Goal: Task Accomplishment & Management: Manage account settings

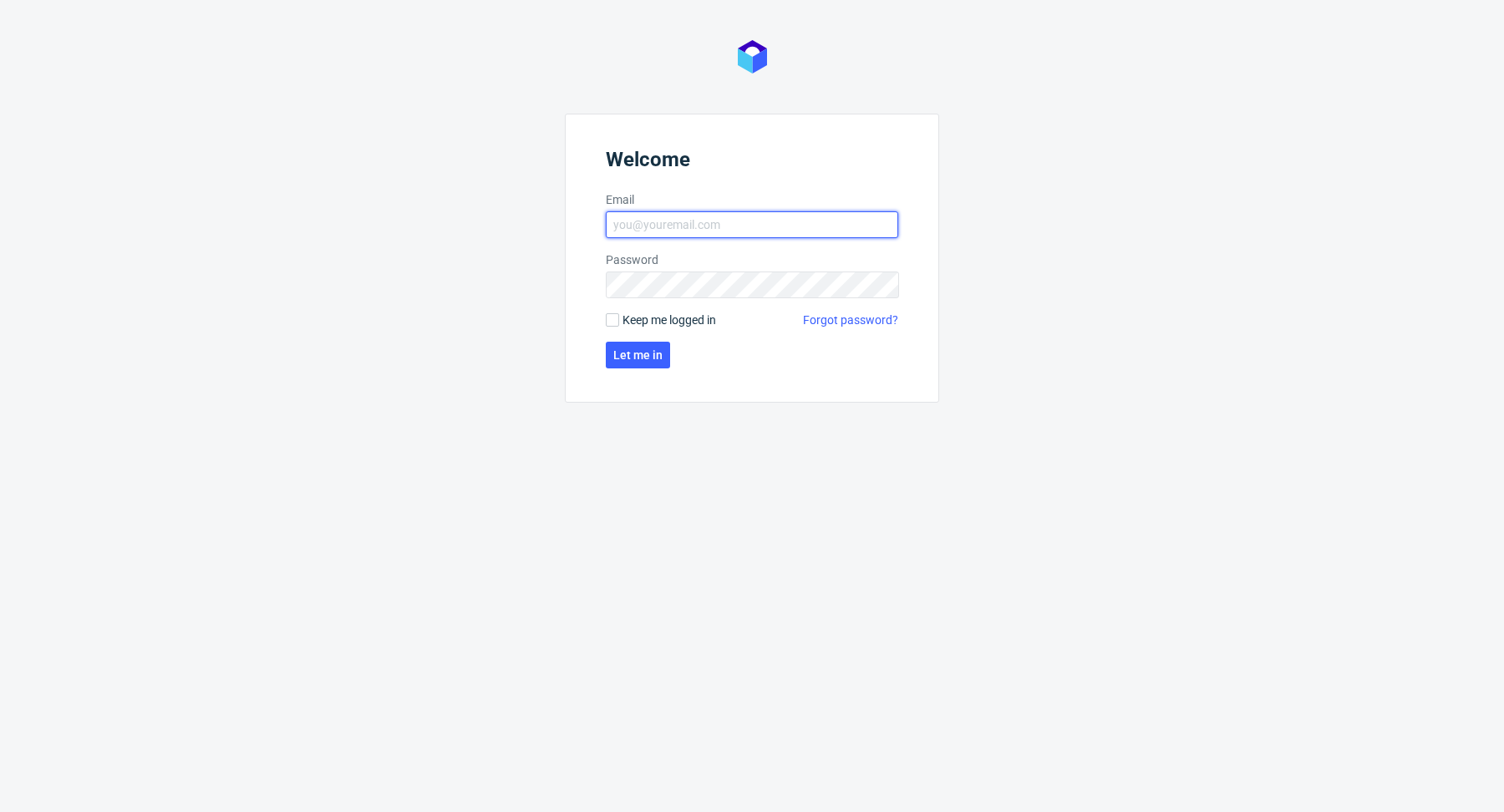
type input "[PERSON_NAME][EMAIL_ADDRESS][PERSON_NAME][DOMAIN_NAME]"
click at [633, 369] on form "Welcome Email cristina.martinez@packhelp.com Password Keep me logged in Forgot …" at bounding box center [752, 257] width 374 height 289
click at [641, 350] on span "Let me in" at bounding box center [637, 355] width 49 height 12
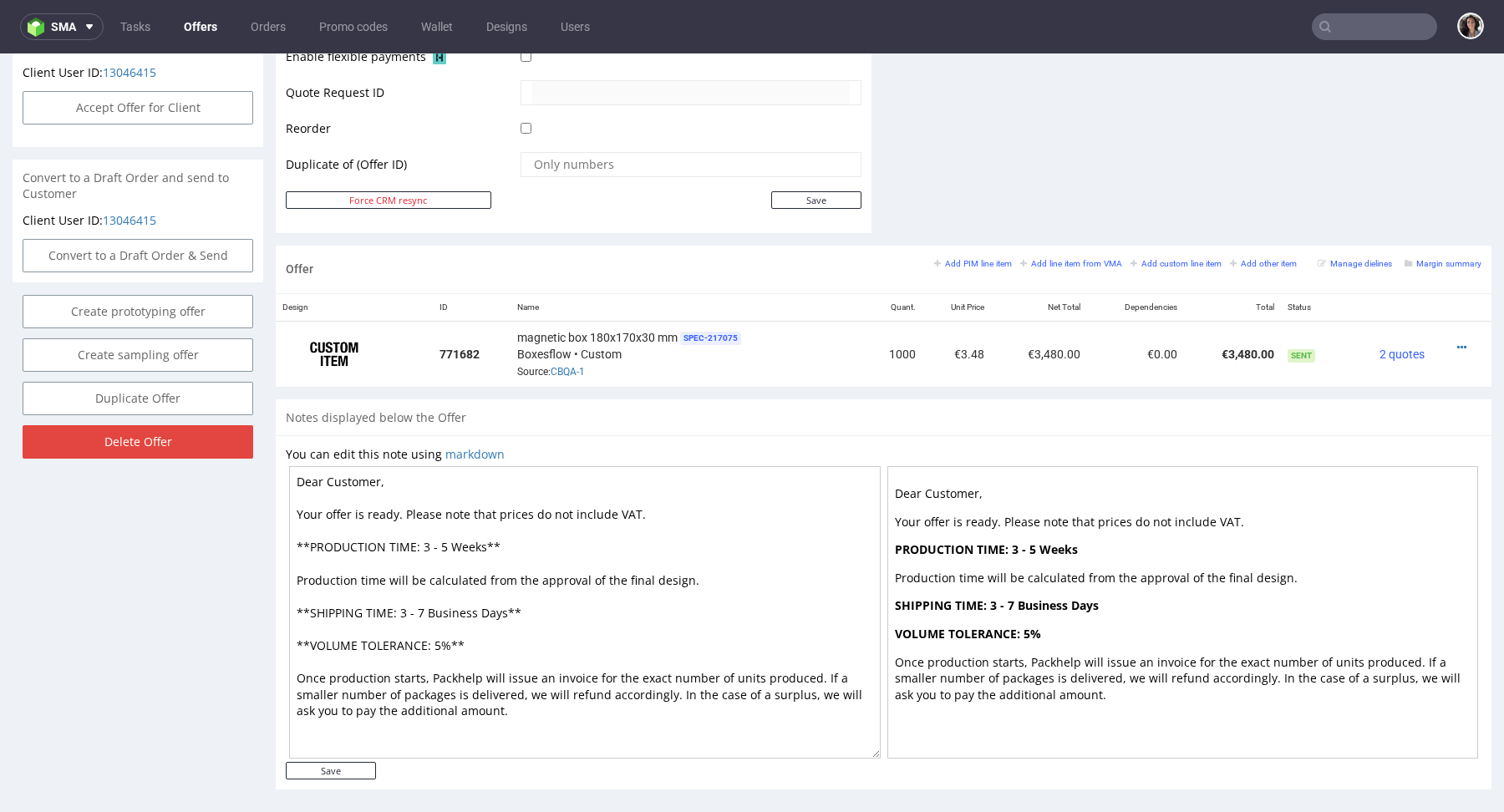
scroll to position [812, 0]
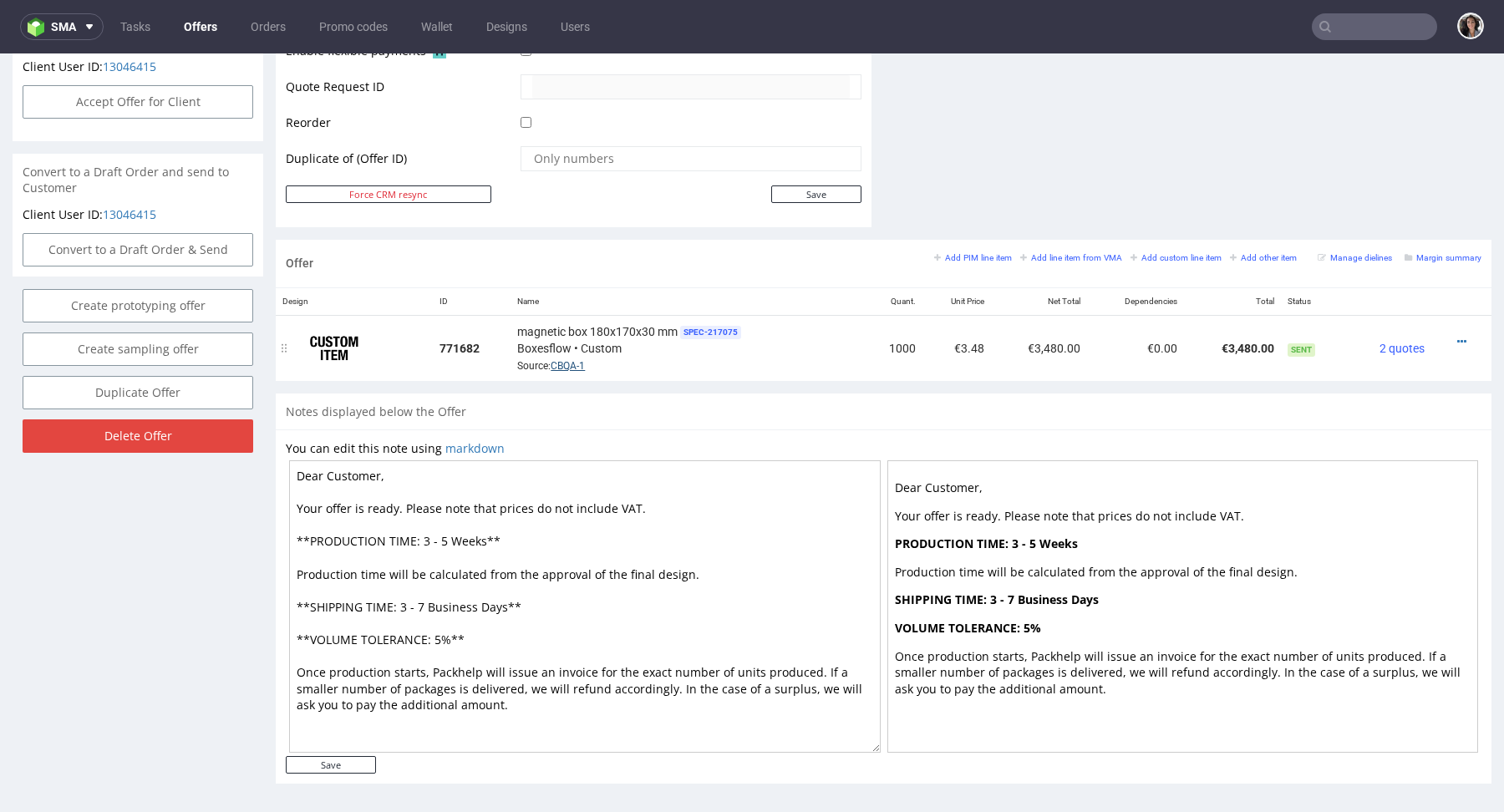
click at [565, 360] on link "CBQA-1" at bounding box center [568, 365] width 35 height 12
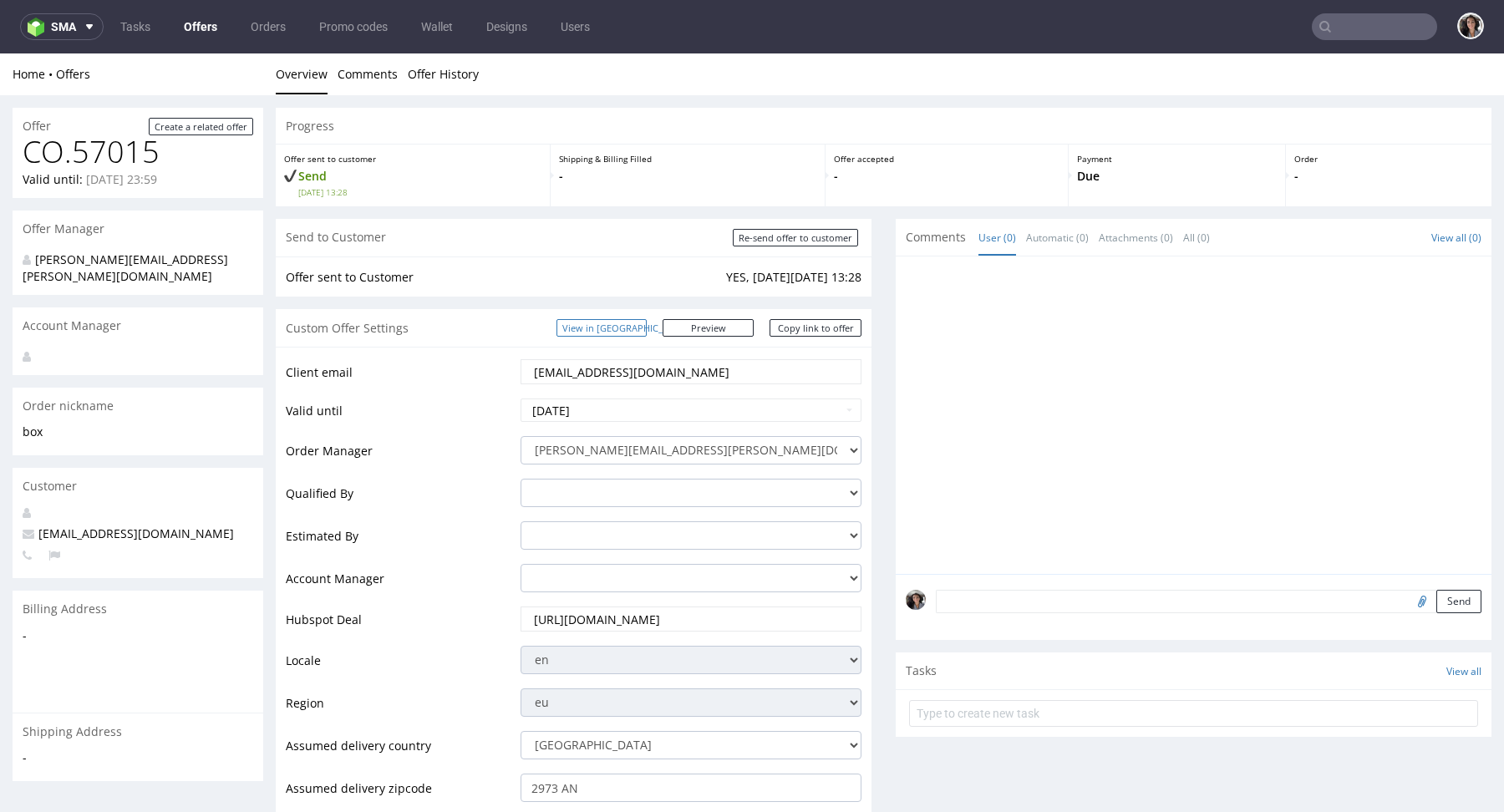
click at [642, 320] on link "View in [GEOGRAPHIC_DATA]" at bounding box center [601, 328] width 90 height 17
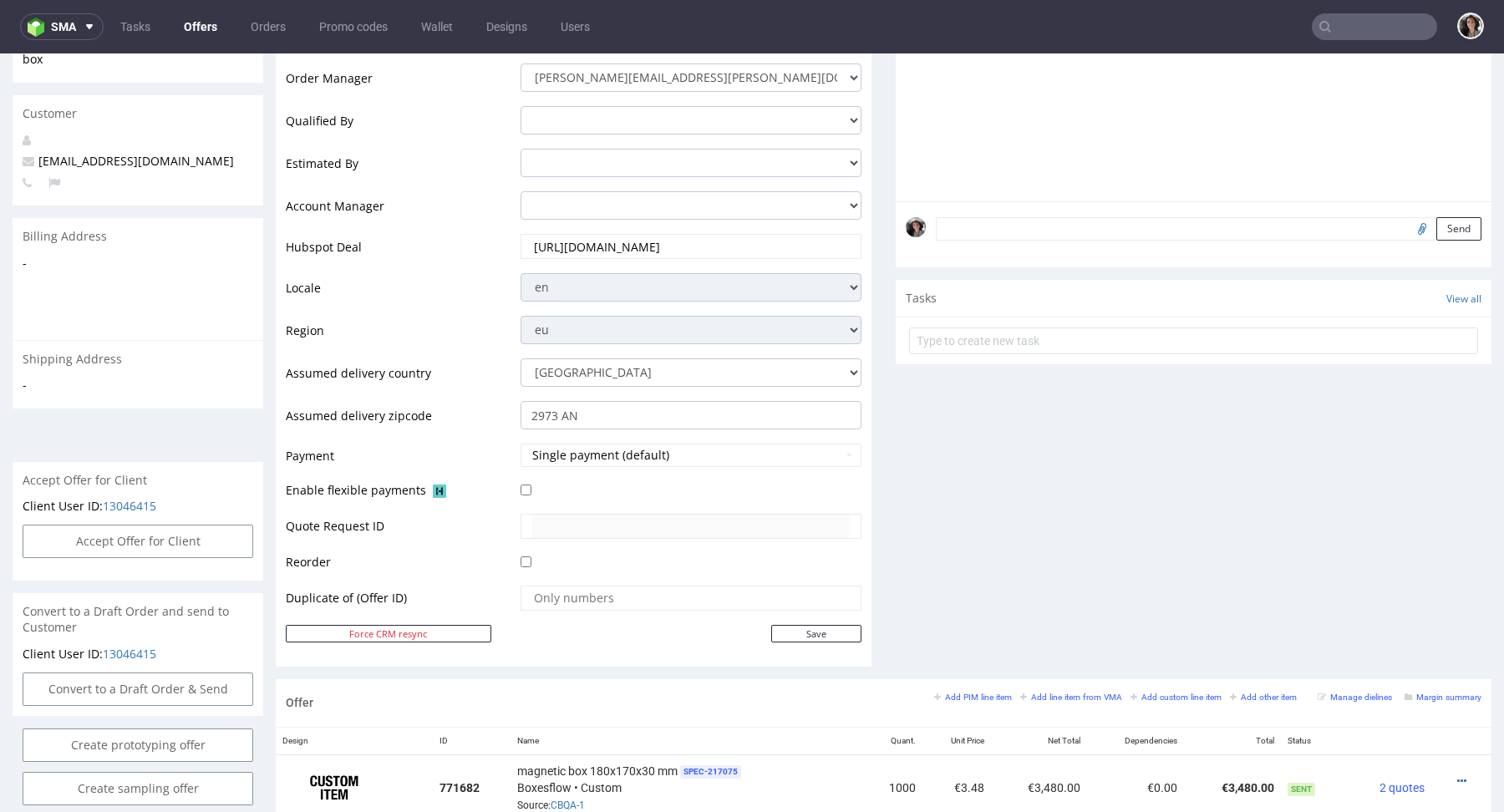
scroll to position [813, 0]
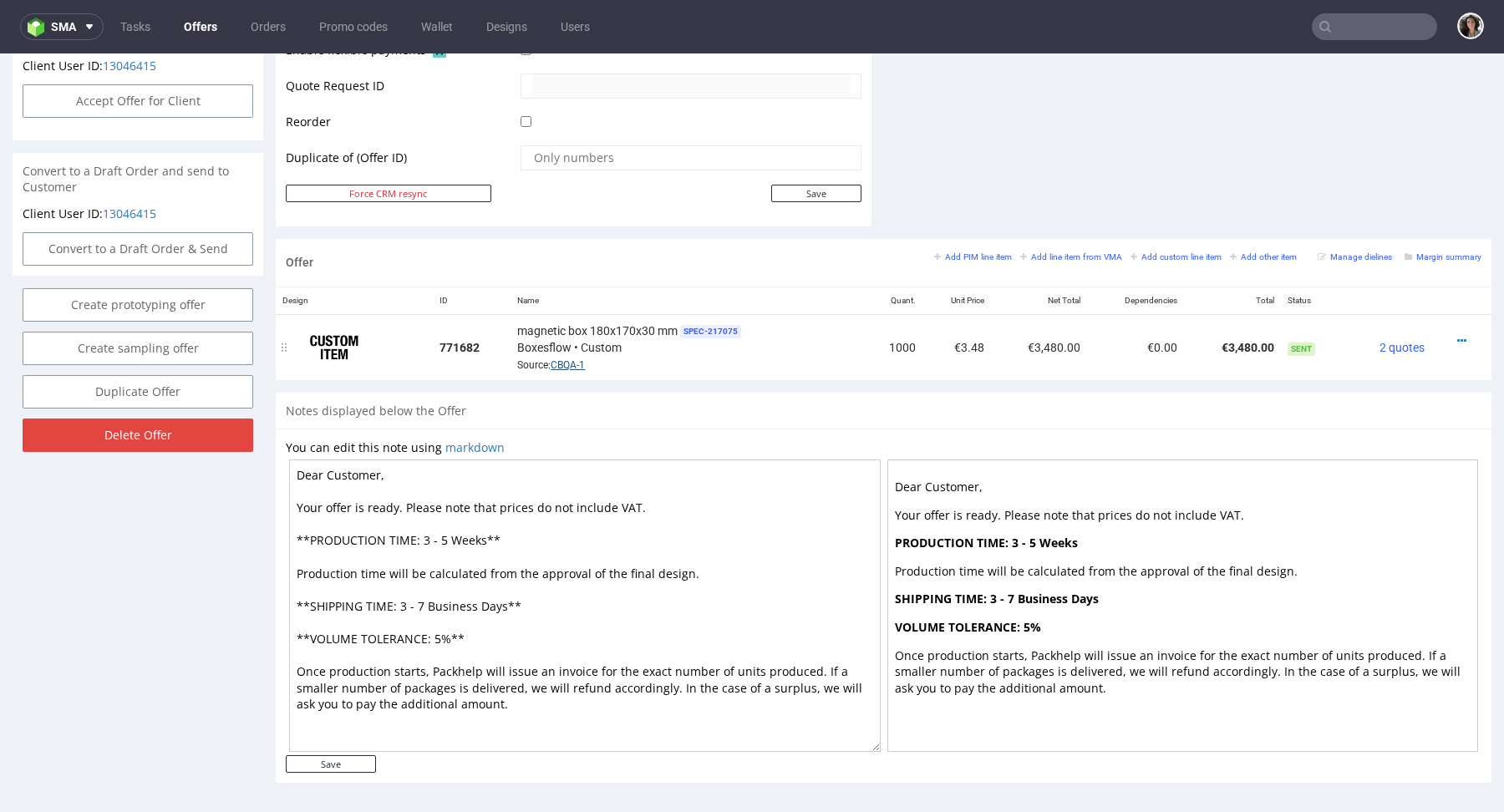
click at [580, 360] on link "CBQA-1" at bounding box center [568, 365] width 35 height 12
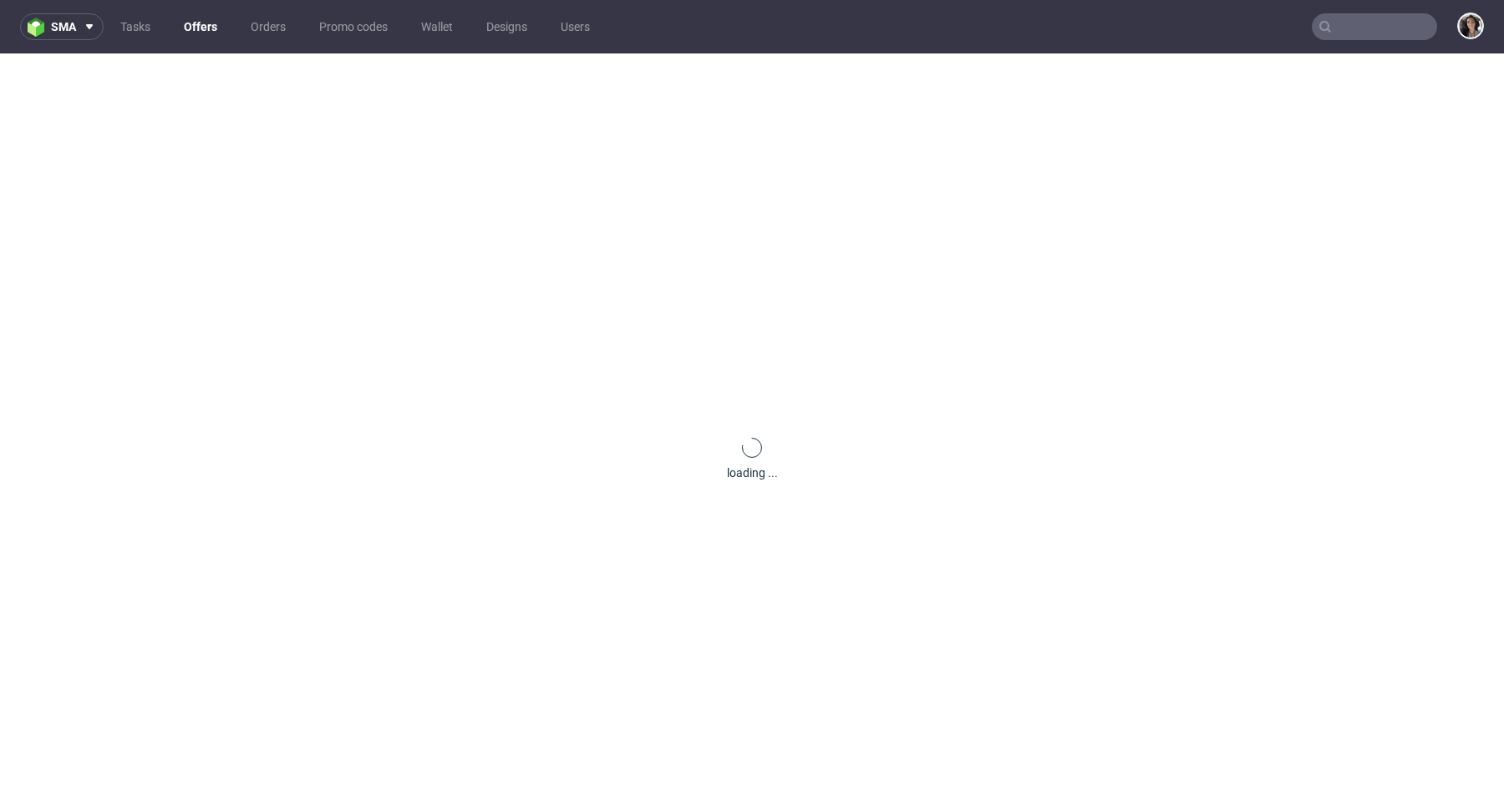
click at [1397, 11] on nav "sma Tasks Offers Orders Promo codes Wallet Designs Users" at bounding box center [752, 27] width 1504 height 54
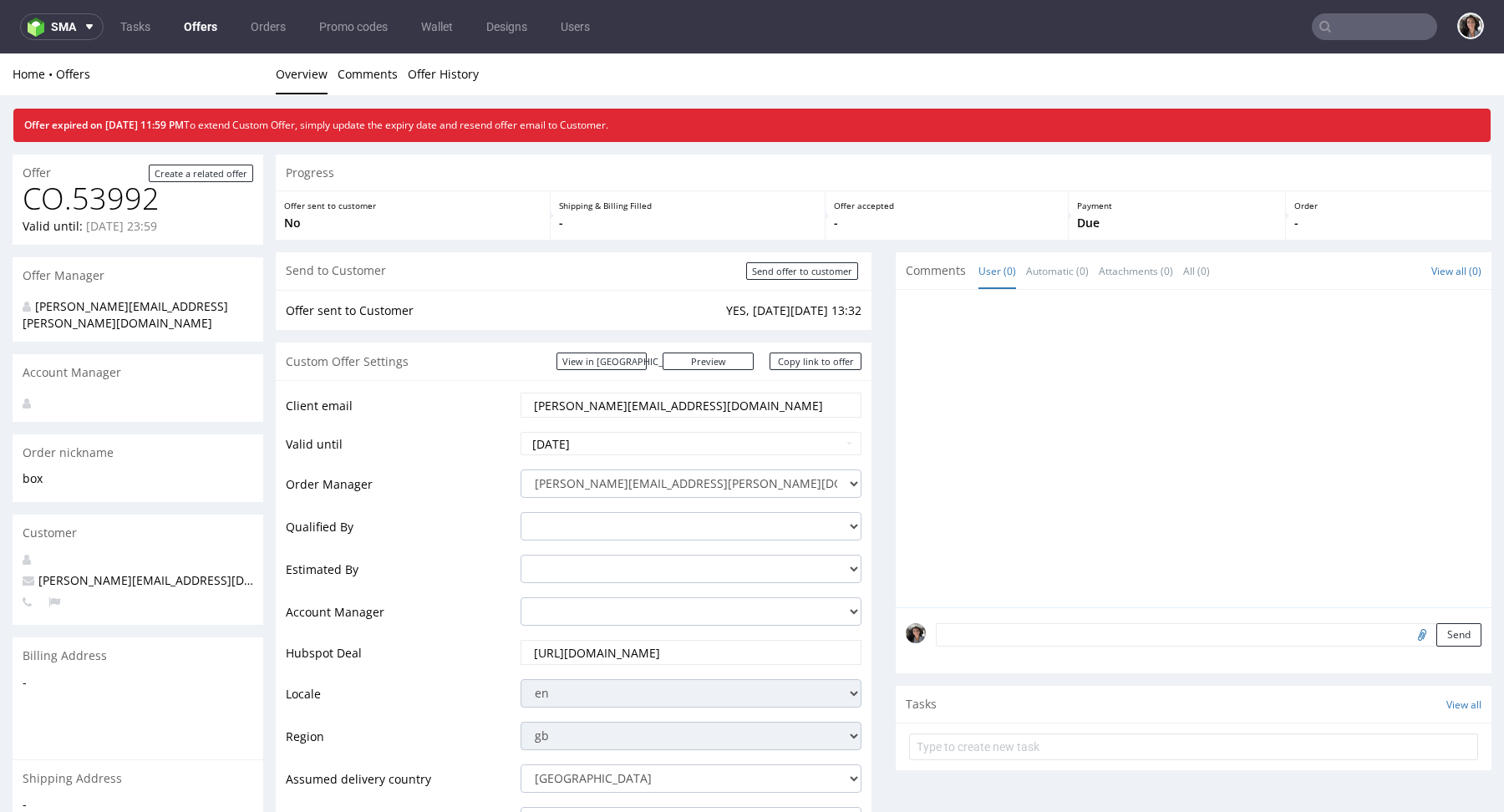
click at [1363, 12] on nav "sma Tasks Offers Orders Promo codes Wallet Designs Users" at bounding box center [752, 27] width 1504 height 54
click at [1359, 28] on input "text" at bounding box center [1375, 27] width 126 height 27
paste input "[PERSON_NAME][EMAIL_ADDRESS][PERSON_NAME][PERSON_NAME][DOMAIN_NAME]"
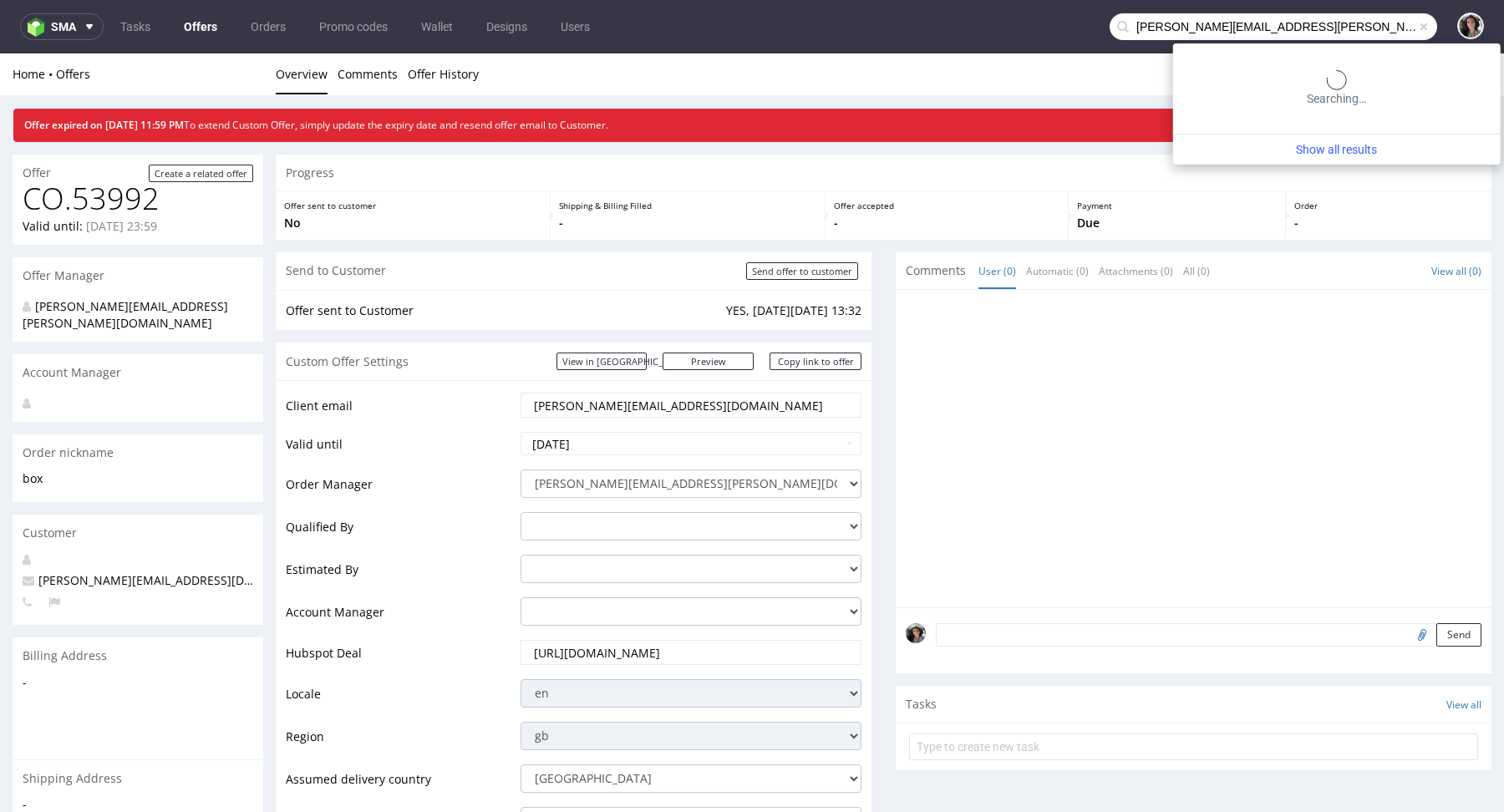
type input "[PERSON_NAME][EMAIL_ADDRESS][PERSON_NAME][PERSON_NAME][DOMAIN_NAME]"
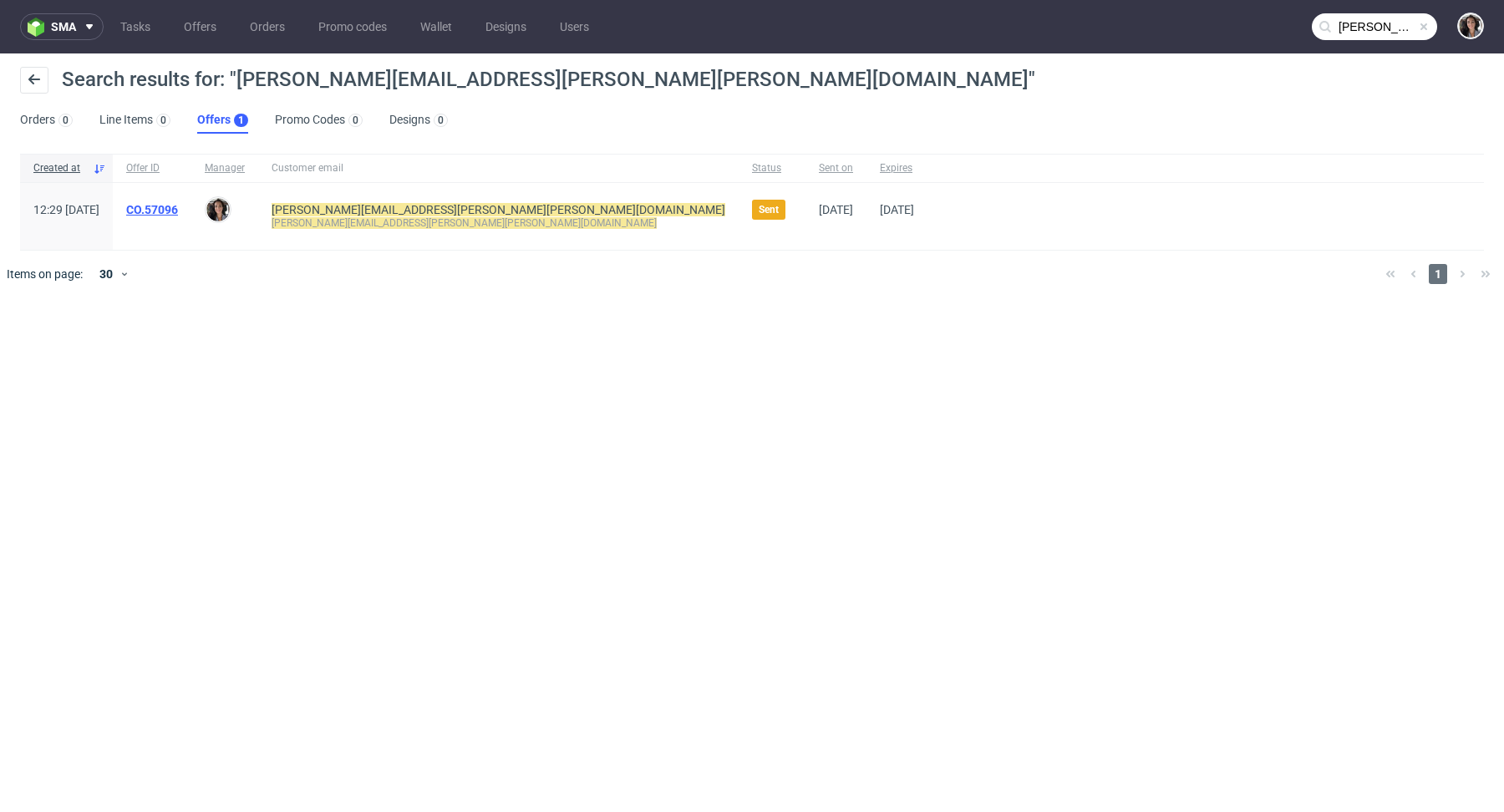
click at [178, 204] on link "CO.57096" at bounding box center [153, 210] width 52 height 13
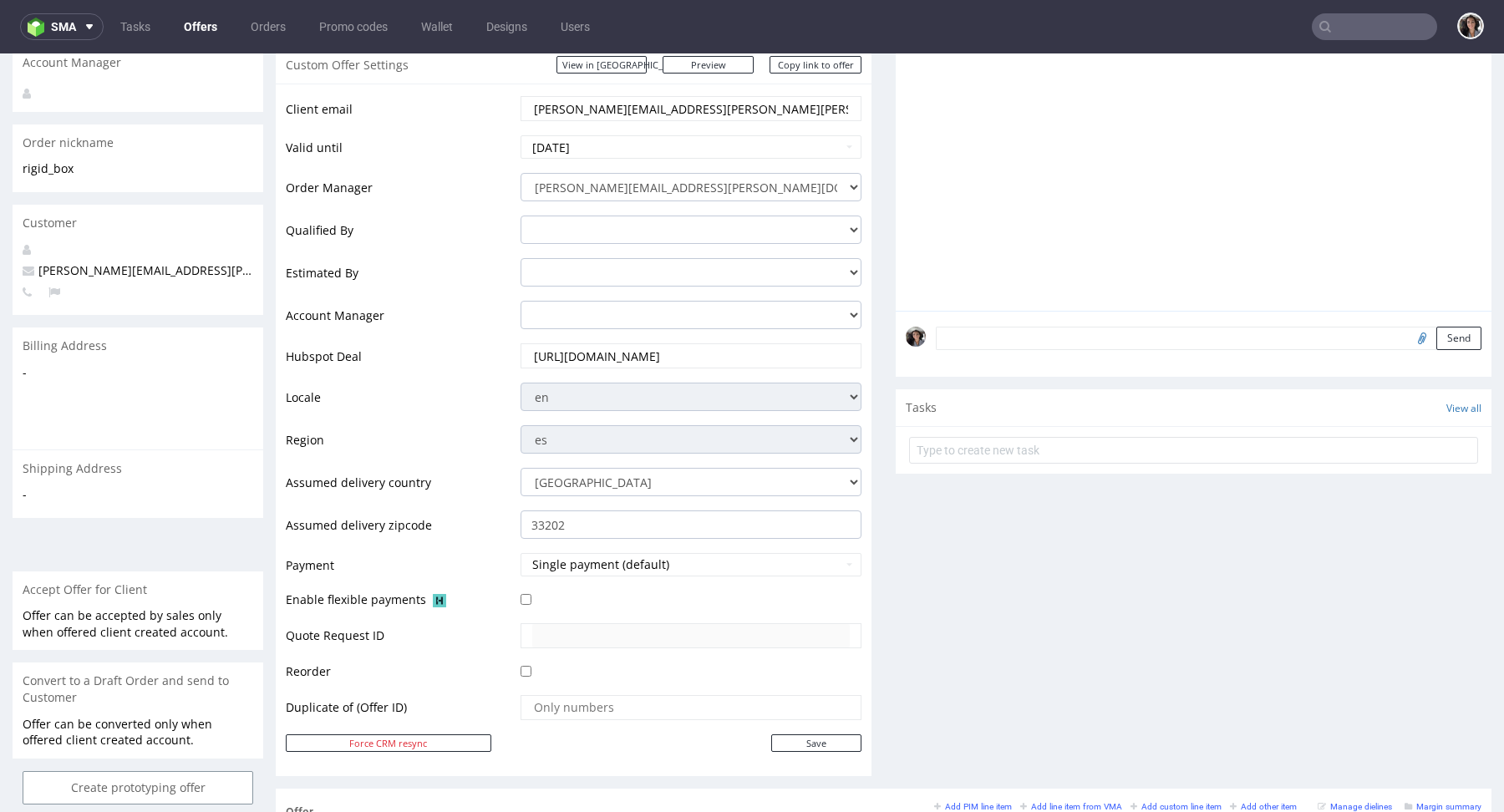
scroll to position [844, 0]
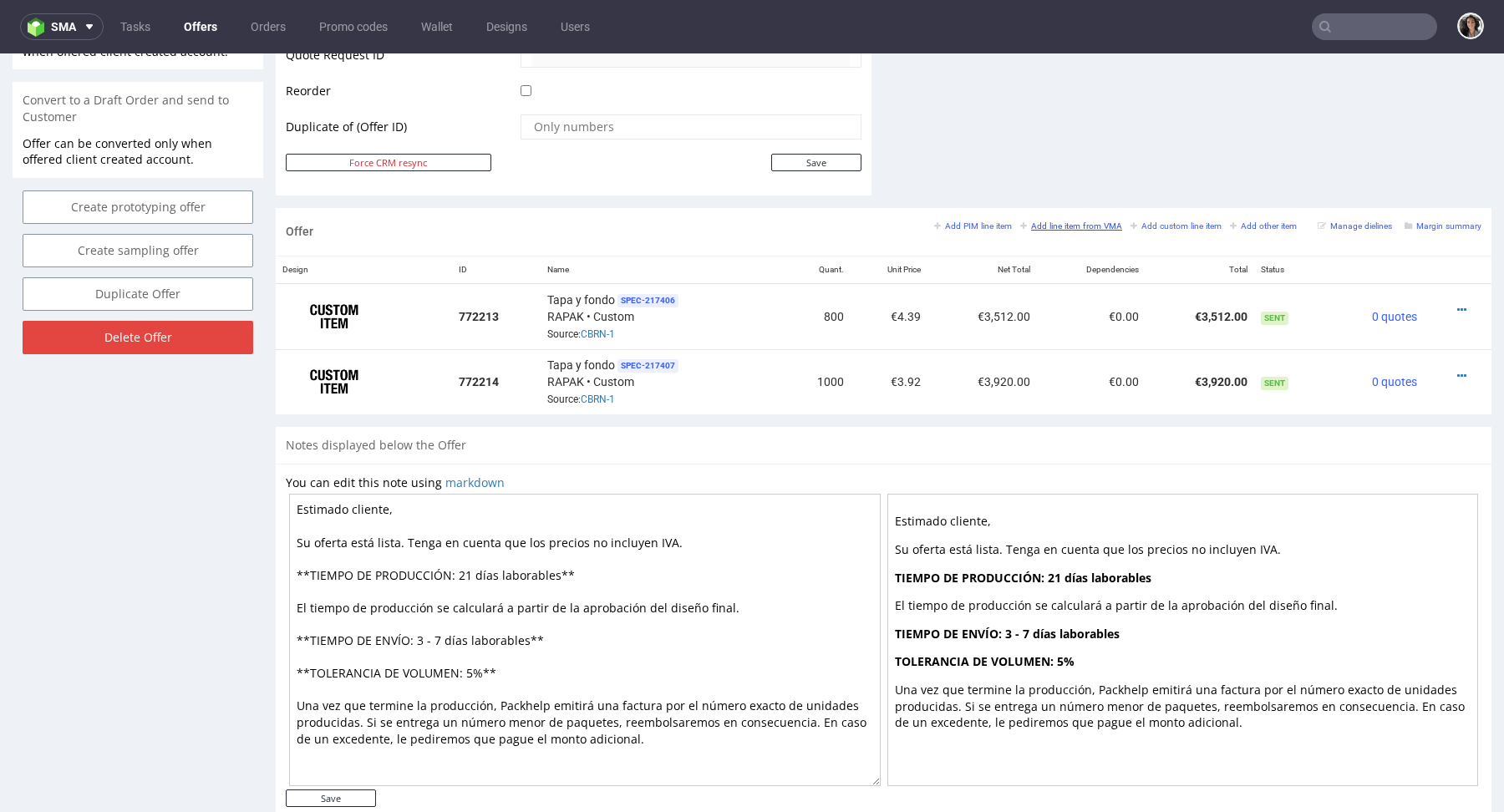
click at [1043, 226] on small "Add line item from VMA" at bounding box center [1071, 226] width 102 height 10
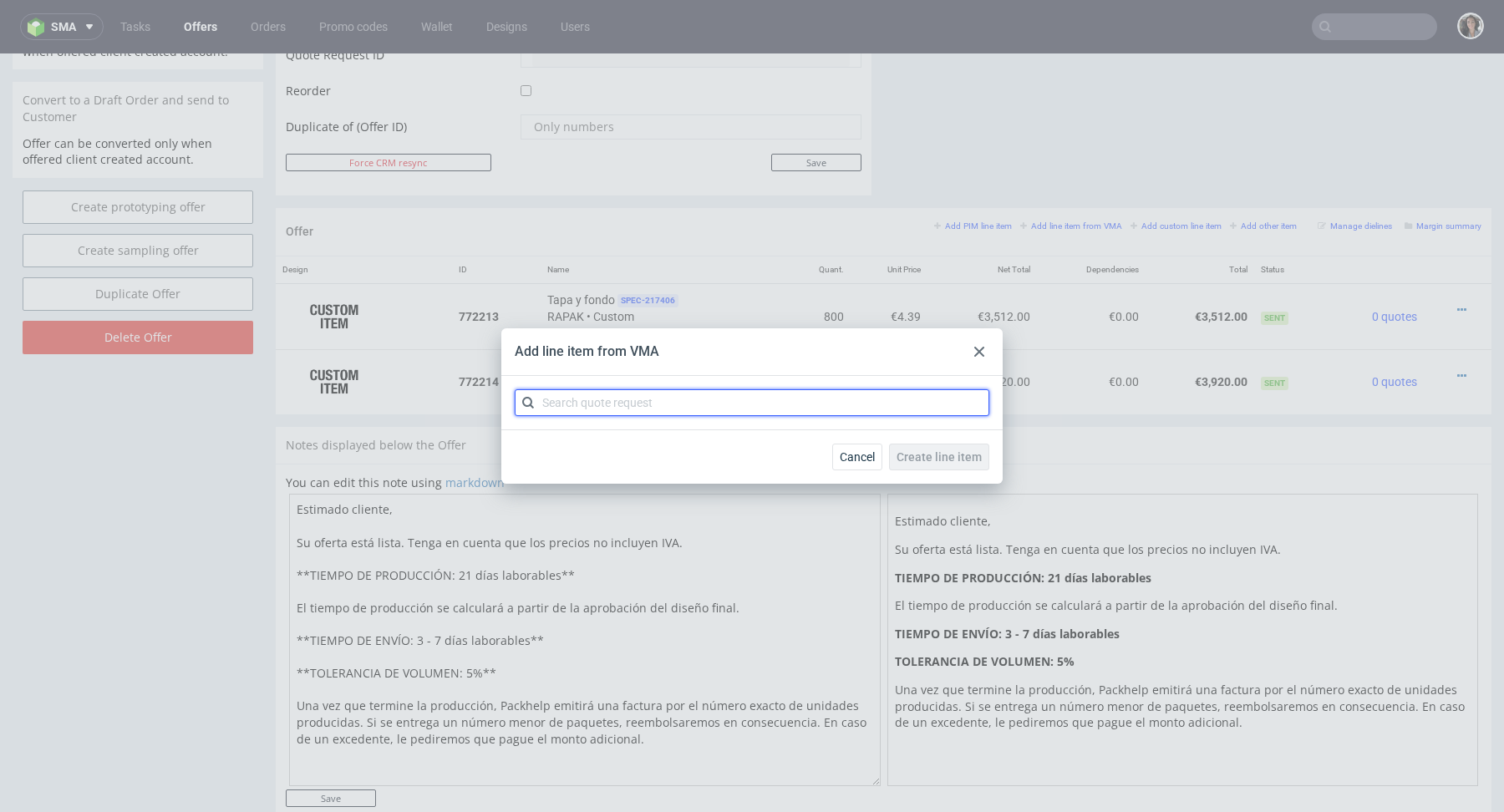
click at [701, 394] on input "text" at bounding box center [752, 403] width 475 height 27
paste input "CBRN"
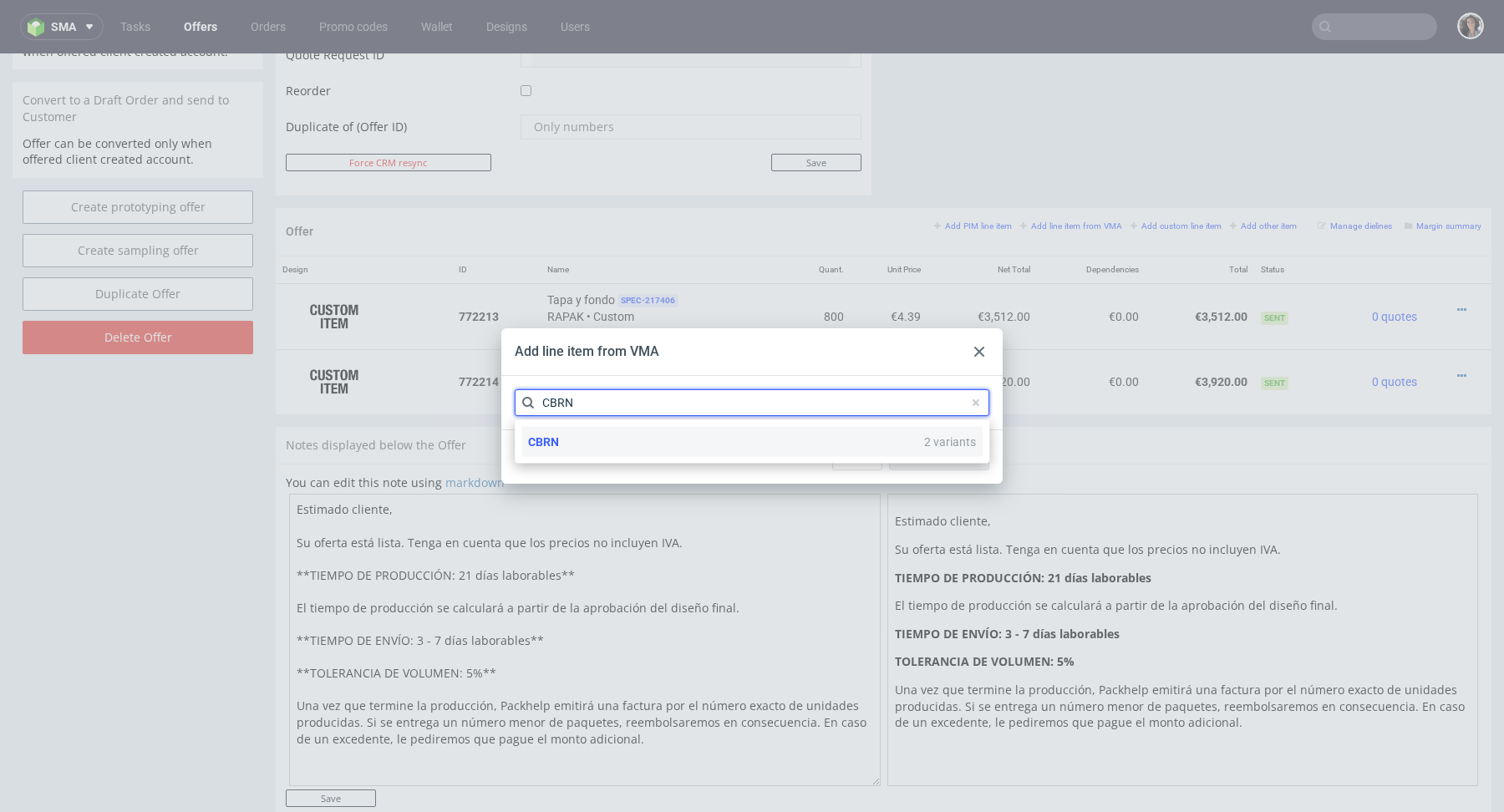
type input "CBRN"
click at [599, 436] on div "CBRN 2 variants" at bounding box center [752, 441] width 461 height 30
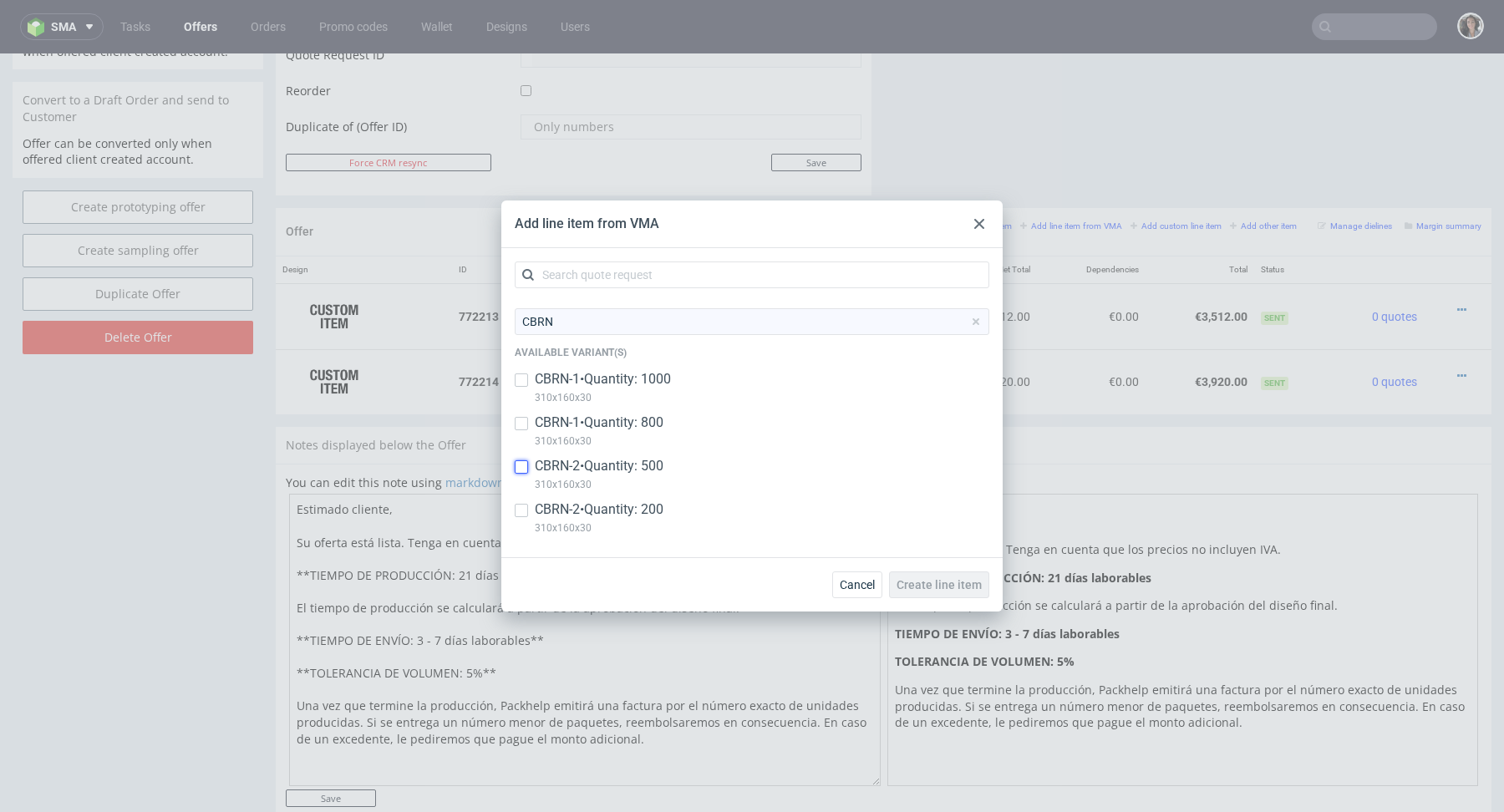
click at [526, 468] on input "checkbox" at bounding box center [522, 467] width 13 height 13
checkbox input "true"
click at [527, 509] on input "checkbox" at bounding box center [522, 510] width 13 height 13
checkbox input "true"
click at [521, 463] on input "checkbox" at bounding box center [522, 467] width 13 height 13
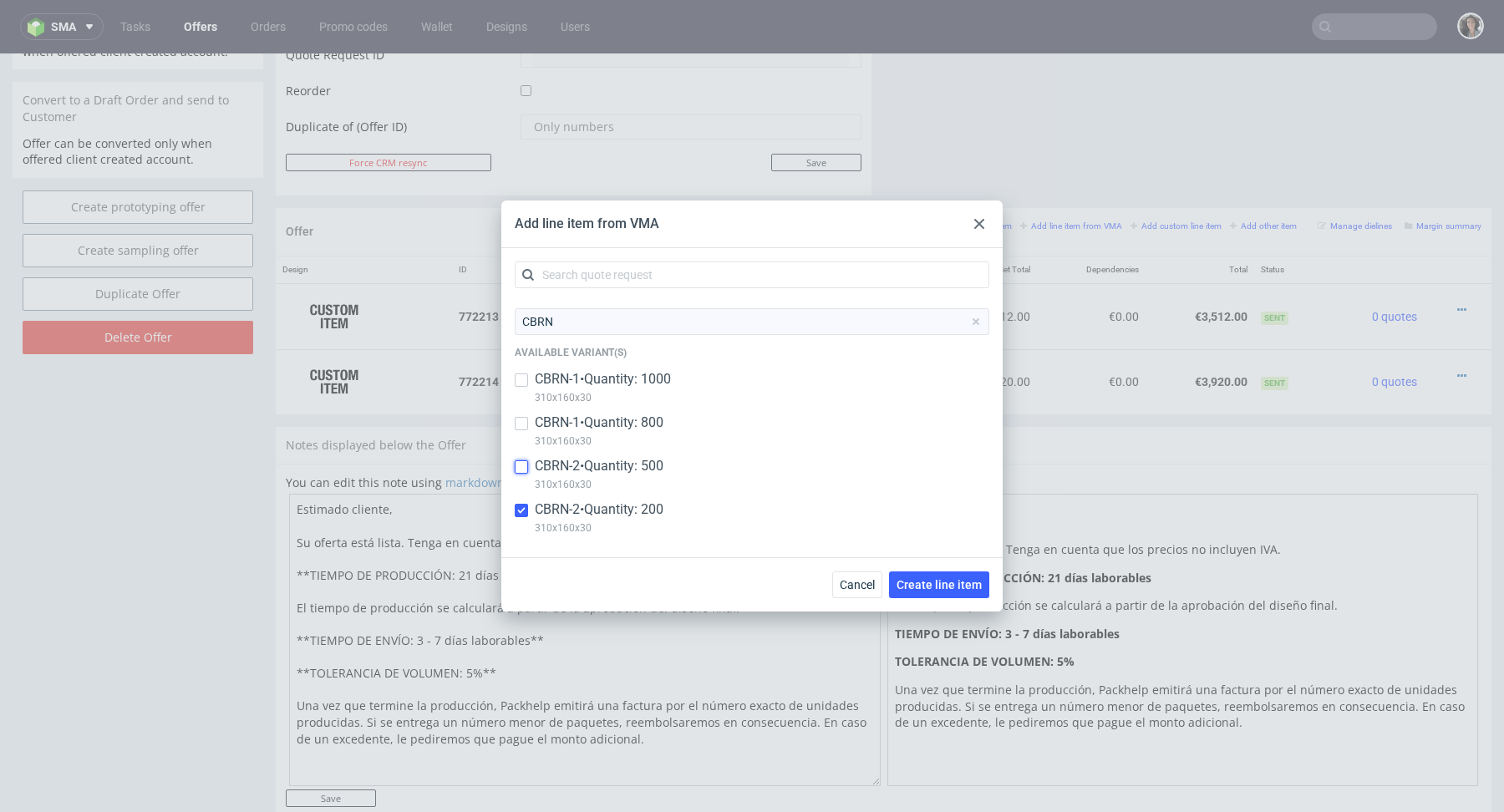
click at [521, 463] on input "checkbox" at bounding box center [522, 467] width 13 height 13
checkbox input "true"
click at [966, 572] on button "Create line item" at bounding box center [939, 585] width 101 height 27
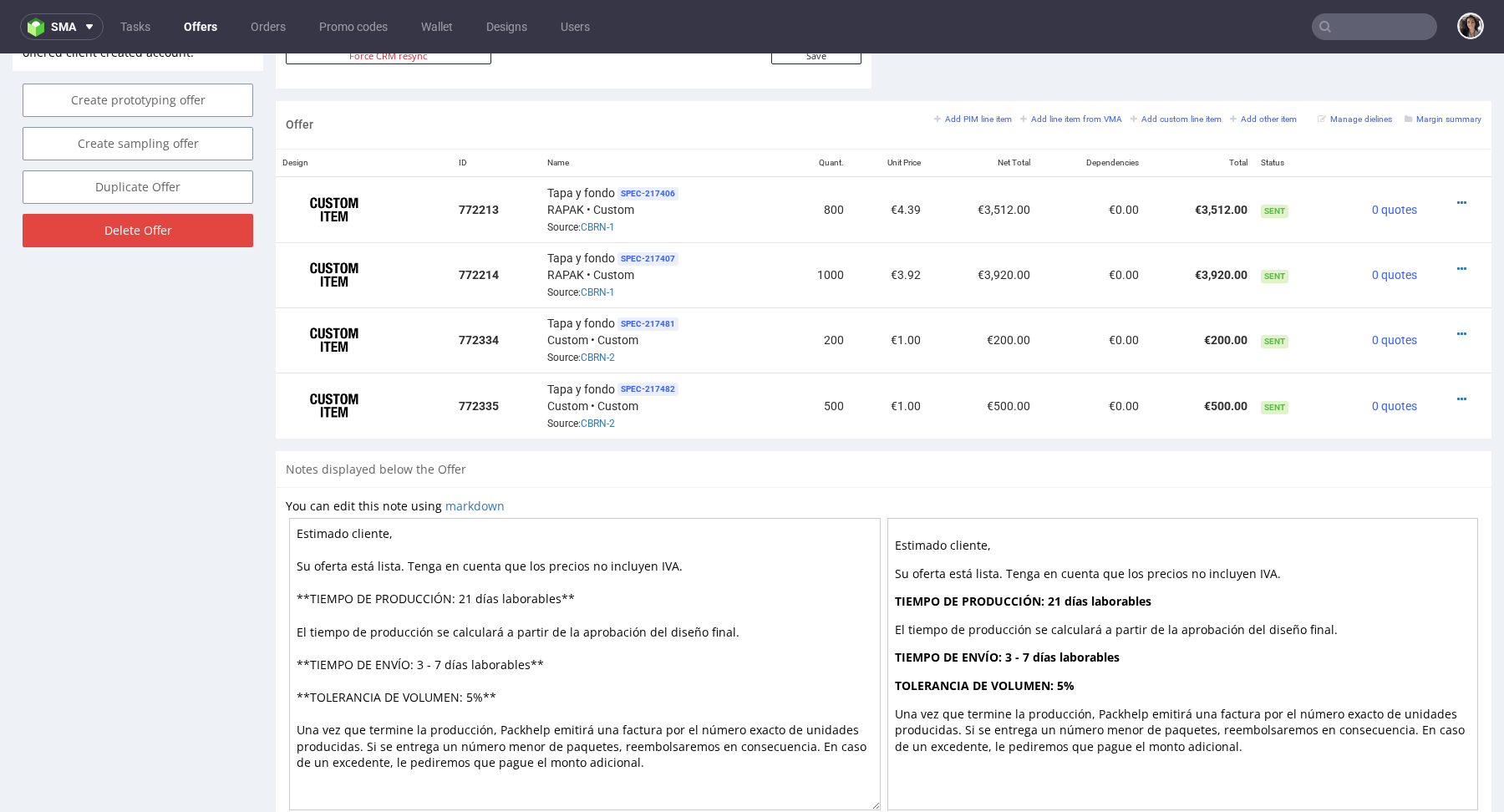
scroll to position [936, 0]
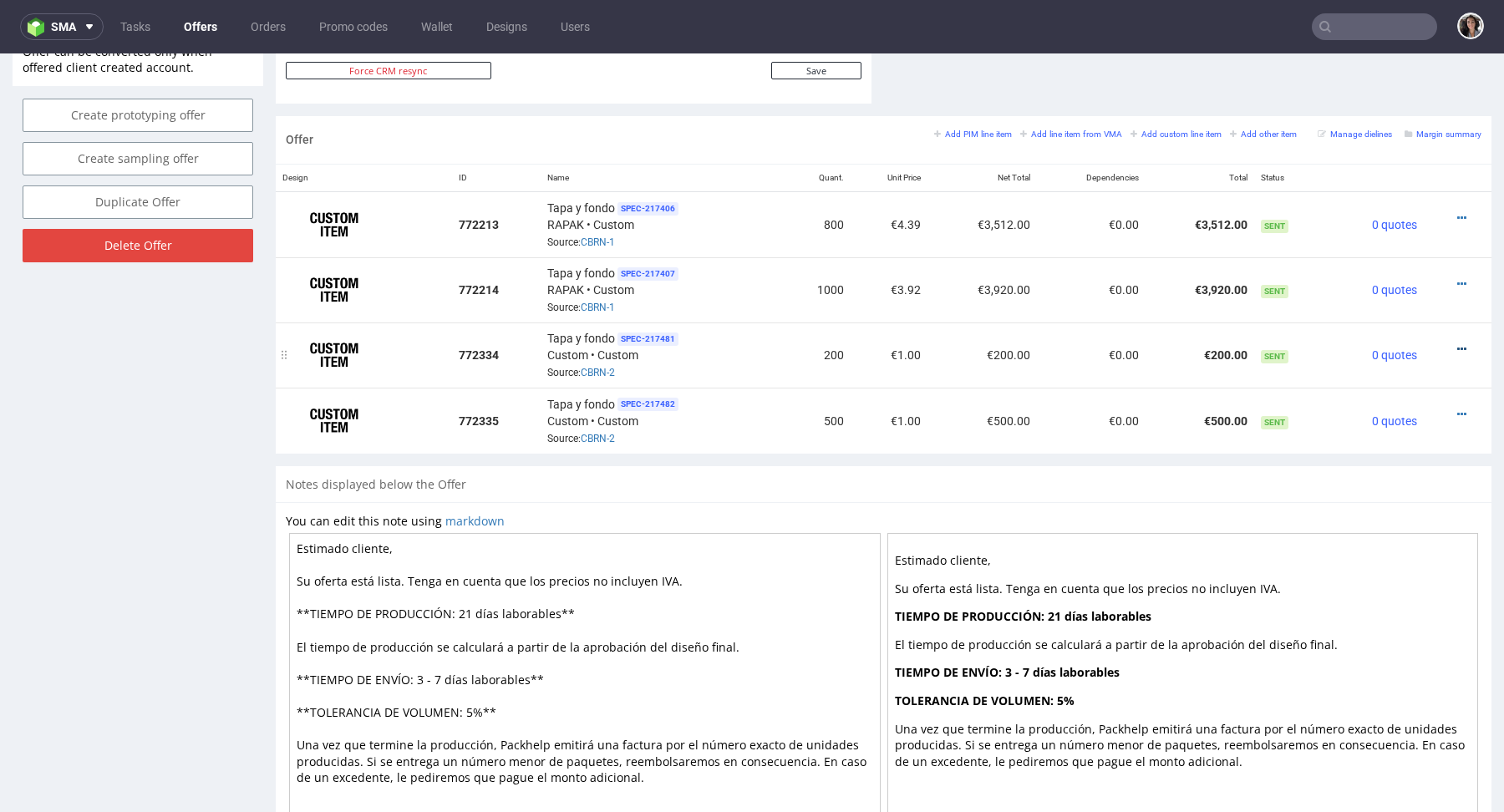
click at [1457, 347] on icon at bounding box center [1462, 349] width 10 height 12
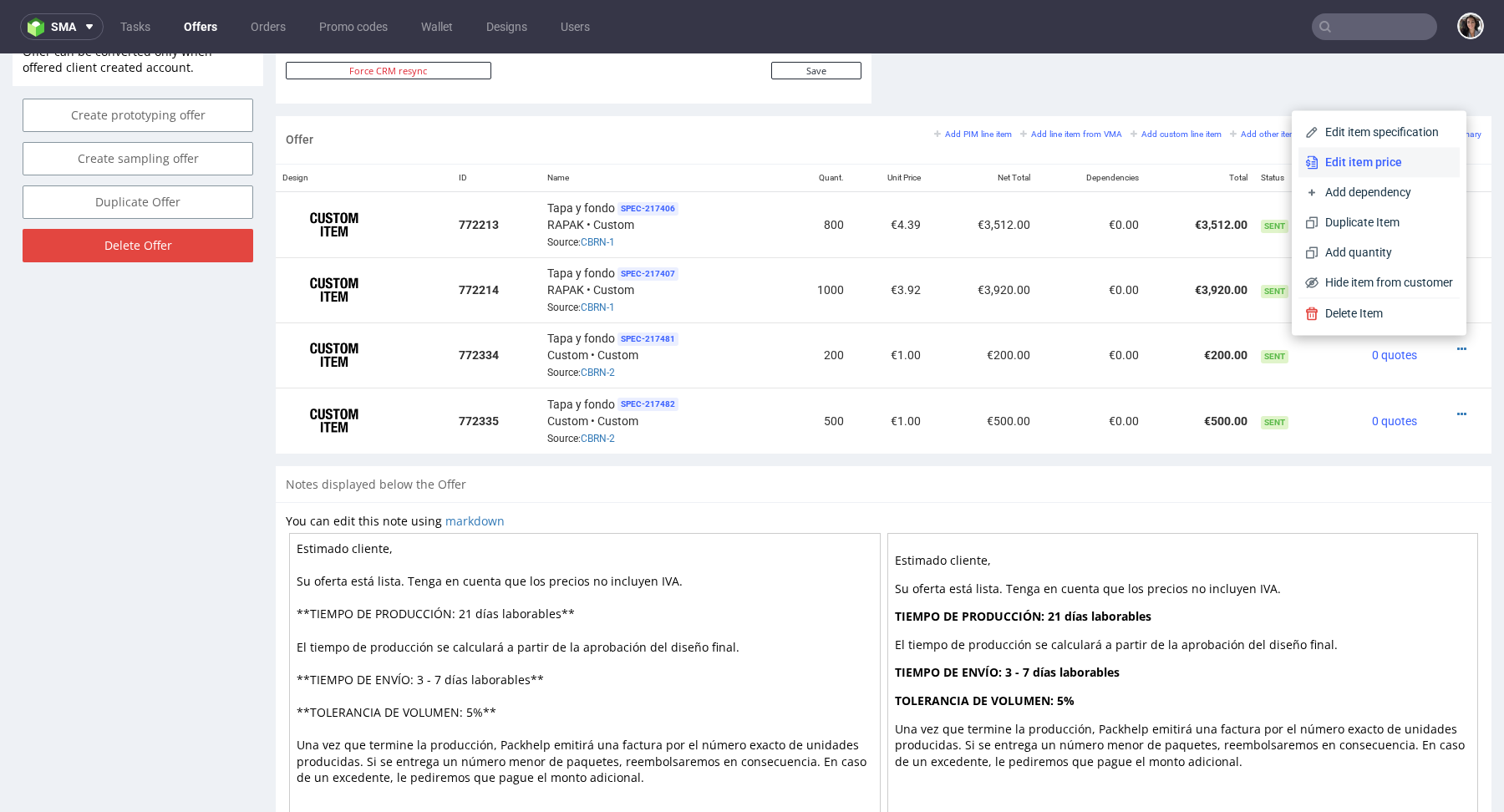
click at [1365, 167] on span "Edit item price" at bounding box center [1386, 161] width 134 height 16
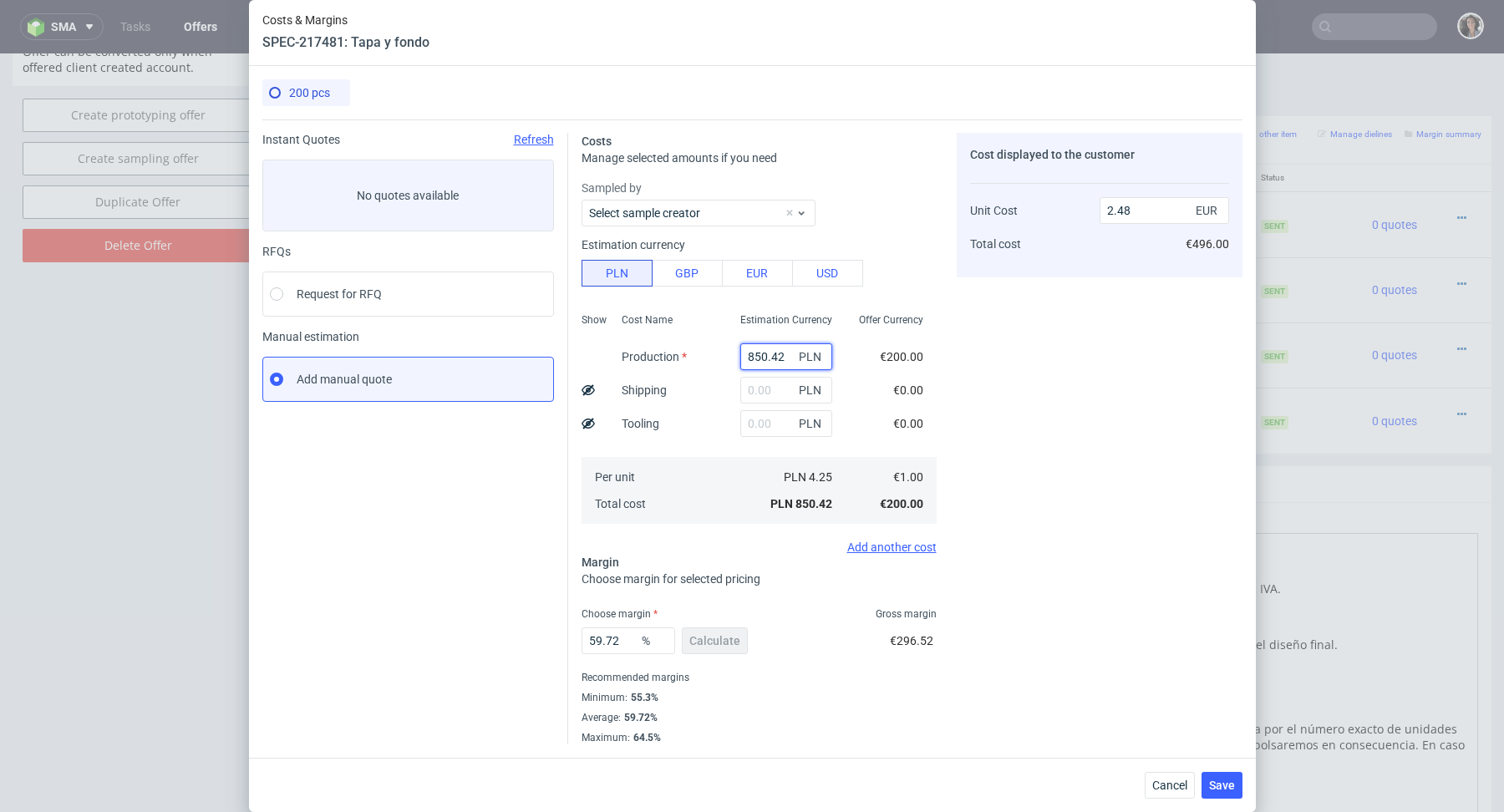
click at [778, 357] on input "850.42" at bounding box center [787, 357] width 92 height 27
paste input "3700"
type input "3700"
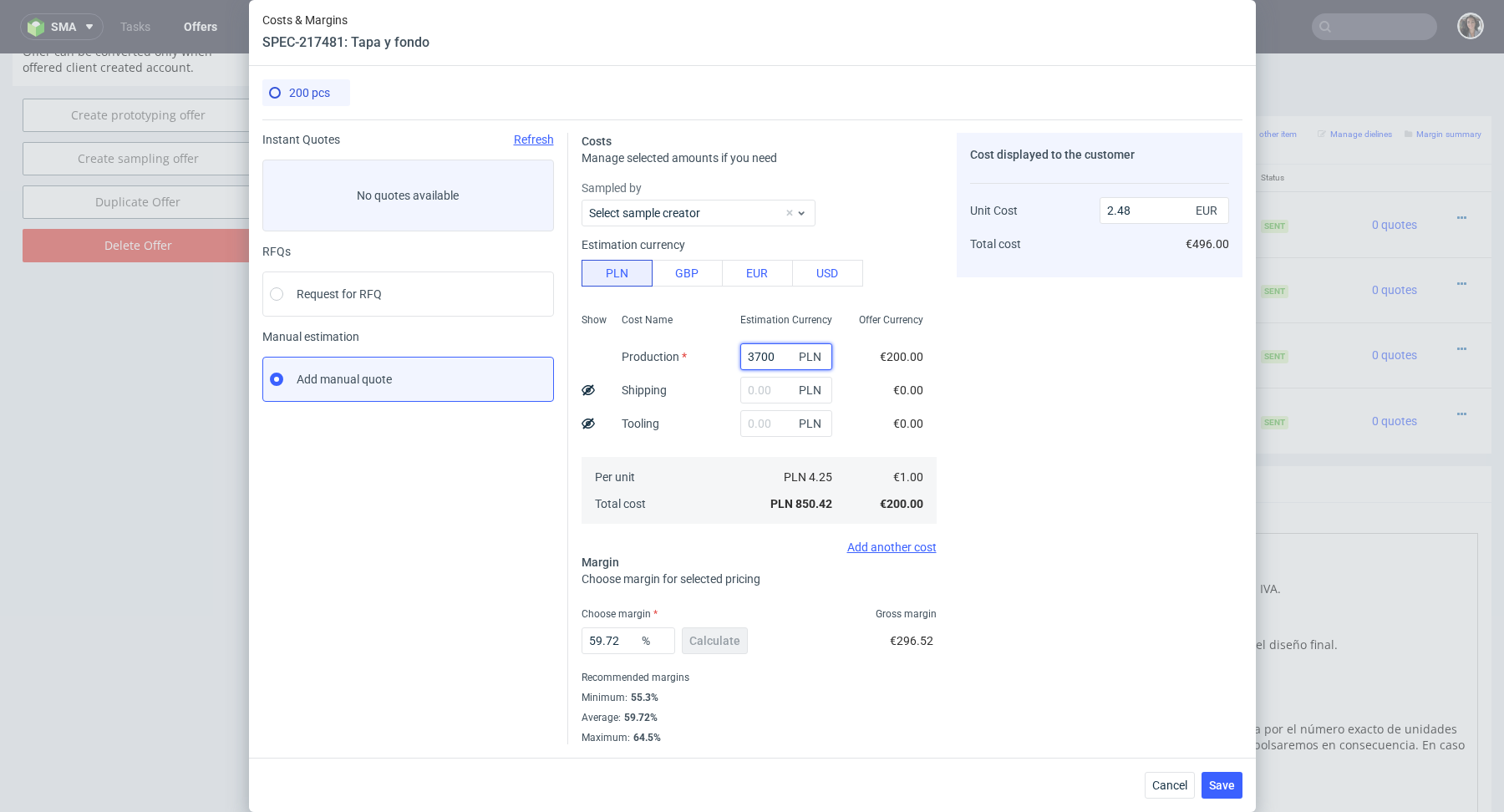
type input "10.8"
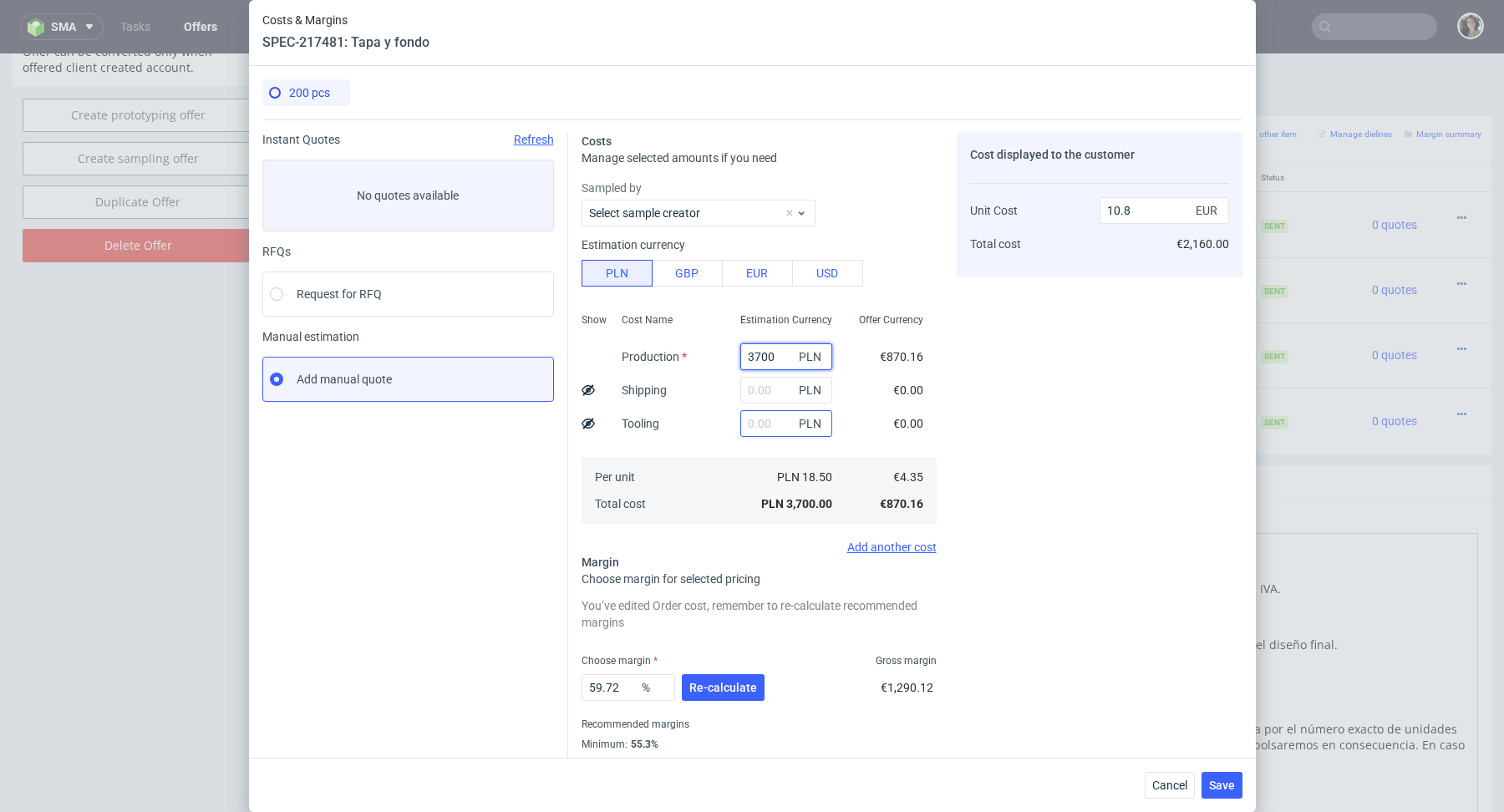
type input "3700"
click at [766, 433] on input "text" at bounding box center [787, 424] width 92 height 27
type input "1200"
type input "14.3"
type input "1200"
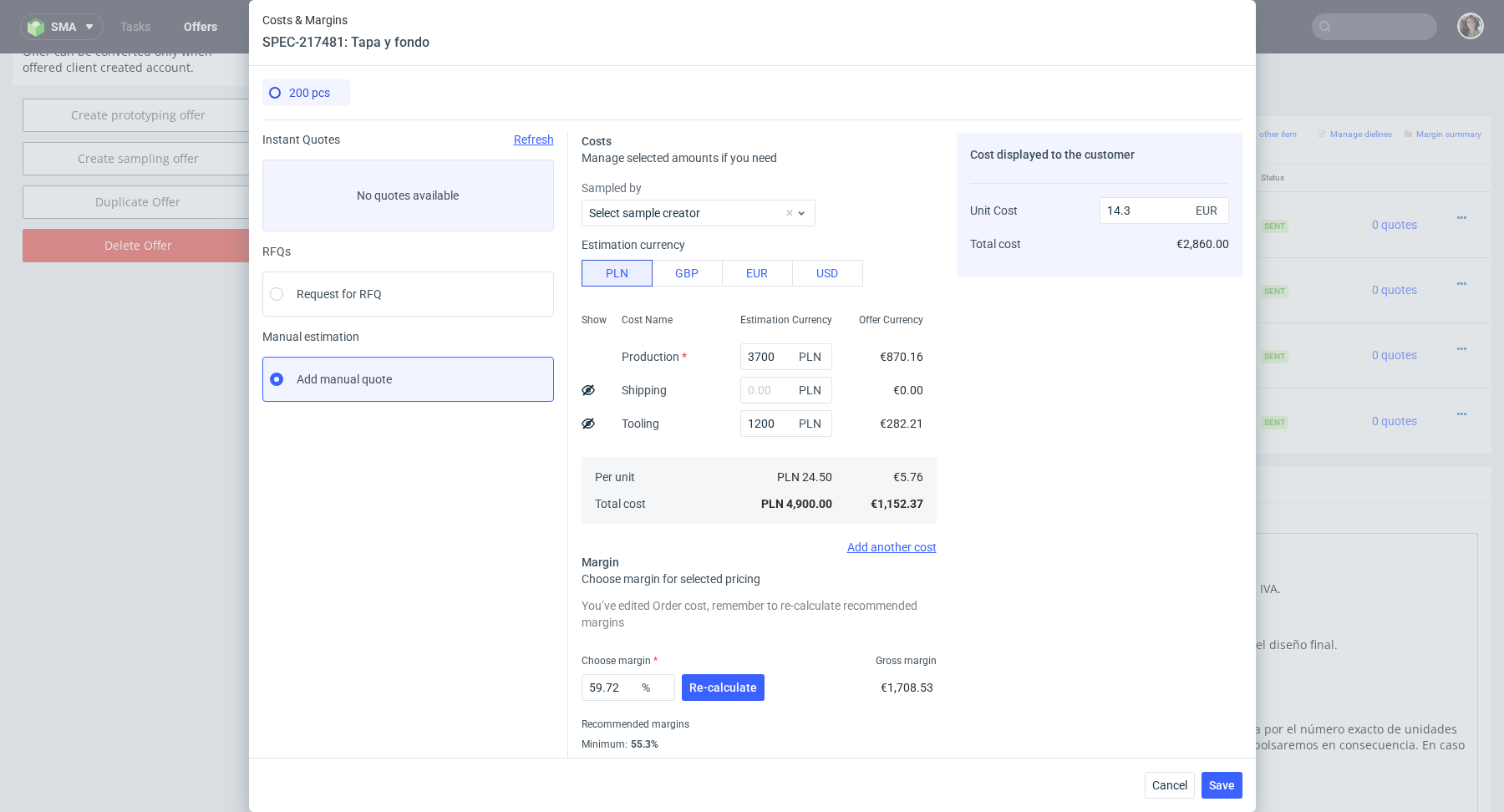
click at [738, 476] on div "PLN 24.50" at bounding box center [787, 477] width 119 height 27
click at [729, 696] on button "Re-calculate" at bounding box center [723, 687] width 82 height 27
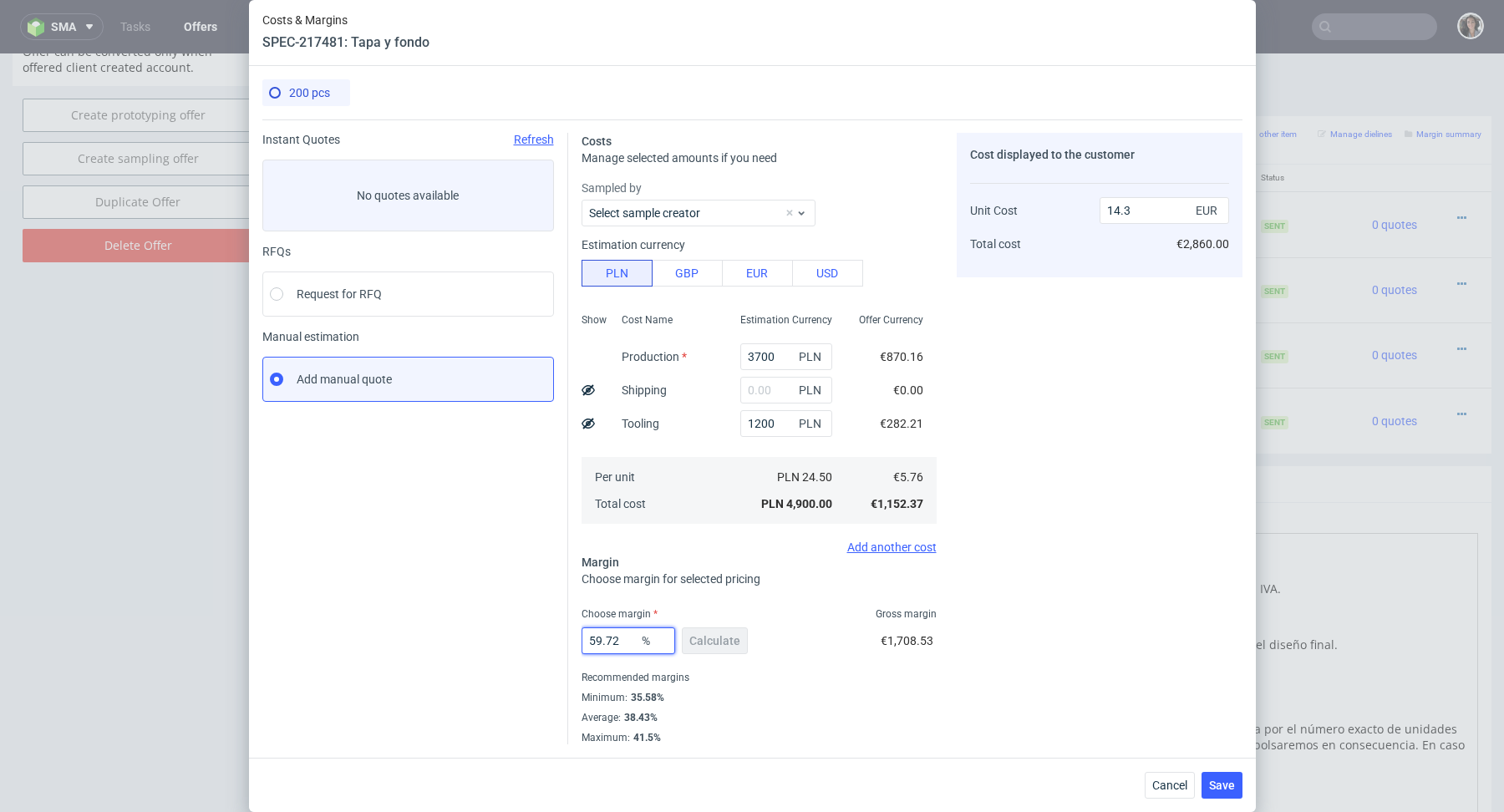
drag, startPoint x: 632, startPoint y: 642, endPoint x: 495, endPoint y: 641, distance: 137.0
click at [495, 641] on div "Instant Quotes Refresh No quotes available RFQs Request for RFQ Manual estimati…" at bounding box center [753, 432] width 980 height 625
type input "40"
type input "9.6"
type input "40"
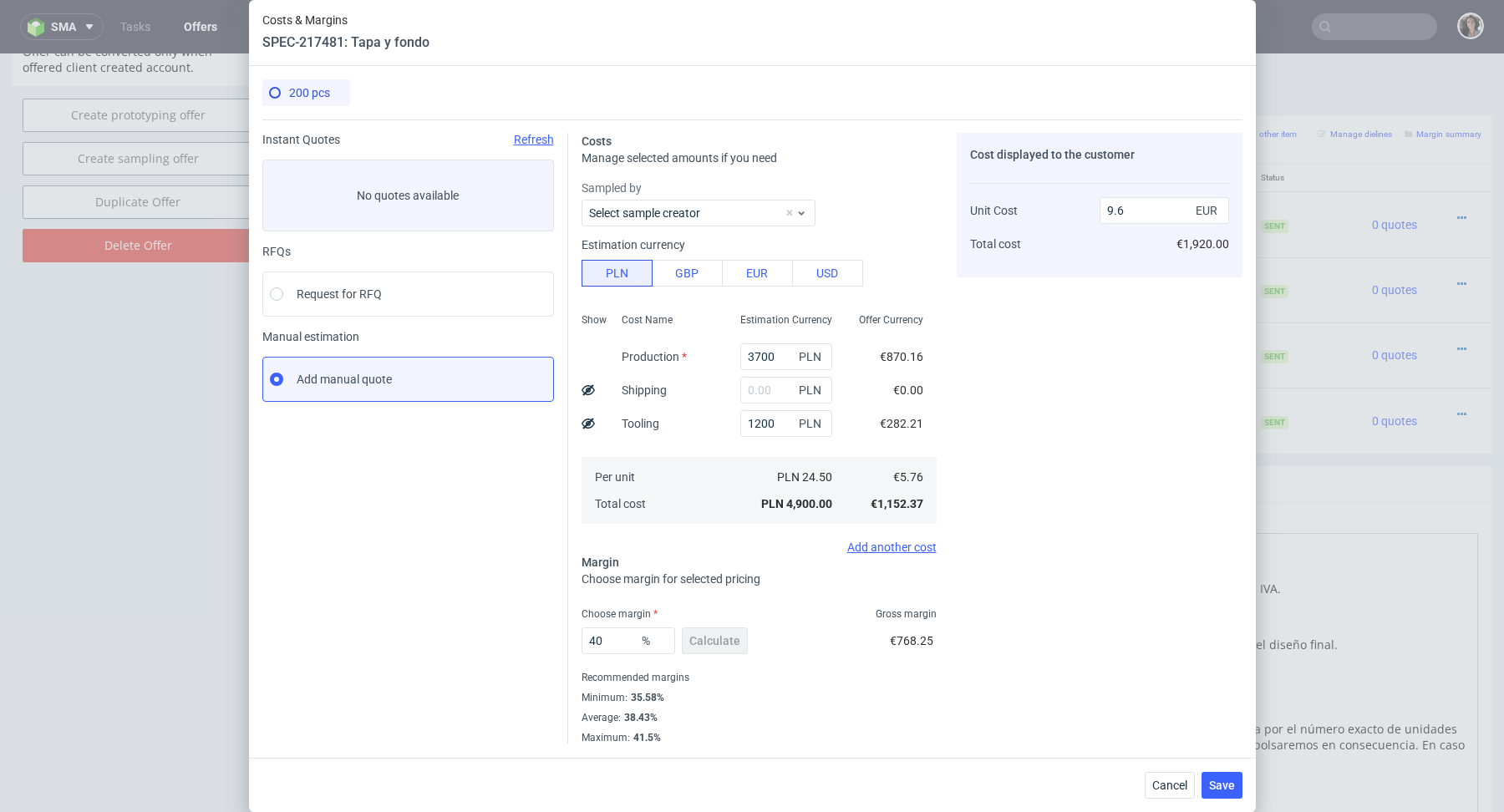
click at [688, 678] on div "Recommended margins" at bounding box center [759, 677] width 355 height 20
click at [774, 392] on input "text" at bounding box center [787, 390] width 92 height 27
paste input "1 187,87"
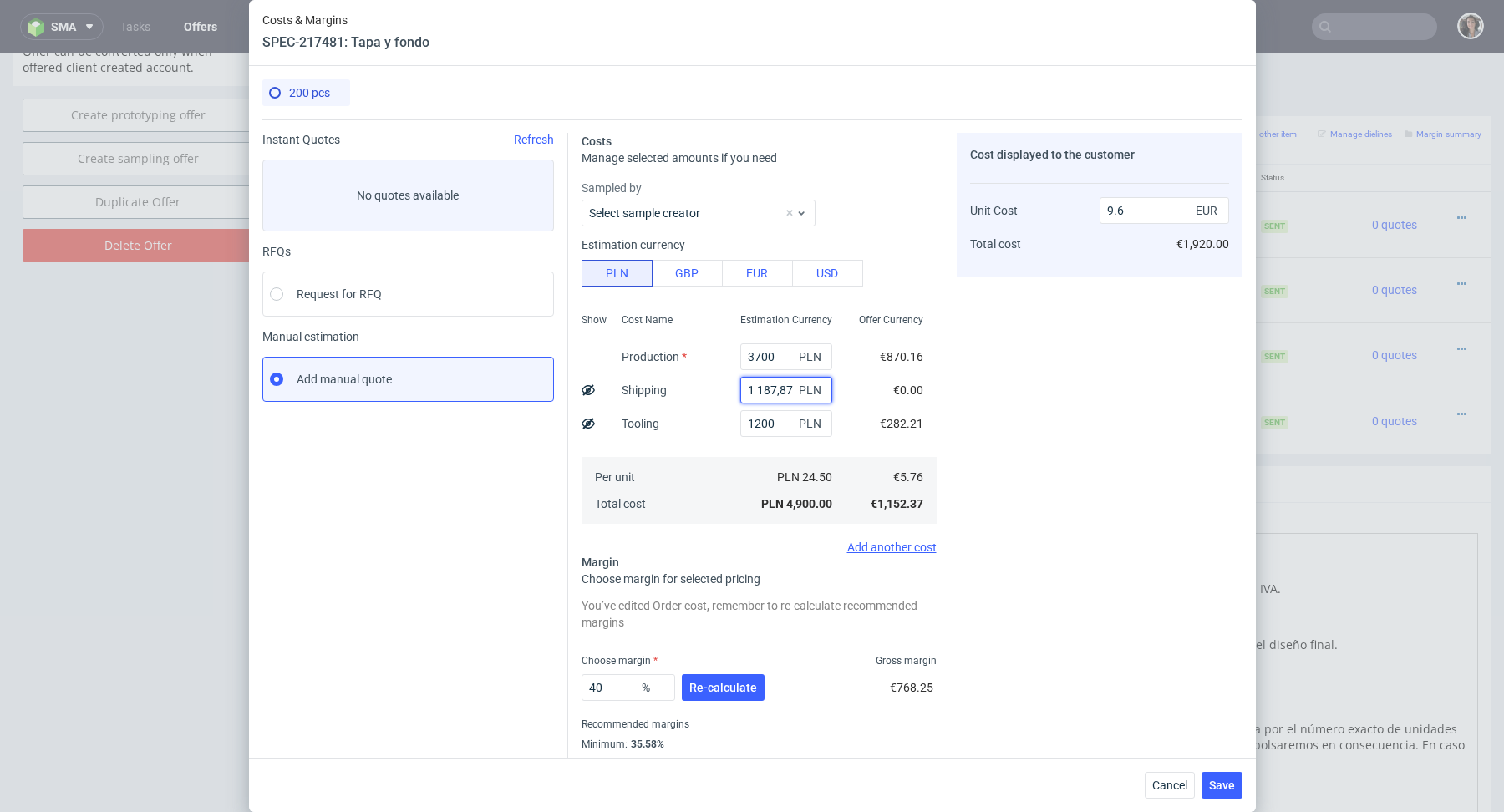
click at [762, 384] on input "1 187,87" at bounding box center [787, 390] width 92 height 27
click at [758, 390] on input "1 187,87" at bounding box center [787, 390] width 92 height 27
type input "1187.87"
type input "11.93"
type input "1187.87"
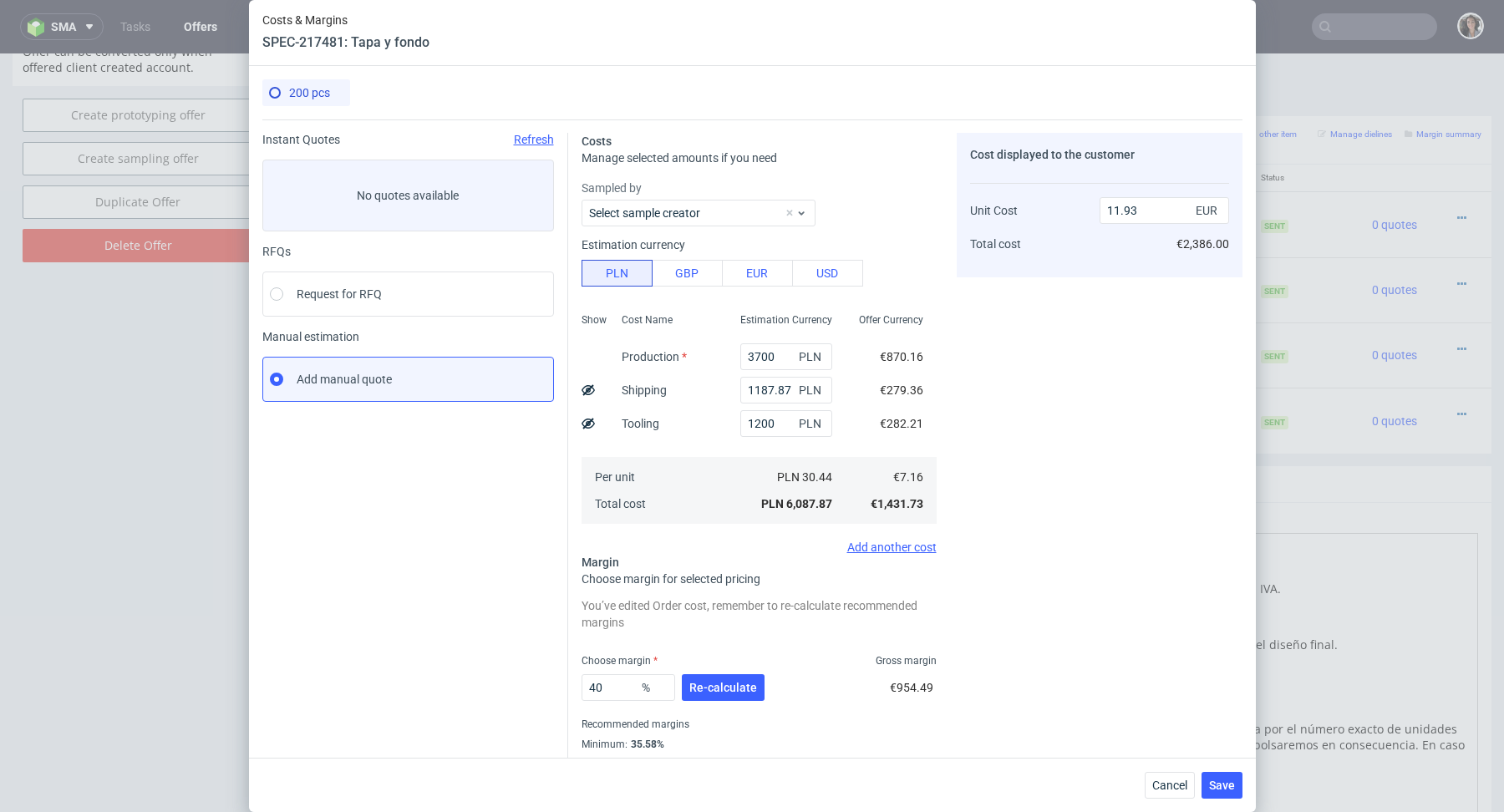
click at [686, 467] on div "Per unit Total cost" at bounding box center [668, 491] width 119 height 67
click at [714, 684] on span "Re-calculate" at bounding box center [723, 687] width 68 height 12
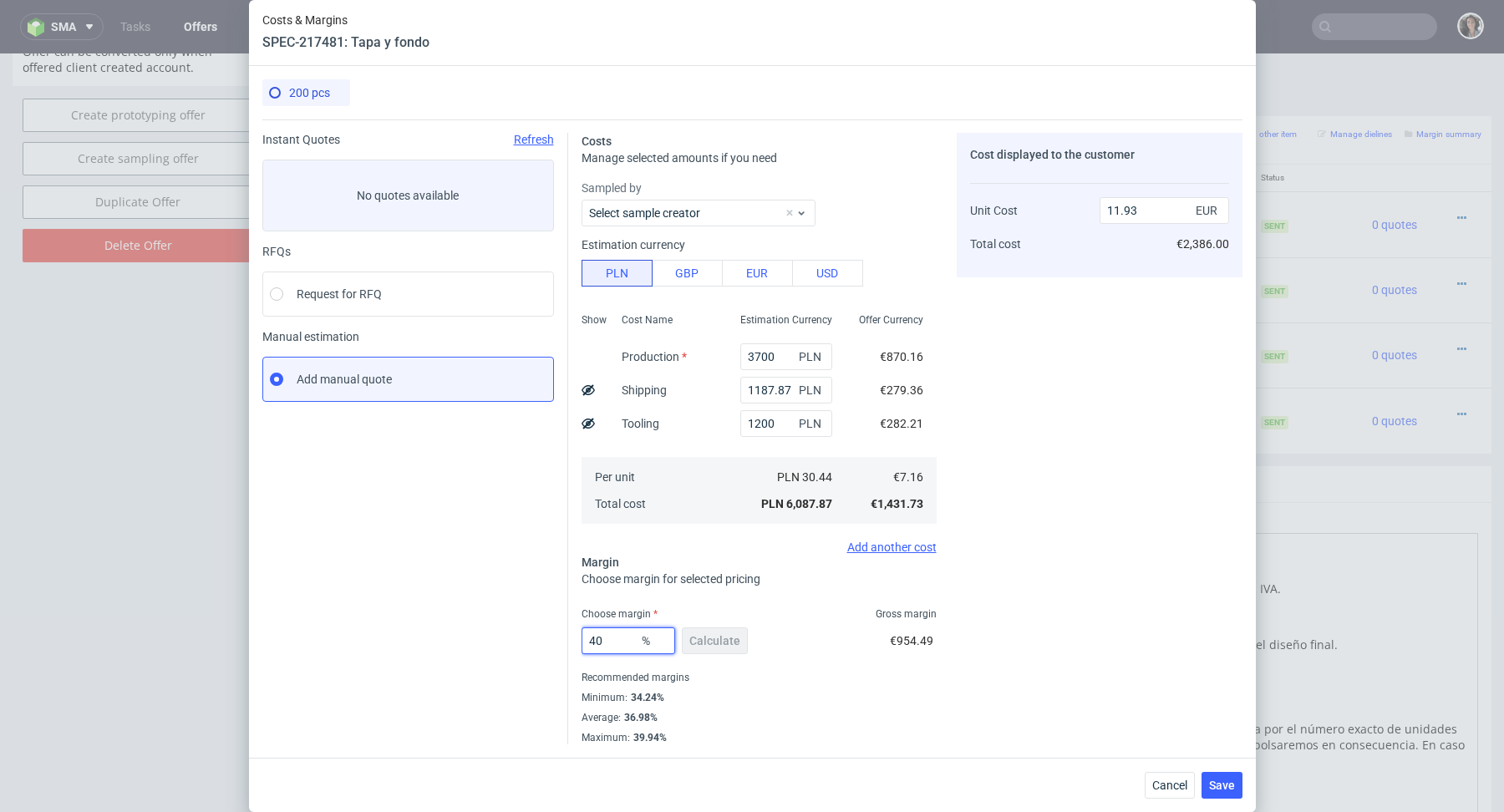
drag, startPoint x: 626, startPoint y: 645, endPoint x: 555, endPoint y: 629, distance: 72.8
click at [561, 630] on div "Instant Quotes Refresh No quotes available RFQs Request for RFQ Manual estimati…" at bounding box center [753, 432] width 980 height 625
type input "37"
type input "11.37"
type input "37"
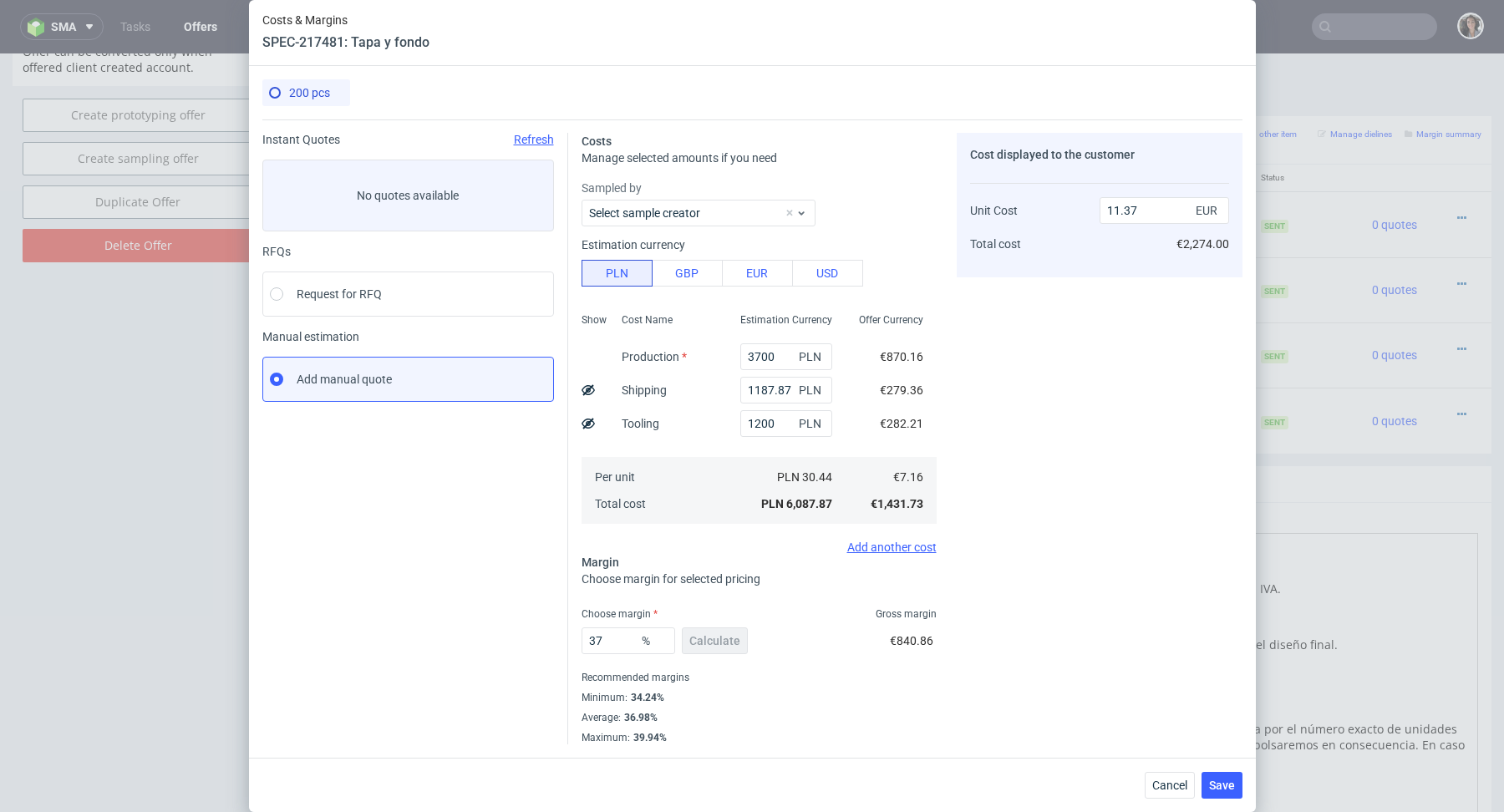
click at [713, 663] on div "37 % Calculate" at bounding box center [666, 643] width 170 height 47
click at [1214, 785] on span "Save" at bounding box center [1222, 785] width 26 height 12
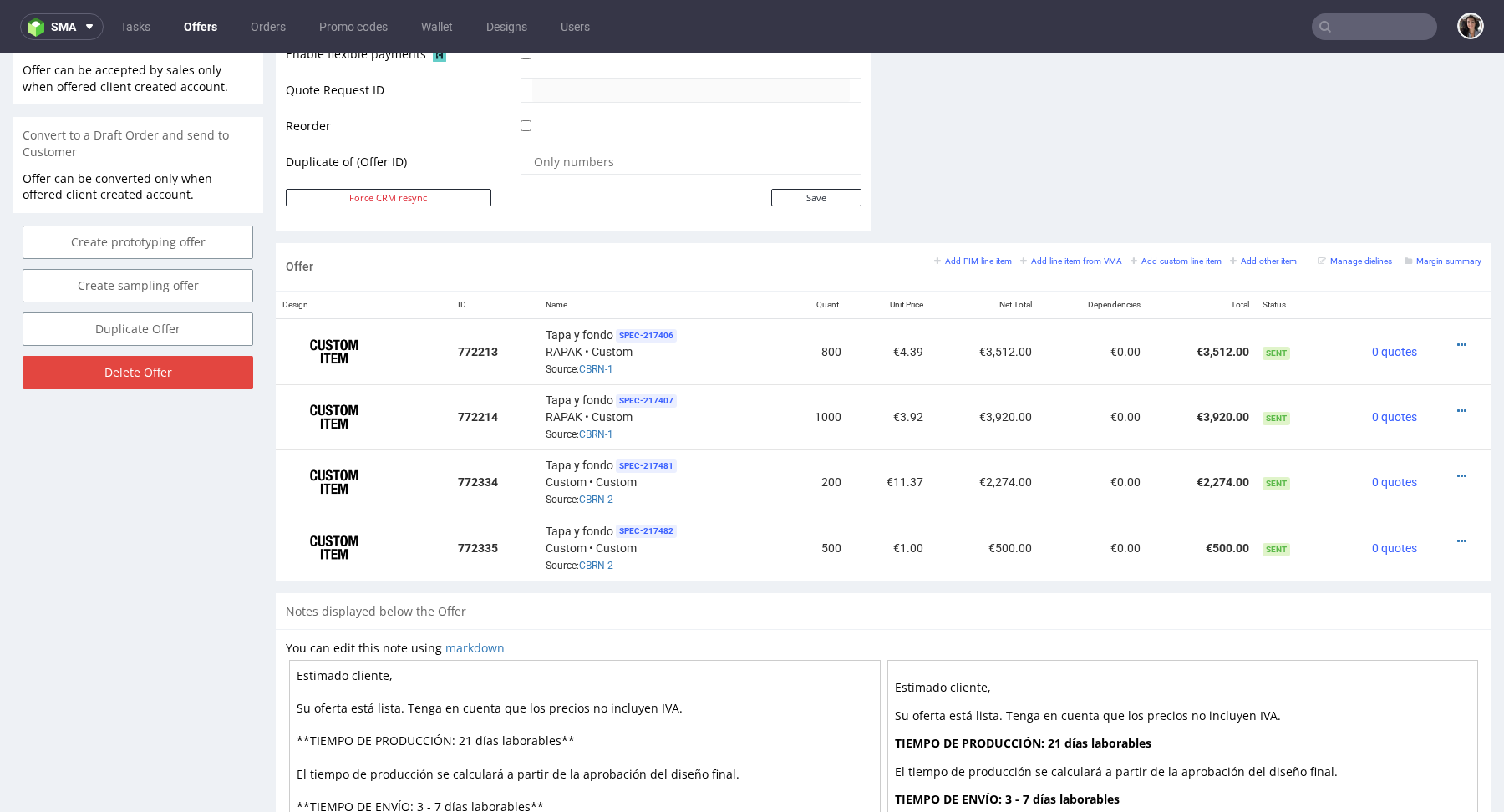
scroll to position [837, 0]
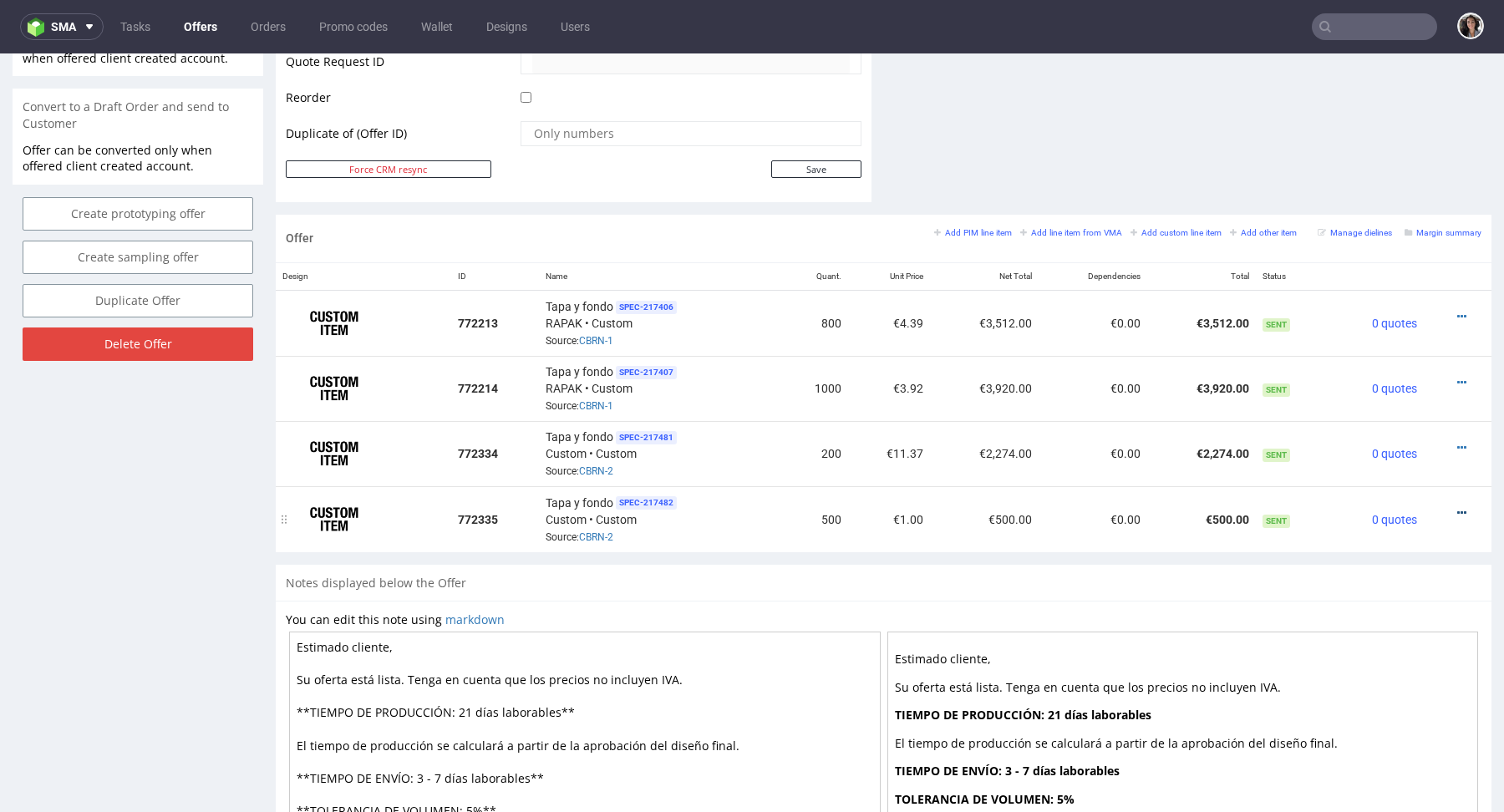
click at [1457, 507] on icon at bounding box center [1462, 513] width 10 height 12
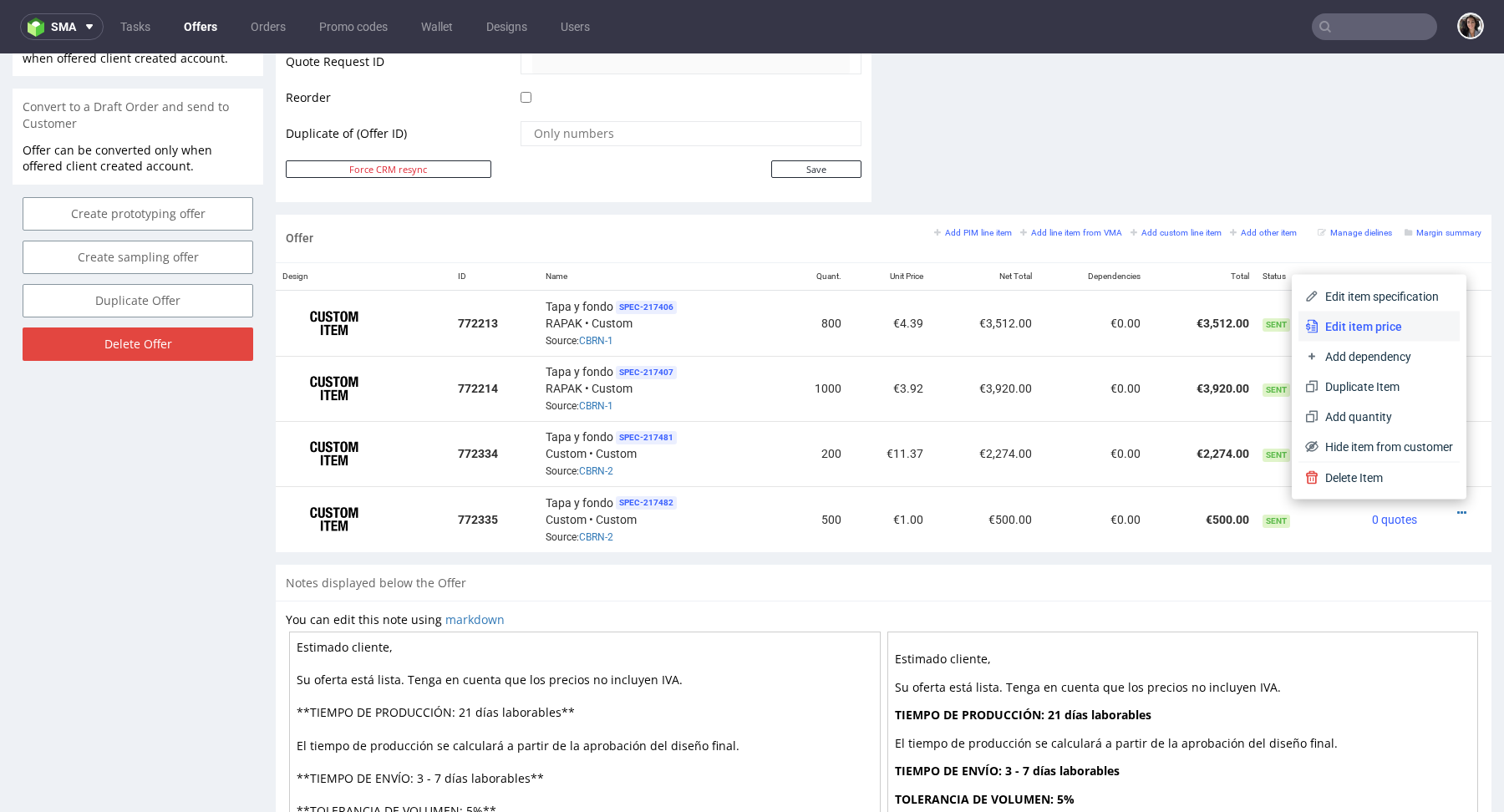
click at [1385, 329] on span "Edit item price" at bounding box center [1386, 326] width 134 height 16
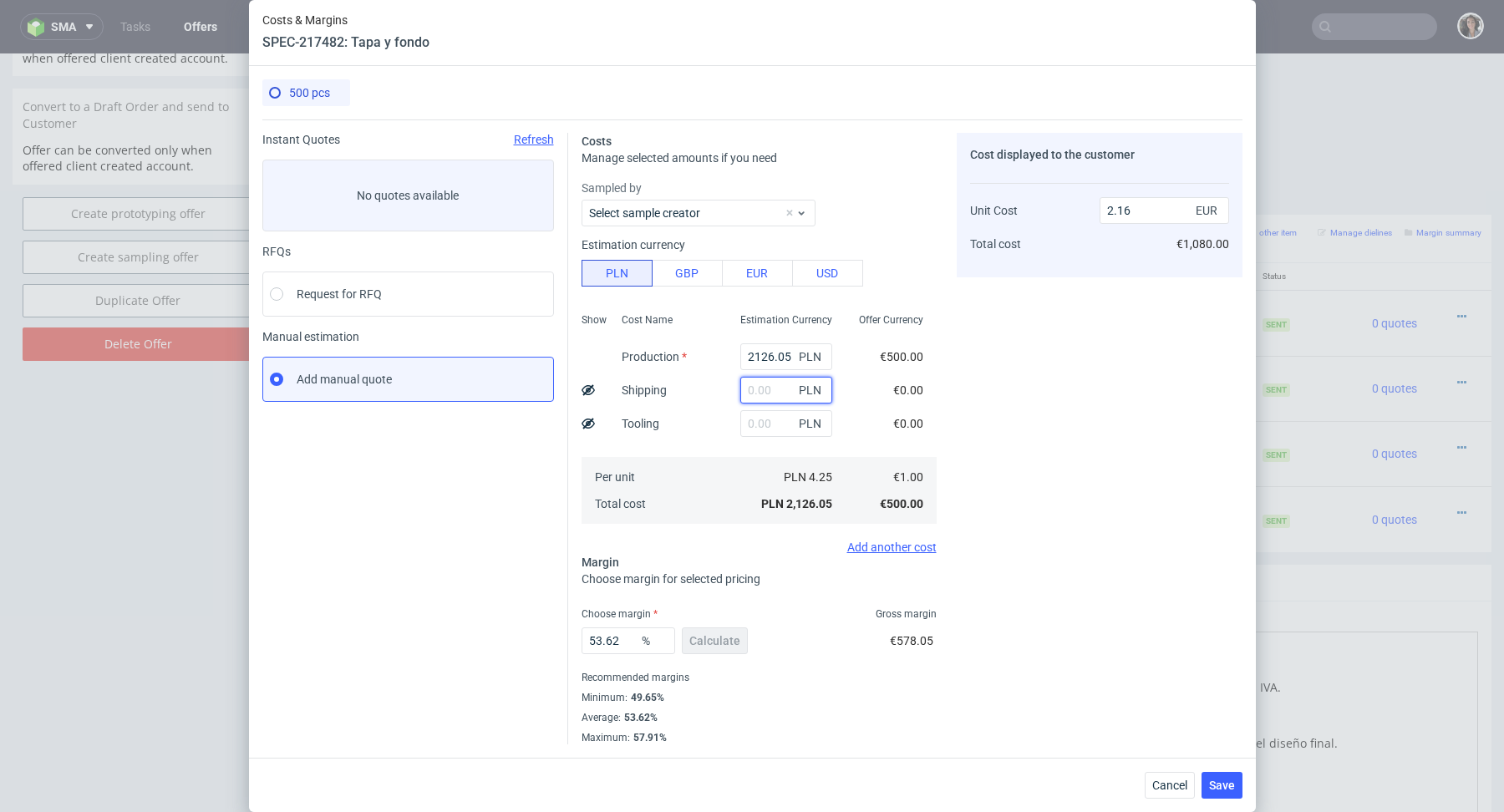
click at [750, 398] on input "text" at bounding box center [787, 390] width 92 height 27
paste input "1 187,87"
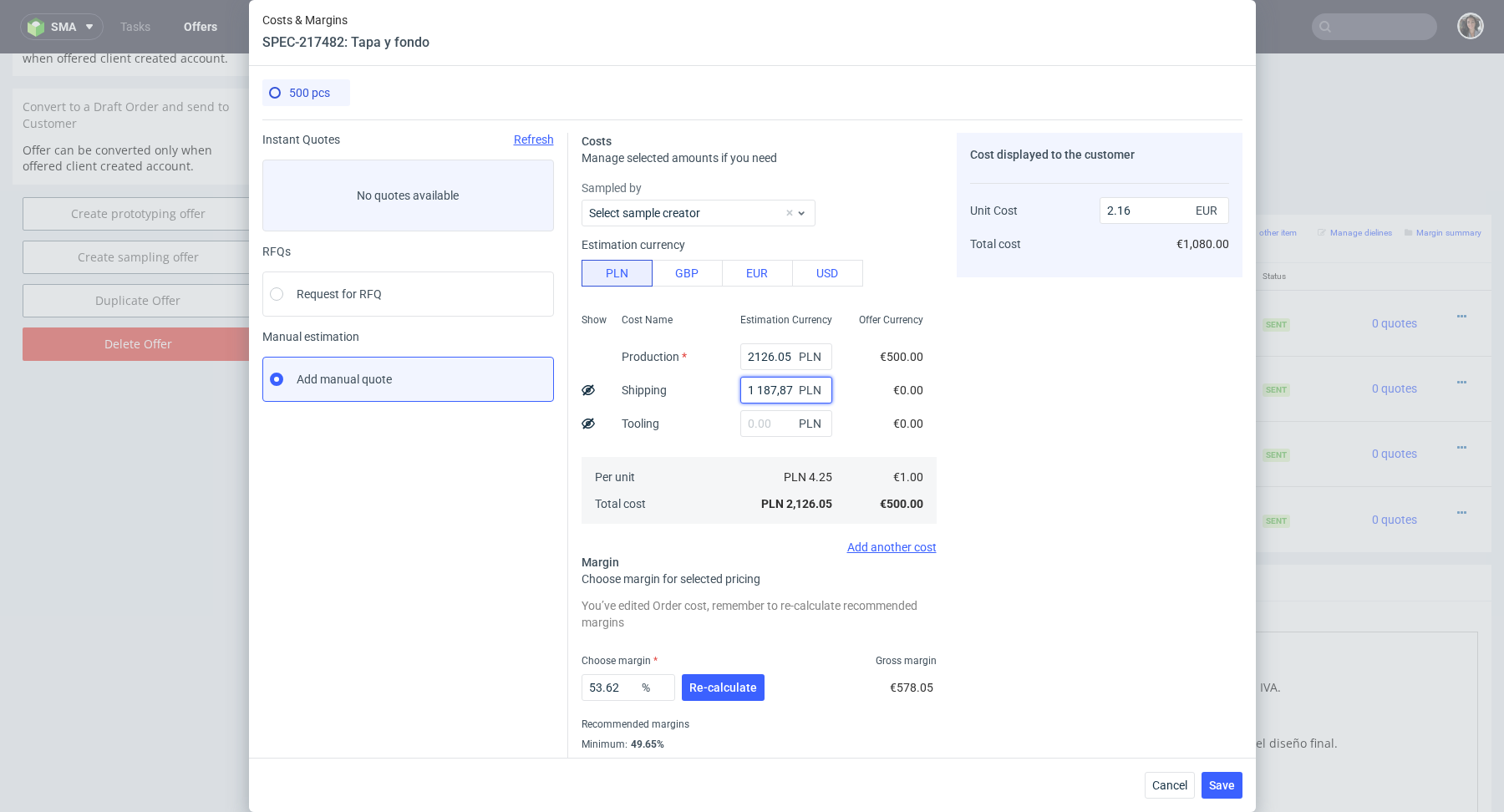
click at [761, 384] on input "1 187,87" at bounding box center [787, 390] width 92 height 27
type input "1187.87"
type input "3.36"
type input "1187.87"
click at [798, 361] on span "PLN" at bounding box center [811, 357] width 34 height 23
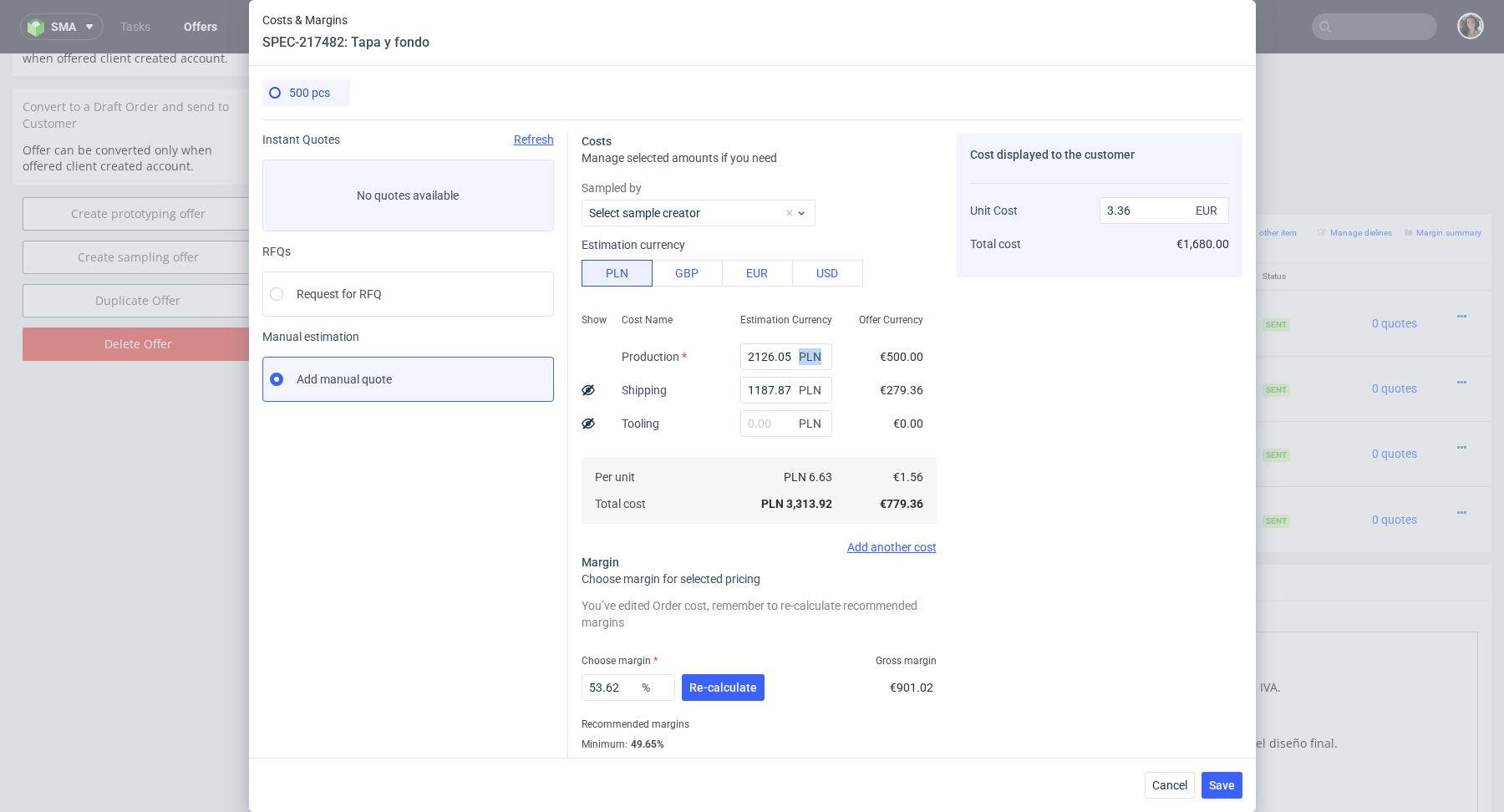
click at [798, 361] on span "PLN" at bounding box center [811, 357] width 34 height 23
click at [789, 361] on input "2126.05" at bounding box center [787, 357] width 92 height 27
type input "1.21"
type input "57"
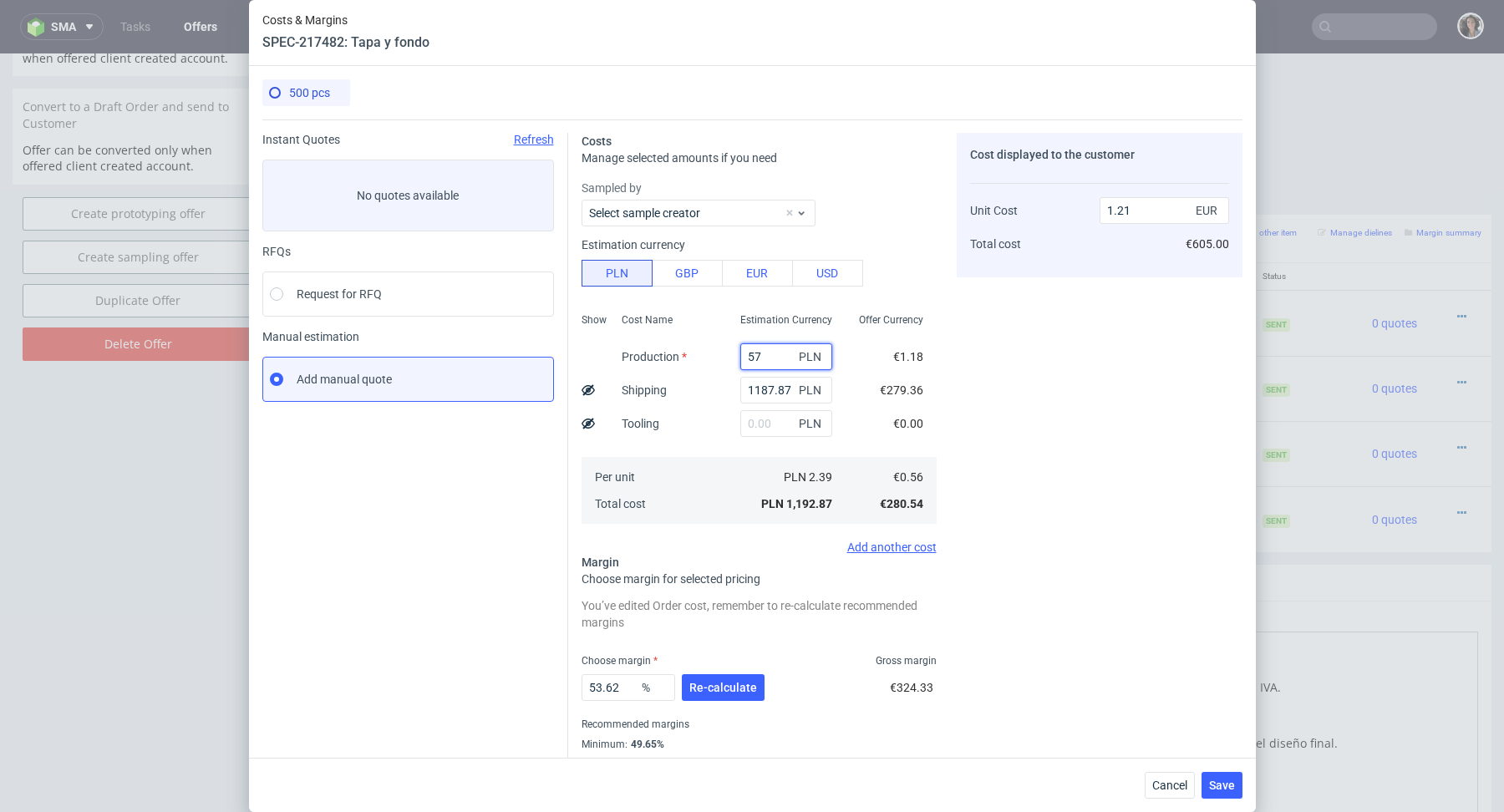
type input "1.26"
type input "5760"
type input "7.05"
type input "5760"
click at [763, 423] on input "text" at bounding box center [787, 424] width 92 height 27
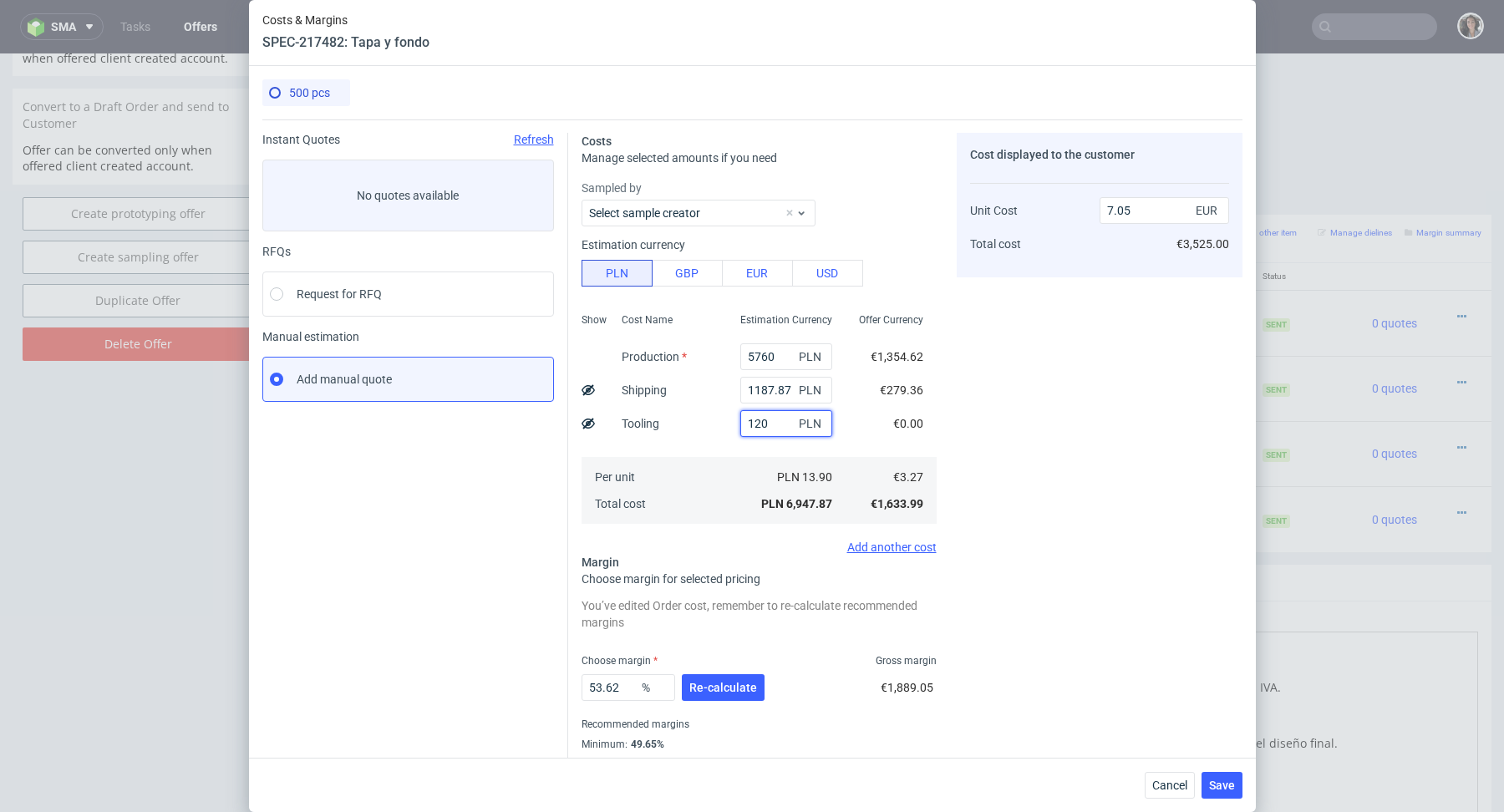
type input "1200"
type input "8.26"
type input "1200"
click at [726, 535] on div "Sampled by Select sample creator Estimation currency PLN GBP EUR USD Show Cost …" at bounding box center [759, 366] width 355 height 374
click at [734, 697] on button "Re-calculate" at bounding box center [723, 687] width 82 height 27
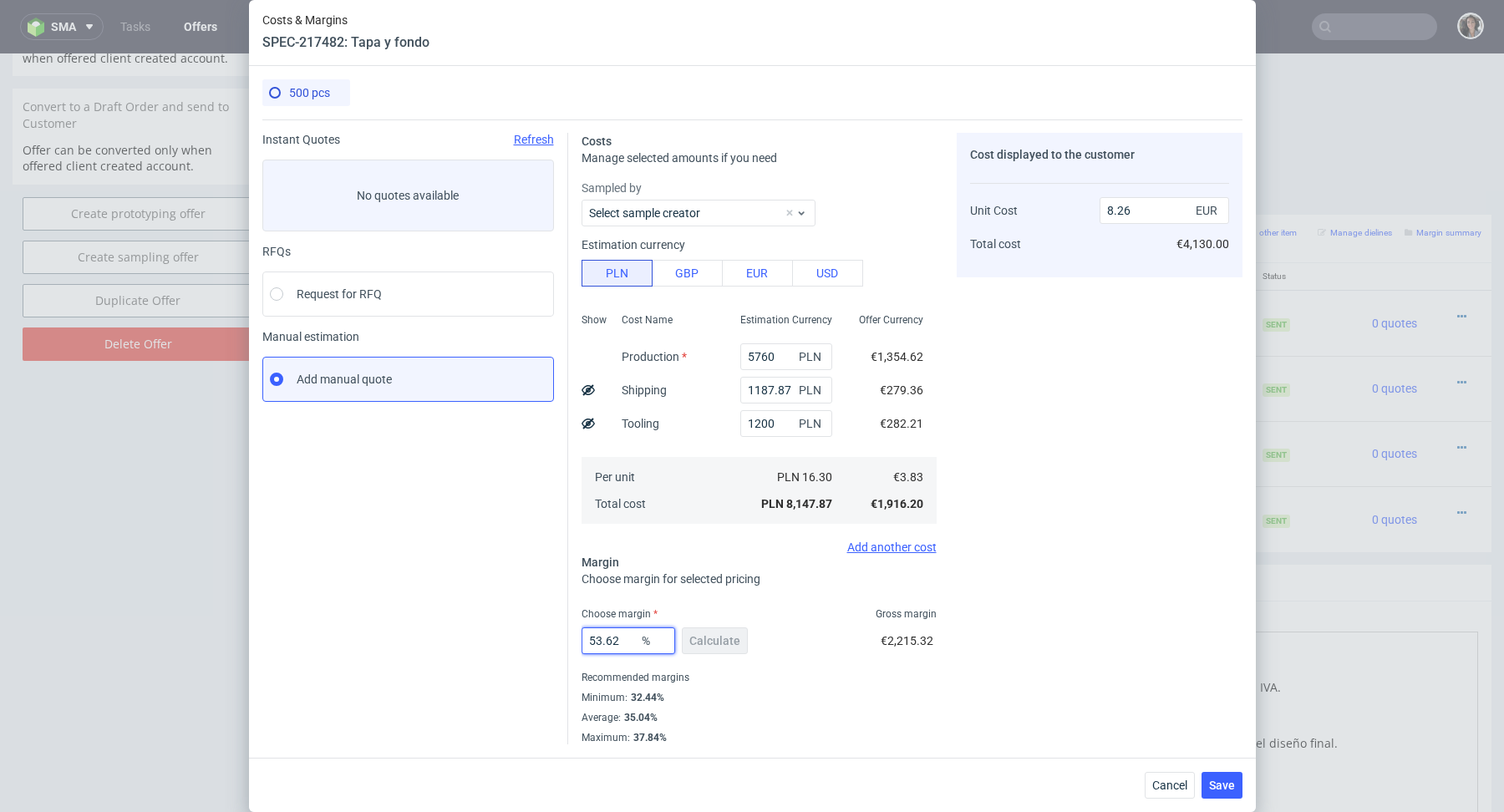
drag, startPoint x: 634, startPoint y: 646, endPoint x: 542, endPoint y: 643, distance: 92.0
click at [542, 643] on div "Instant Quotes Refresh No quotes available RFQs Request for RFQ Manual estimati…" at bounding box center [753, 432] width 980 height 625
type input "35"
type input "5.89"
type input "35"
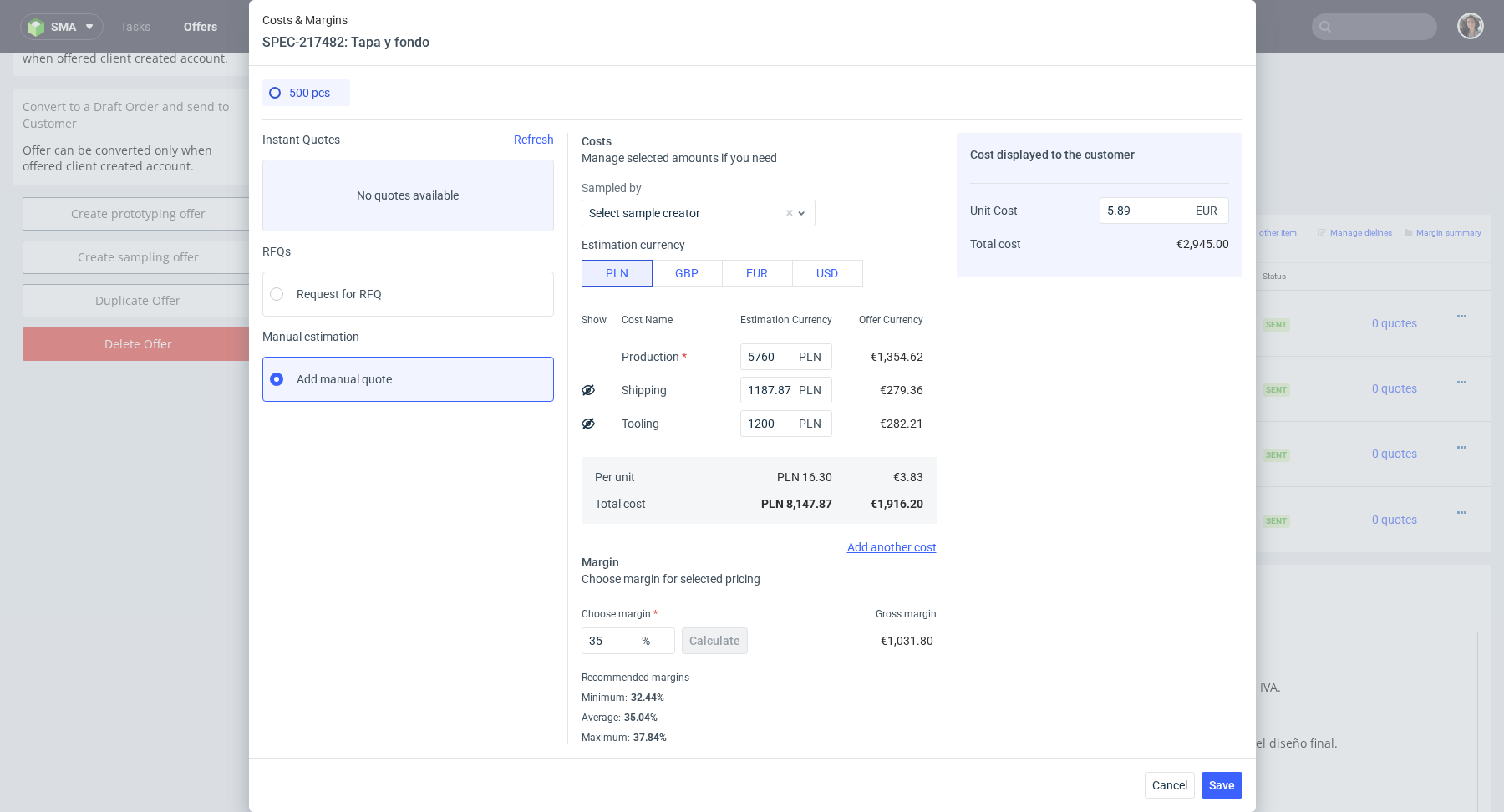
click at [863, 715] on div "Average : 35.04%" at bounding box center [759, 717] width 355 height 20
click at [1228, 791] on button "Save" at bounding box center [1222, 785] width 41 height 27
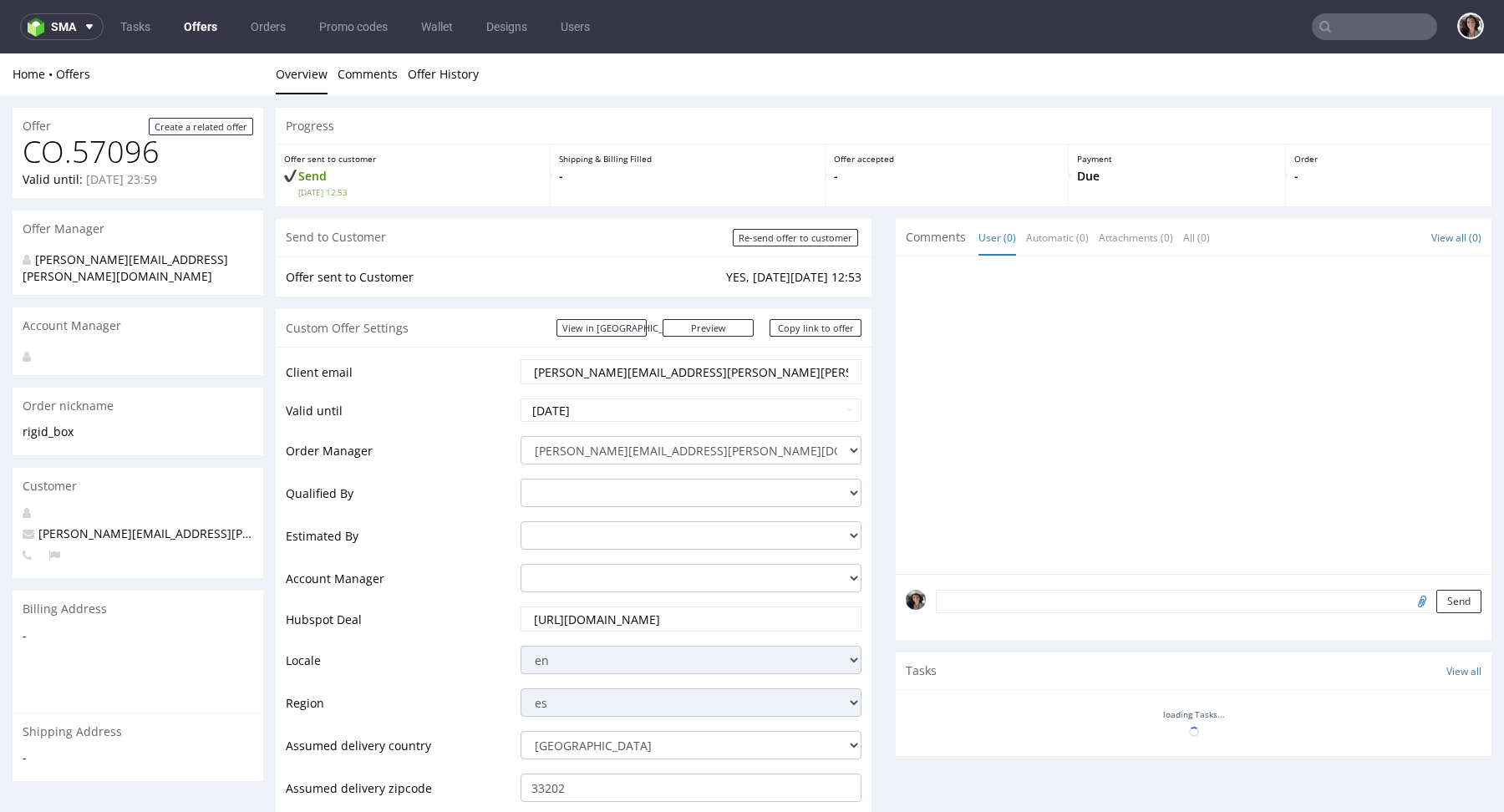
scroll to position [746, 0]
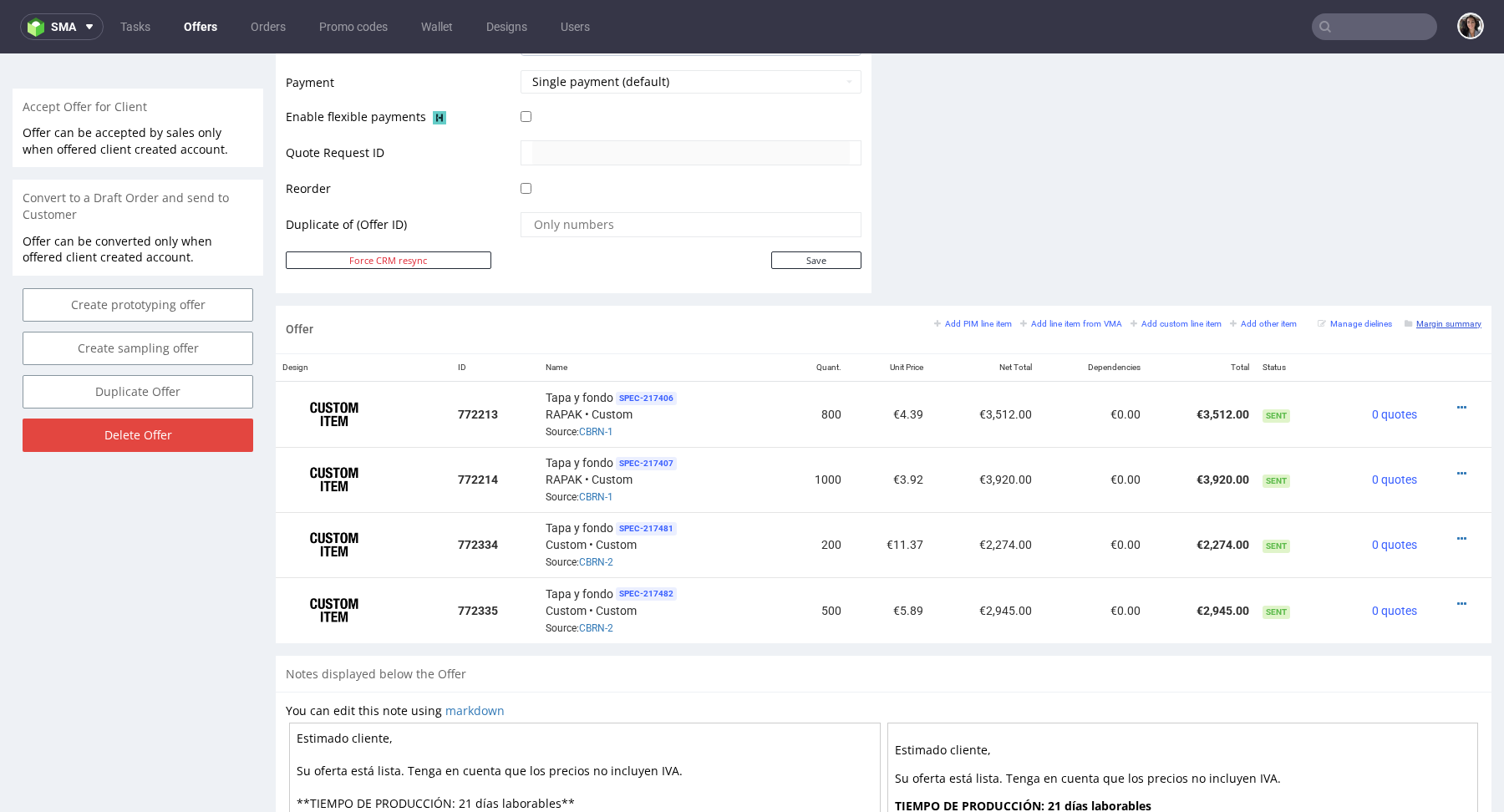
click at [1427, 319] on small "Margin summary" at bounding box center [1443, 324] width 77 height 10
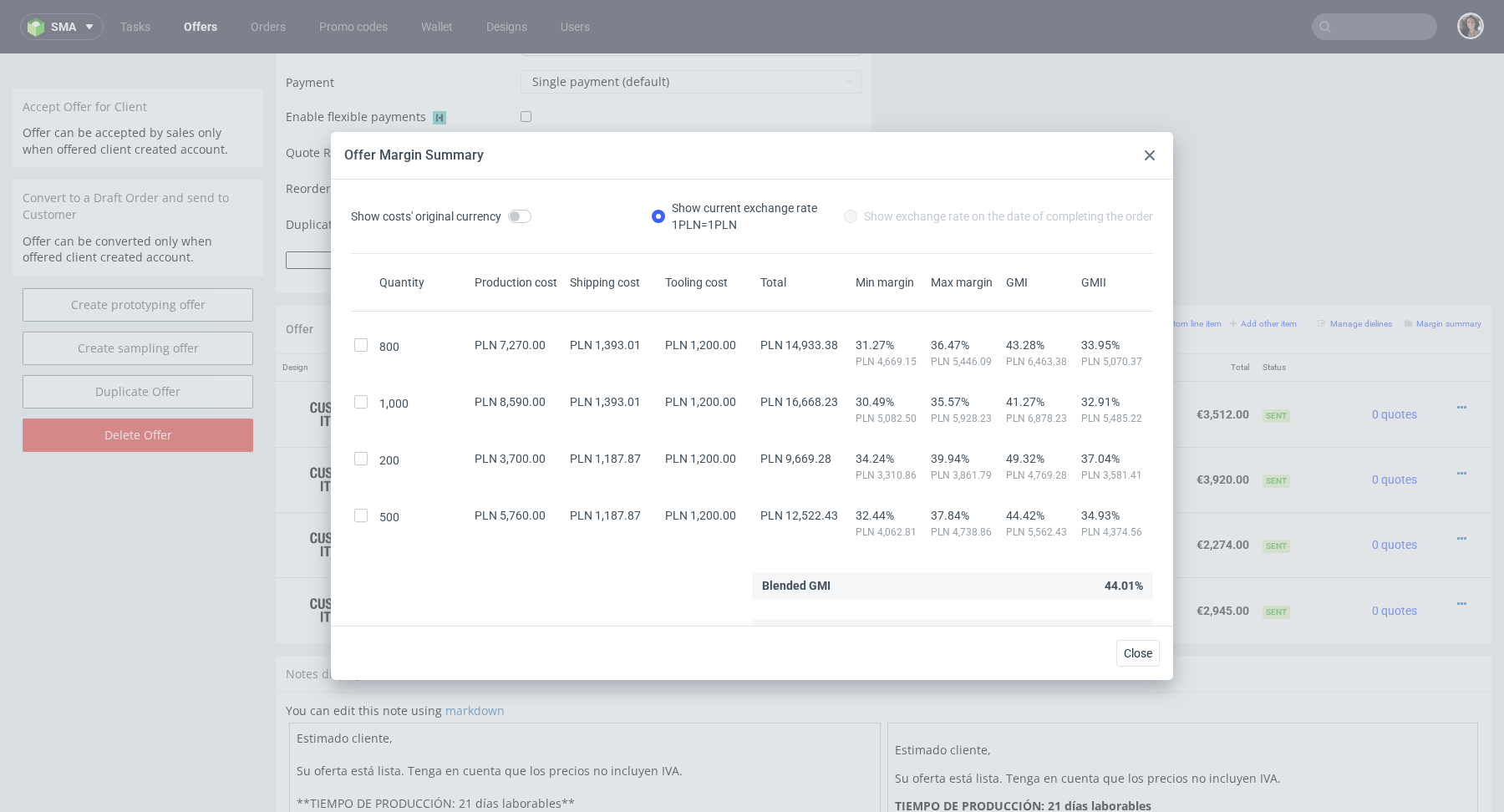
click at [1146, 161] on div at bounding box center [1149, 155] width 20 height 20
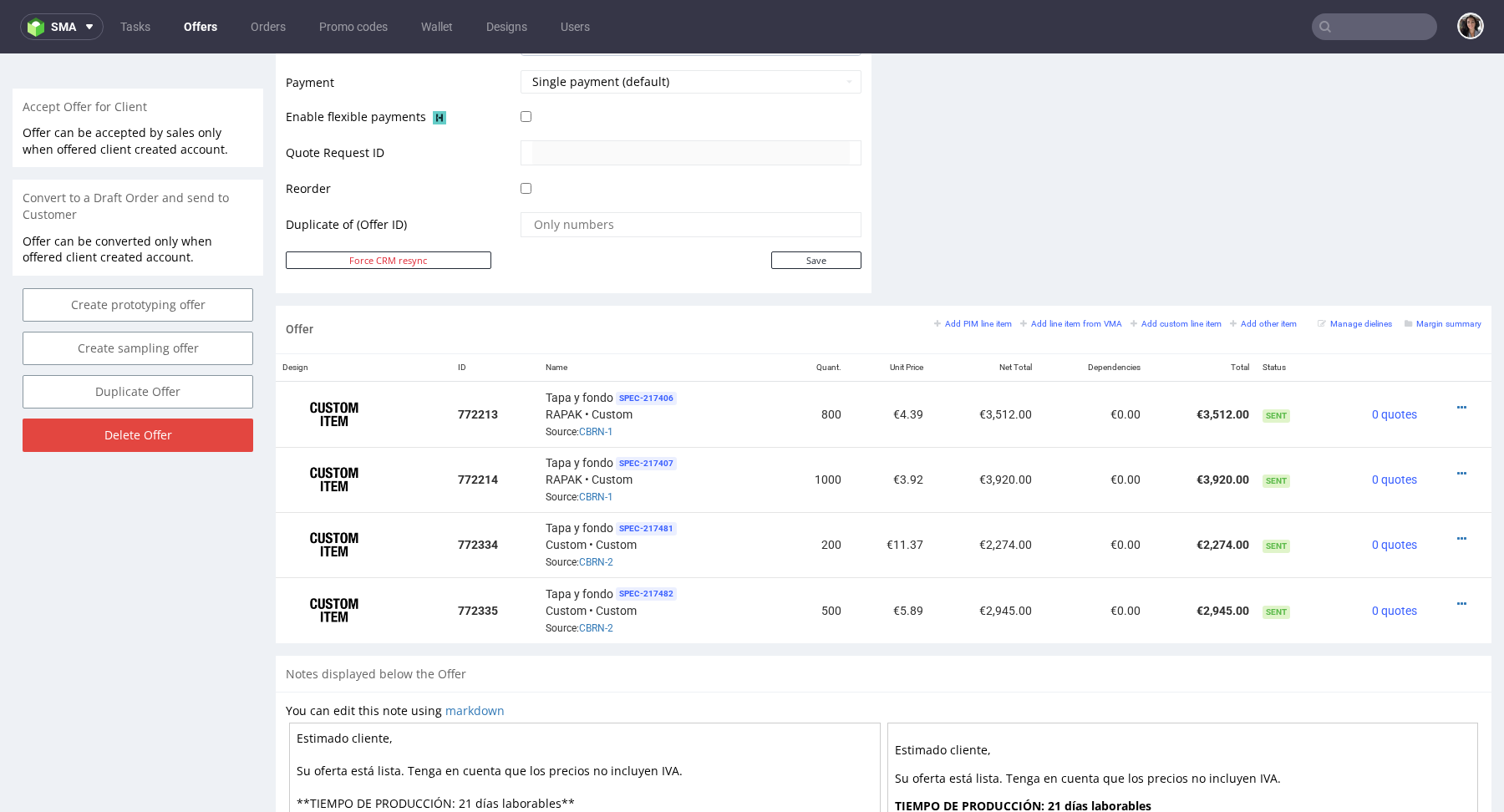
click at [599, 626] on link "CBRN-2" at bounding box center [597, 628] width 35 height 12
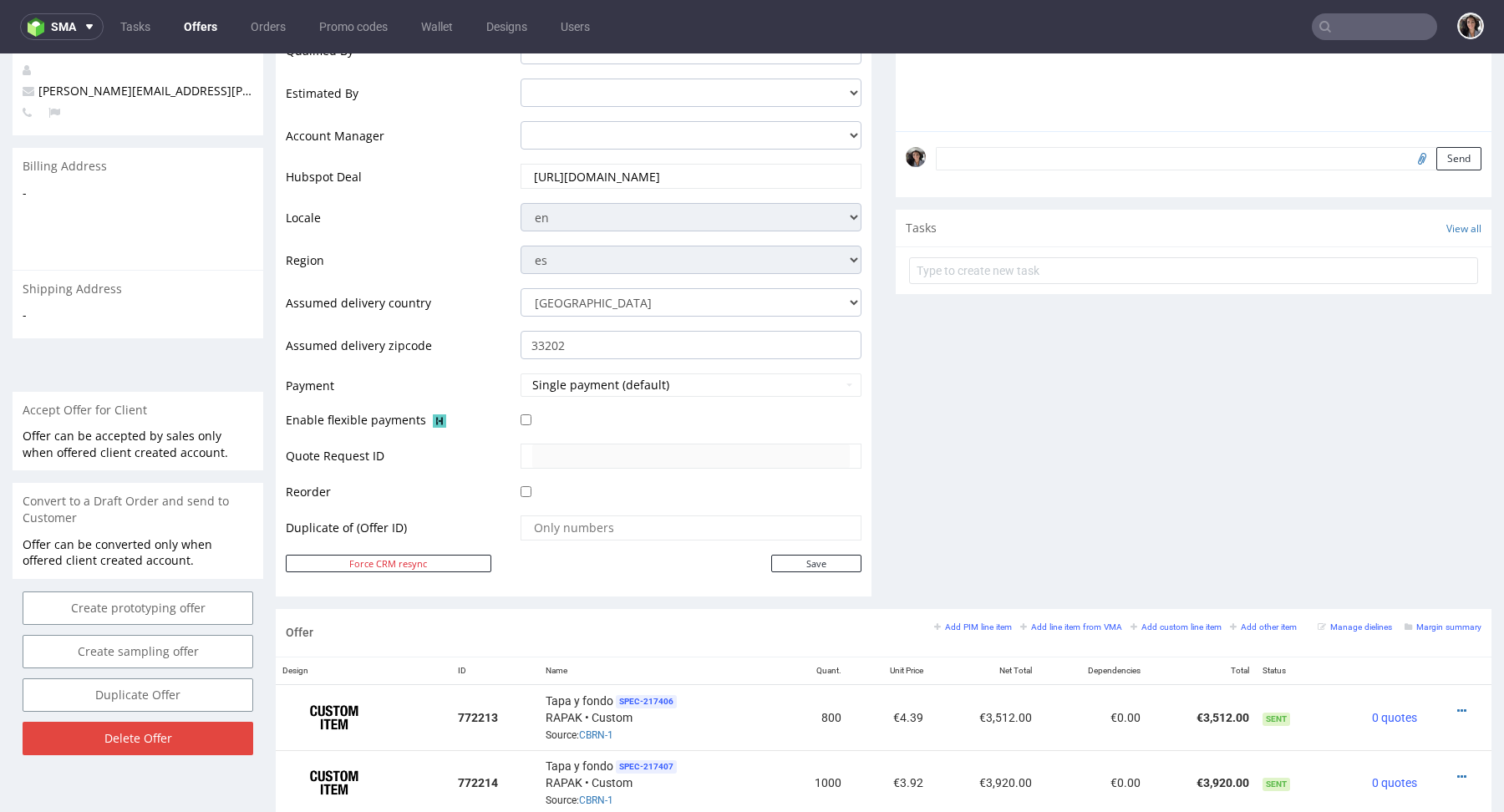
scroll to position [0, 0]
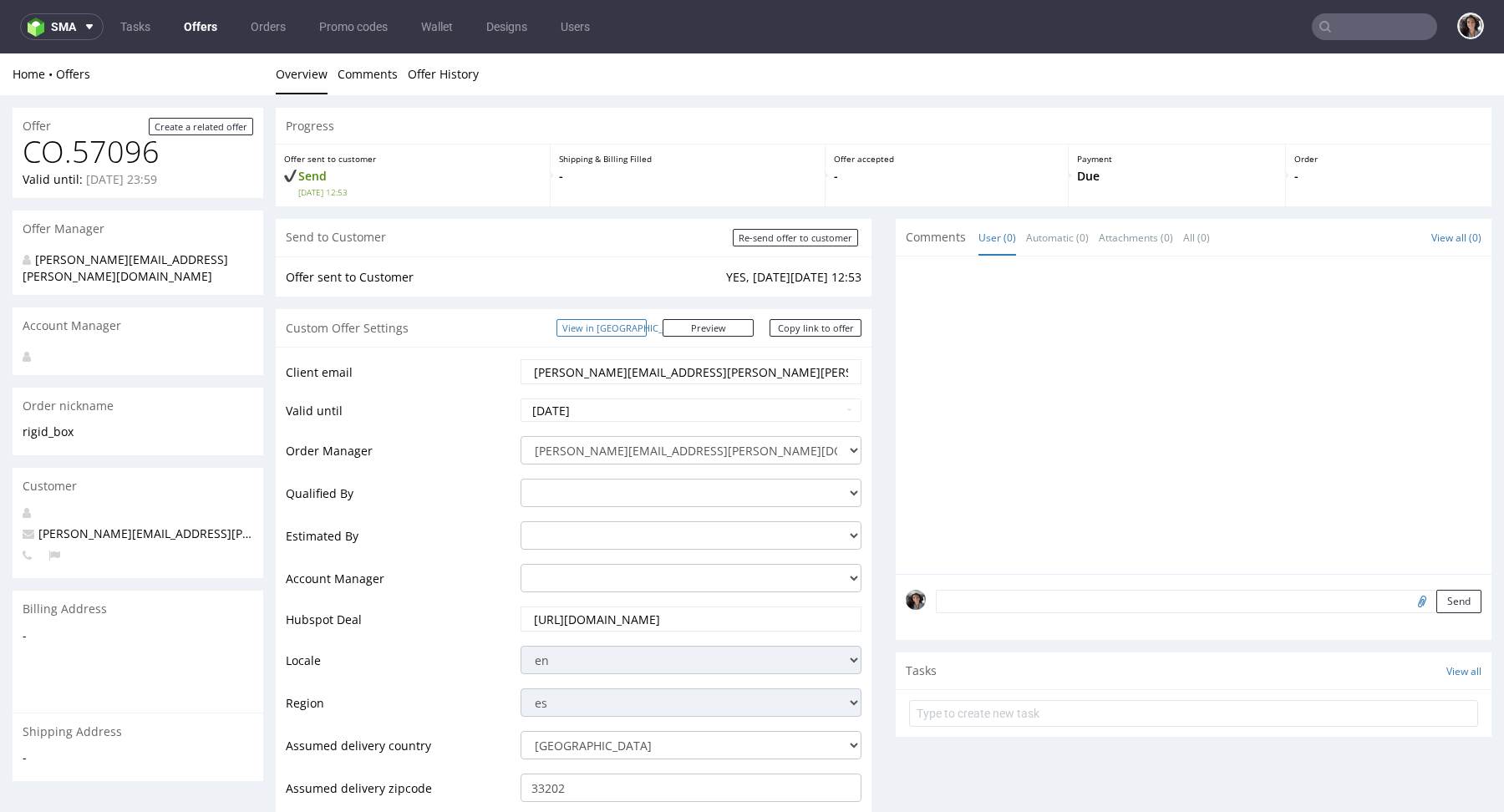
click at [646, 331] on link "View in [GEOGRAPHIC_DATA]" at bounding box center [601, 328] width 90 height 17
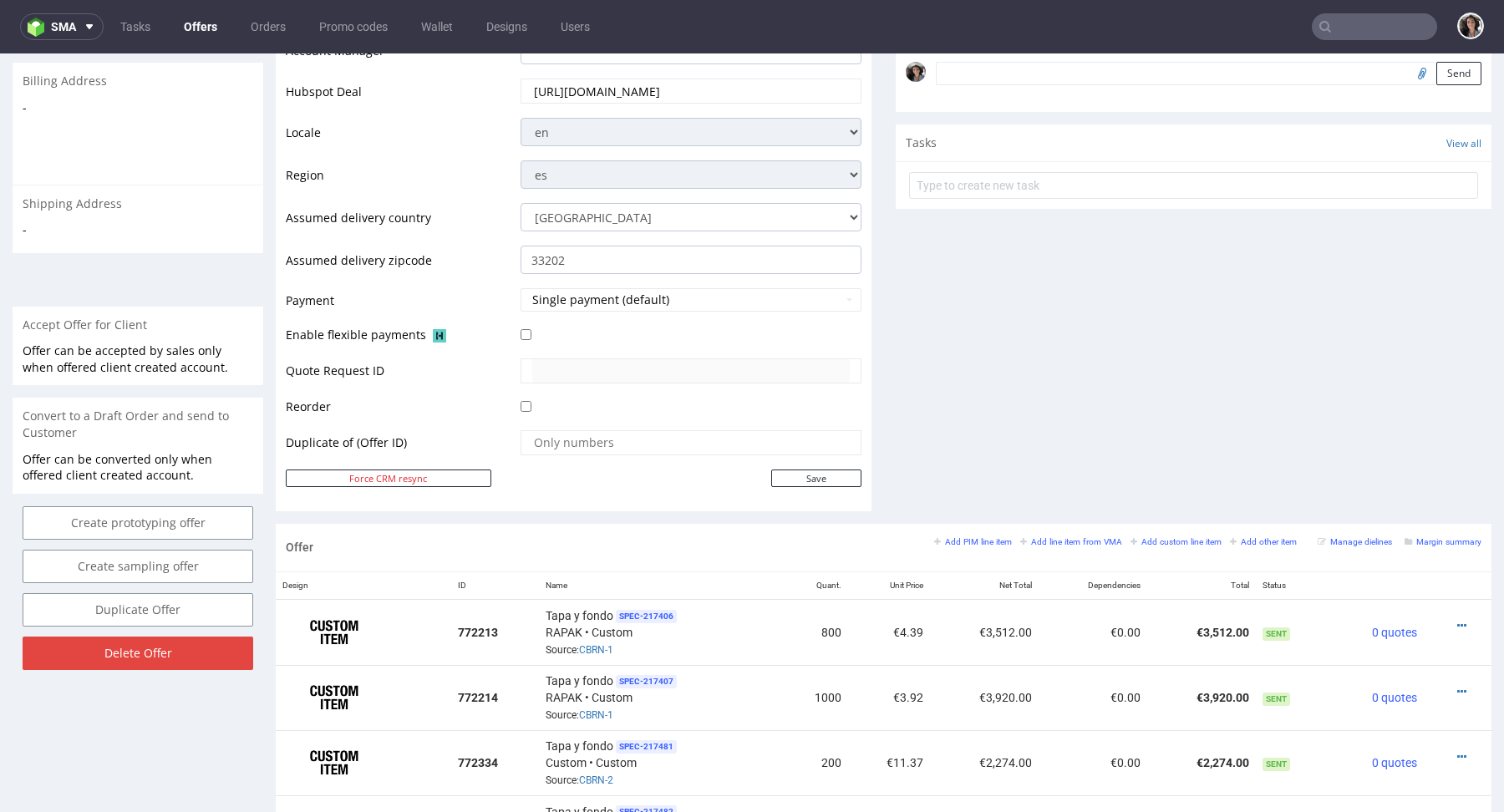
scroll to position [892, 0]
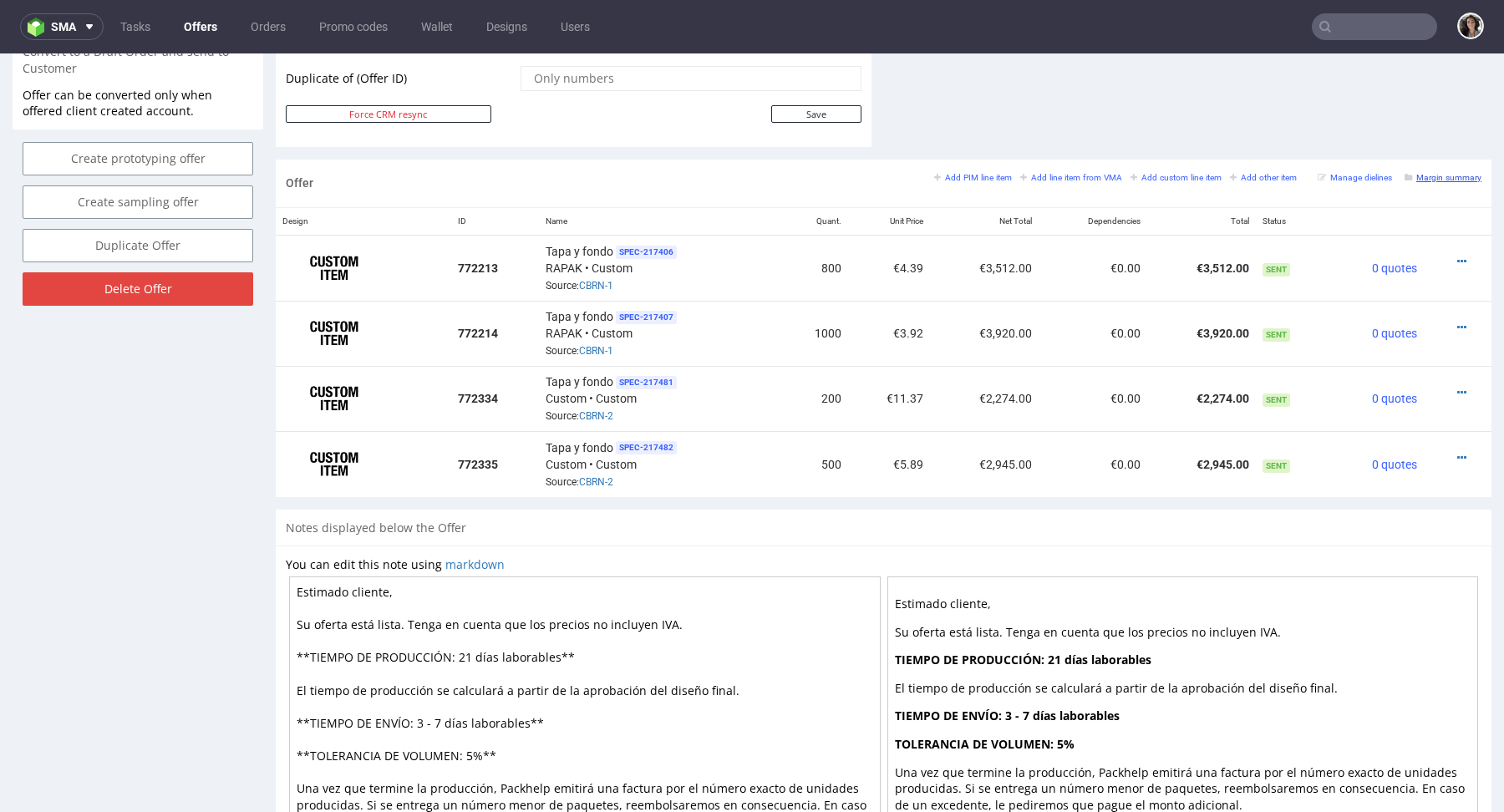
click at [1441, 172] on link "Margin summary" at bounding box center [1443, 177] width 77 height 12
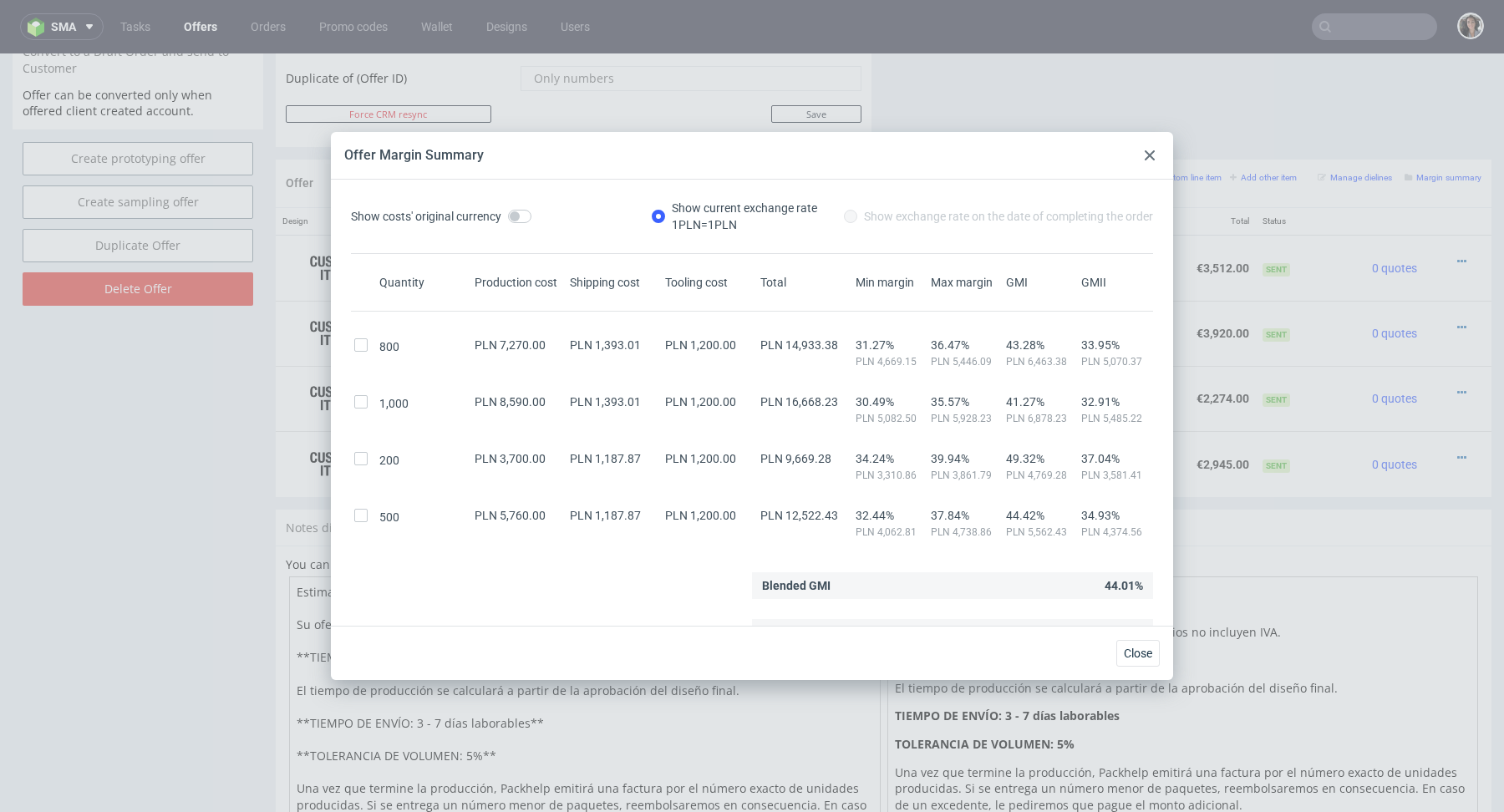
click at [1154, 152] on icon at bounding box center [1150, 155] width 10 height 10
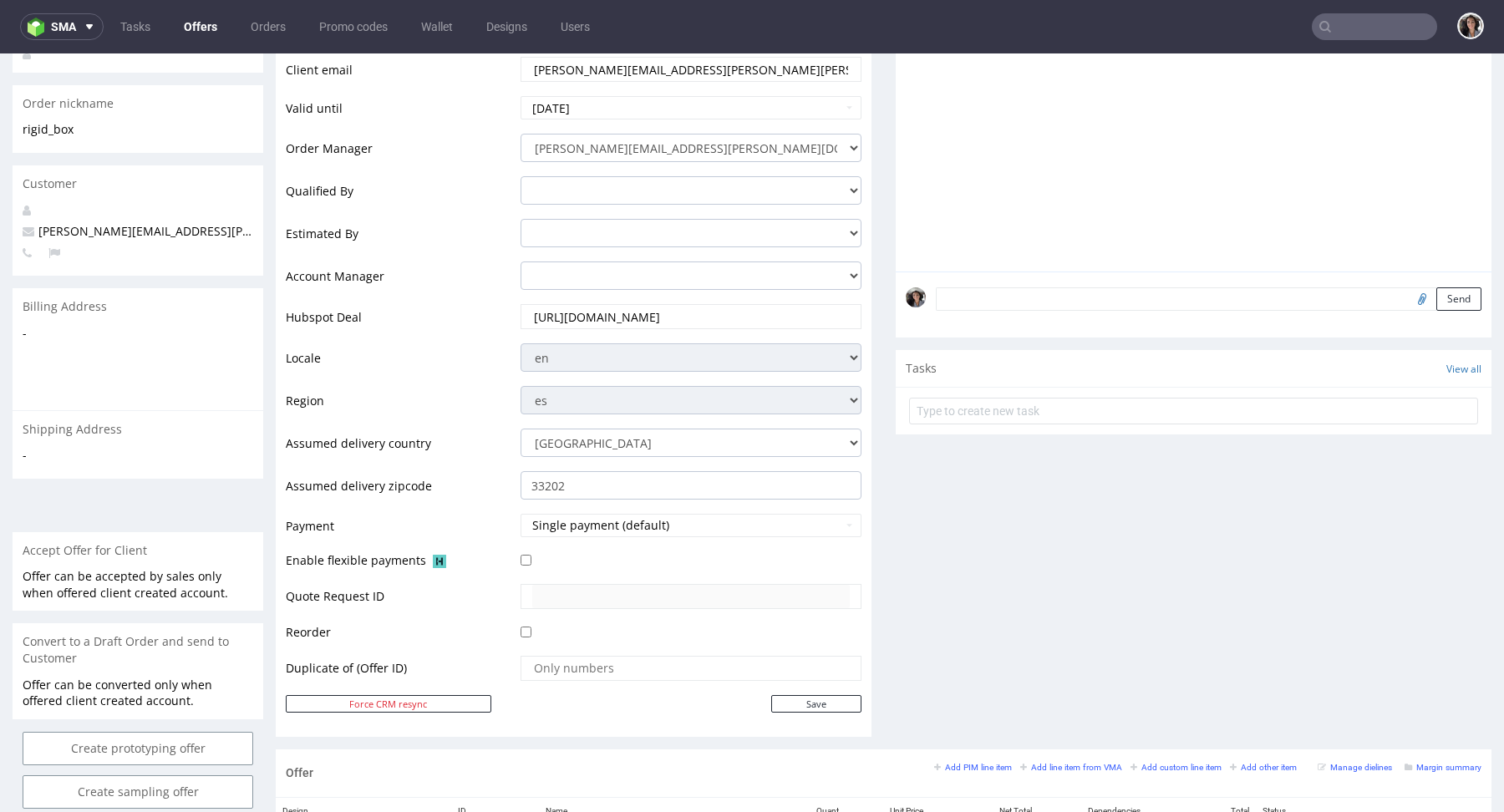
scroll to position [0, 0]
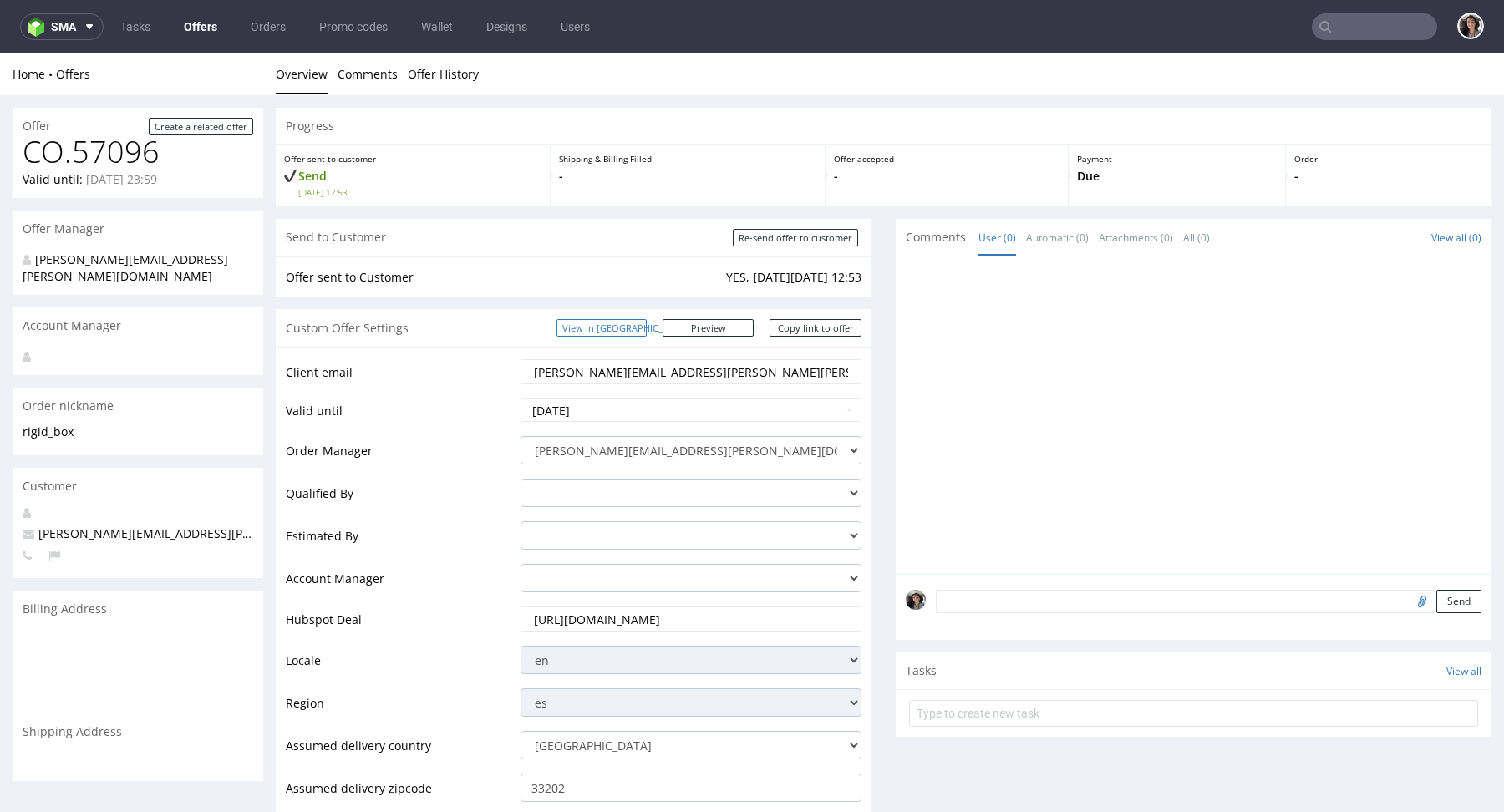
click at [646, 330] on link "View in [GEOGRAPHIC_DATA]" at bounding box center [601, 328] width 90 height 17
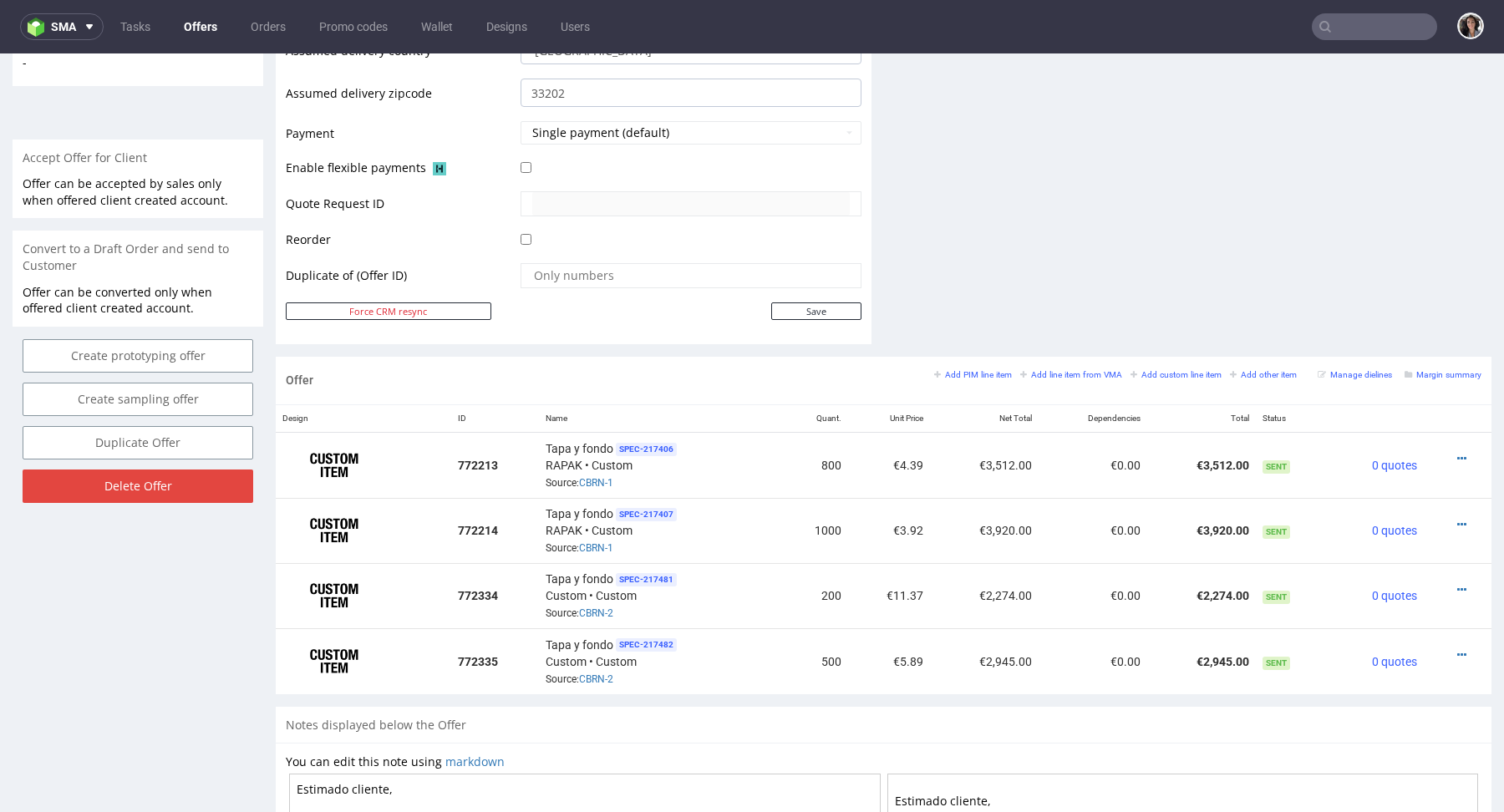
scroll to position [829, 0]
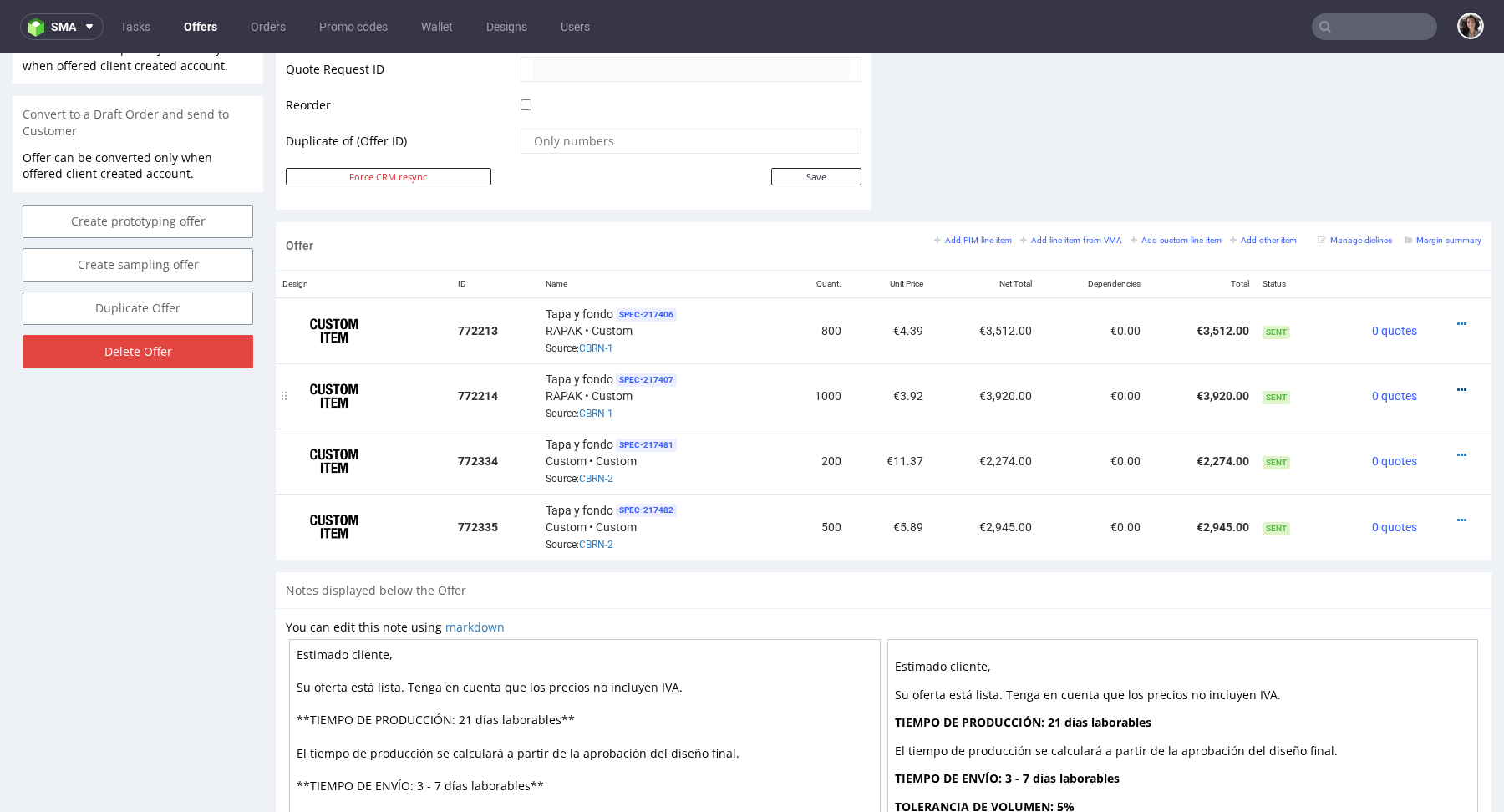
click at [1457, 387] on icon at bounding box center [1462, 390] width 10 height 12
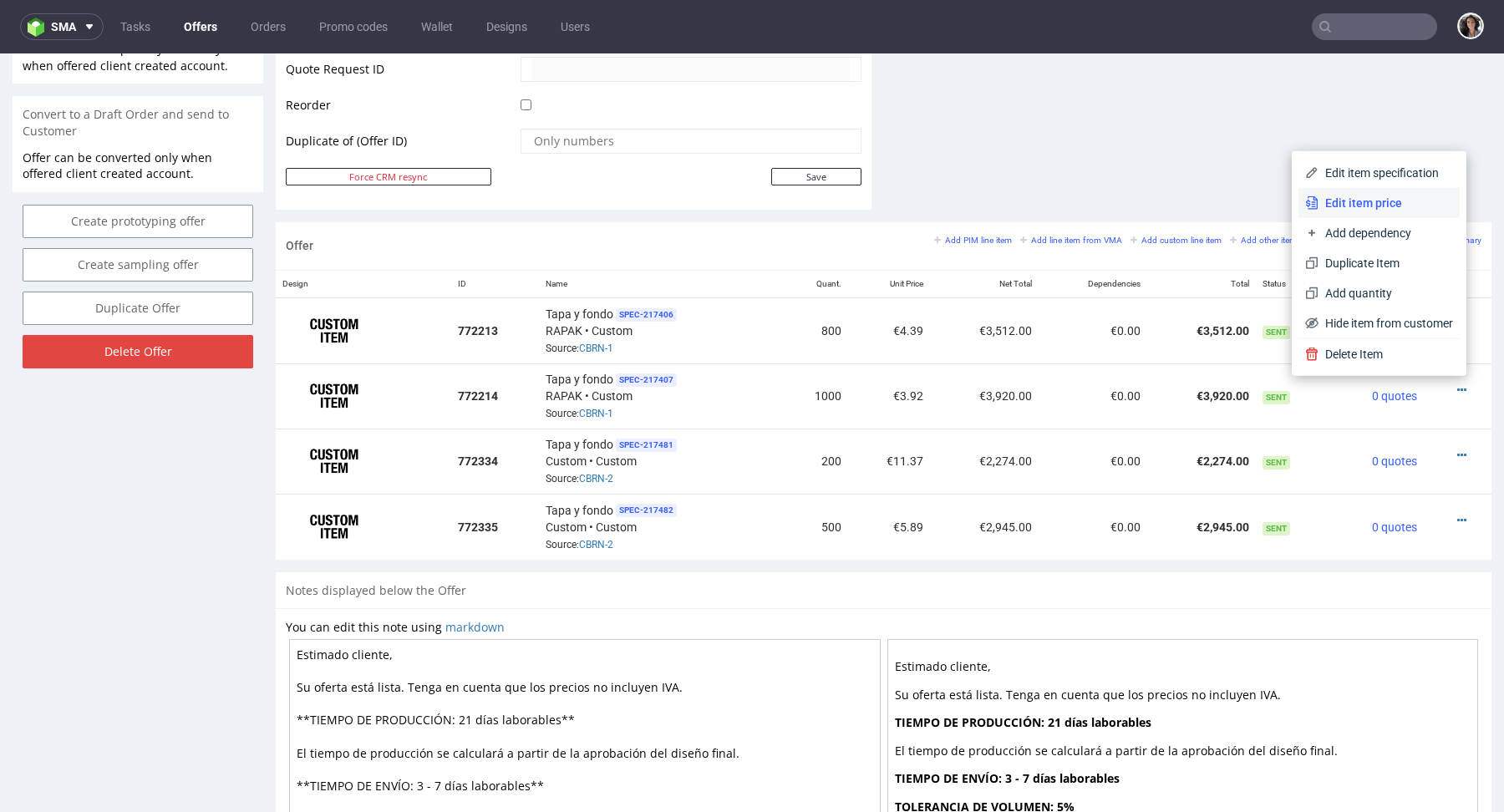
click at [1346, 204] on span "Edit item price" at bounding box center [1386, 202] width 134 height 16
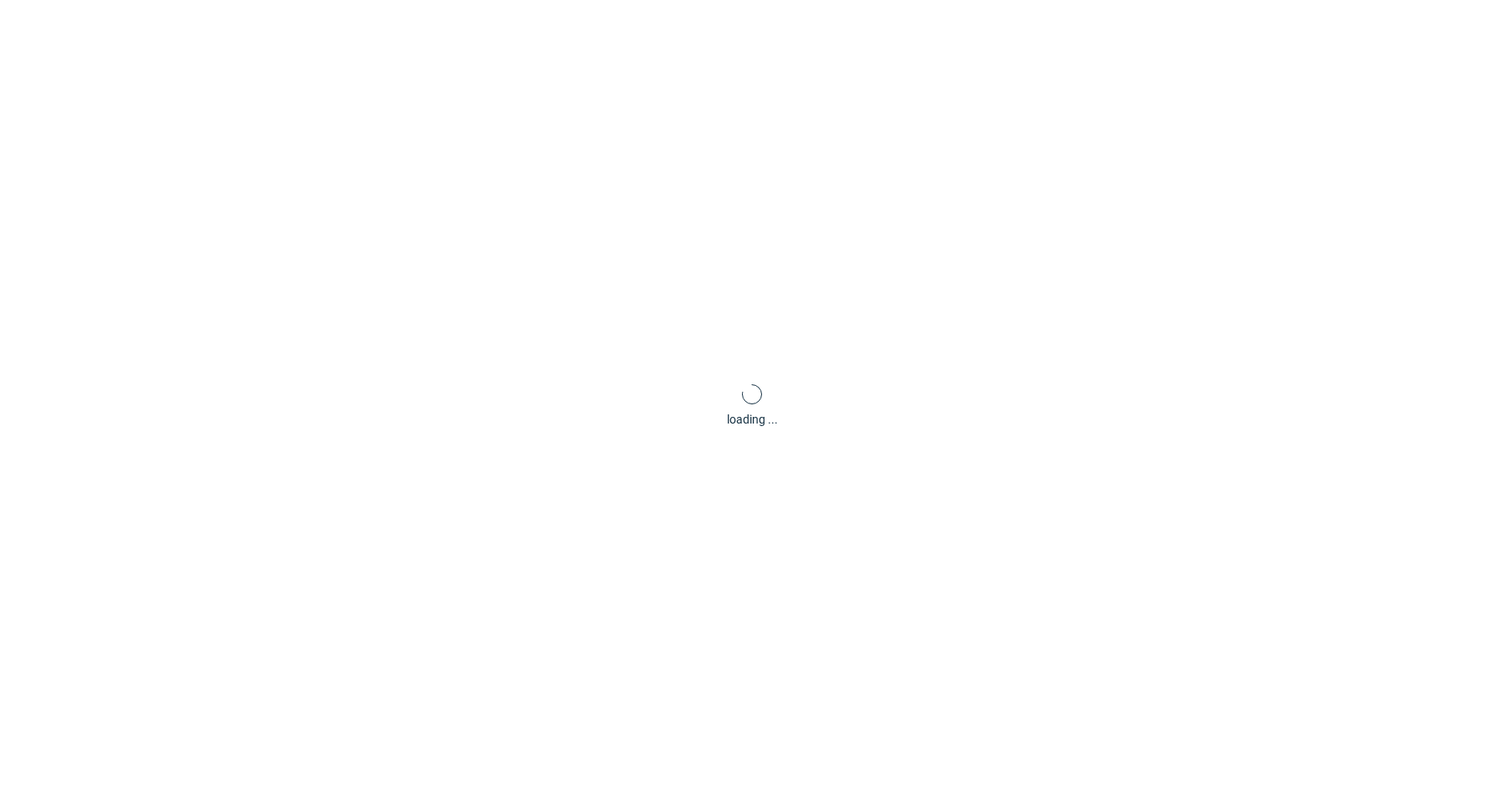
type input "3.92"
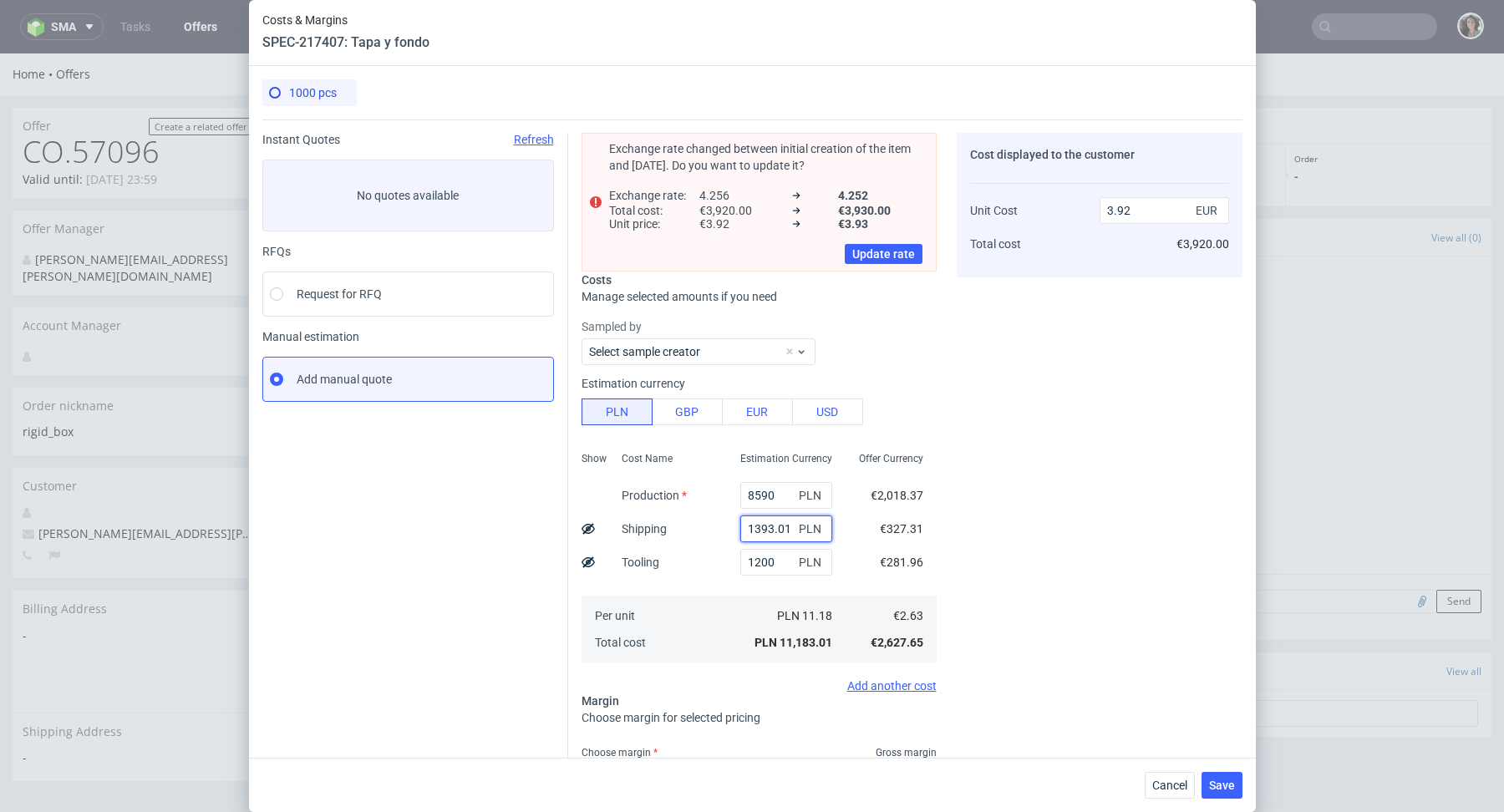
click at [790, 536] on input "1393.01" at bounding box center [787, 529] width 92 height 27
paste input "871,86"
type input "1 871,86"
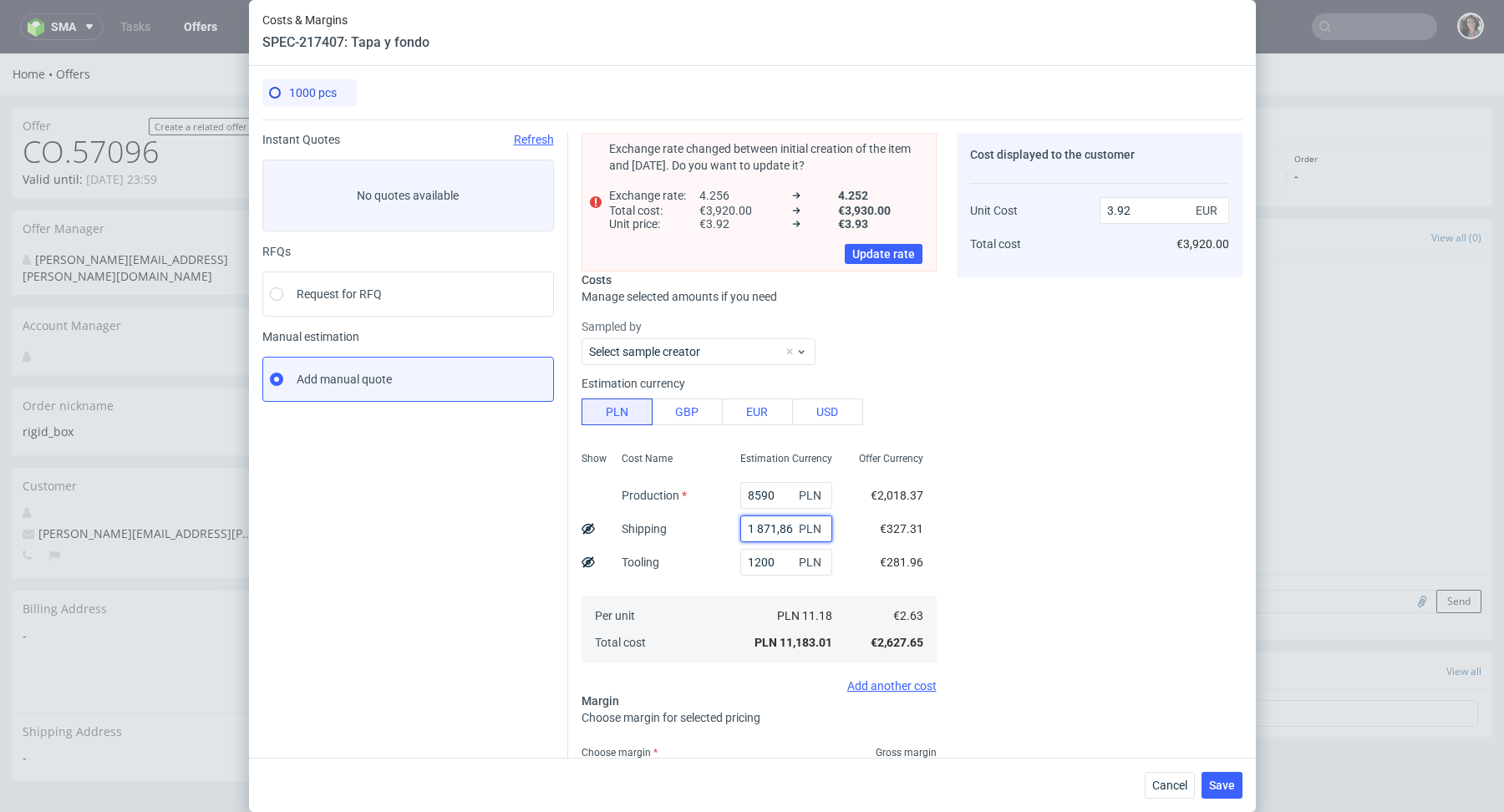
type input "3.43"
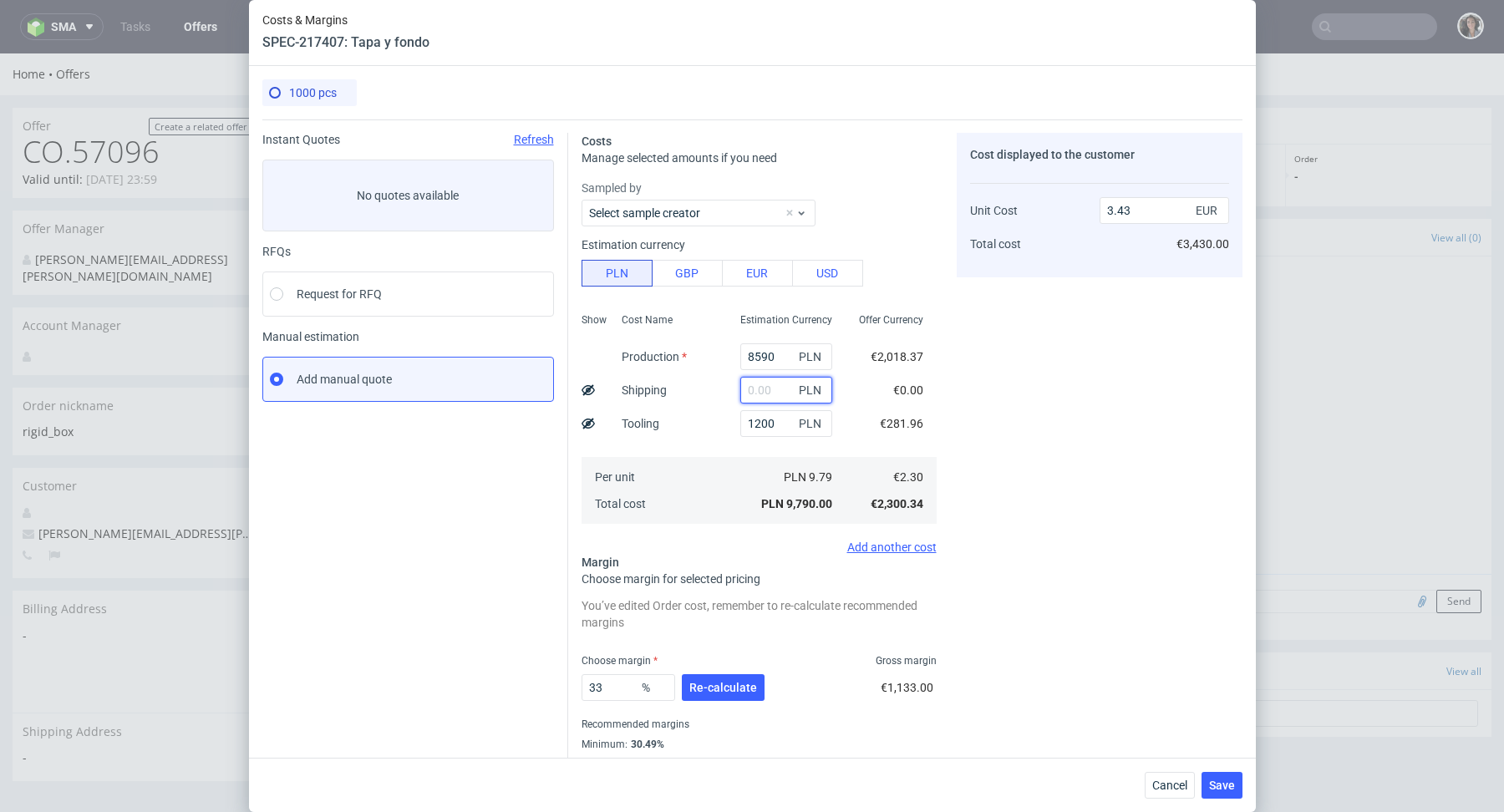
click at [756, 385] on input "text" at bounding box center [787, 390] width 92 height 27
paste input "1 871,86"
click at [756, 385] on input "1 871,86" at bounding box center [787, 390] width 92 height 27
type input "1871.86"
type input "4.09"
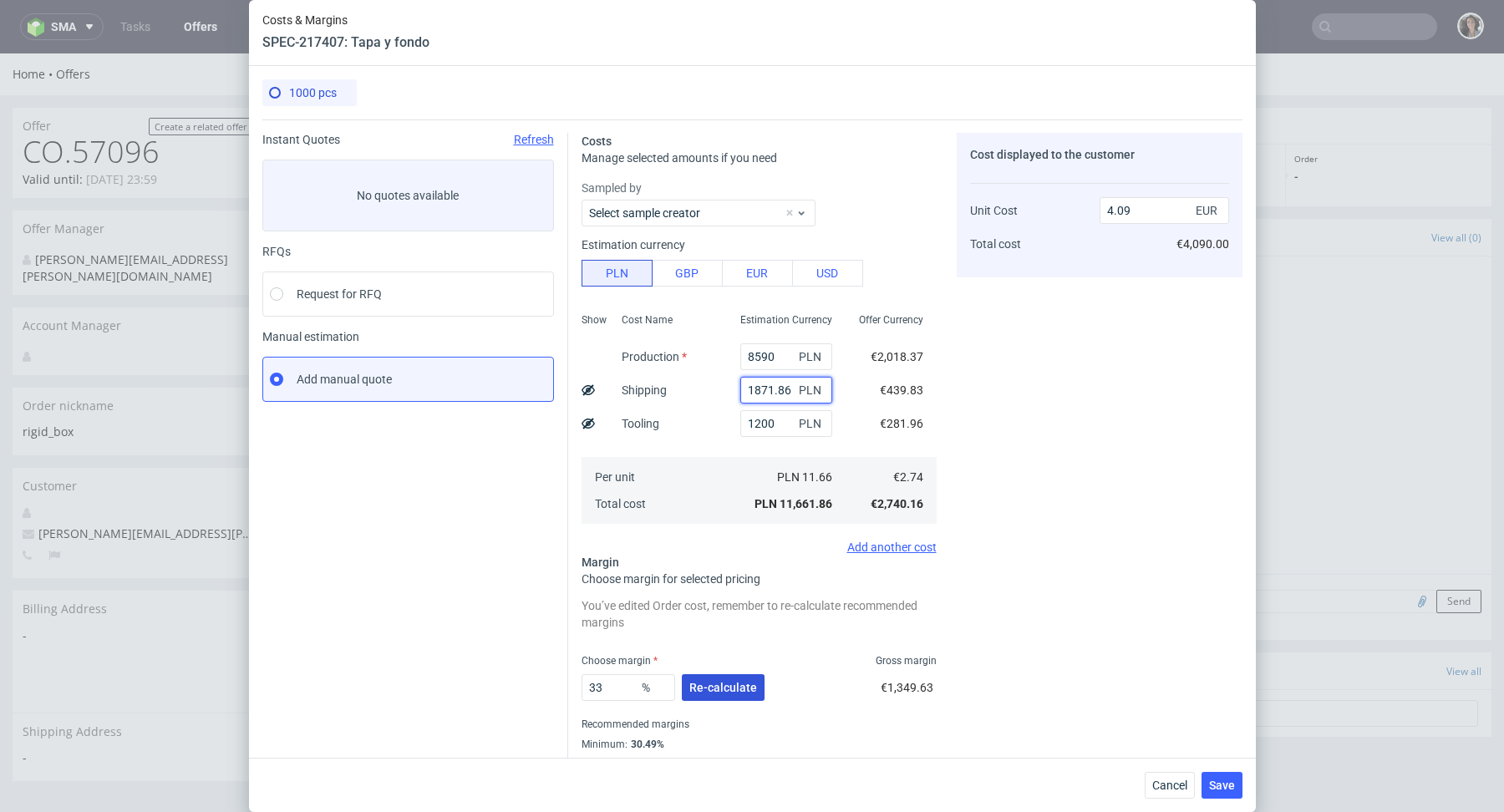
type input "1871.86"
click at [725, 691] on span "Re-calculate" at bounding box center [723, 687] width 68 height 12
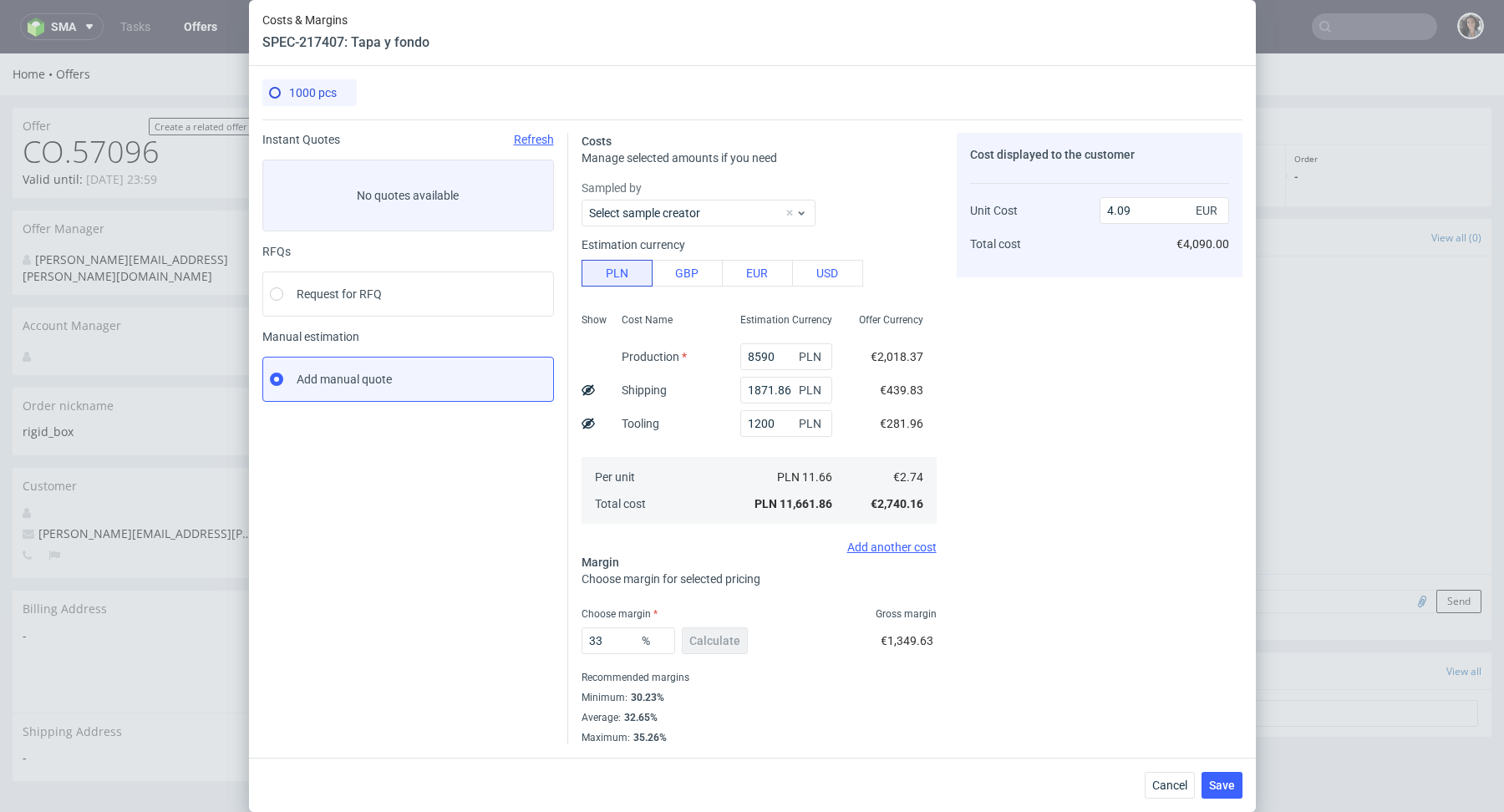
click at [1138, 186] on div "4.09 EUR €4,090.00" at bounding box center [1163, 220] width 129 height 87
click at [1138, 216] on input "4.09" at bounding box center [1163, 211] width 129 height 27
type input "3."
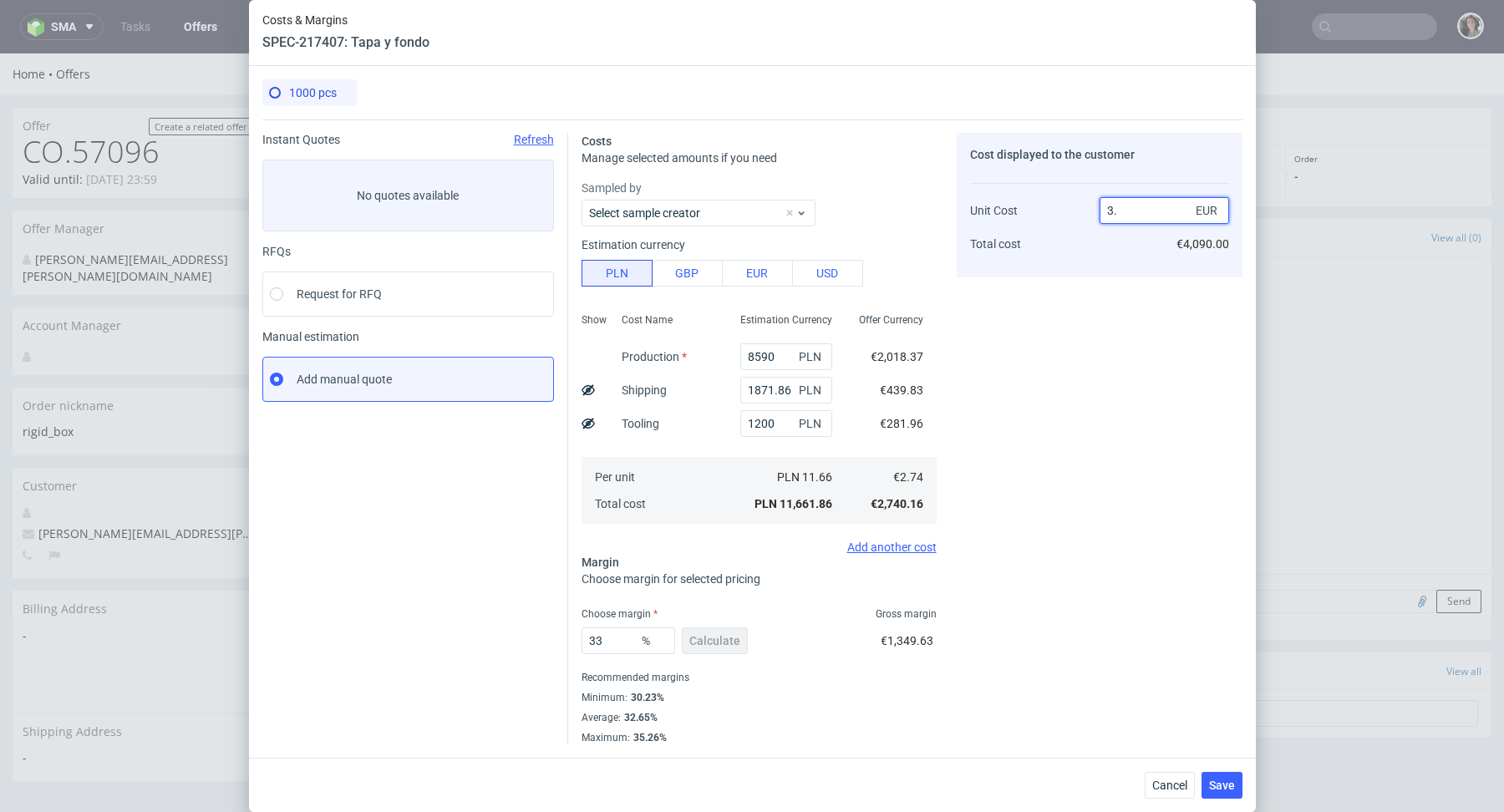
type input "8.666666666666668"
type input "392"
type input "99.30102040816327"
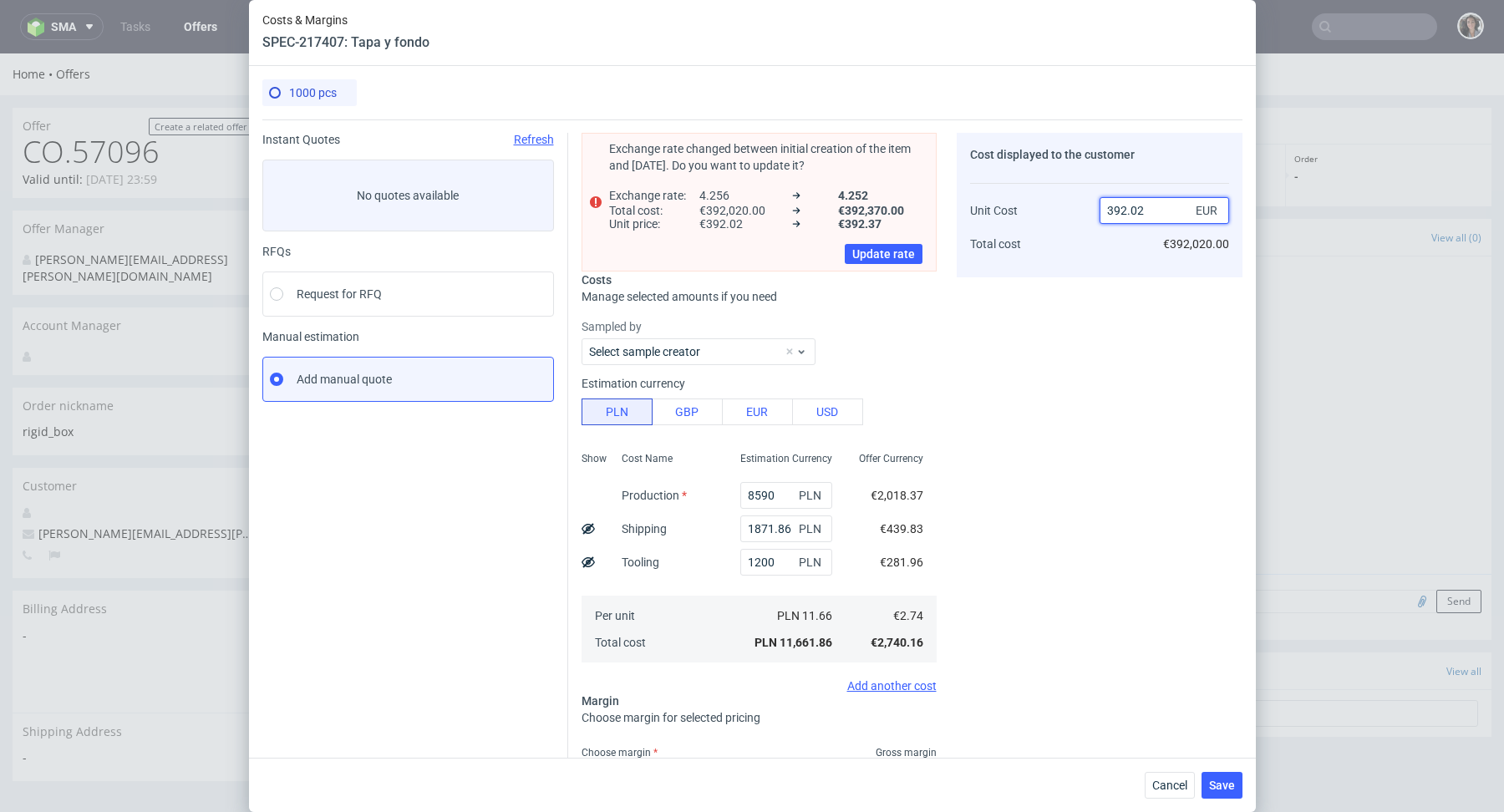
click at [1113, 211] on input "392.02" at bounding box center [1163, 211] width 129 height 27
type input "3.92.02"
type input "NaN"
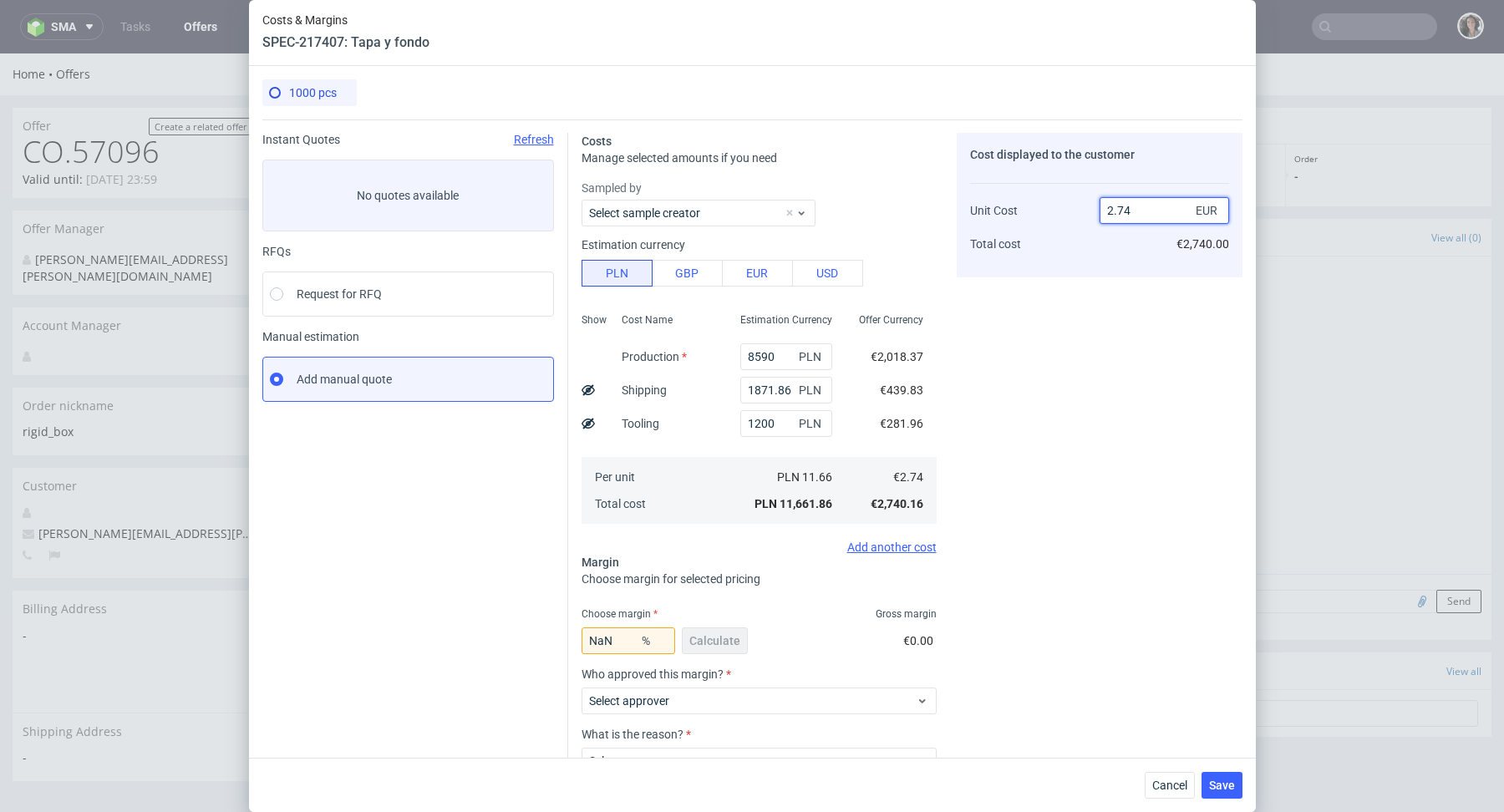
click at [1137, 206] on input "2.74" at bounding box center [1163, 211] width 129 height 27
type input "2.92"
type input "6.164383561643835"
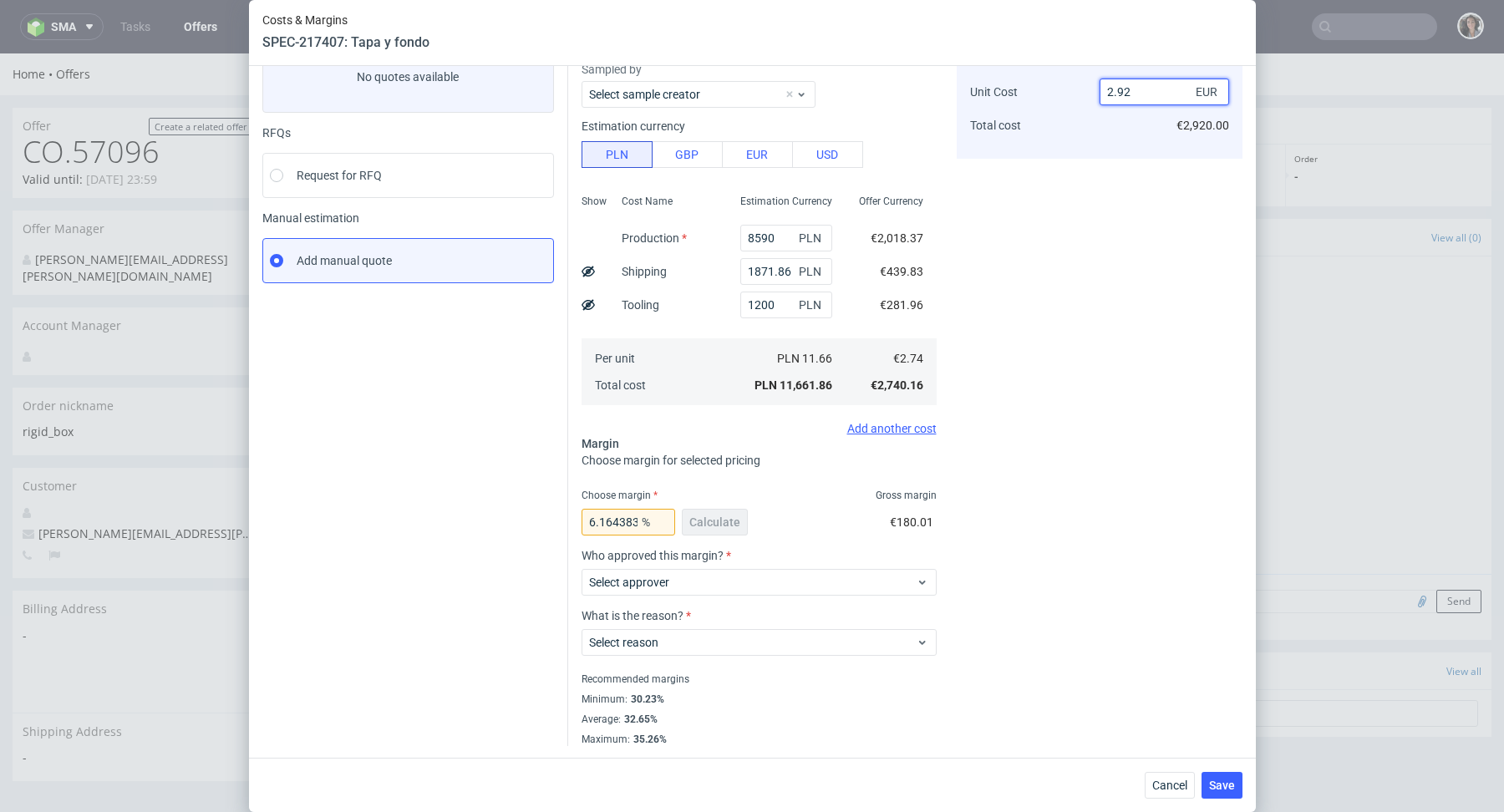
click at [1112, 91] on input "2.92" at bounding box center [1163, 92] width 129 height 27
type input "3.92"
type input "30.102040816326532"
type input "3.92"
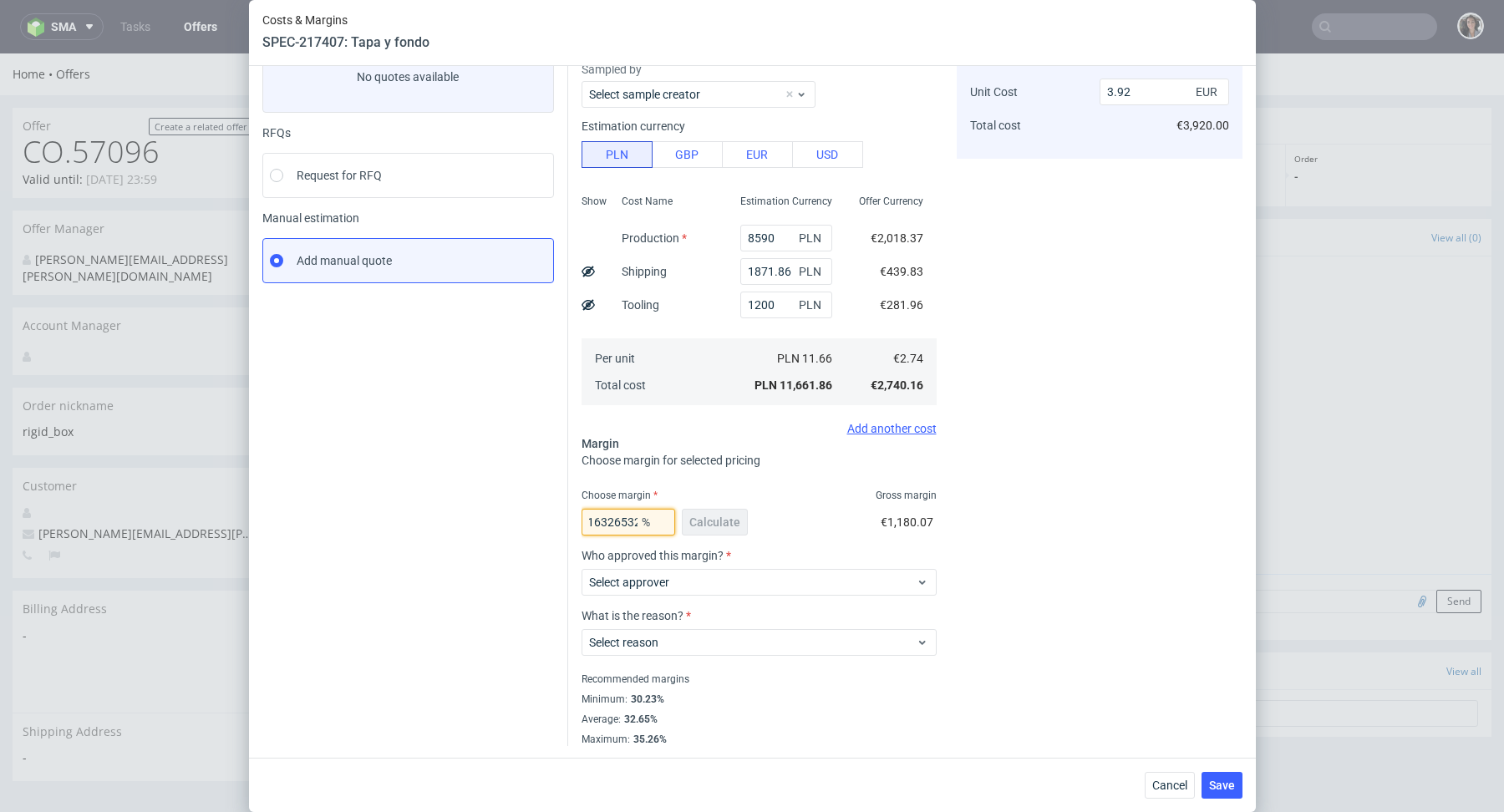
drag, startPoint x: 606, startPoint y: 518, endPoint x: 695, endPoint y: 521, distance: 89.1
click at [695, 521] on div "30.102040816326532 % Calculate" at bounding box center [666, 525] width 170 height 47
type input "30.23"
type input "3.93"
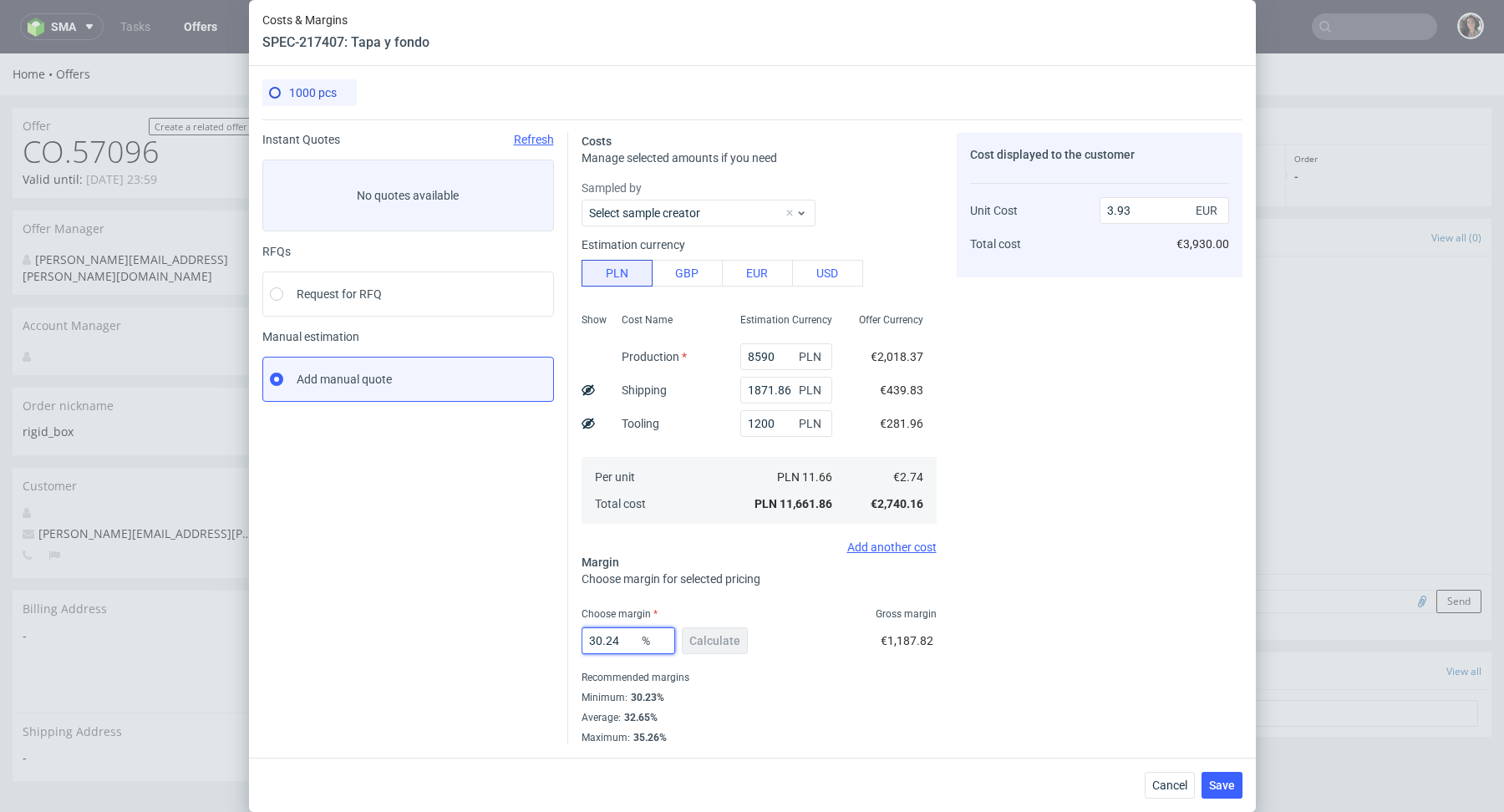
click at [581, 644] on input "30.24" at bounding box center [628, 640] width 94 height 27
click at [626, 638] on input "30.24" at bounding box center [628, 640] width 94 height 27
type input "30"
type input "3.91"
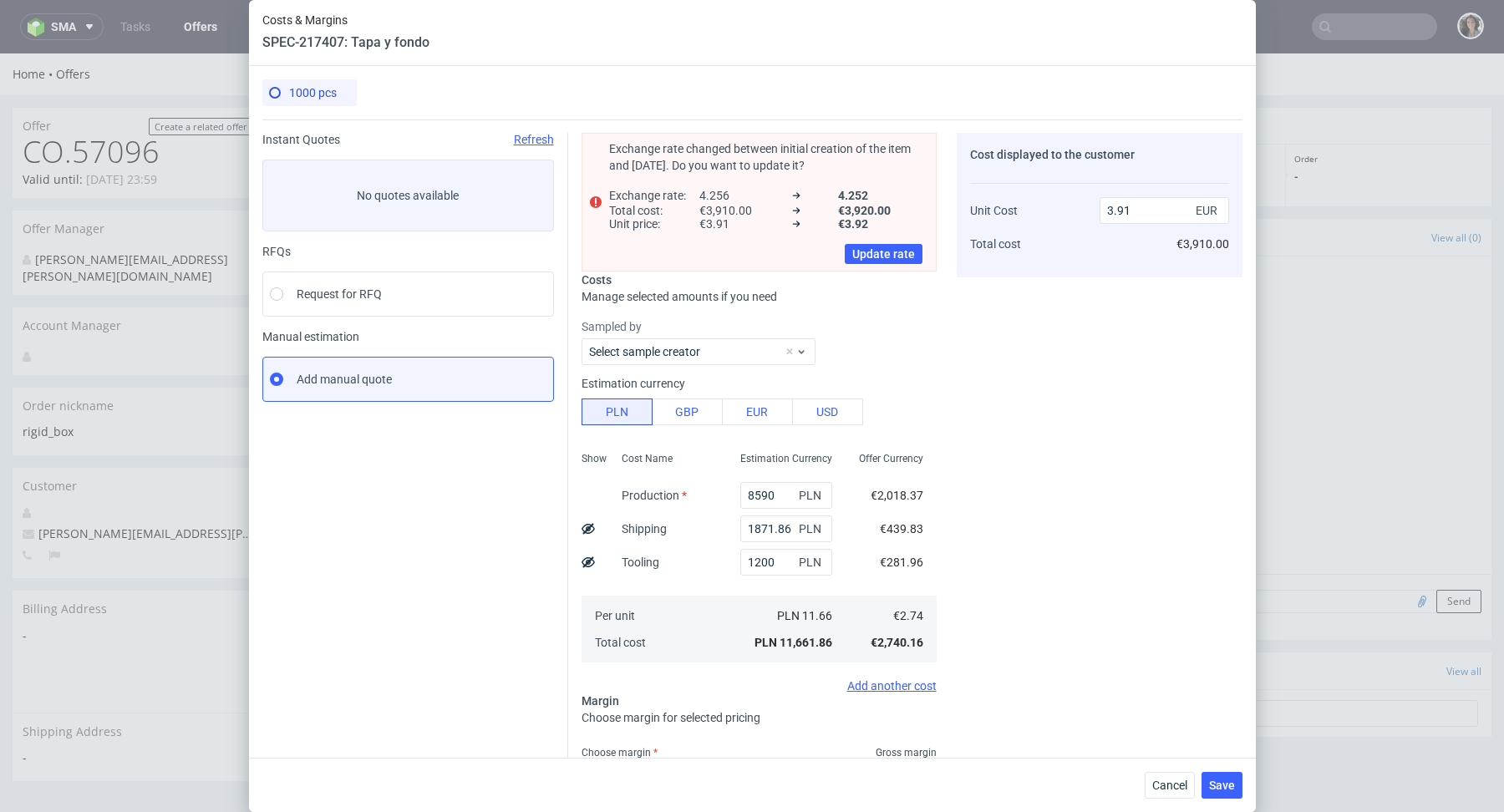
click at [717, 736] on fieldset "Exchange rate changed between initial creation of the item and today. Do you wa…" at bounding box center [759, 568] width 355 height 870
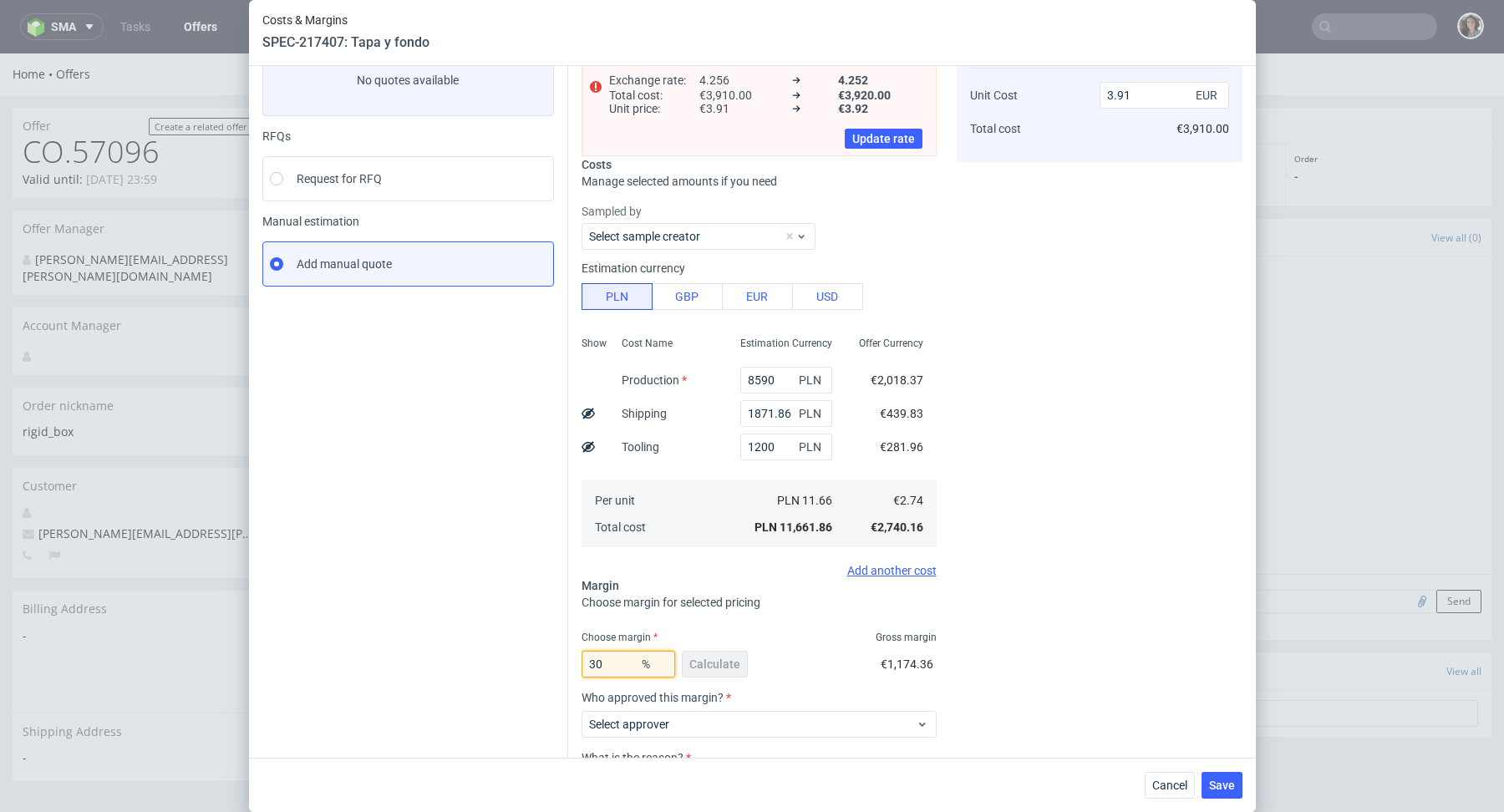
click at [626, 656] on input "30" at bounding box center [628, 664] width 94 height 27
type input "30.4"
type input "3.94"
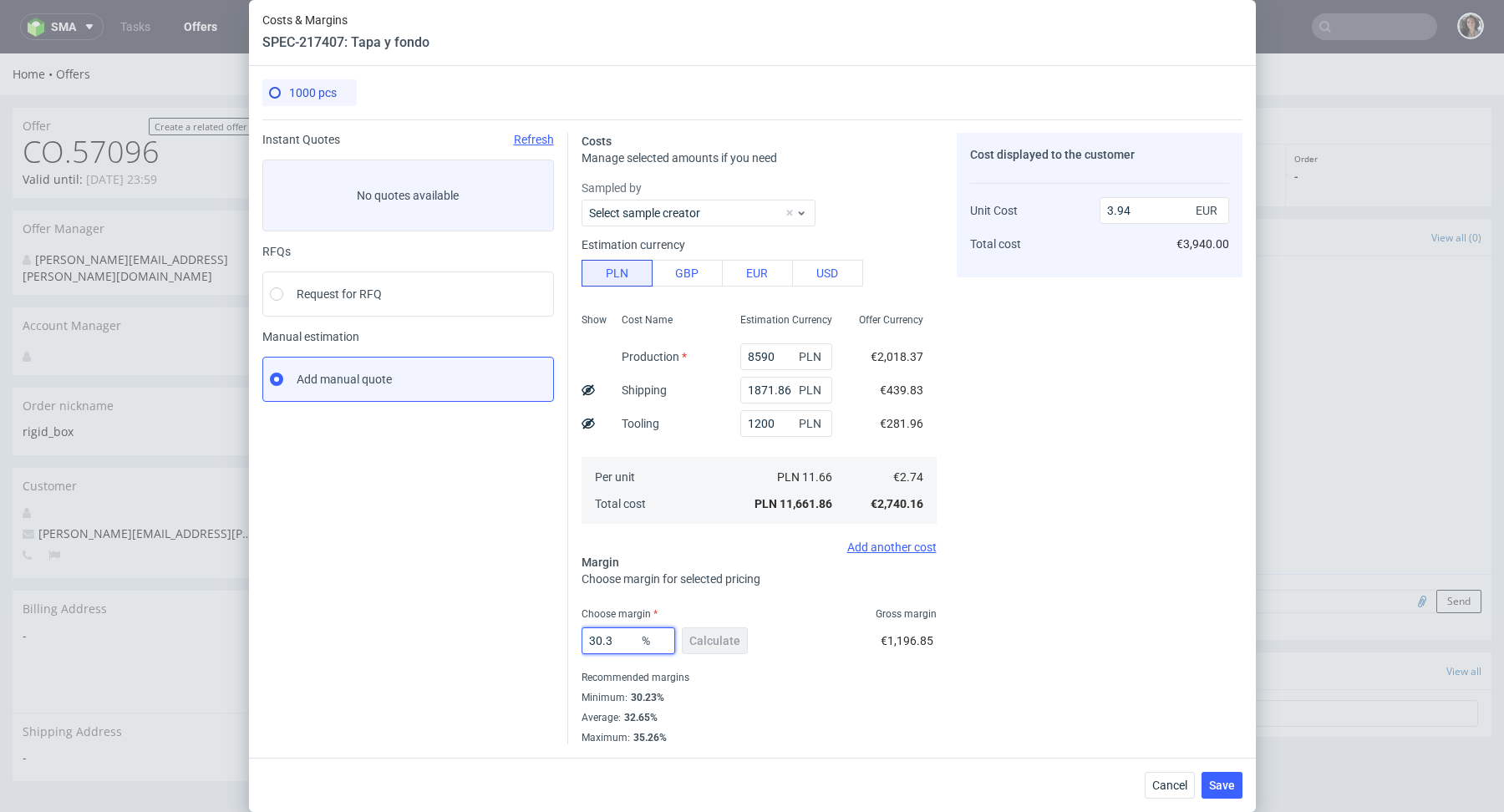
type input "30.39"
type input "3.93"
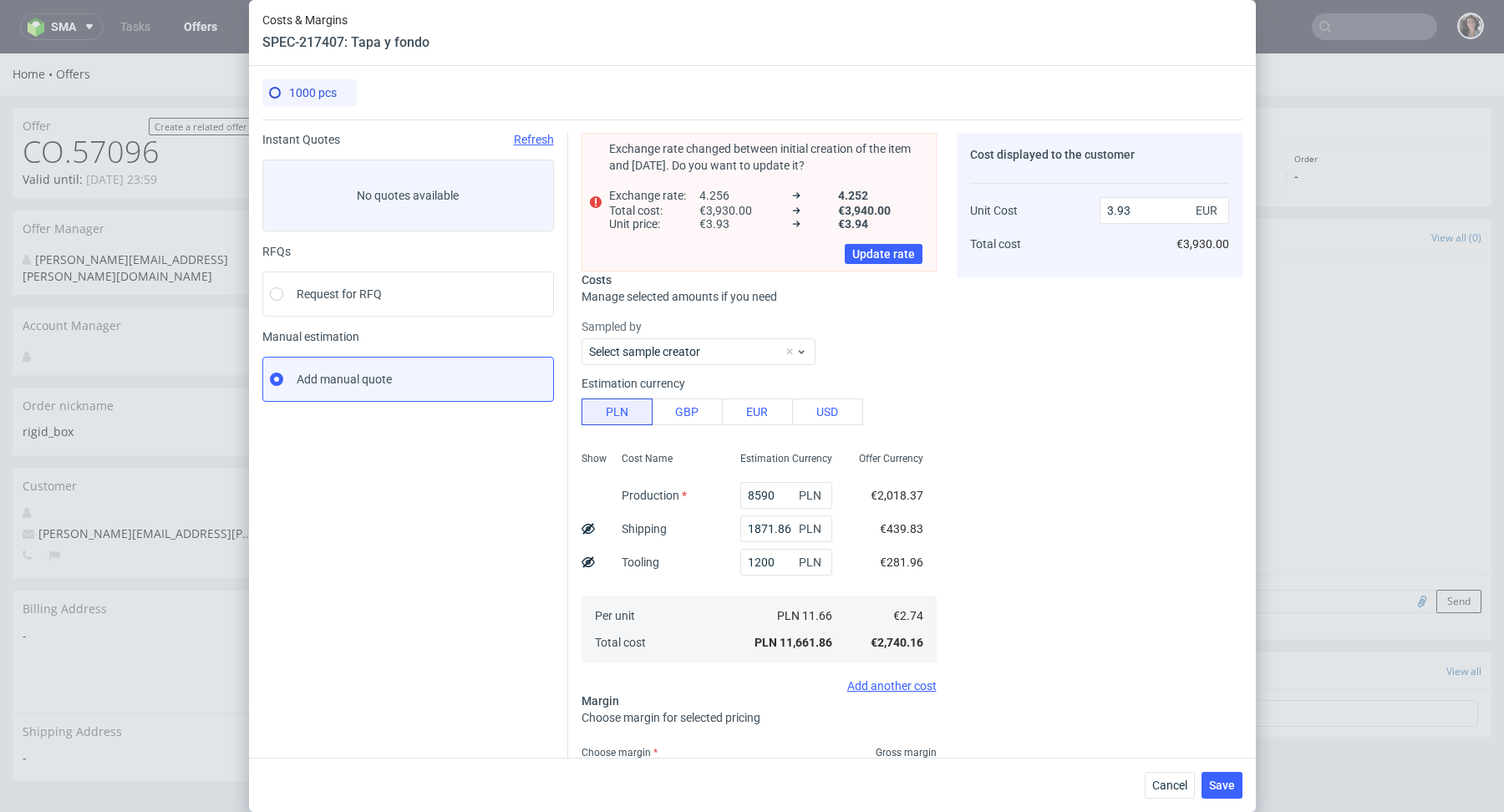
scroll to position [136, 0]
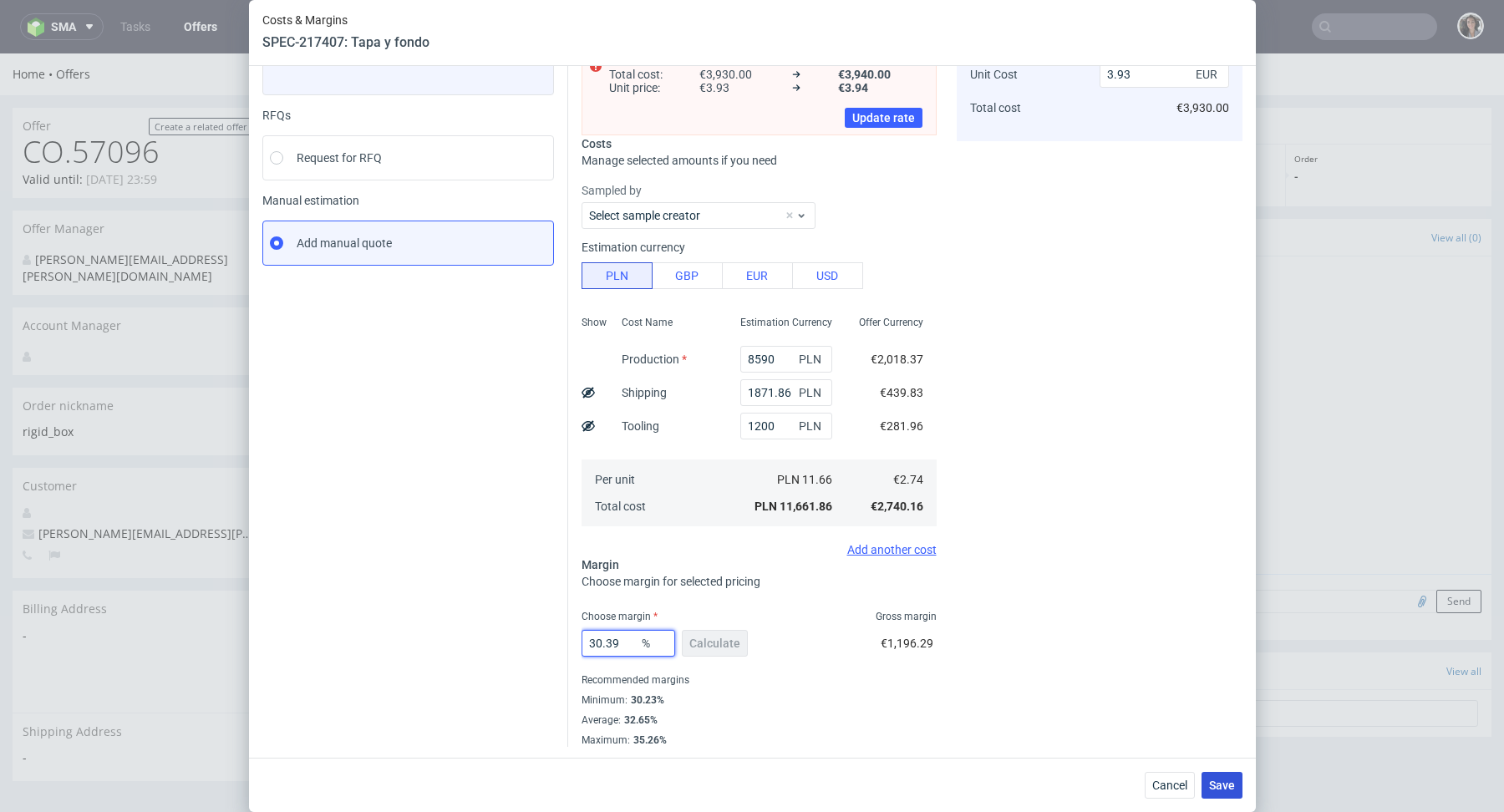
type input "30.39"
click at [1231, 786] on span "Save" at bounding box center [1222, 785] width 26 height 12
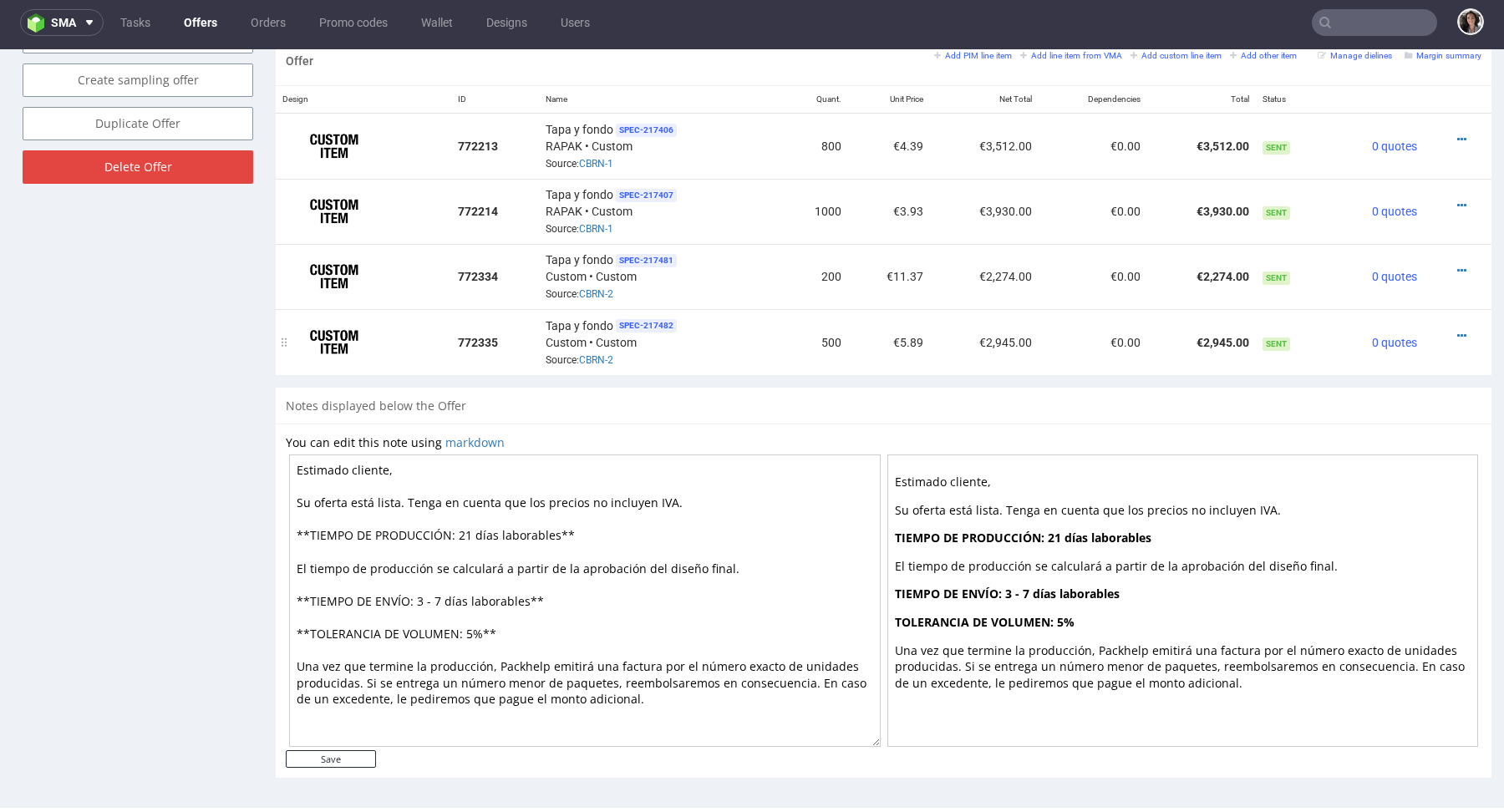
scroll to position [921, 0]
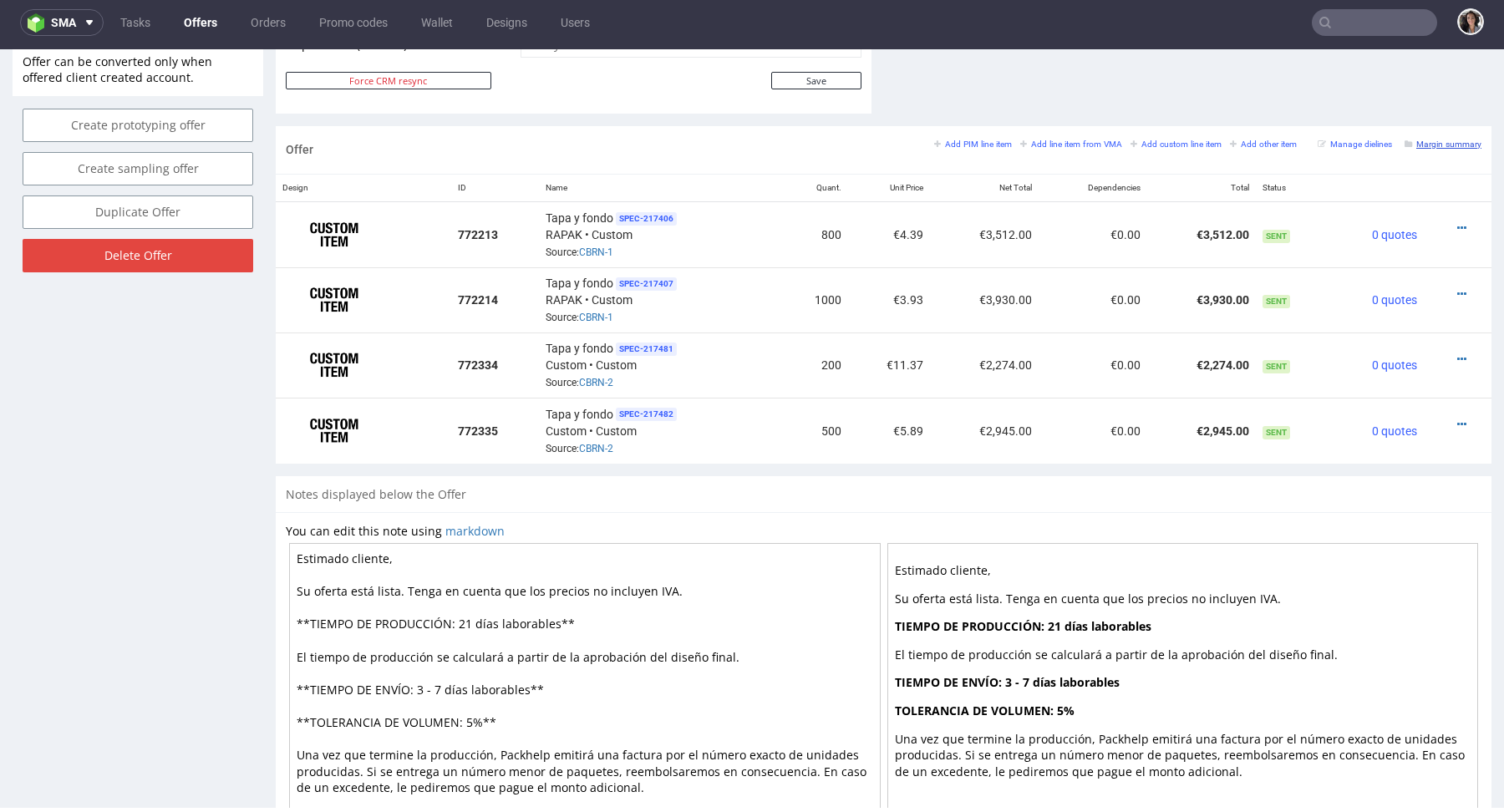
click at [1445, 139] on small "Margin summary" at bounding box center [1443, 144] width 77 height 10
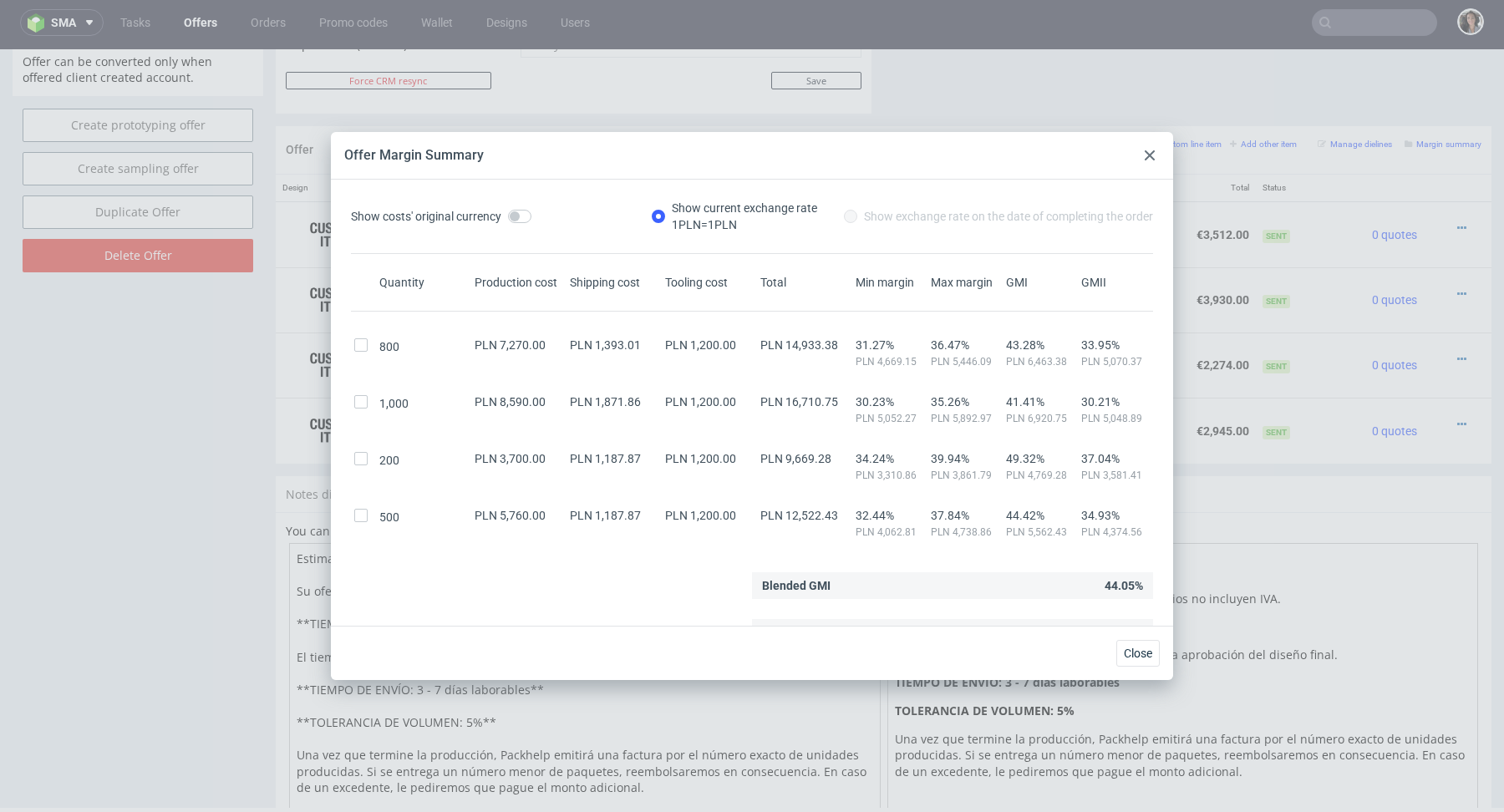
click at [1149, 152] on icon at bounding box center [1150, 155] width 10 height 10
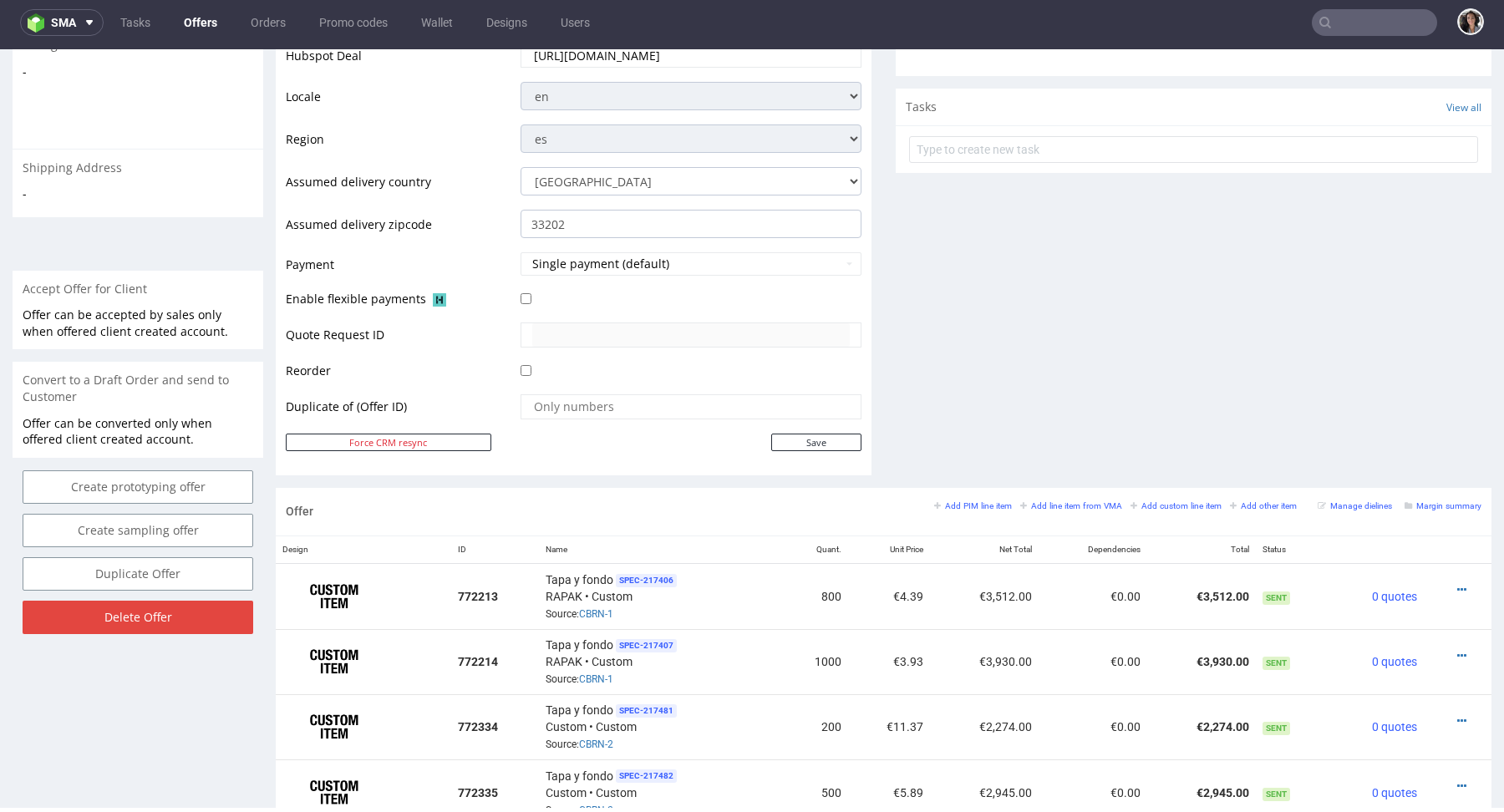
scroll to position [0, 0]
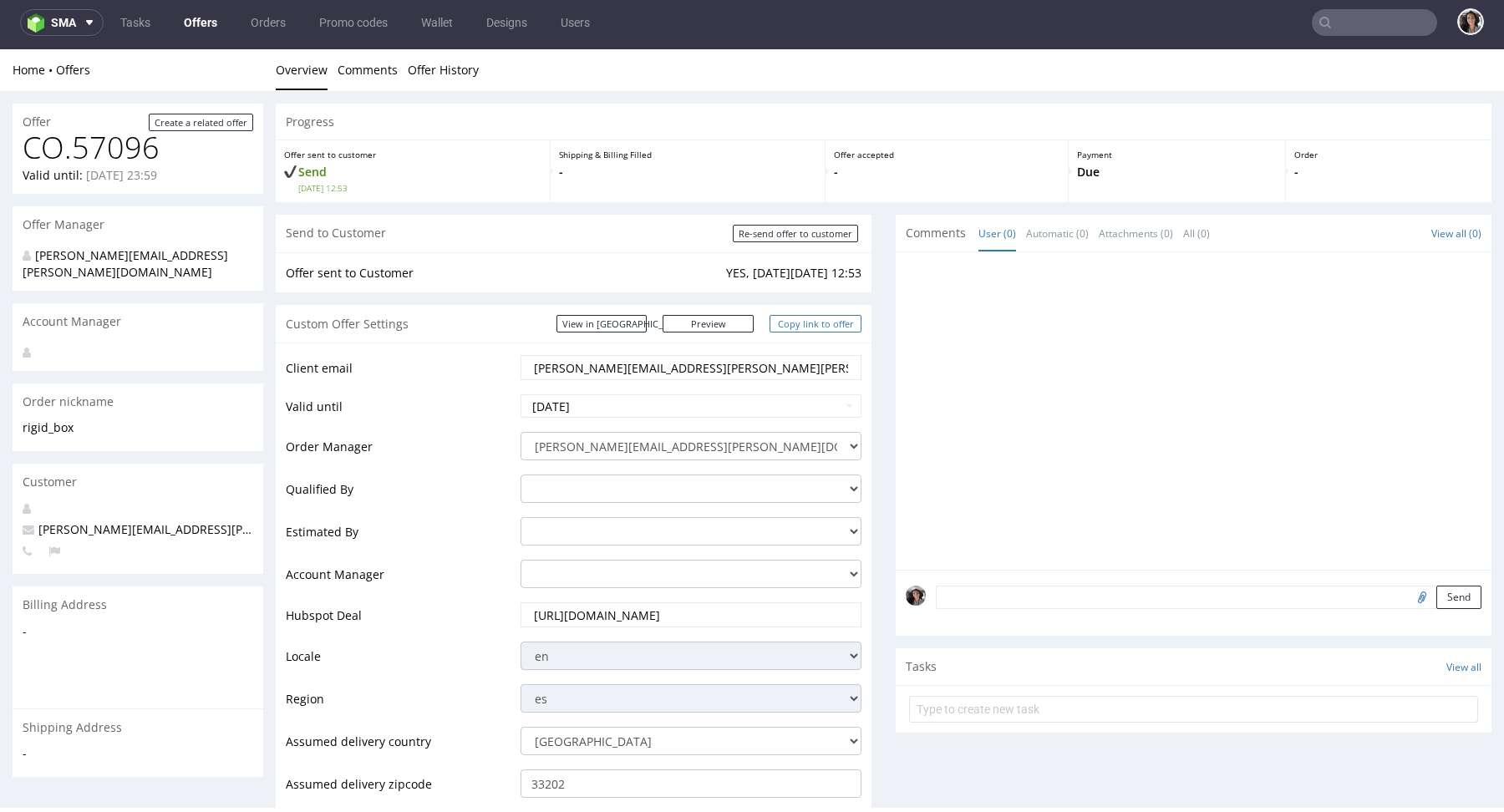
click at [821, 324] on link "Copy link to offer" at bounding box center [815, 323] width 92 height 17
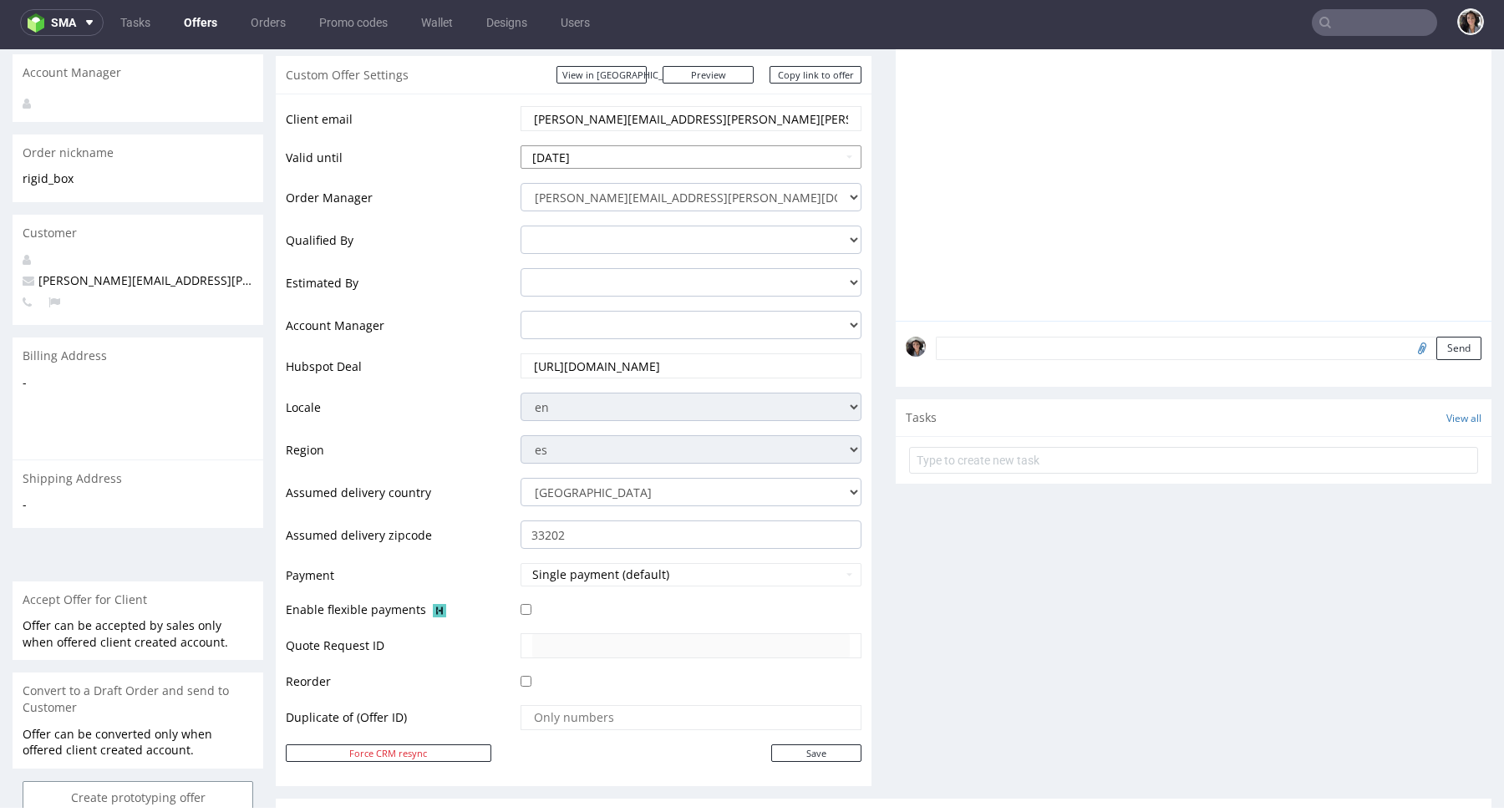
scroll to position [332, 0]
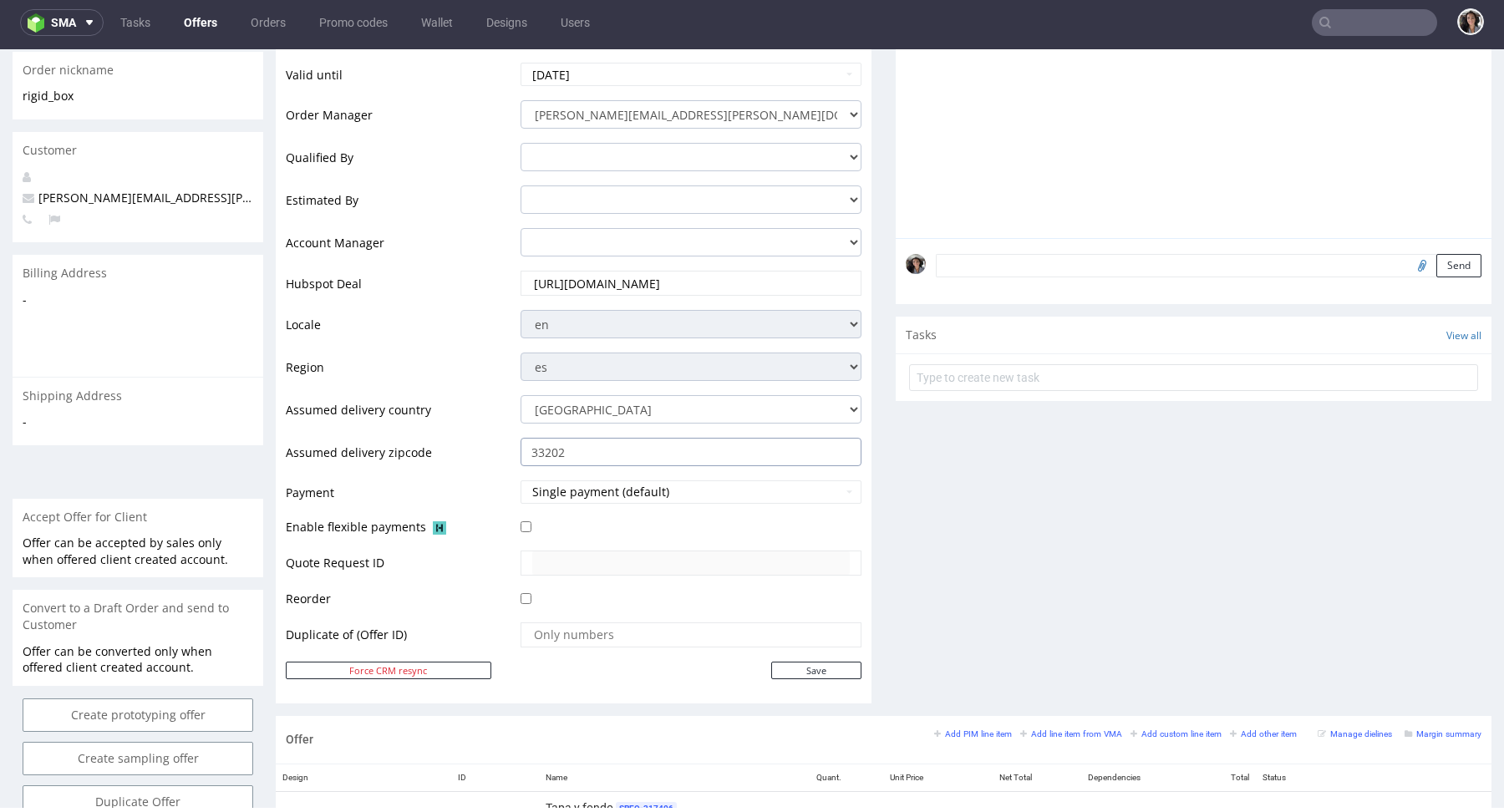
click at [596, 445] on input "33202" at bounding box center [691, 452] width 341 height 29
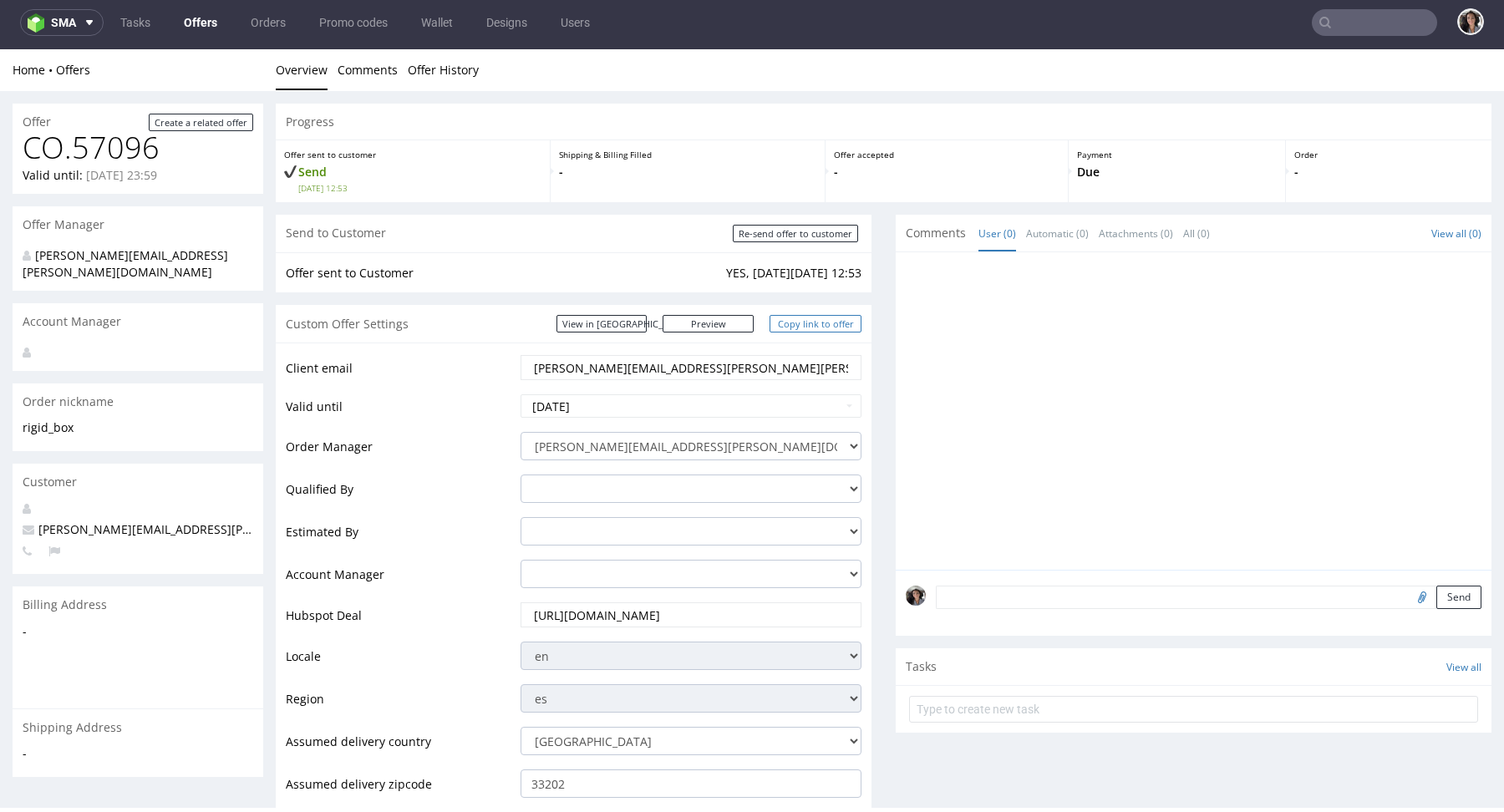
click at [796, 320] on link "Copy link to offer" at bounding box center [815, 323] width 92 height 17
click at [821, 232] on input "Re-send offer to customer" at bounding box center [795, 233] width 126 height 17
type input "In progress..."
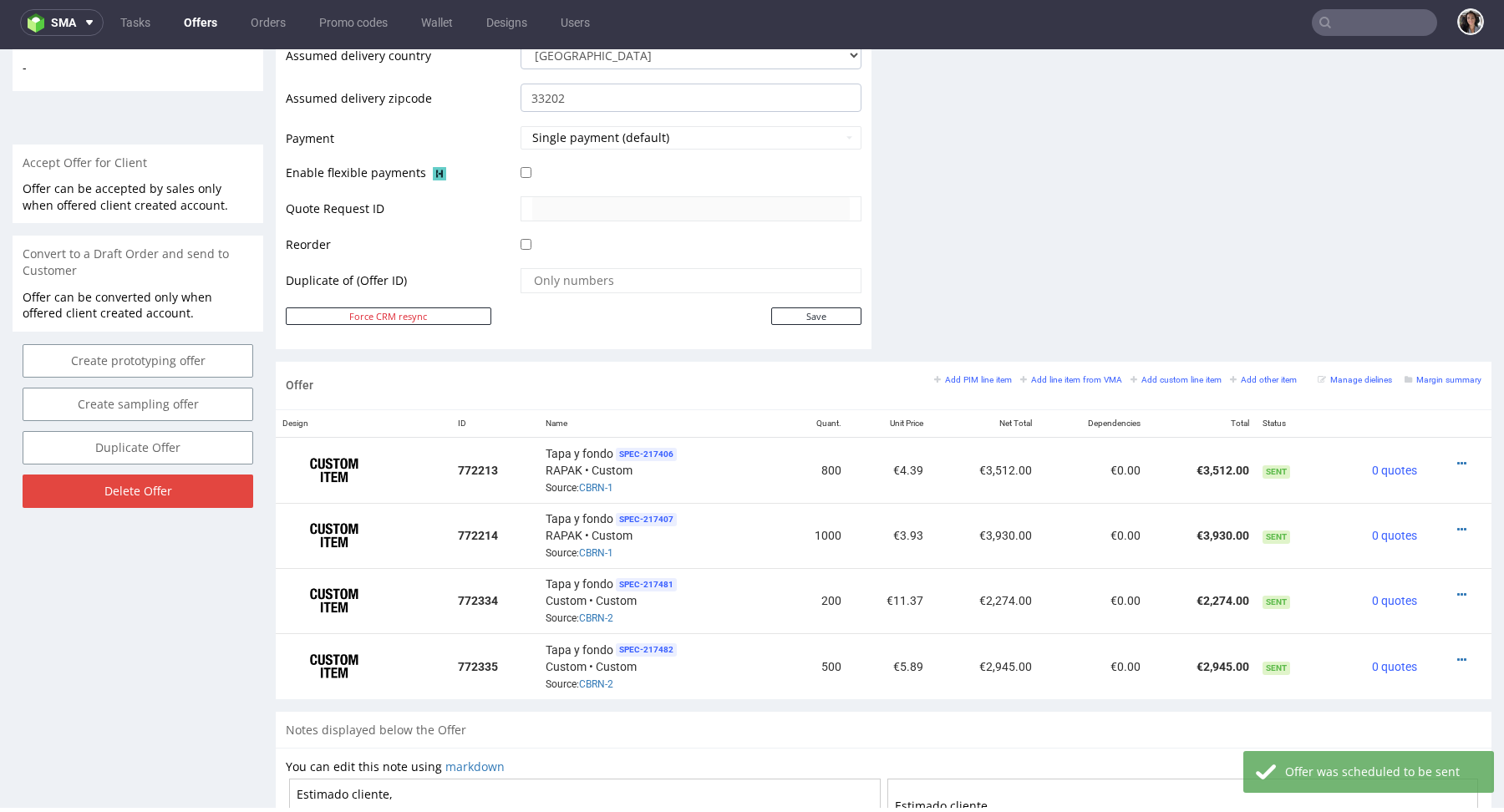
scroll to position [691, 0]
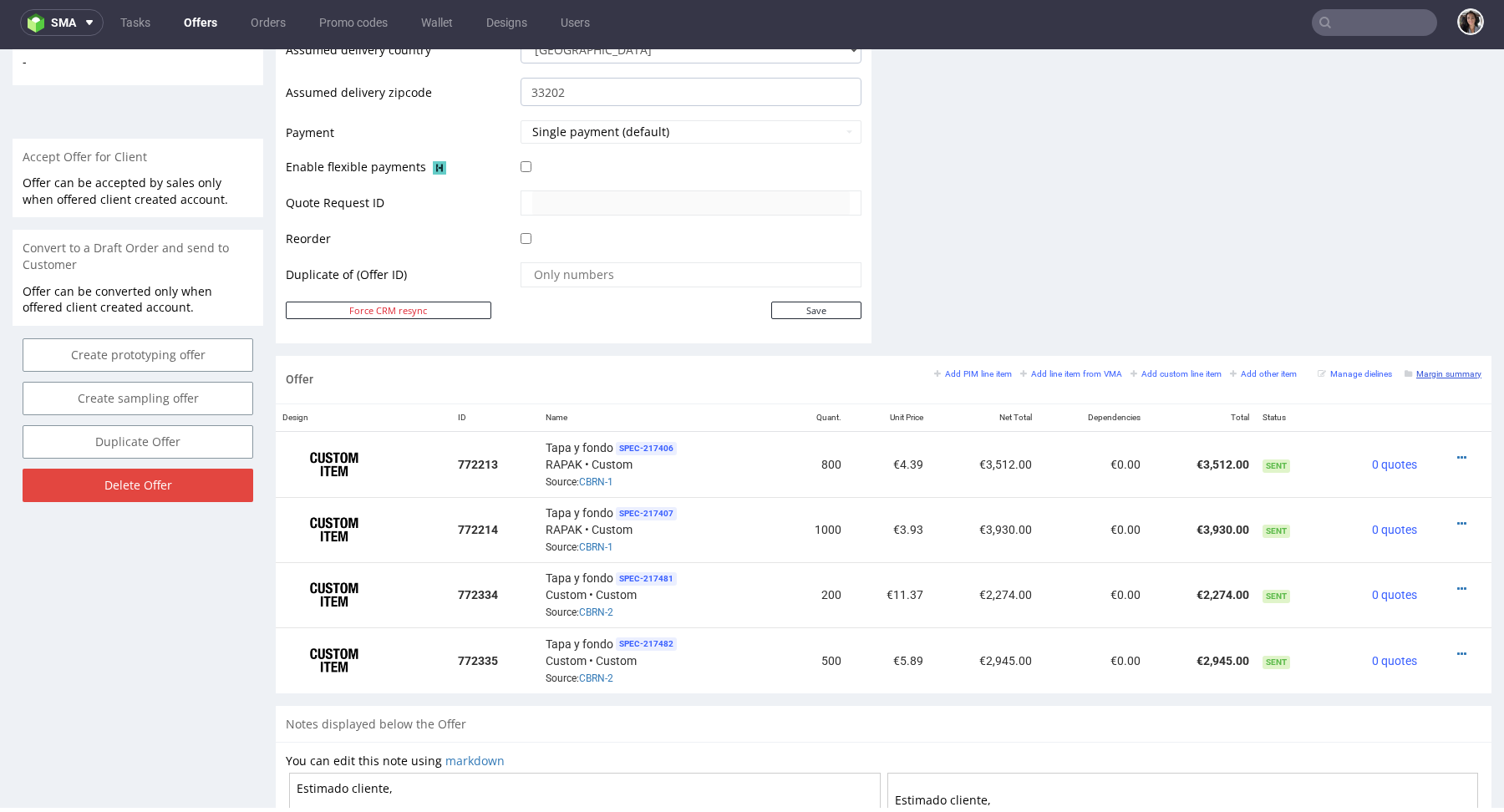
click at [1438, 367] on link "Margin summary" at bounding box center [1443, 373] width 77 height 12
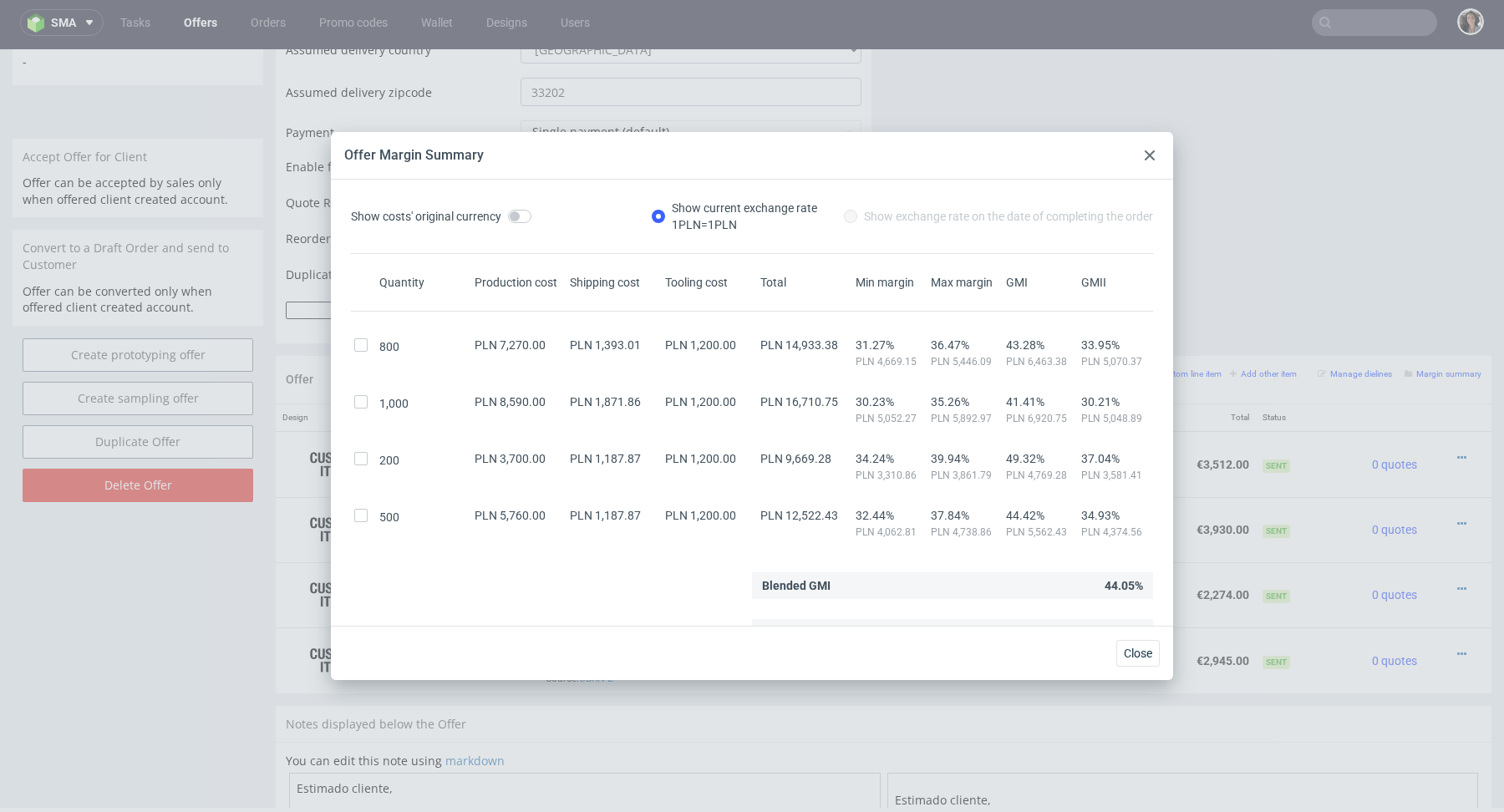
click at [1150, 155] on use at bounding box center [1150, 155] width 10 height 10
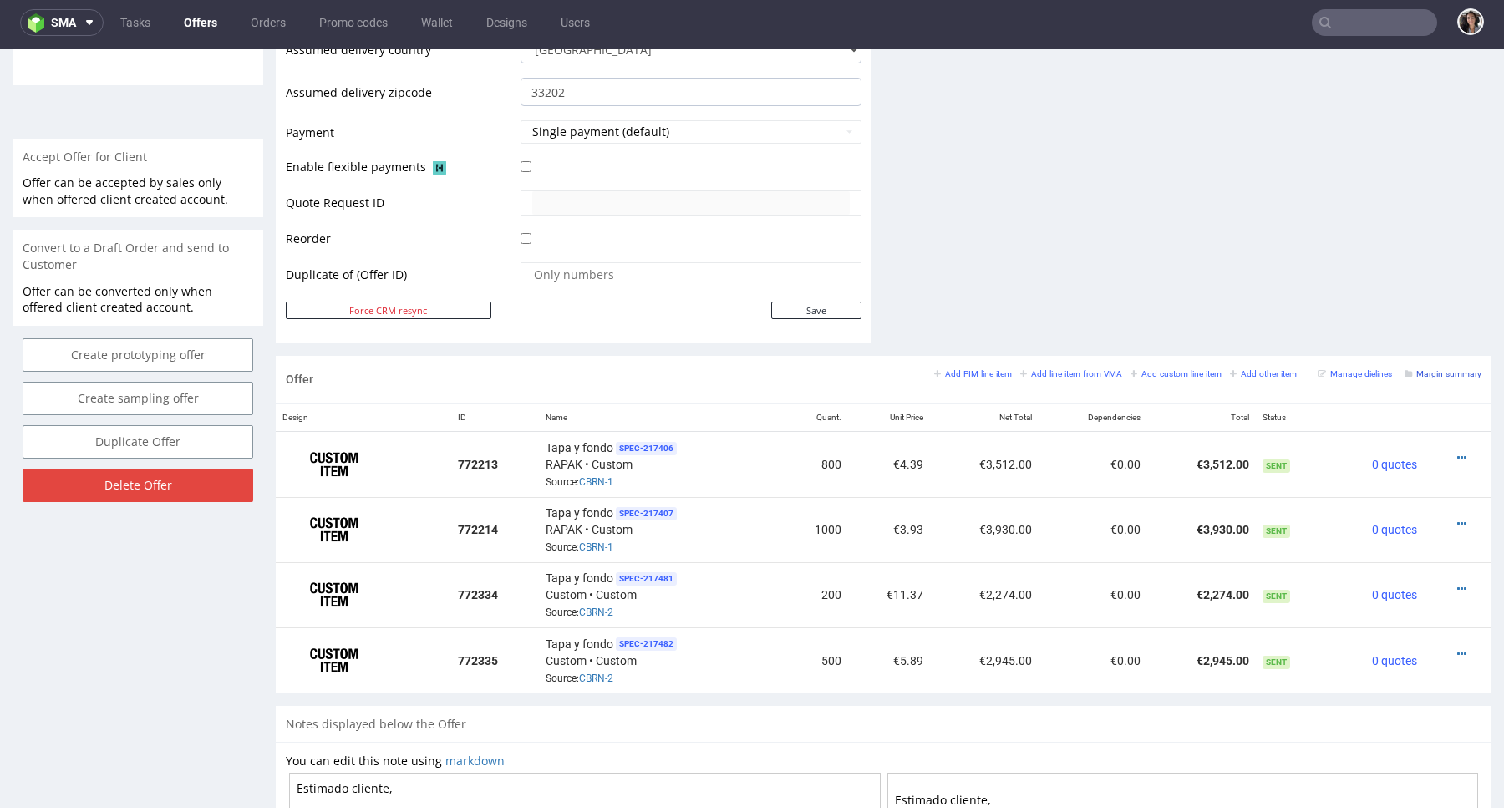
click at [1416, 373] on small "Margin summary" at bounding box center [1443, 374] width 77 height 10
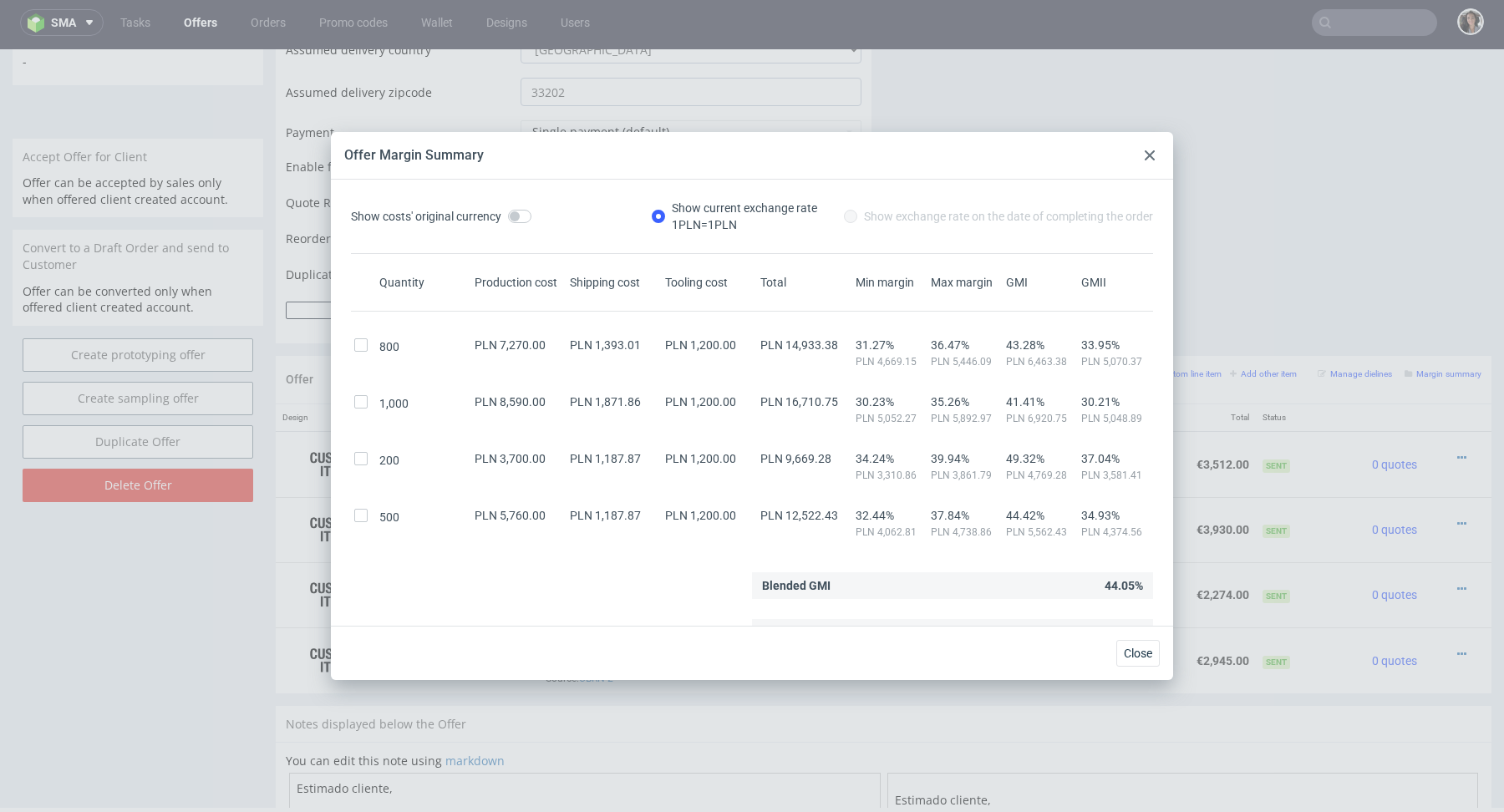
click at [1155, 151] on div at bounding box center [1149, 155] width 20 height 20
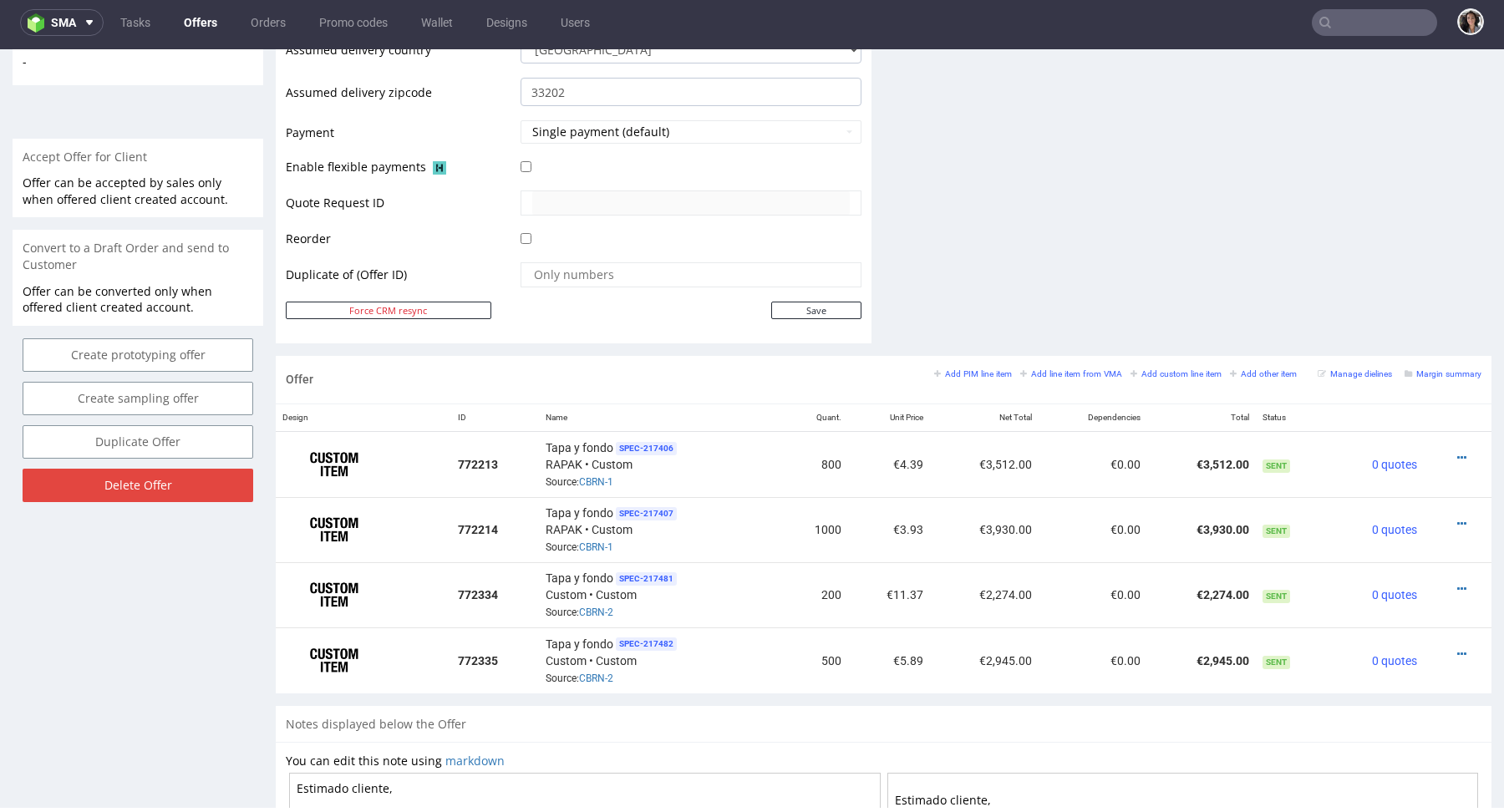
scroll to position [0, 0]
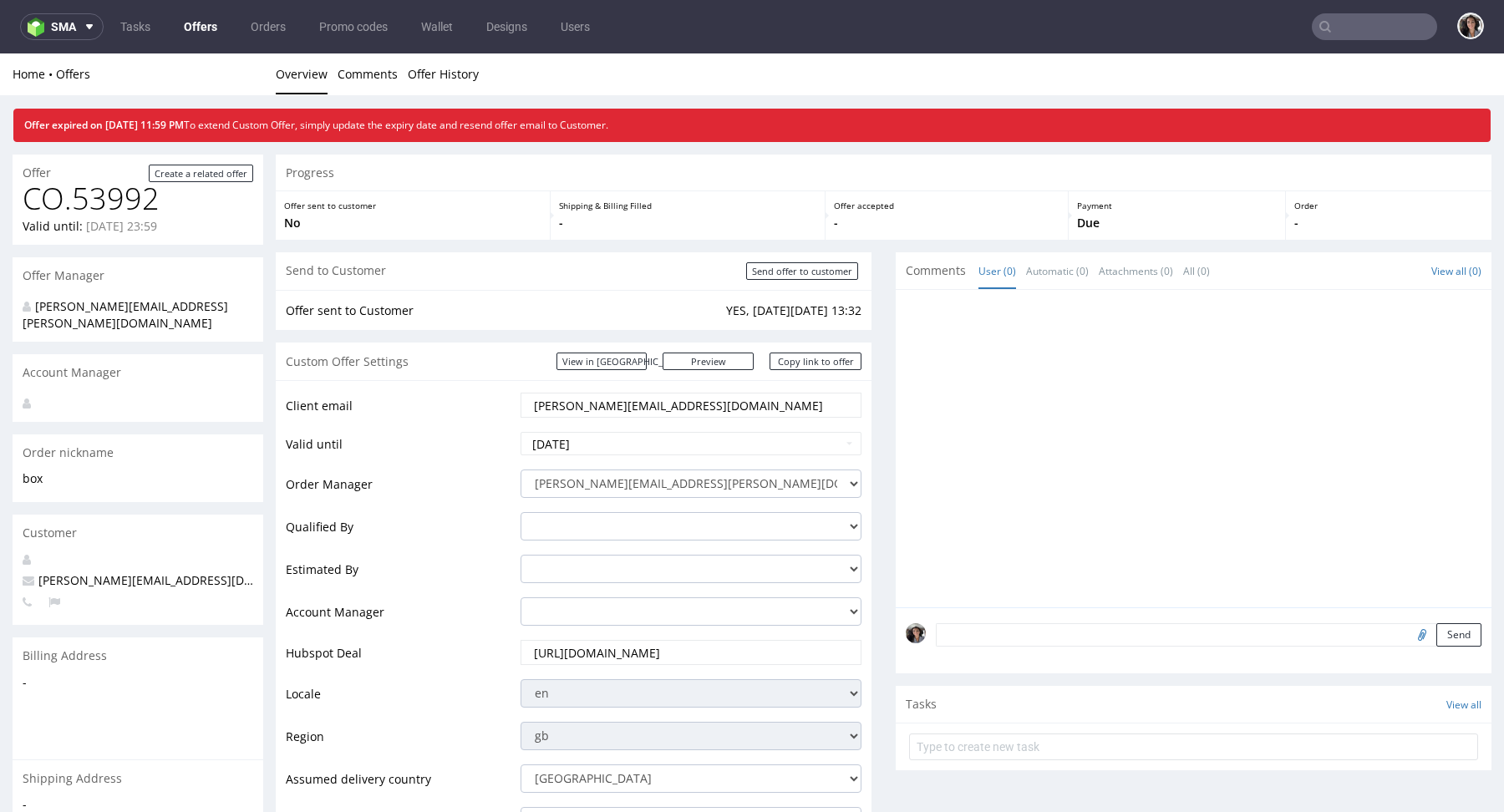
click at [206, 29] on link "Offers" at bounding box center [200, 27] width 54 height 27
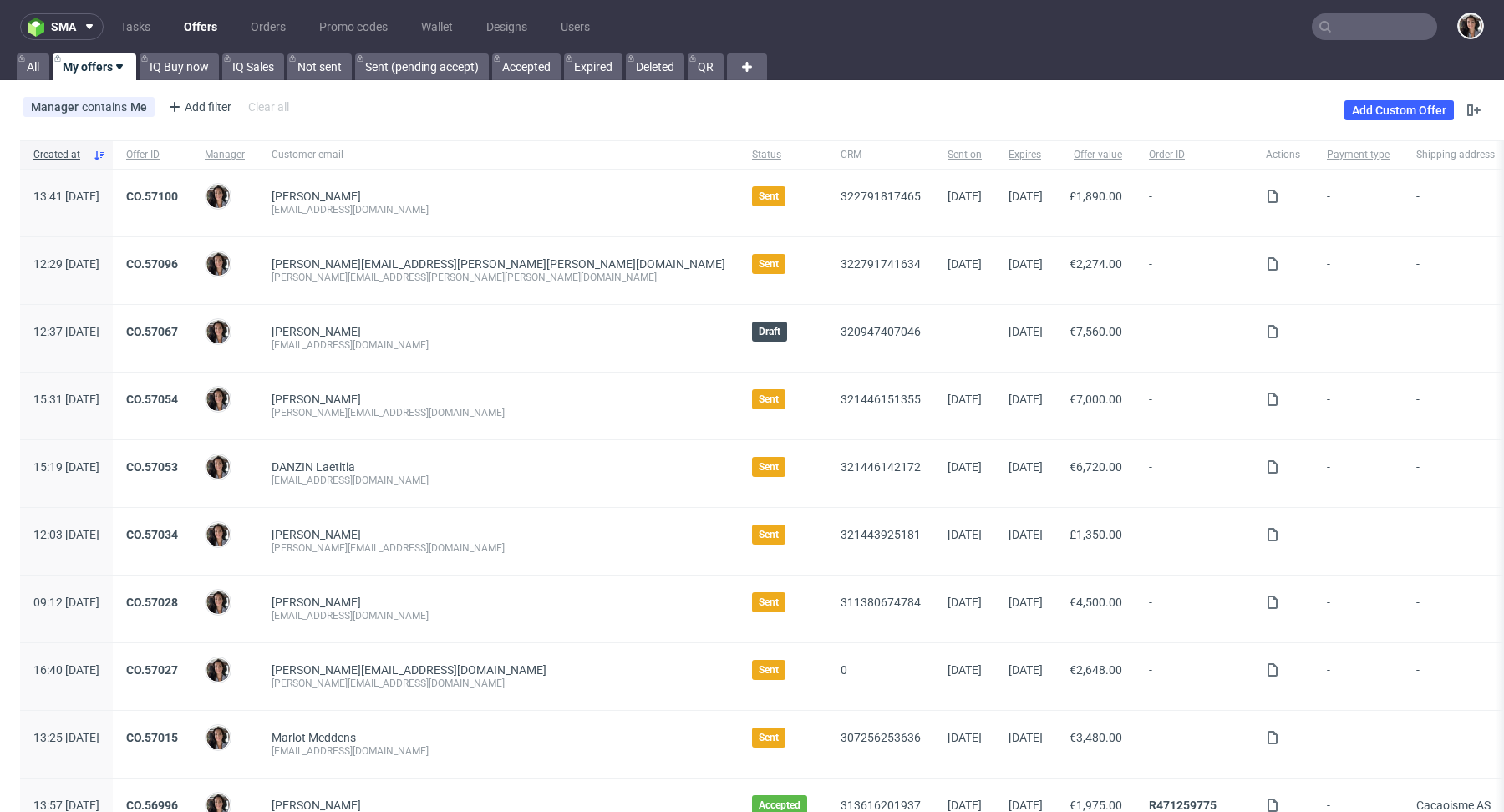
click at [198, 24] on link "Offers" at bounding box center [200, 27] width 54 height 27
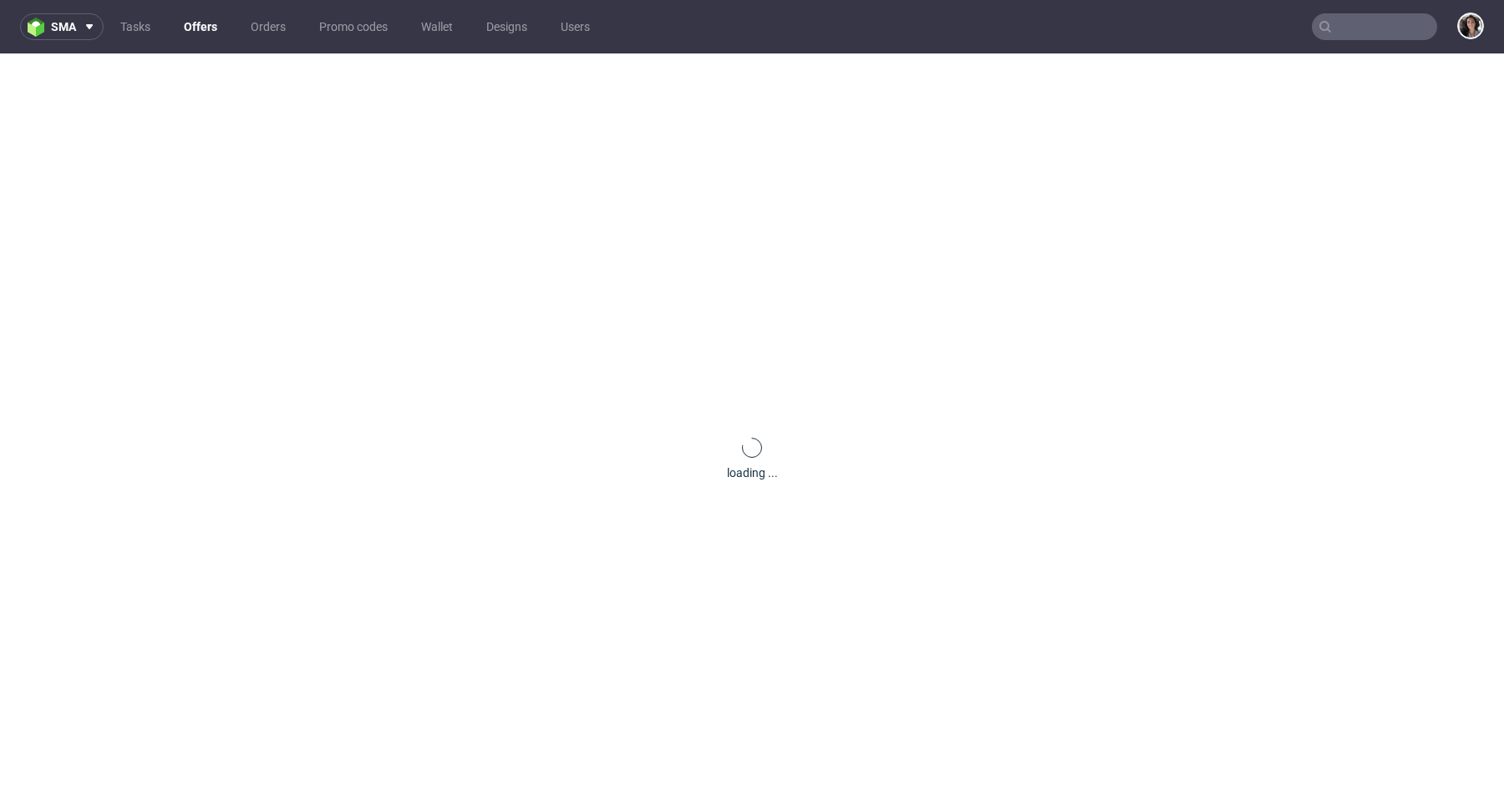
paste input "[PERSON_NAME][EMAIL_ADDRESS][DOMAIN_NAME]"
click at [1345, 23] on input "text" at bounding box center [1375, 27] width 126 height 27
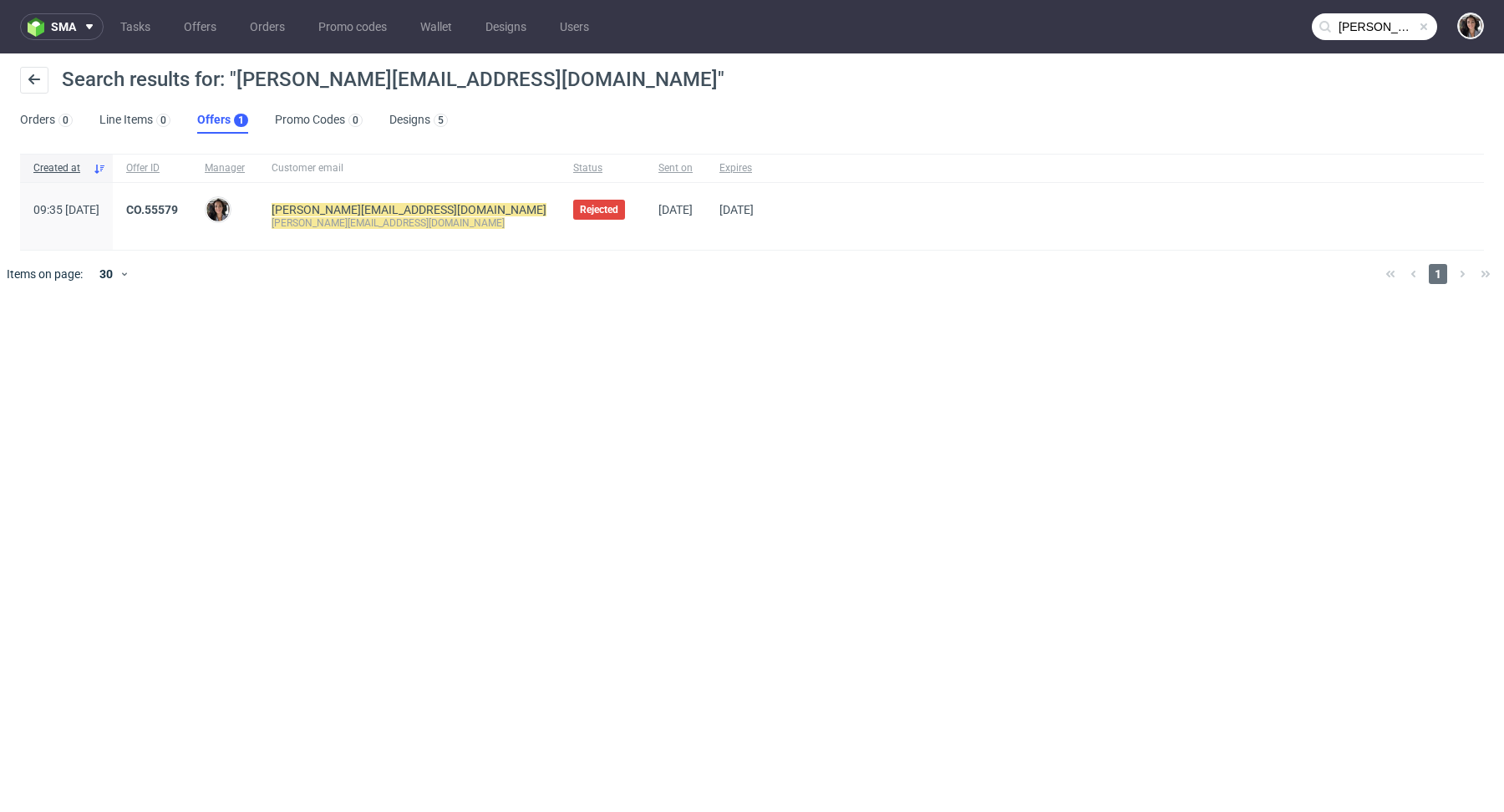
click at [195, 122] on ul "Orders 0 Line Items 0 Offers 1 Promo Codes 0 Designs 5" at bounding box center [241, 121] width 441 height 27
click at [1325, 35] on input "[PERSON_NAME][EMAIL_ADDRESS][DOMAIN_NAME]" at bounding box center [1375, 27] width 126 height 27
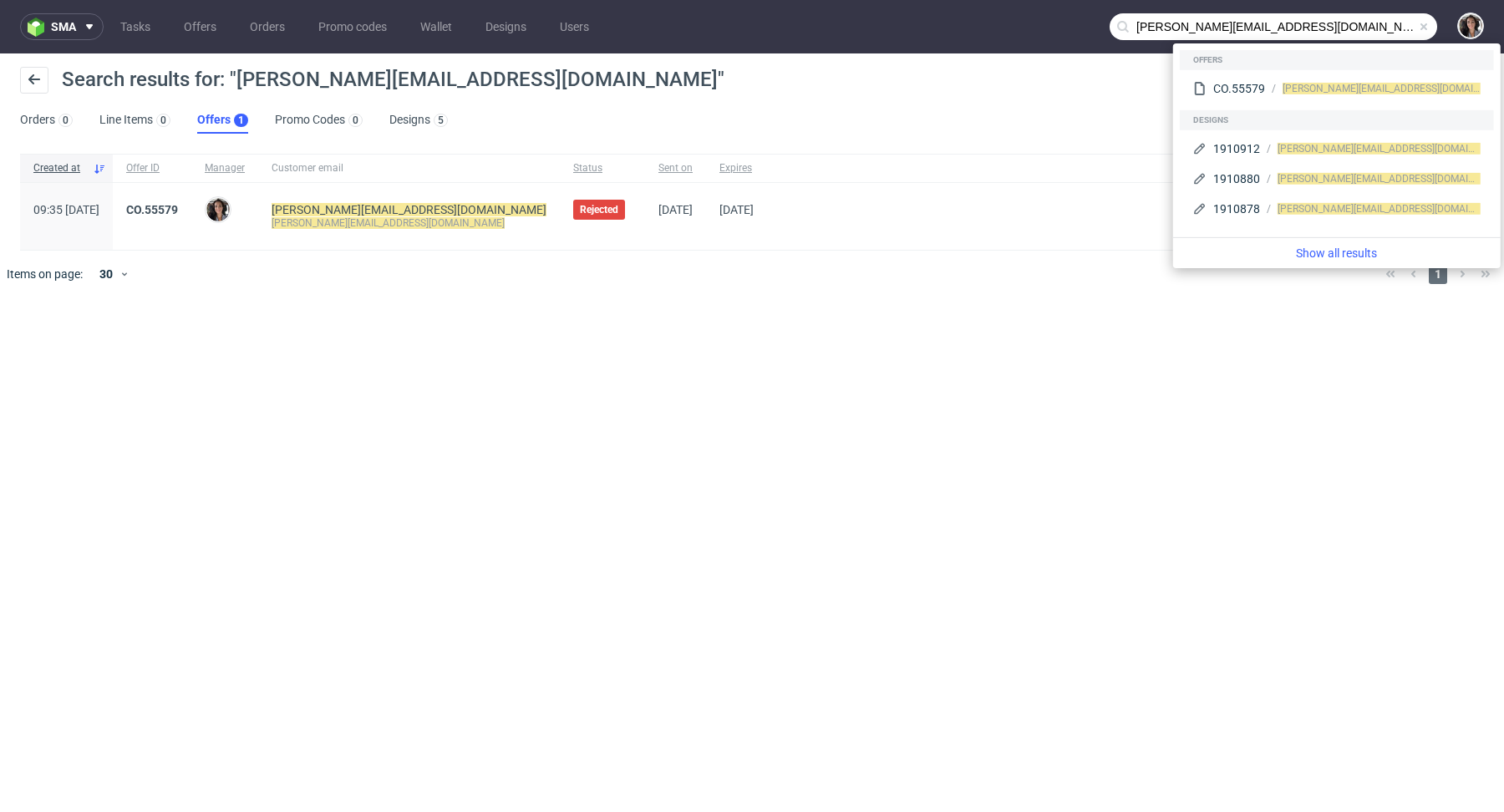
drag, startPoint x: 1184, startPoint y: 24, endPoint x: 1106, endPoint y: 23, distance: 78.0
click at [1106, 23] on nav "sma Tasks Offers Orders Promo codes Wallet Designs Users elizabeth@swaghut.com" at bounding box center [752, 27] width 1504 height 54
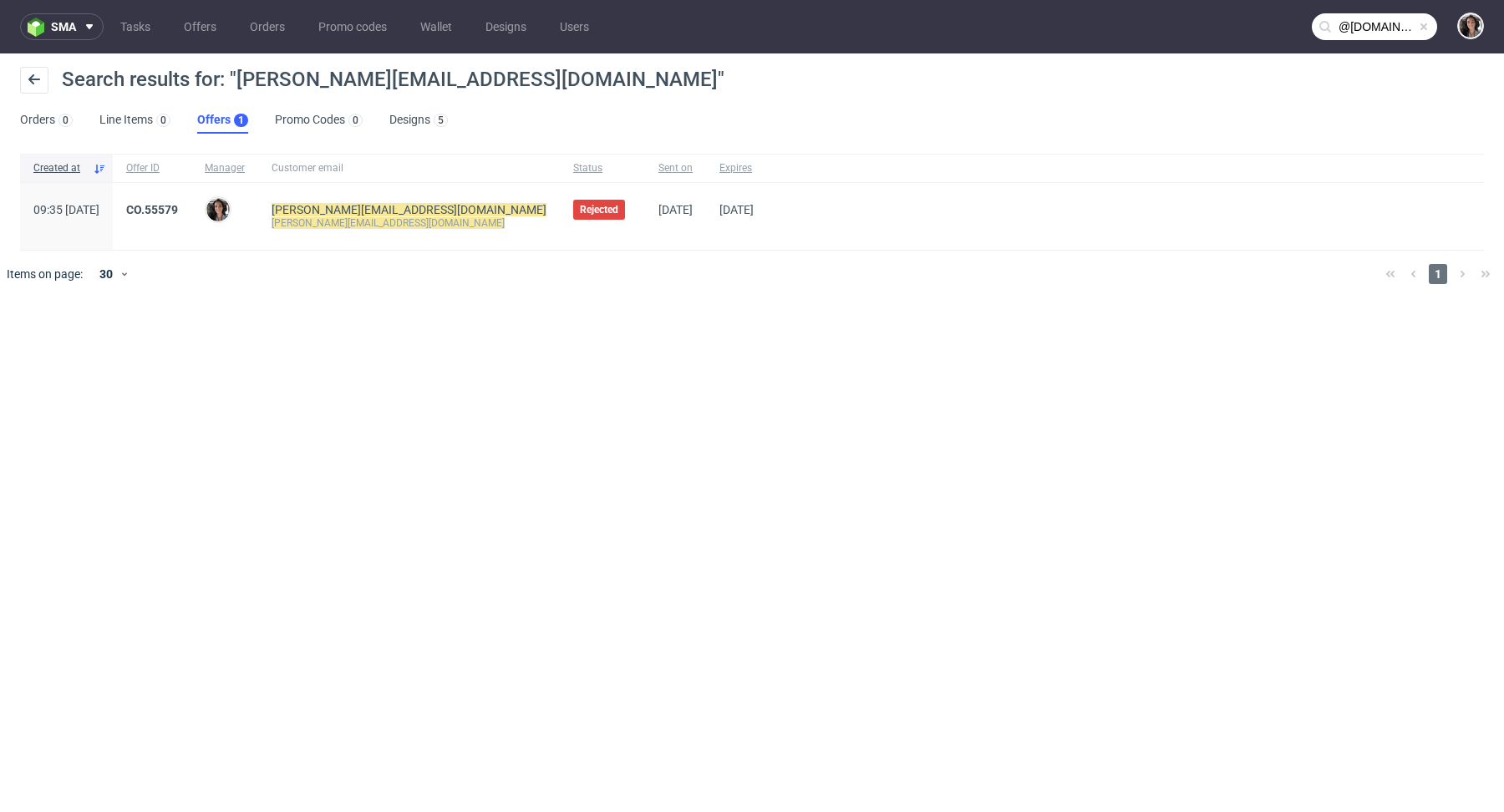
type input "@swaghut.com"
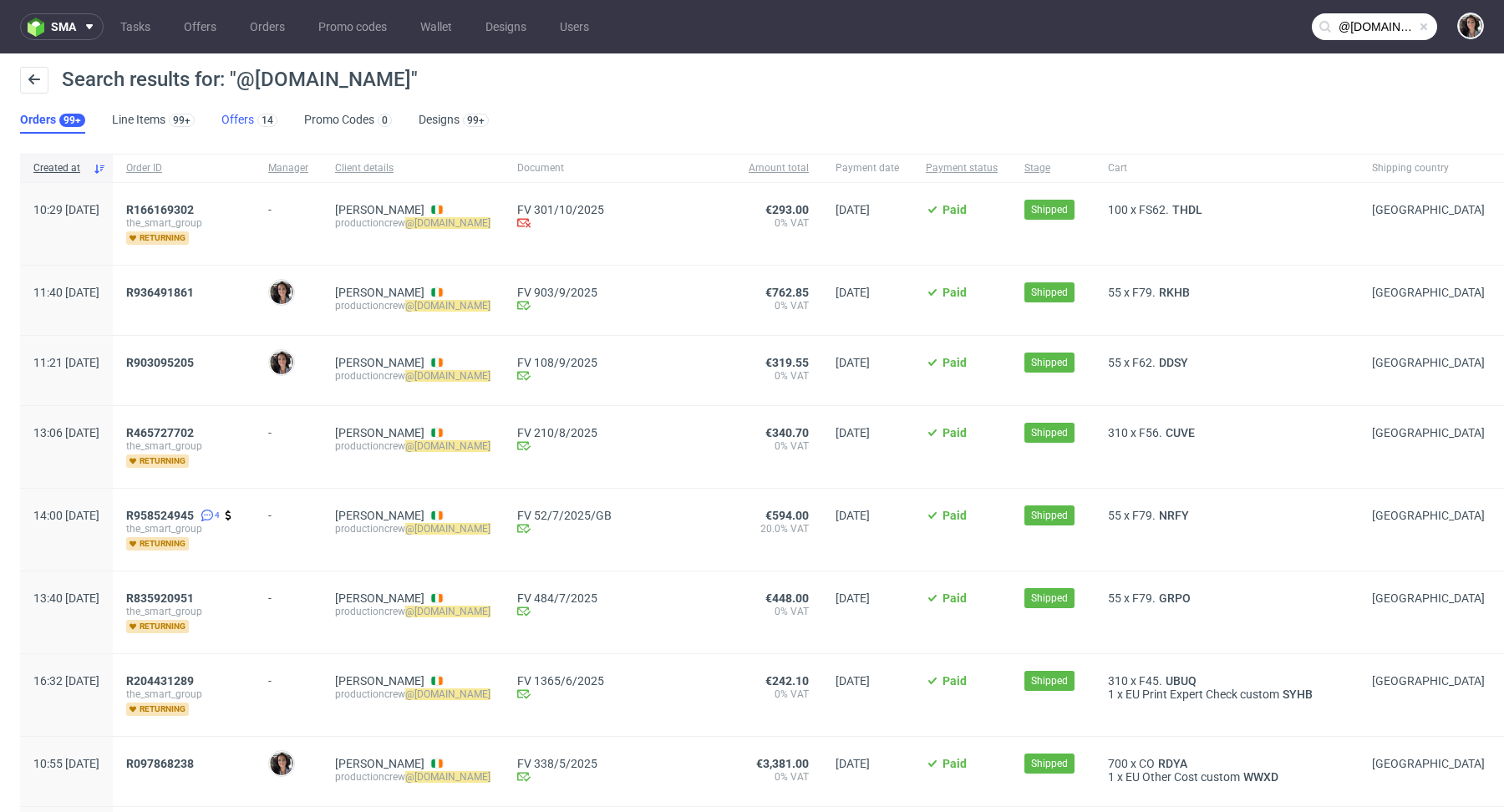
click at [231, 120] on link "Offers 14" at bounding box center [249, 121] width 56 height 27
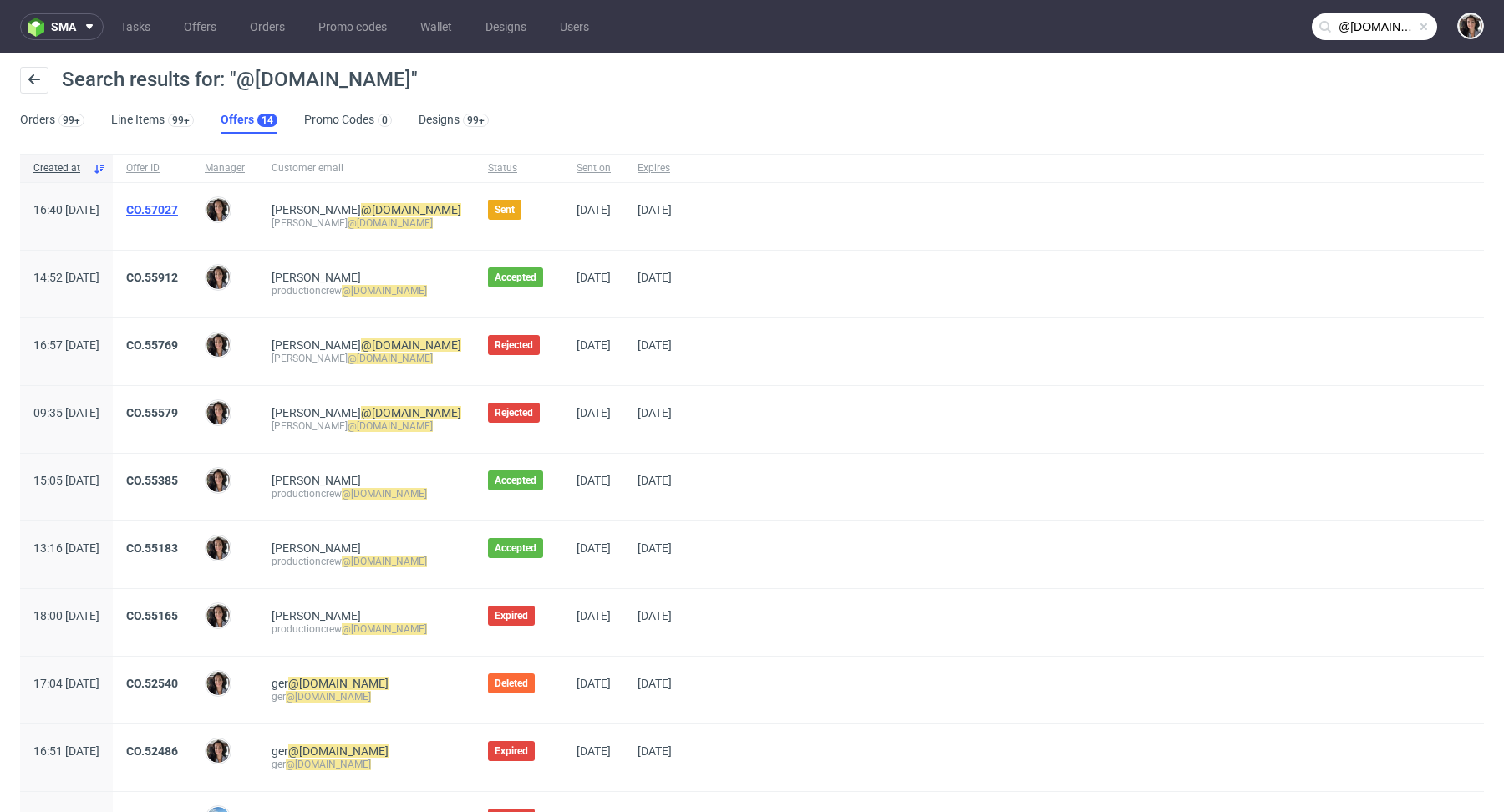
click at [178, 214] on link "CO.57027" at bounding box center [153, 210] width 52 height 13
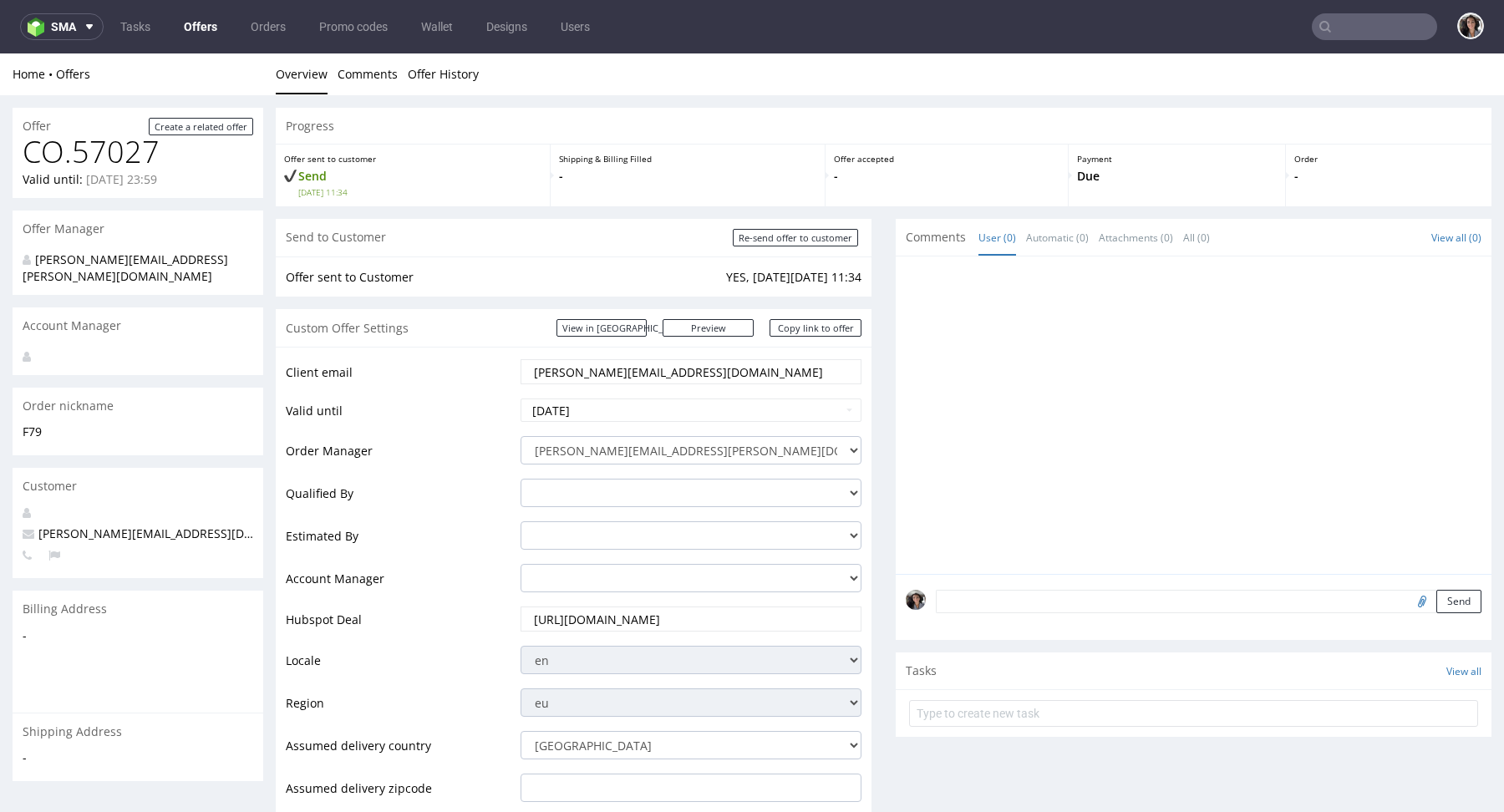
click at [204, 26] on link "Offers" at bounding box center [200, 27] width 54 height 27
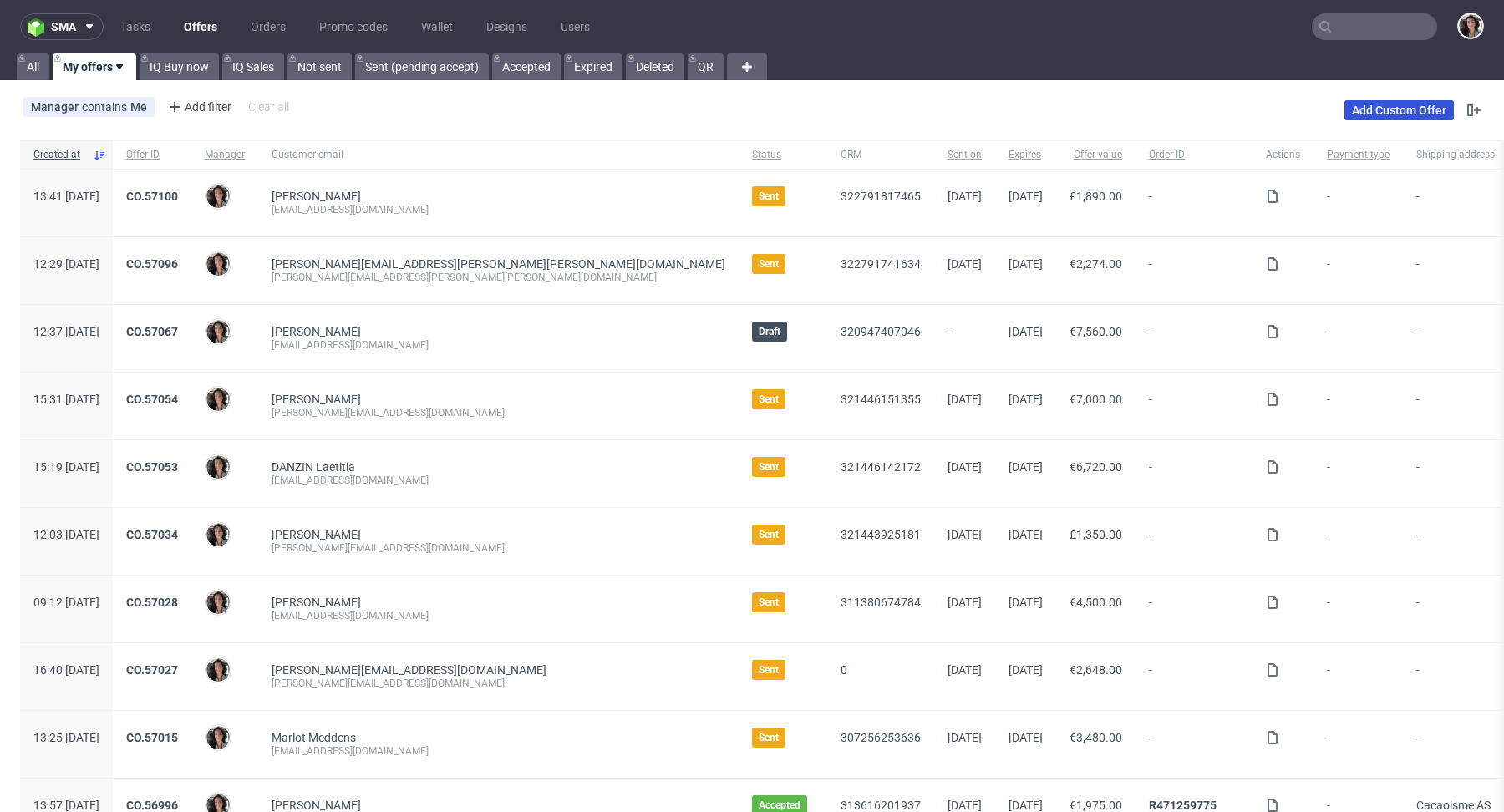
click at [1390, 109] on link "Add Custom Offer" at bounding box center [1399, 110] width 109 height 20
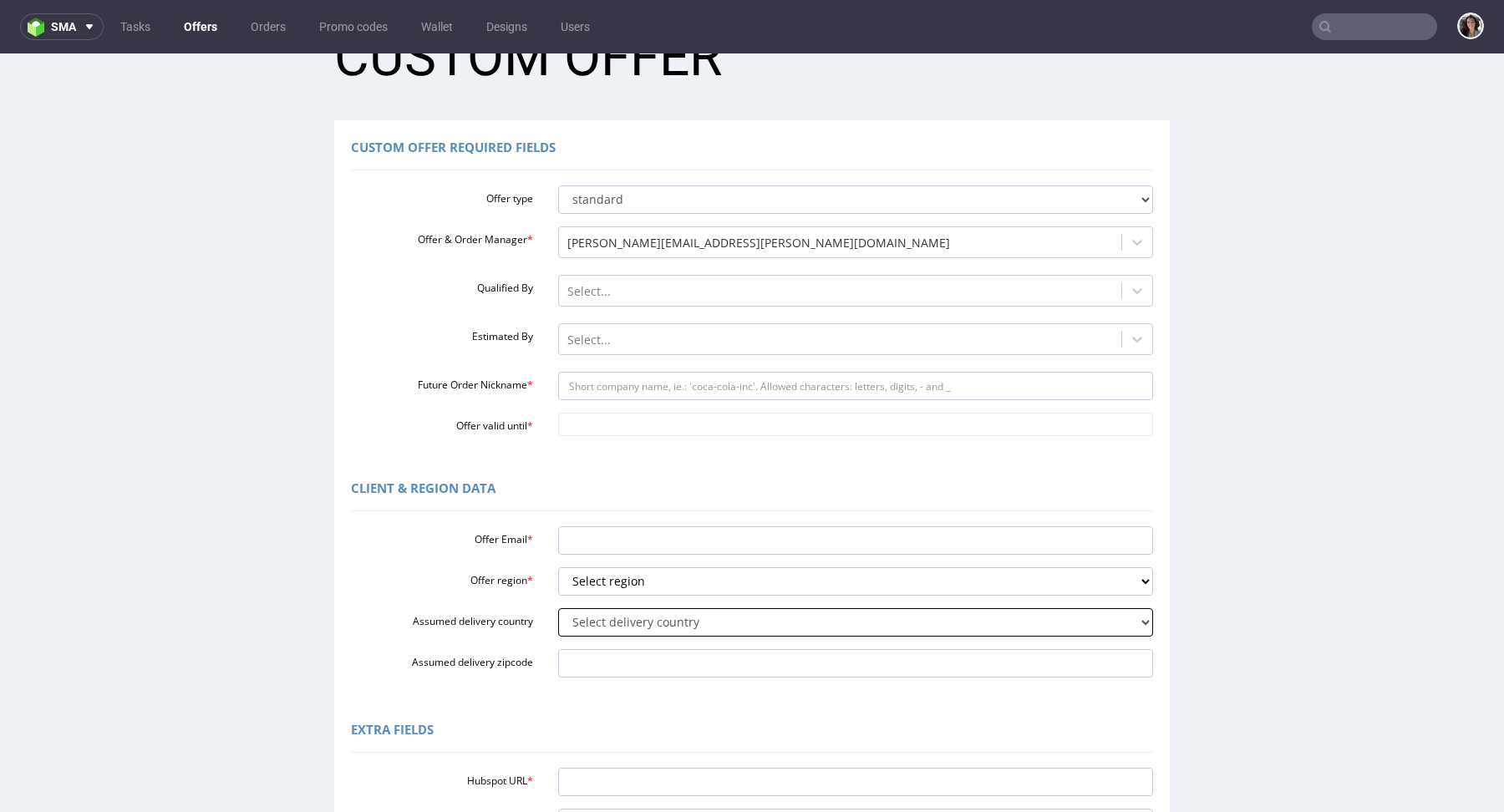
scroll to position [76, 0]
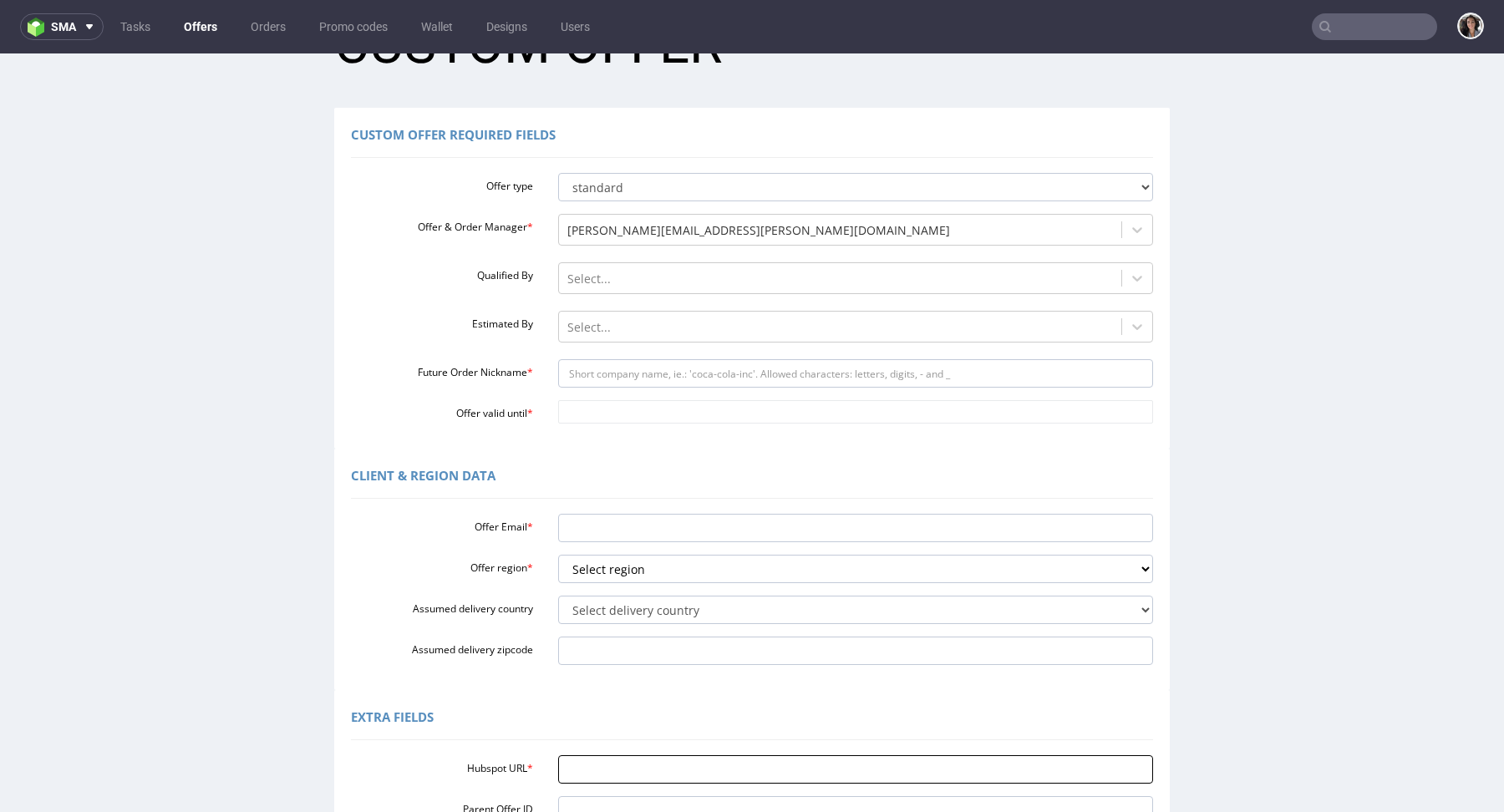
click at [577, 759] on input "Hubspot URL *" at bounding box center [856, 770] width 596 height 29
paste input "[URL][DOMAIN_NAME]"
type input "[URL][DOMAIN_NAME]"
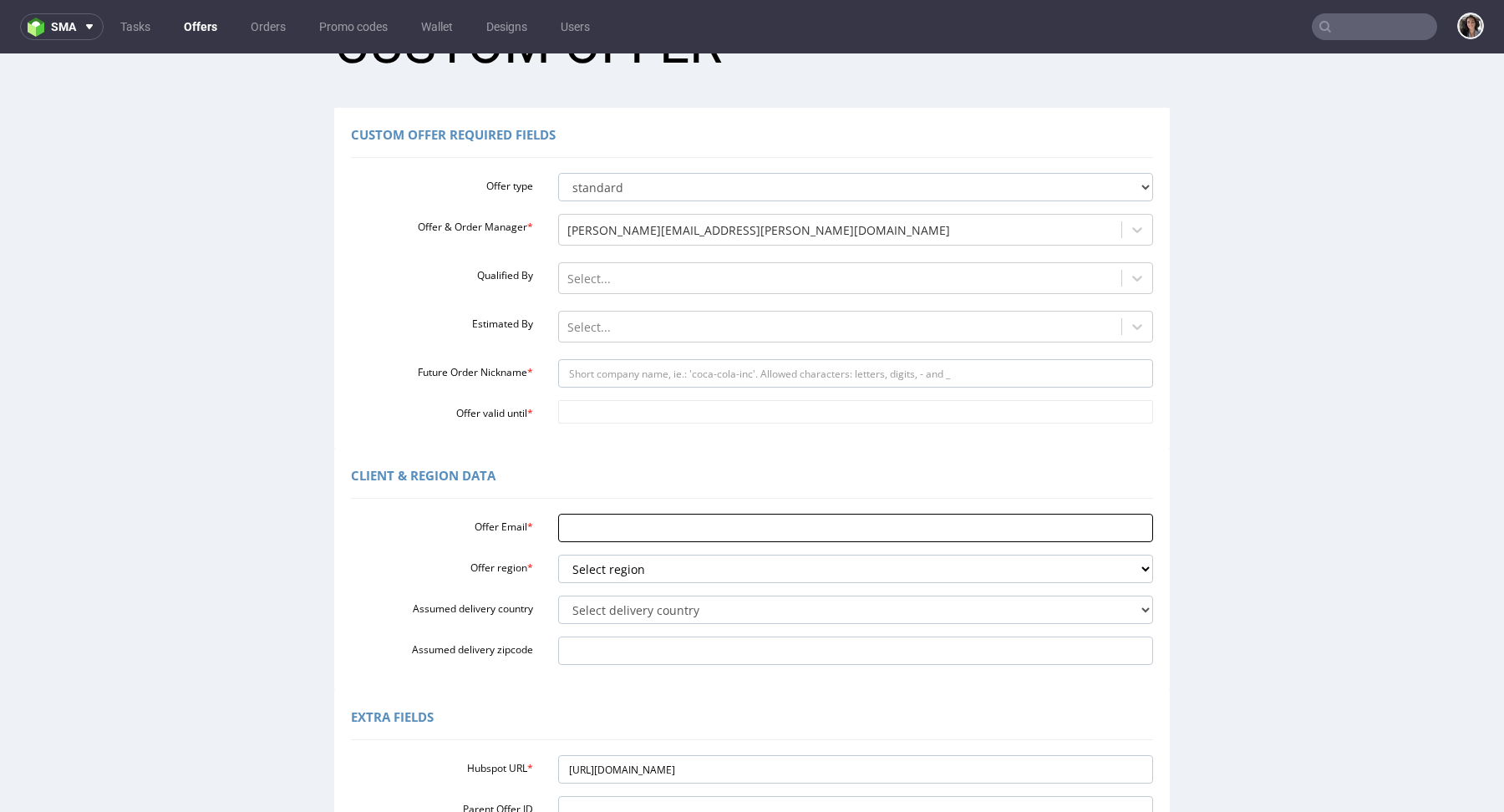
click at [616, 516] on input "Offer Email *" at bounding box center [856, 528] width 596 height 29
paste input "[PERSON_NAME][EMAIL_ADDRESS][DOMAIN_NAME]"
type input "[PERSON_NAME][EMAIL_ADDRESS][DOMAIN_NAME]"
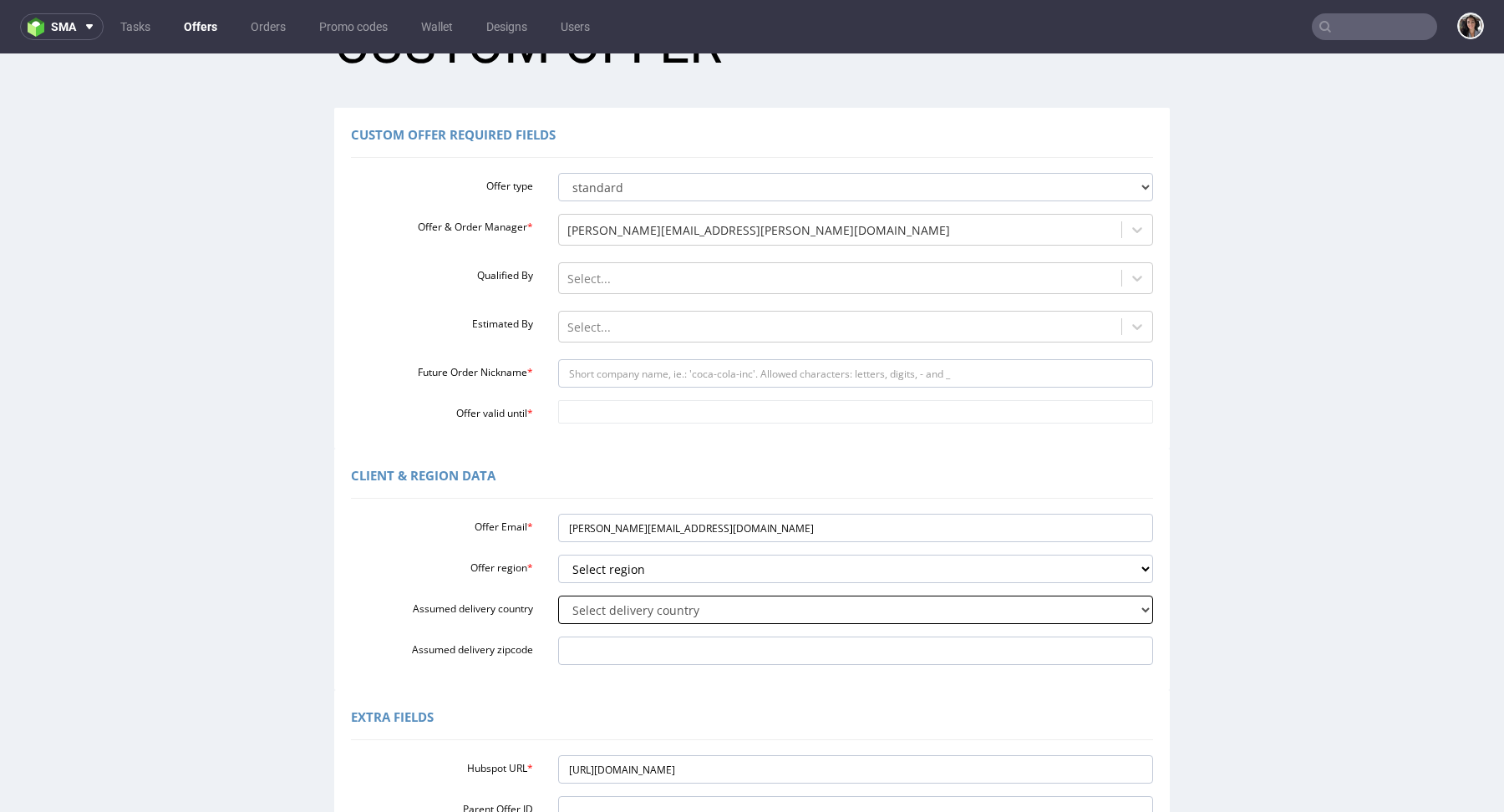
click at [628, 602] on select "Select delivery country Andorra Afghanistan Anguilla Albania Armenia Antarctica…" at bounding box center [856, 610] width 596 height 29
select select "102"
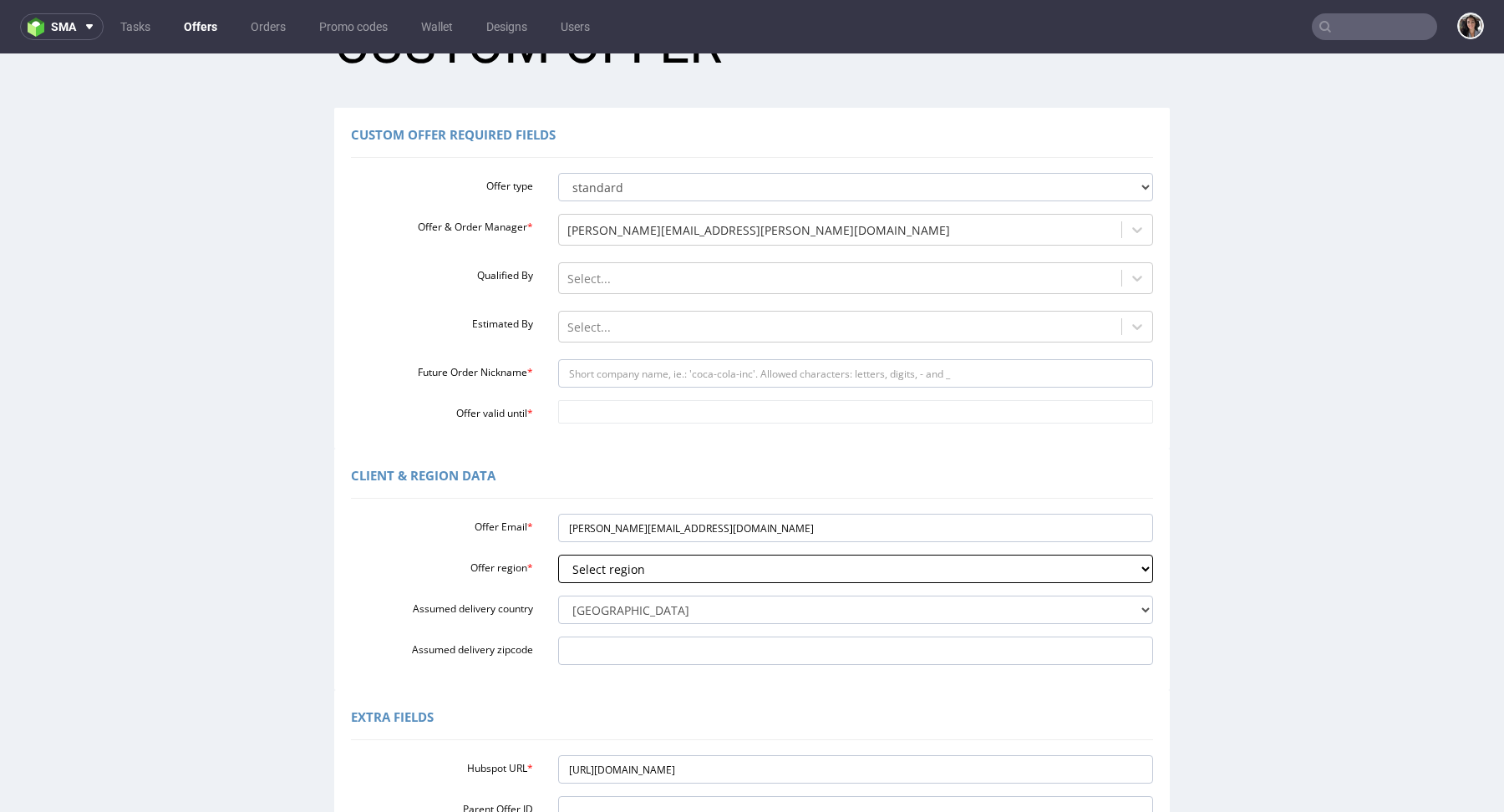
click at [621, 575] on select "Select region eu gb de pl cz fr it es" at bounding box center [856, 568] width 596 height 29
select select "eu"
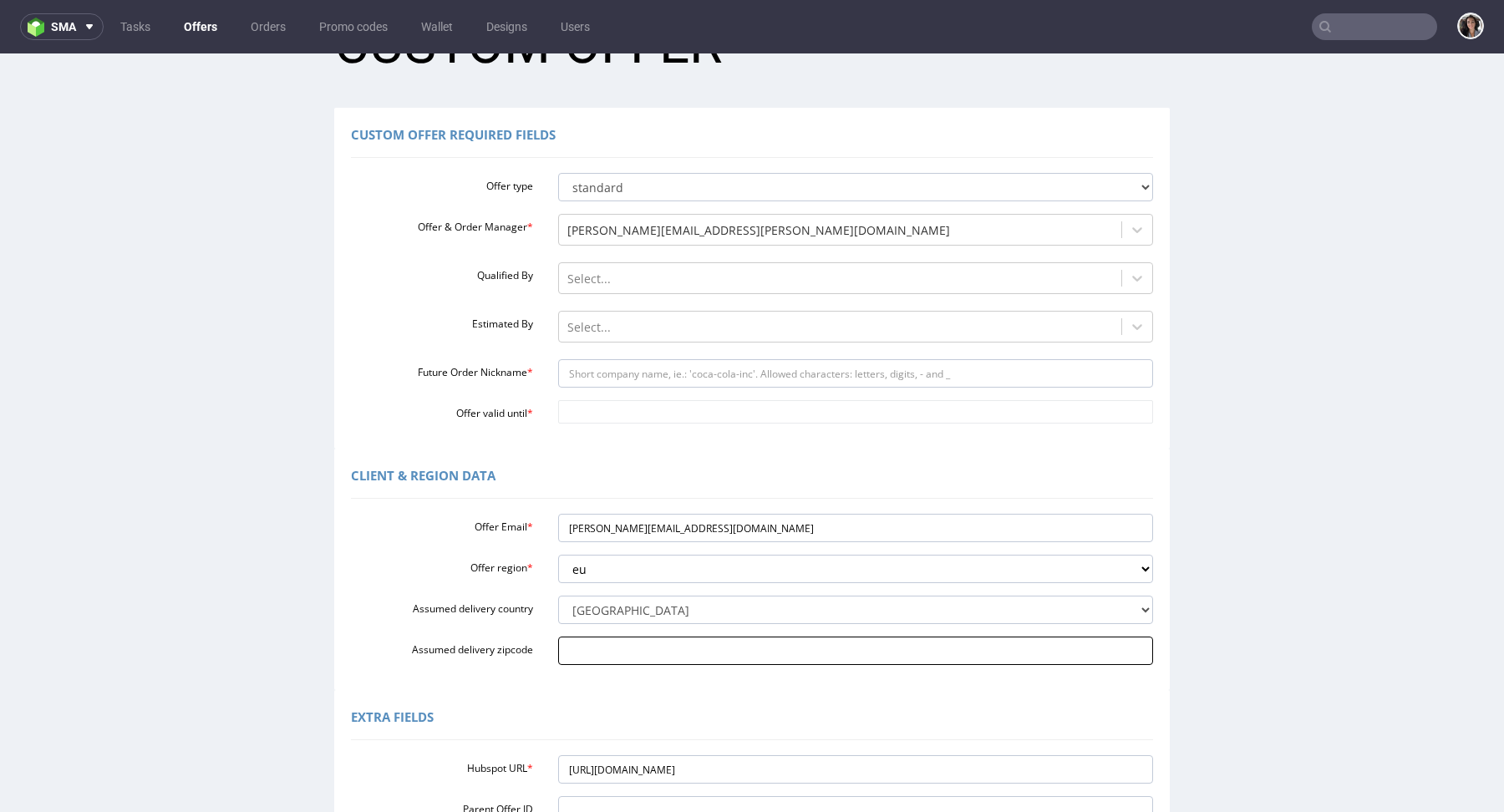
click at [620, 661] on input "Assumed delivery zipcode" at bounding box center [856, 651] width 596 height 29
paste input "E45 V524"
type input "E45 V524"
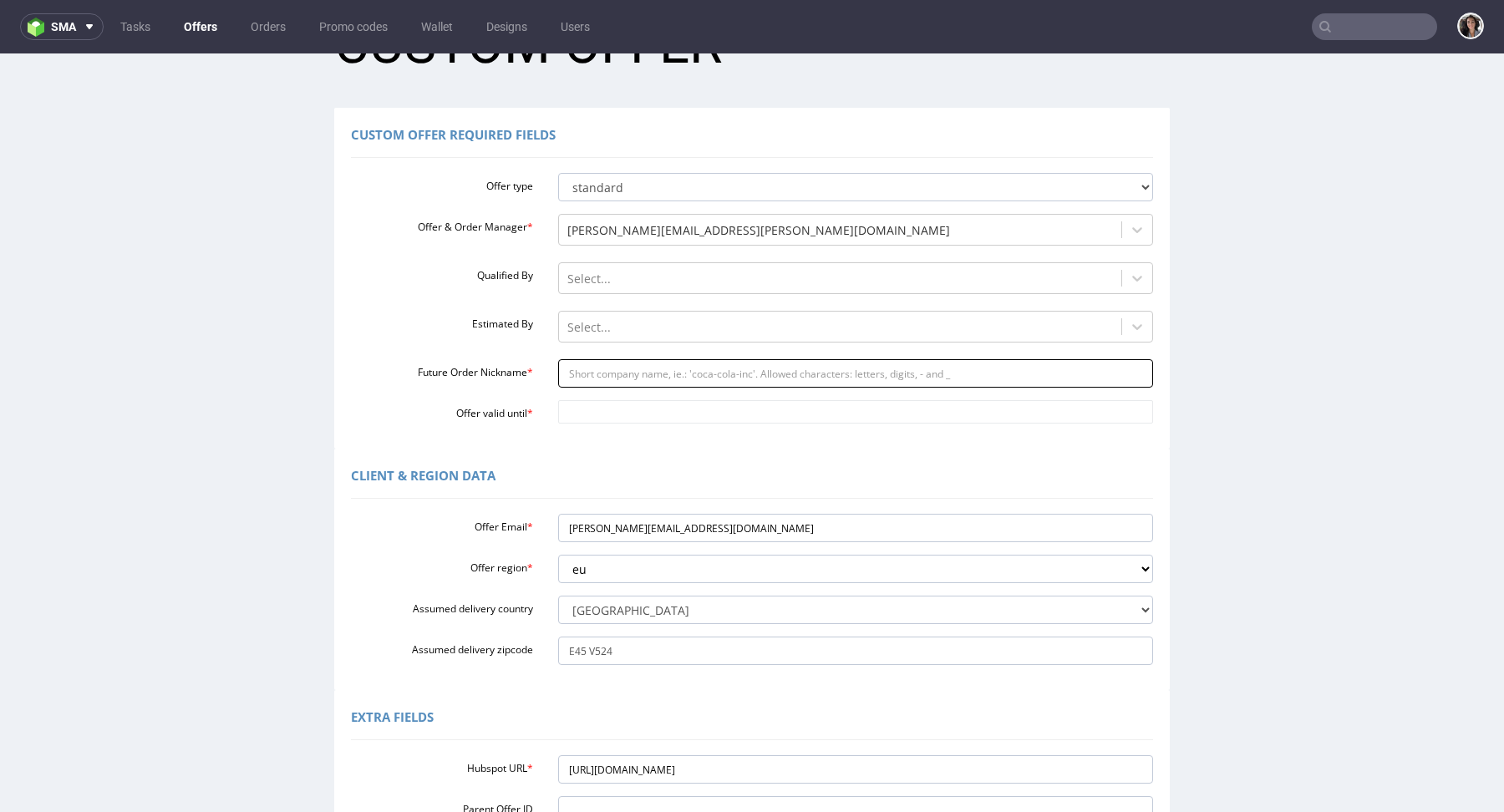
click at [646, 364] on input "Future Order Nickname *" at bounding box center [856, 374] width 596 height 29
type input "box"
click at [665, 415] on input "Offer valid until *" at bounding box center [856, 411] width 596 height 23
click at [603, 310] on td "13" at bounding box center [593, 313] width 26 height 25
type input "2025-10-13"
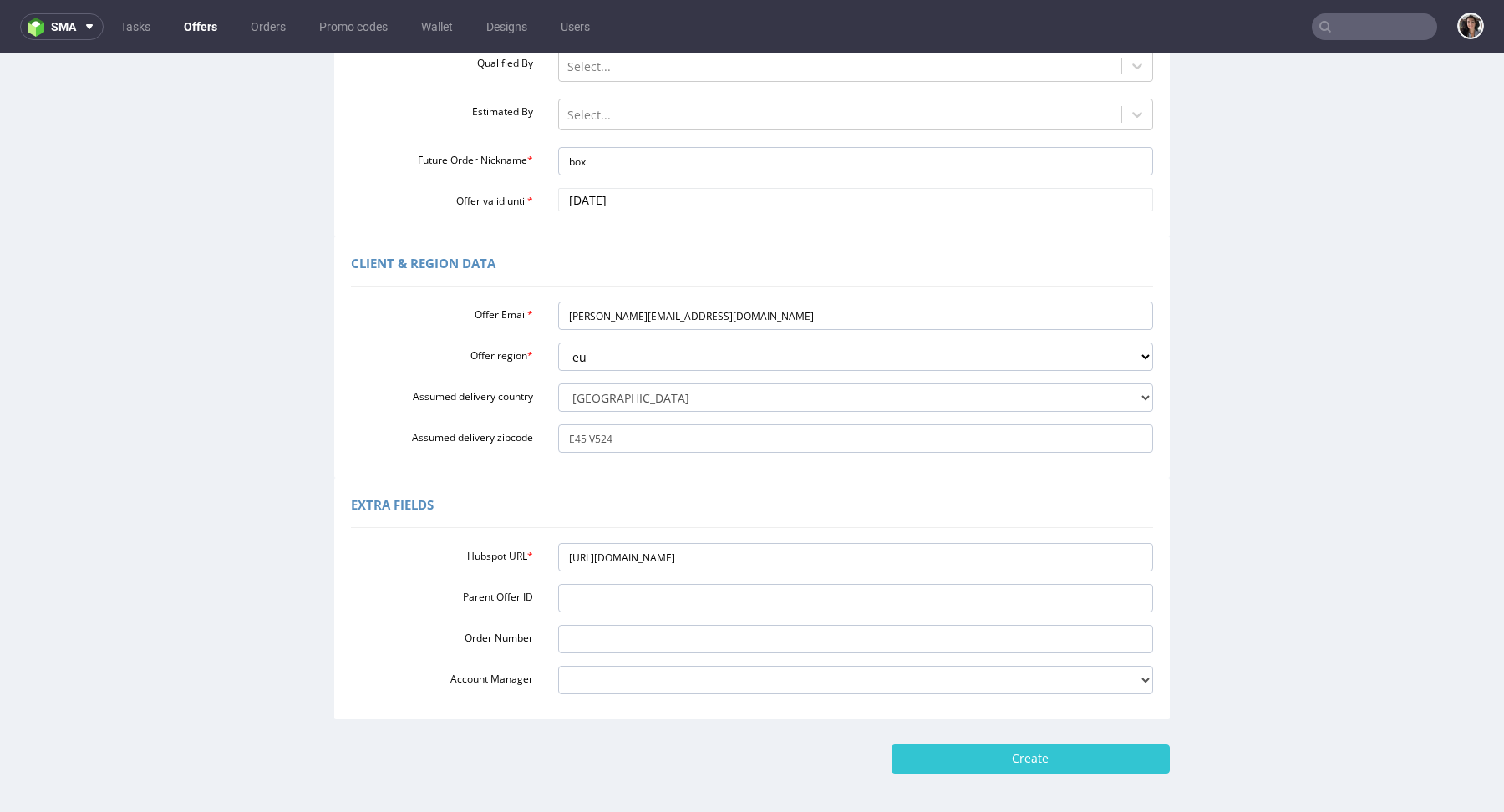
scroll to position [356, 0]
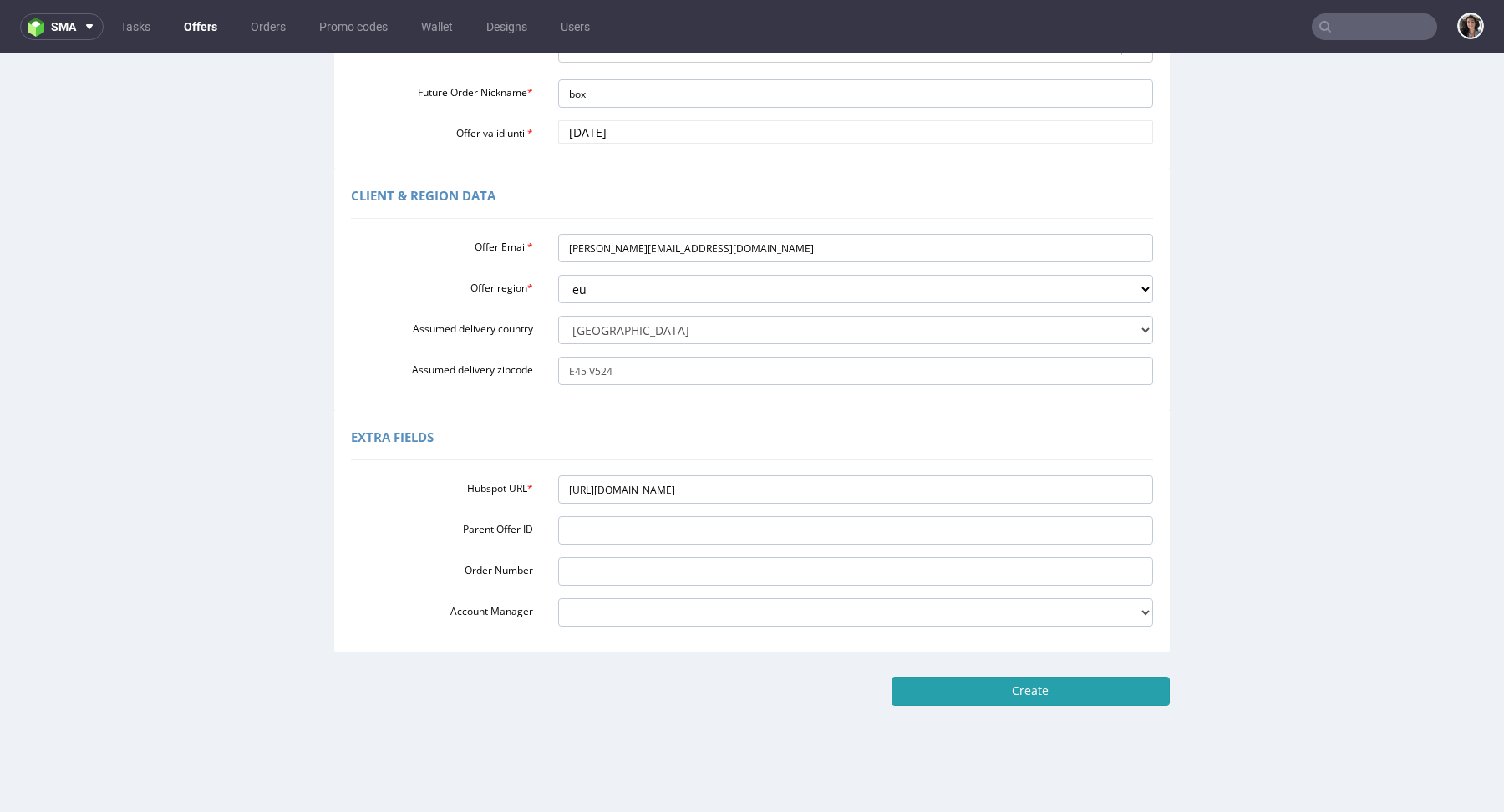
click at [1022, 691] on input "Create" at bounding box center [1031, 691] width 278 height 29
type input "Please wait..."
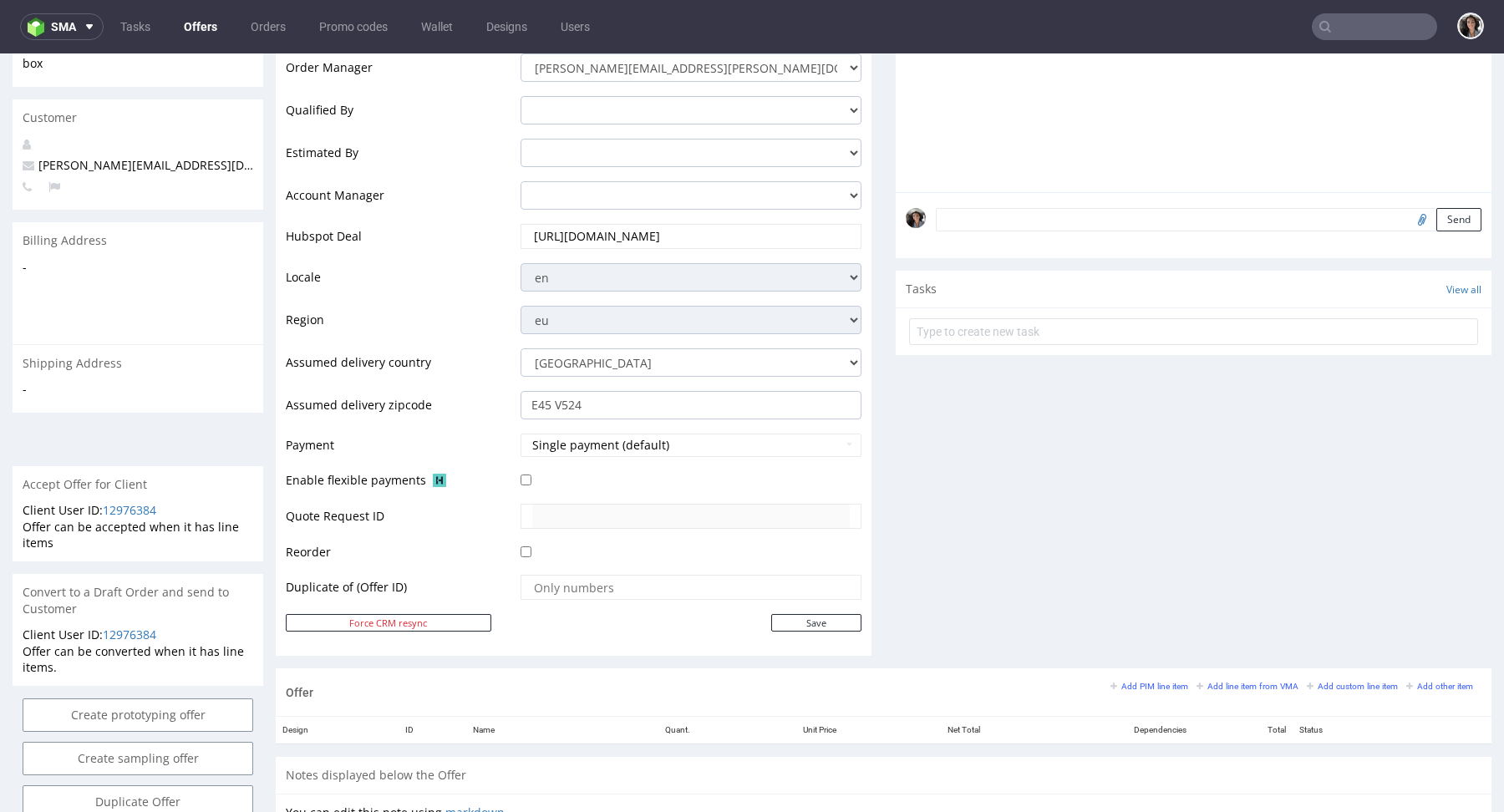
scroll to position [586, 0]
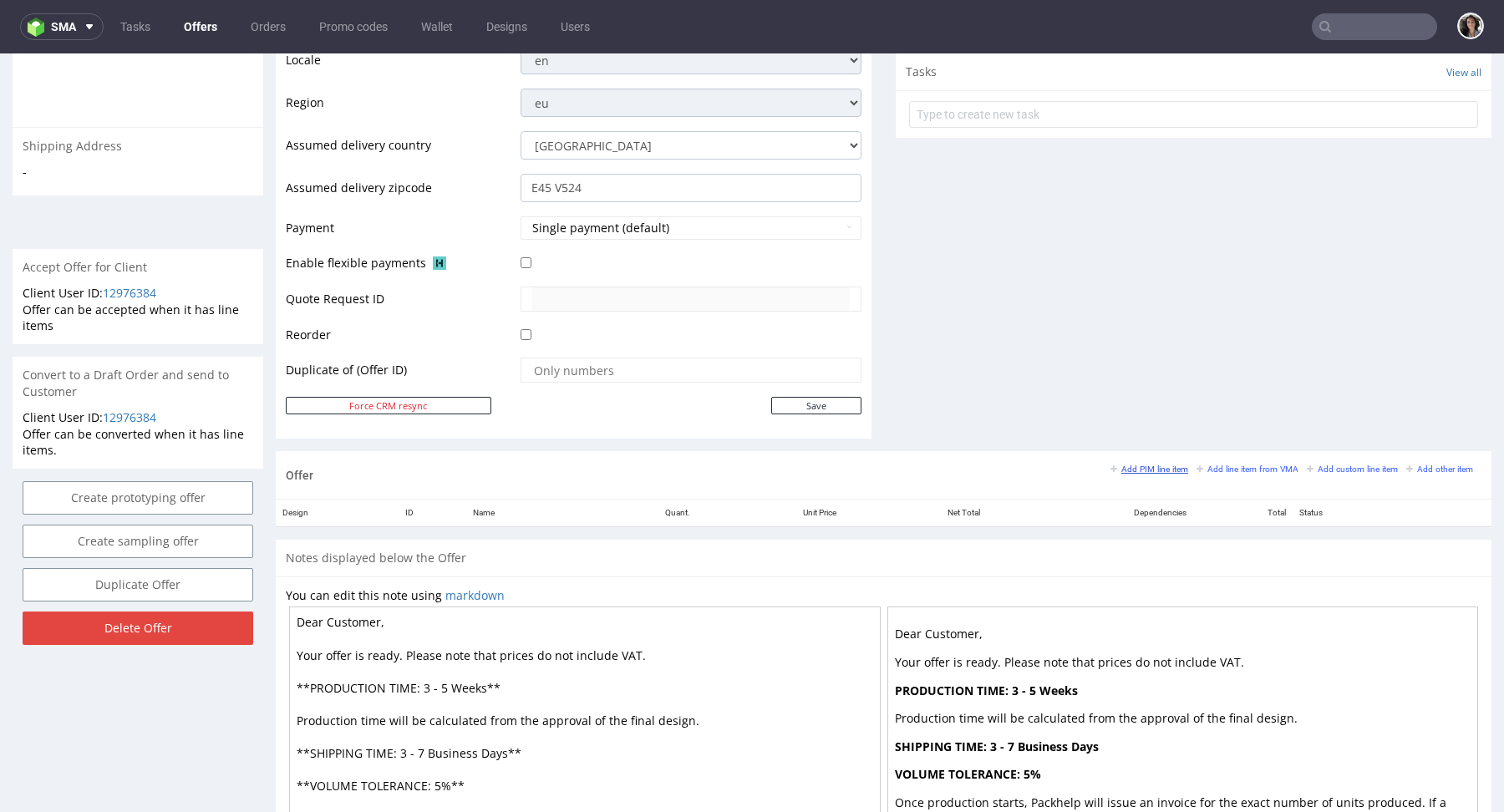
click at [1156, 469] on small "Add PIM line item" at bounding box center [1149, 469] width 78 height 10
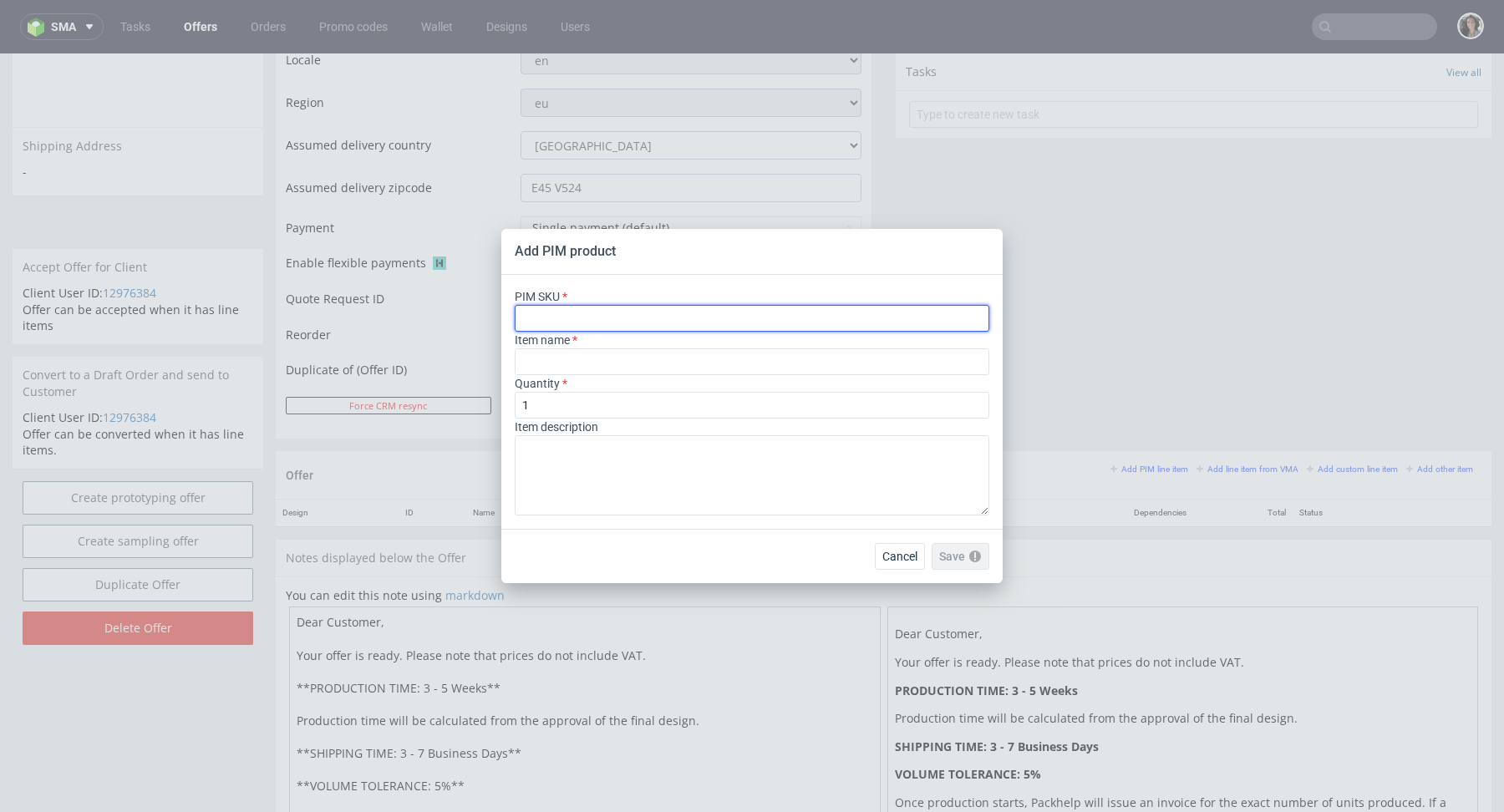
click at [728, 313] on input "text" at bounding box center [752, 318] width 475 height 27
paste input "box--mailer-box--56--cardboard-white-one-side--print-eco-color--foil-none"
type input "box--mailer-box--56--cardboard-white-one-side--print-eco-color--foil-none"
type input "Versandschachtel"
type input "box--mailer-box--56--cardboard-white-one-side--print-eco-color--foil-none"
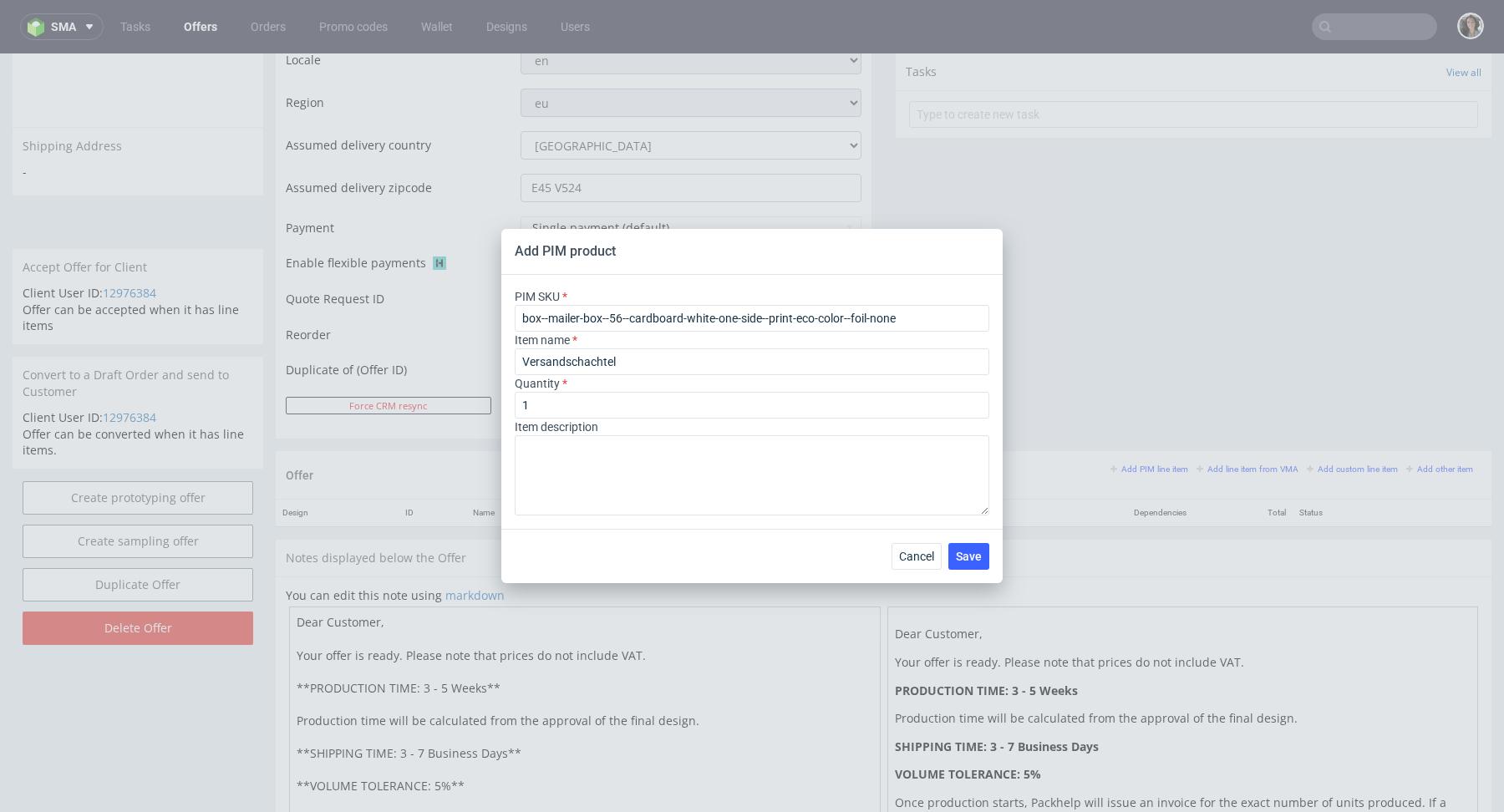
click at [665, 377] on div "Quantity 1" at bounding box center [752, 396] width 475 height 43
click at [651, 358] on input "Versandschachtel" at bounding box center [752, 361] width 475 height 27
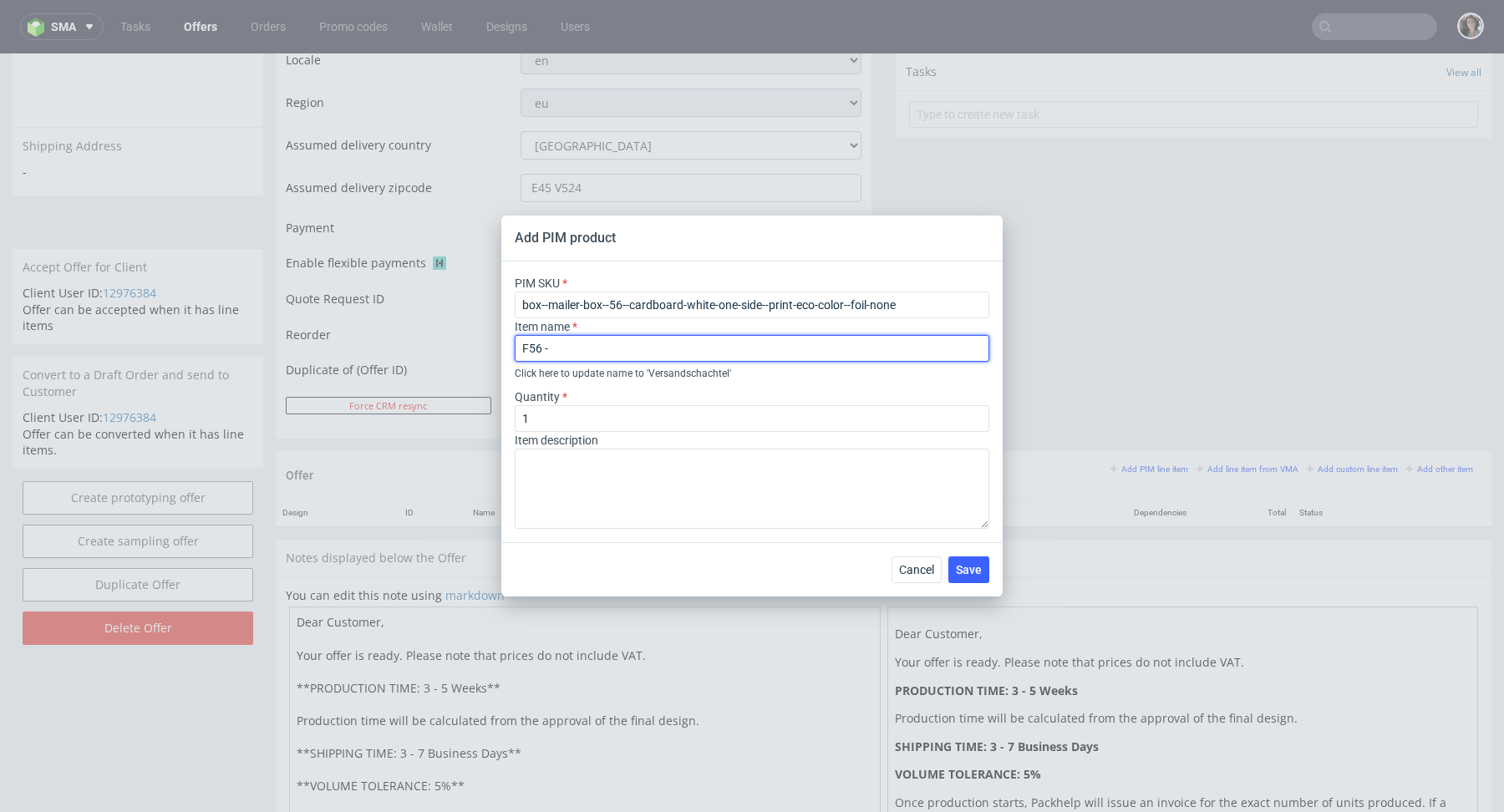
paste input "Multicolour – saturated"
type input "F56 - Multicolour – saturated - inside brown"
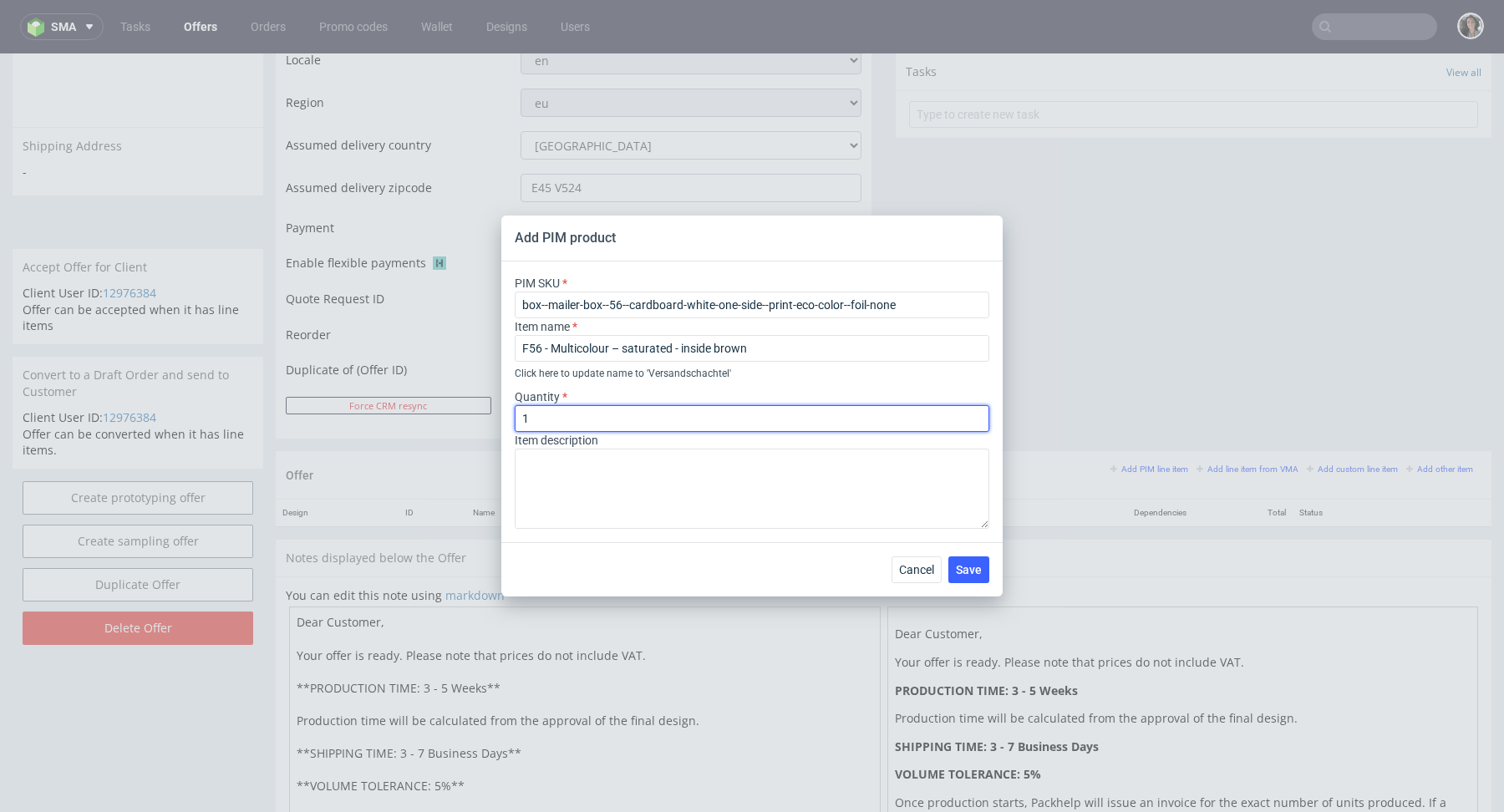
drag, startPoint x: 539, startPoint y: 416, endPoint x: 473, endPoint y: 416, distance: 66.0
click at [474, 416] on div "Add PIM product PIM SKU box--mailer-box--56--cardboard-white-one-side--print-ec…" at bounding box center [752, 406] width 1504 height 812
type input "105"
click at [958, 573] on span "Save" at bounding box center [969, 569] width 26 height 12
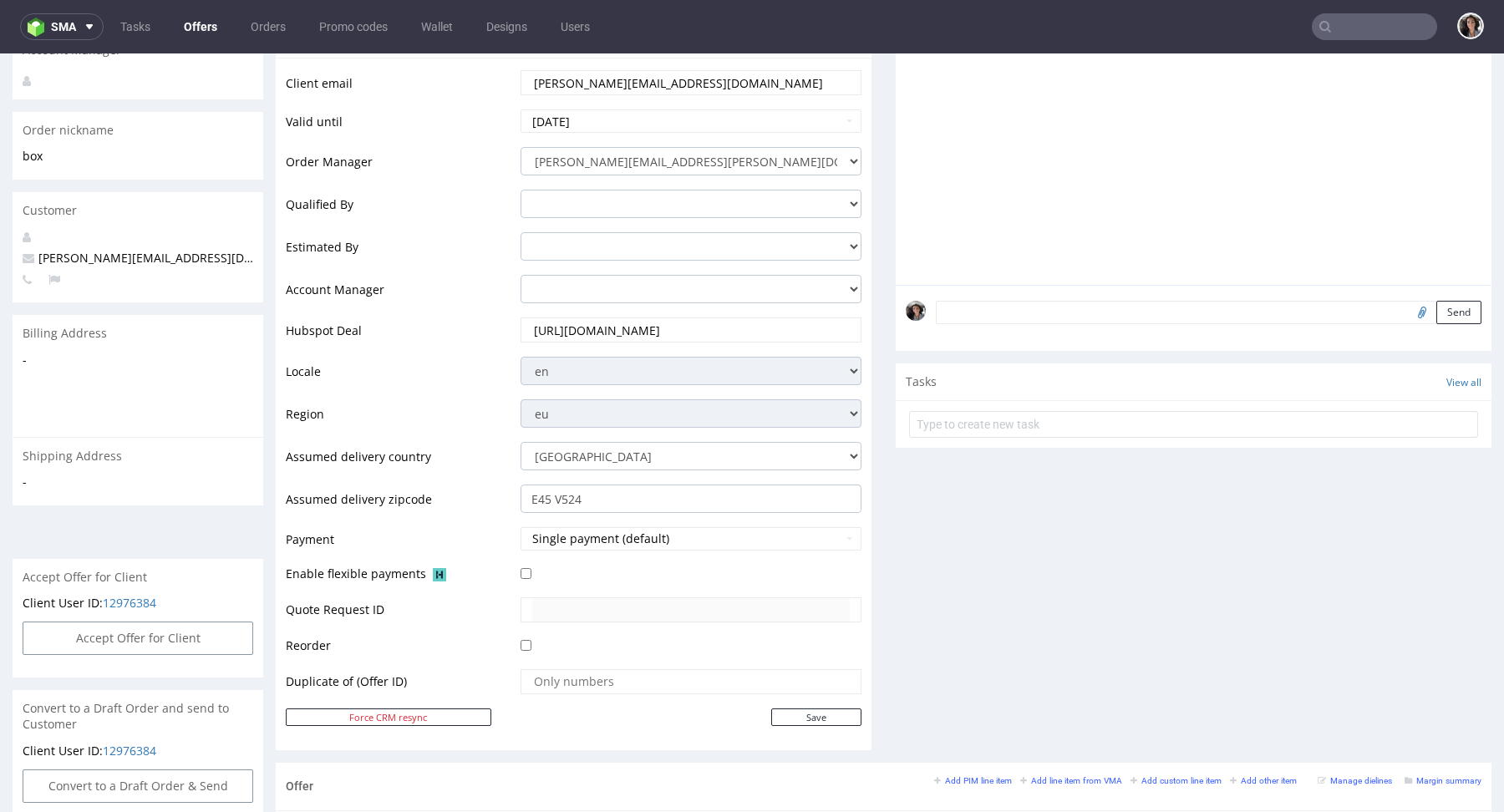
scroll to position [811, 0]
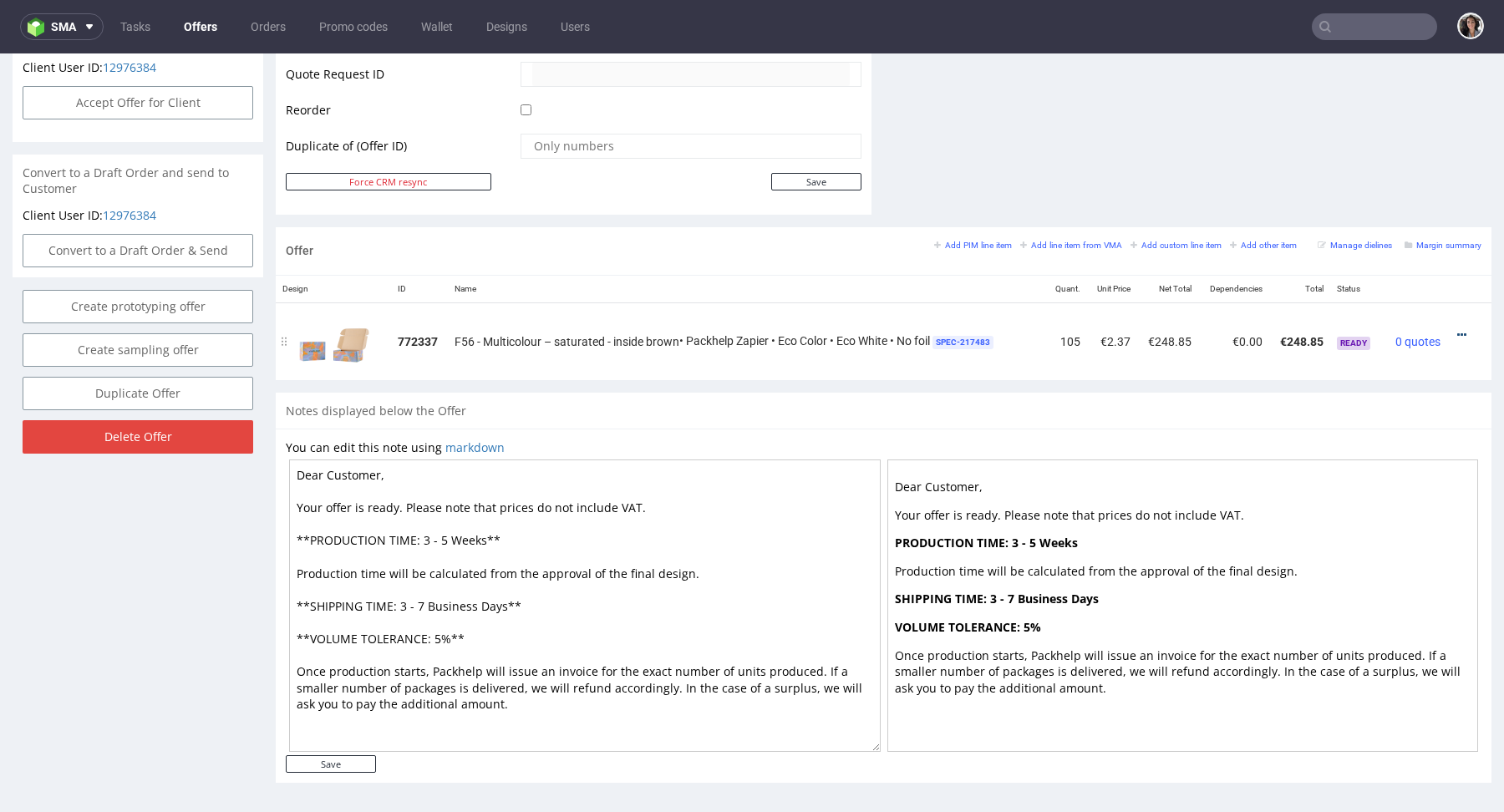
click at [1457, 329] on icon at bounding box center [1462, 335] width 10 height 12
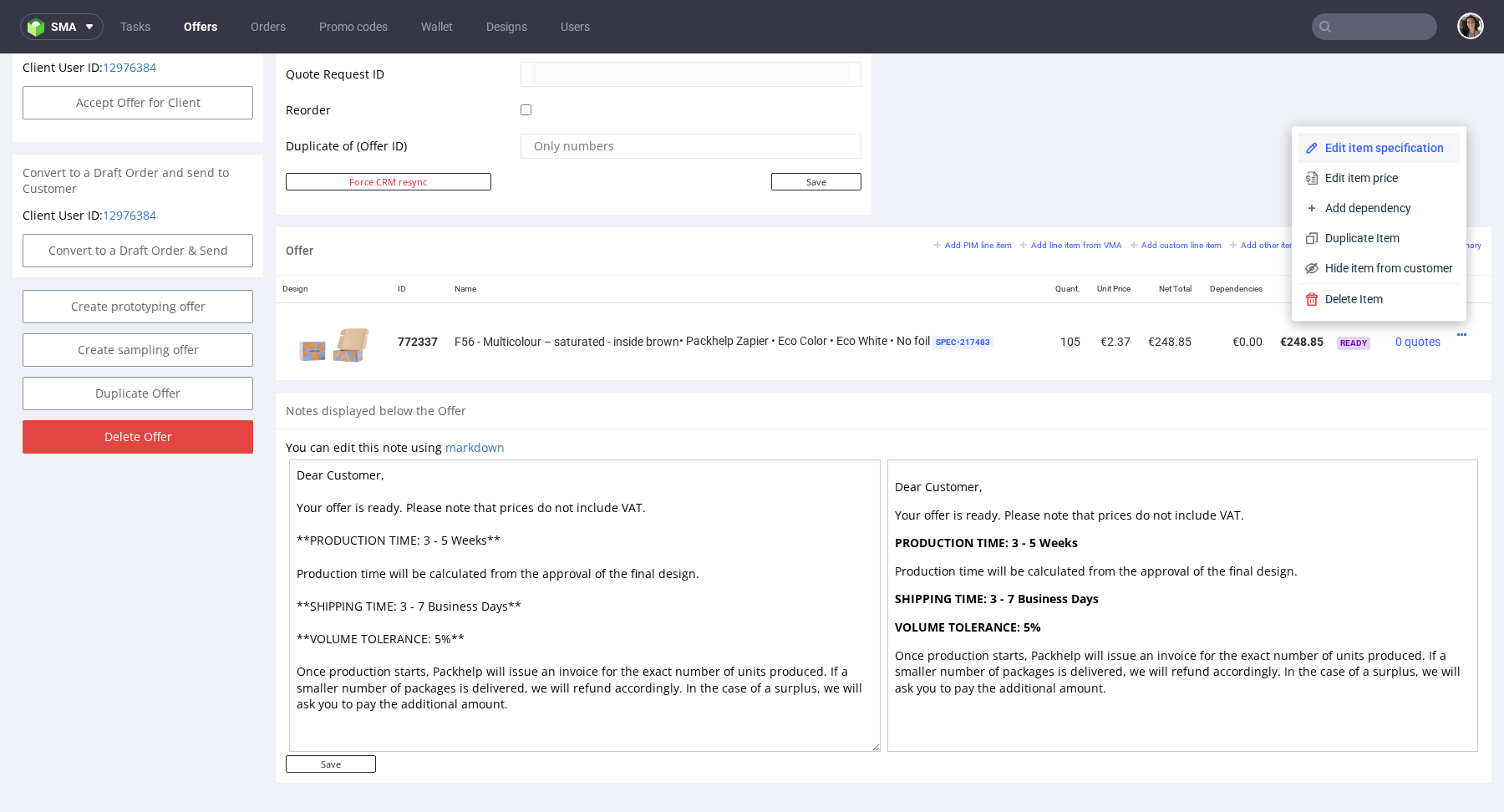
click at [1335, 145] on span "Edit item specification" at bounding box center [1386, 147] width 134 height 16
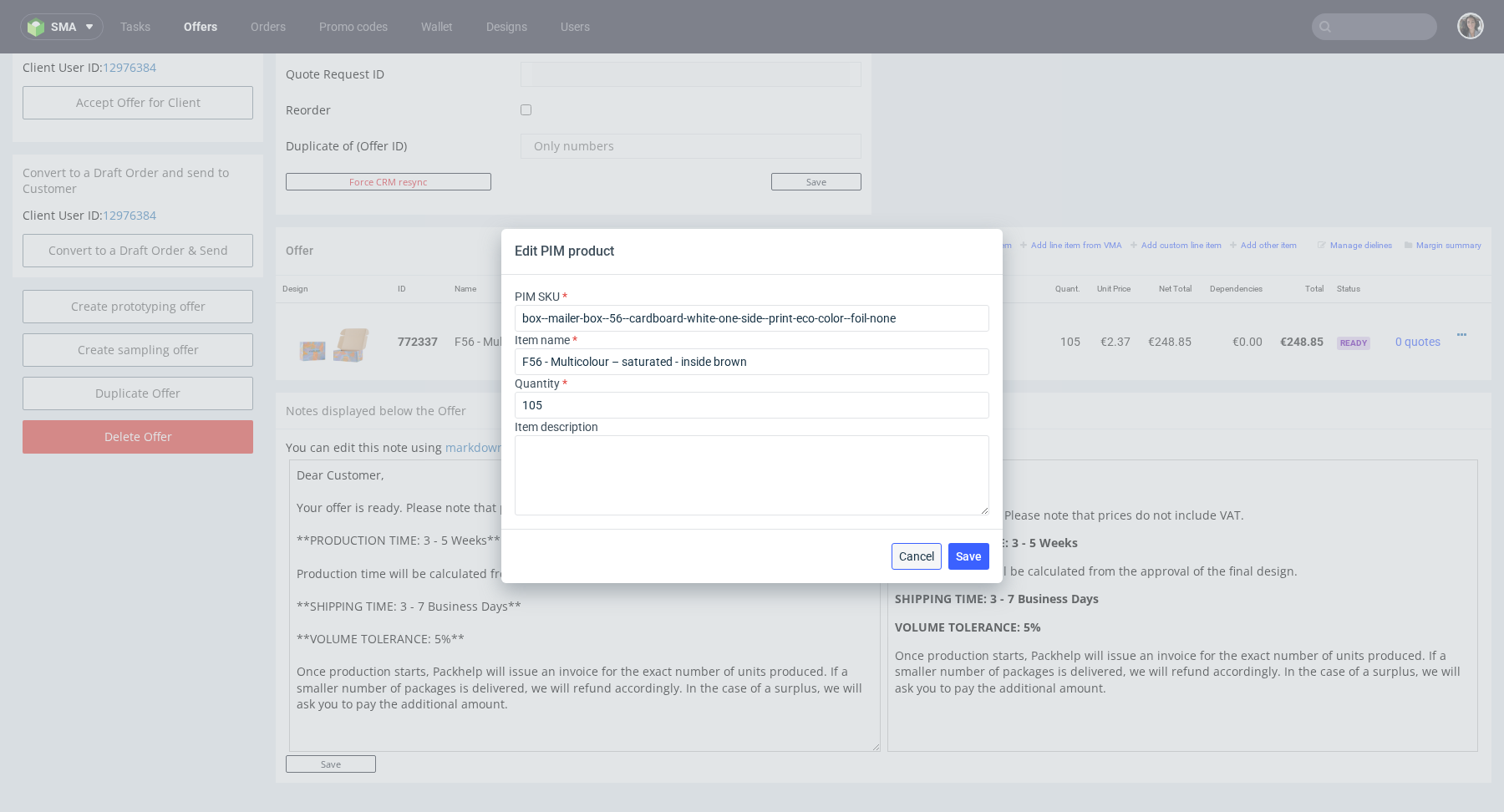
click at [923, 567] on button "Cancel" at bounding box center [917, 556] width 50 height 27
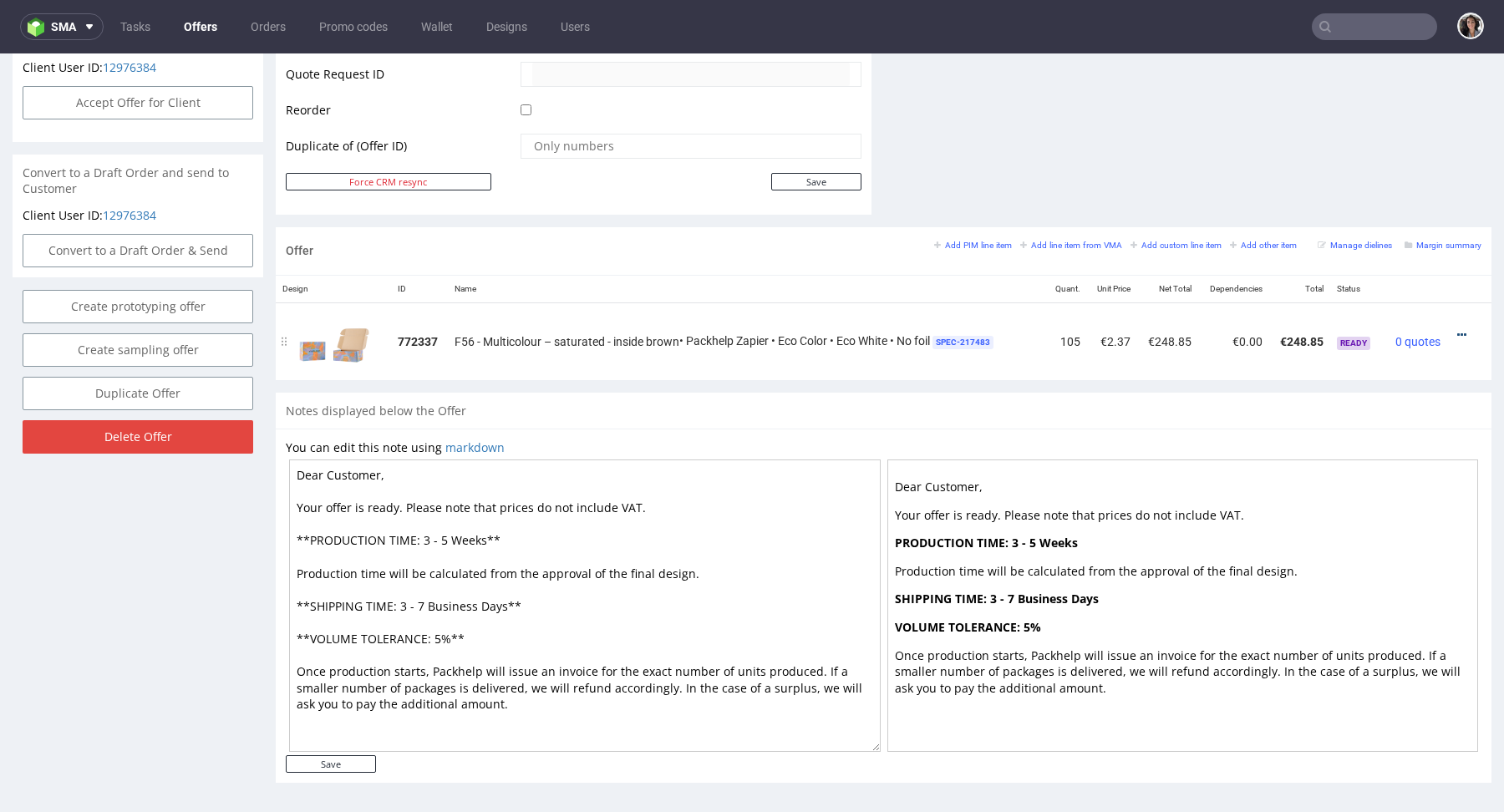
click at [1457, 329] on icon at bounding box center [1462, 335] width 10 height 12
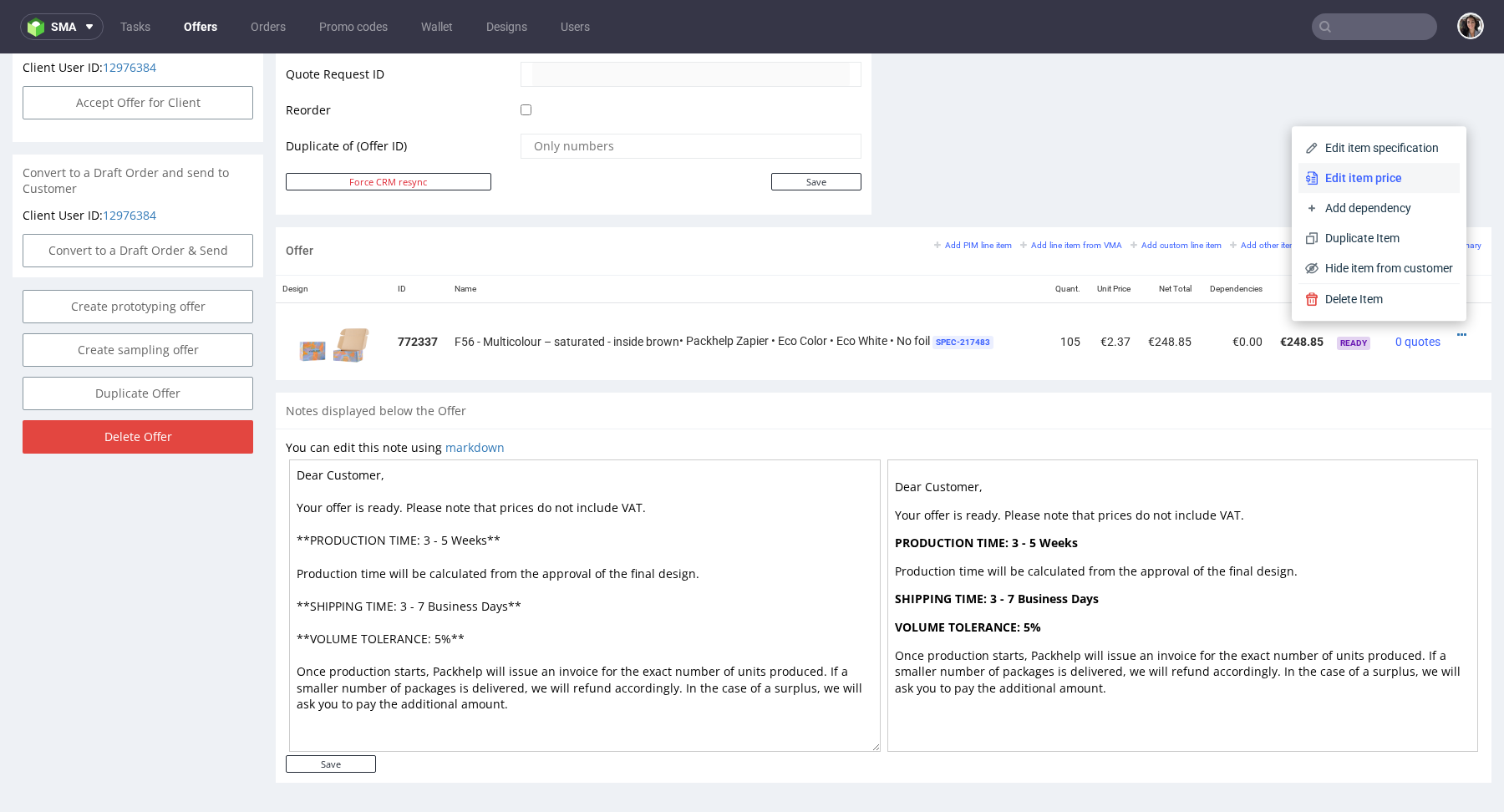
click at [1331, 172] on span "Edit item price" at bounding box center [1386, 177] width 134 height 16
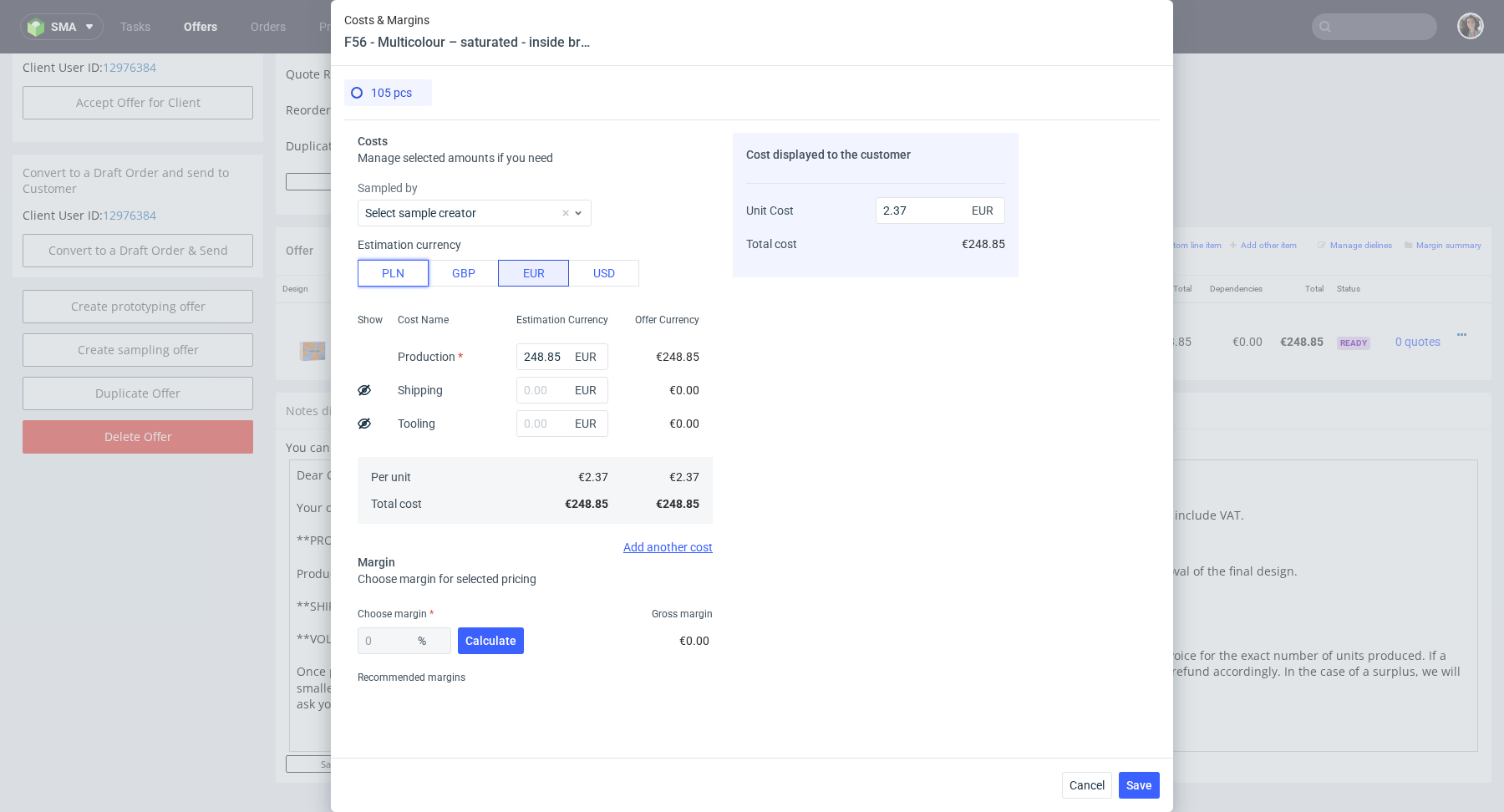
click at [377, 267] on button "PLN" at bounding box center [393, 273] width 71 height 27
type input "0.56"
click at [529, 390] on input "text" at bounding box center [562, 390] width 92 height 27
paste input "220,5"
type input "220.5"
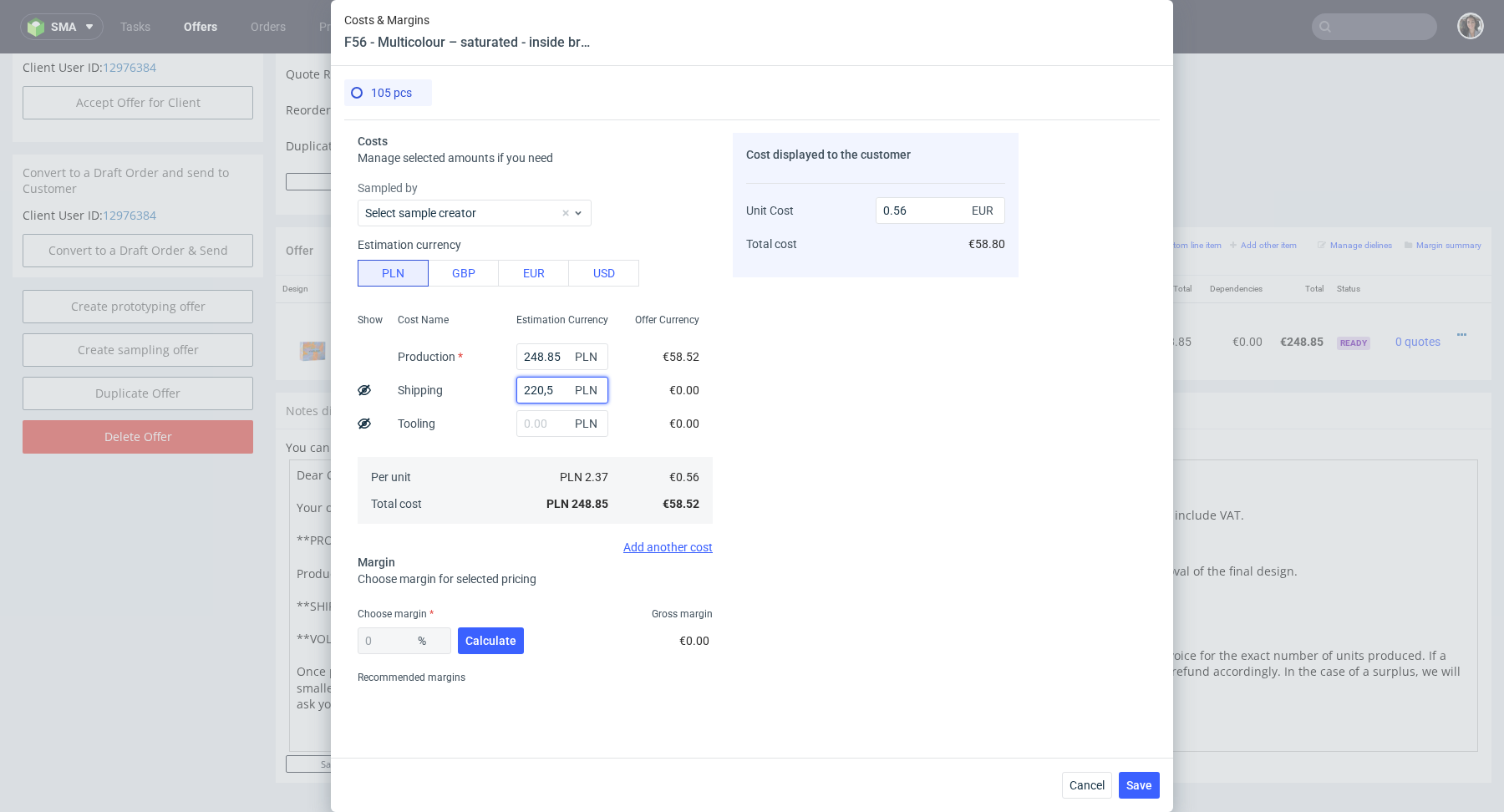
type input "1.05"
type input "220.5"
click at [526, 363] on input "248.85" at bounding box center [562, 357] width 92 height 27
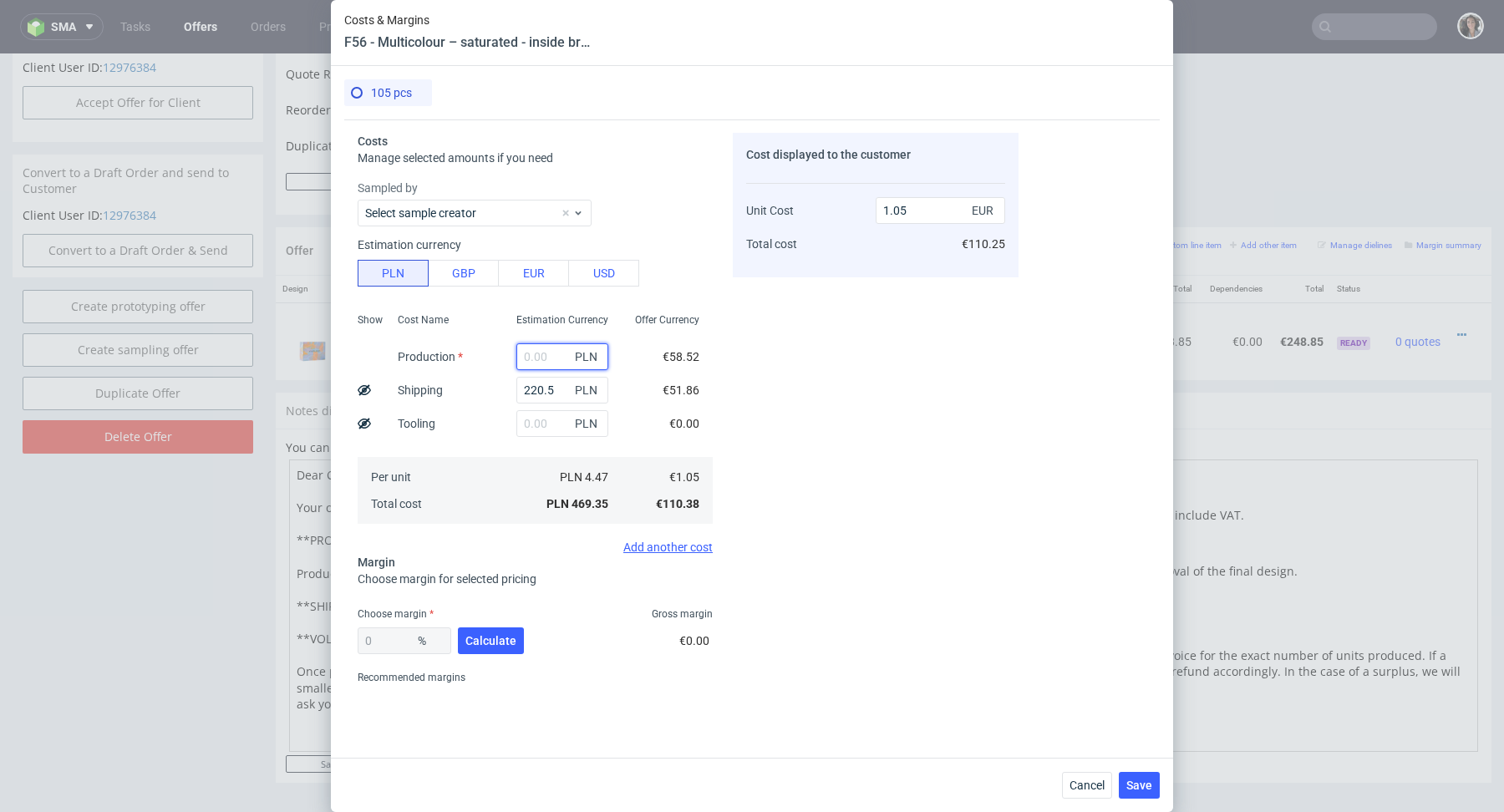
type input "0.49"
paste input "Dzień dobry, Pani Martino, Mam nadzieję, że wszystko w porządku. Chciałam poinf…"
click at [562, 360] on input "Dzień dobry, Pani Martino, Mam nadzieję, że wszystko w porządku. Chciałam poinf…" at bounding box center [562, 357] width 92 height 27
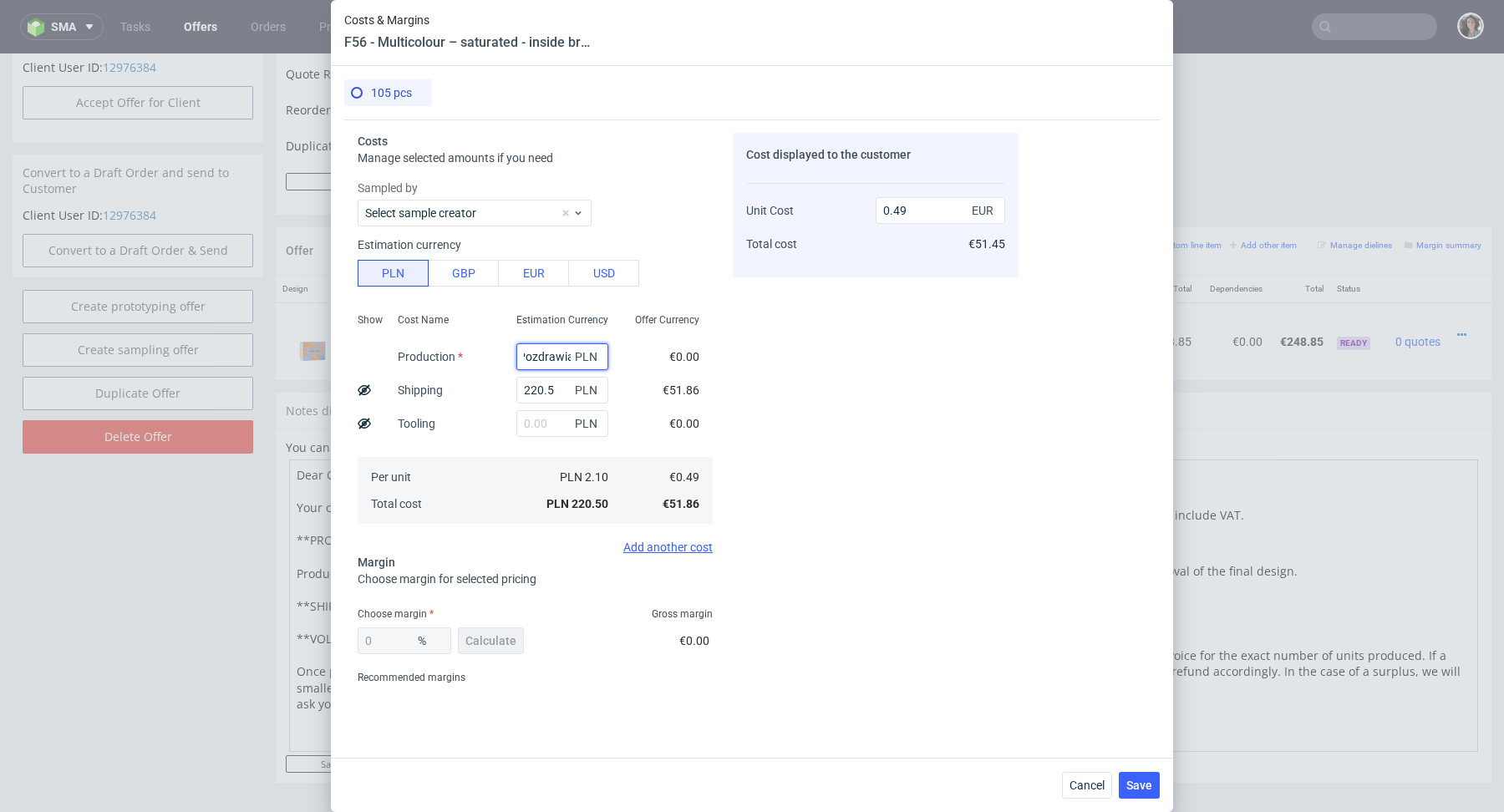
click at [562, 360] on input "Dzień dobry, Pani Martino, Mam nadzieję, że wszystko w porządku. Chciałam poinf…" at bounding box center [562, 357] width 92 height 27
paste input "589,05"
type input "589.05"
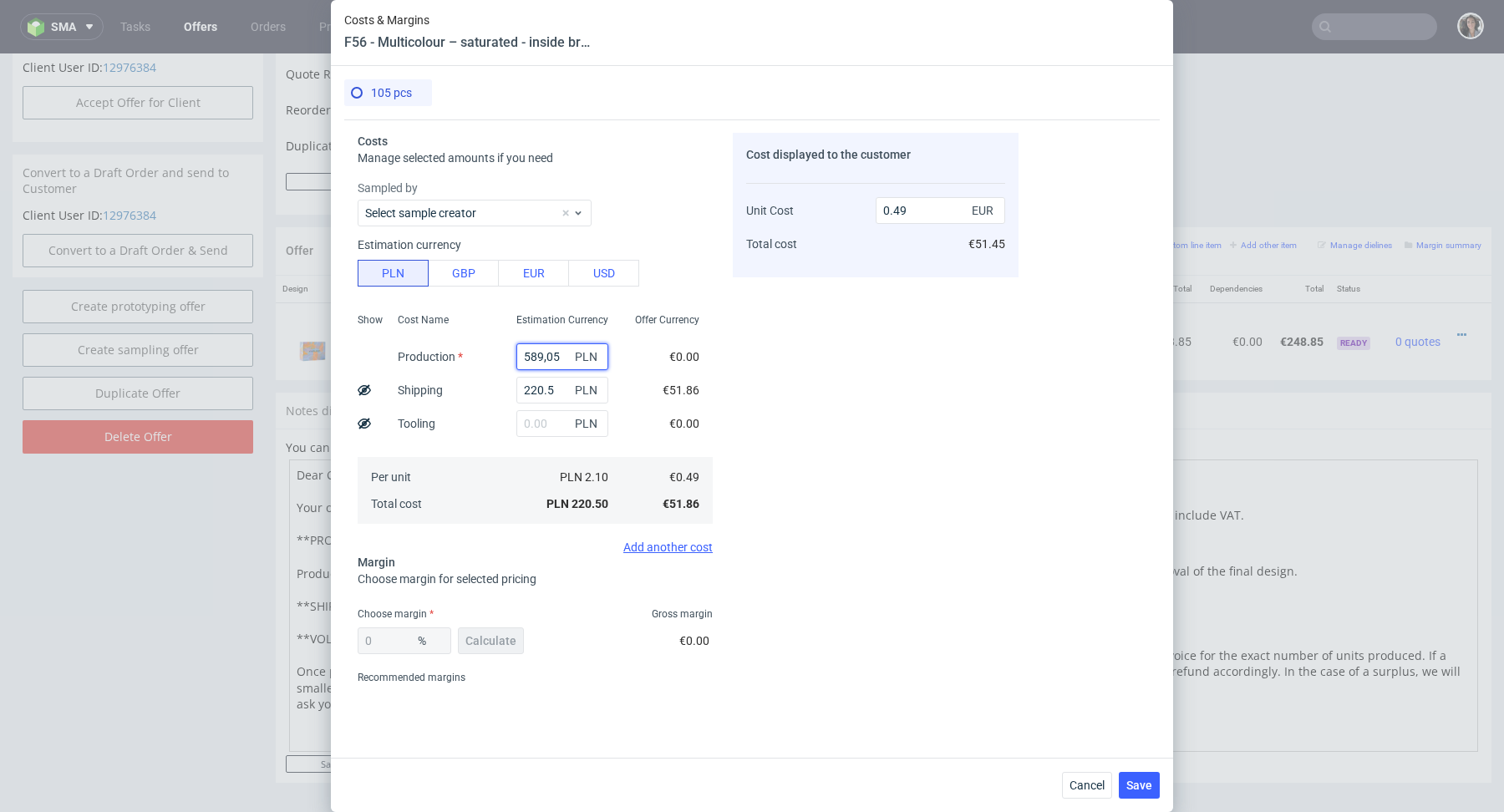
type input "1.81"
type input "589.05"
click at [499, 647] on button "Calculate" at bounding box center [490, 640] width 66 height 27
type input "50.41"
drag, startPoint x: 916, startPoint y: 214, endPoint x: 854, endPoint y: 214, distance: 62.0
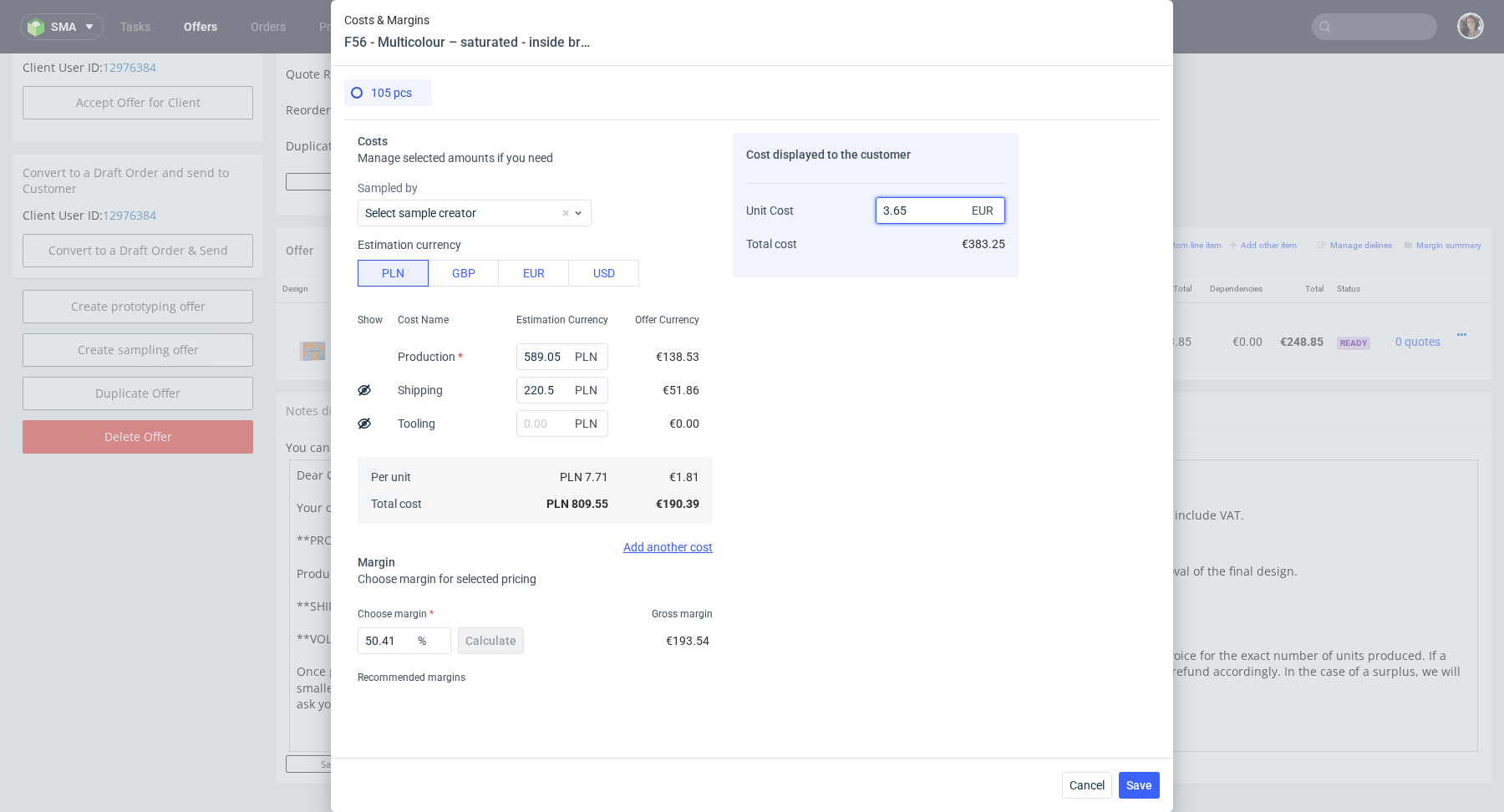
click at [854, 214] on div "Unit Cost Total cost 3.65 EUR €383.25" at bounding box center [876, 220] width 259 height 87
type input "2."
type input "9.499999999999995"
type input "247"
type input "99.2672064777328"
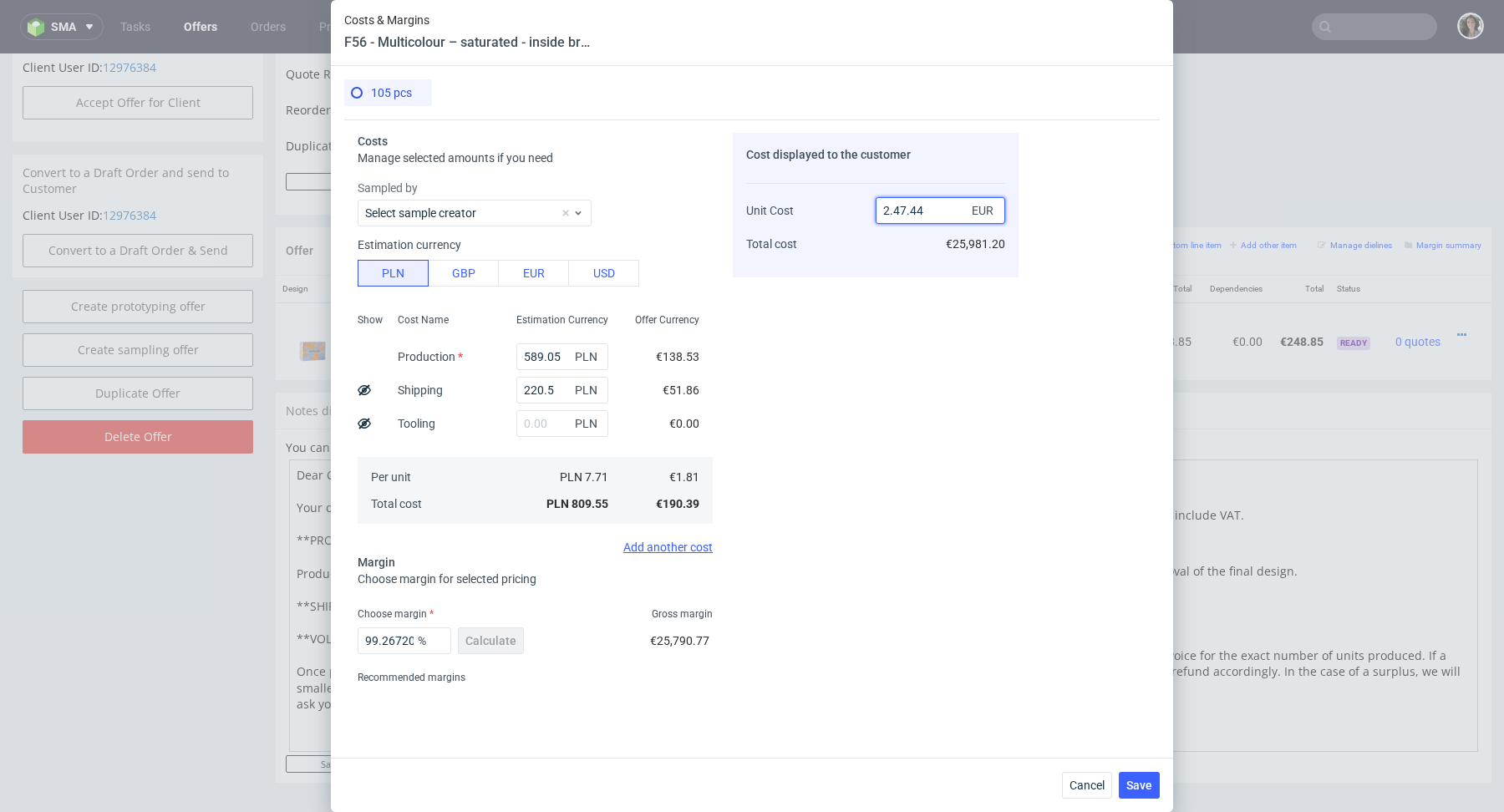
type input "1.81"
type input "NaN"
type input "1"
type input "-Infinity"
type input "2.47"
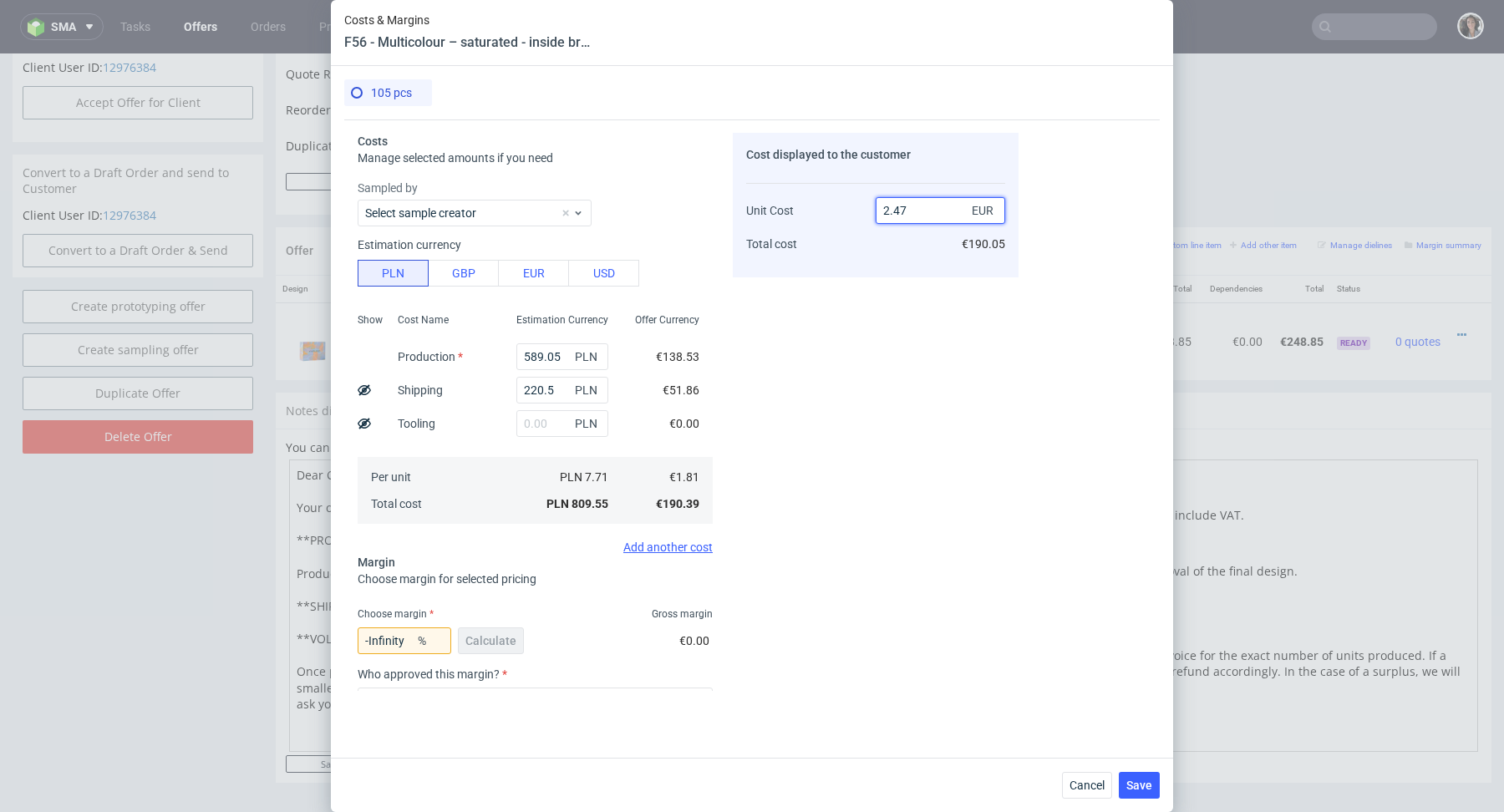
type input "26.720647773279353"
click at [901, 215] on input "2.47" at bounding box center [940, 211] width 129 height 27
type input "2.37"
type input "23.628691983122366"
click at [909, 211] on input "2.37" at bounding box center [940, 211] width 129 height 27
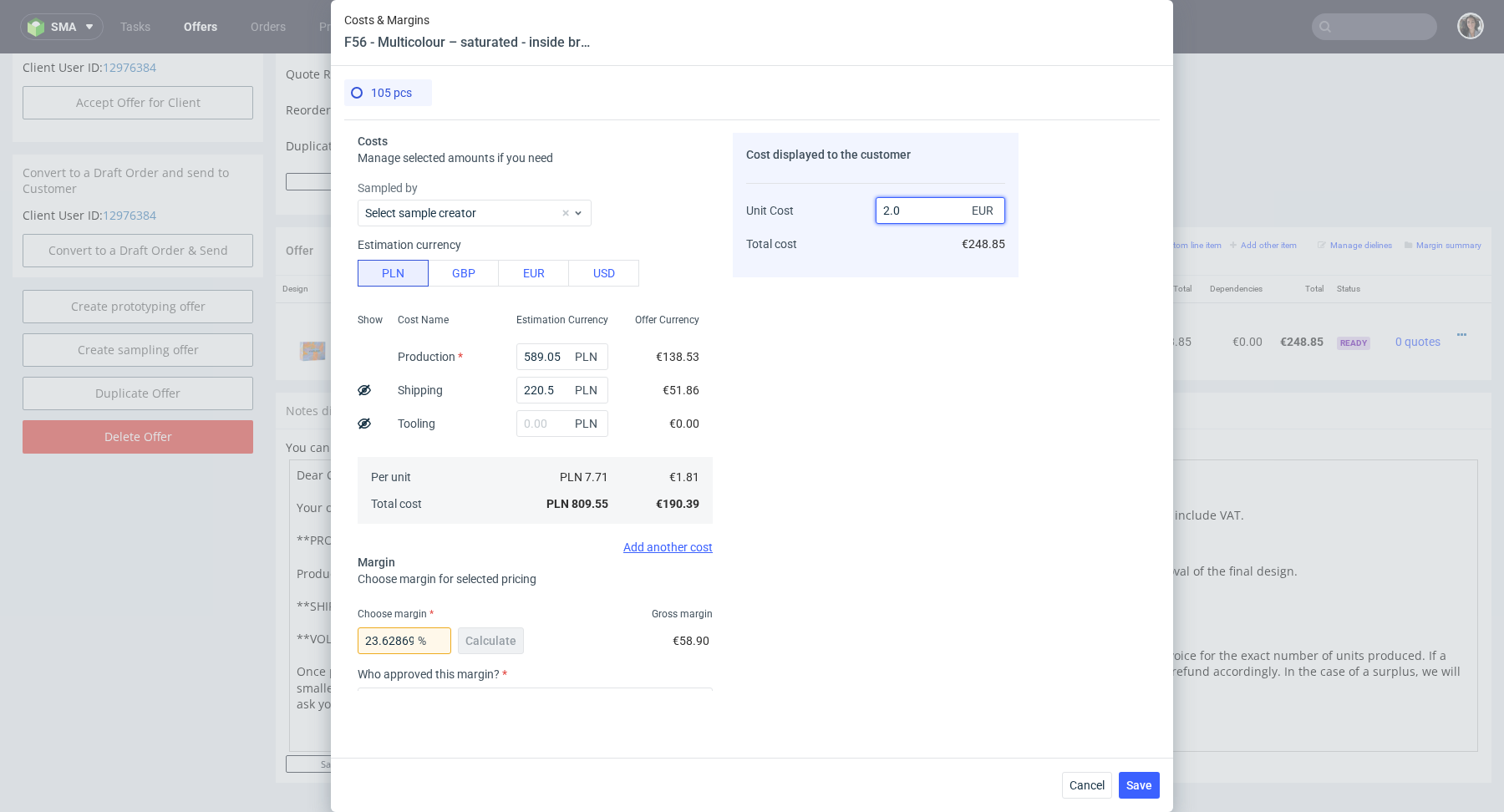
type input "2.03"
type input "10.837438423645306"
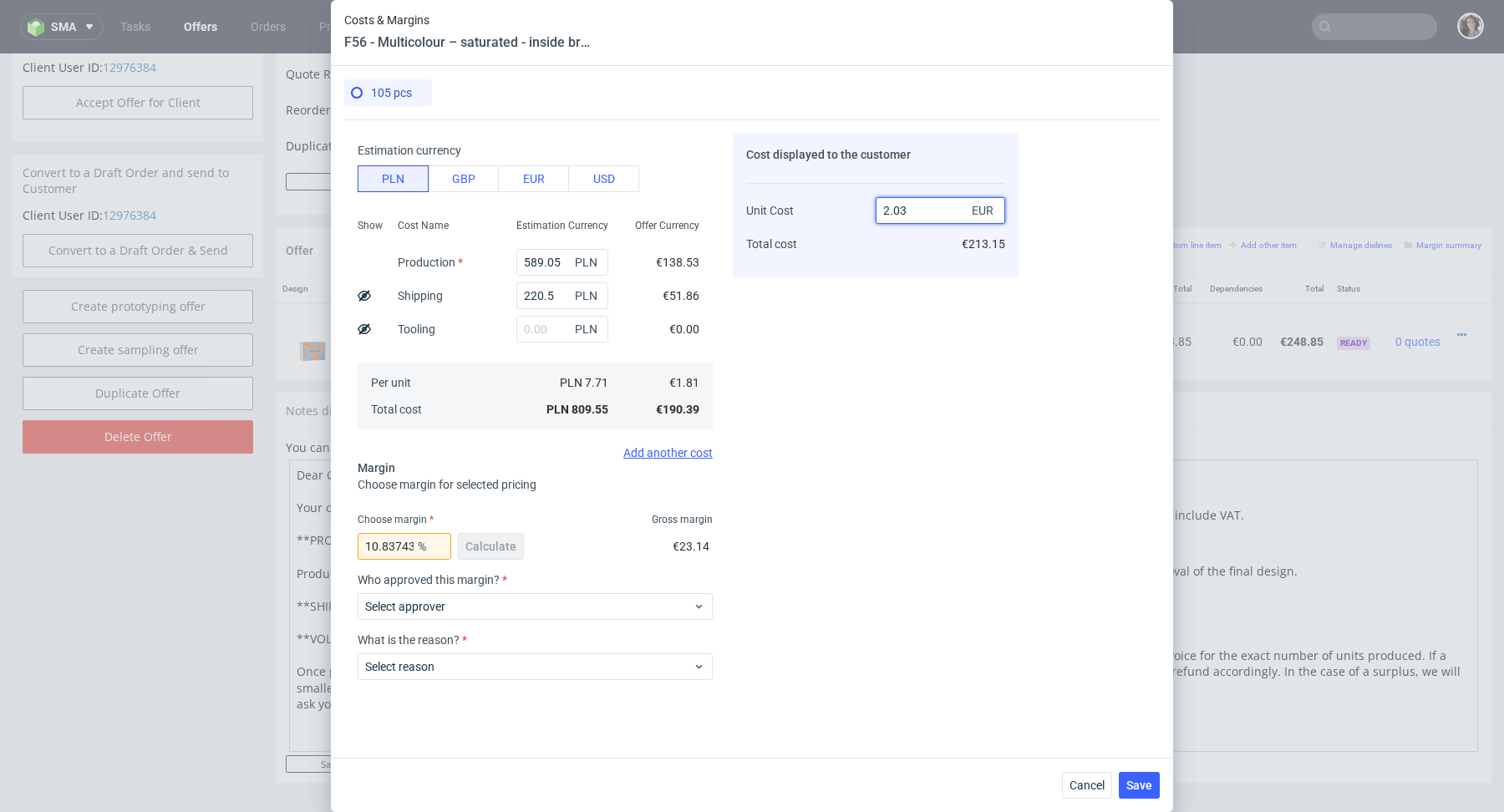
scroll to position [172, 0]
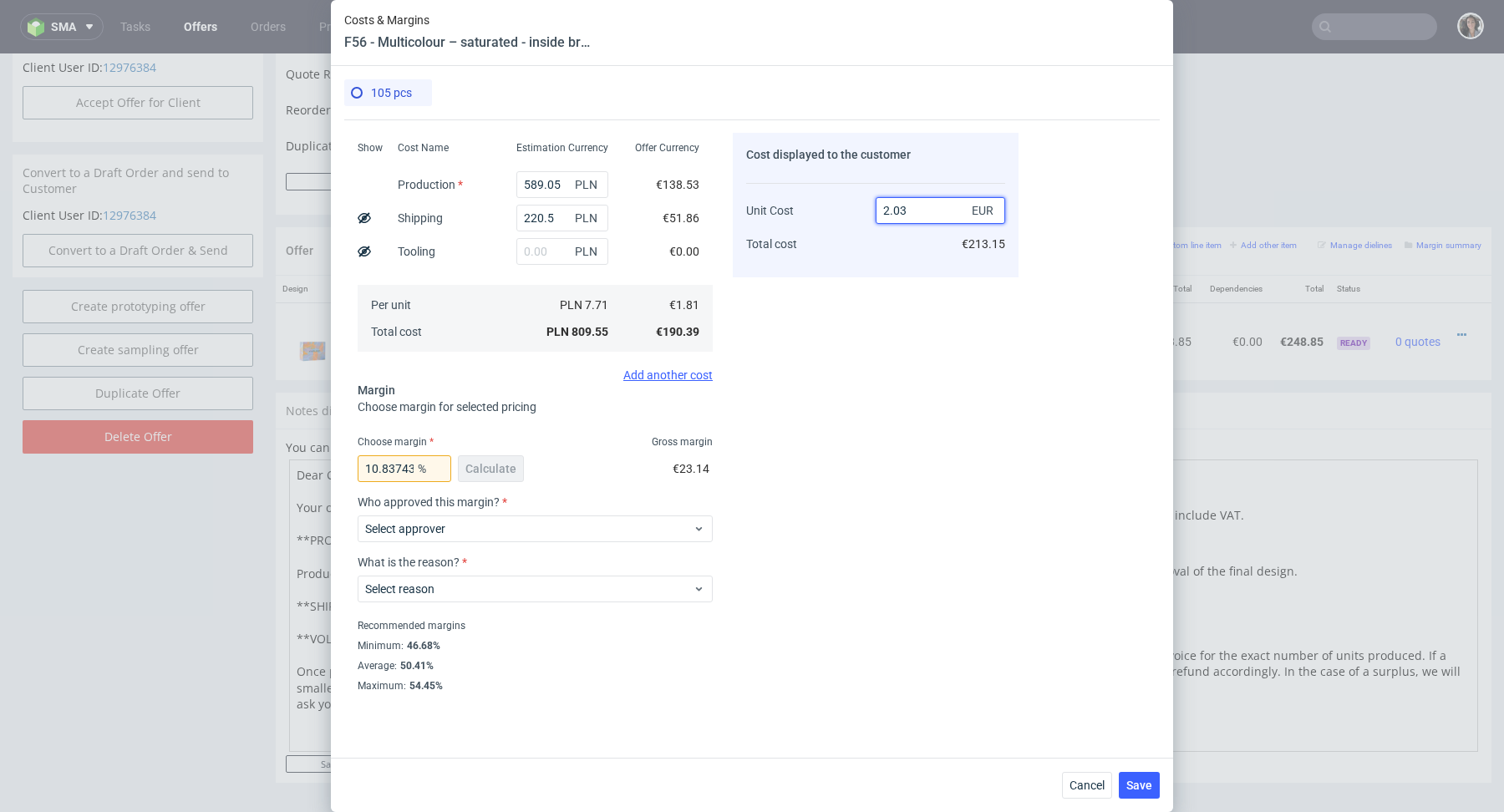
drag, startPoint x: 896, startPoint y: 213, endPoint x: 961, endPoint y: 213, distance: 65.0
click at [961, 213] on input "2.03" at bounding box center [940, 211] width 129 height 27
type input "2.3"
type input "21.304347826086943"
type input "2.37"
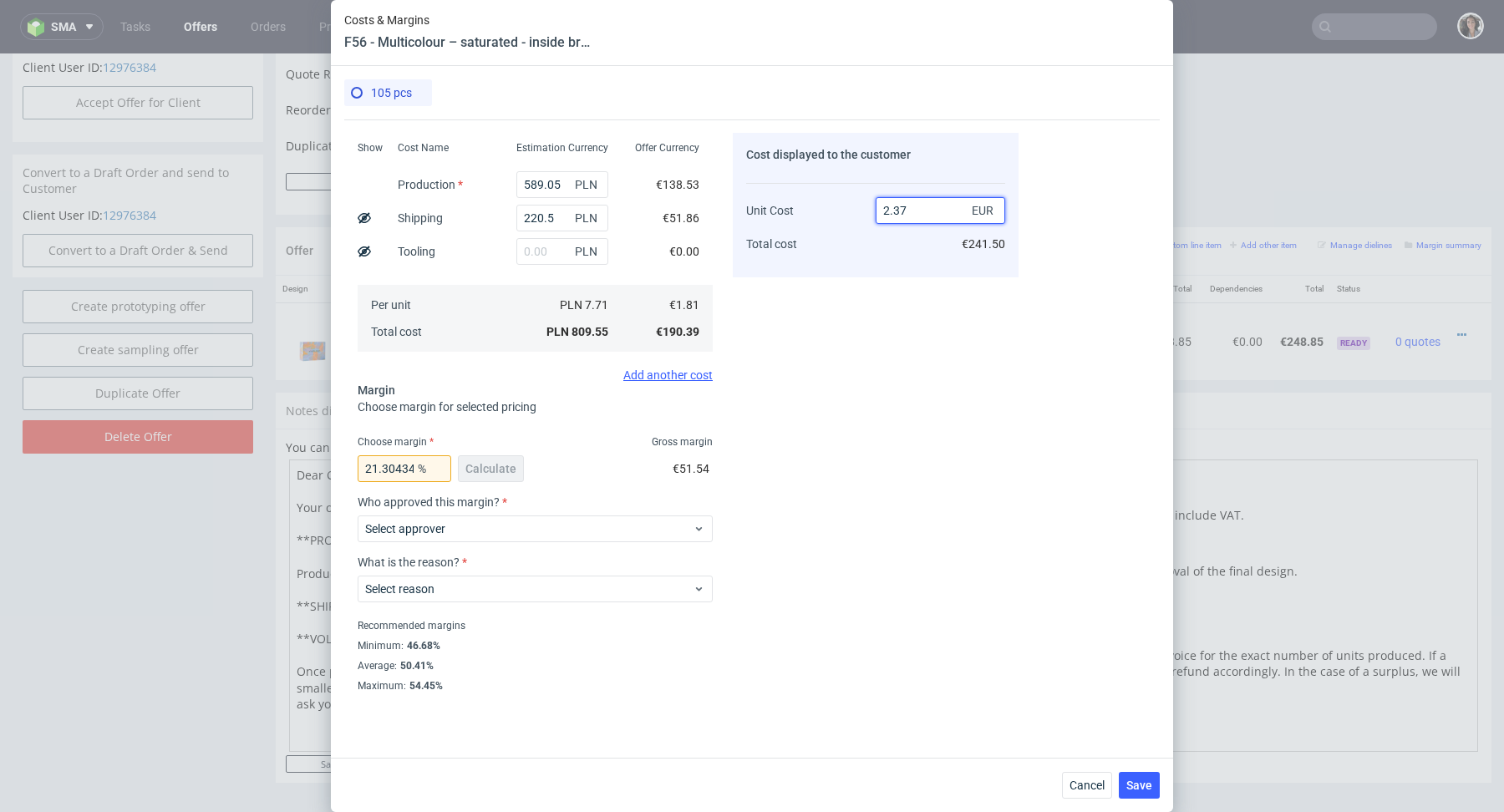
type input "23.628691983122366"
type input "2.37"
click at [545, 235] on div "PLN" at bounding box center [562, 251] width 119 height 34
click at [545, 215] on input "220.5" at bounding box center [562, 218] width 92 height 27
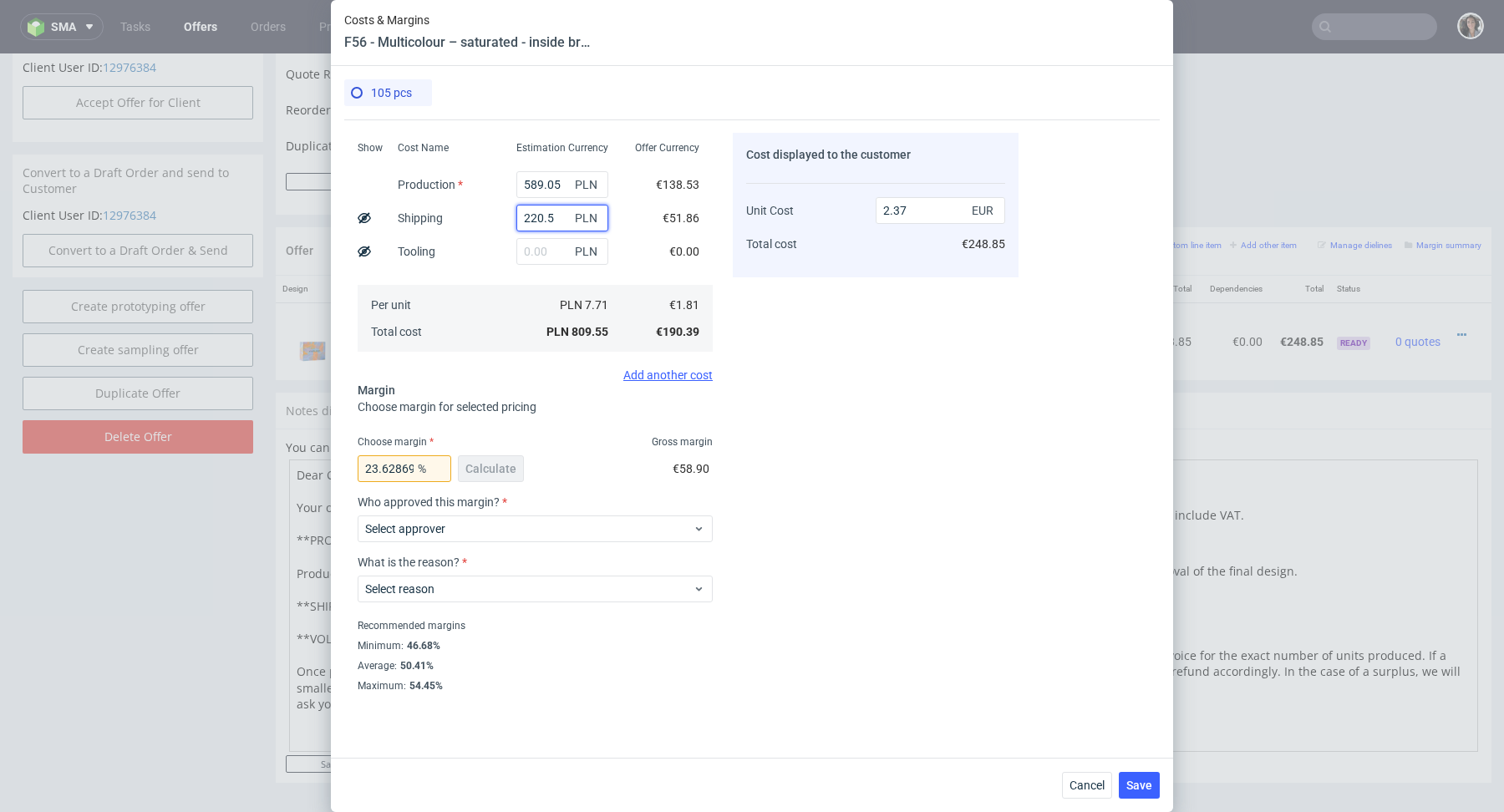
click at [545, 215] on input "220.5" at bounding box center [562, 218] width 92 height 27
paste input "116,5"
type input "116.55"
type input "2.07"
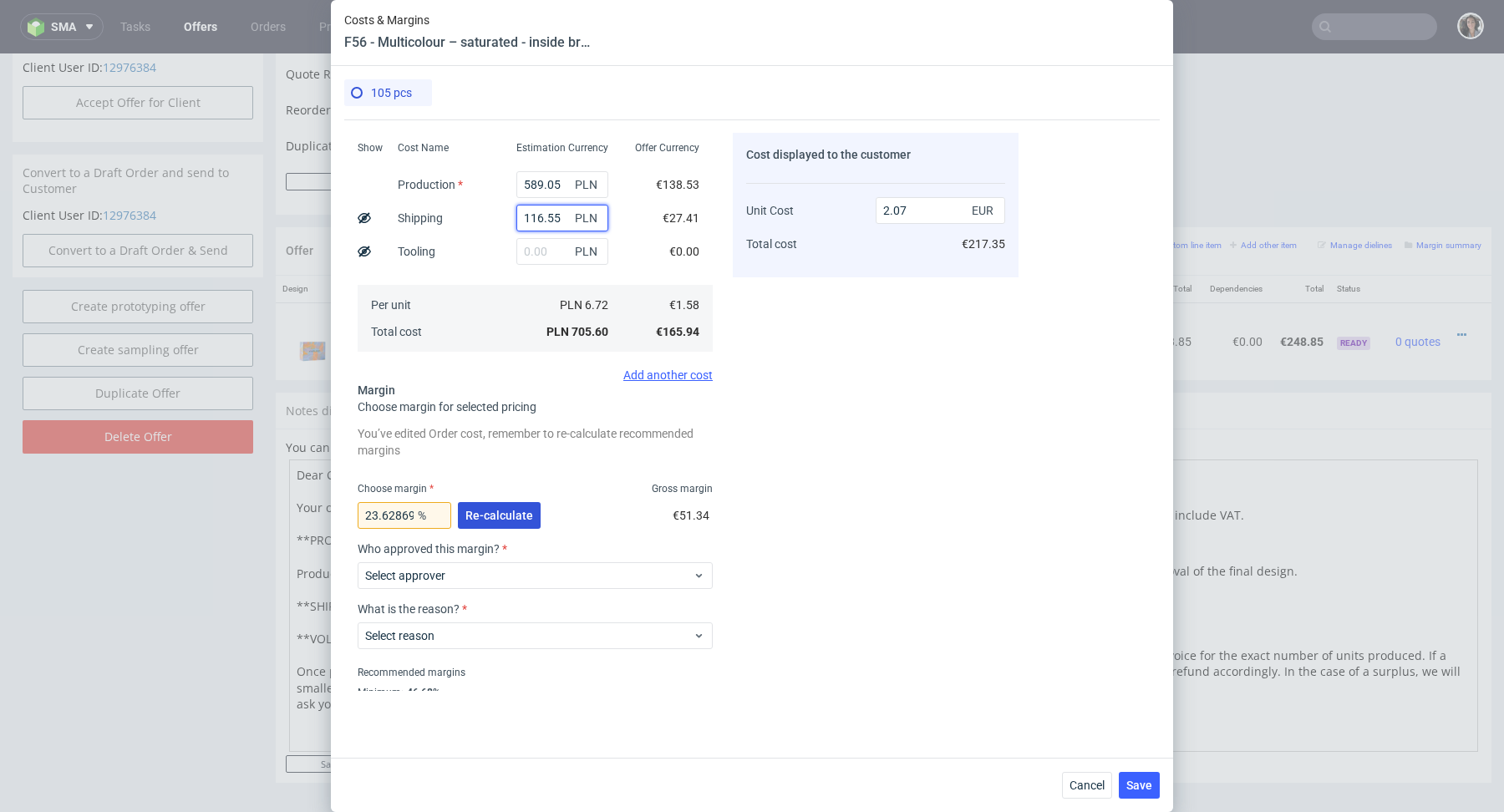
type input "116.55"
click at [503, 520] on span "Re-calculate" at bounding box center [499, 515] width 68 height 12
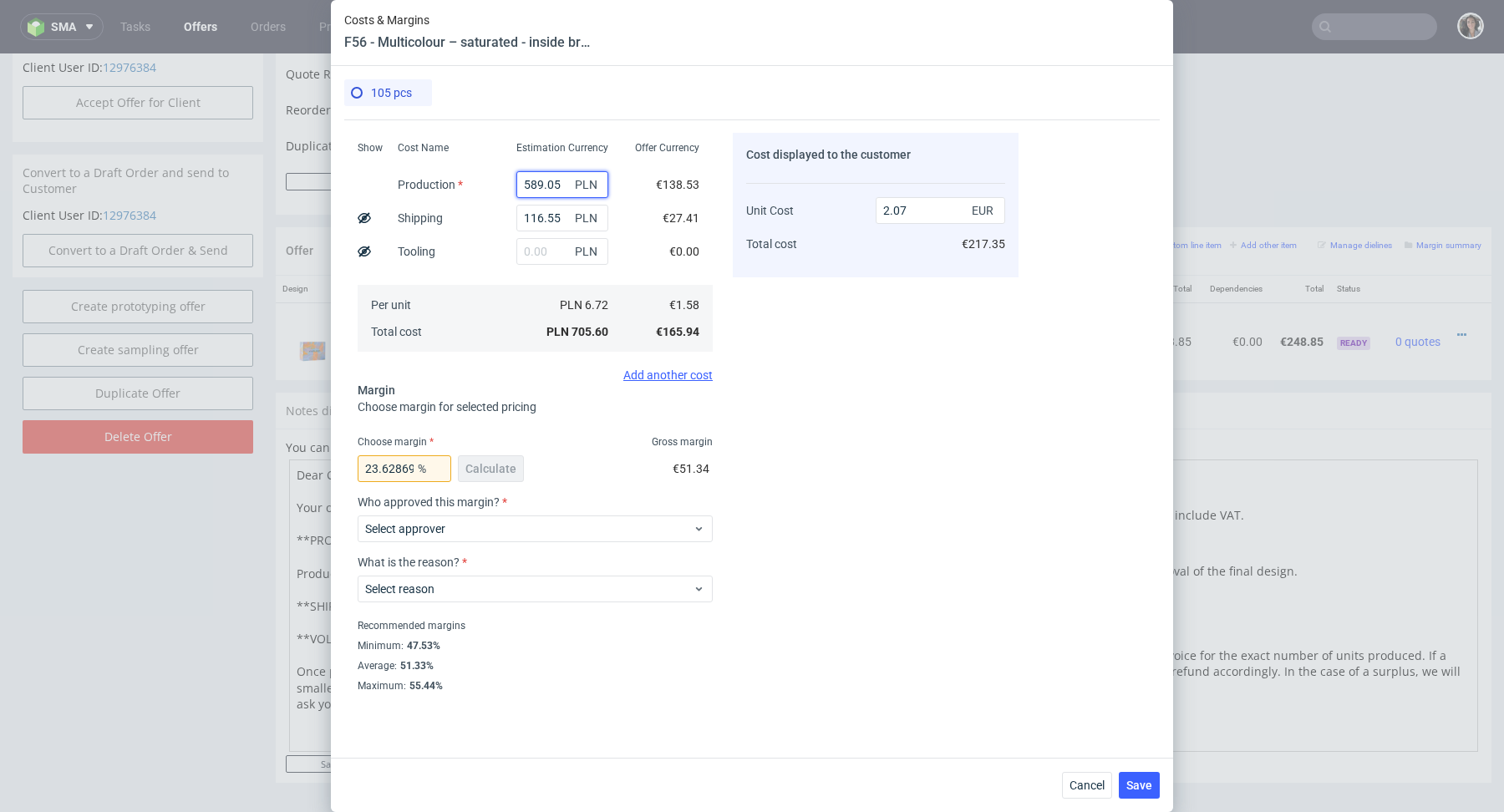
click at [529, 176] on input "589.05" at bounding box center [562, 185] width 92 height 27
paste input "116,5"
type input "116.55"
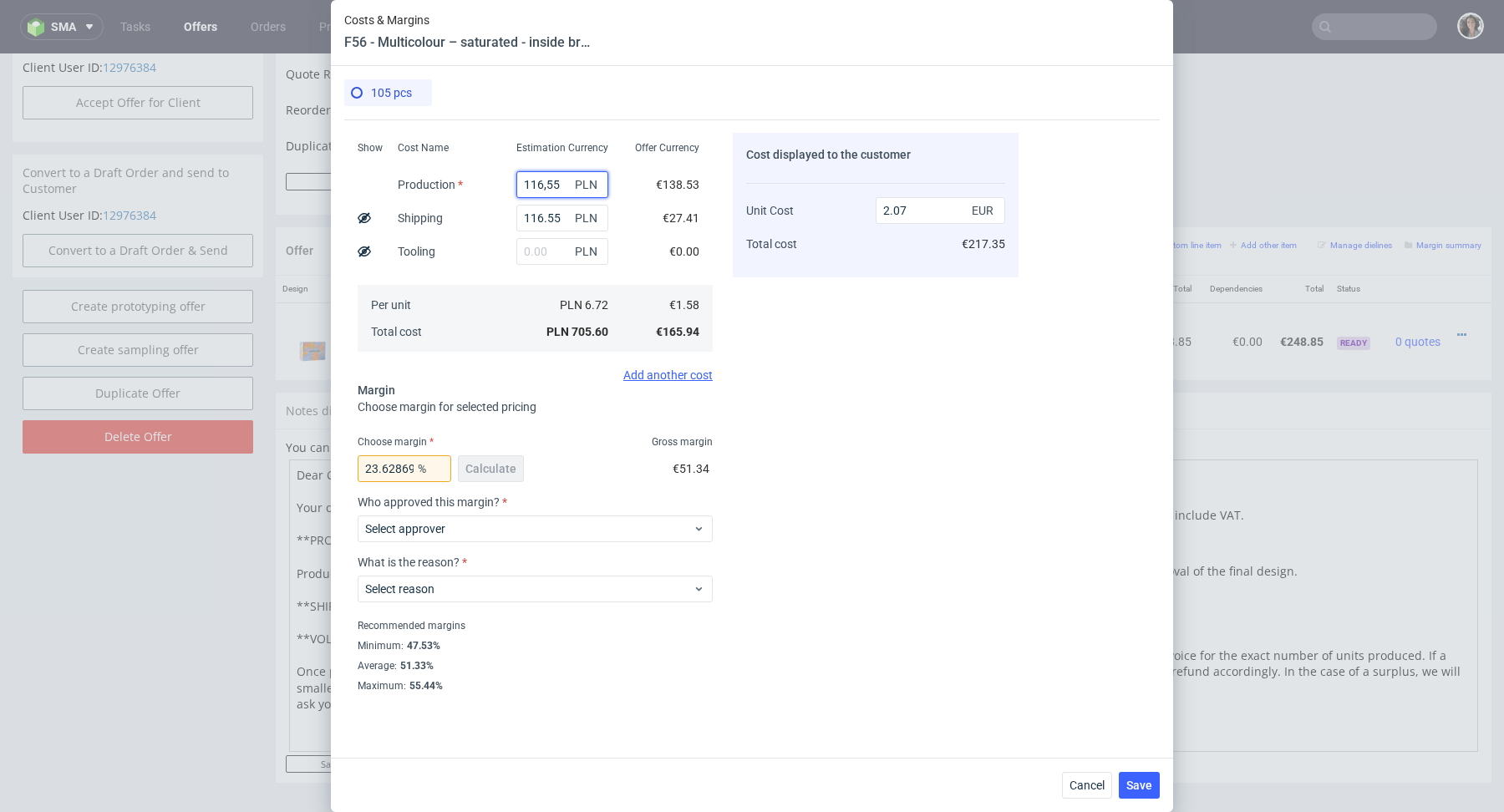
type input "0.68"
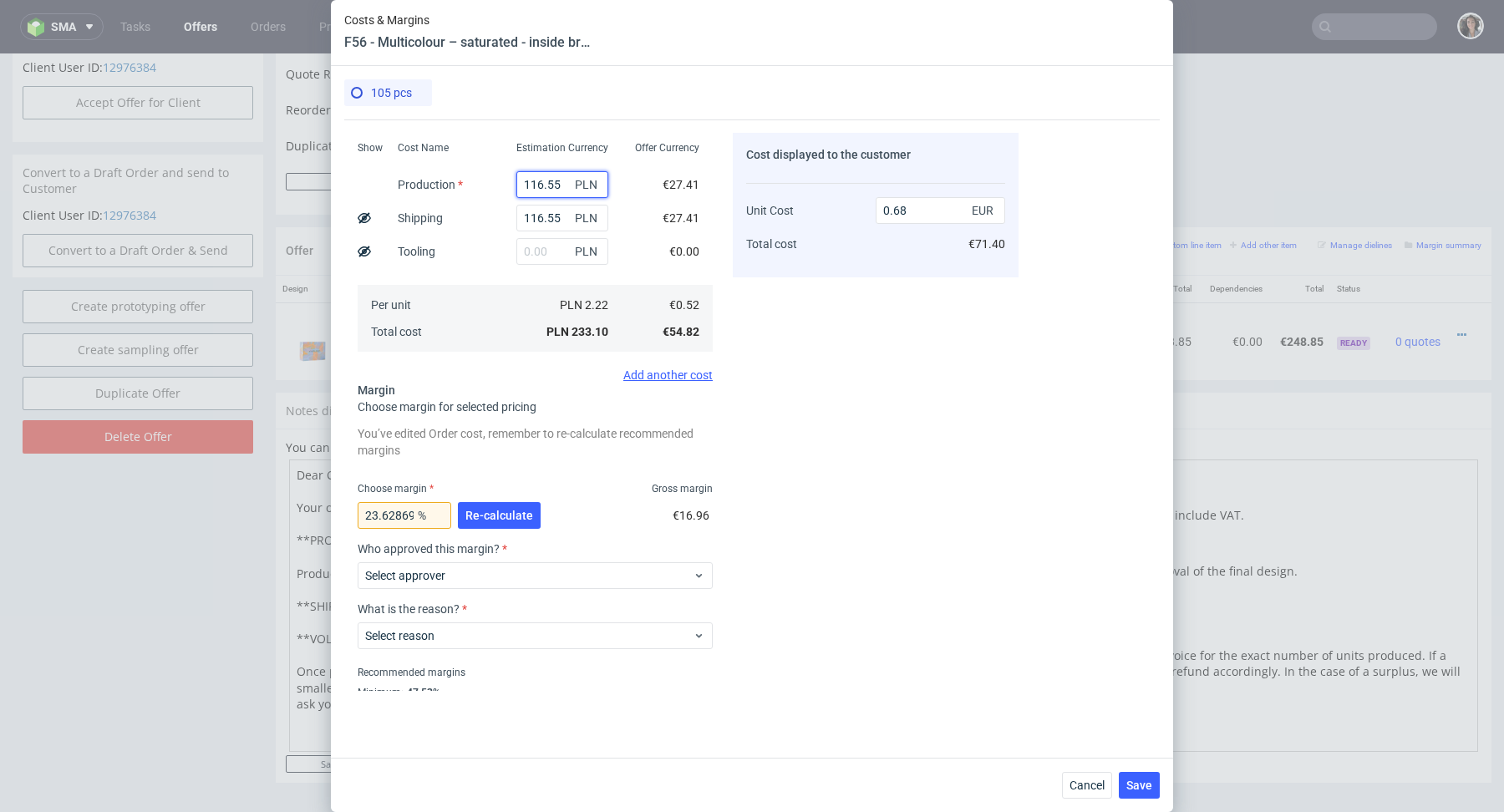
click at [535, 183] on input "116.55" at bounding box center [562, 185] width 92 height 27
paste input "243,6"
type input "243.6"
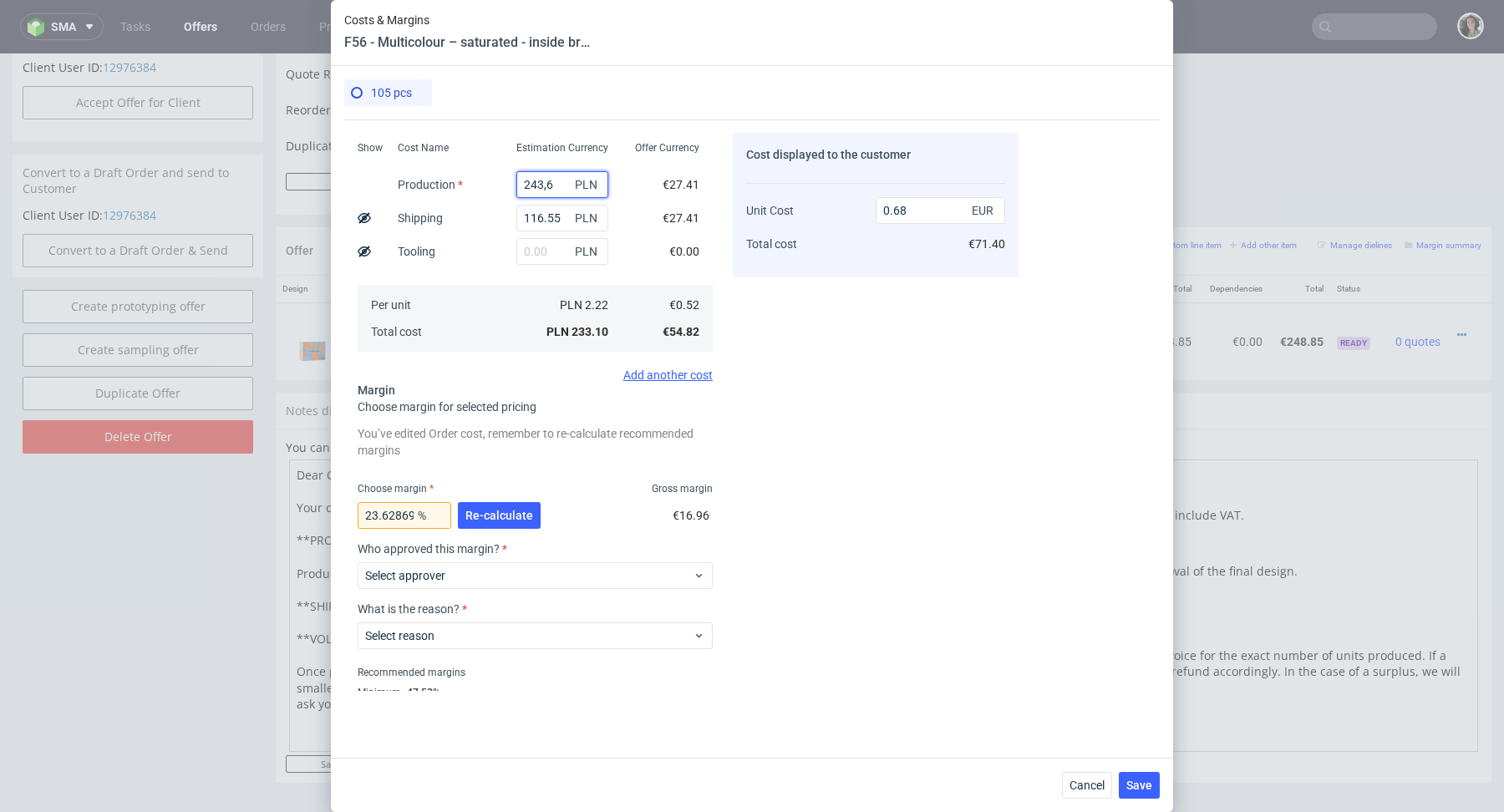
type input "1.06"
type input "243.6"
click at [514, 517] on span "Re-calculate" at bounding box center [499, 515] width 68 height 12
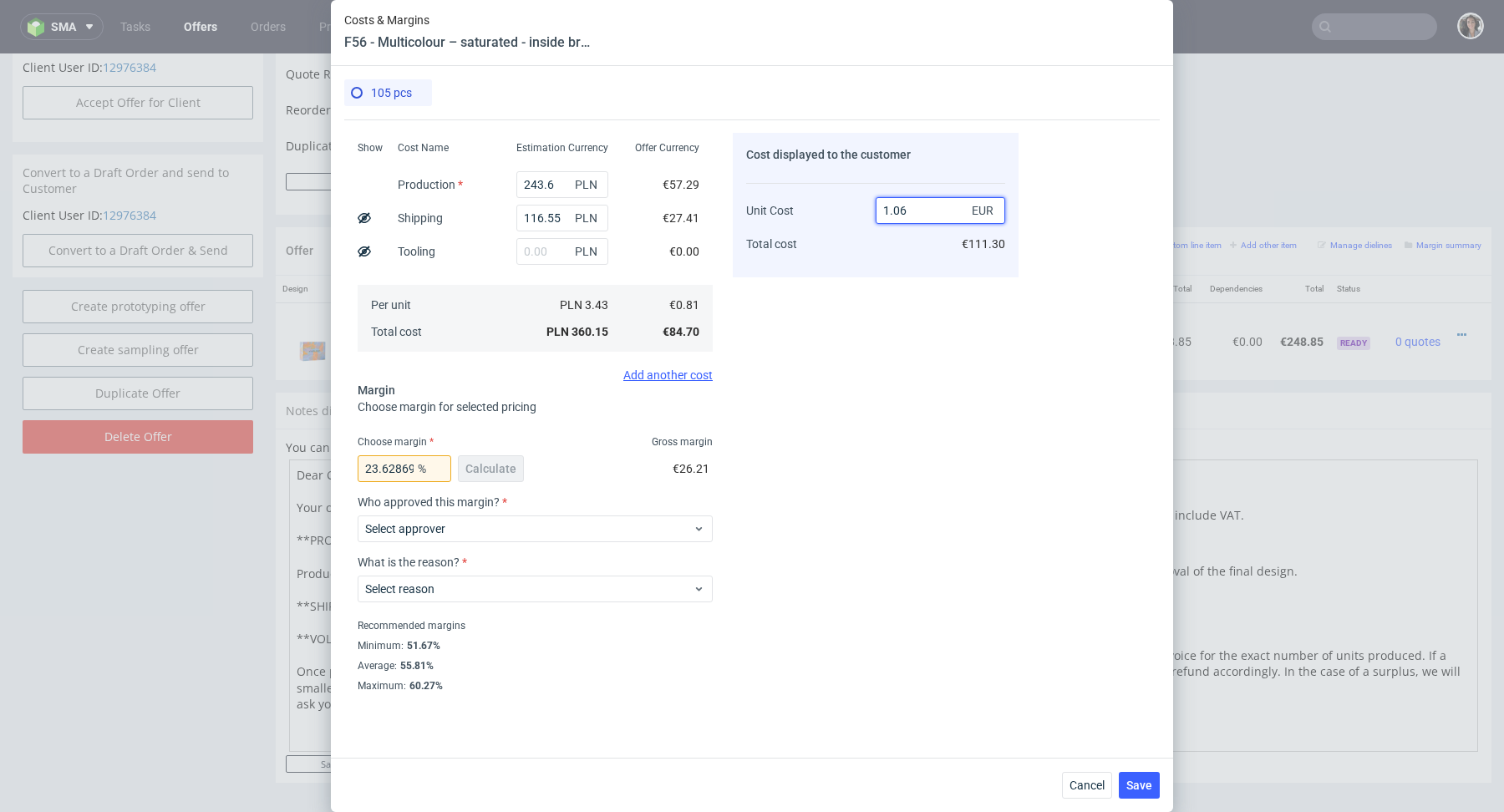
drag, startPoint x: 930, startPoint y: 211, endPoint x: 826, endPoint y: 213, distance: 104.0
click at [826, 211] on div "Unit Cost Total cost 1.06 EUR €111.30" at bounding box center [876, 220] width 259 height 87
type input "2"
type input "59.5"
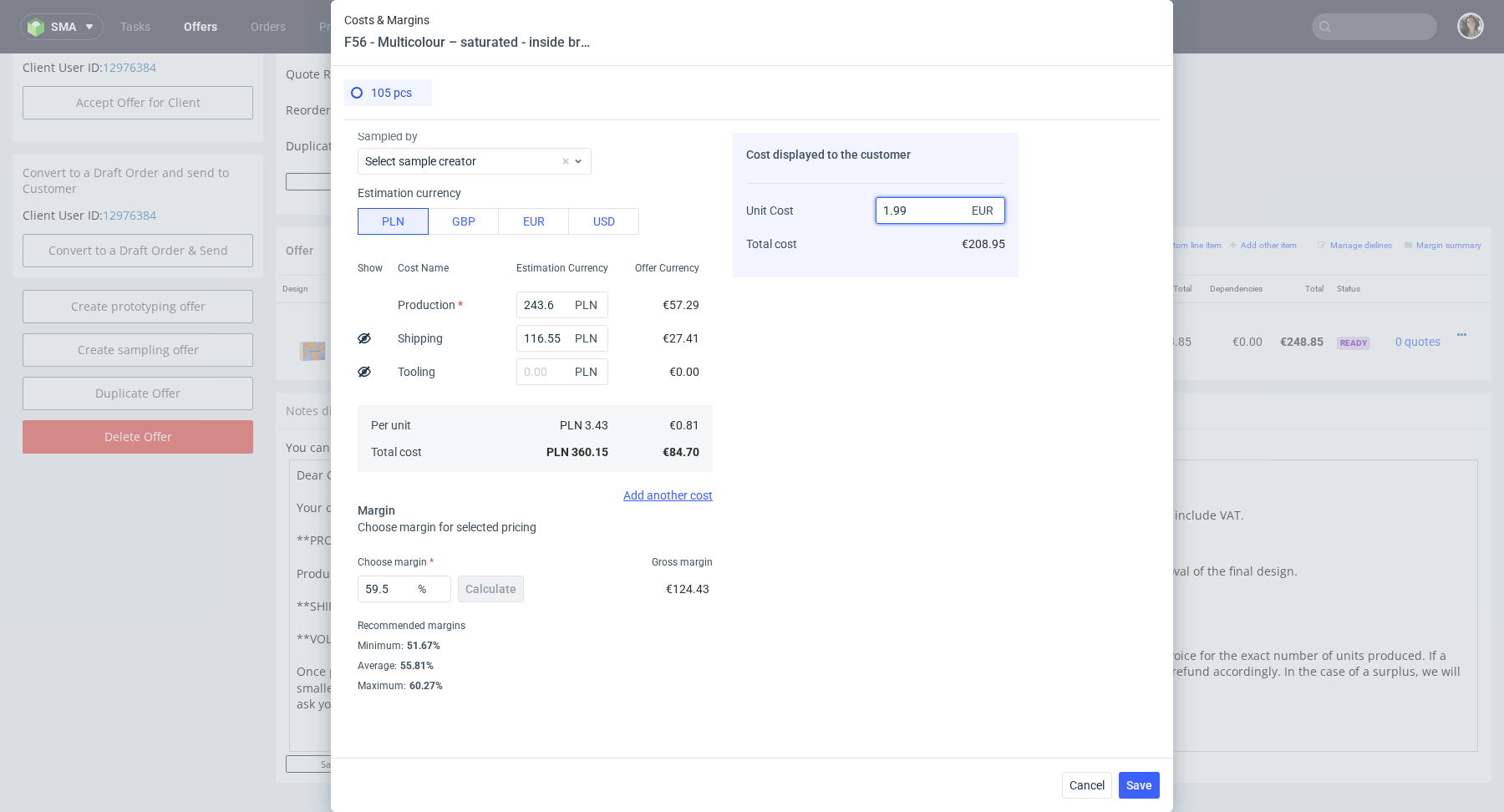
type input "1.99."
type input "NaN"
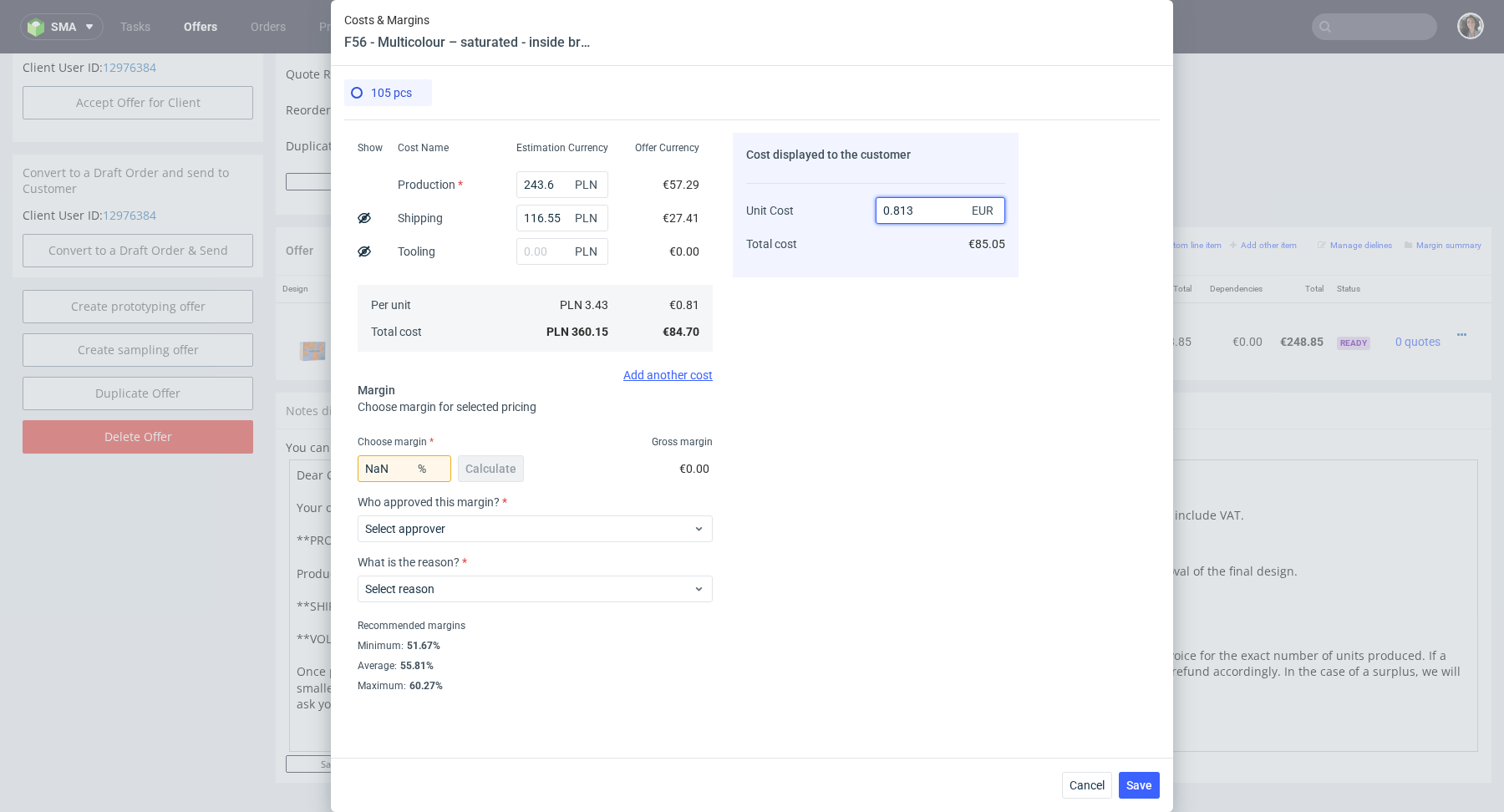
type input "0.8137"
type input "0.45471303920362993"
click at [938, 211] on input "0.8137" at bounding box center [940, 211] width 129 height 27
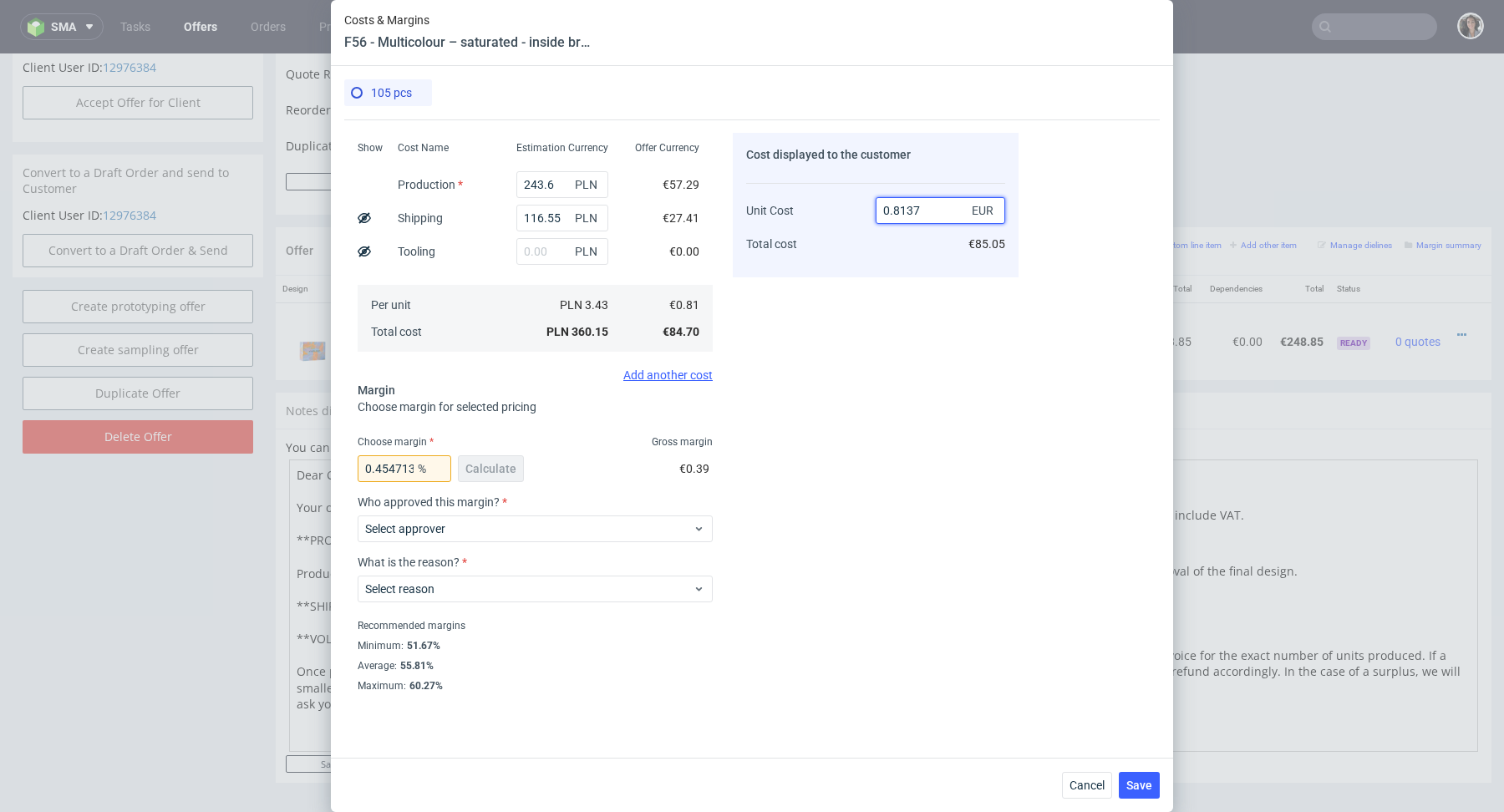
type input "2"
type input "59.5"
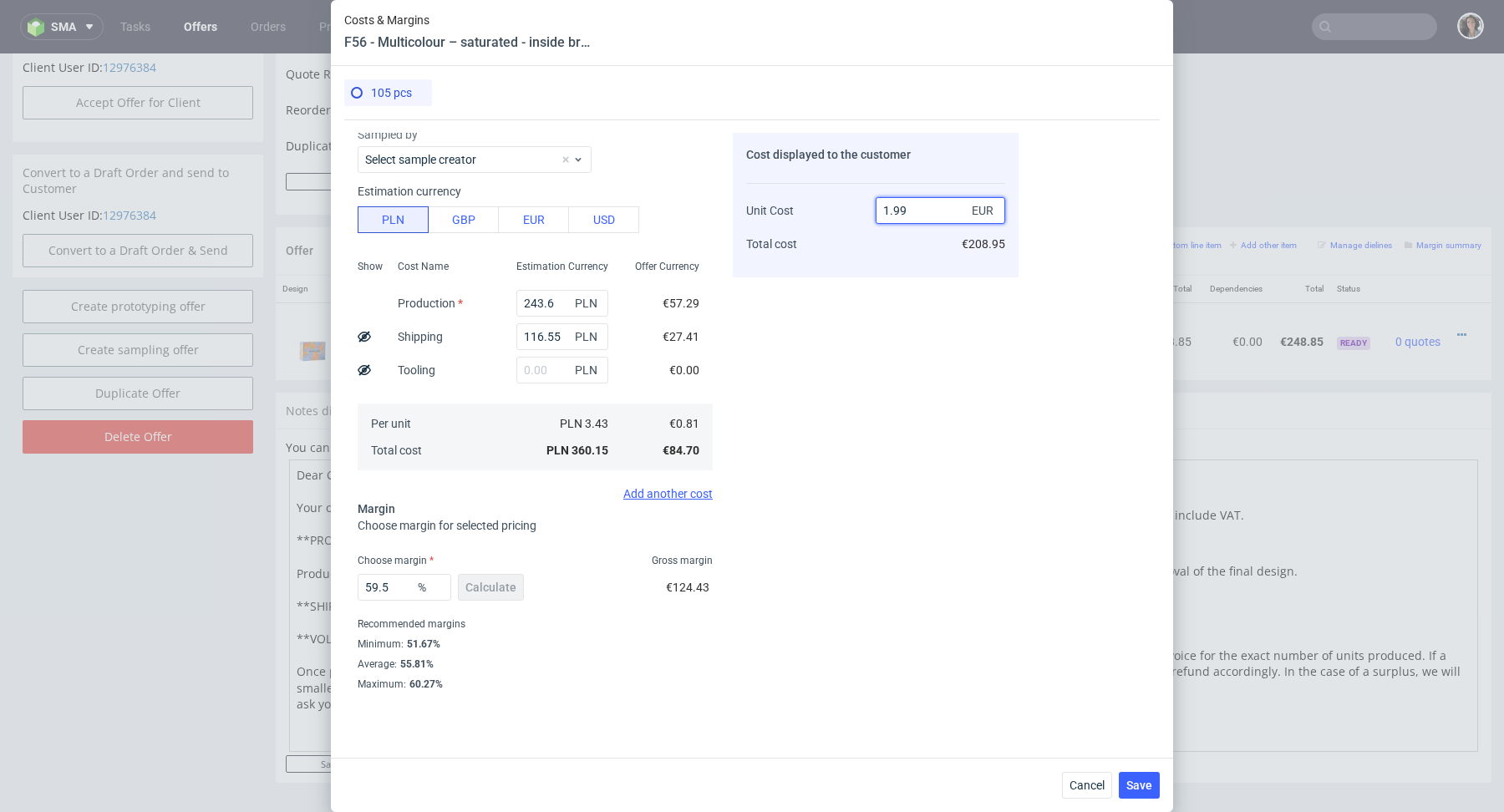
scroll to position [52, 0]
type input "1"
type input "0.81"
type input "-Infinity"
type input "0.8"
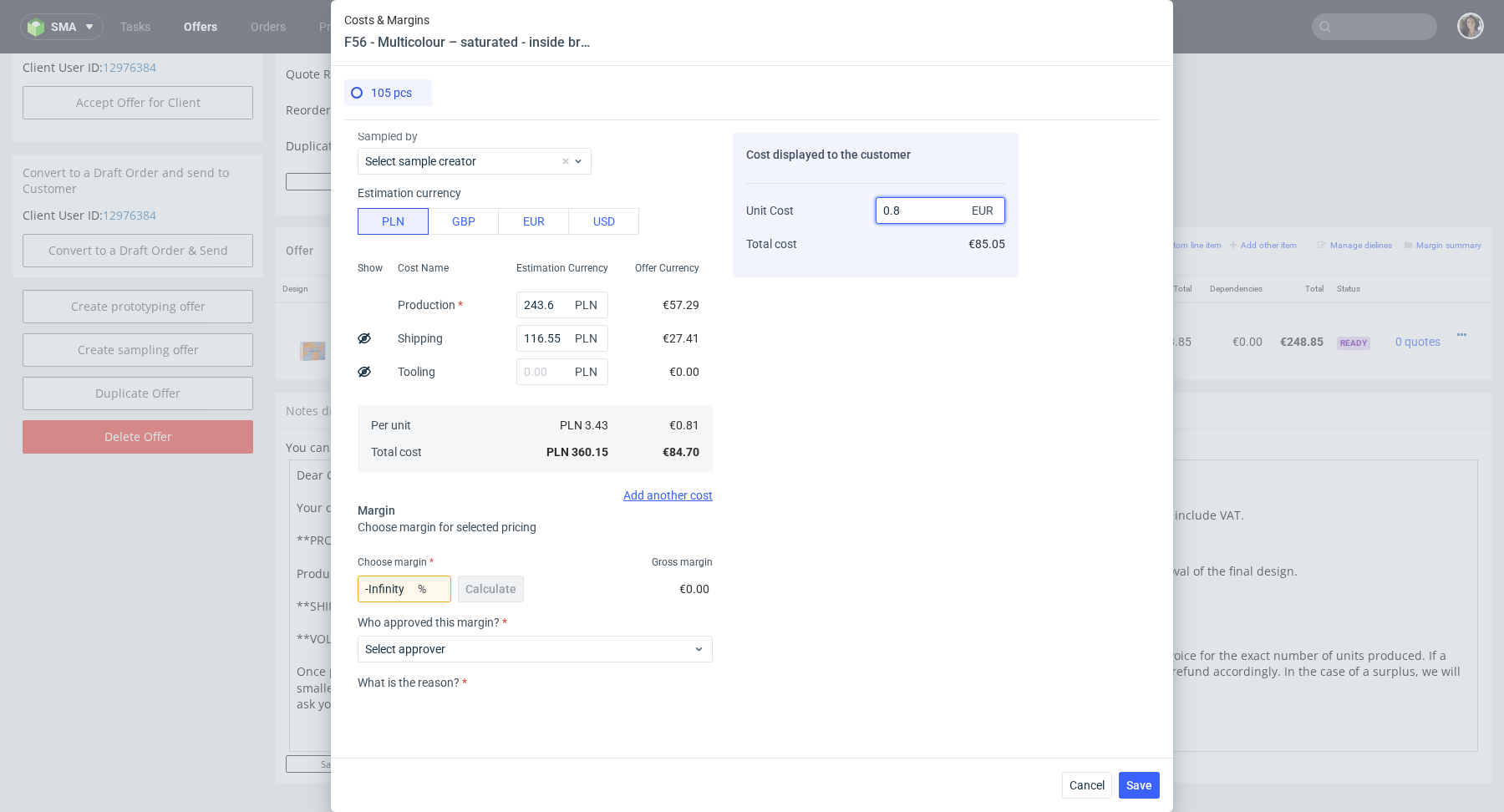
scroll to position [172, 0]
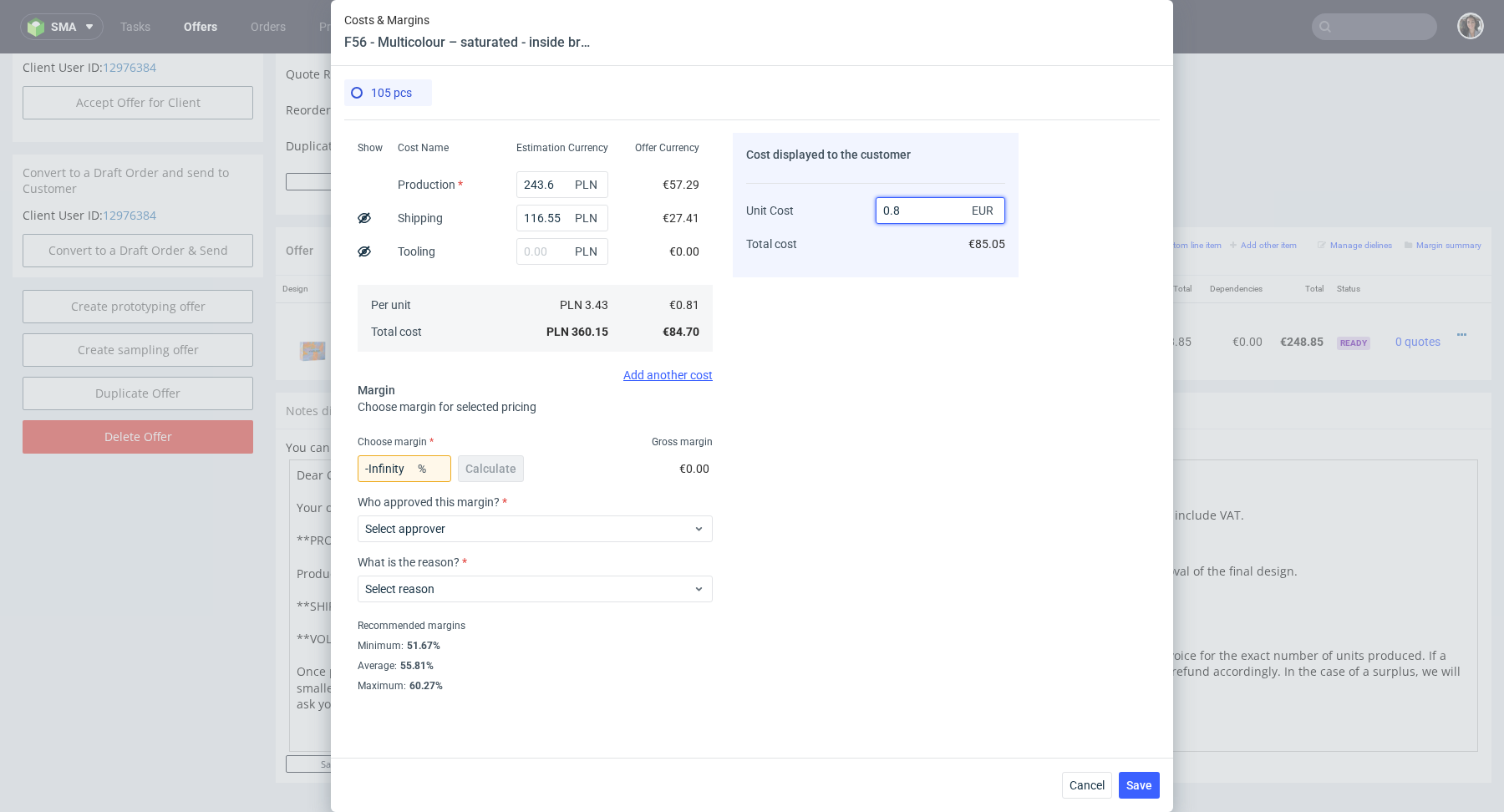
type input "-1.2500000000000135"
type input "0.817"
type input "0.8567931456548175"
click at [915, 202] on input "0.817" at bounding box center [940, 211] width 129 height 27
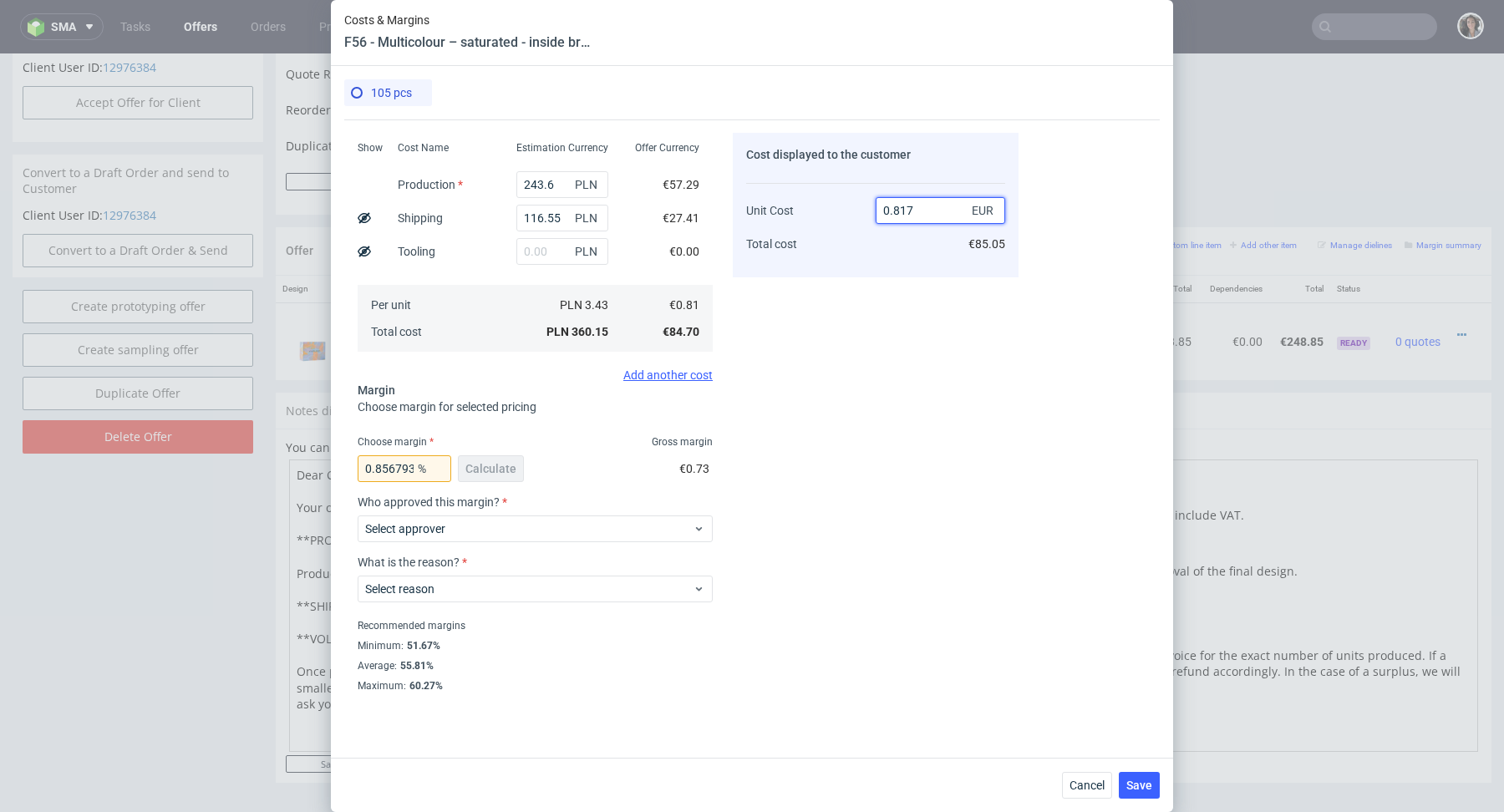
click at [915, 202] on input "0.817" at bounding box center [940, 211] width 129 height 27
type input "2.37"
type input "65.82278481012658"
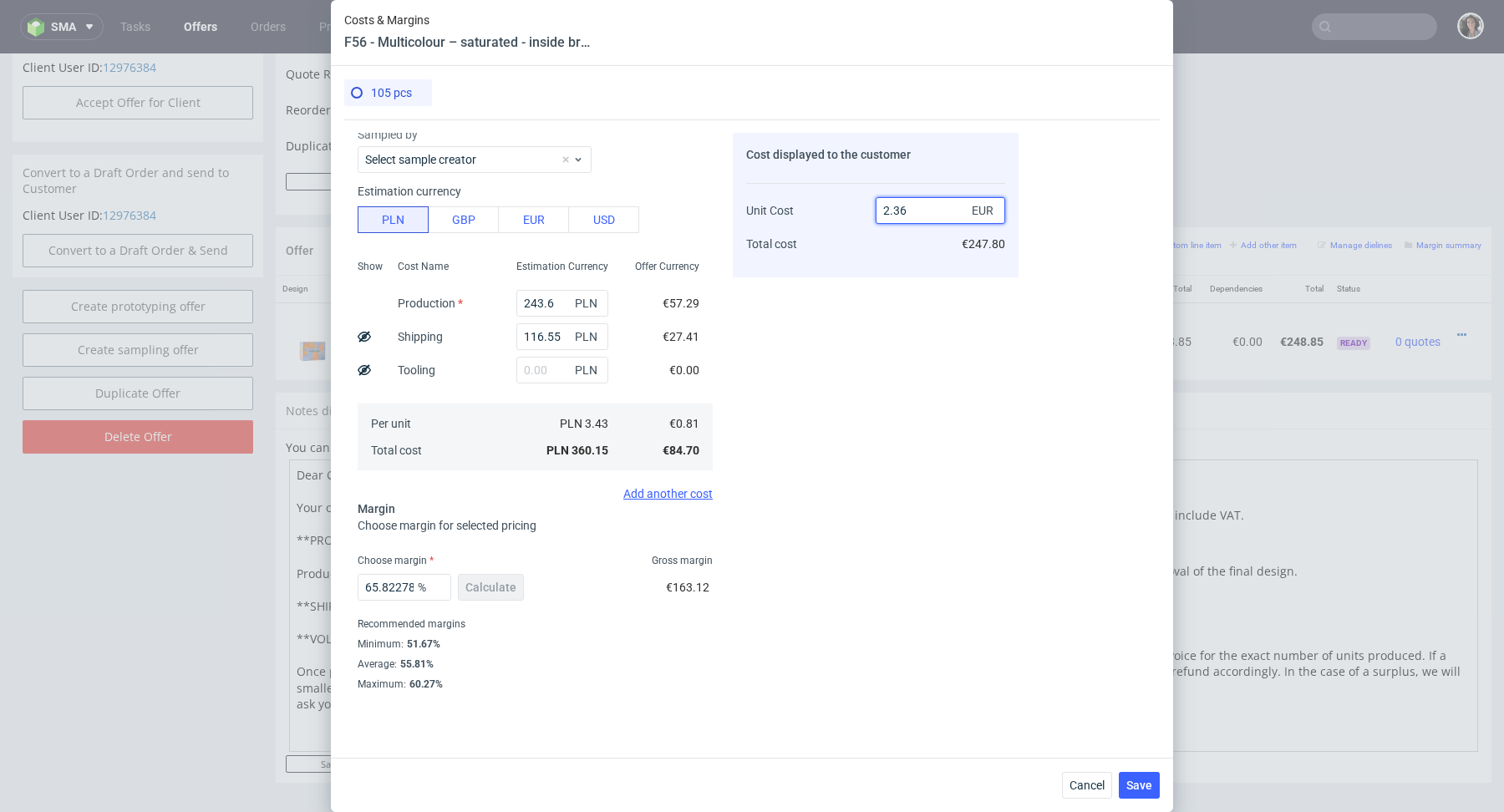
scroll to position [52, 0]
drag, startPoint x: 906, startPoint y: 211, endPoint x: 894, endPoint y: 211, distance: 12.0
click at [894, 211] on input "2.36" at bounding box center [940, 211] width 129 height 27
type input "2.0"
type input "59.5"
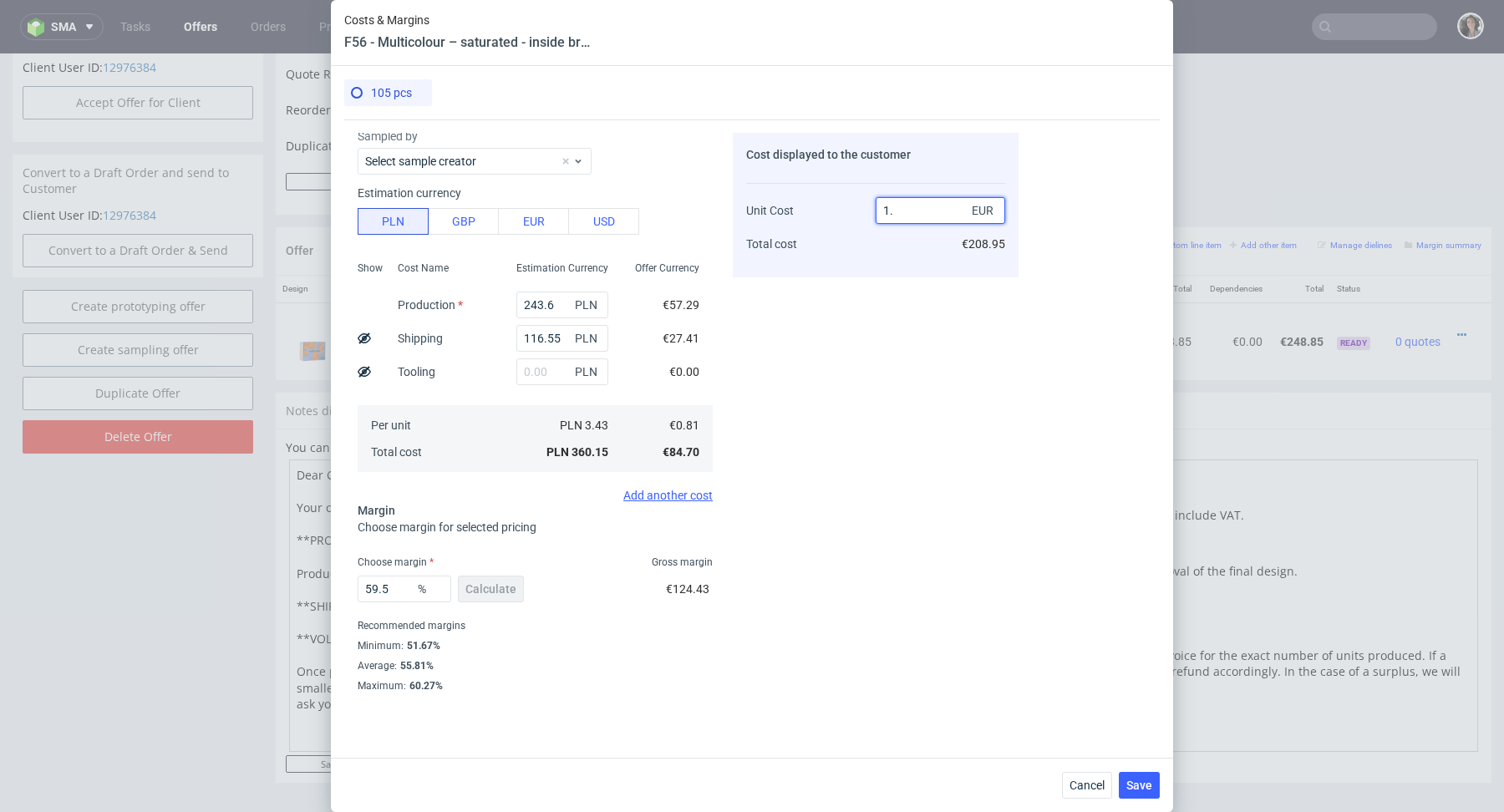
type input "1"
type input "-Infinity"
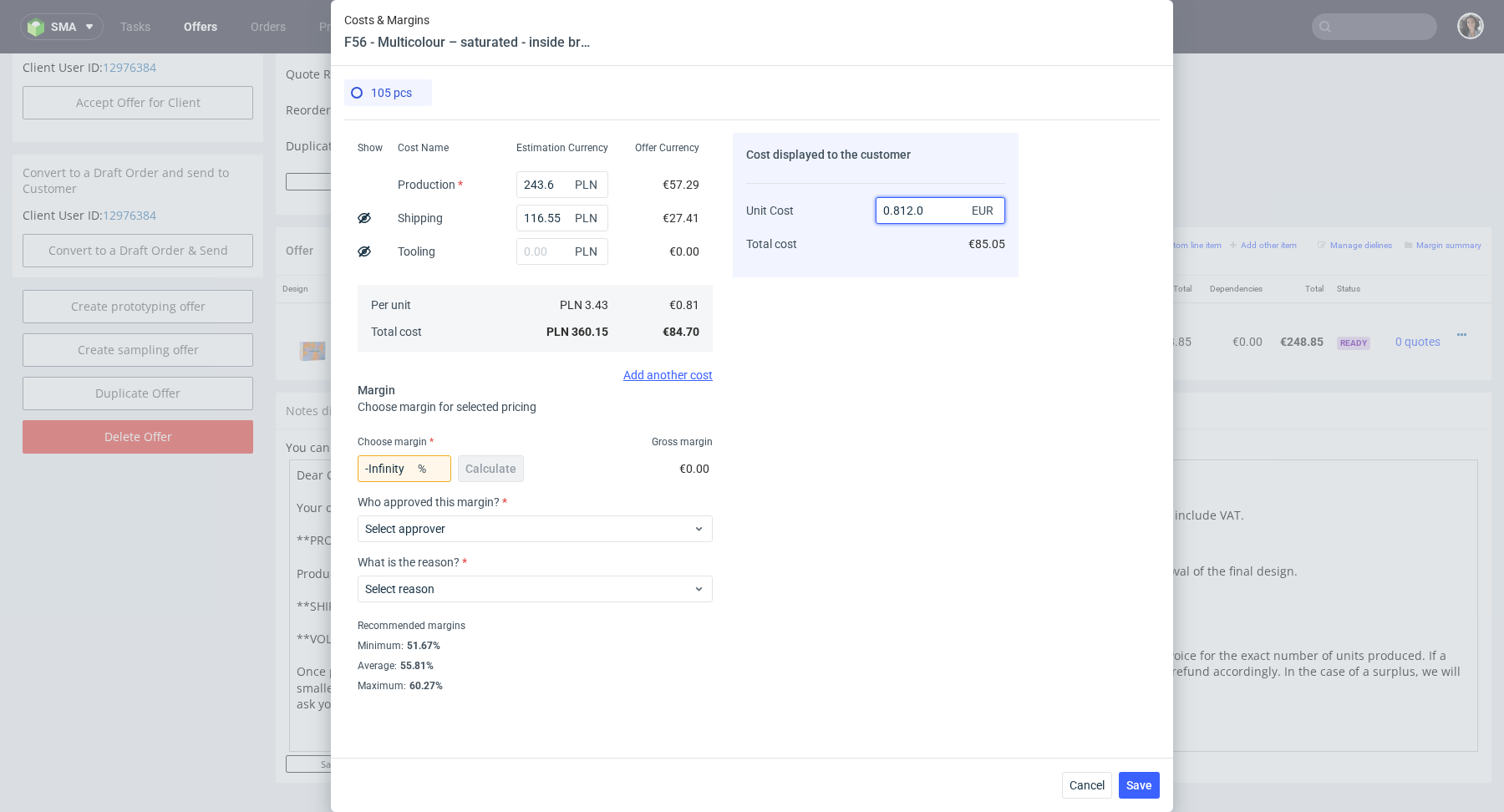
type input "0.812.05"
type input "NaN"
drag, startPoint x: 907, startPoint y: 208, endPoint x: 834, endPoint y: 207, distance: 73.0
click at [834, 208] on div "Unit Cost Total cost 0.812.05 EUR €85.05" at bounding box center [876, 220] width 259 height 87
type input "2.05"
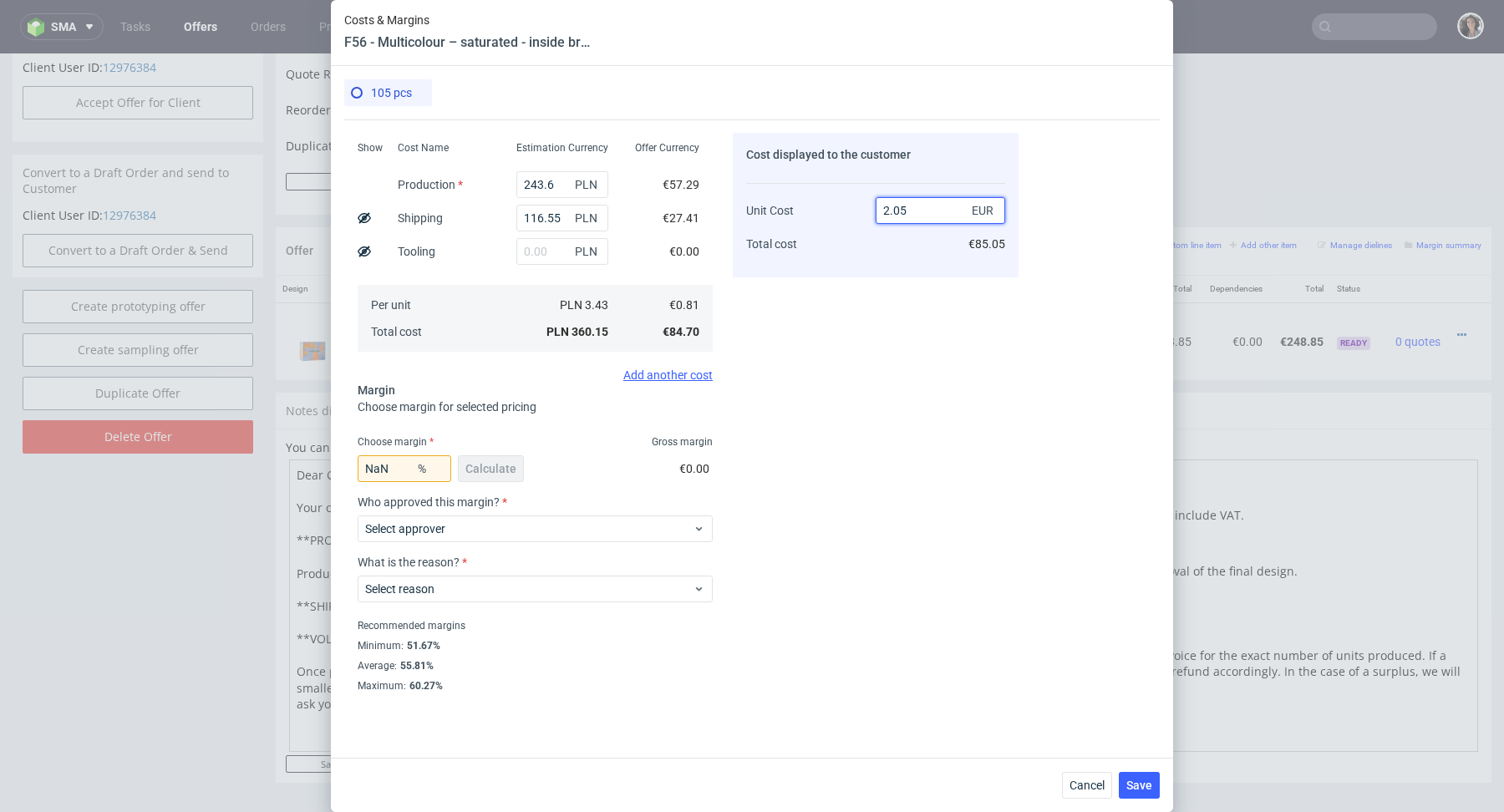
type input "60.48780487804877"
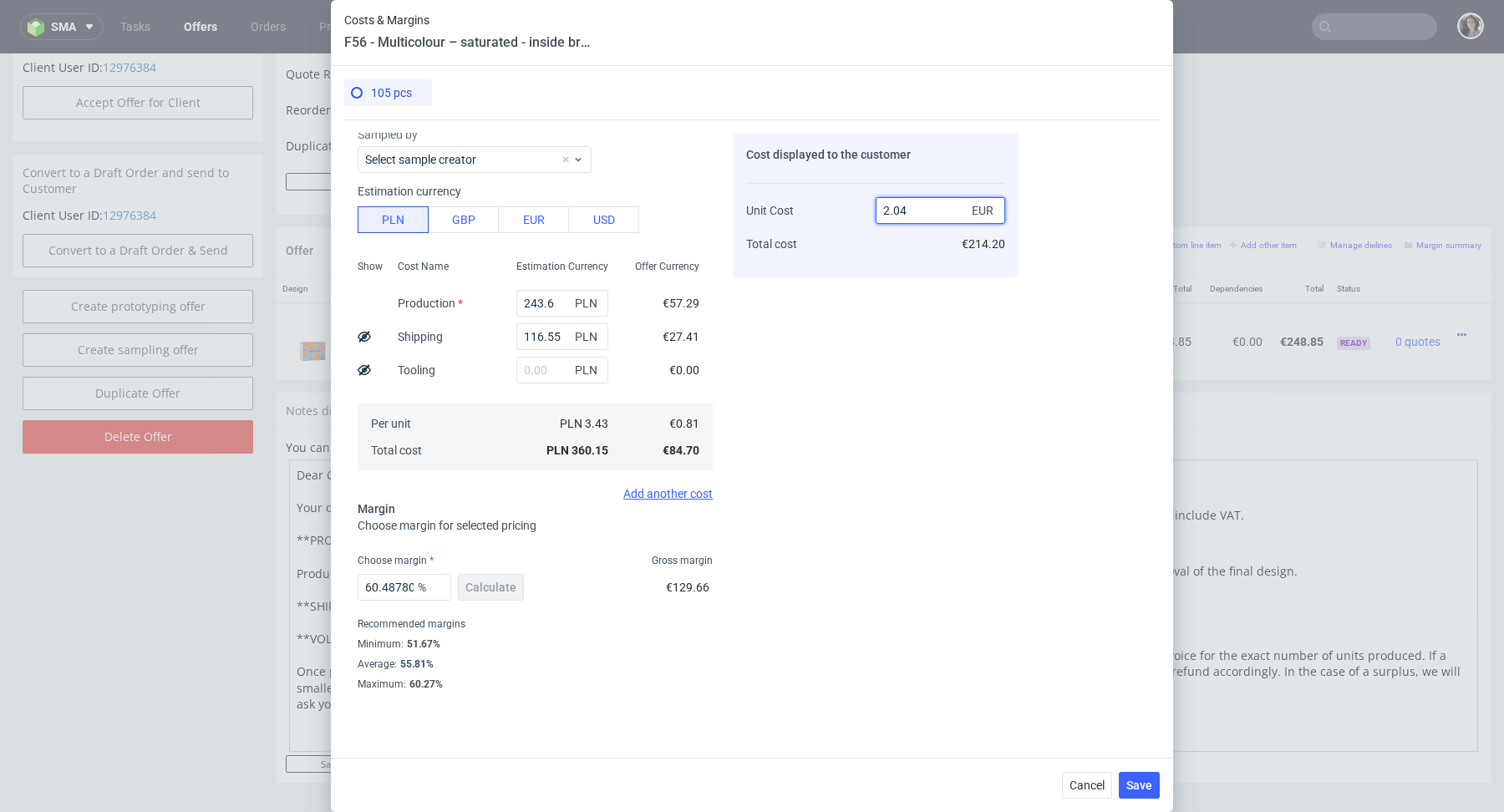
scroll to position [52, 0]
type input "2.06"
type input "60.679611650485434"
click at [547, 537] on fieldset "Costs Manage selected amounts if you need Sampled by Select sample creator Esti…" at bounding box center [535, 387] width 355 height 612
click at [419, 587] on span "%" at bounding box center [431, 589] width 34 height 23
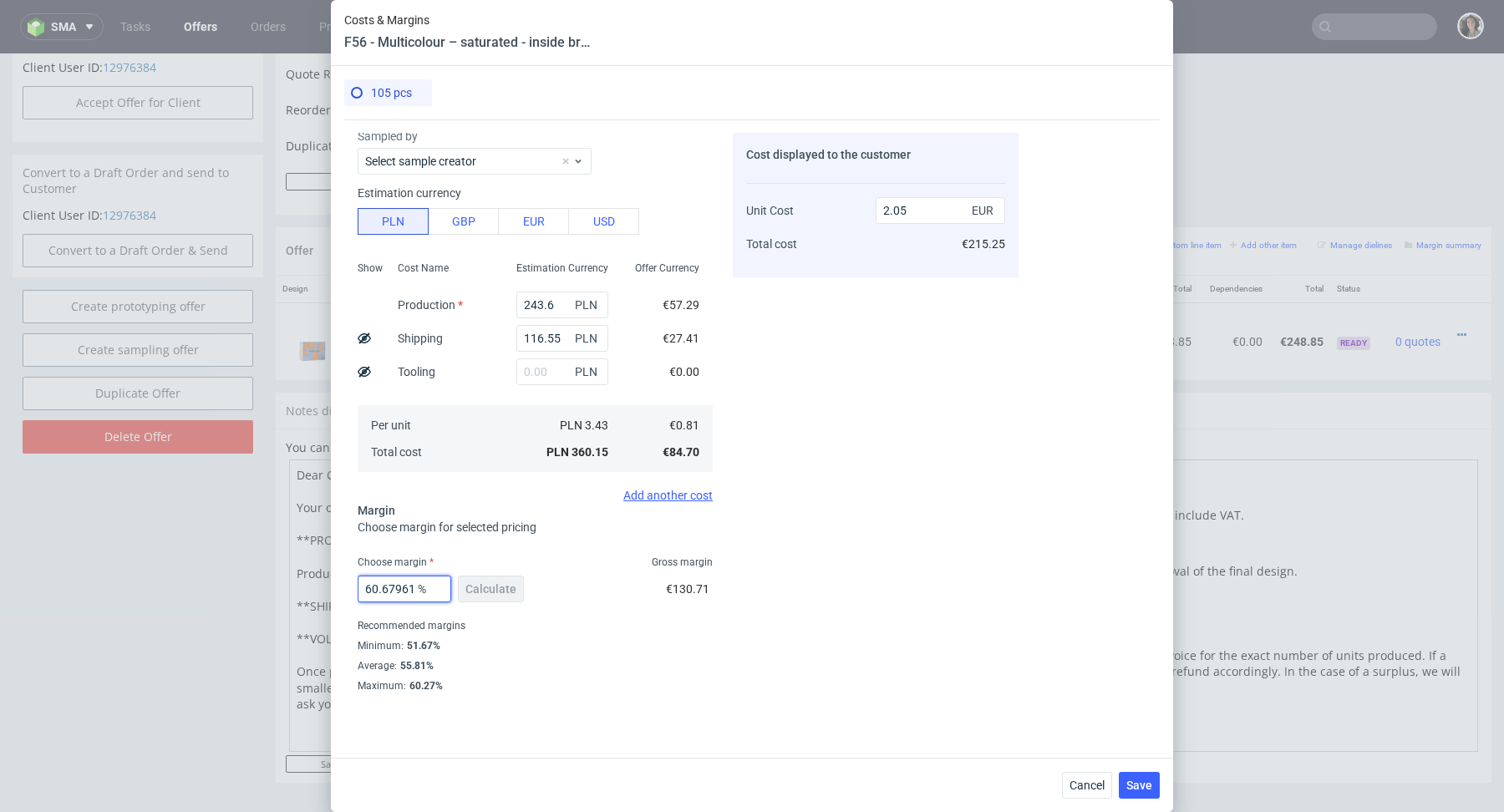
click at [404, 580] on input "60.679611650485434" at bounding box center [405, 589] width 94 height 27
click at [939, 204] on input "2.05" at bounding box center [940, 211] width 129 height 27
type input "2.05"
type input "60.48780487804877"
type input "2.04"
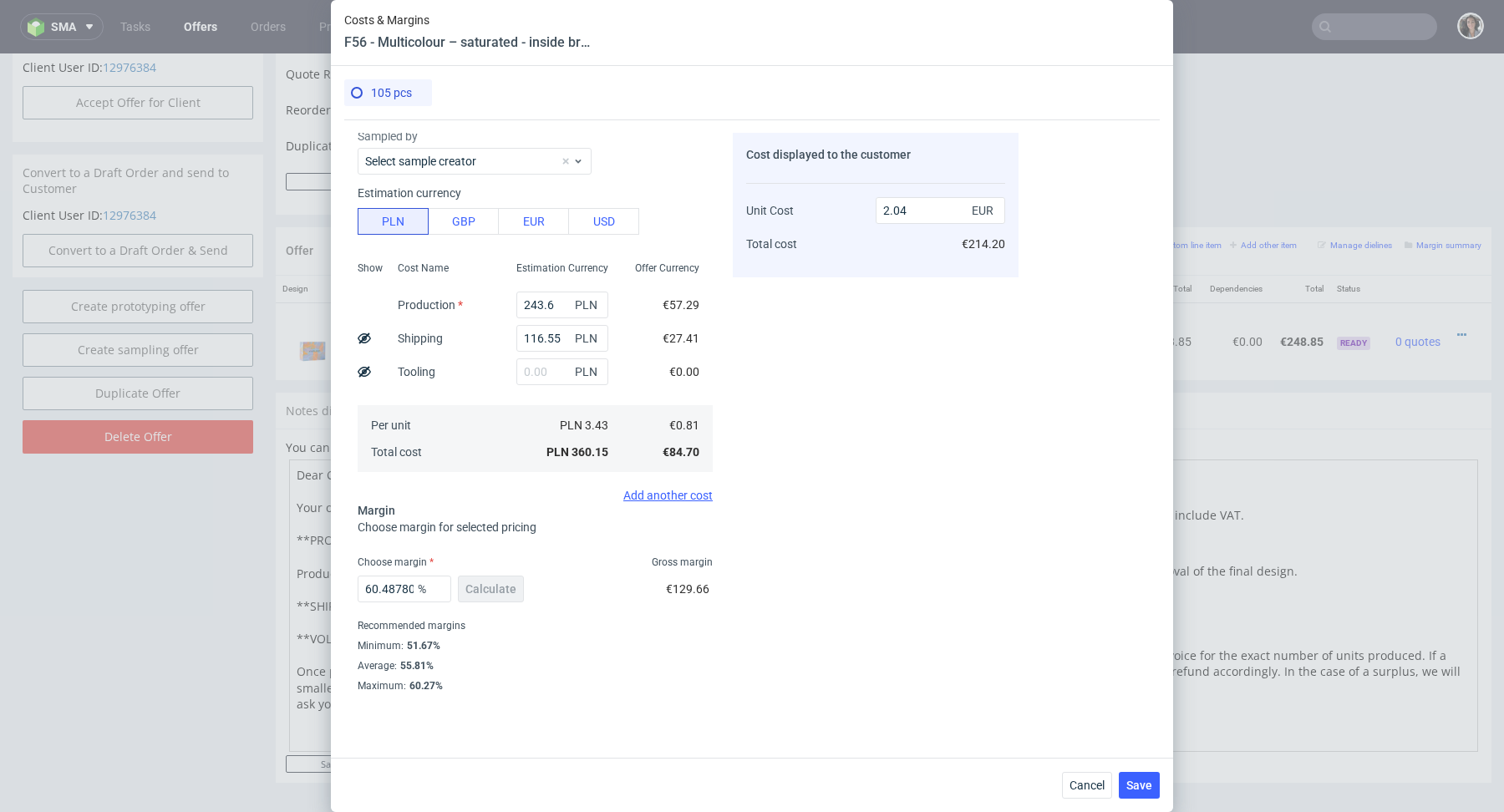
click at [506, 469] on div "PLN 3.43 PLN 360.15" at bounding box center [562, 439] width 119 height 67
drag, startPoint x: 384, startPoint y: 593, endPoint x: 529, endPoint y: 594, distance: 145.0
click at [529, 594] on div "60.48780487804877 % Calculate €129.66" at bounding box center [535, 592] width 355 height 47
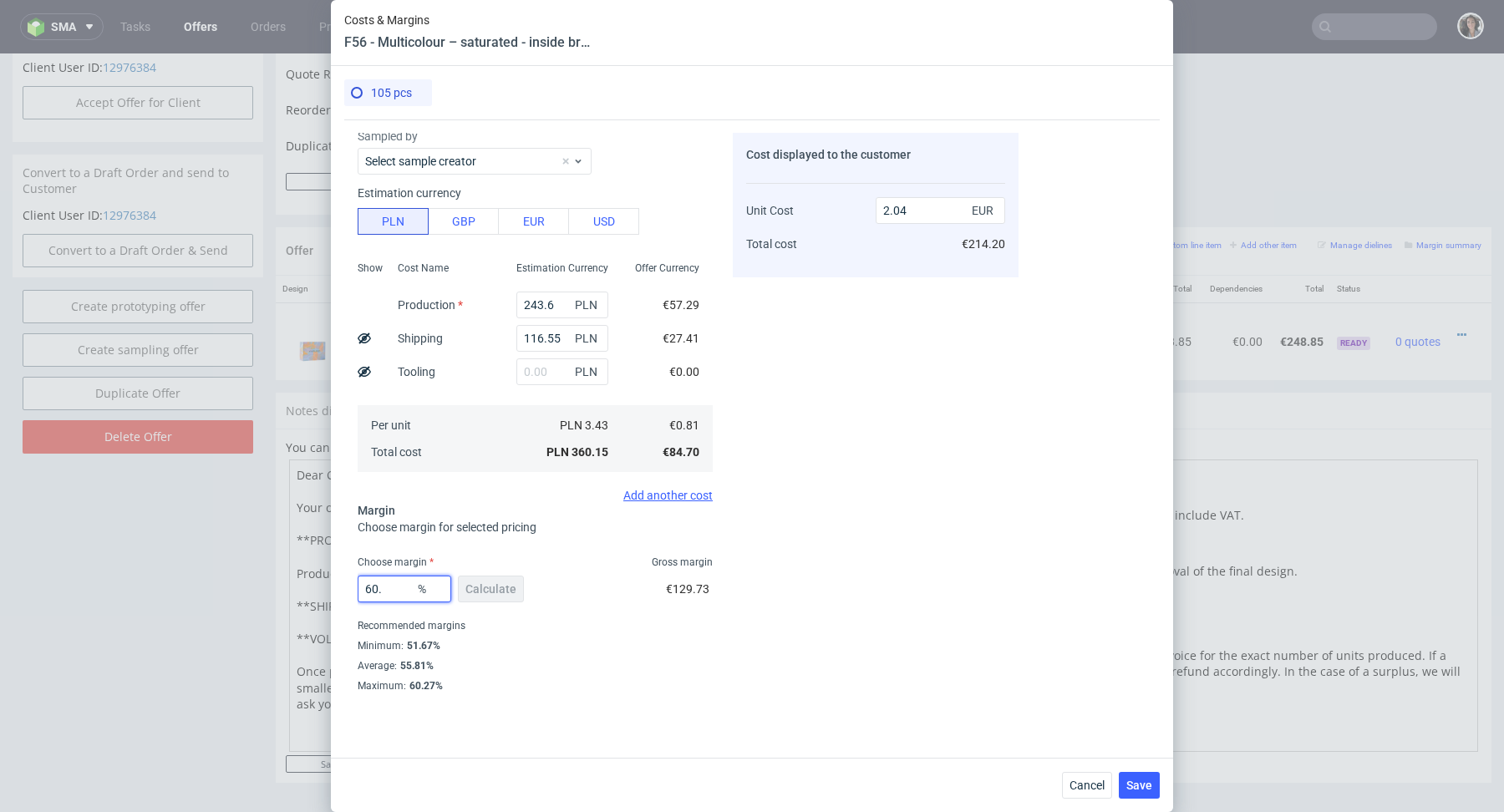
type input "60.6"
type input "2.05"
type input "60.5"
type input "2.04"
type input "60.59"
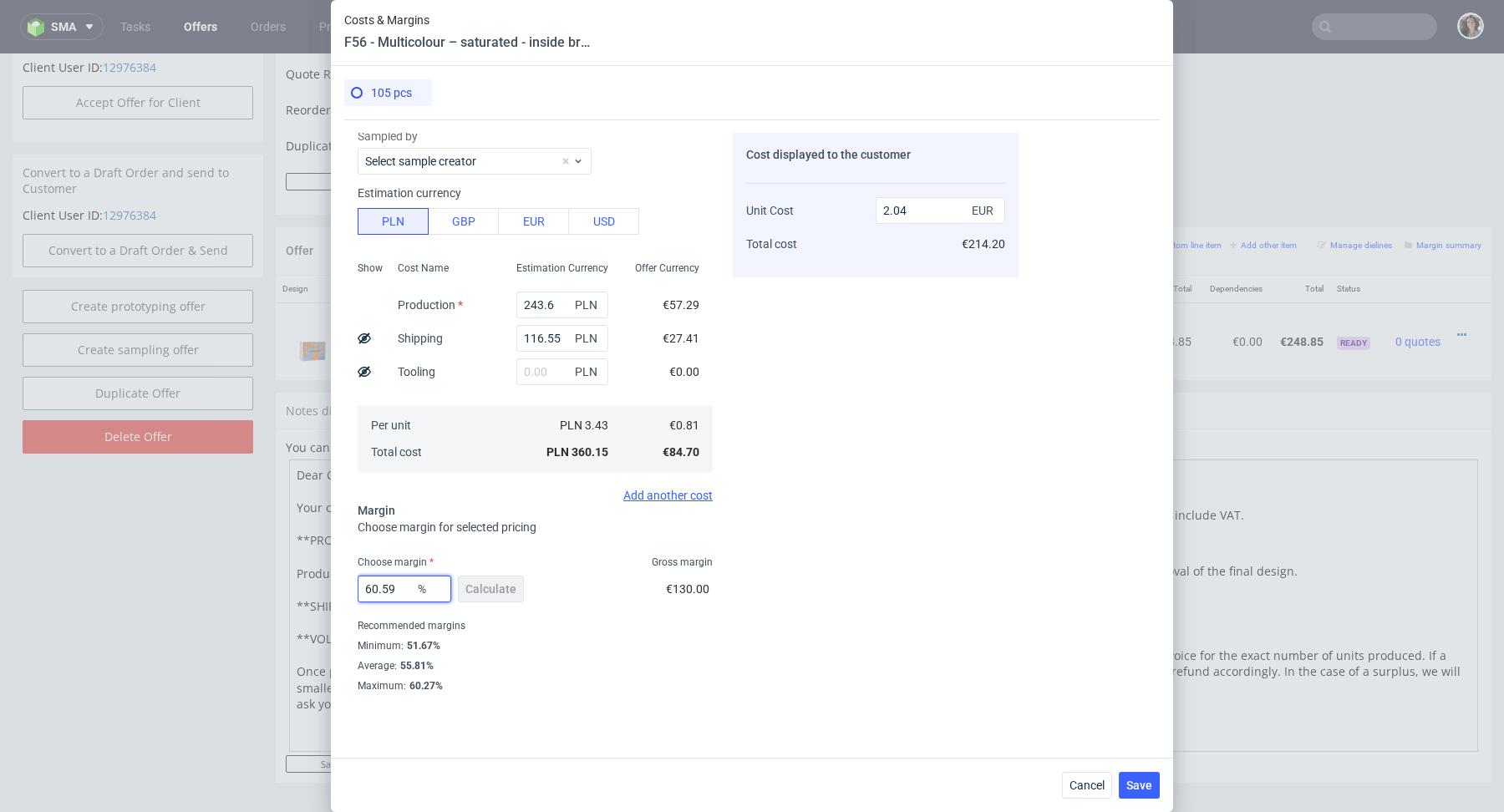
type input "2.05"
type input "60.57"
type input "2.04"
type input "60.57"
click at [646, 656] on div "Average : 55.81%" at bounding box center [535, 665] width 355 height 20
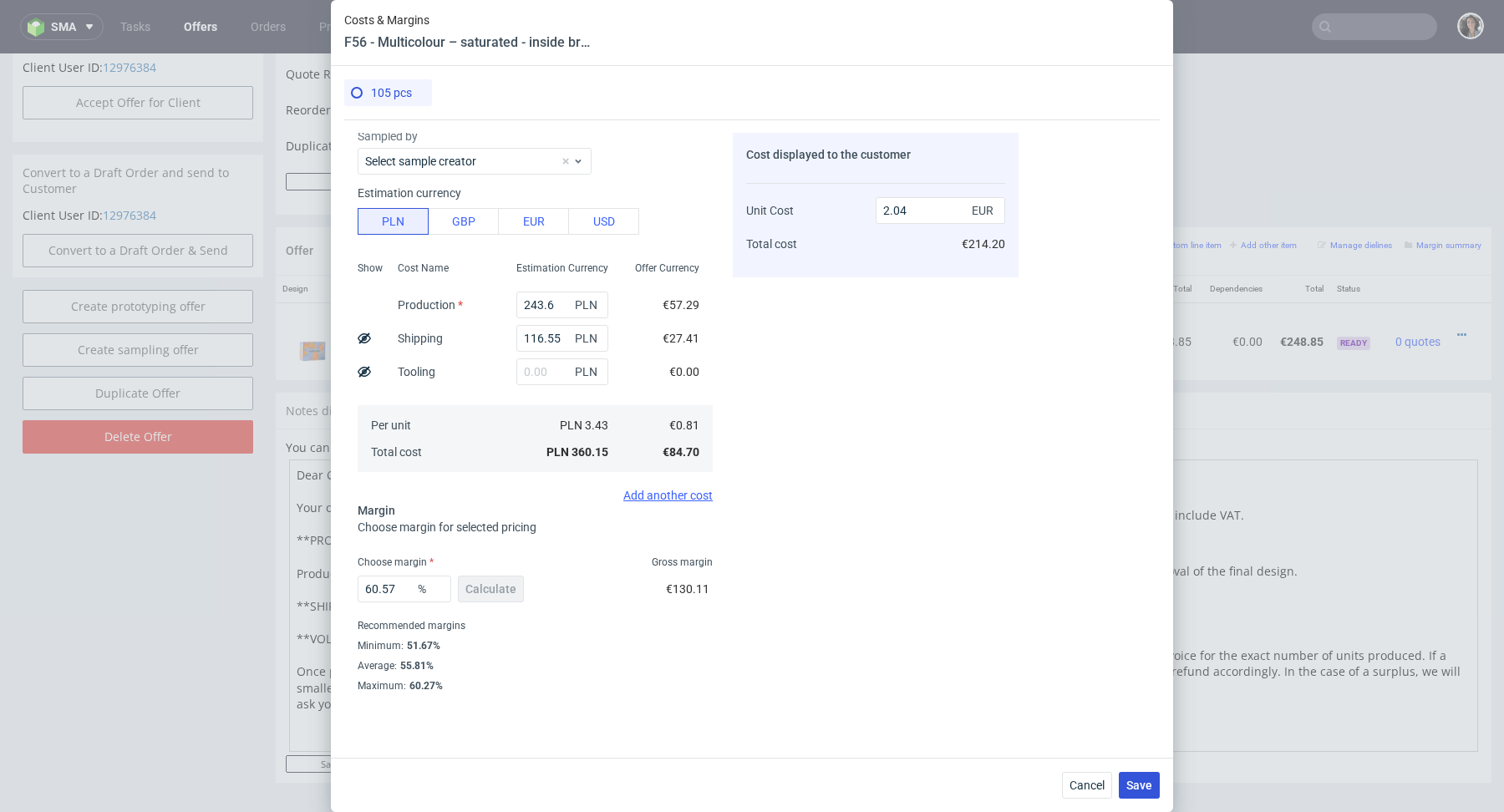
click at [1141, 777] on button "Save" at bounding box center [1140, 785] width 41 height 27
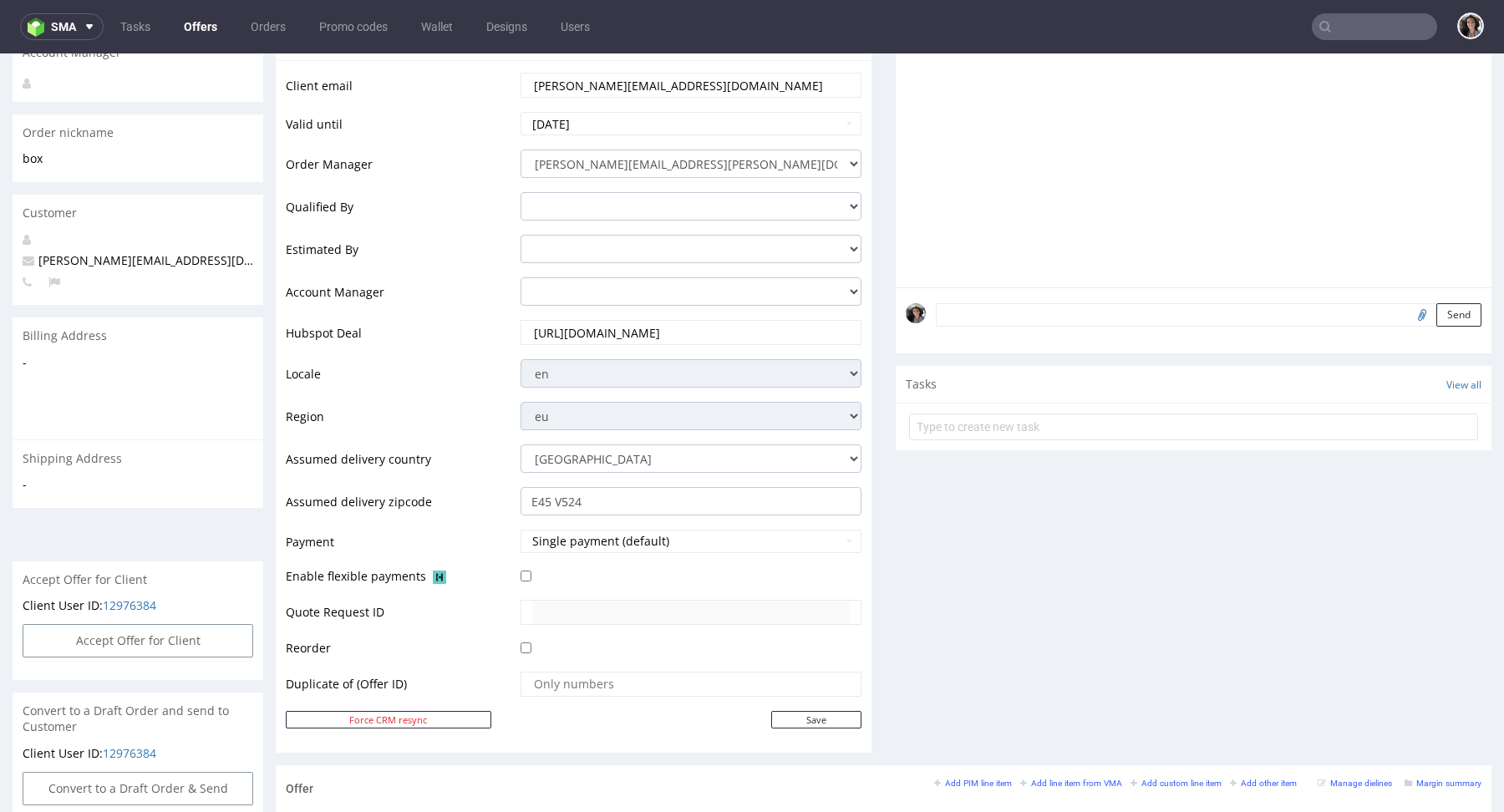
scroll to position [725, 0]
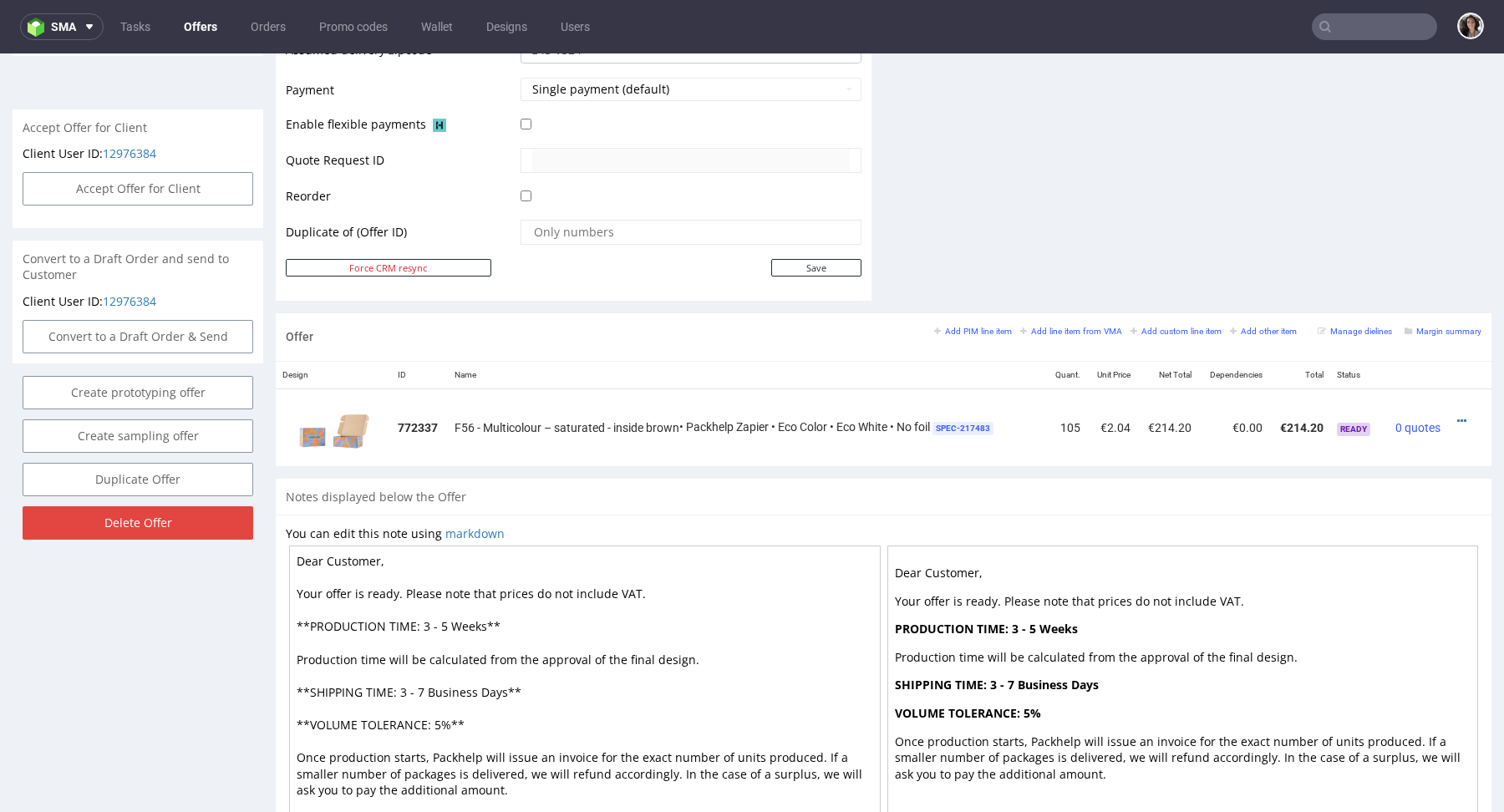
drag, startPoint x: 487, startPoint y: 625, endPoint x: 418, endPoint y: 618, distance: 69.4
click at [418, 618] on textarea "Dear Customer, Your offer is ready. Please note that prices do not include VAT.…" at bounding box center [584, 691] width 592 height 292
drag, startPoint x: 504, startPoint y: 688, endPoint x: 428, endPoint y: 681, distance: 76.3
click at [428, 681] on textarea "Dear Customer, Your offer is ready. Please note that prices do not include VAT.…" at bounding box center [584, 691] width 592 height 292
click at [435, 620] on textarea "Dear Customer, Your offer is ready. Please note that prices do not include VAT.…" at bounding box center [584, 691] width 592 height 292
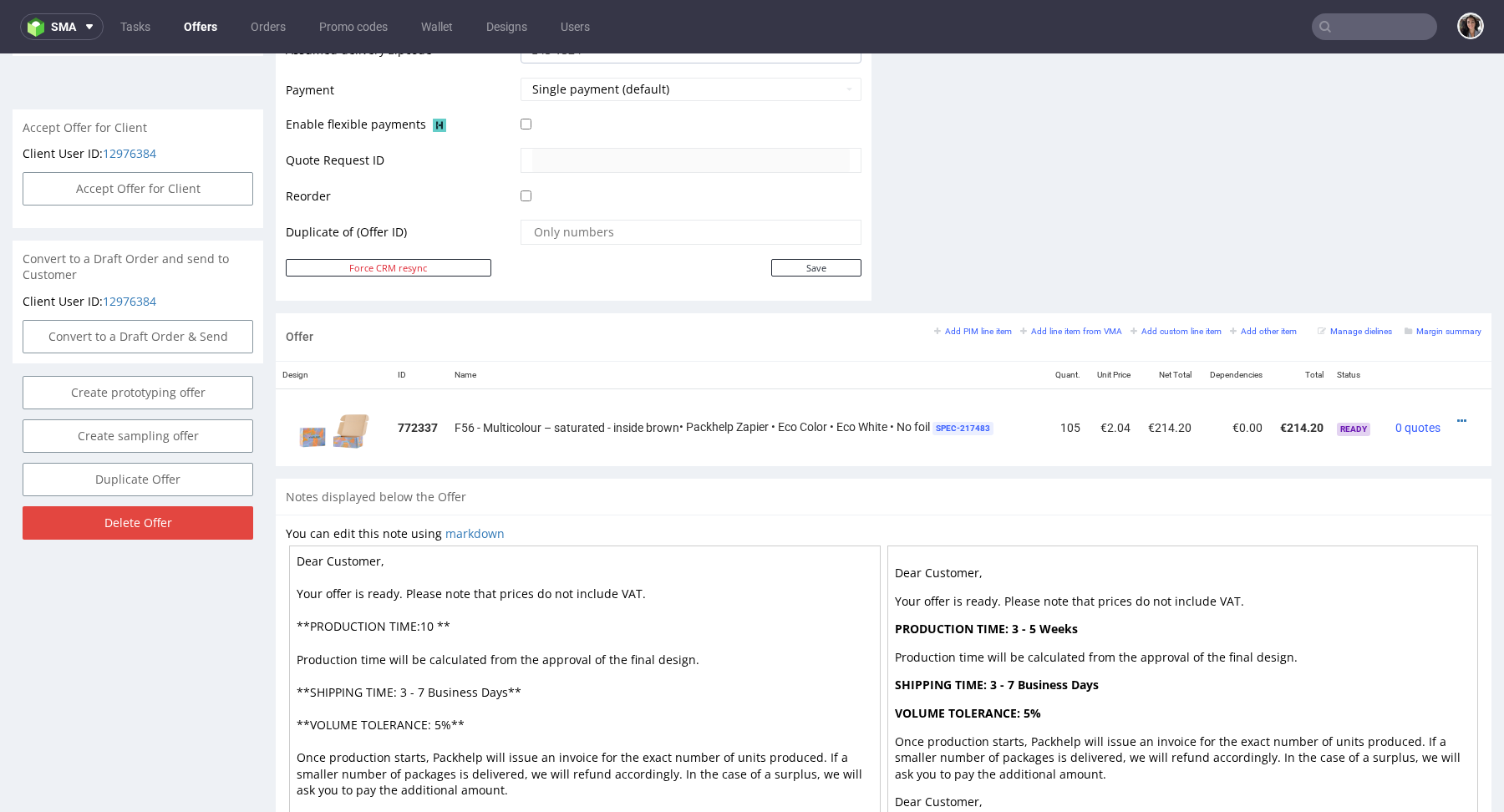
paste textarea "Business Days"
click at [418, 615] on textarea "Dear Customer, Your offer is ready. Please note that prices do not include VAT.…" at bounding box center [584, 691] width 592 height 292
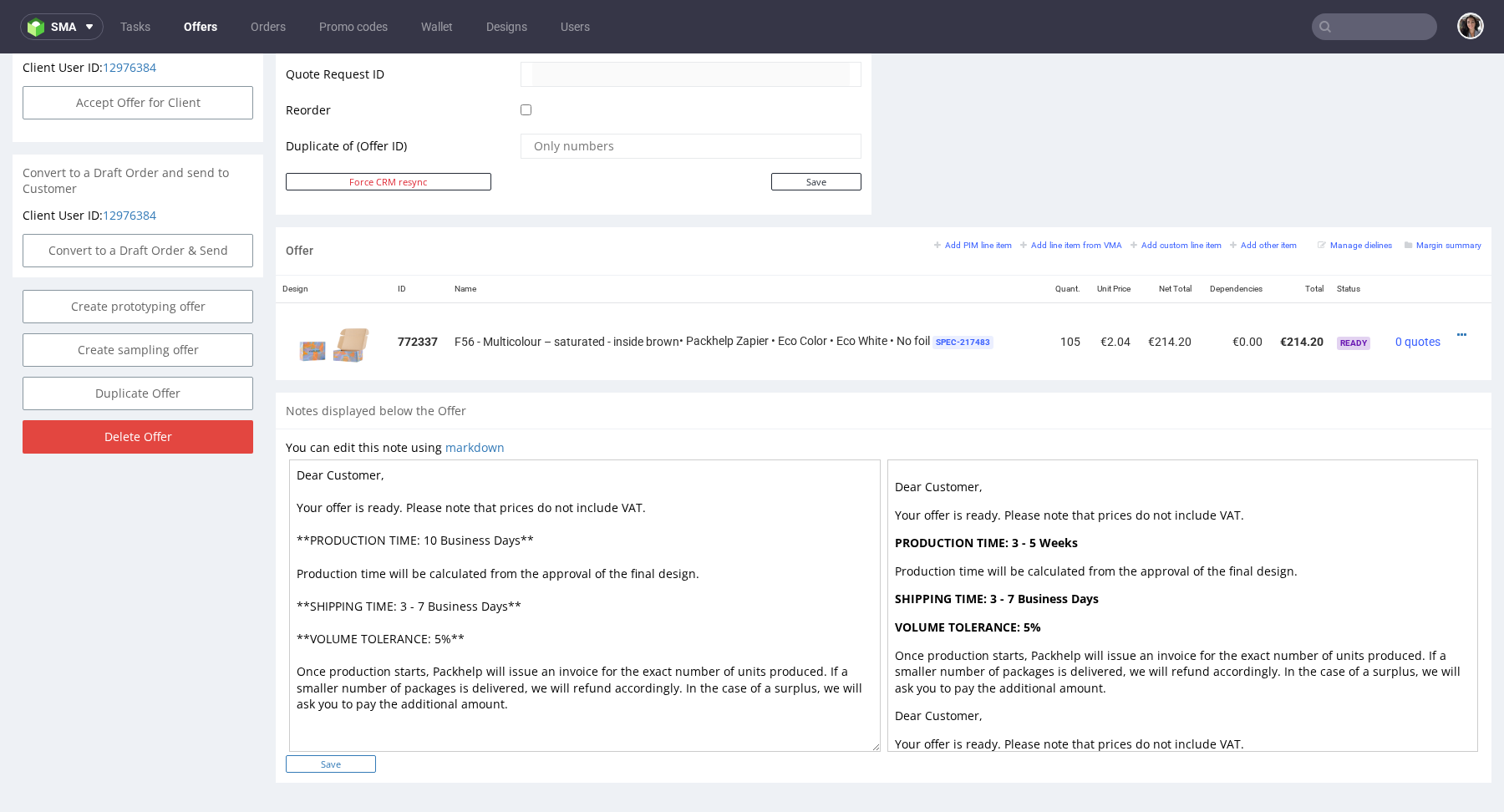
type textarea "Dear Customer, Your offer is ready. Please note that prices do not include VAT.…"
click at [360, 760] on input "Save" at bounding box center [331, 764] width 90 height 17
type input "In progress..."
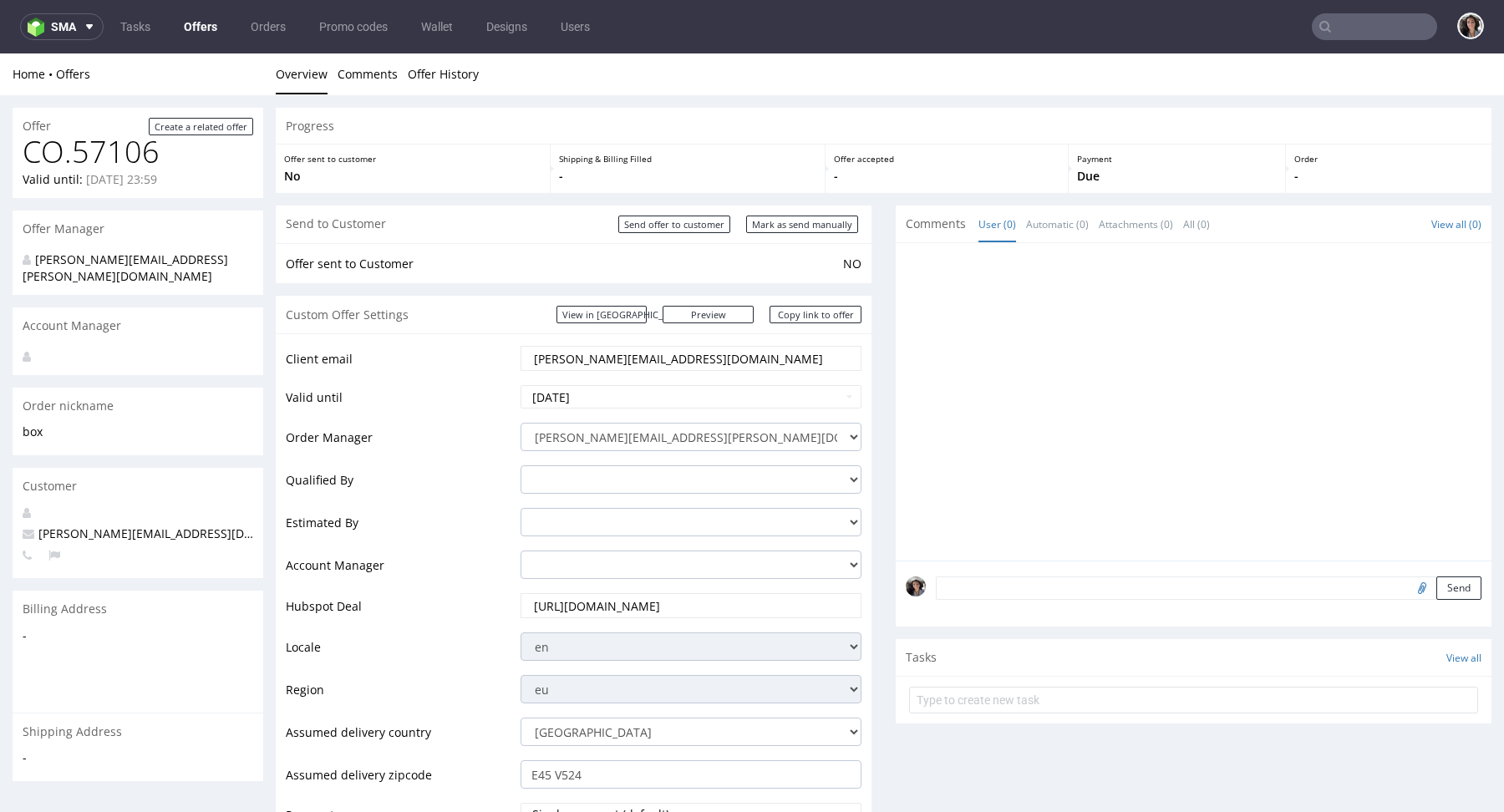
scroll to position [0, 0]
click at [827, 308] on link "Copy link to offer" at bounding box center [815, 314] width 92 height 17
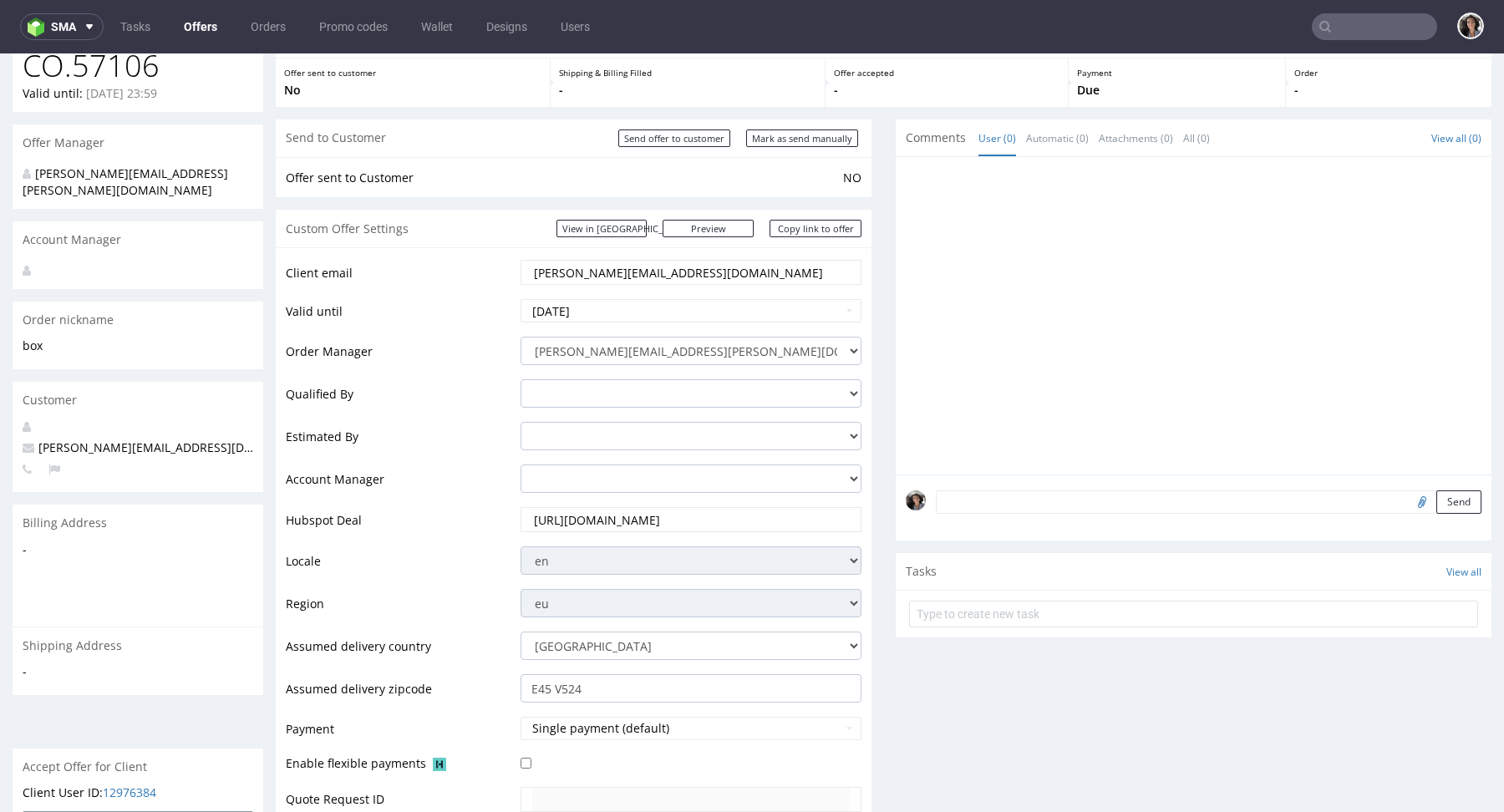
scroll to position [107, 0]
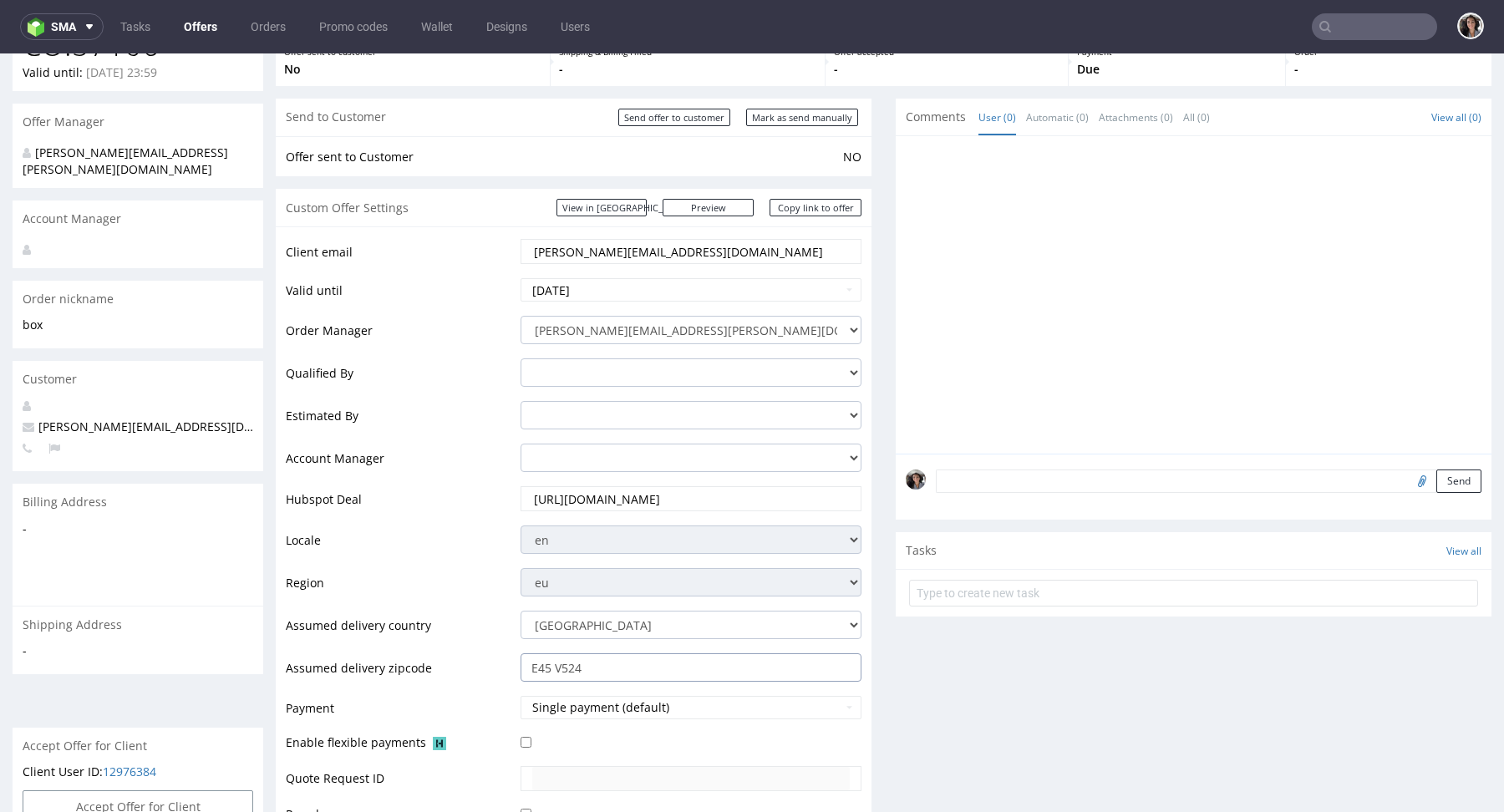
click at [613, 667] on input "E45 V524" at bounding box center [691, 667] width 341 height 29
click at [820, 102] on div "Send to Customer Send offer to customer Mark as send manually" at bounding box center [573, 117] width 596 height 37
click at [820, 110] on input "Mark as send manually" at bounding box center [802, 117] width 112 height 17
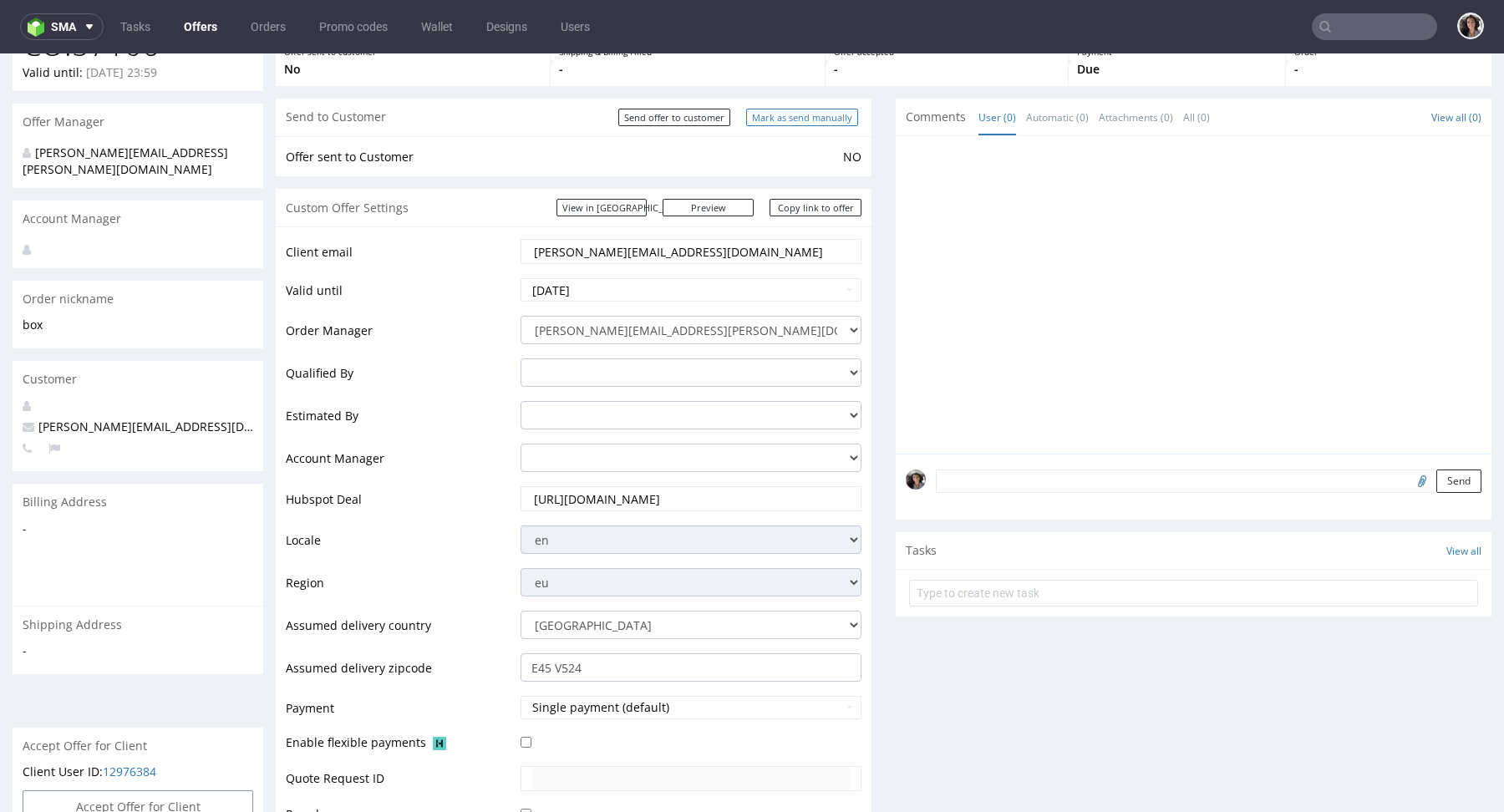
type input "In progress..."
click at [820, 210] on link "Copy link to offer" at bounding box center [815, 207] width 92 height 17
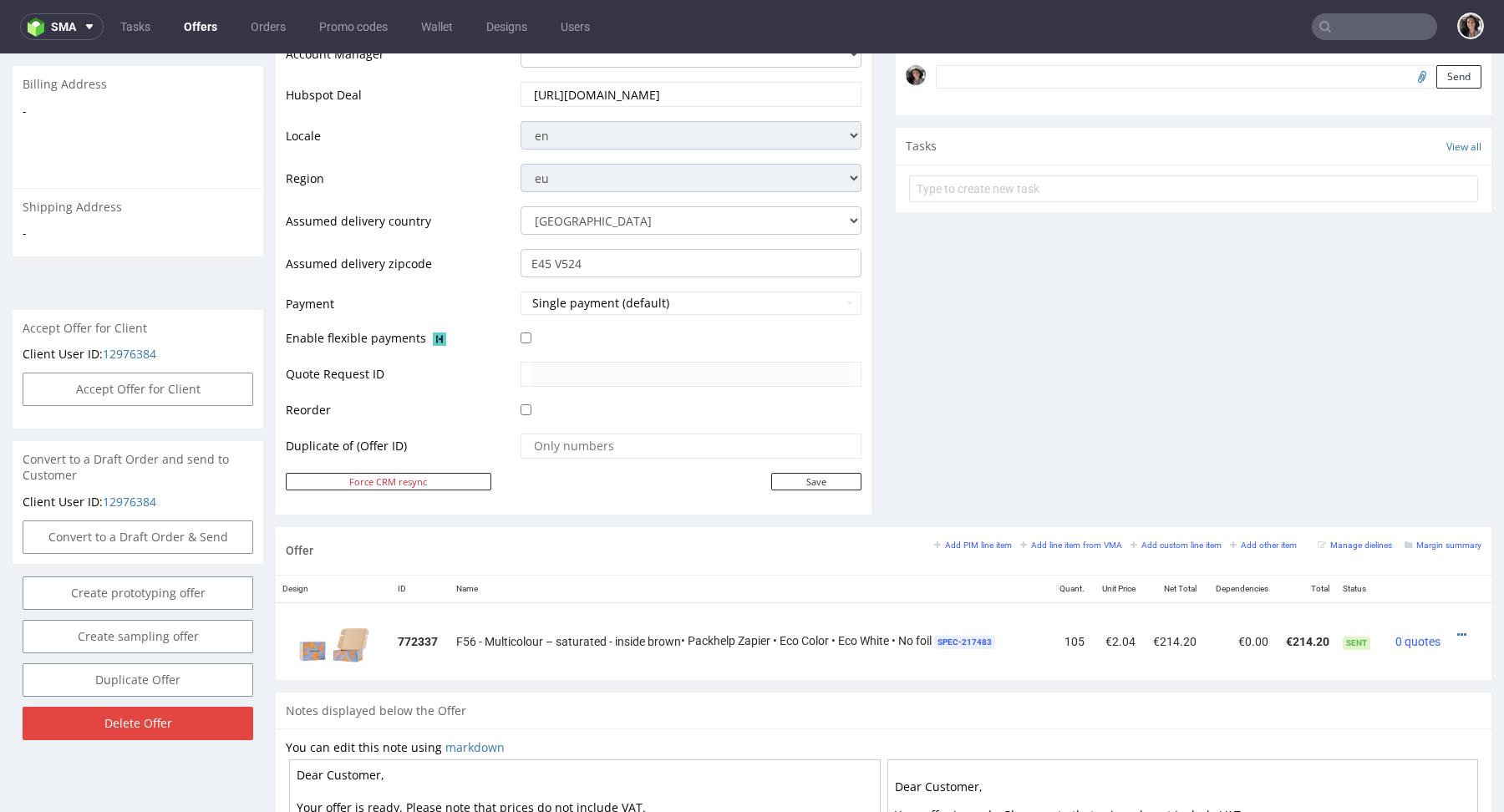
scroll to position [829, 0]
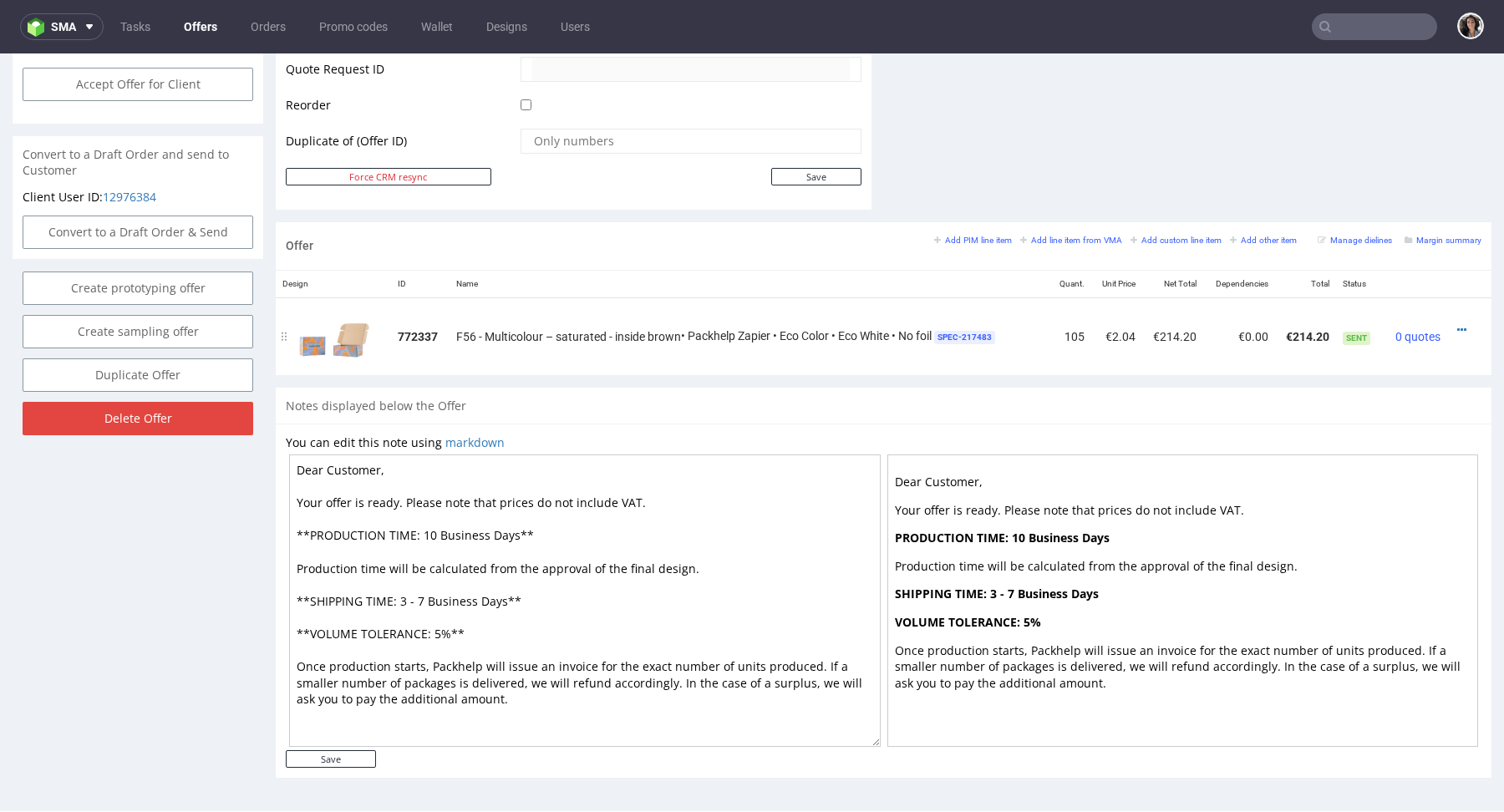
click at [1454, 322] on div at bounding box center [1465, 329] width 21 height 16
click at [1457, 324] on icon at bounding box center [1462, 330] width 10 height 12
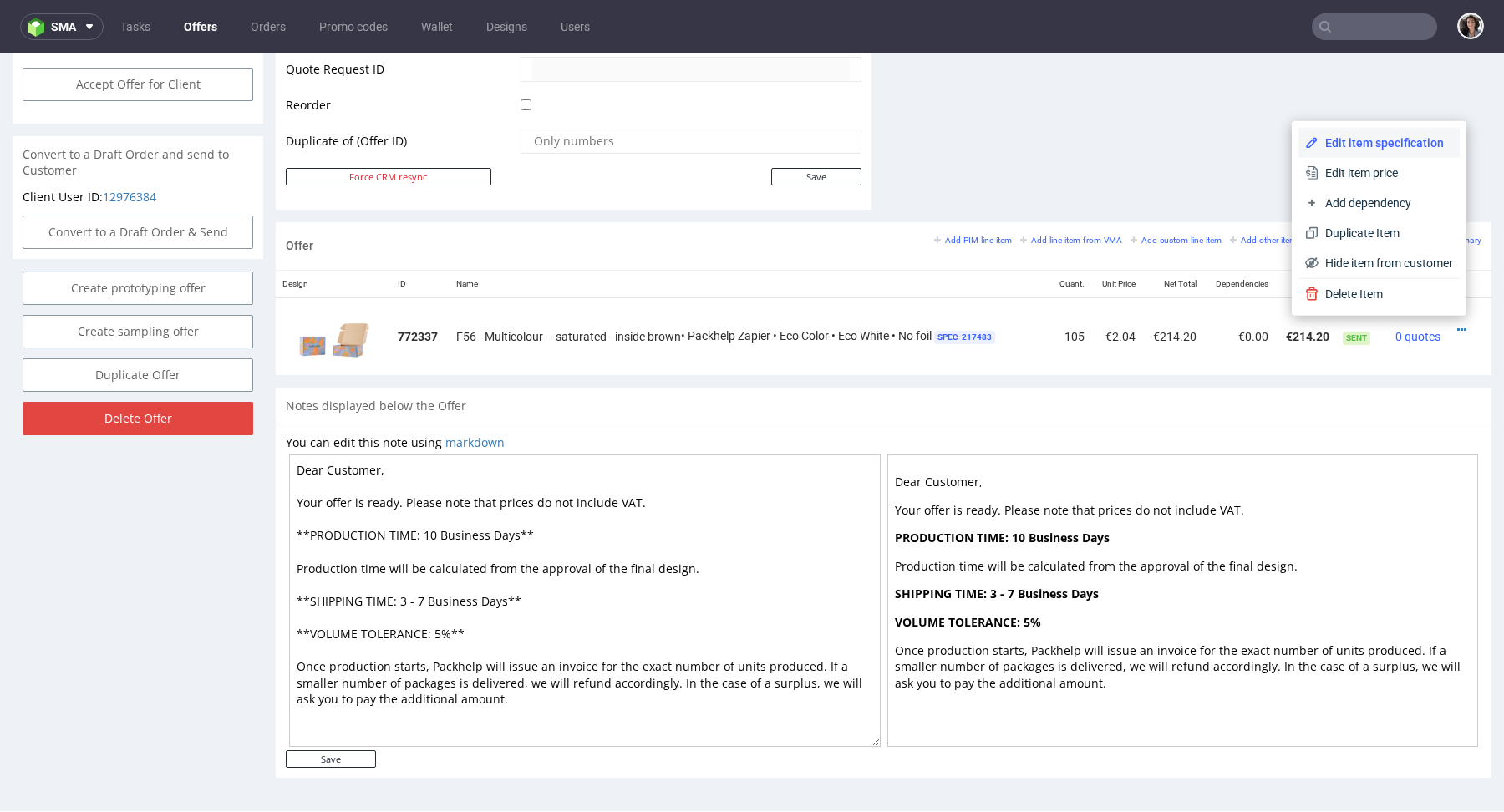
click at [1357, 151] on li "Edit item specification" at bounding box center [1379, 142] width 161 height 30
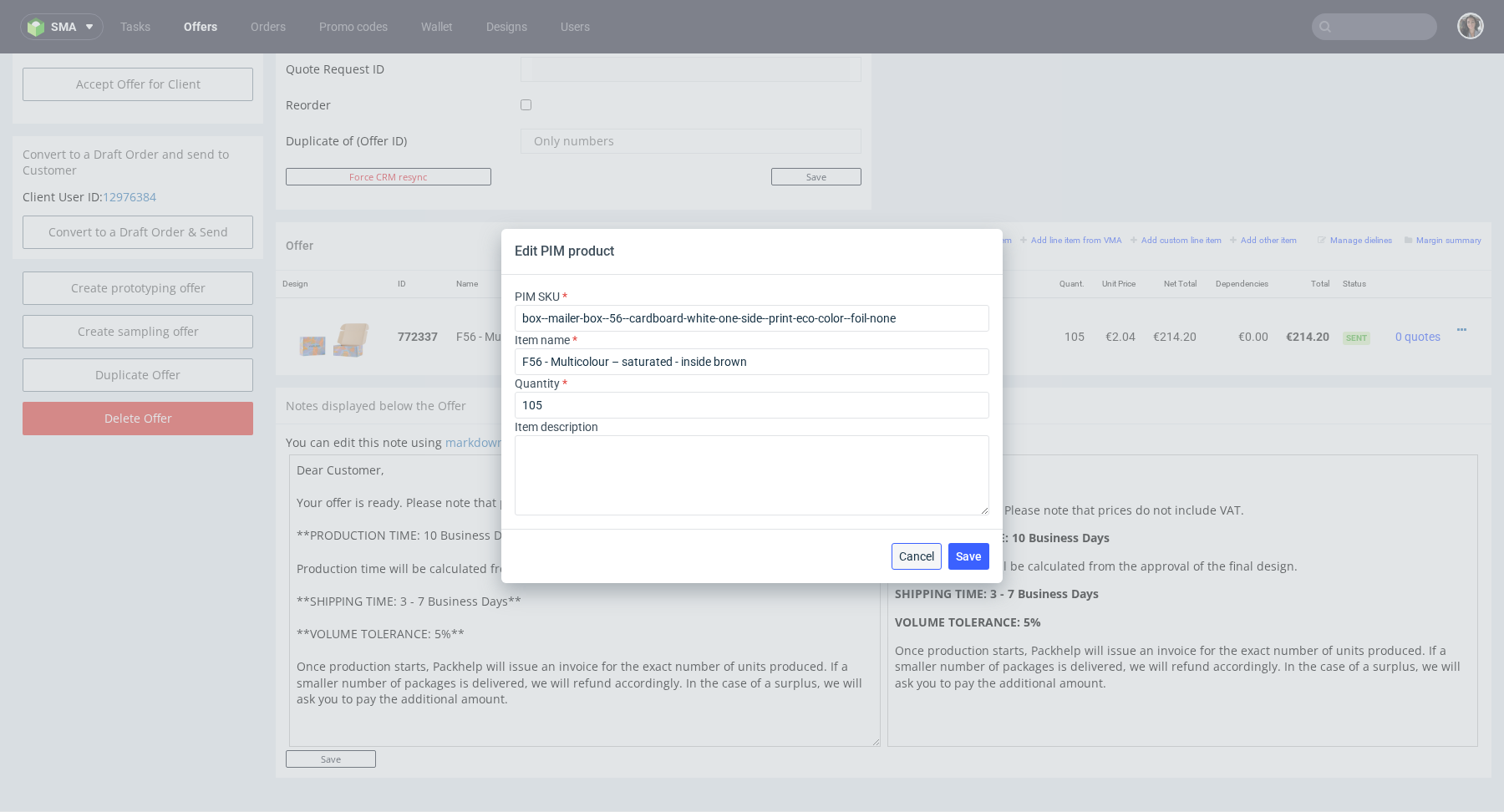
click at [911, 556] on span "Cancel" at bounding box center [916, 556] width 35 height 12
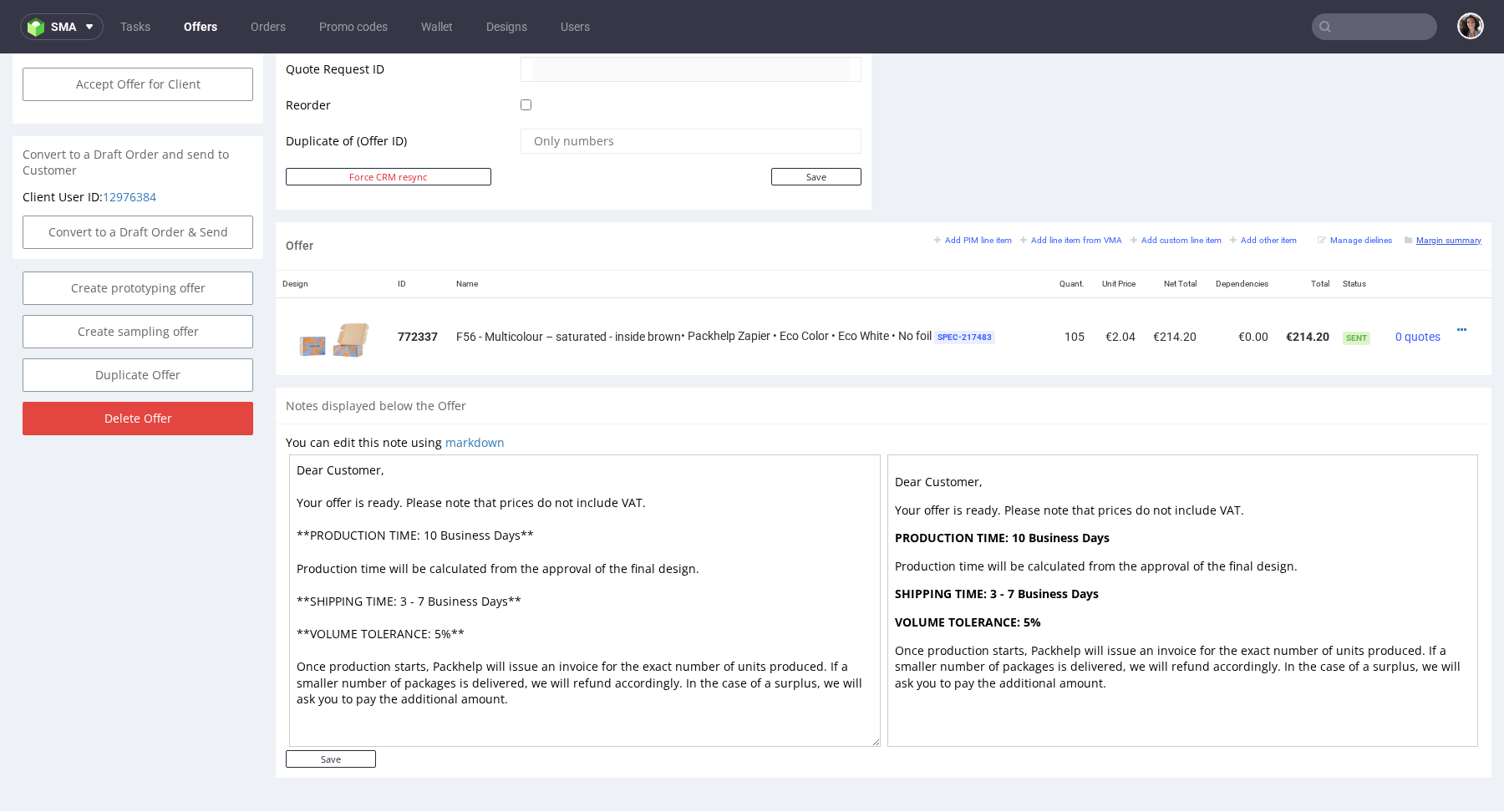
click at [1438, 236] on small "Margin summary" at bounding box center [1443, 241] width 77 height 10
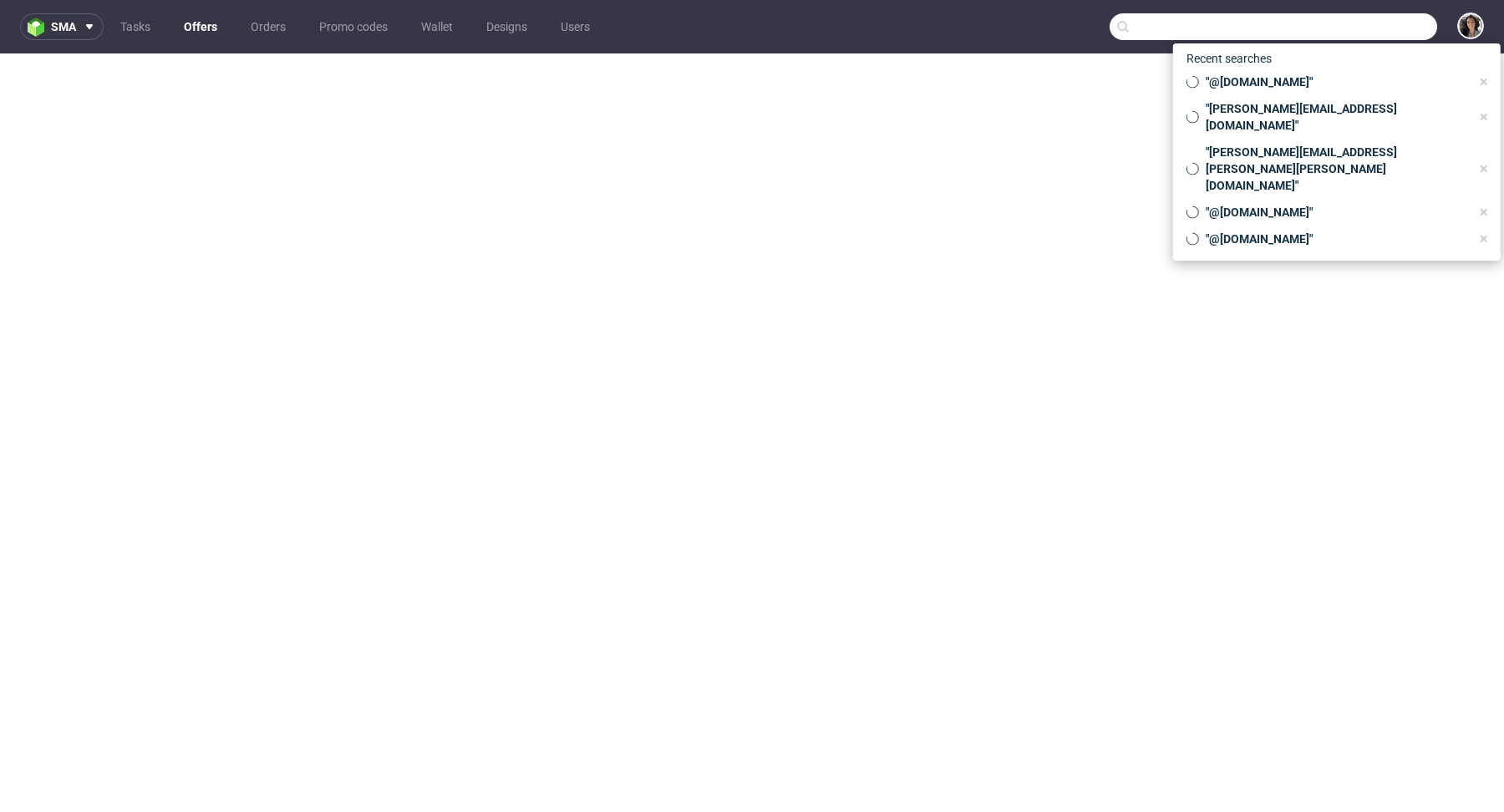
click at [1361, 21] on input "text" at bounding box center [1274, 27] width 328 height 27
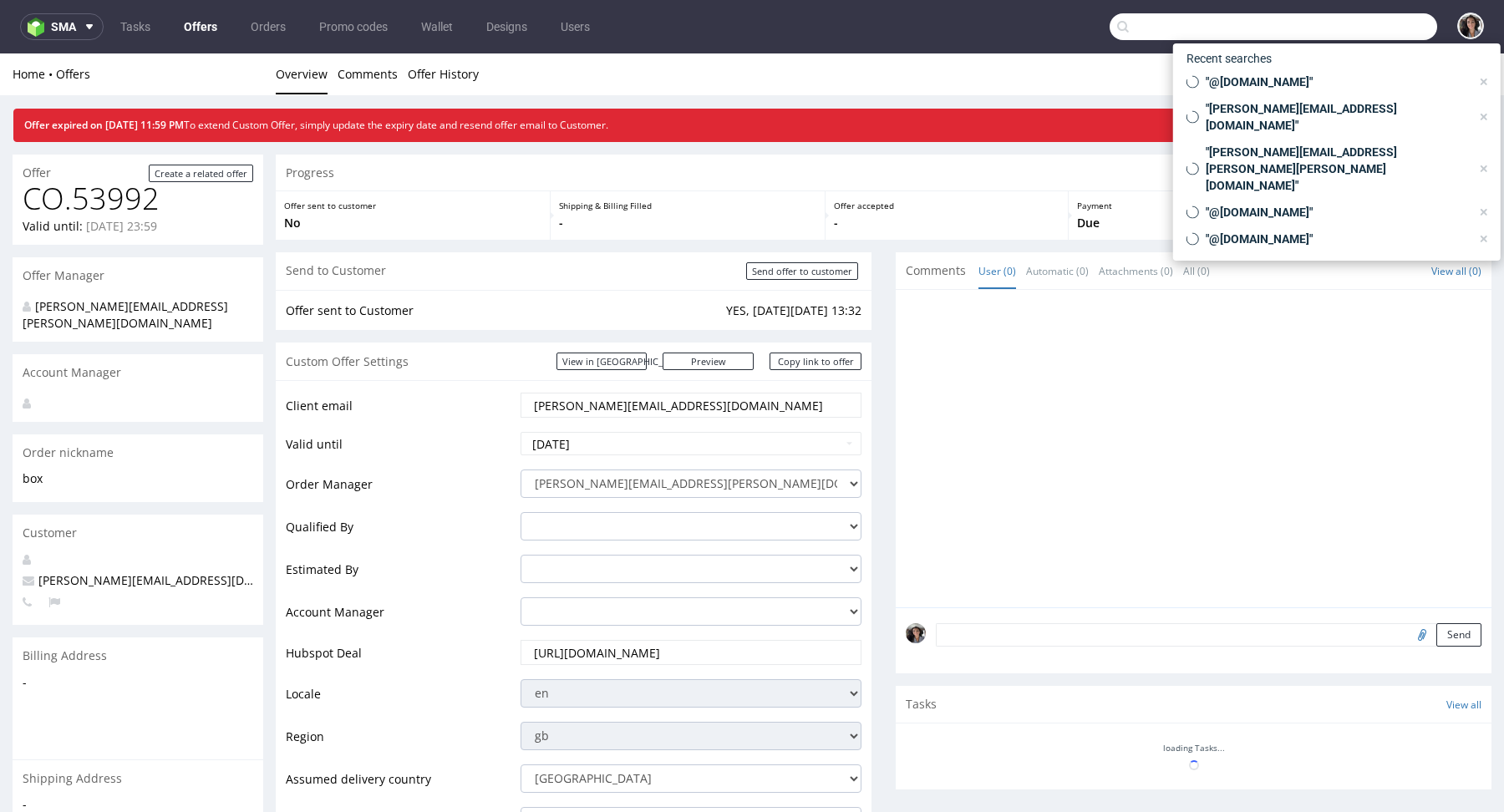
paste input "[PERSON_NAME][EMAIL_ADDRESS][DOMAIN_NAME]"
type input "[PERSON_NAME][EMAIL_ADDRESS][DOMAIN_NAME]"
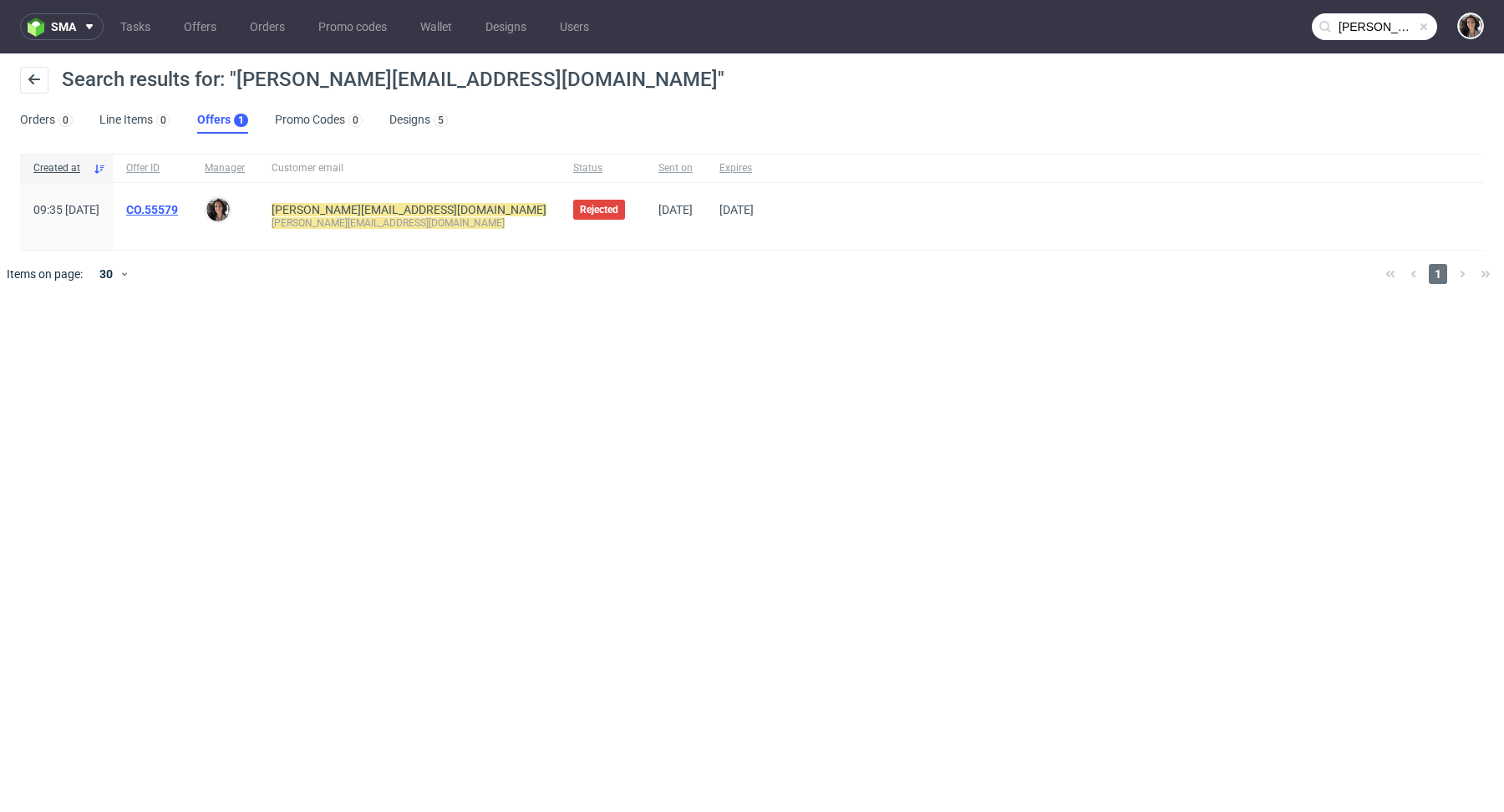
click at [178, 209] on link "CO.55579" at bounding box center [153, 210] width 52 height 13
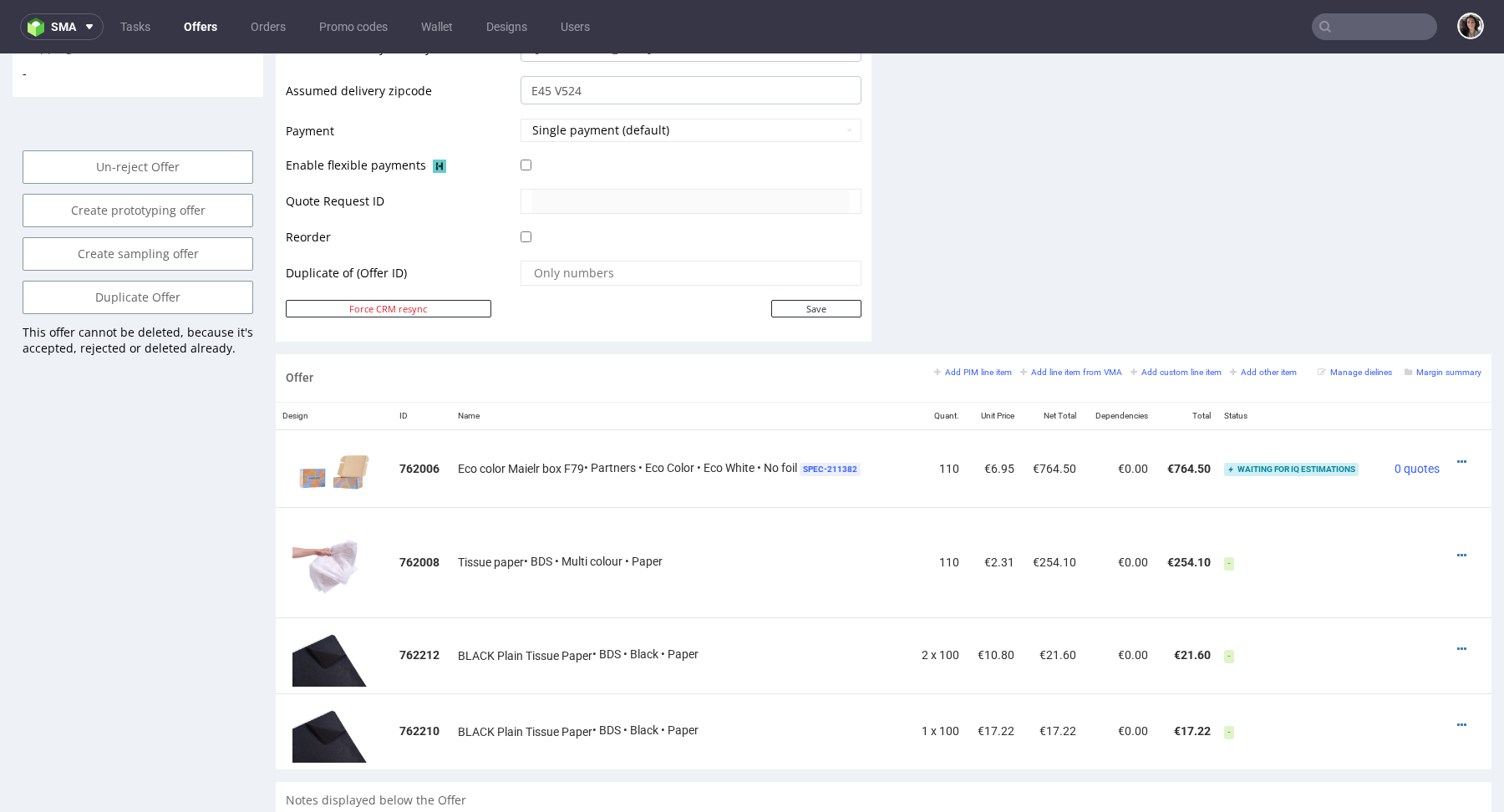
scroll to position [625, 0]
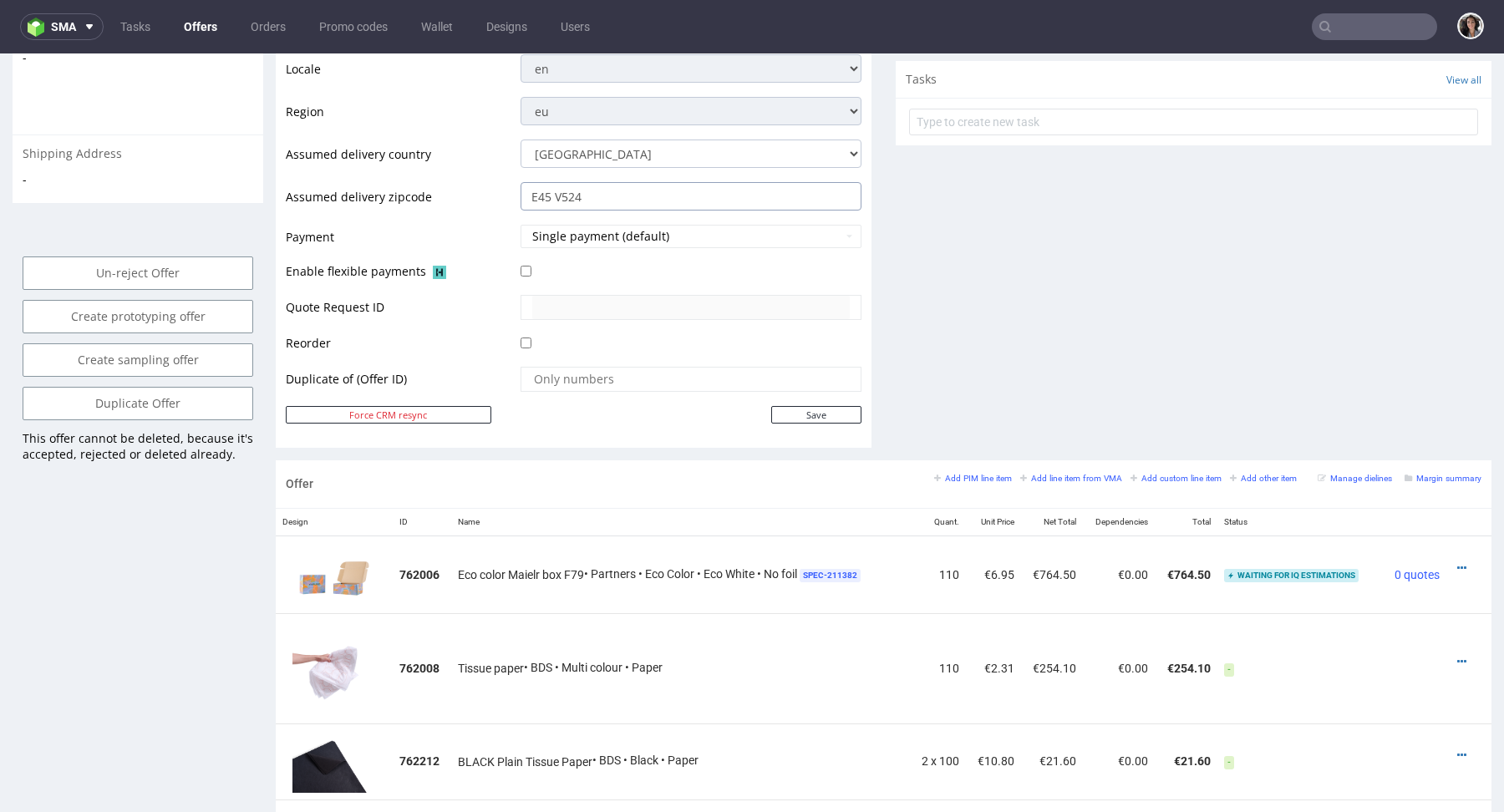
click at [668, 192] on input "E45 V524" at bounding box center [691, 197] width 341 height 29
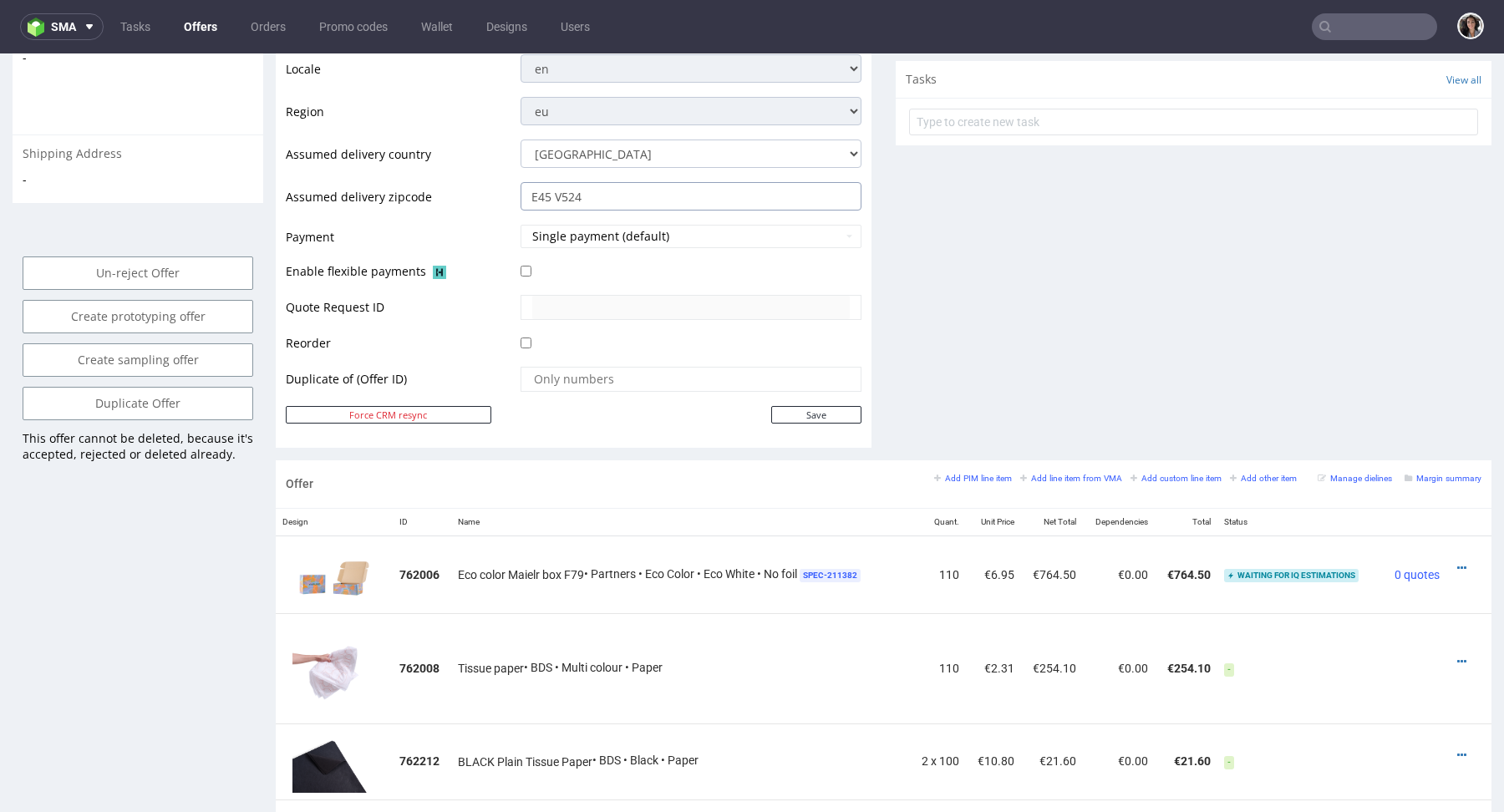
click at [668, 192] on input "E45 V524" at bounding box center [691, 197] width 341 height 29
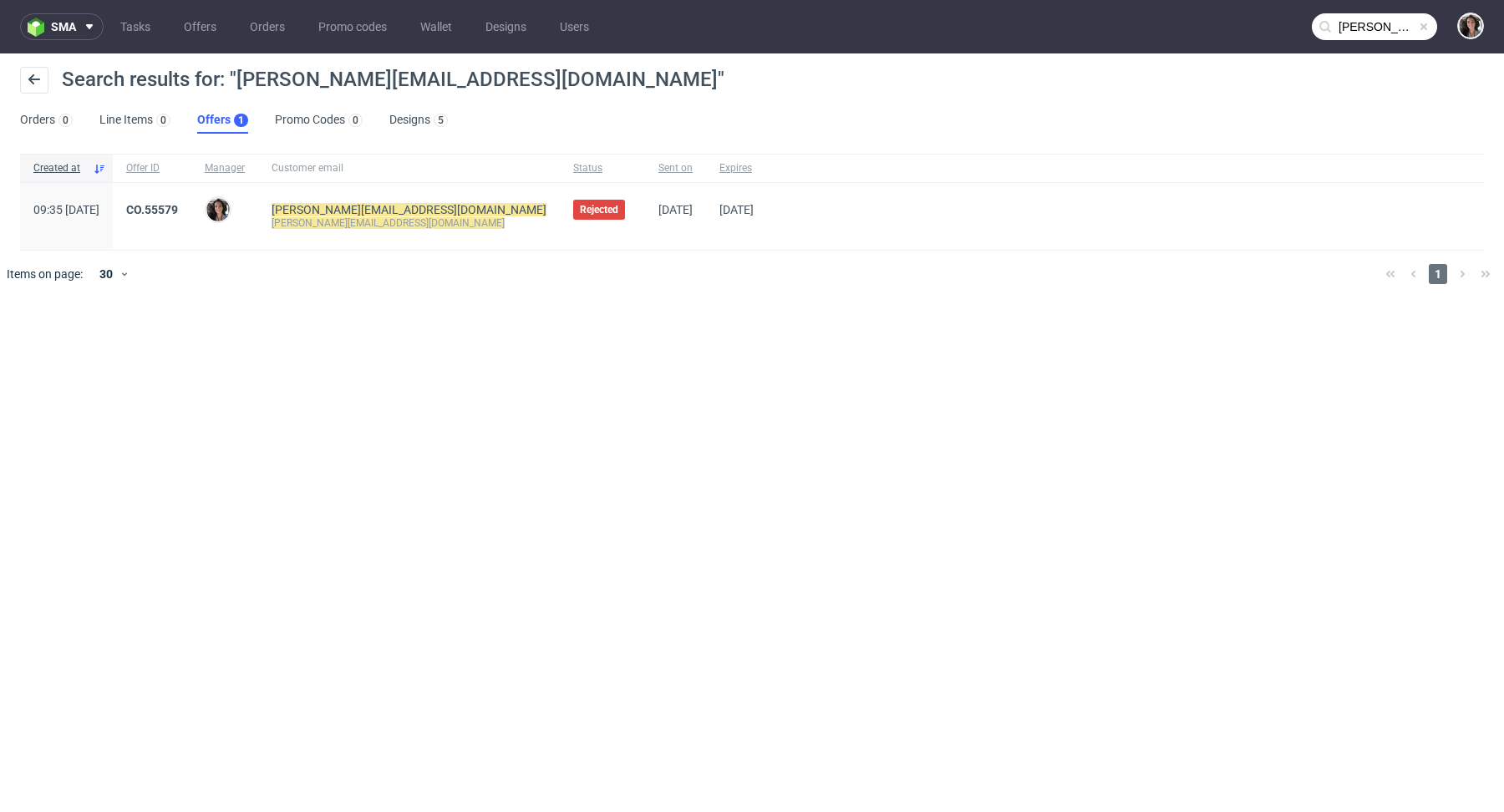
click at [1351, 51] on nav "sma Tasks Offers Orders Promo codes Wallet Designs Users elizabeth@swaghut.com" at bounding box center [752, 27] width 1504 height 54
click at [1351, 22] on input "elizabeth@swaghut.com" at bounding box center [1375, 27] width 126 height 27
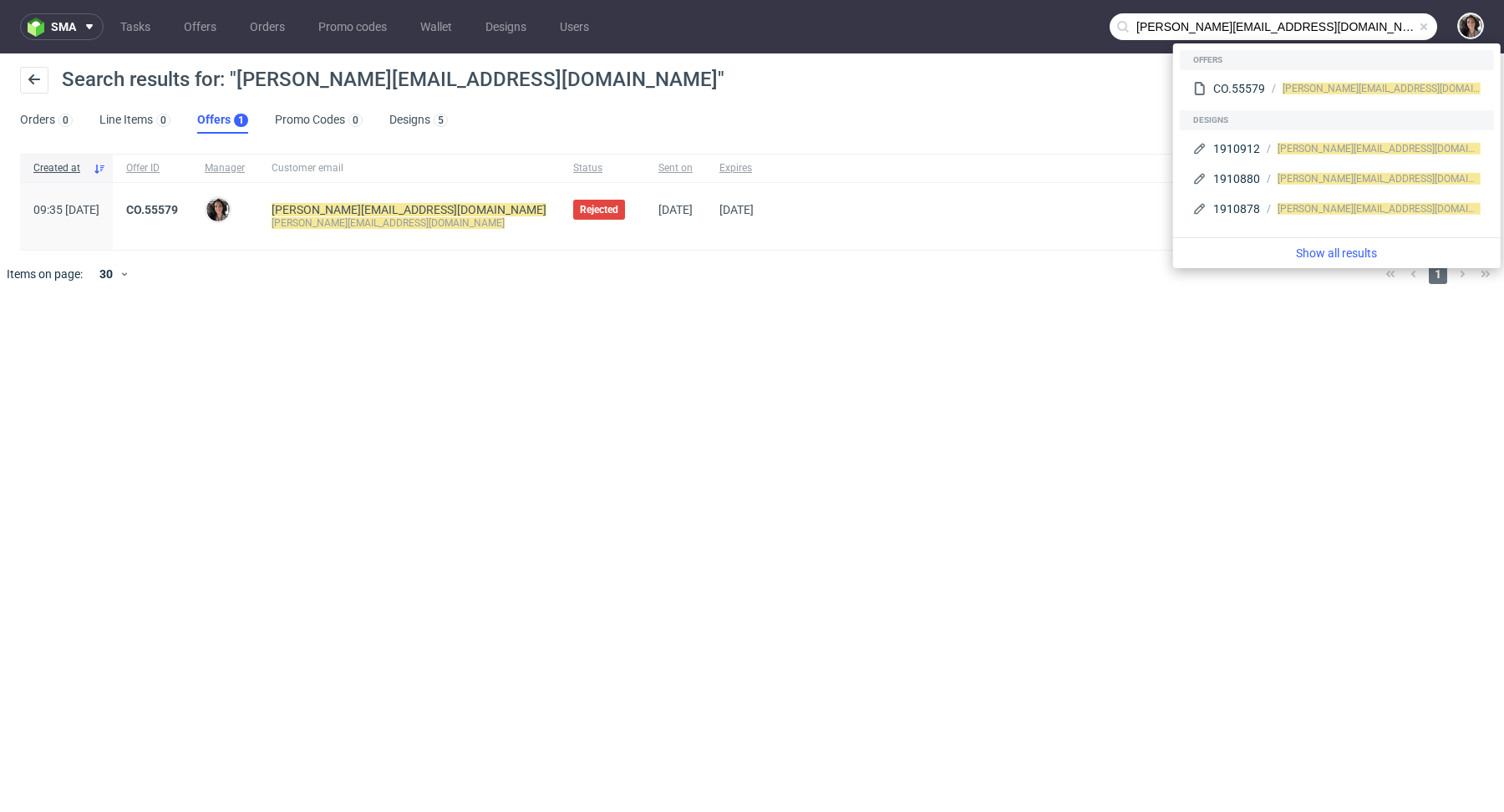
drag, startPoint x: 1183, startPoint y: 20, endPoint x: 1112, endPoint y: 16, distance: 71.1
click at [1112, 16] on div "elizabeth@swaghut.com" at bounding box center [1274, 27] width 328 height 27
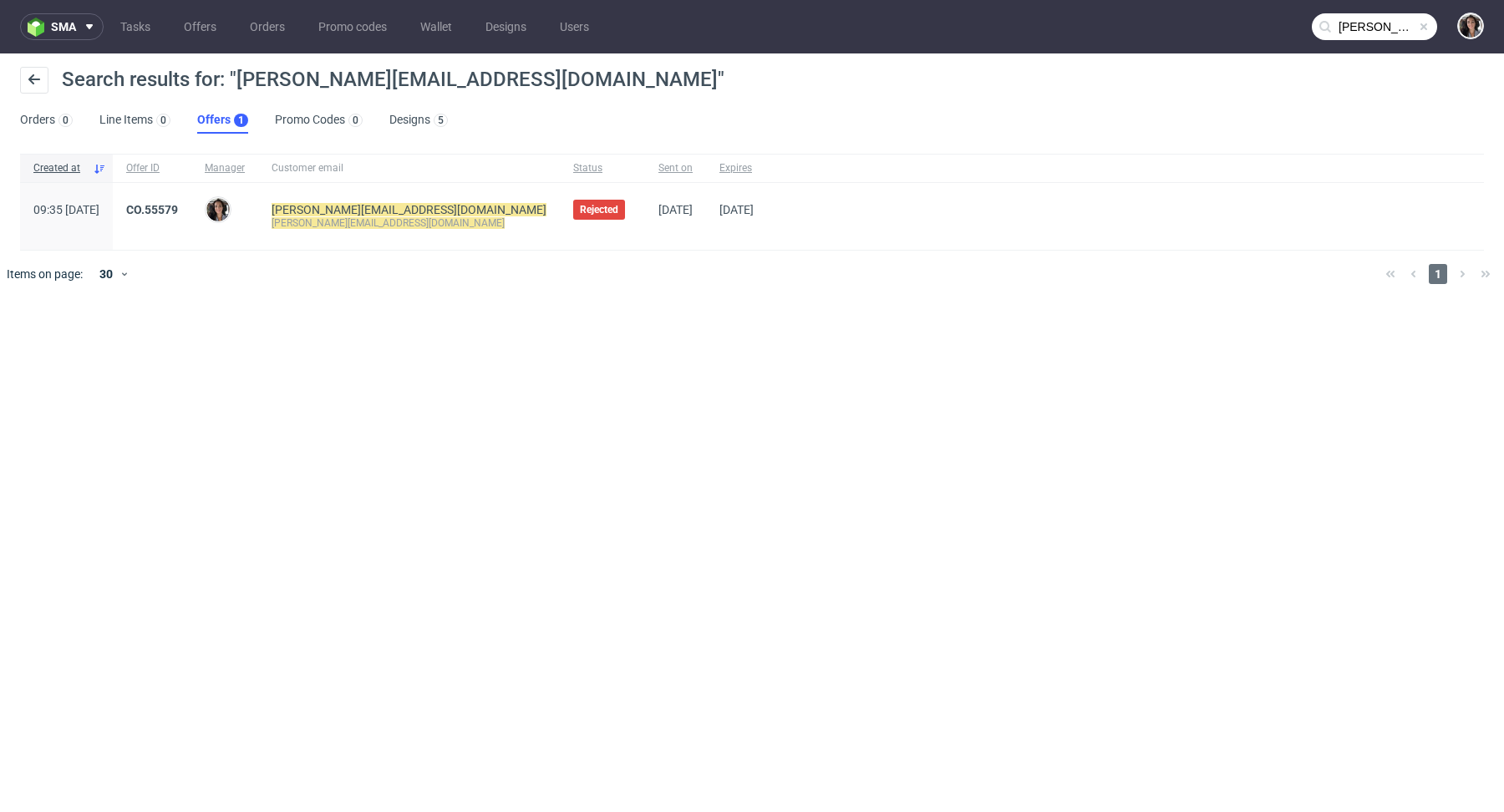
click at [1385, 23] on input "elizabeth@swaghut.com" at bounding box center [1375, 27] width 126 height 27
drag, startPoint x: 1385, startPoint y: 25, endPoint x: 1299, endPoint y: 23, distance: 86.0
click at [1299, 23] on nav "sma Tasks Offers Orders Promo codes Wallet Designs Users elizabeth@swaghut.com" at bounding box center [752, 27] width 1504 height 54
type input "@swaghut.com"
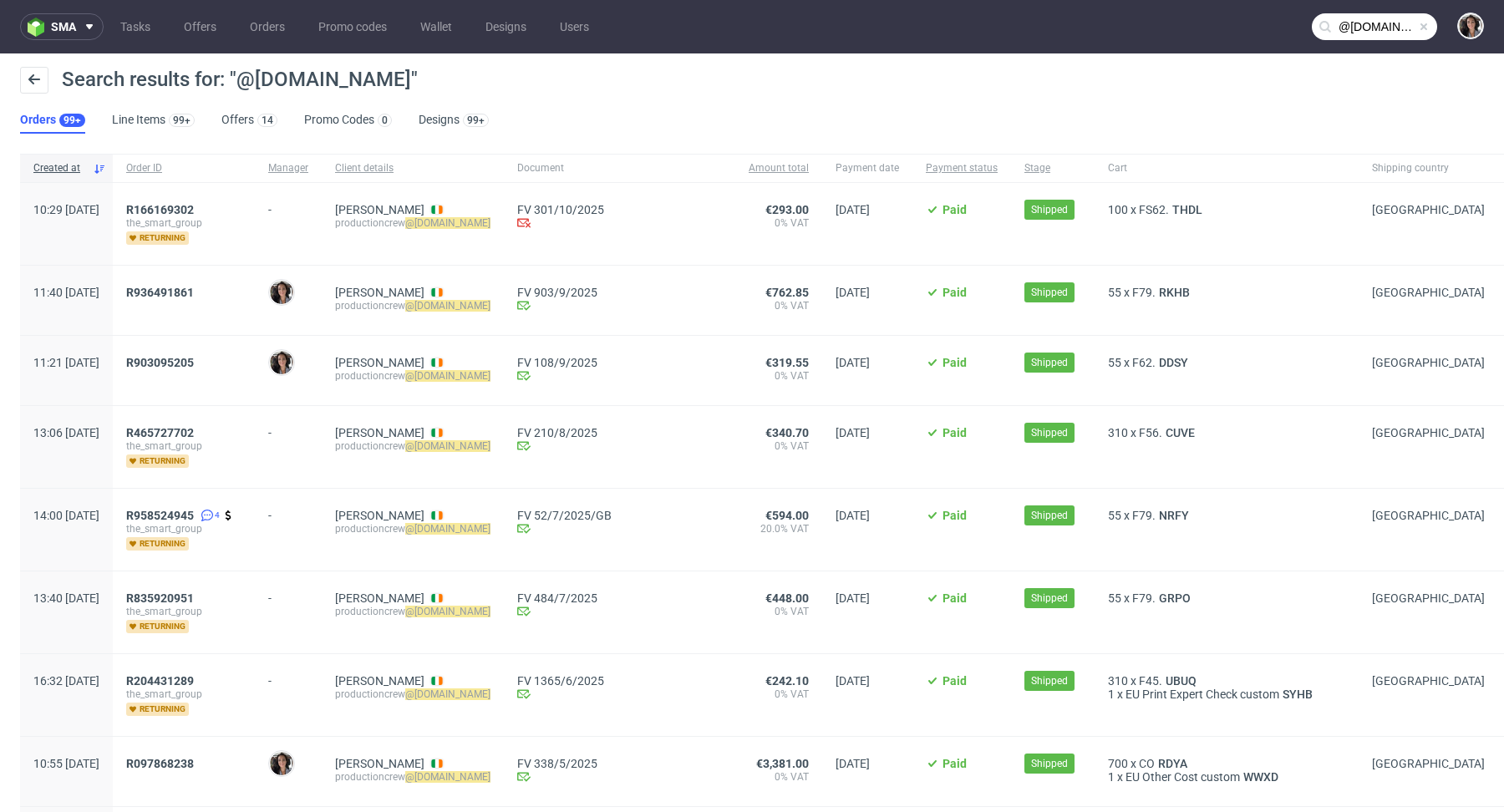
click at [221, 198] on div "R166169302 the_smart_group returning" at bounding box center [184, 223] width 142 height 81
click at [194, 204] on span "R166169302" at bounding box center [160, 210] width 68 height 13
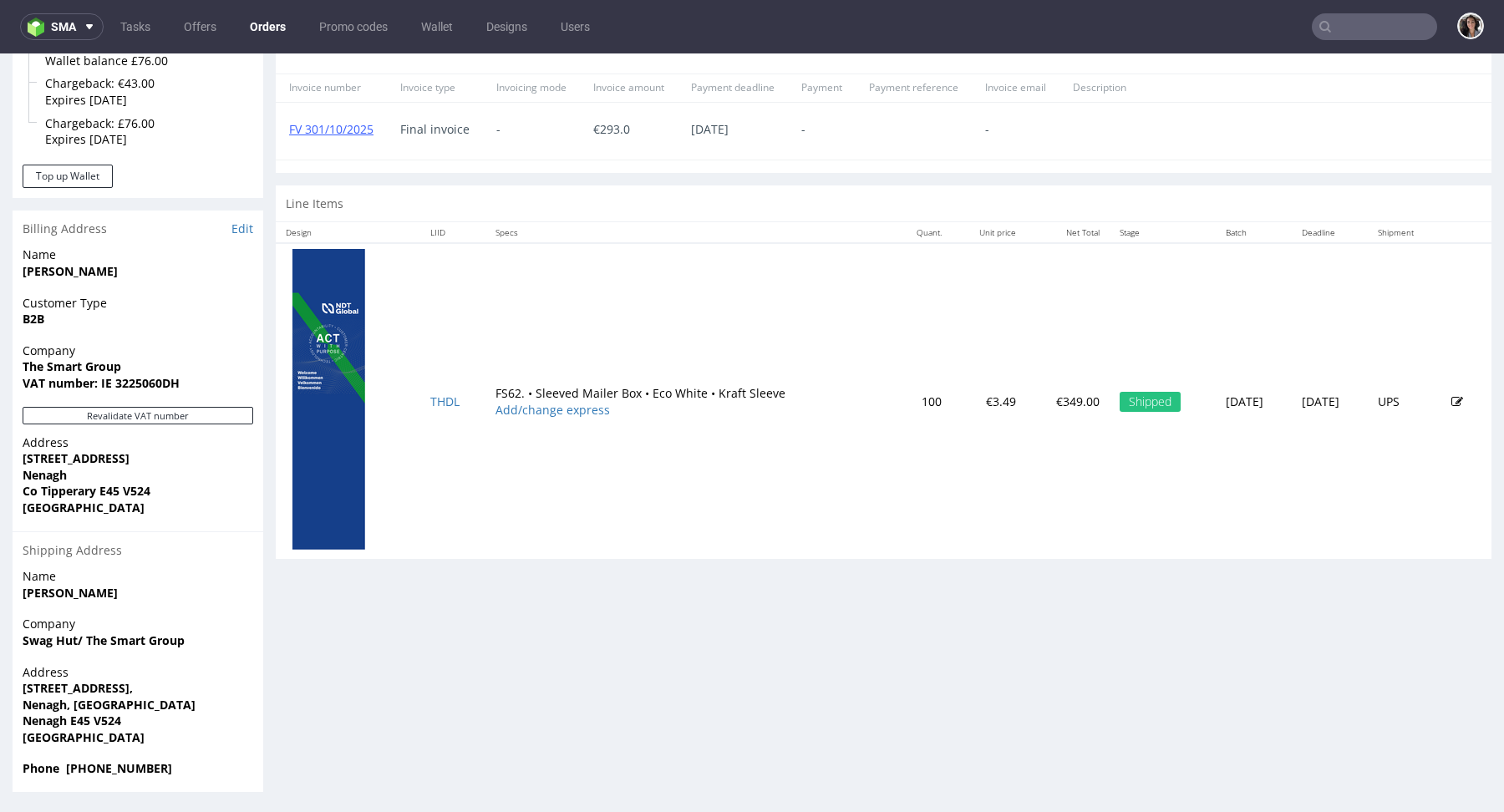
scroll to position [731, 0]
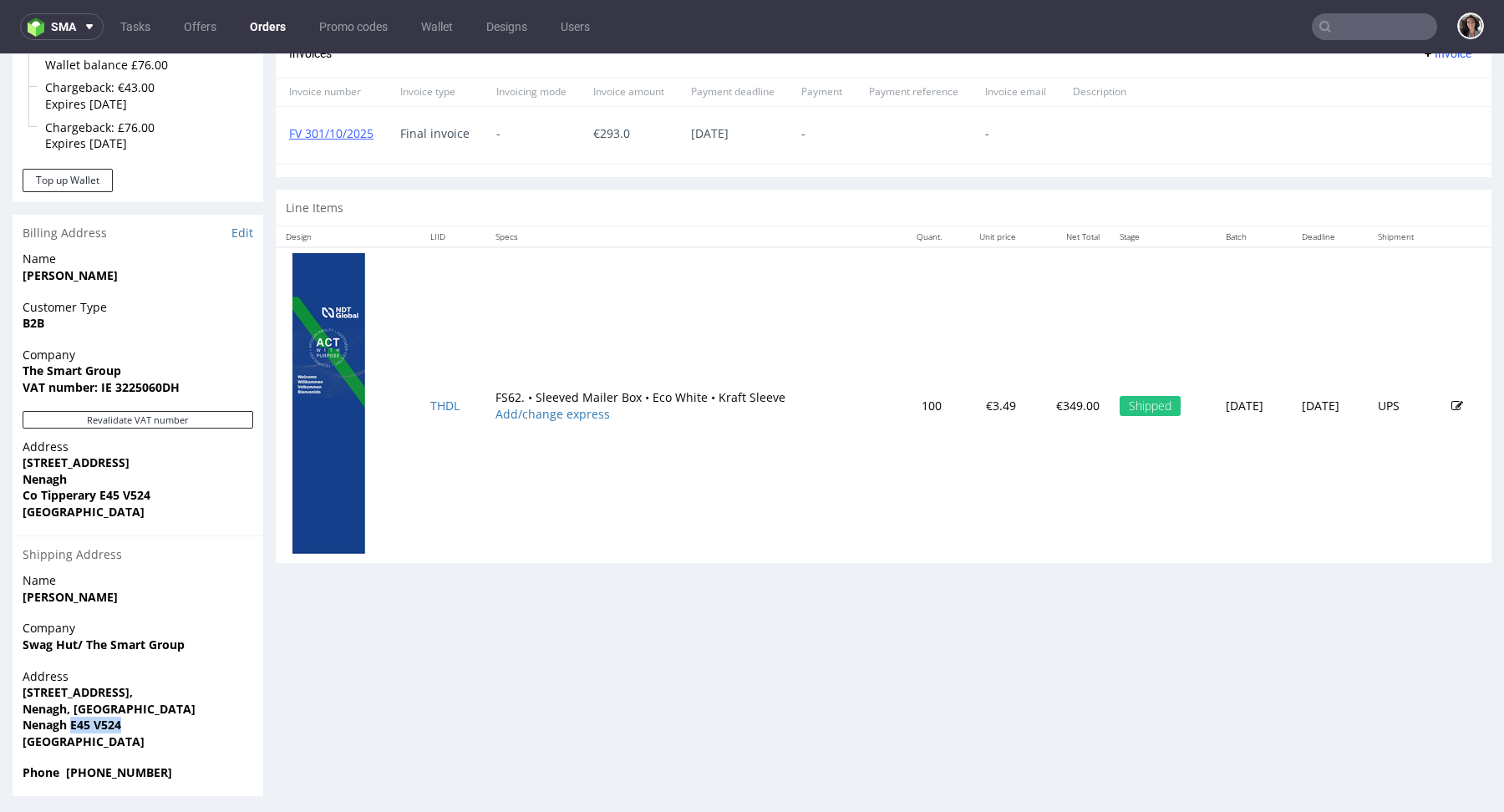
drag, startPoint x: 146, startPoint y: 723, endPoint x: 70, endPoint y: 718, distance: 76.2
click at [69, 718] on span "Nenagh E45 V524" at bounding box center [138, 724] width 230 height 16
copy strong "E45 V524"
type input "@swaghut.com"
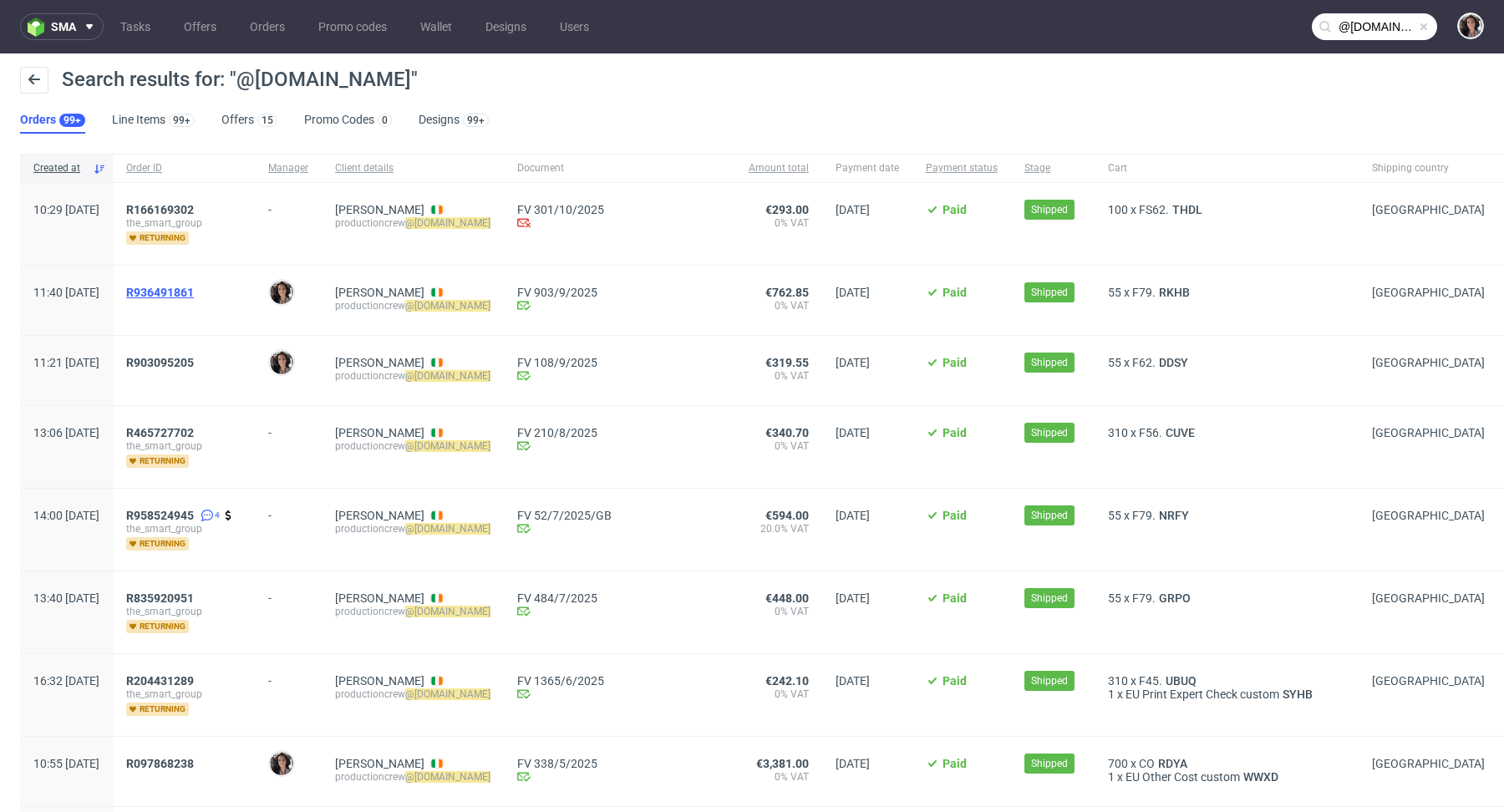
click at [194, 296] on span "R936491861" at bounding box center [160, 292] width 68 height 13
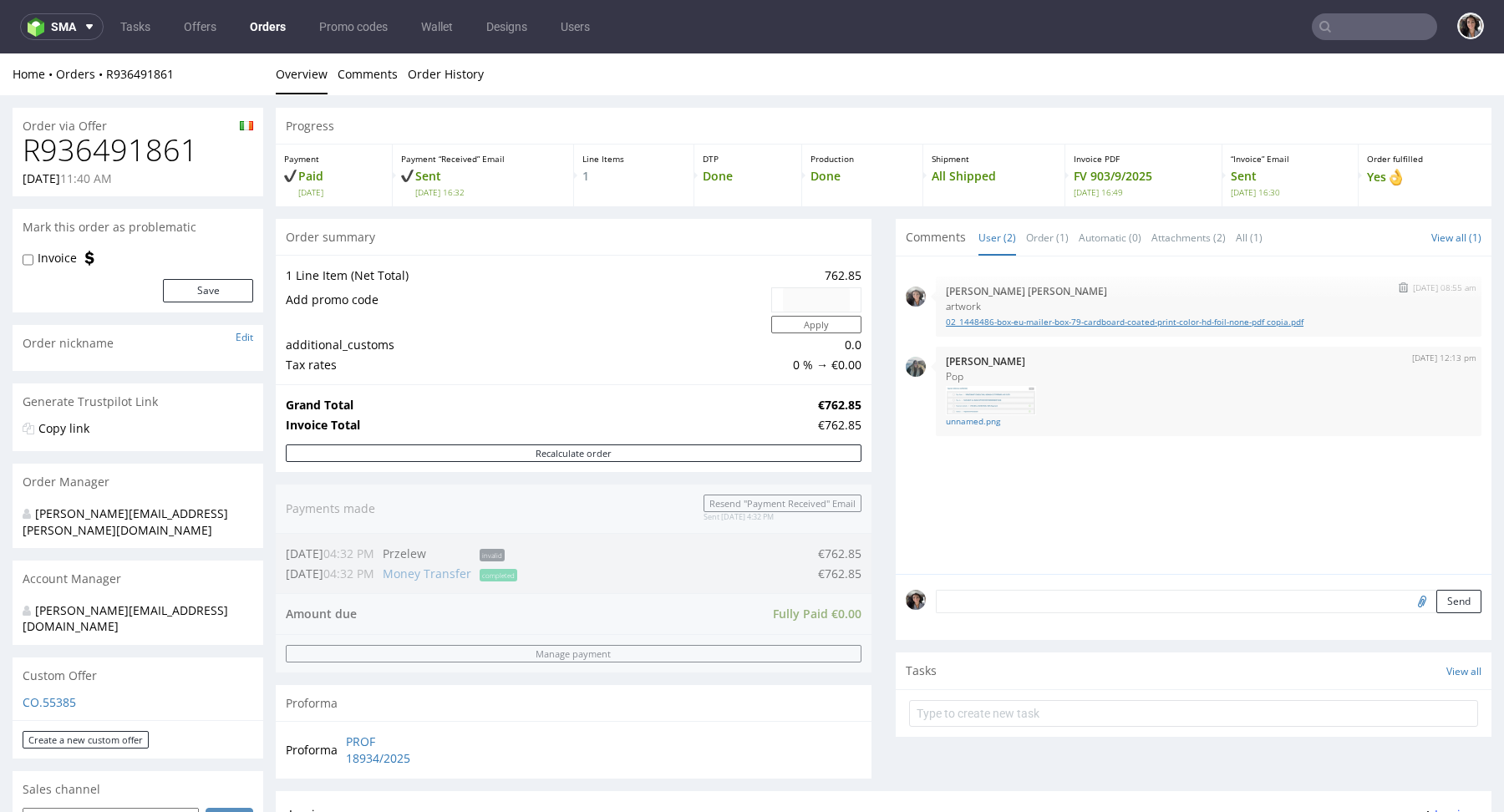
click at [1041, 320] on link "02_1448486-box-eu-mailer-box-79-cardboard-coated-print-color-hd-foil-none-pdf c…" at bounding box center [1209, 321] width 526 height 12
type input "@swaghut.com"
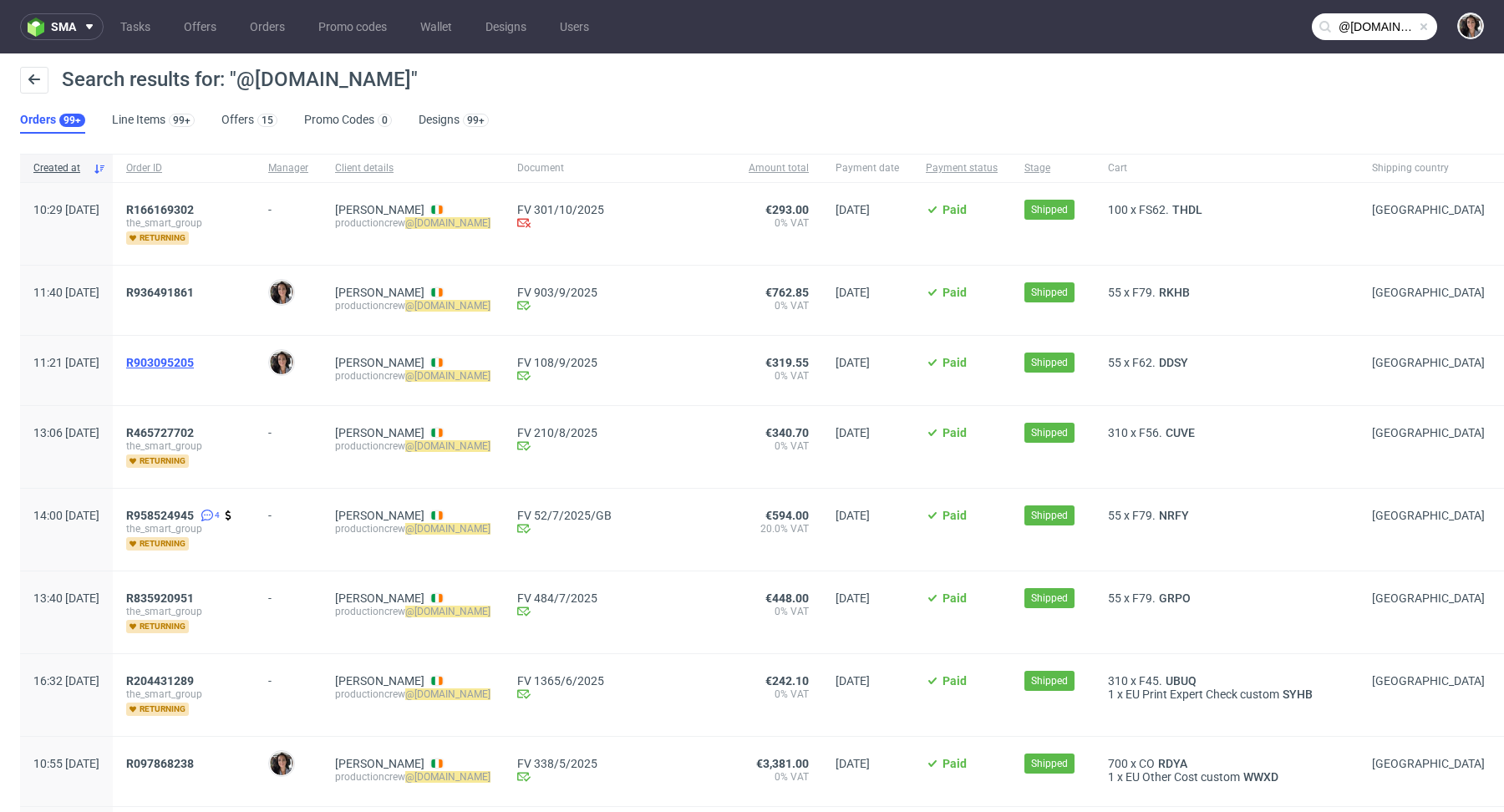
click at [194, 364] on span "R903095205" at bounding box center [160, 362] width 68 height 13
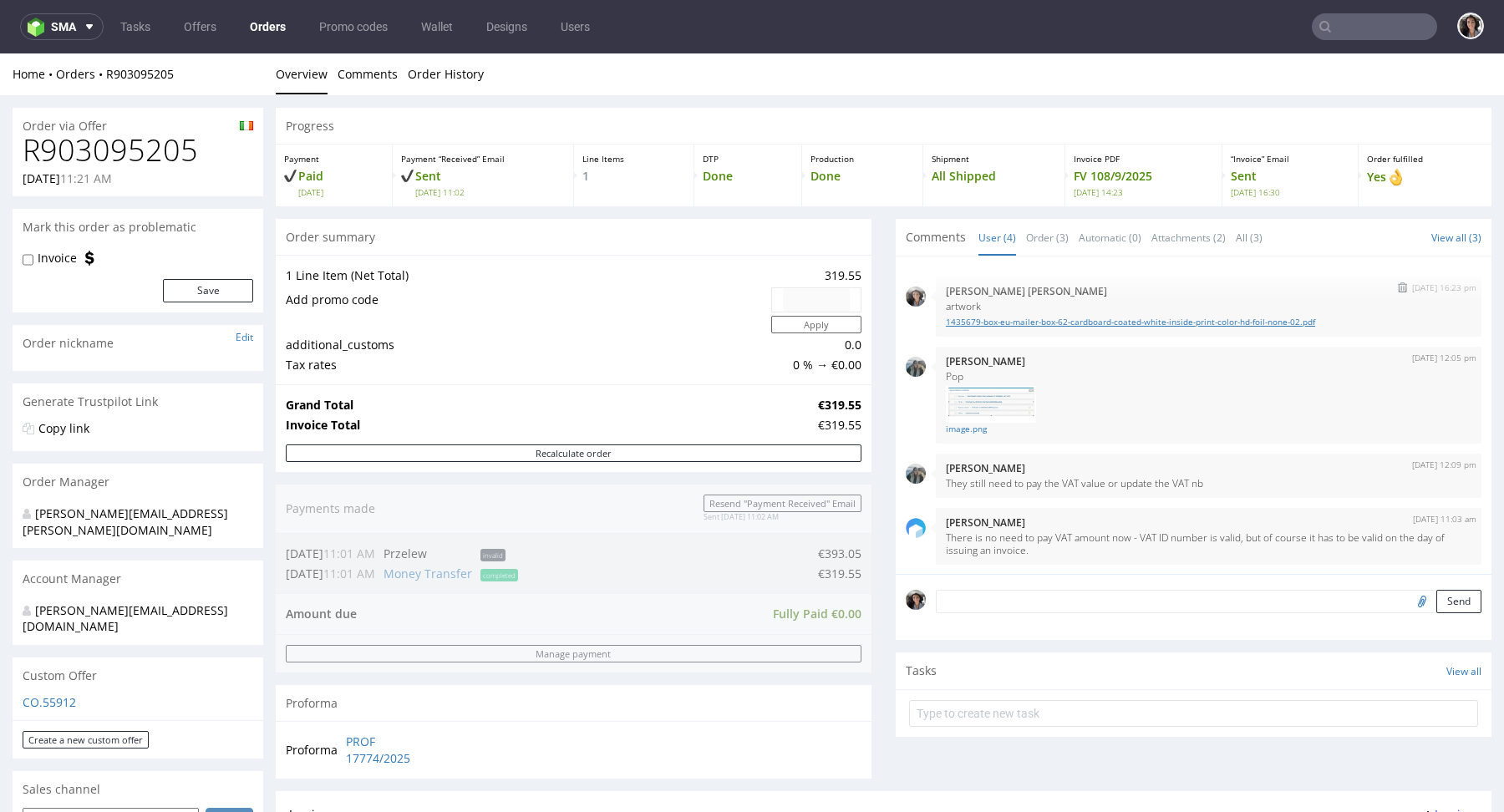
click at [1257, 316] on link "1435679-box-eu-mailer-box-62-cardboard-coated-white-inside-print-color-hd-foil-…" at bounding box center [1209, 321] width 526 height 12
type input "@swaghut.com"
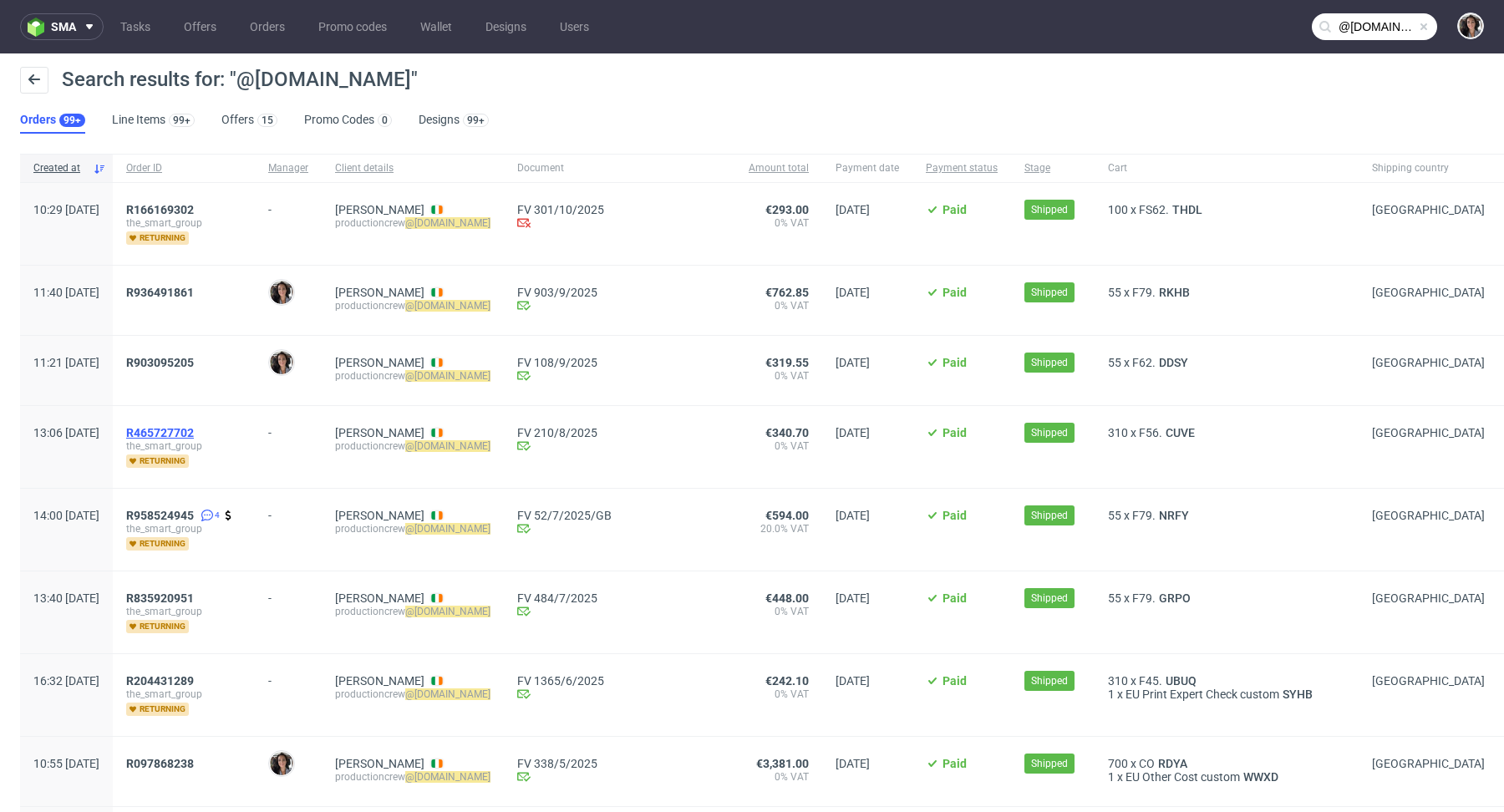
click at [194, 428] on span "R465727702" at bounding box center [160, 432] width 68 height 13
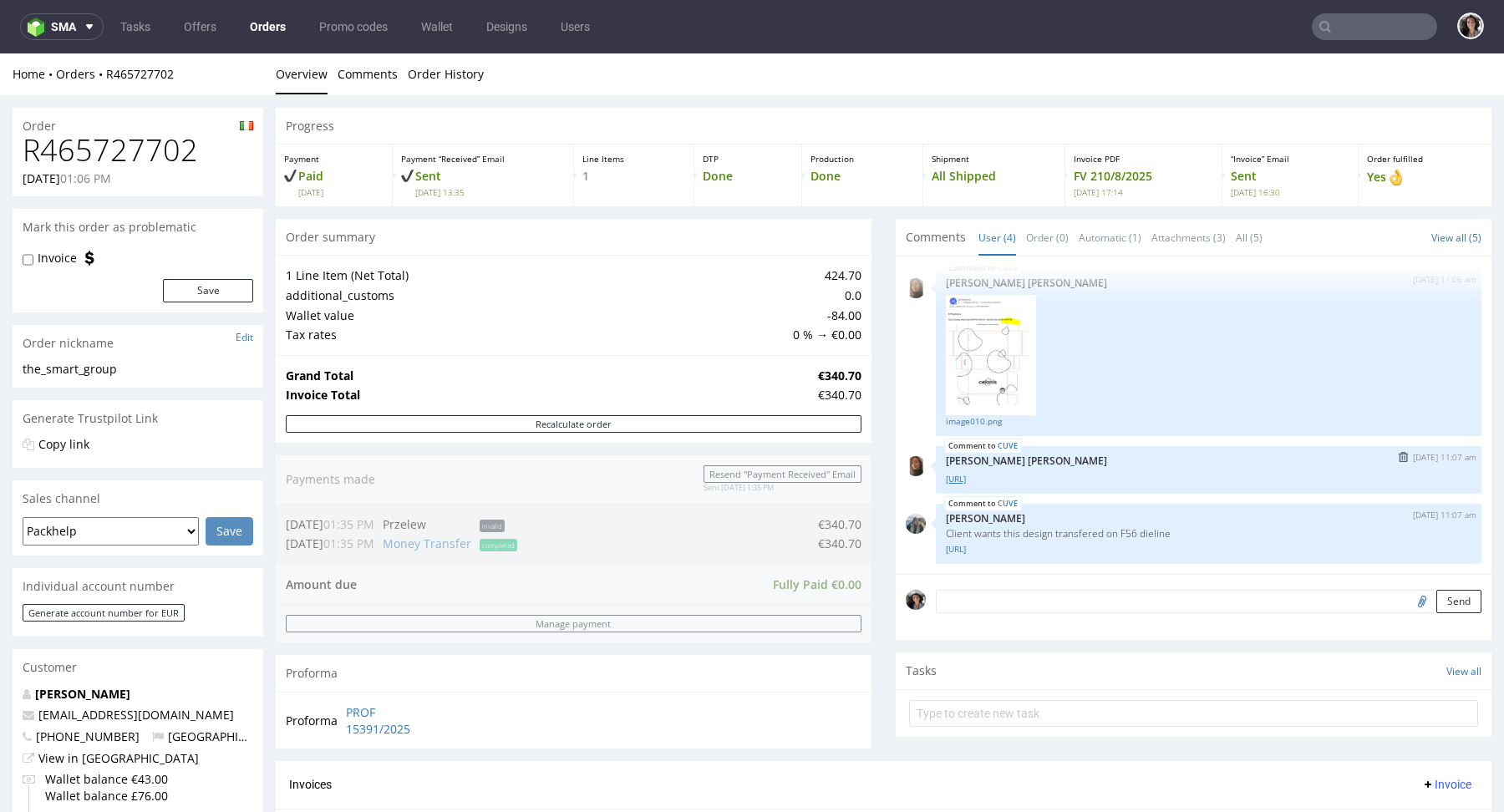
click at [1097, 478] on link "Celonis_box-eu--mailer-box--45--cardboard-natural--print-monochrome--foil-none_…" at bounding box center [1209, 478] width 526 height 12
type input "@swaghut.com"
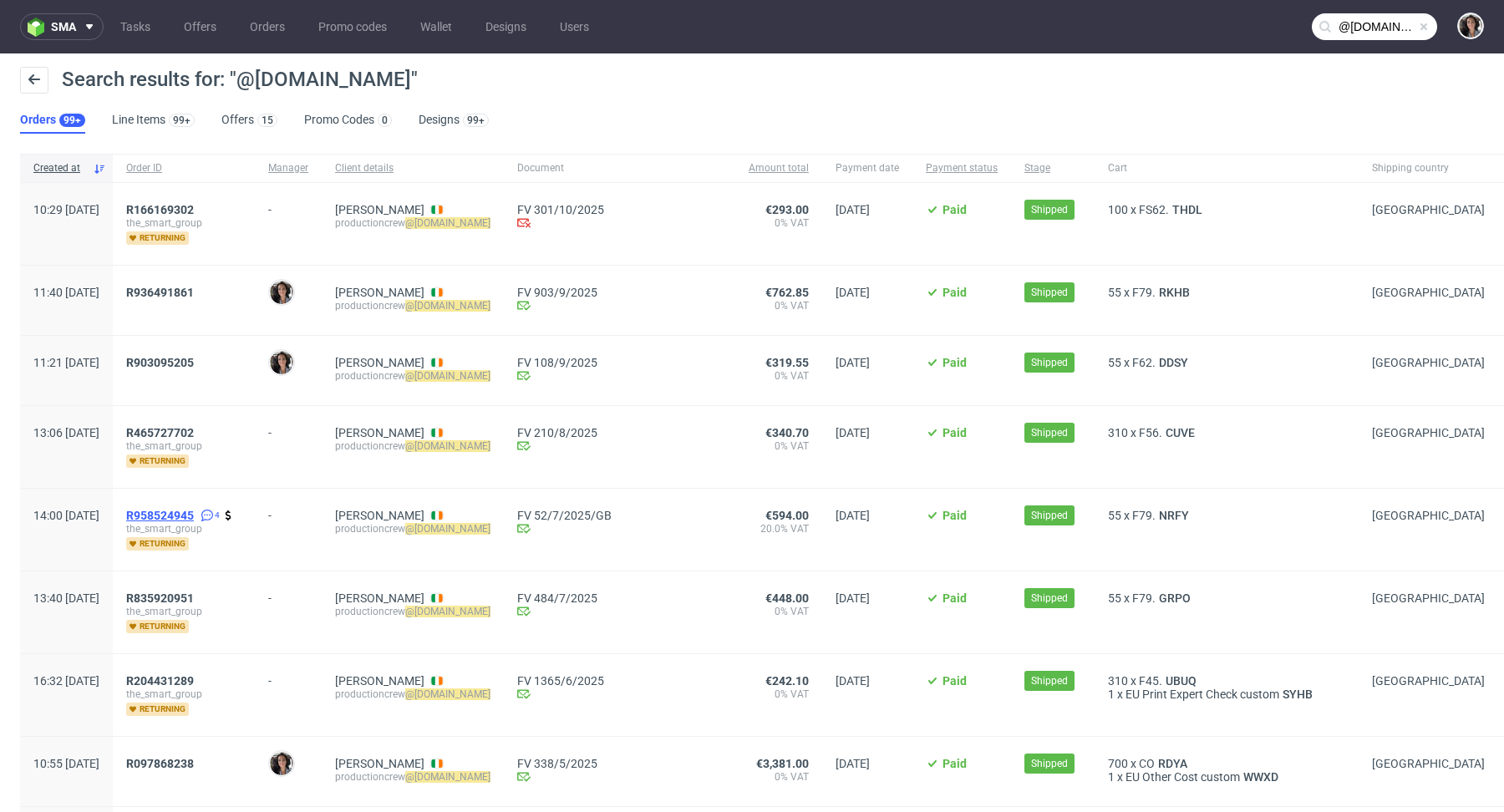
click at [194, 515] on span "R958524945" at bounding box center [160, 516] width 68 height 13
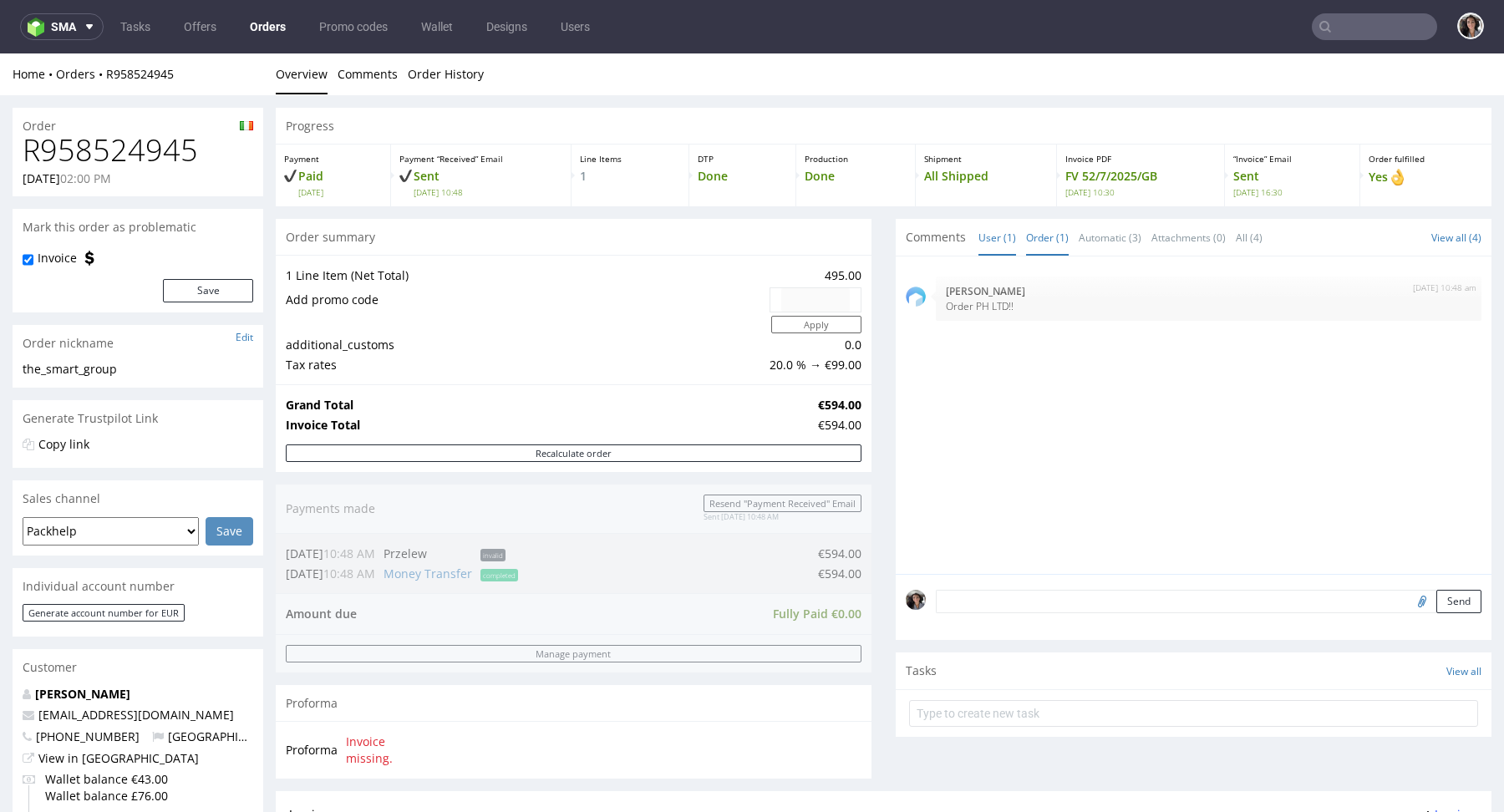
click at [1037, 245] on link "Order (1)" at bounding box center [1047, 237] width 42 height 35
type input "@swaghut.com"
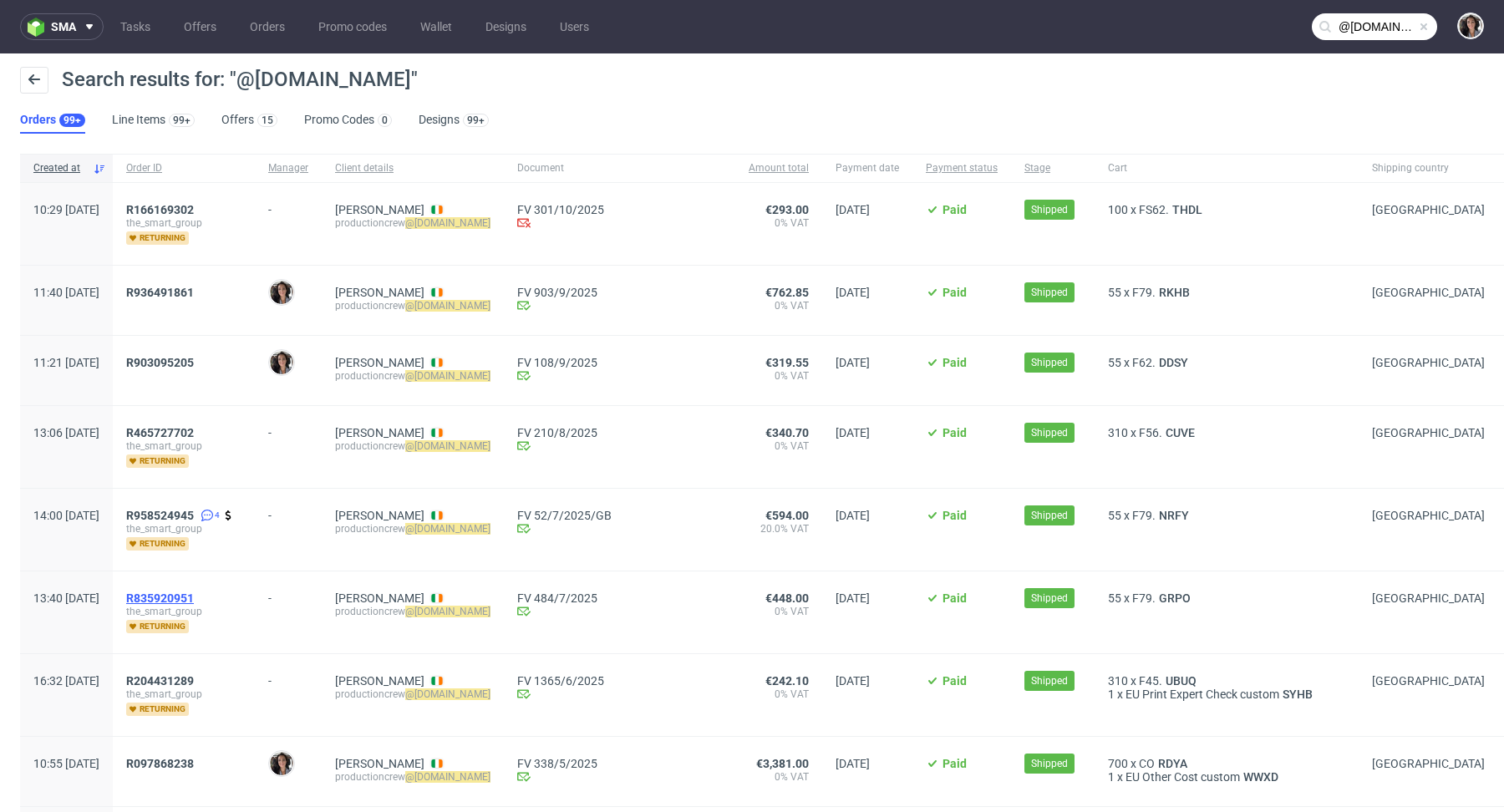
click at [194, 596] on span "R835920951" at bounding box center [160, 598] width 68 height 13
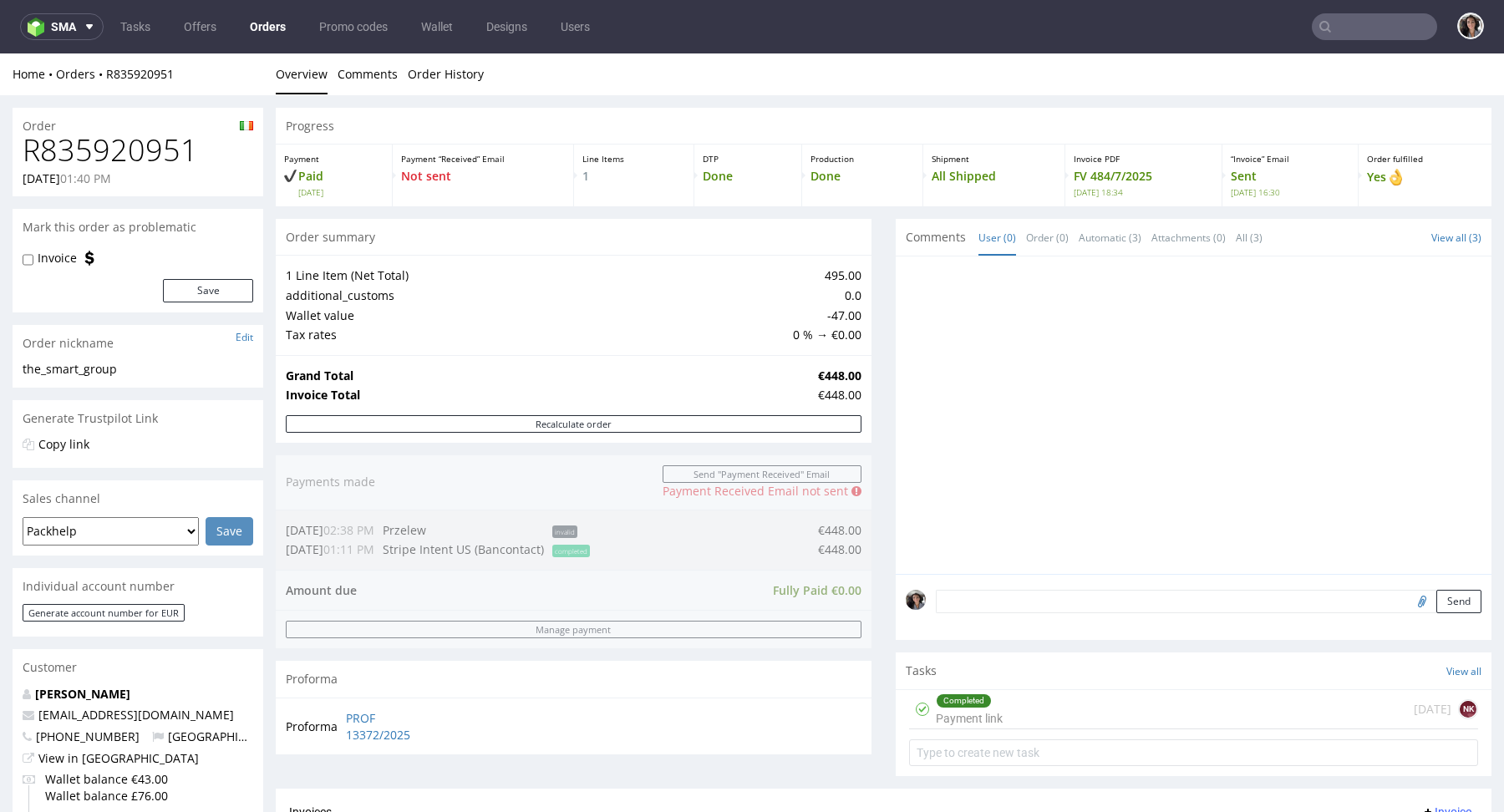
type input "@swaghut.com"
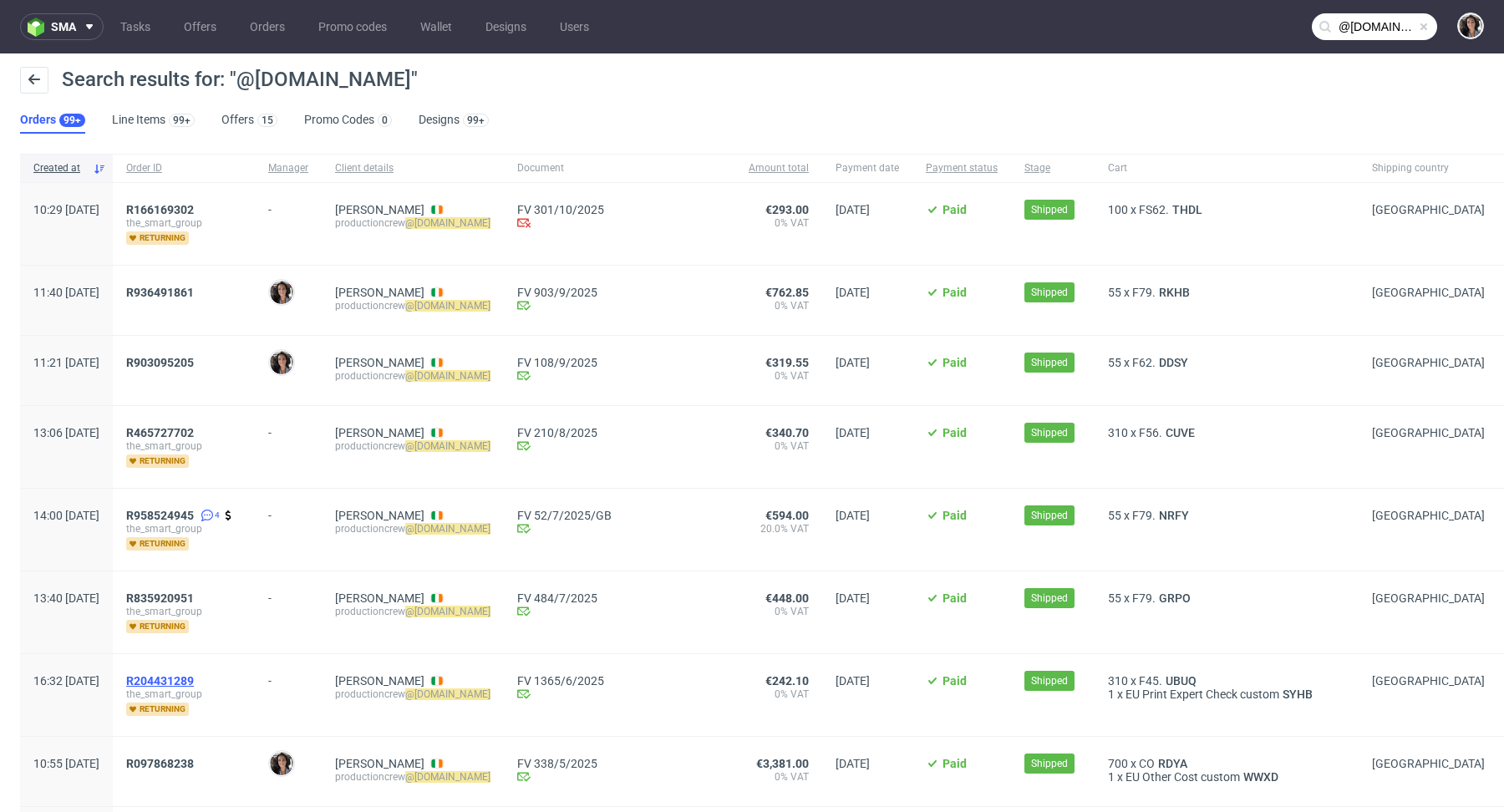
click at [194, 674] on span "R204431289" at bounding box center [160, 681] width 68 height 13
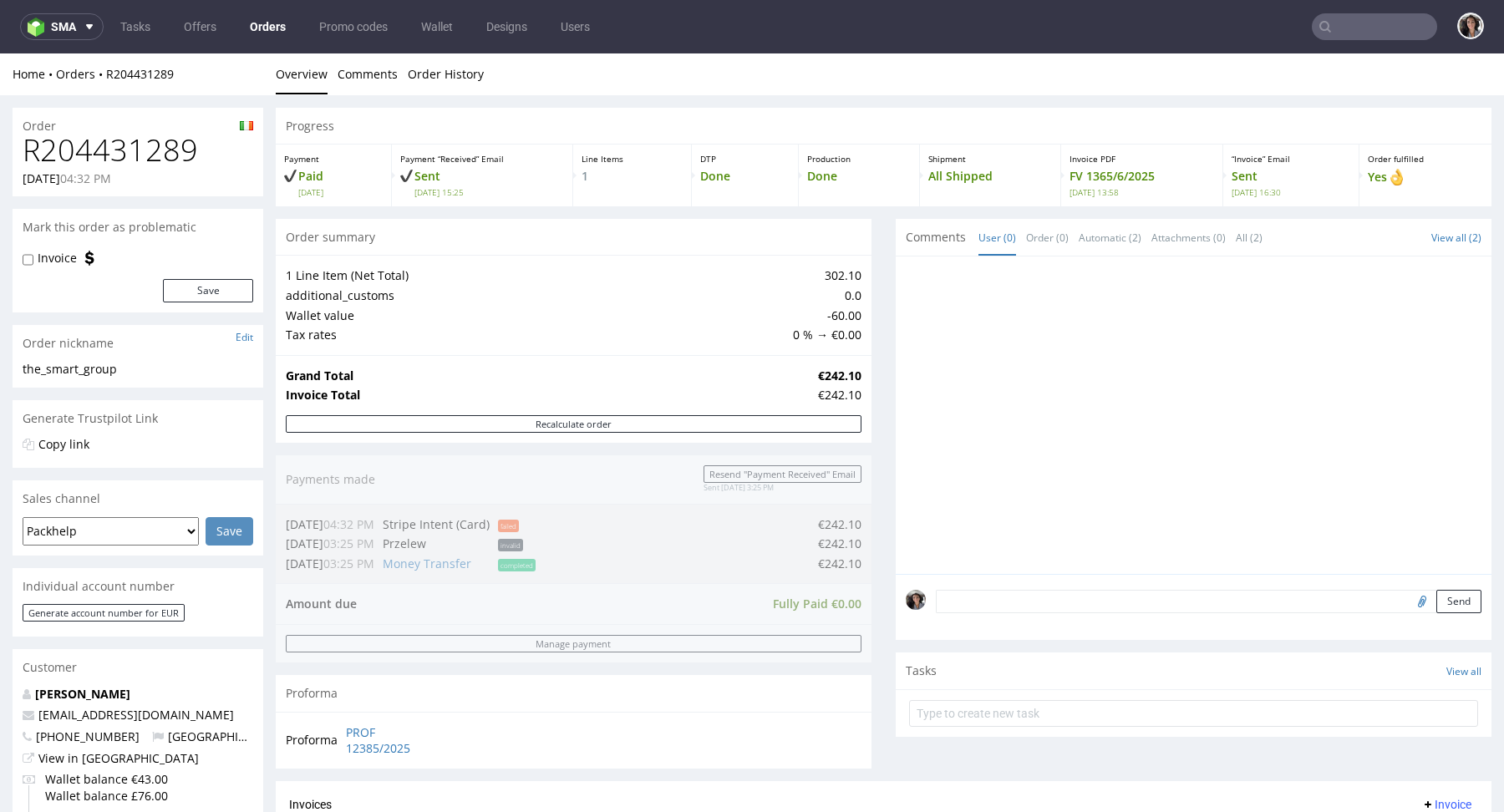
type input "@swaghut.com"
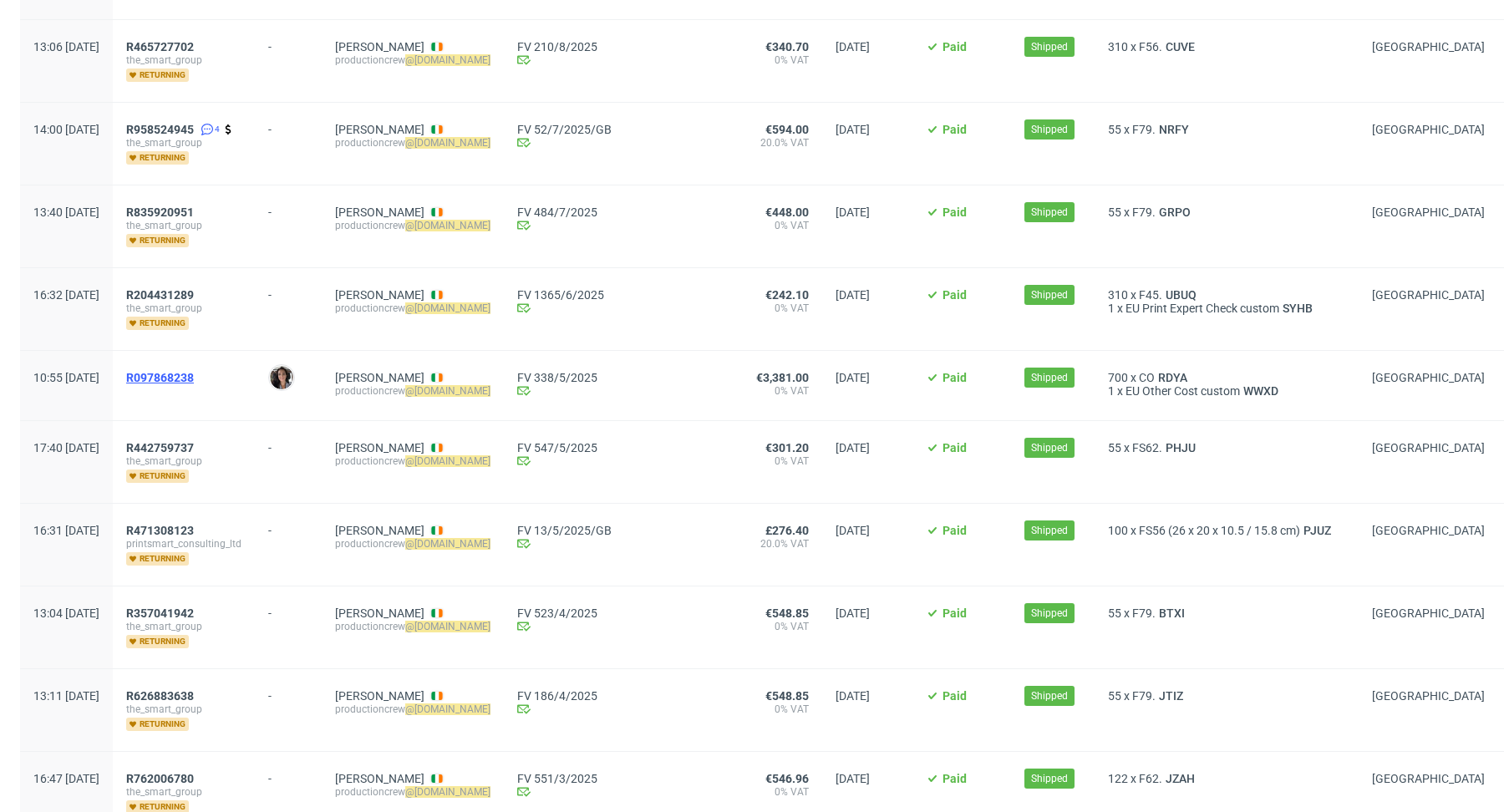
click at [194, 375] on span "R097868238" at bounding box center [160, 378] width 68 height 13
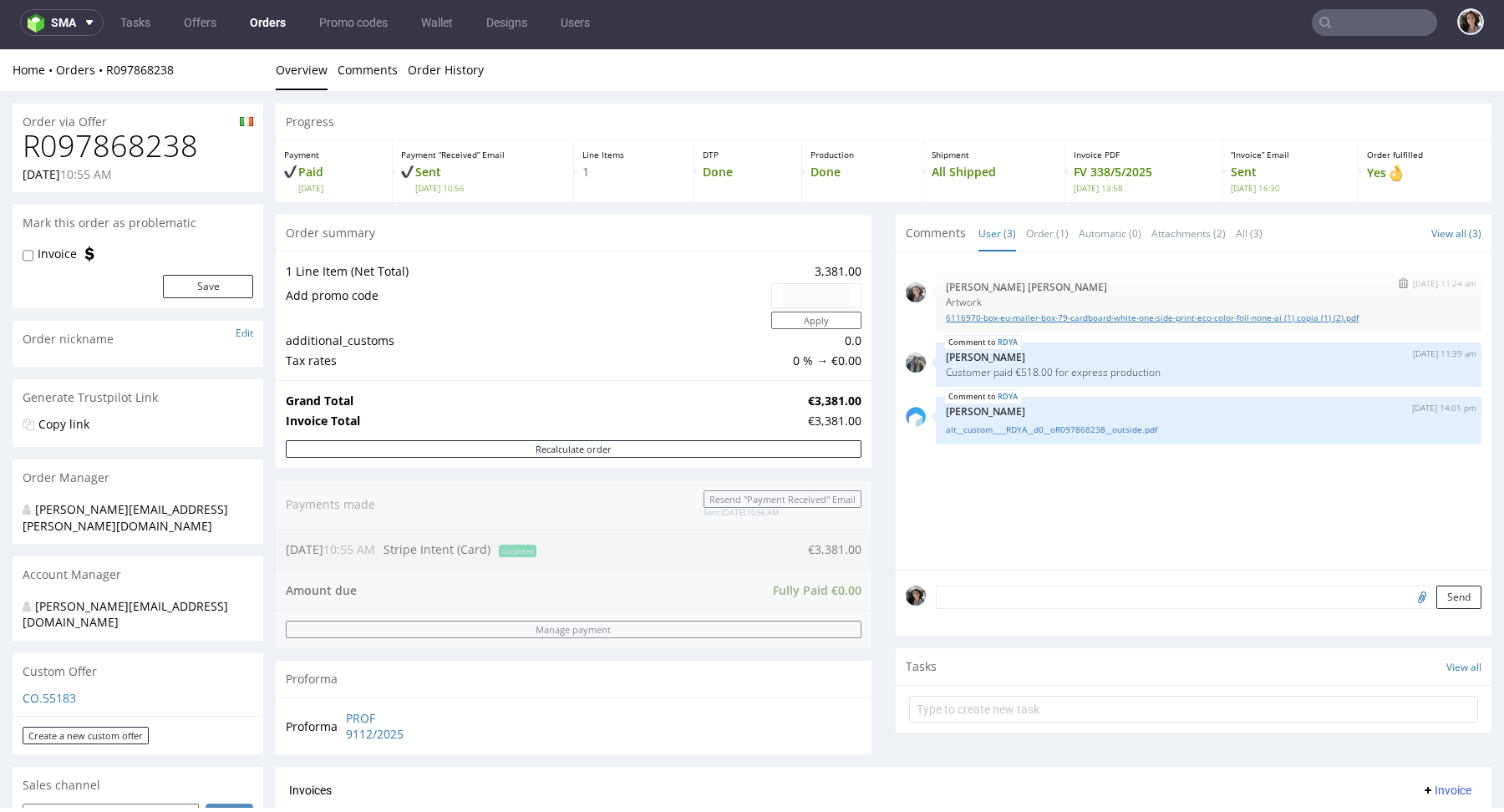
click at [1178, 321] on link "6116970-box-eu-mailer-box-79-cardboard-white-one-side-print-eco-color-foil-none…" at bounding box center [1209, 317] width 526 height 12
type input "@swaghut.com"
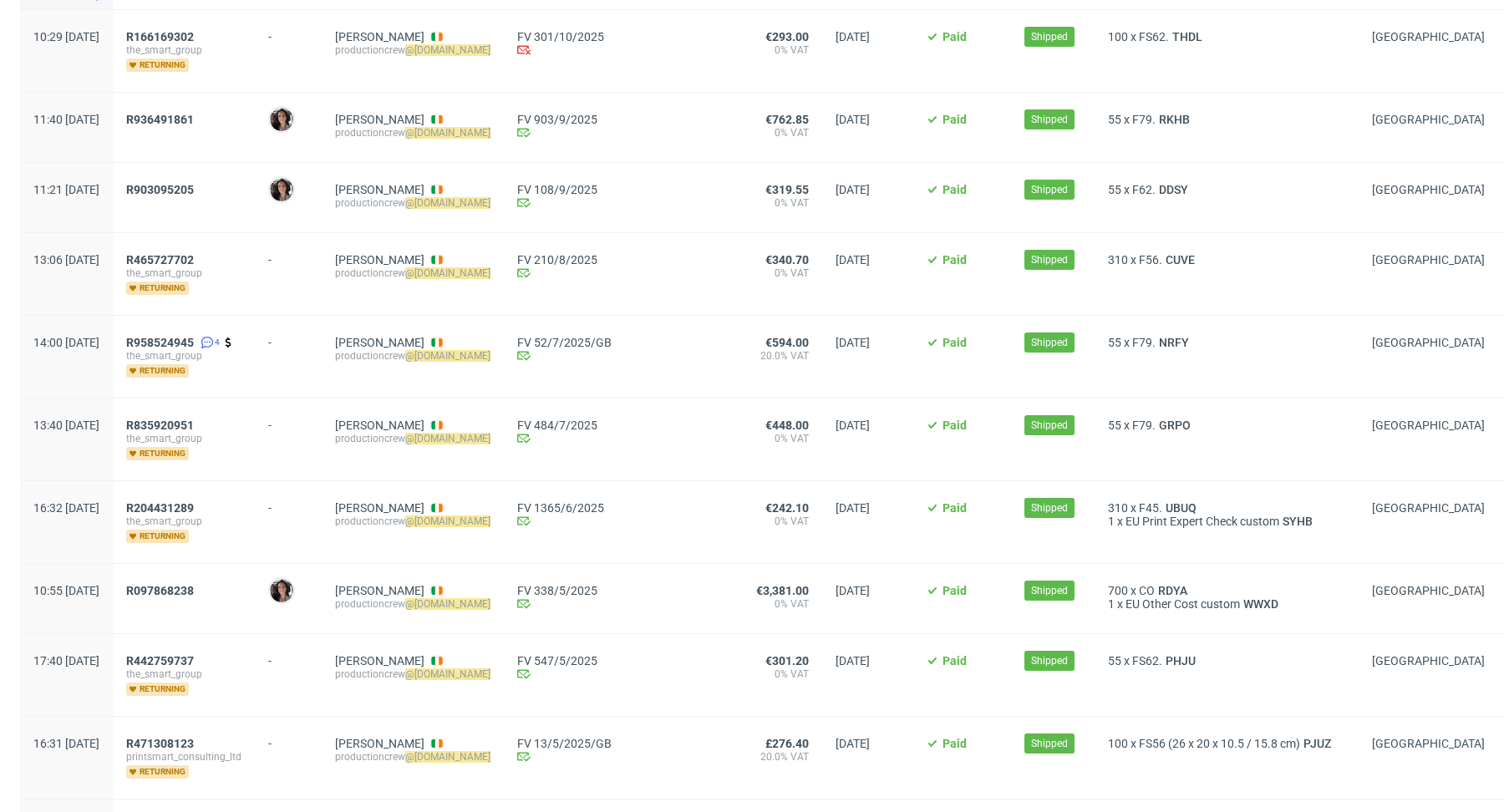
scroll to position [306, 0]
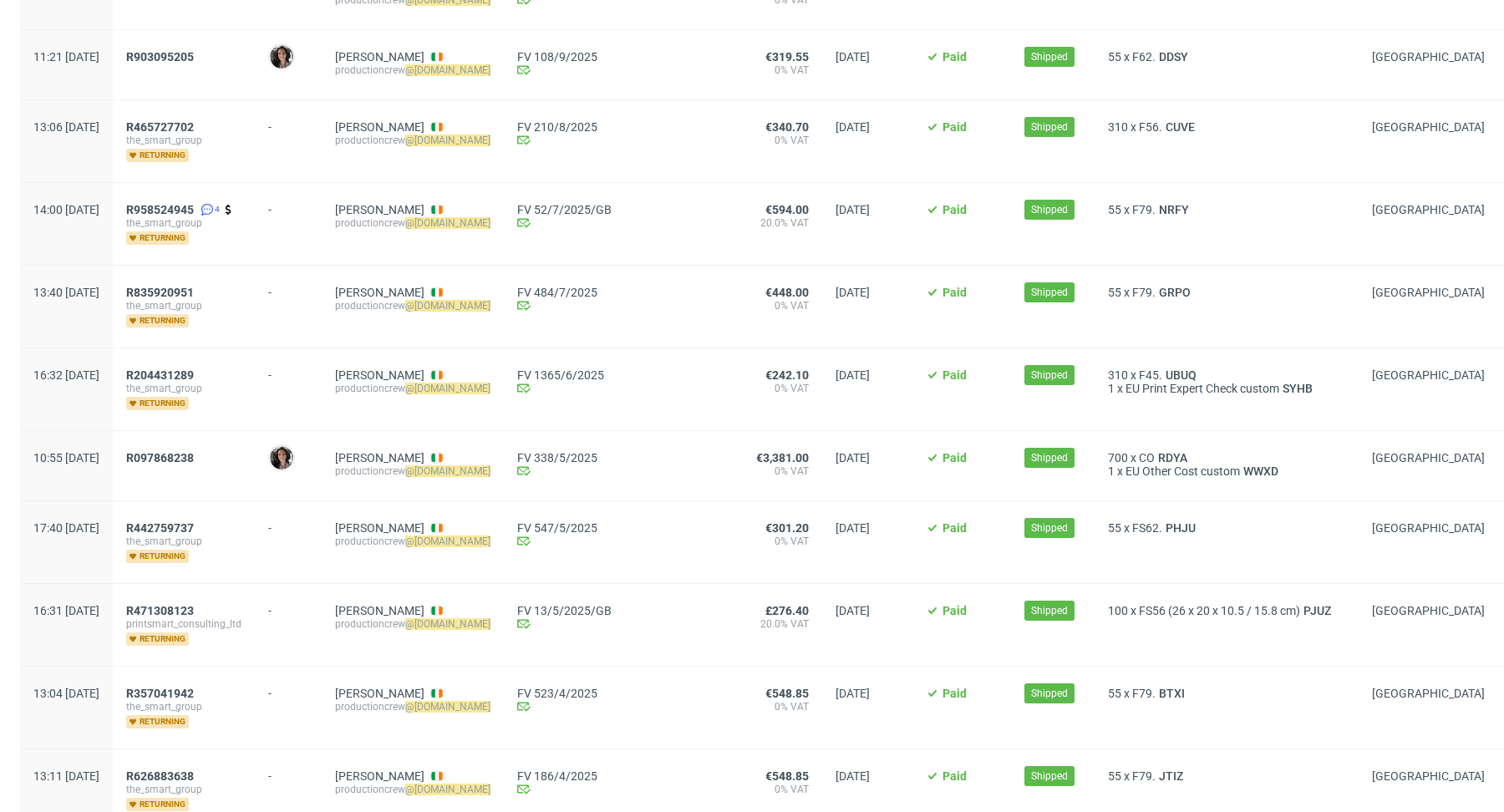
click at [219, 516] on div "R442759737 the_smart_group returning" at bounding box center [184, 542] width 142 height 81
click at [194, 529] on span "R442759737" at bounding box center [160, 528] width 68 height 13
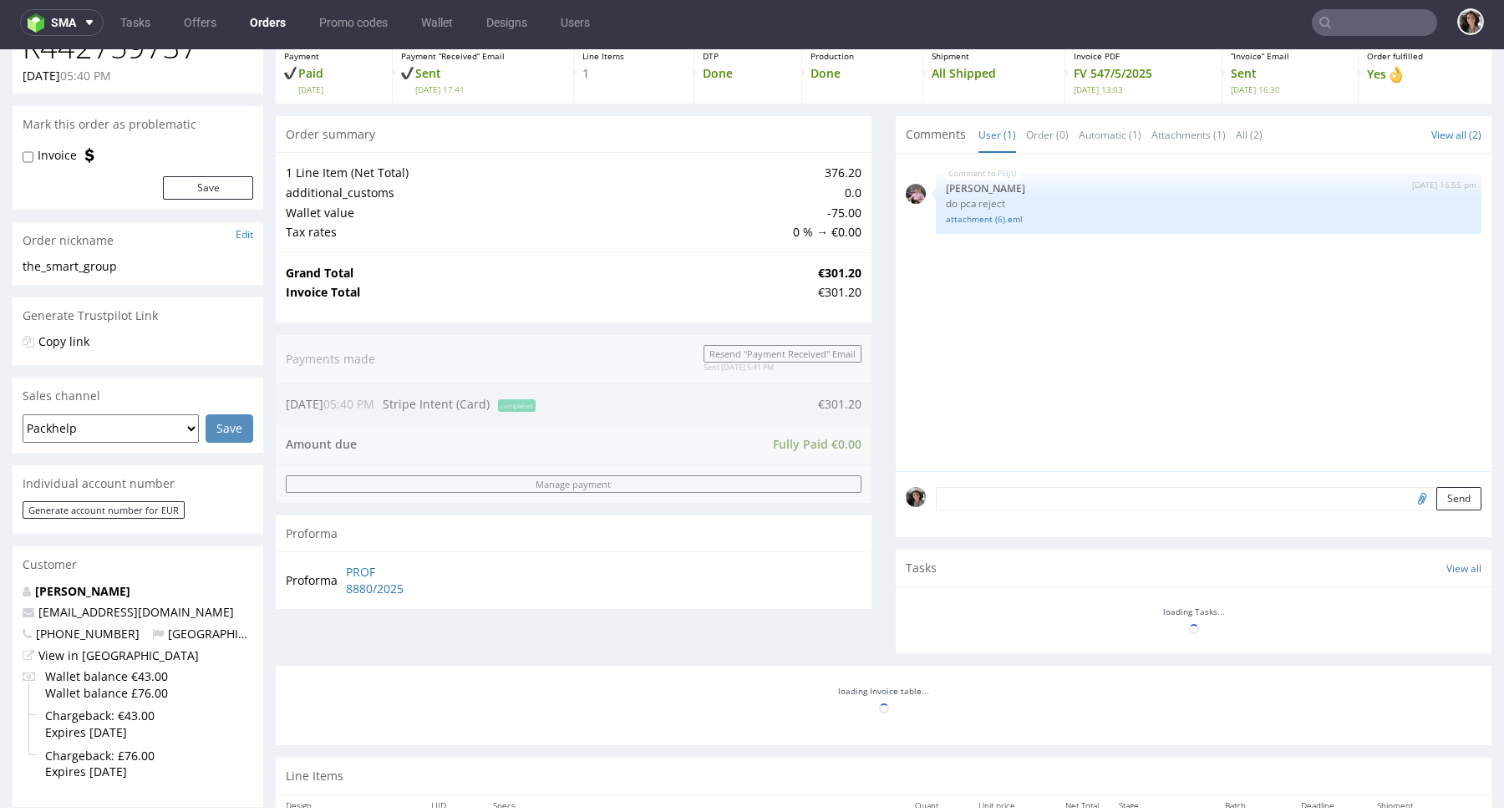
scroll to position [735, 0]
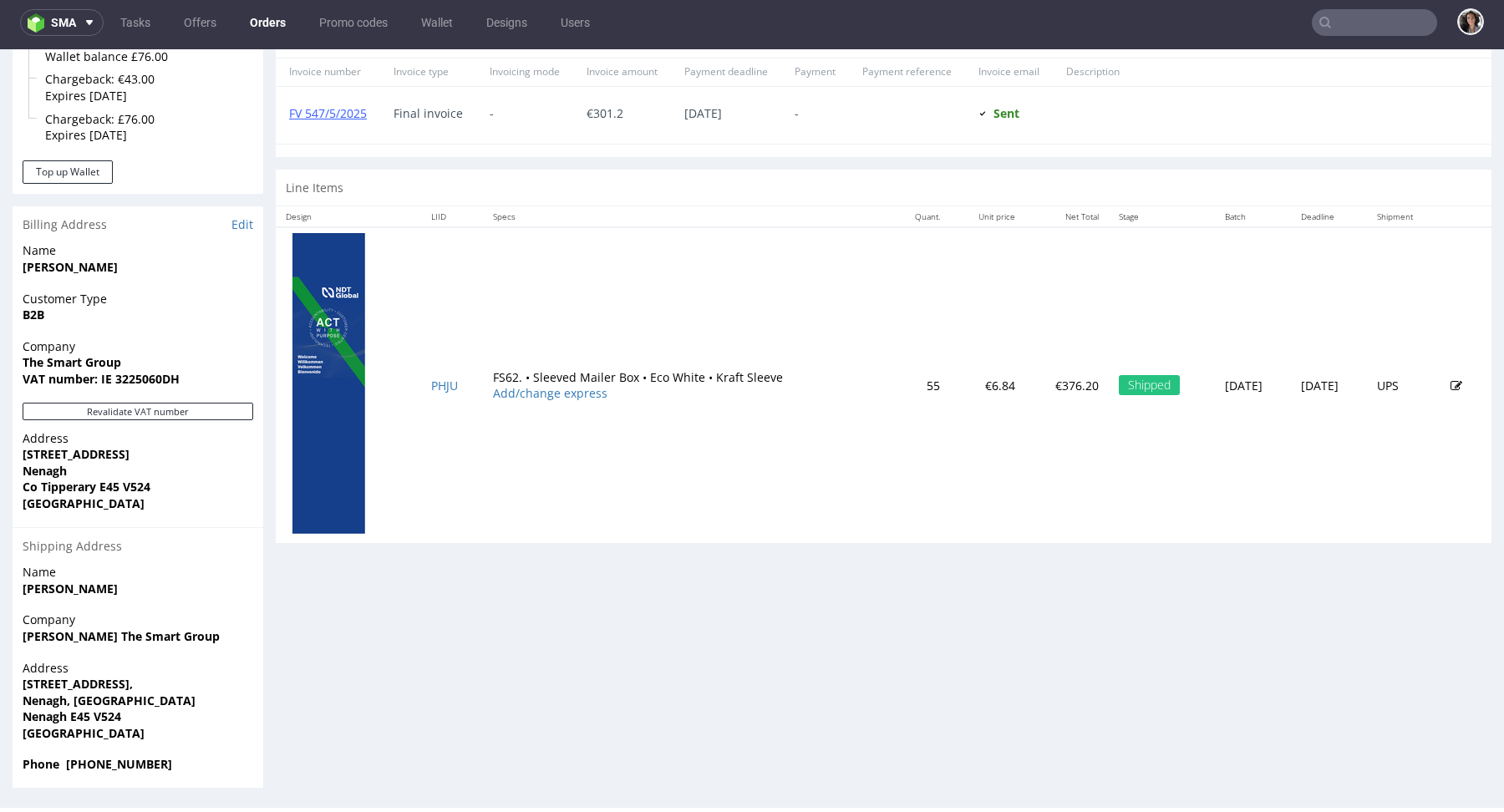
type input "@swaghut.com"
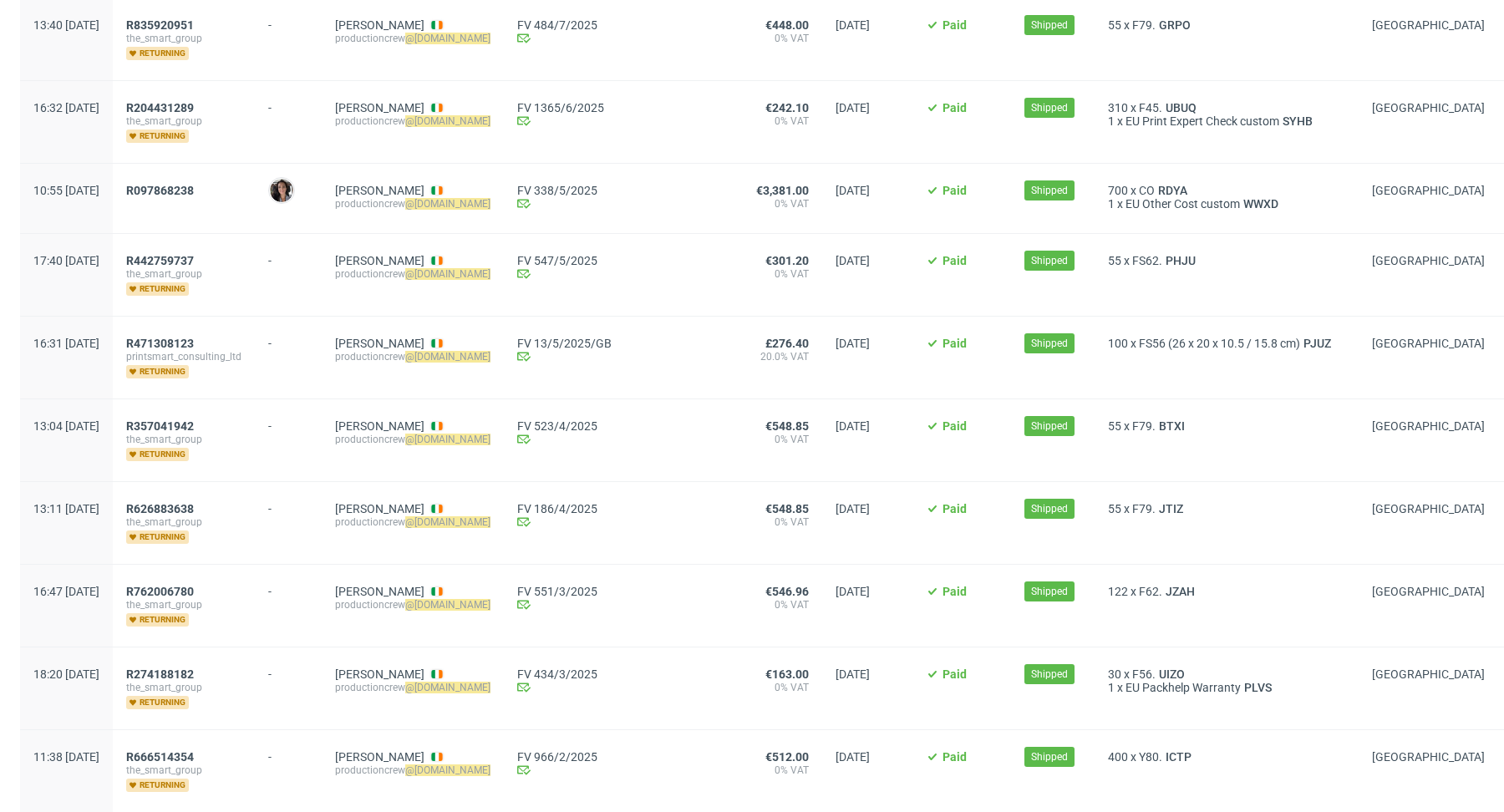
scroll to position [586, 0]
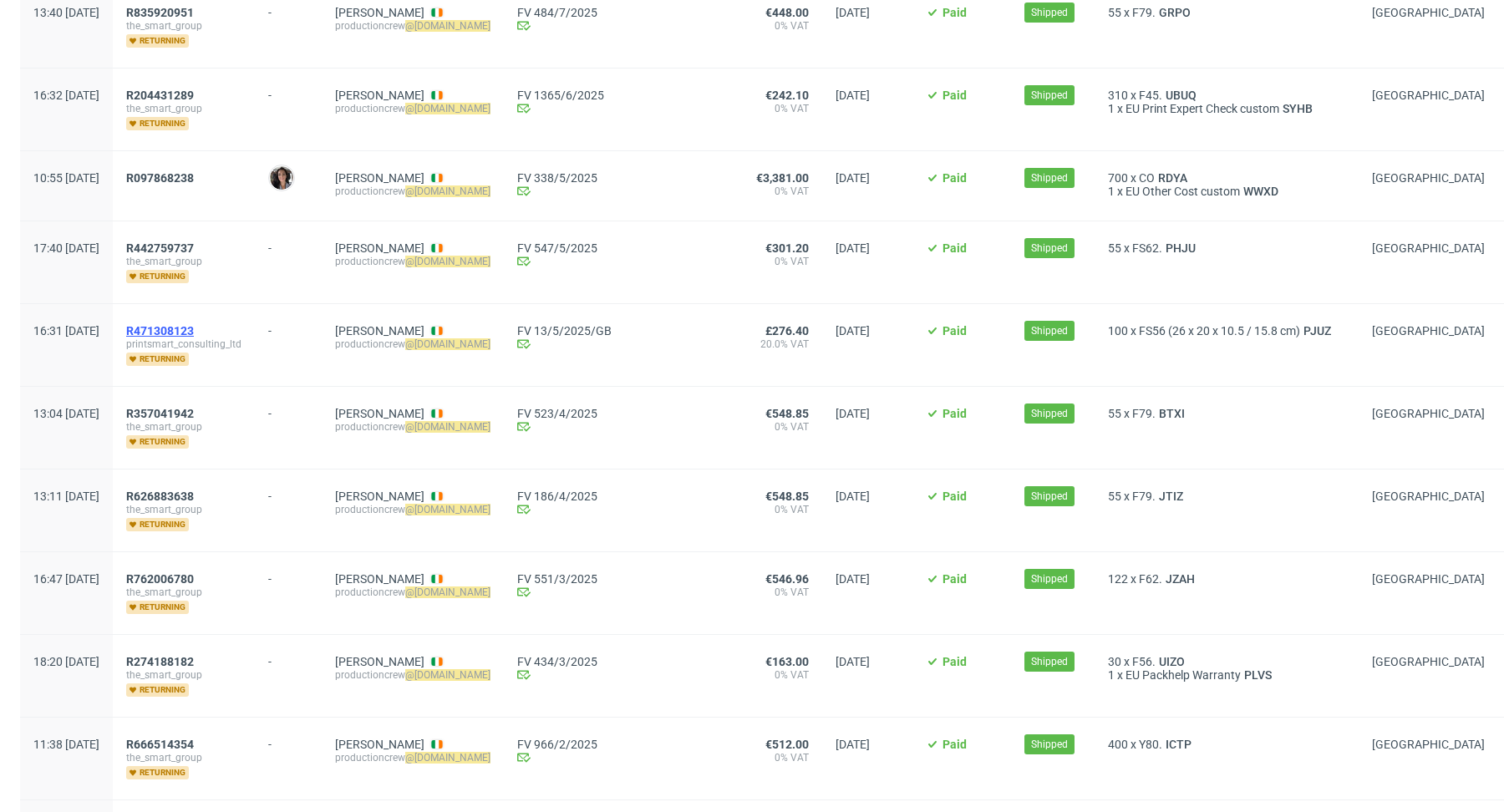
click at [194, 325] on span "R471308123" at bounding box center [160, 331] width 68 height 13
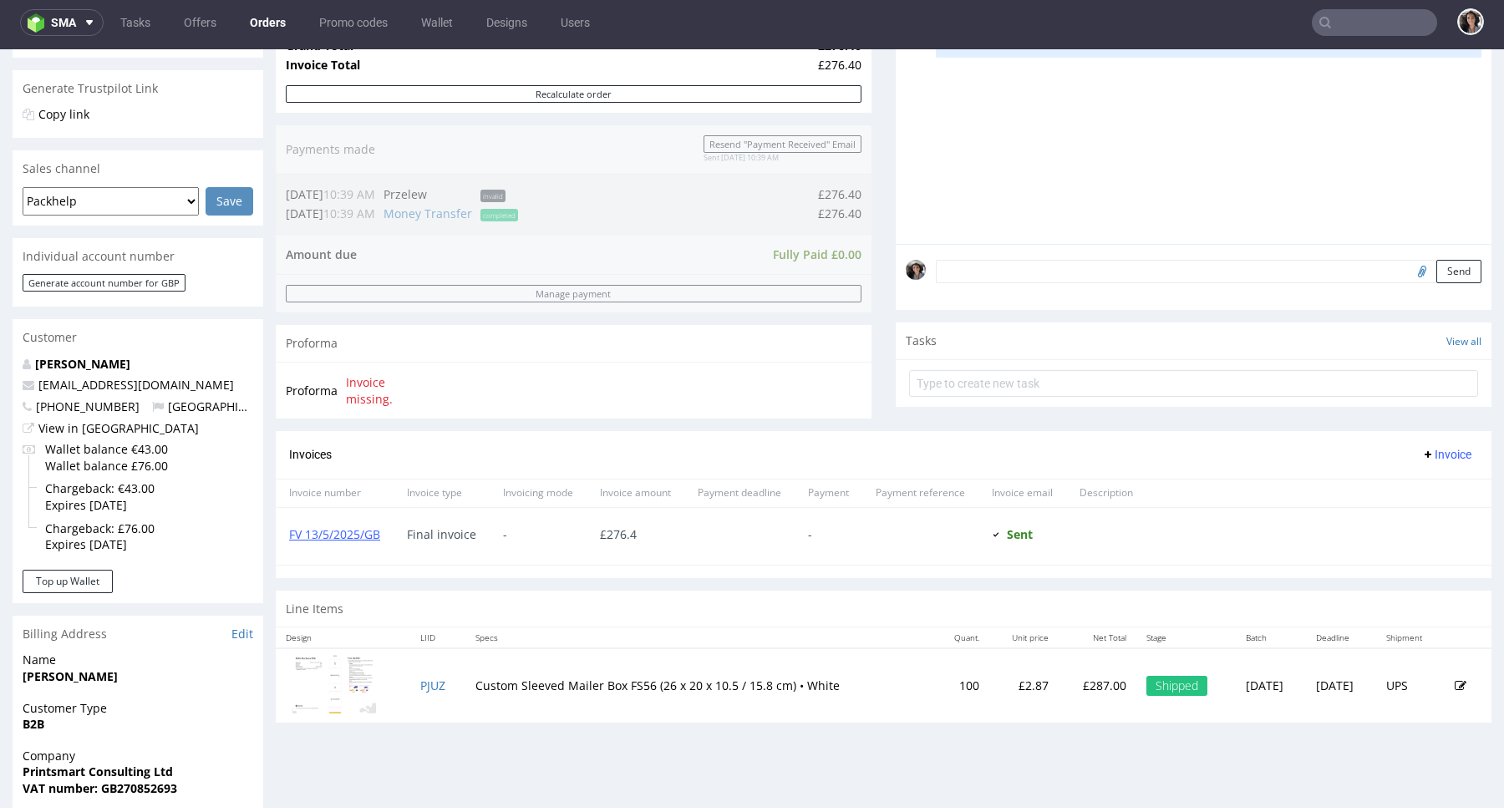
scroll to position [388, 0]
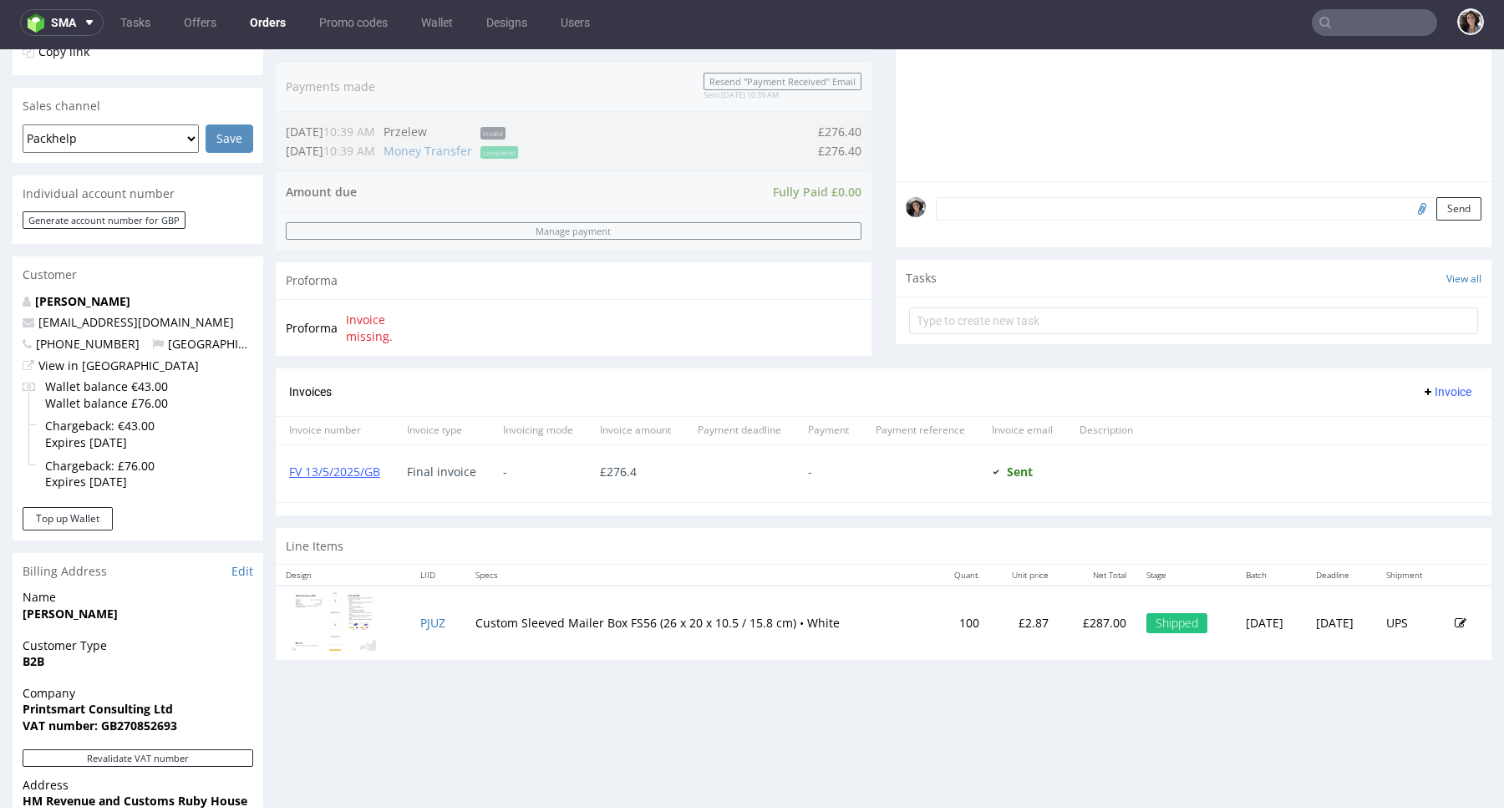
type input "@swaghut.com"
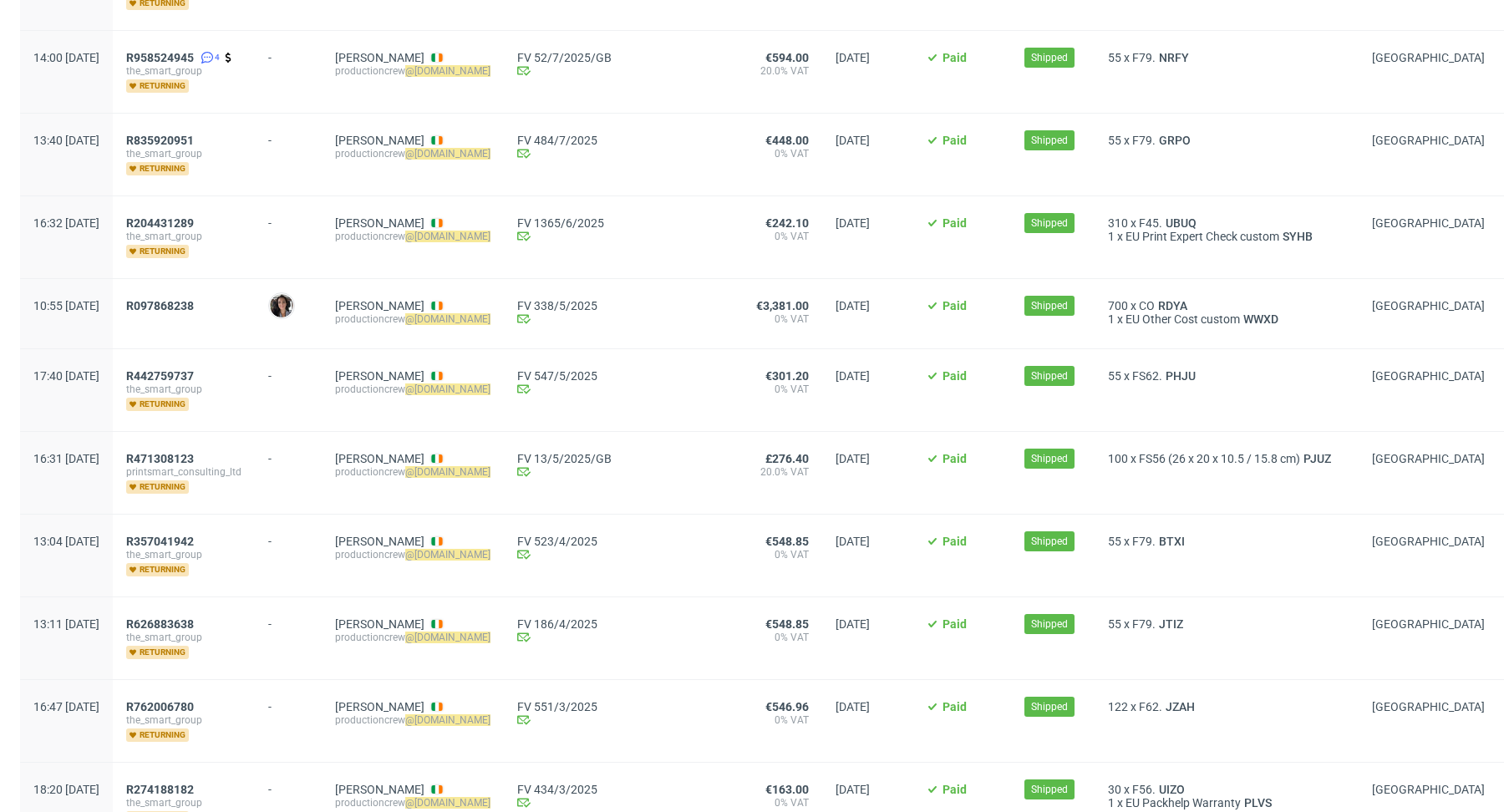
scroll to position [505, 0]
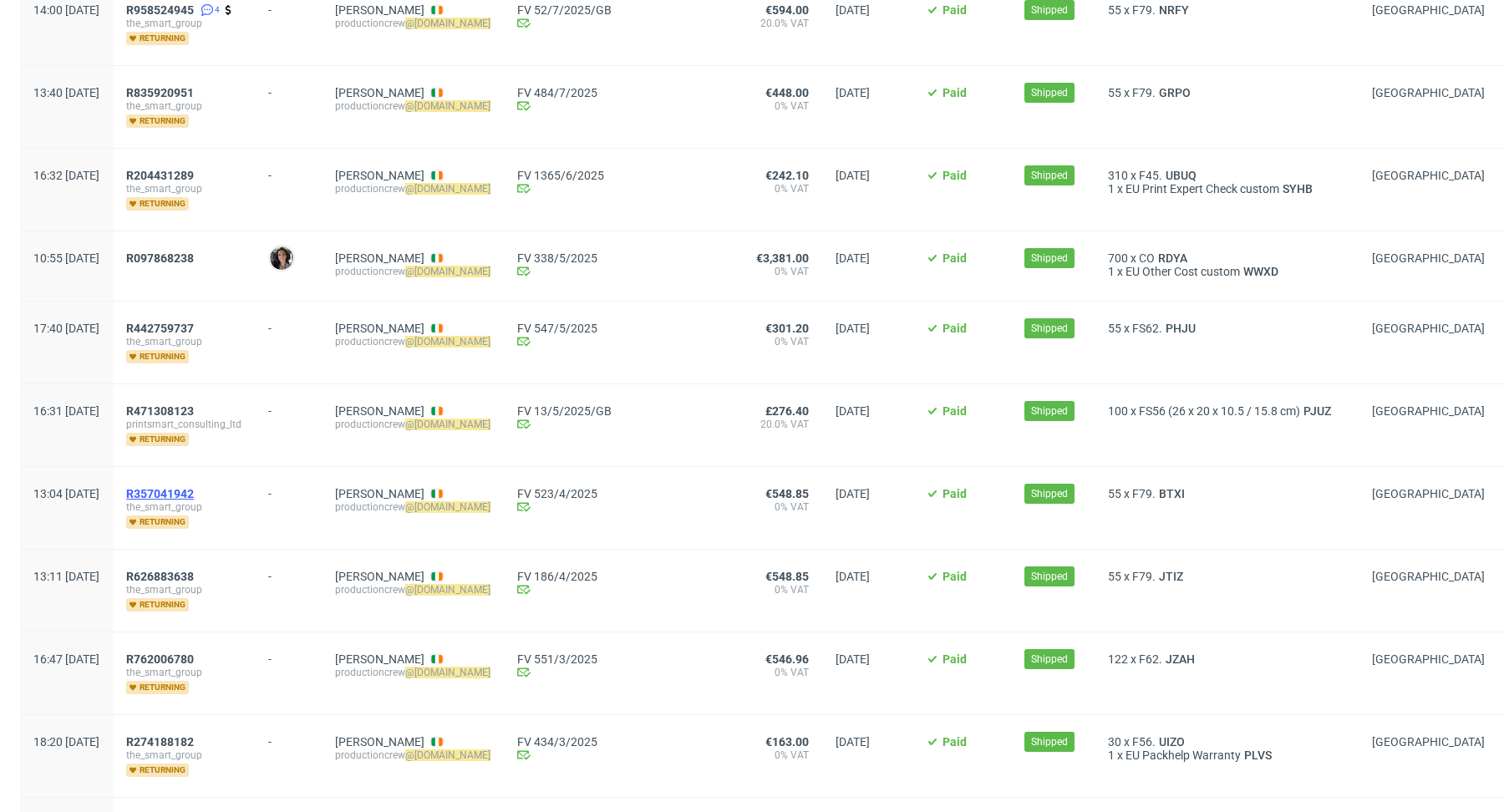
click at [194, 487] on span "R357041942" at bounding box center [160, 494] width 68 height 13
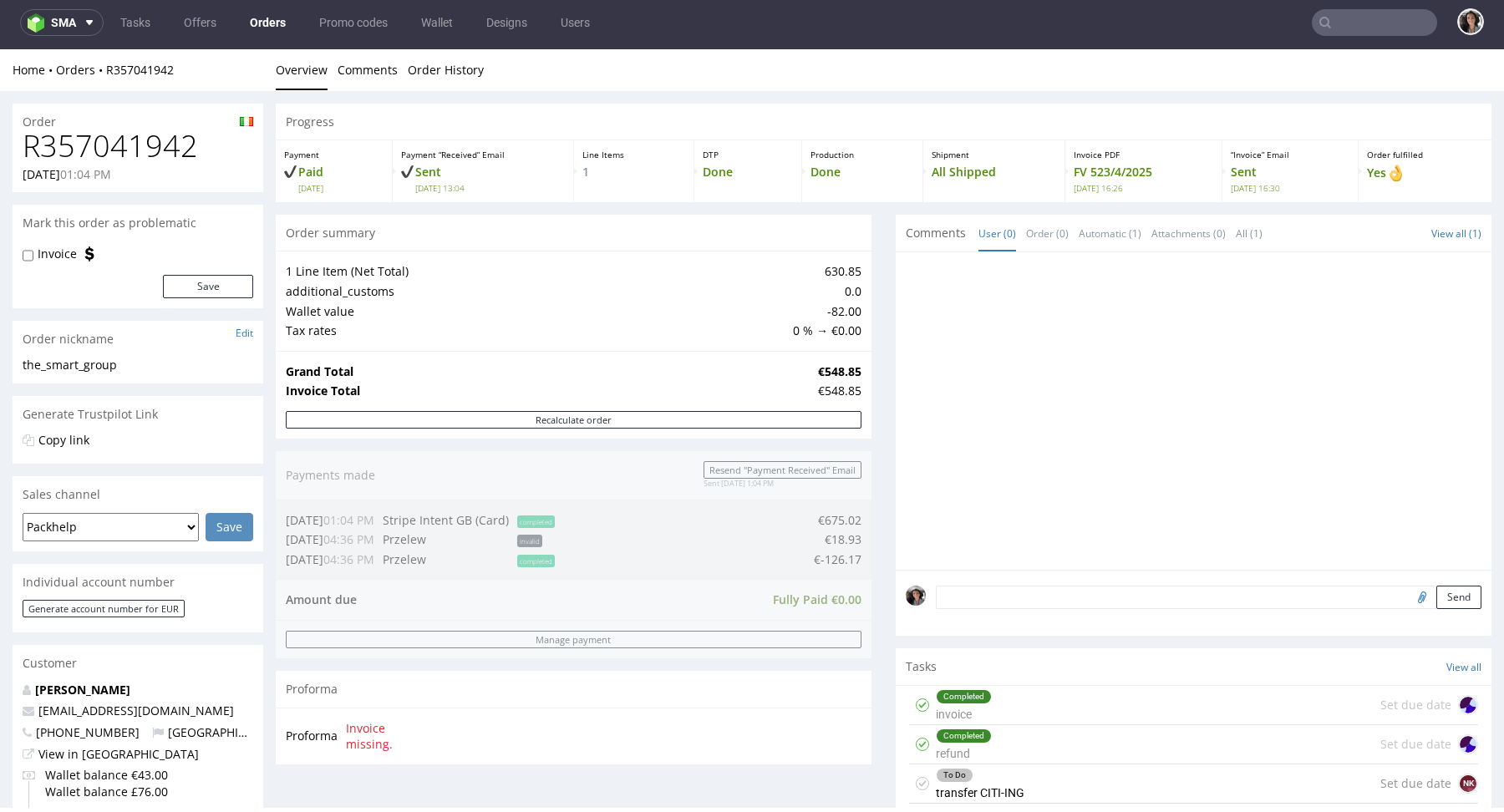
scroll to position [619, 0]
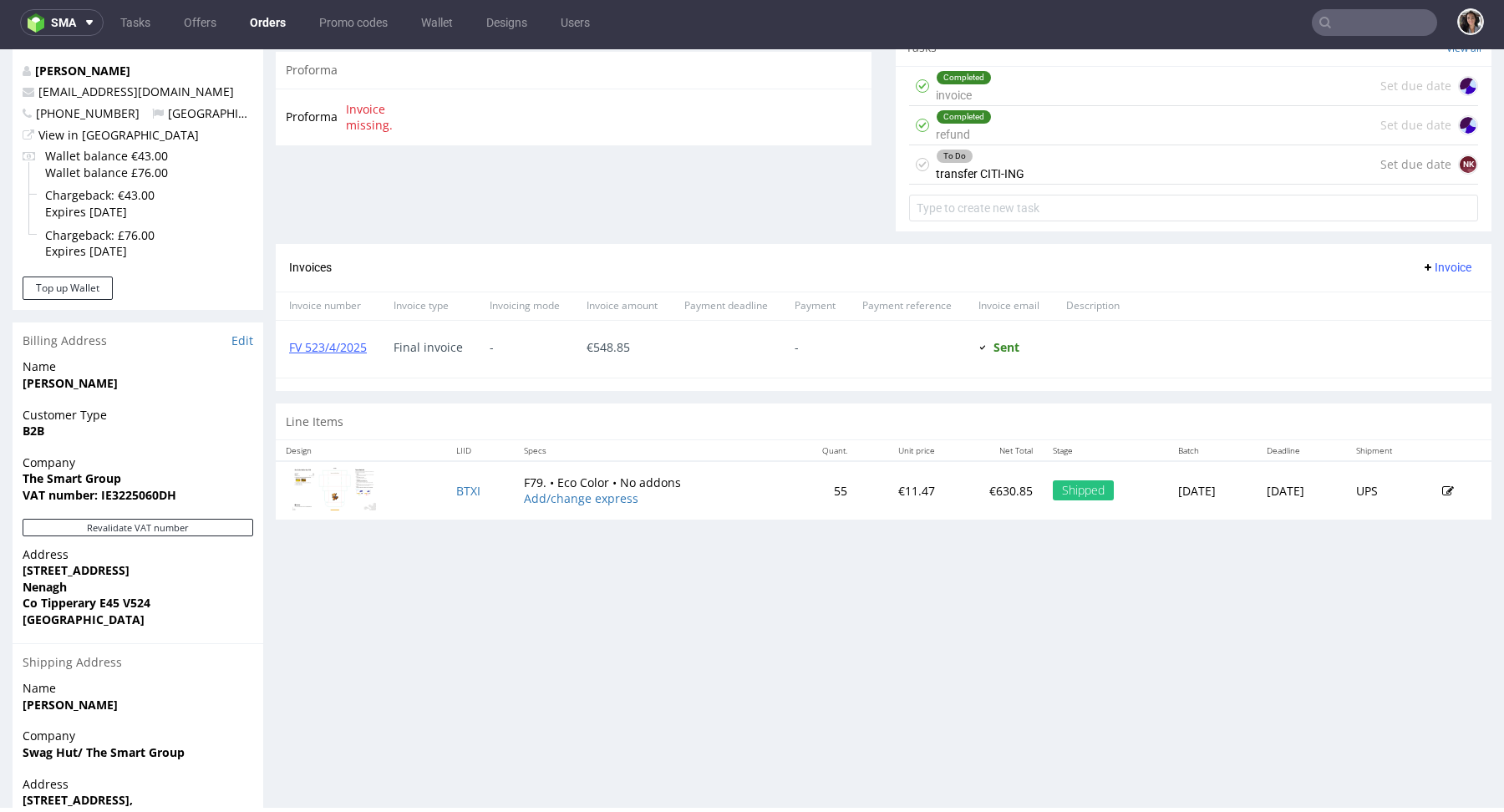
type input "@swaghut.com"
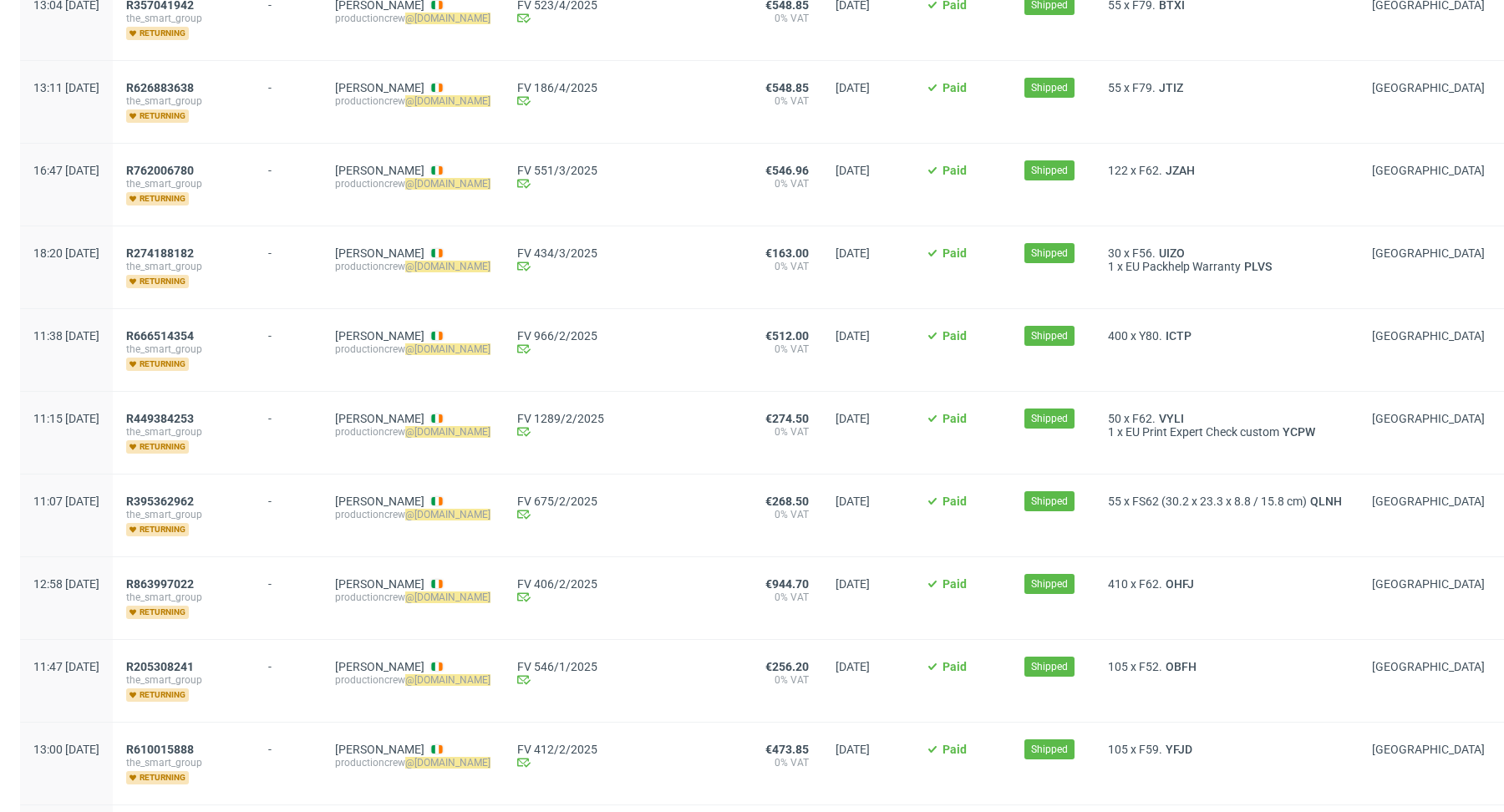
scroll to position [730, 0]
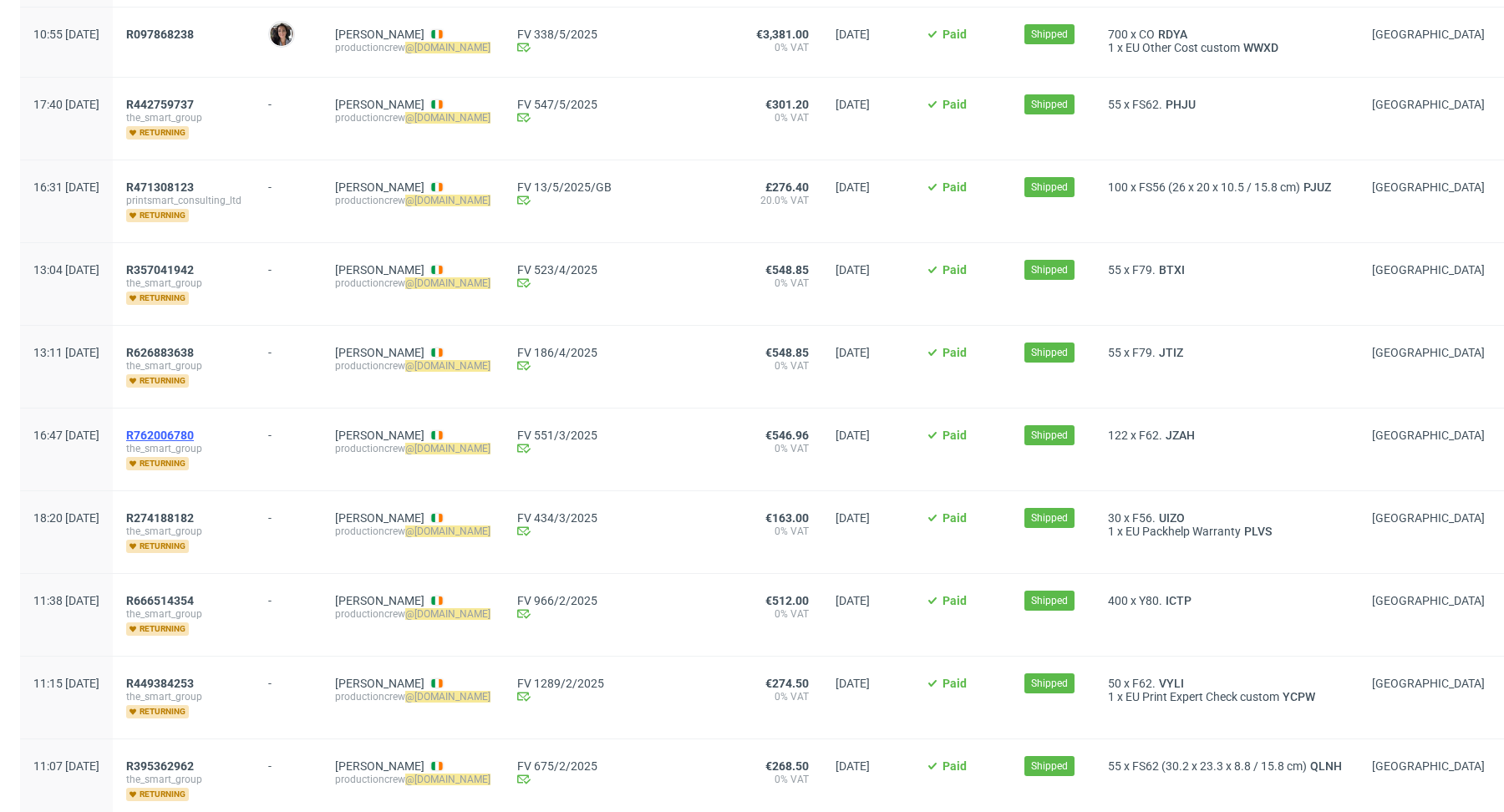
click at [194, 429] on span "R762006780" at bounding box center [160, 435] width 68 height 13
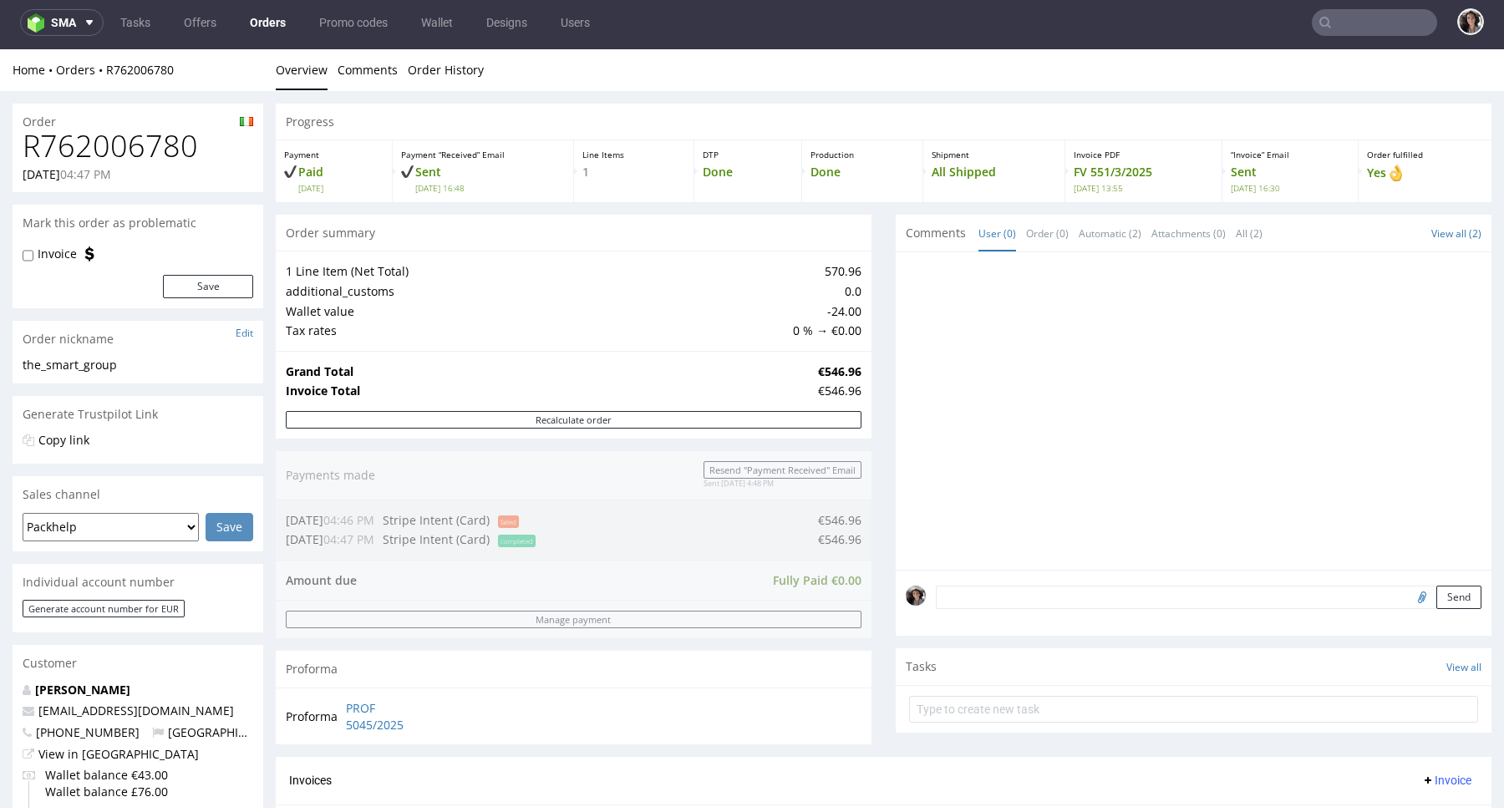
scroll to position [735, 0]
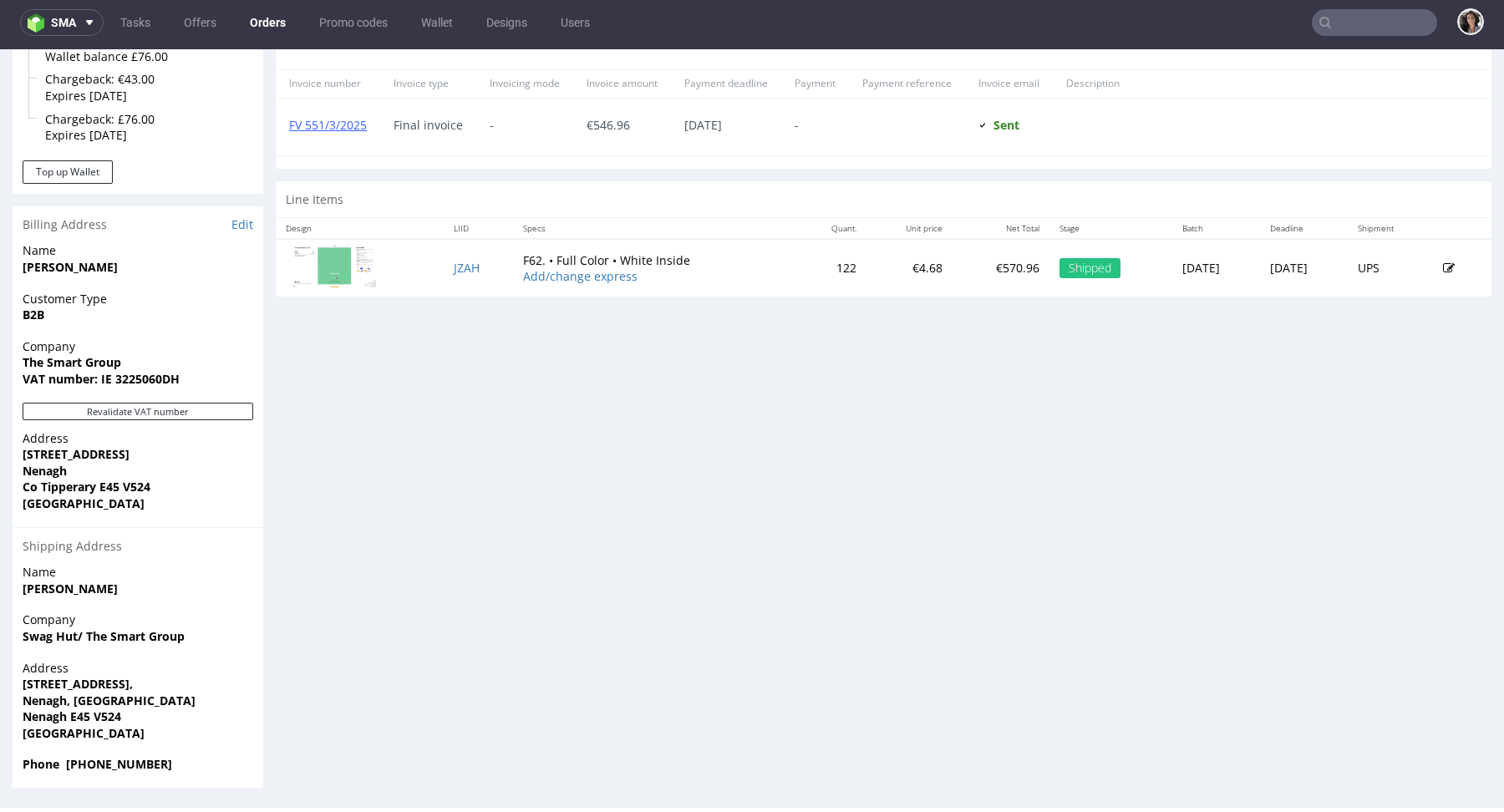
type input "@swaghut.com"
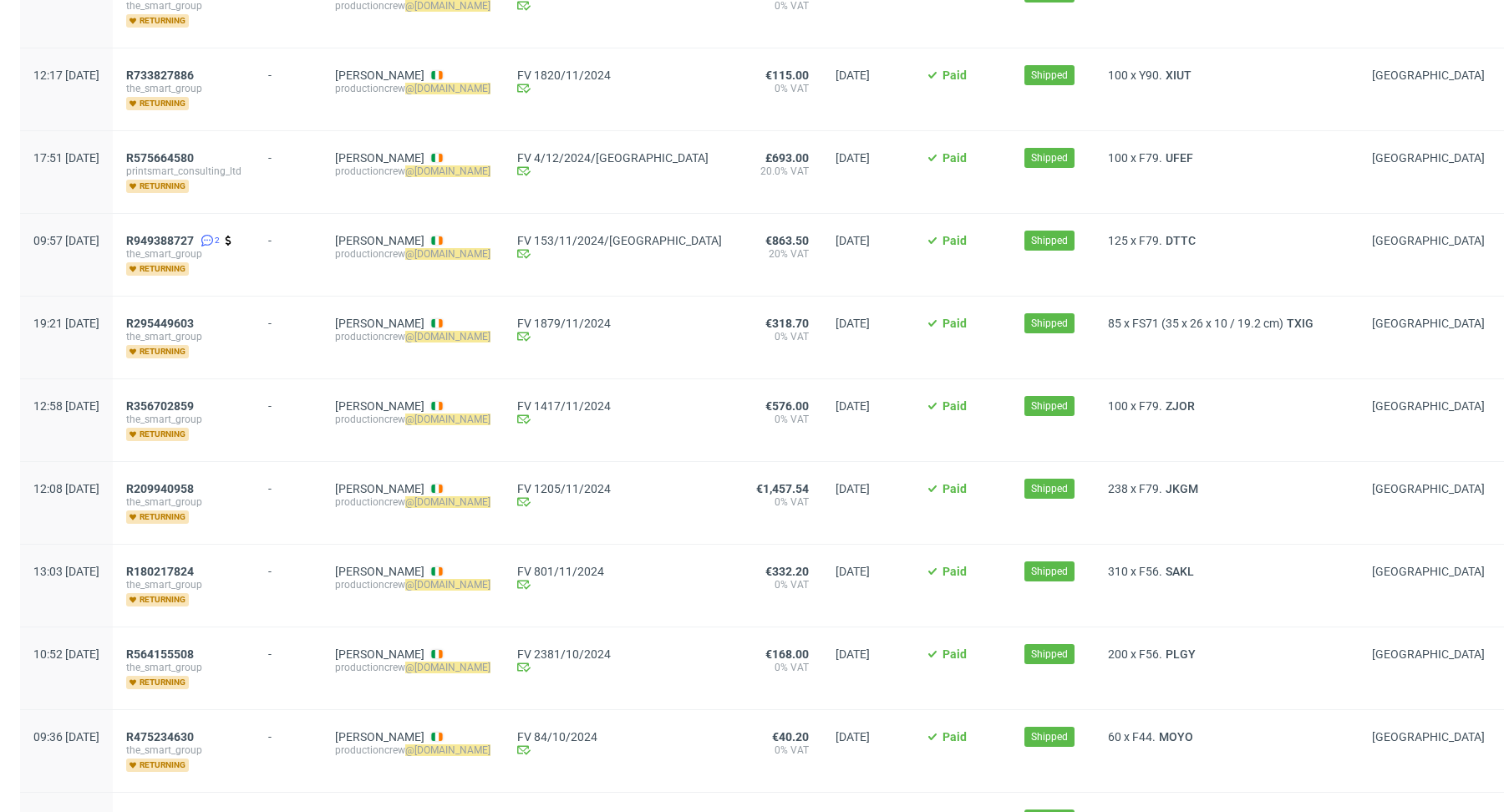
scroll to position [1846, 0]
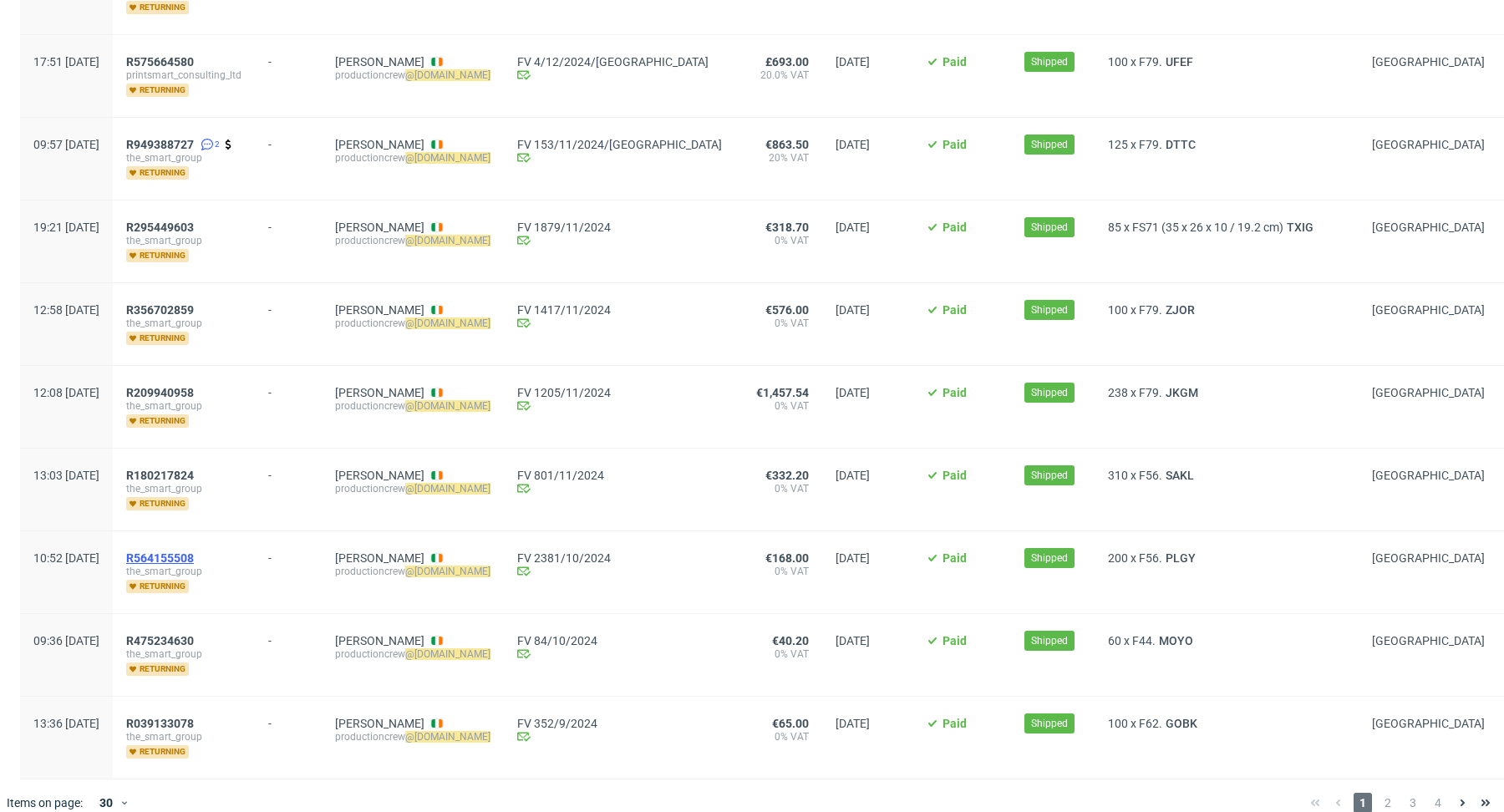
click at [194, 551] on span "R564155508" at bounding box center [160, 558] width 68 height 13
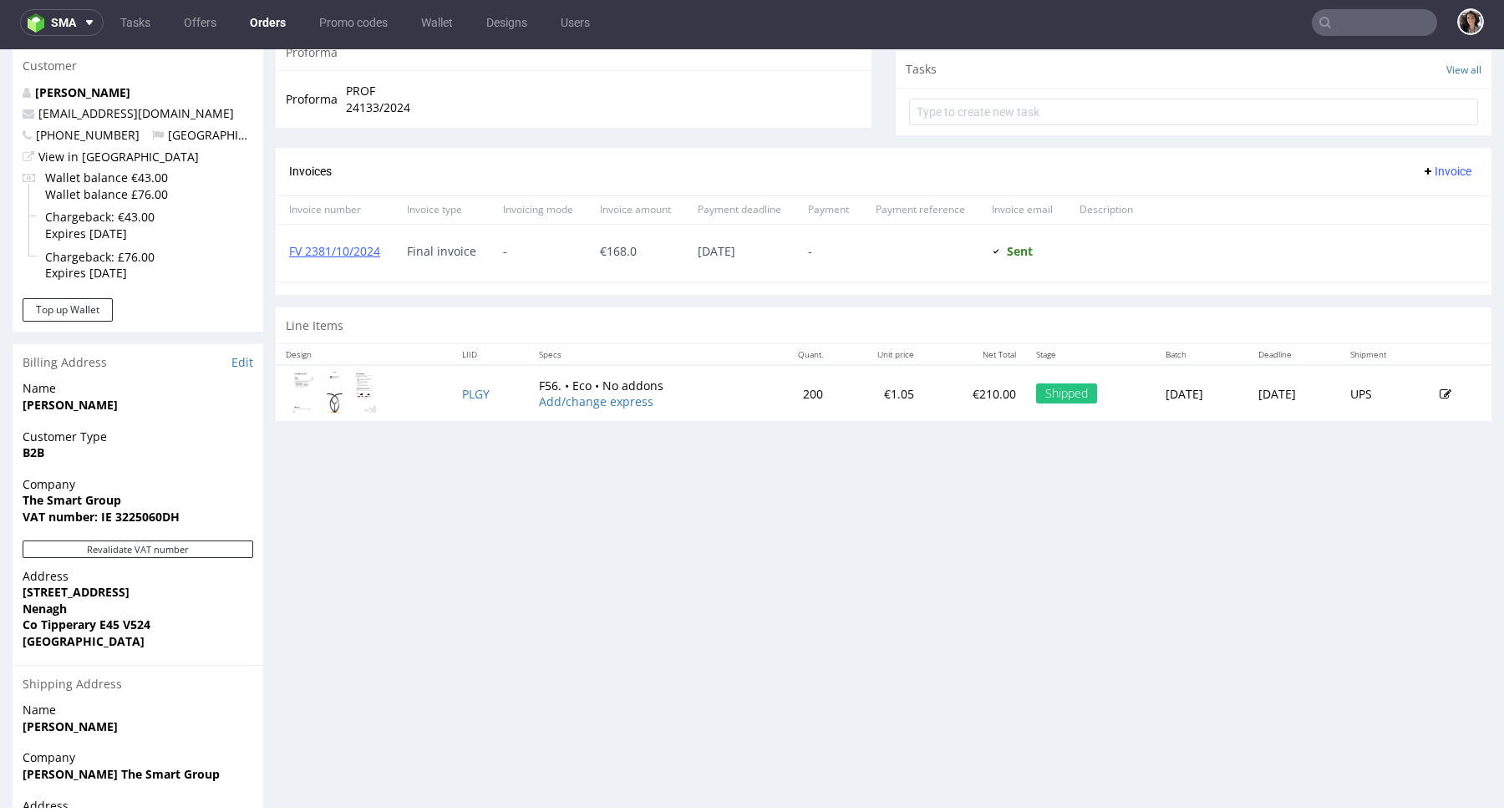
scroll to position [735, 0]
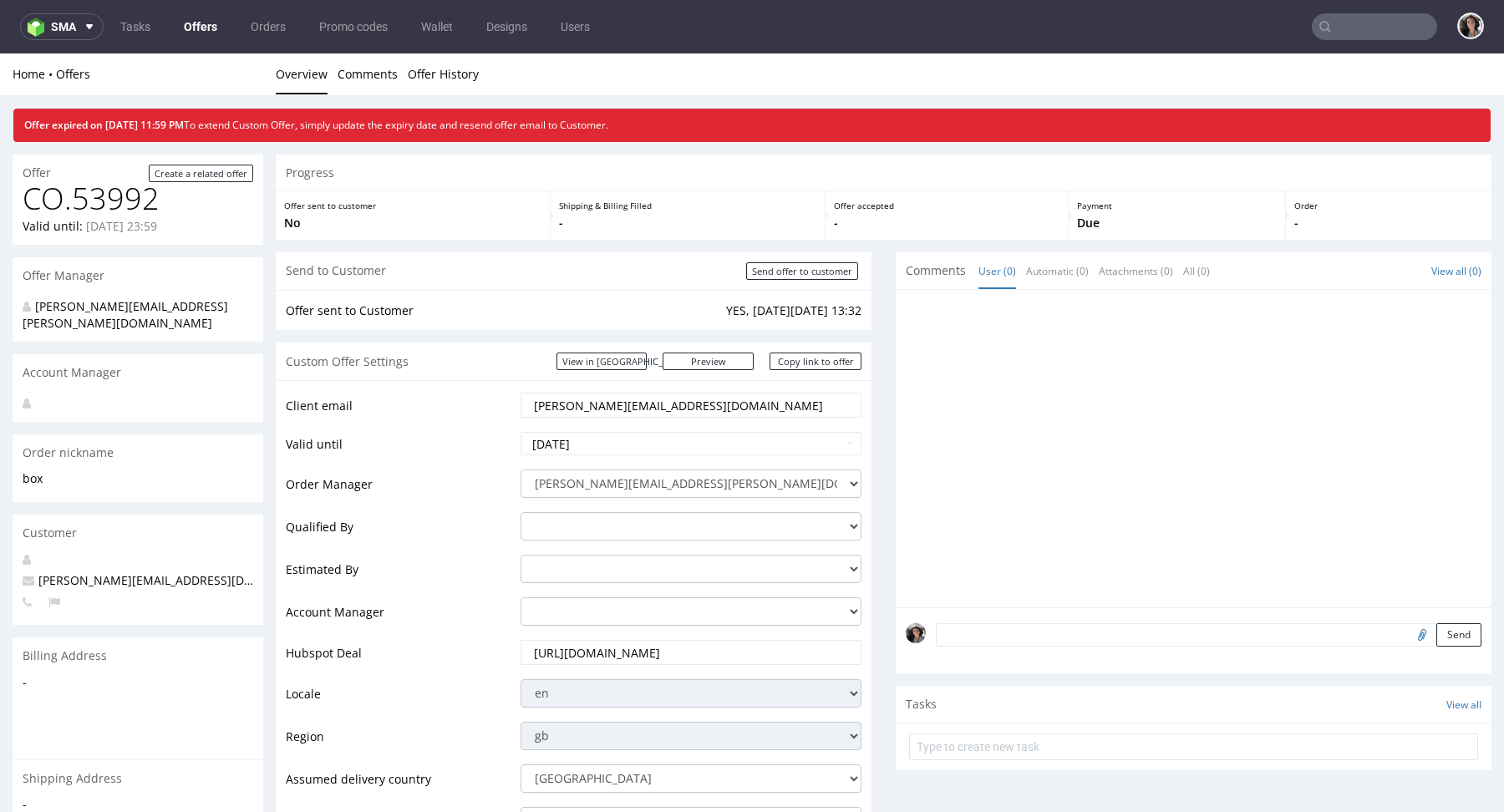
click at [1348, 26] on input "text" at bounding box center [1375, 27] width 126 height 27
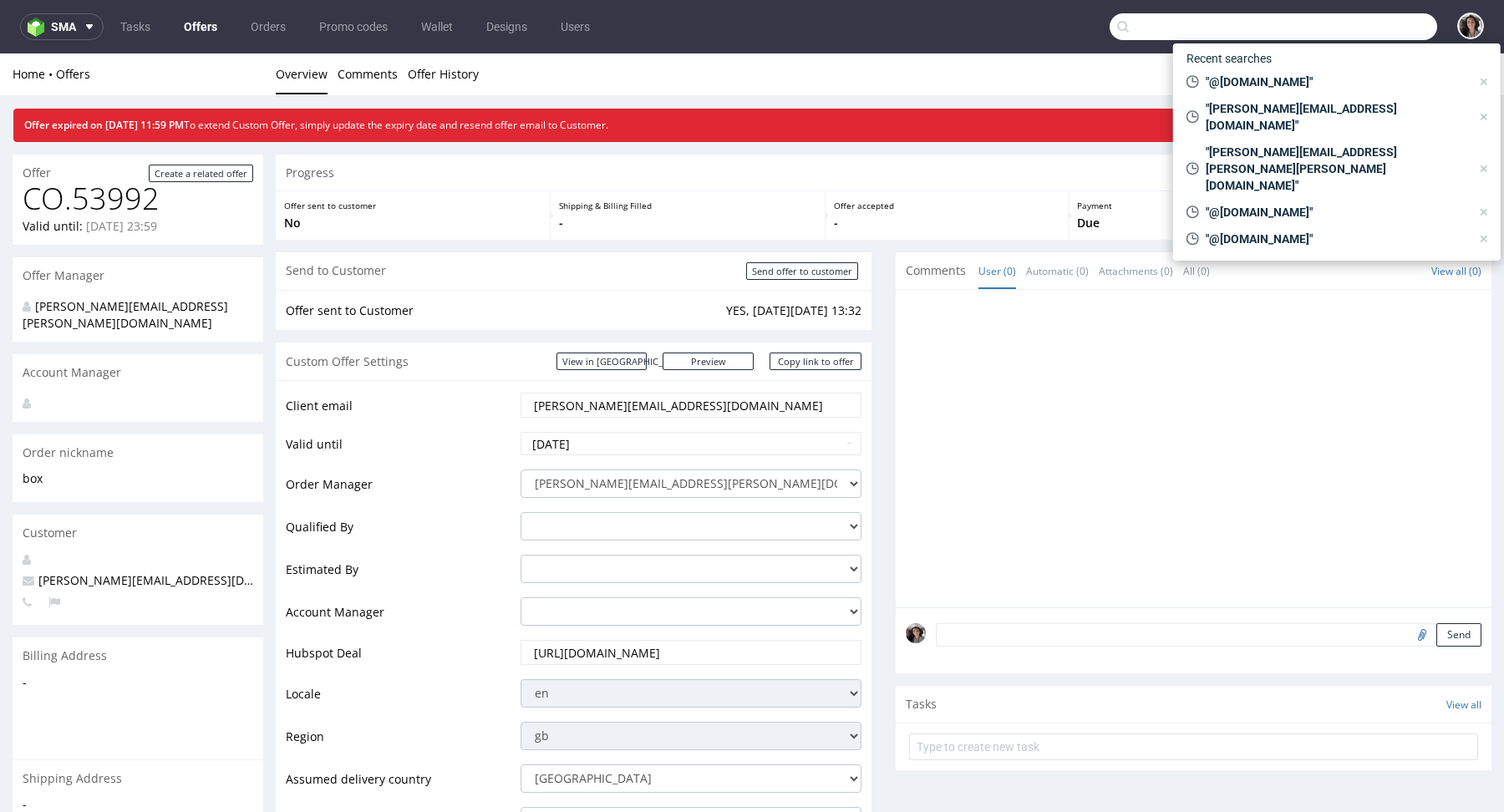
paste input "[PERSON_NAME][EMAIL_ADDRESS][DOMAIN_NAME]"
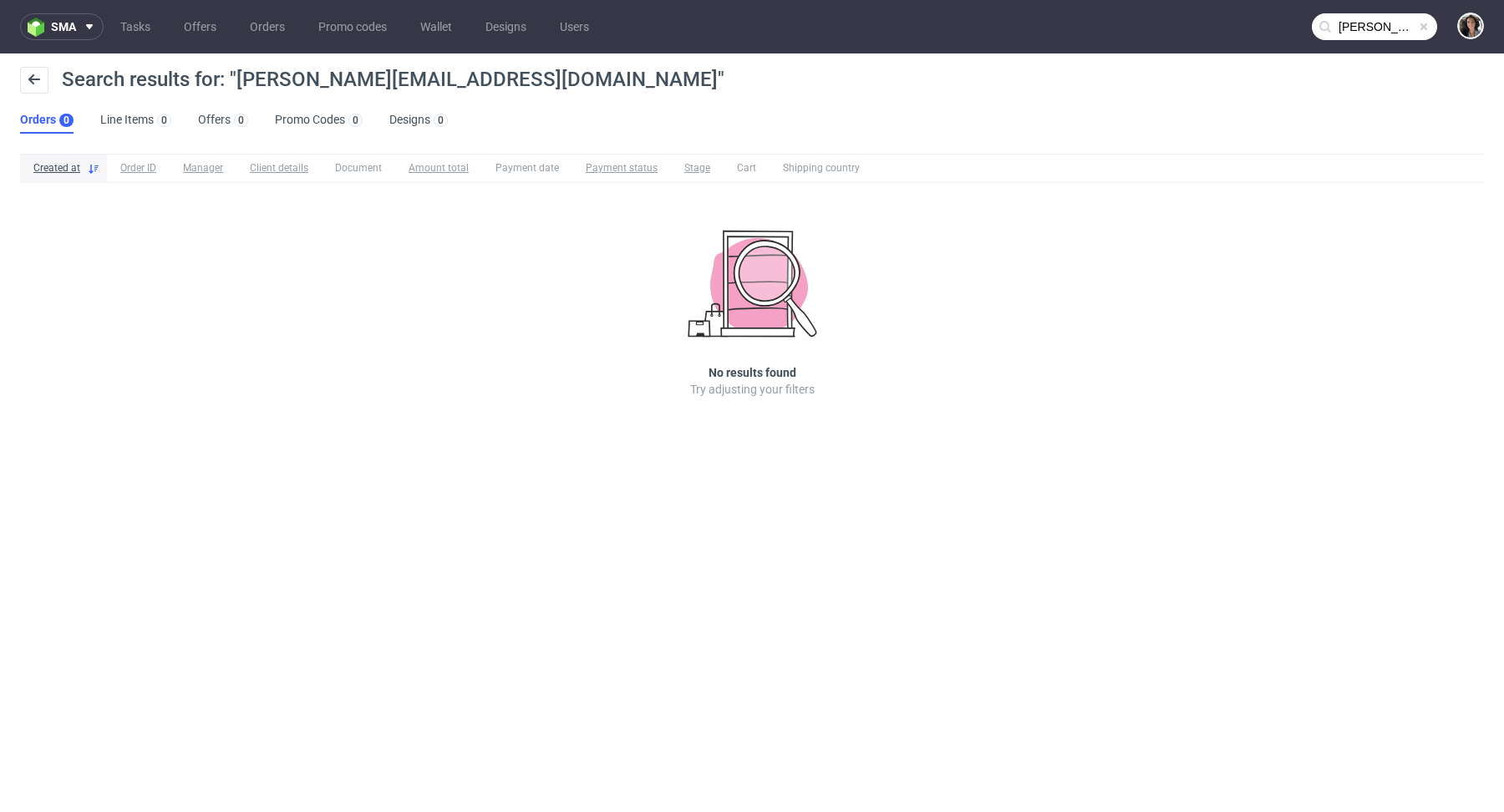
click at [1378, 28] on input "[PERSON_NAME][EMAIL_ADDRESS][DOMAIN_NAME]" at bounding box center [1375, 27] width 126 height 27
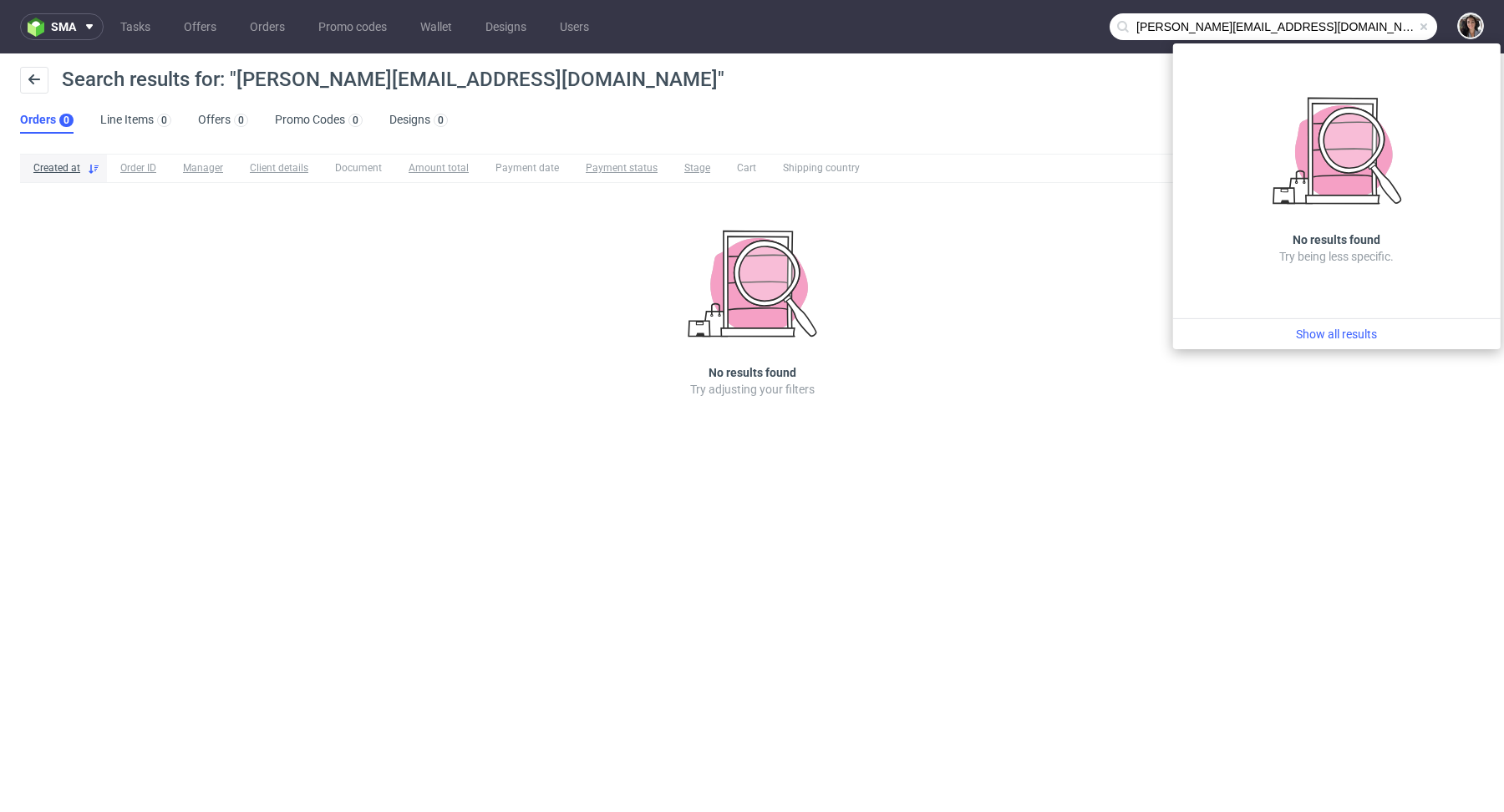
drag, startPoint x: 1171, startPoint y: 25, endPoint x: 1077, endPoint y: 25, distance: 94.0
click at [1077, 25] on nav "sma Tasks Offers Orders Promo codes Wallet Designs Users [PERSON_NAME][EMAIL_AD…" at bounding box center [752, 27] width 1504 height 54
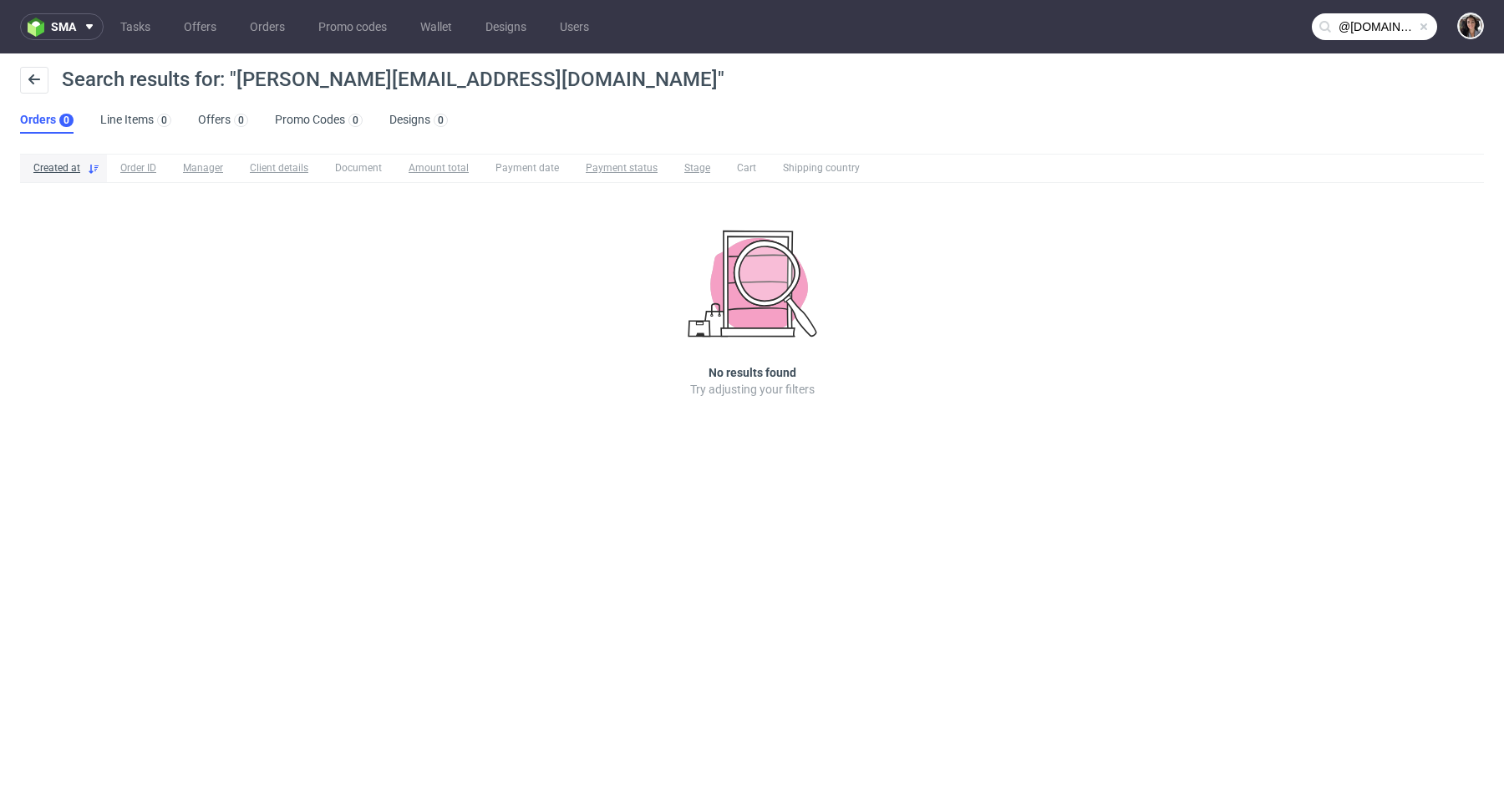
type input "@[DOMAIN_NAME]"
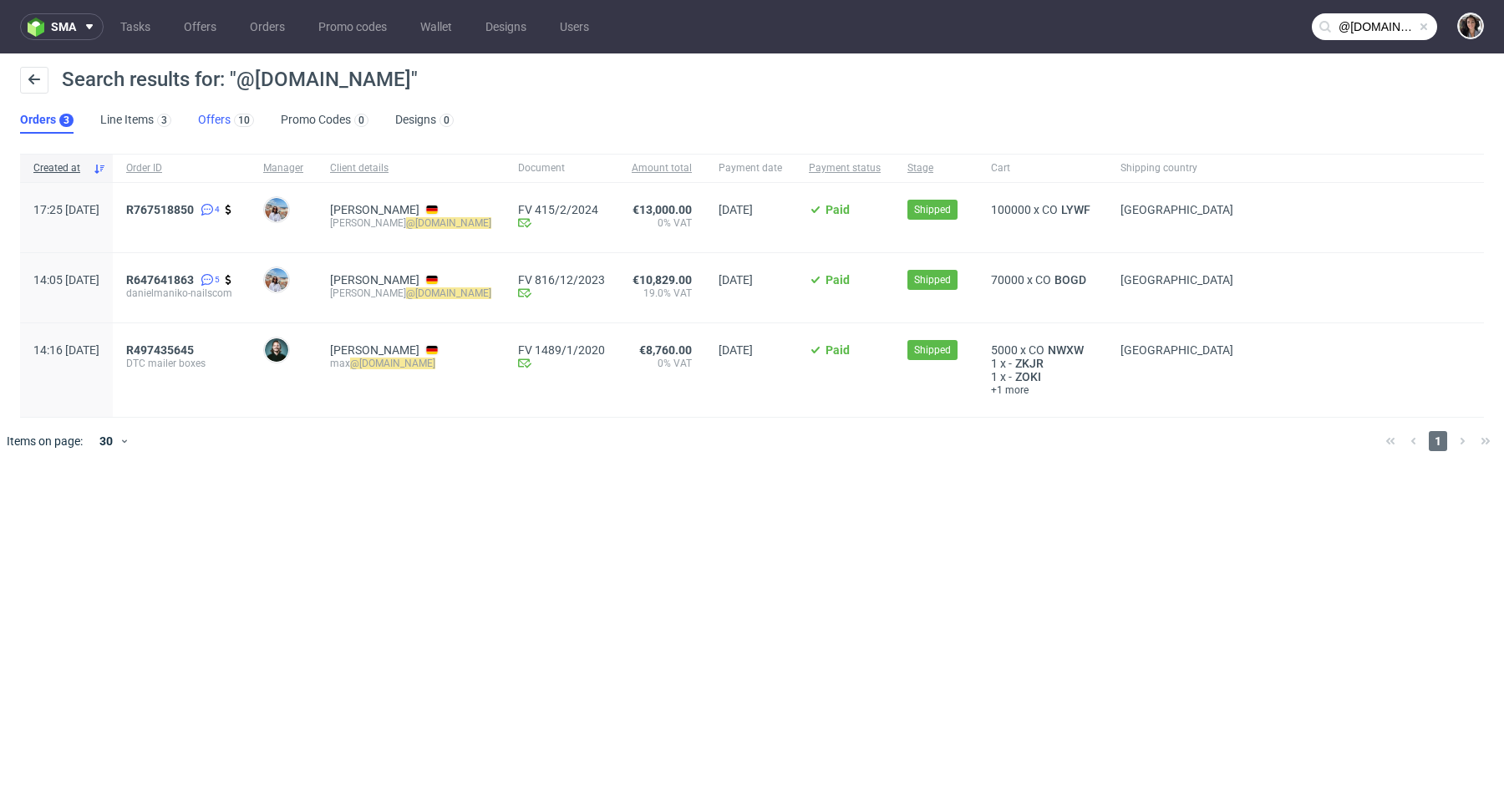
click at [212, 128] on link "Offers 10" at bounding box center [225, 121] width 56 height 27
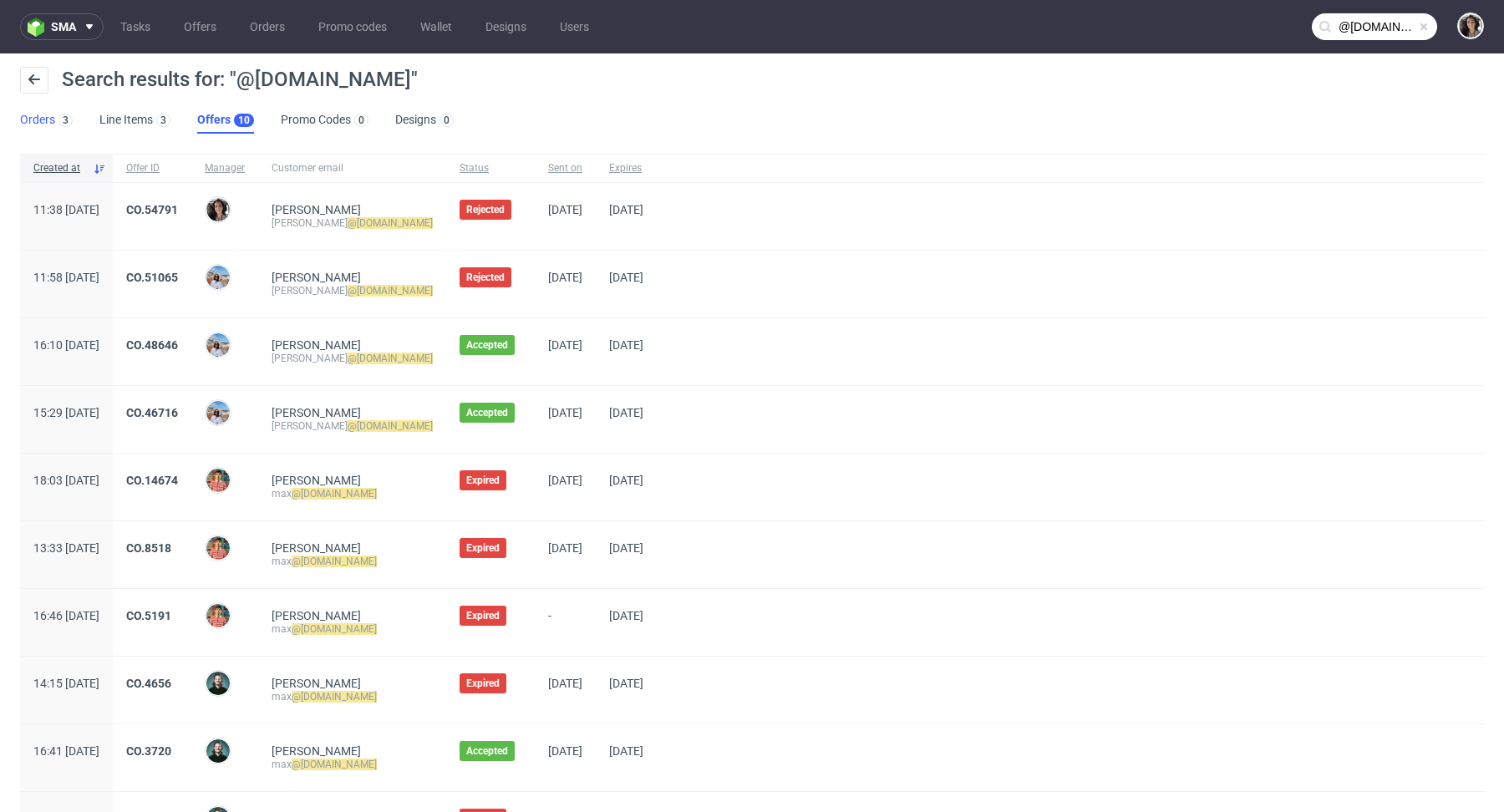
click at [39, 115] on link "Orders 3" at bounding box center [46, 121] width 53 height 27
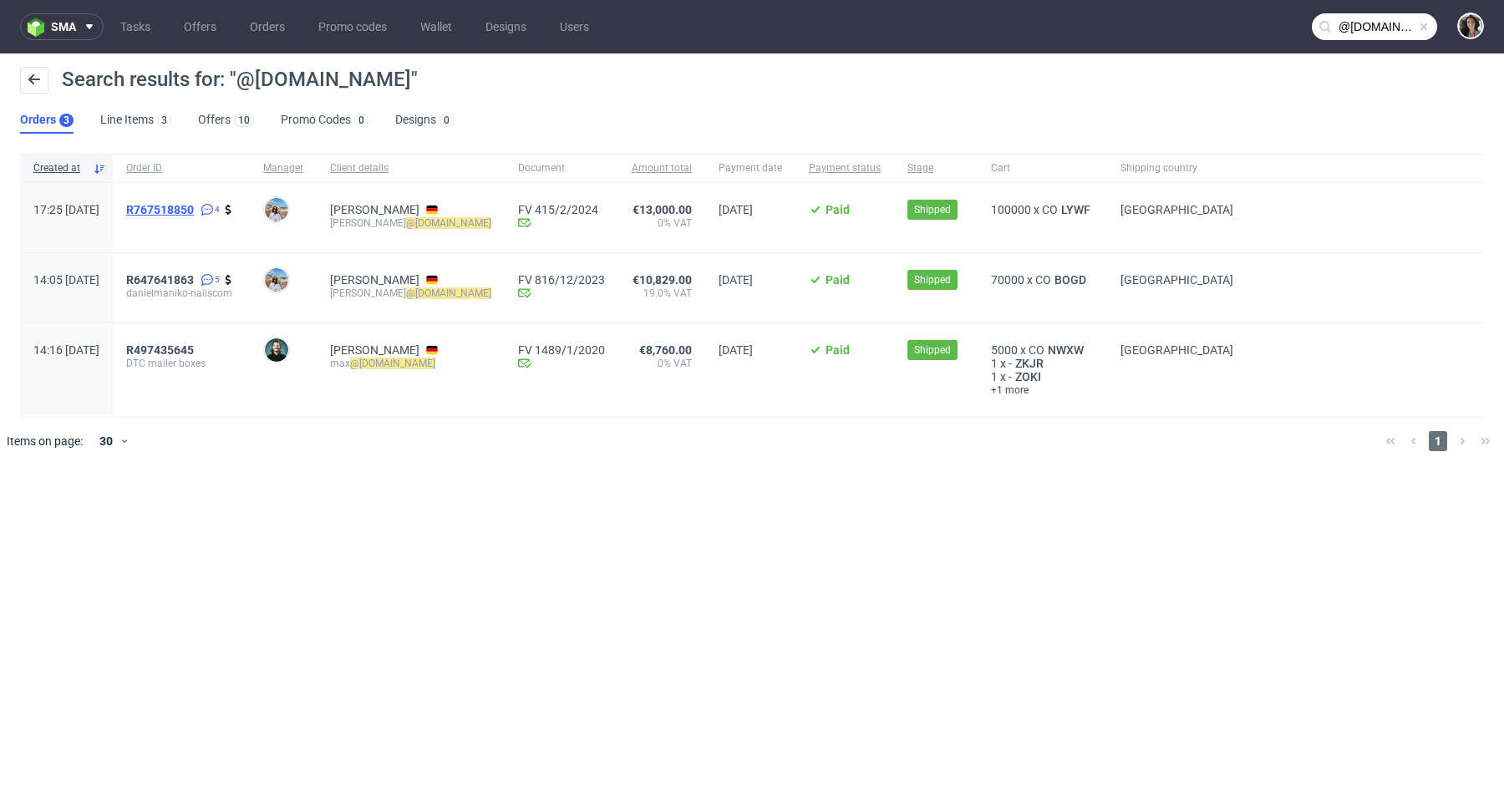
click at [194, 207] on span "R767518850" at bounding box center [160, 210] width 68 height 13
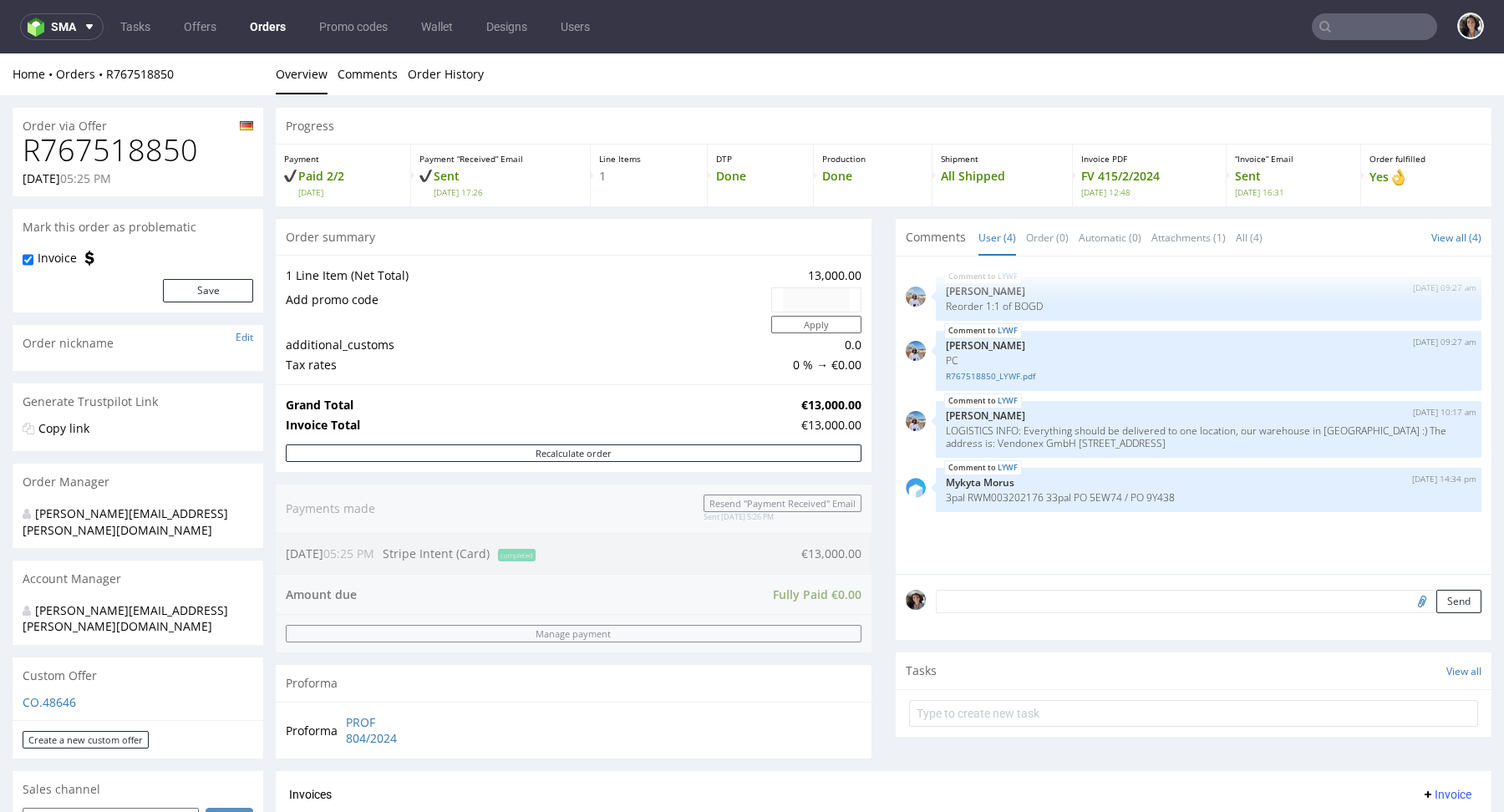
type input "@[DOMAIN_NAME]"
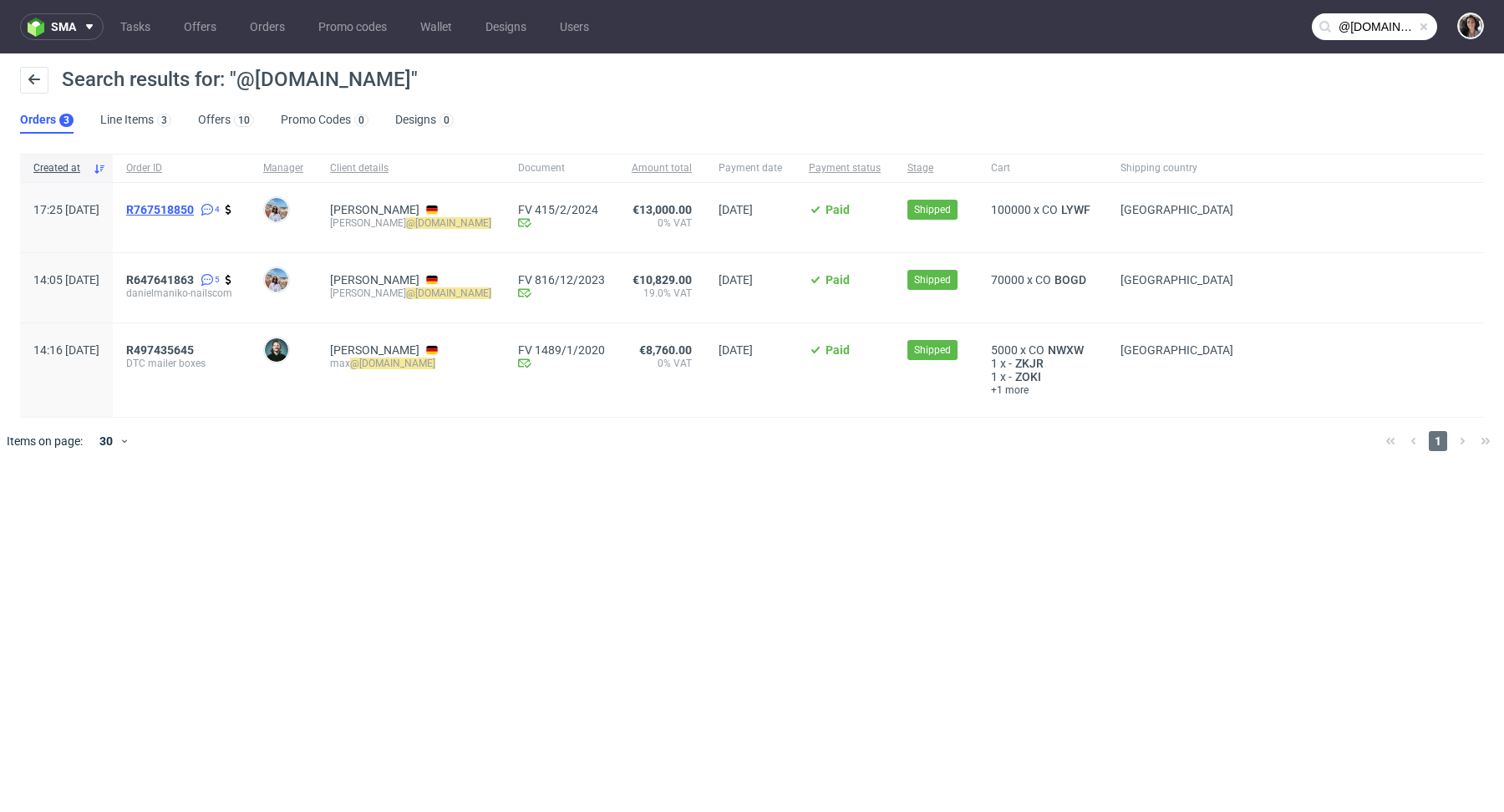
click at [194, 204] on span "R767518850" at bounding box center [160, 210] width 68 height 13
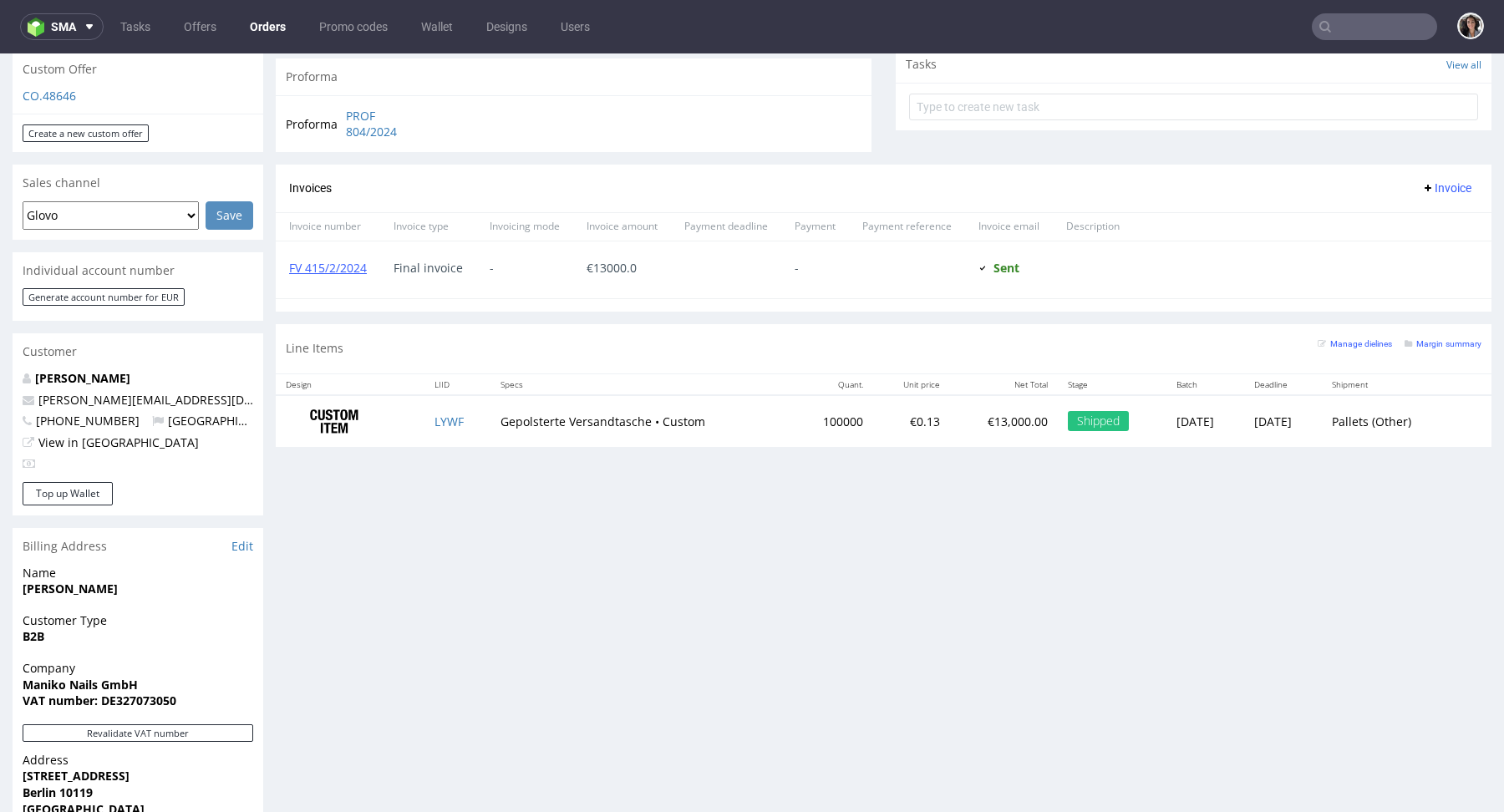
scroll to position [603, 0]
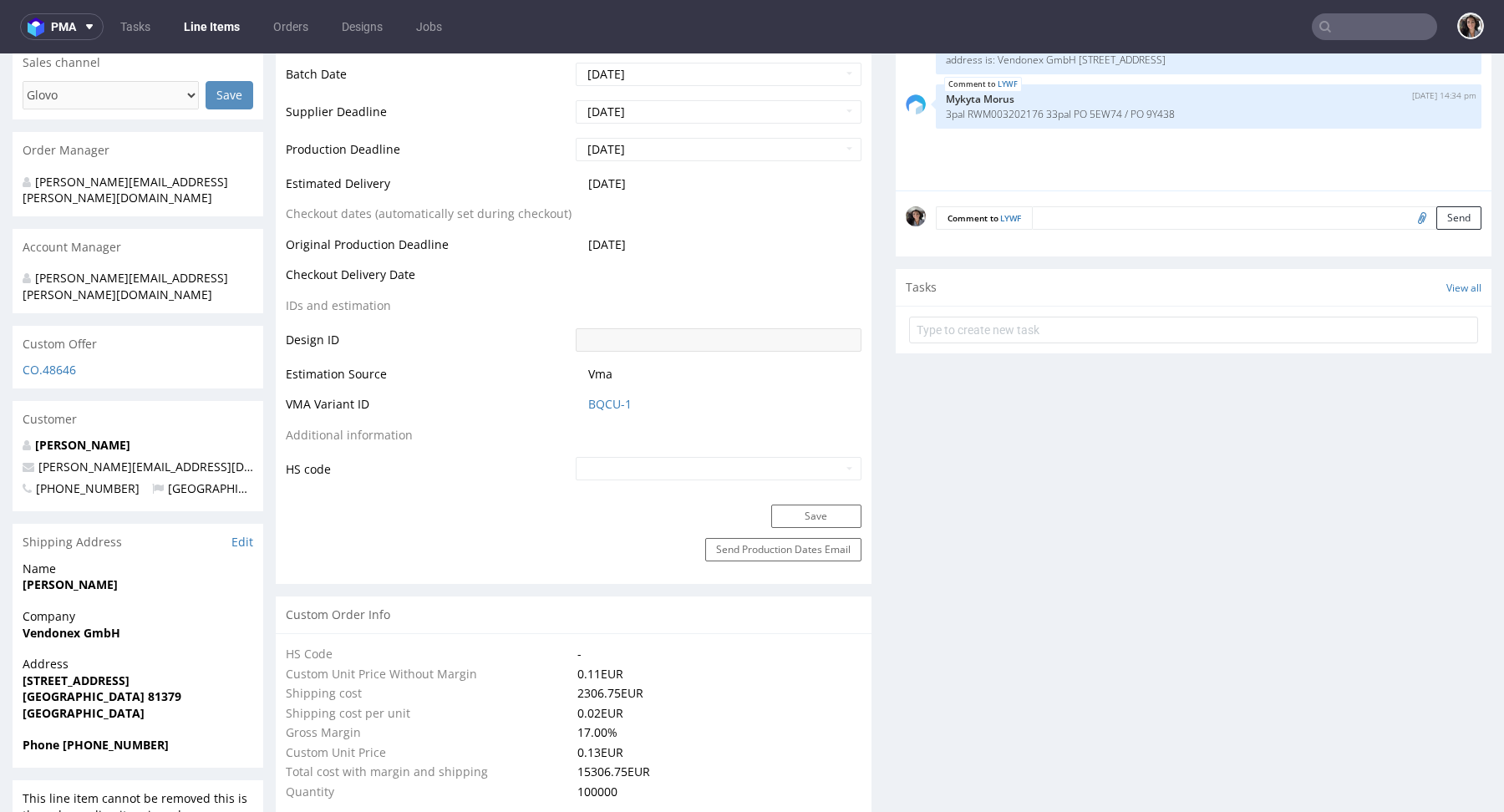
select select "in_progress"
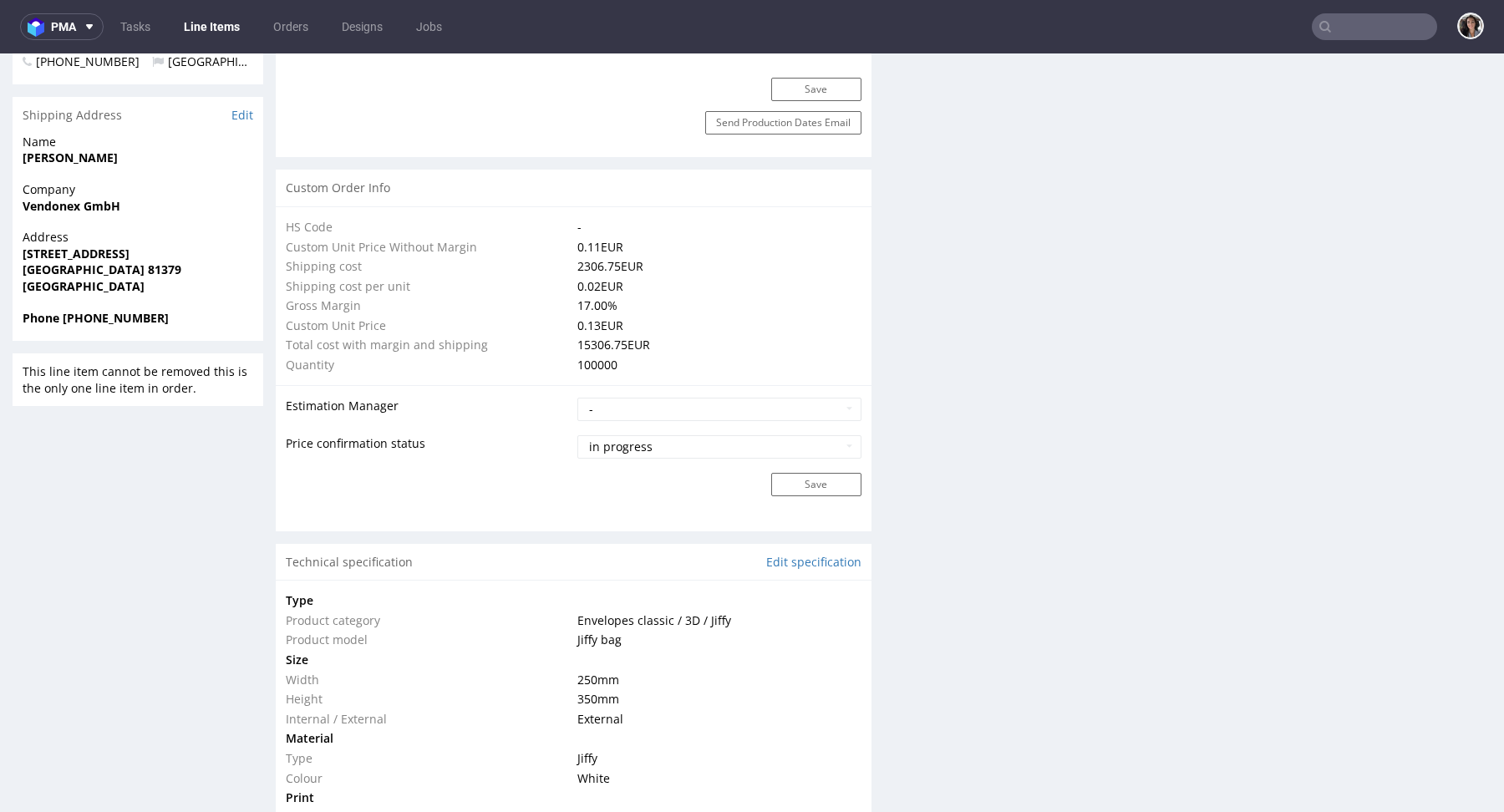
scroll to position [1363, 0]
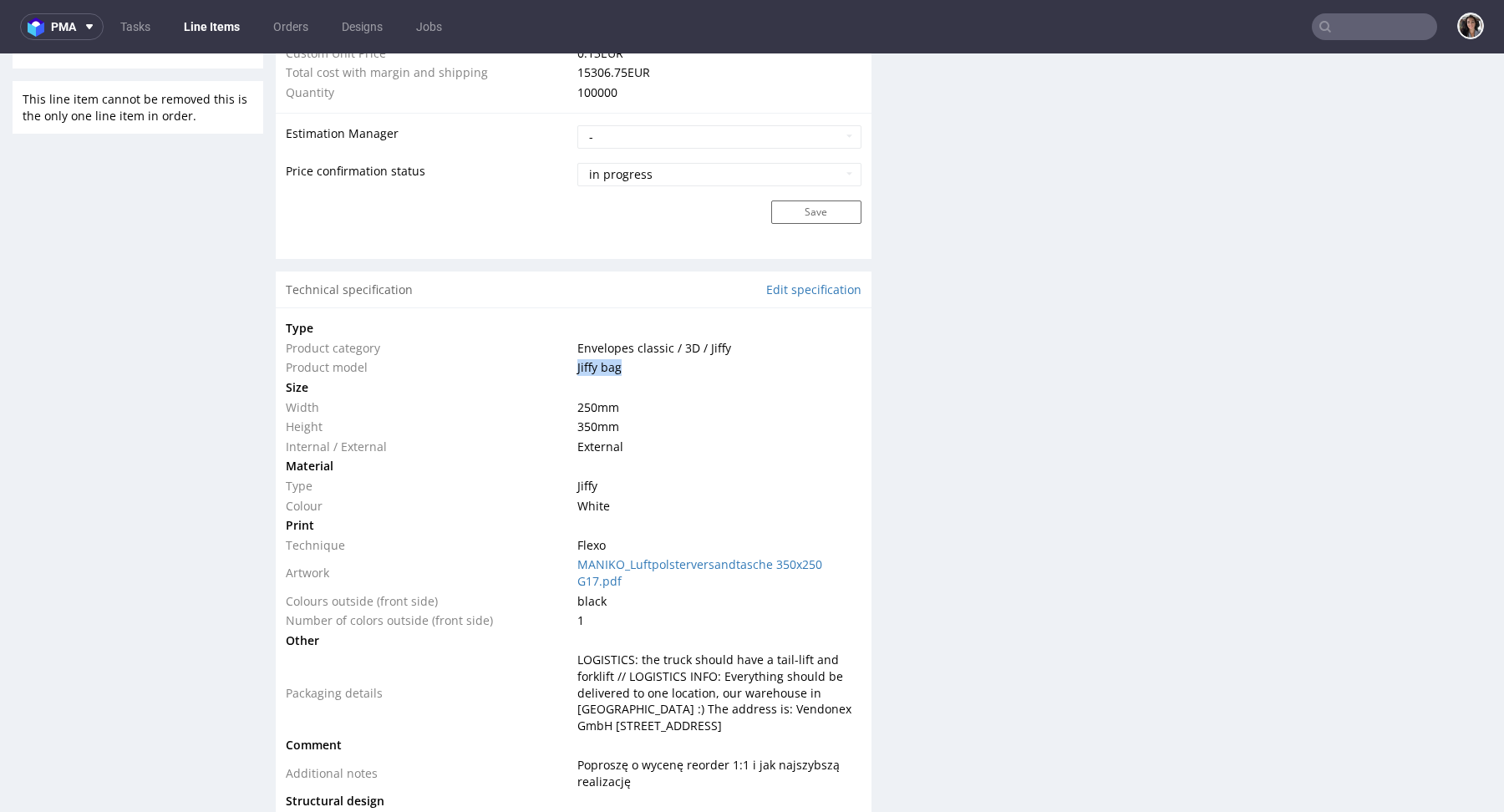
drag, startPoint x: 621, startPoint y: 372, endPoint x: 570, endPoint y: 370, distance: 51.0
click at [574, 370] on td "Jiffy bag" at bounding box center [717, 367] width 288 height 20
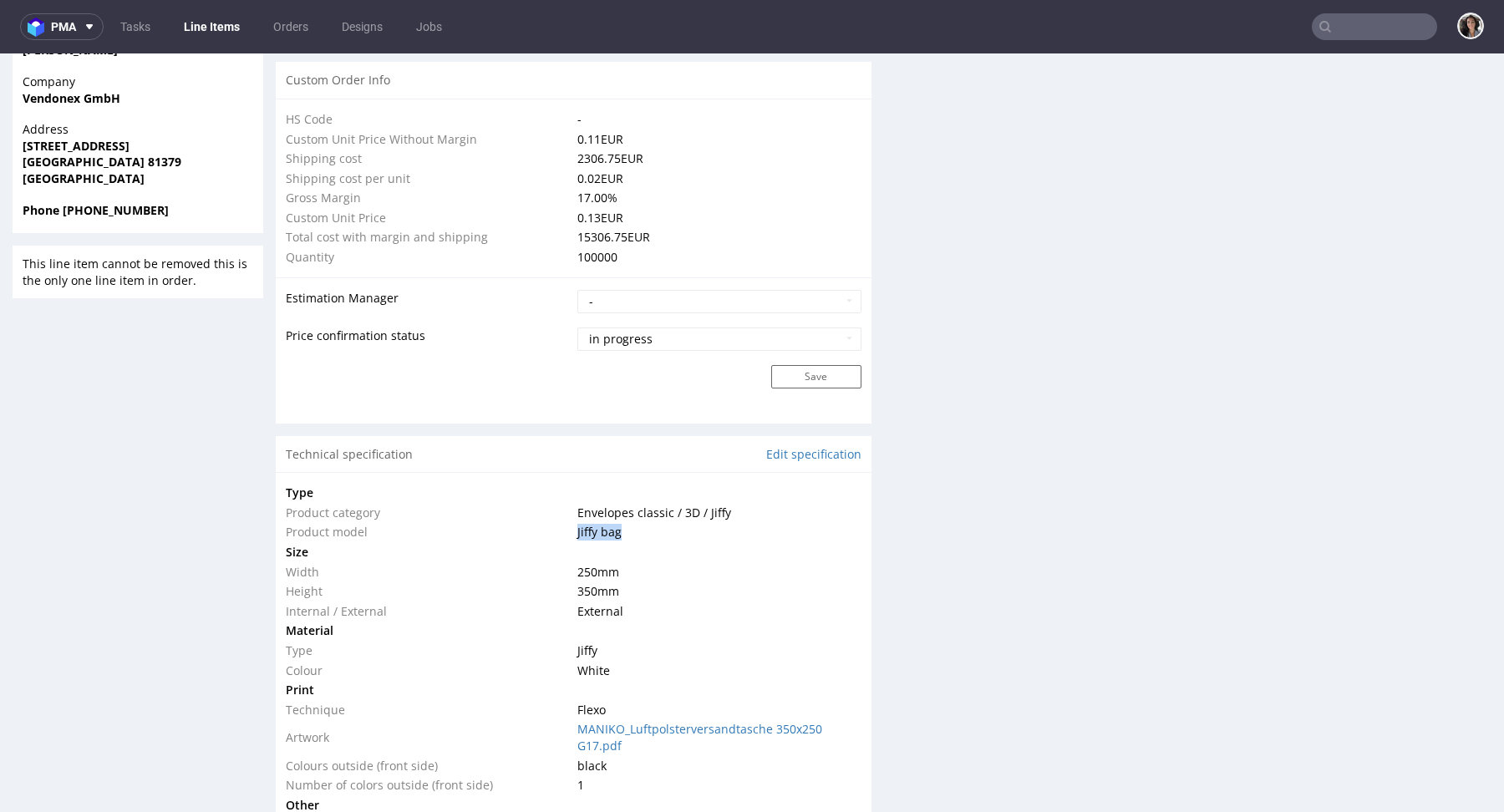
scroll to position [1400, 0]
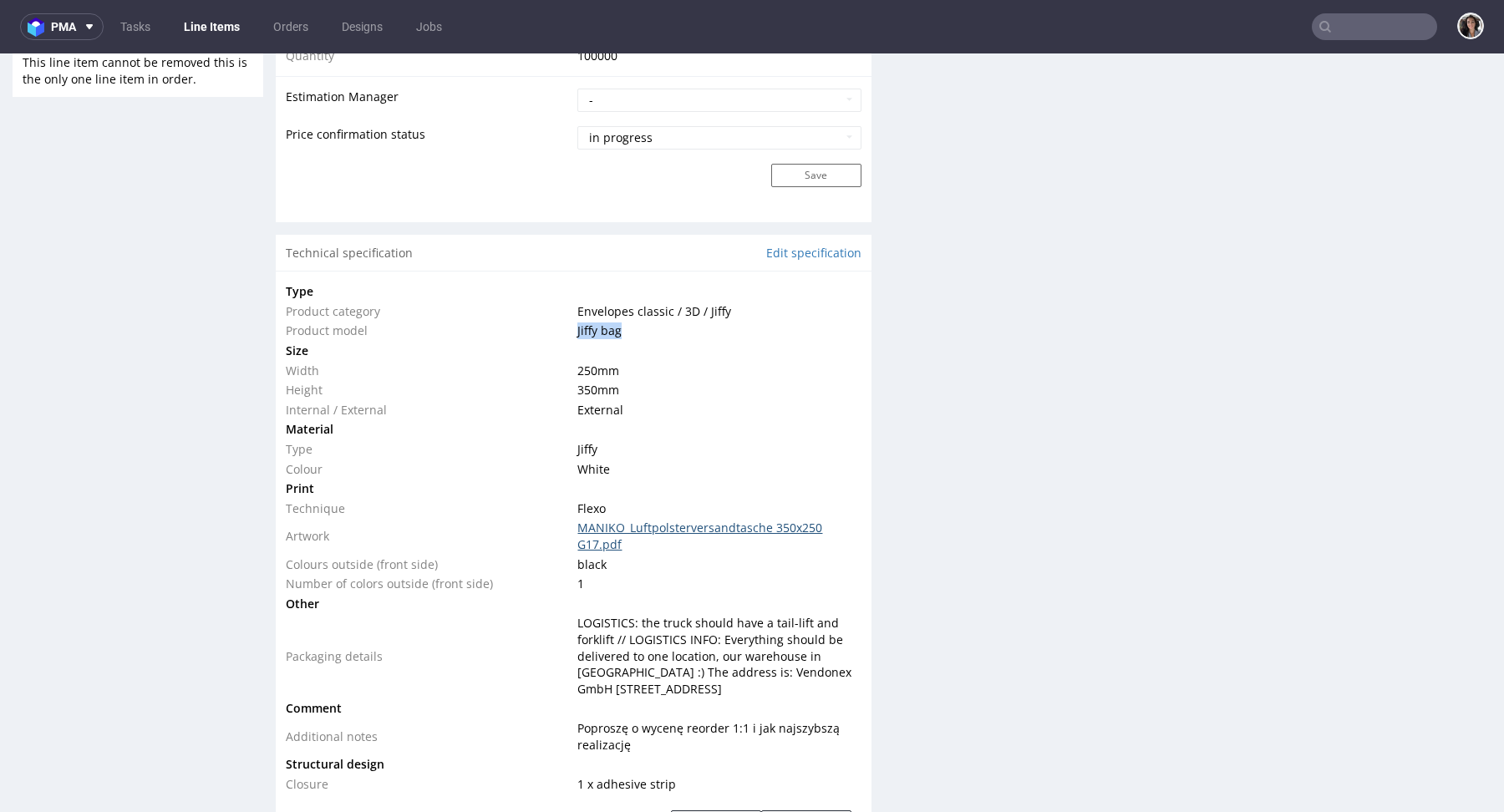
click at [764, 529] on link "MANIKO_Luftpolsterversandtasche 350x250 G17.pdf" at bounding box center [699, 536] width 245 height 33
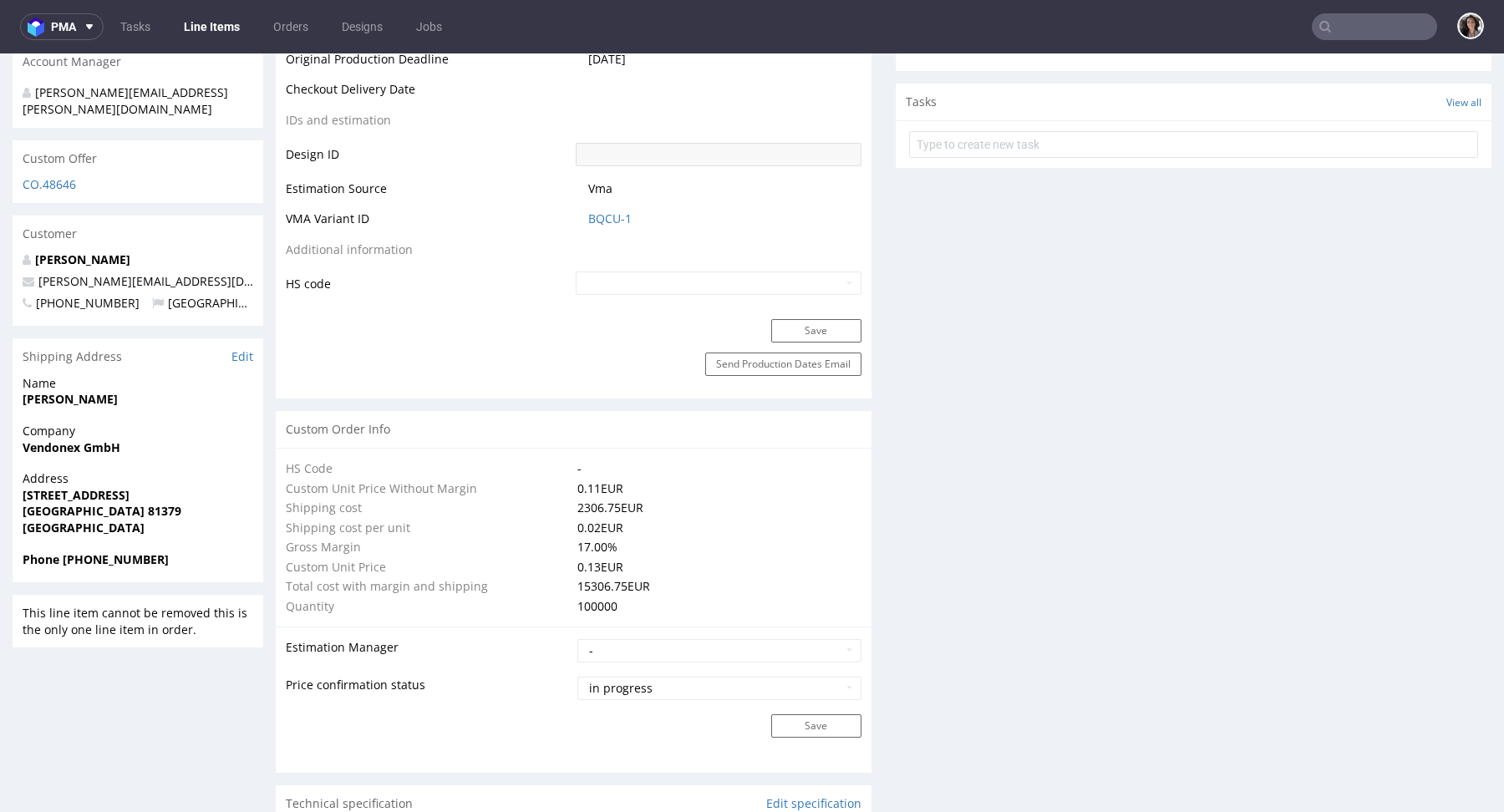
scroll to position [847, 0]
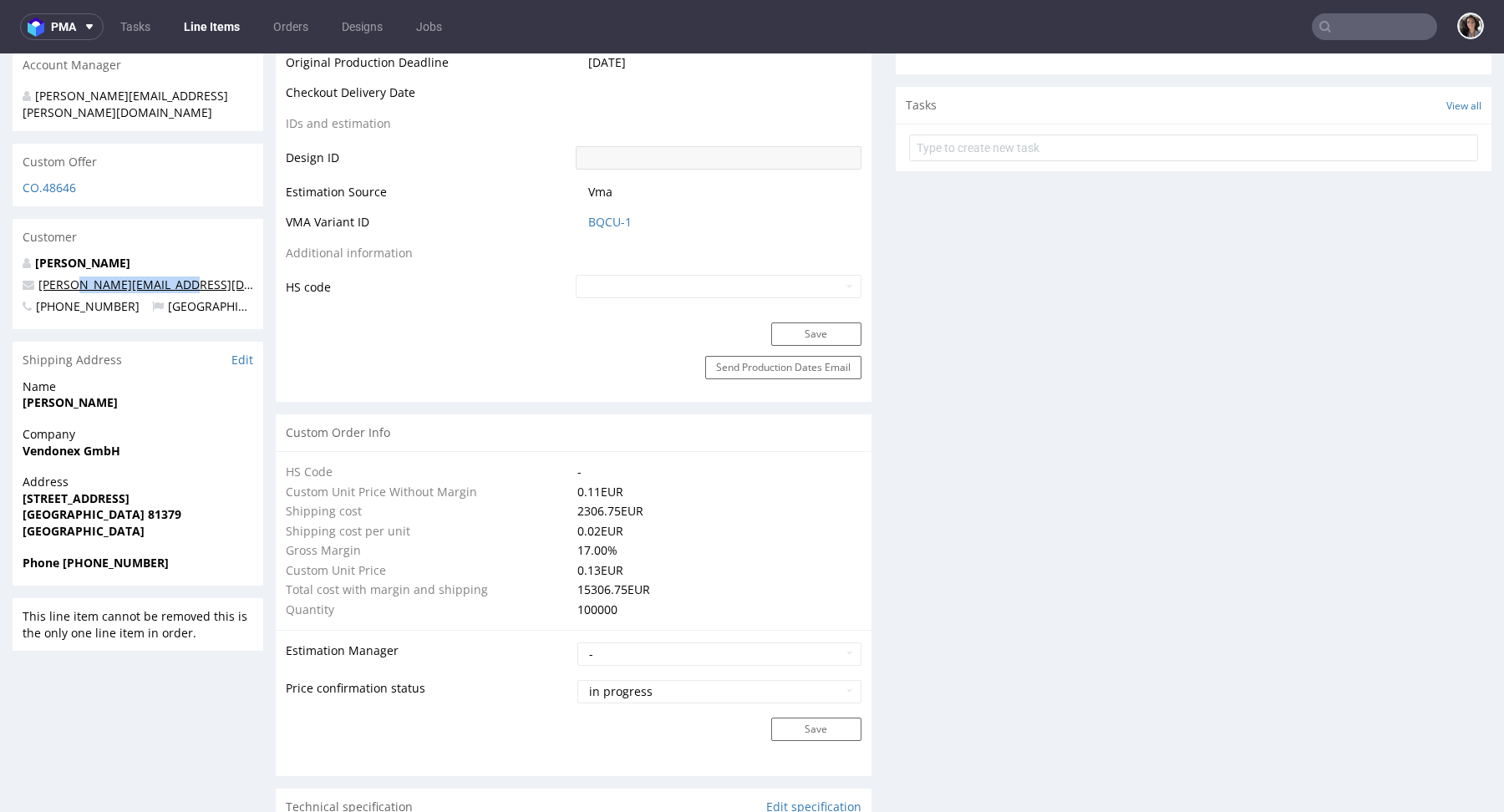
drag, startPoint x: 198, startPoint y: 251, endPoint x: 73, endPoint y: 250, distance: 125.0
click at [73, 276] on p "[PERSON_NAME][EMAIL_ADDRESS][DOMAIN_NAME]" at bounding box center [138, 284] width 230 height 16
copy link "@[DOMAIN_NAME]"
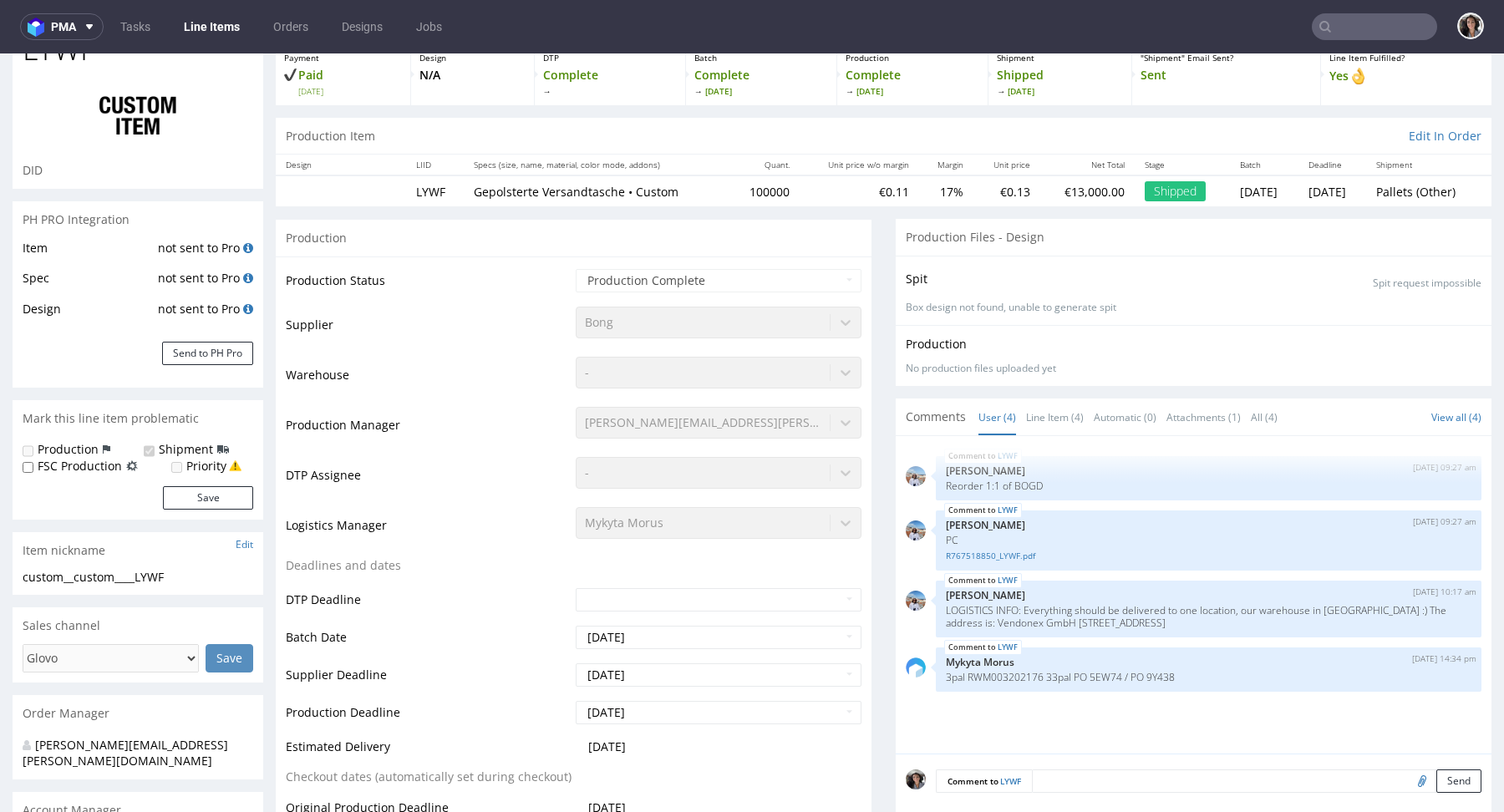
scroll to position [0, 0]
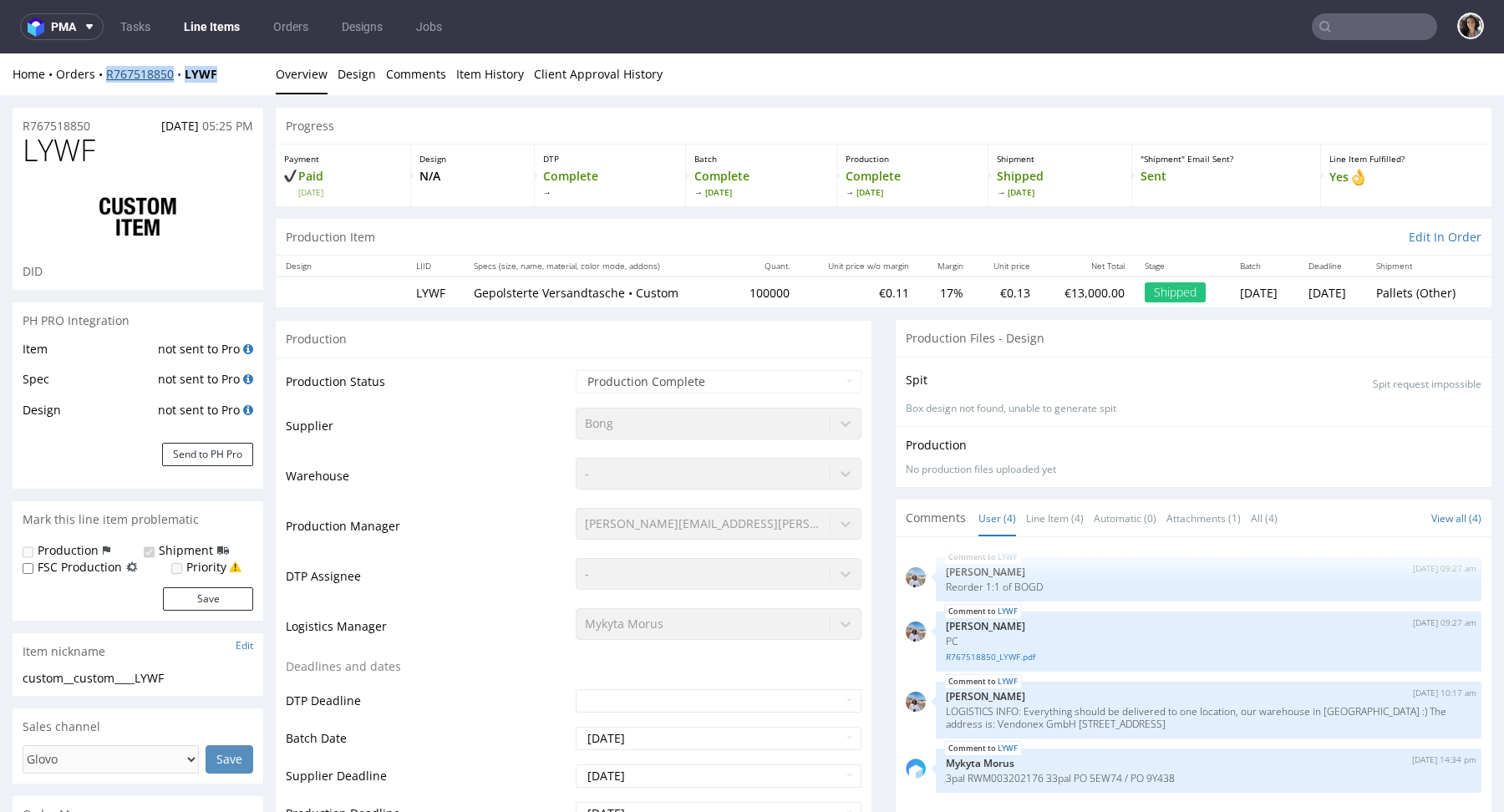
copy div "R767518850 LYWF"
drag, startPoint x: 244, startPoint y: 78, endPoint x: 106, endPoint y: 78, distance: 138.0
click at [106, 78] on div "Home Orders R767518850 LYWF" at bounding box center [137, 74] width 250 height 16
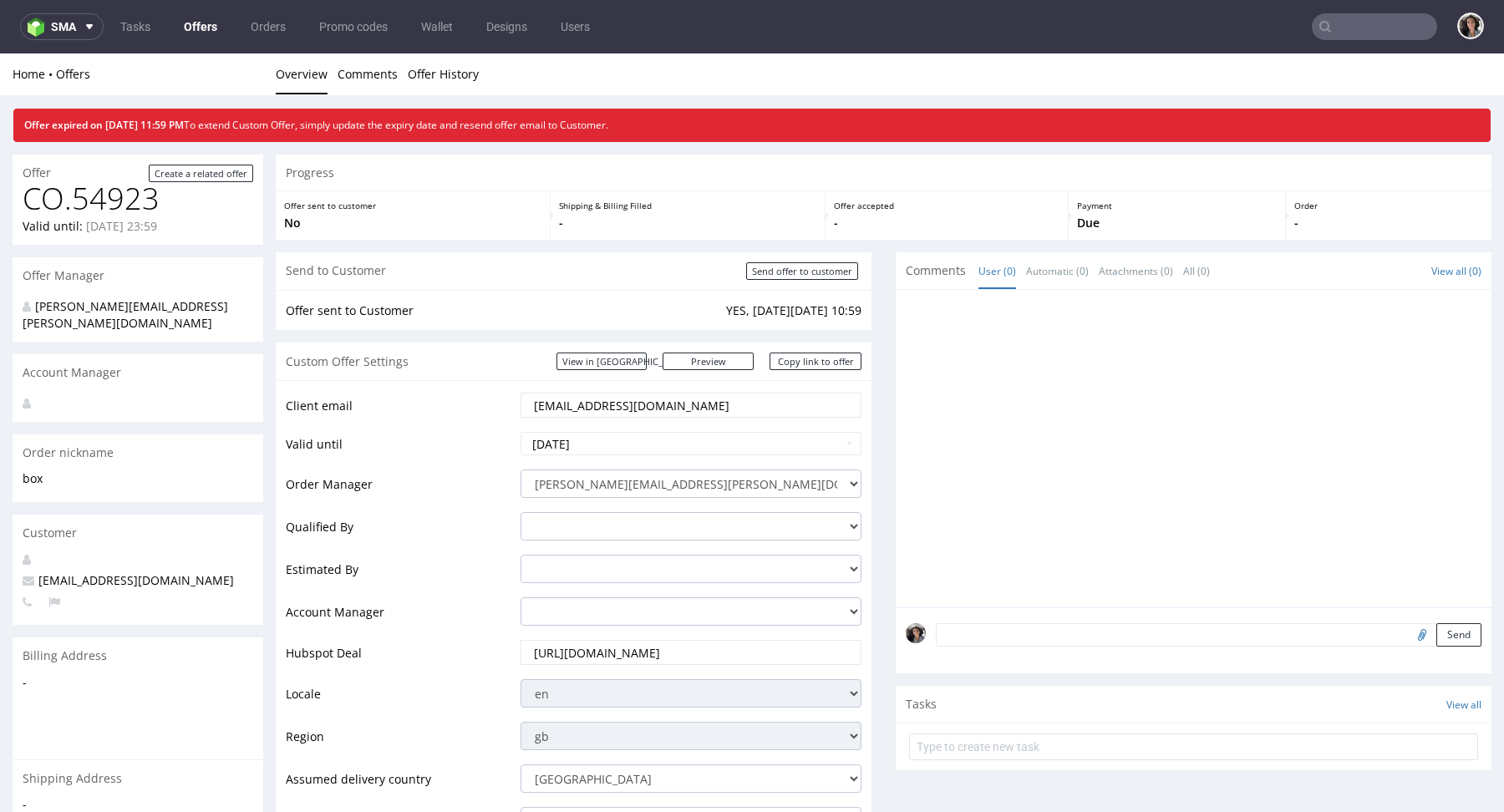
click at [652, 349] on div "Custom Offer Settings View in [GEOGRAPHIC_DATA] Preview [URL][DOMAIN_NAME] Copy…" at bounding box center [573, 360] width 596 height 37
click at [646, 356] on link "View in [GEOGRAPHIC_DATA]" at bounding box center [601, 361] width 90 height 17
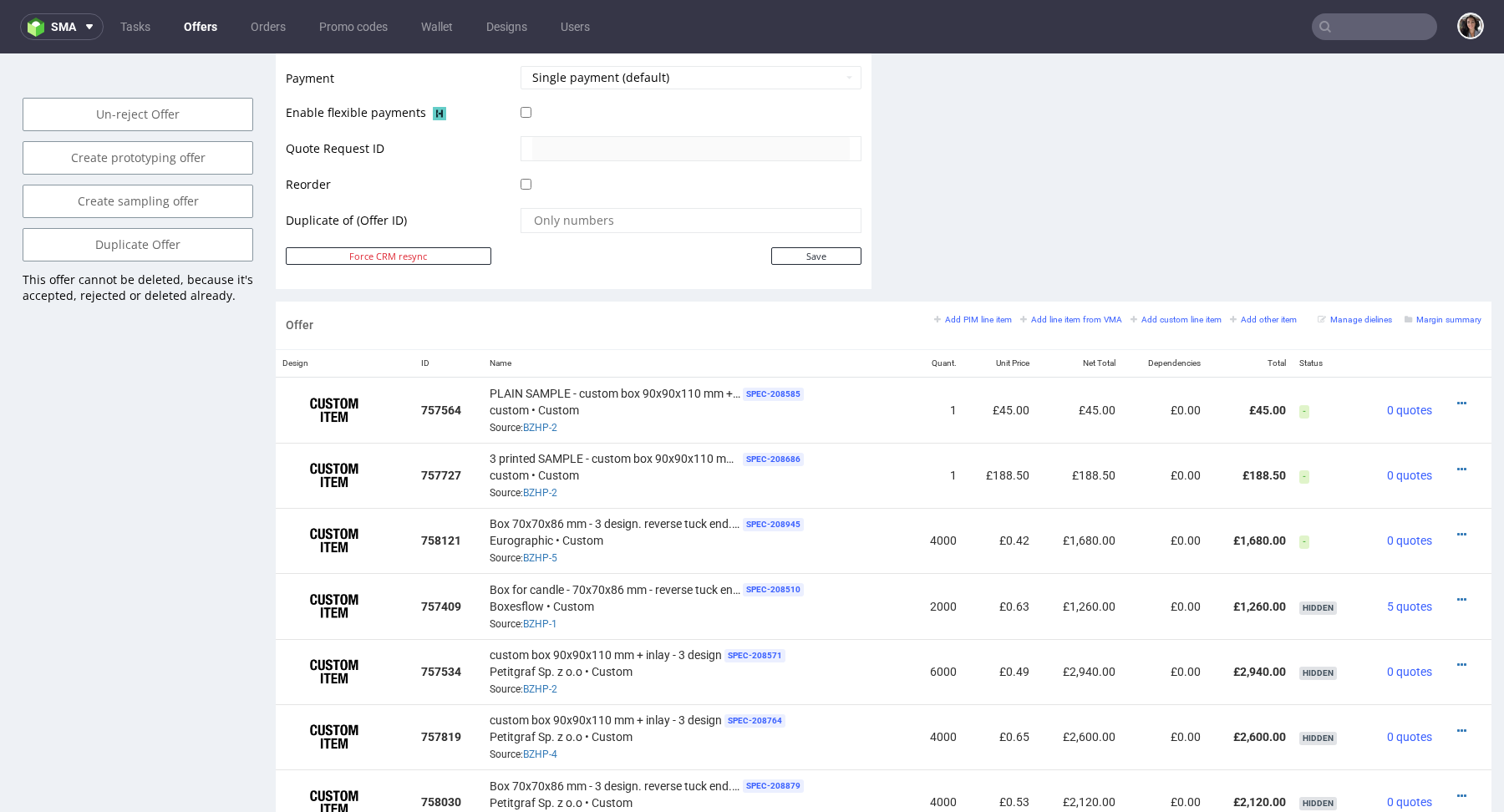
scroll to position [937, 0]
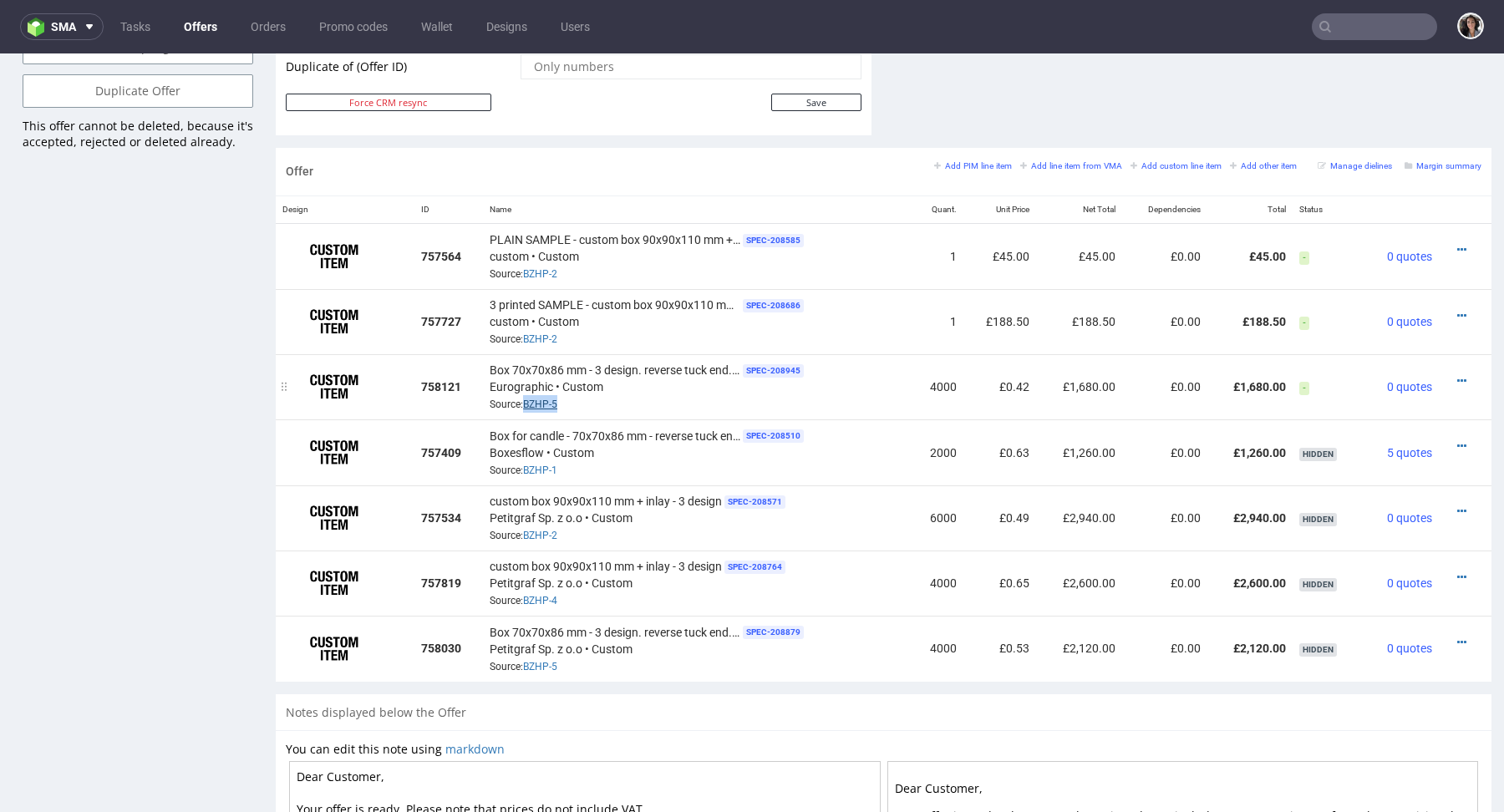
copy link "BZHP-5"
drag, startPoint x: 576, startPoint y: 400, endPoint x: 525, endPoint y: 401, distance: 51.0
click at [525, 401] on div "Box 70x70x86 mm - 3 design. reverse tuck end. No Inlay. SPEC- 208945 Eurographi…" at bounding box center [697, 386] width 414 height 52
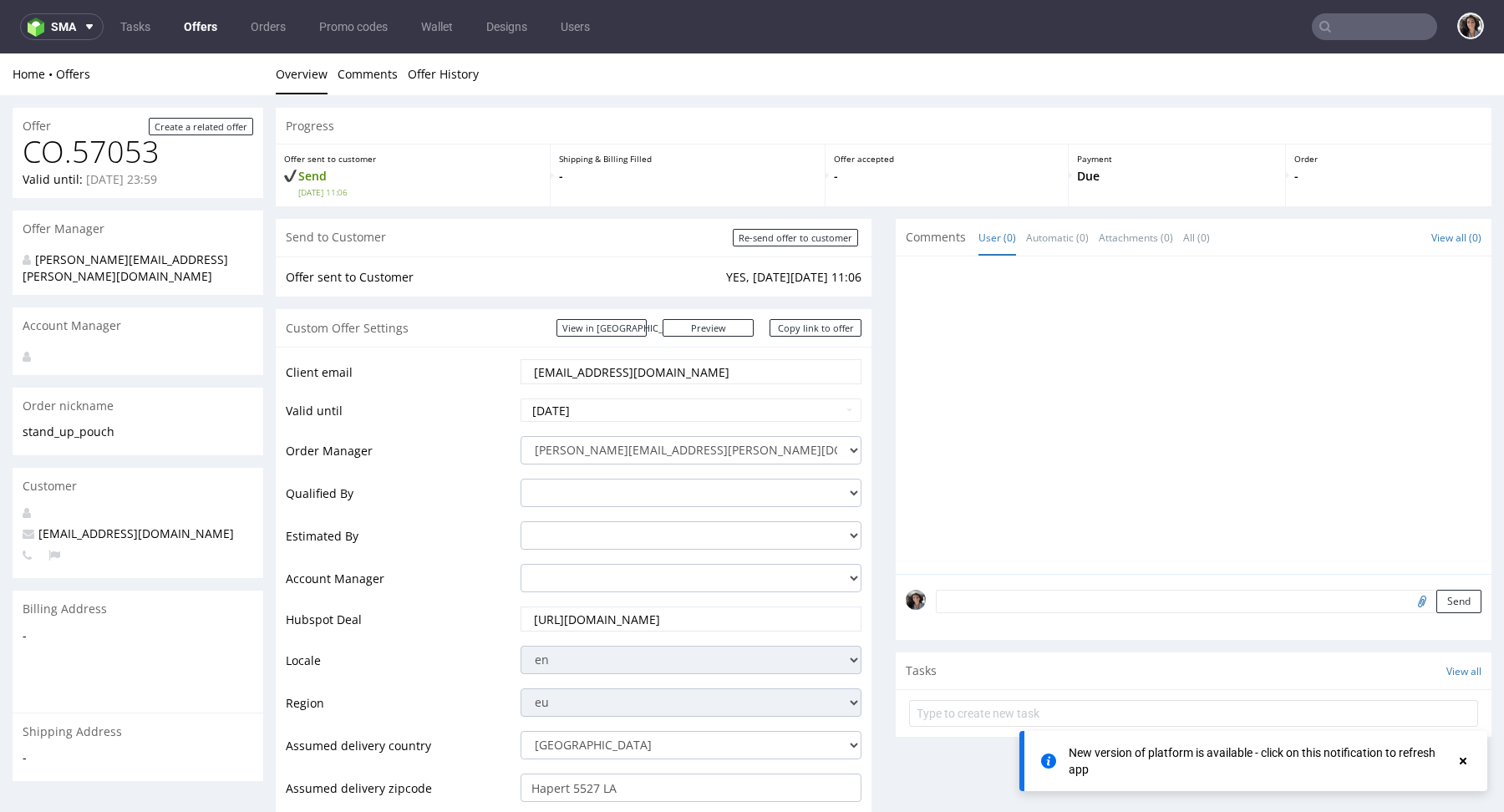
scroll to position [4, 0]
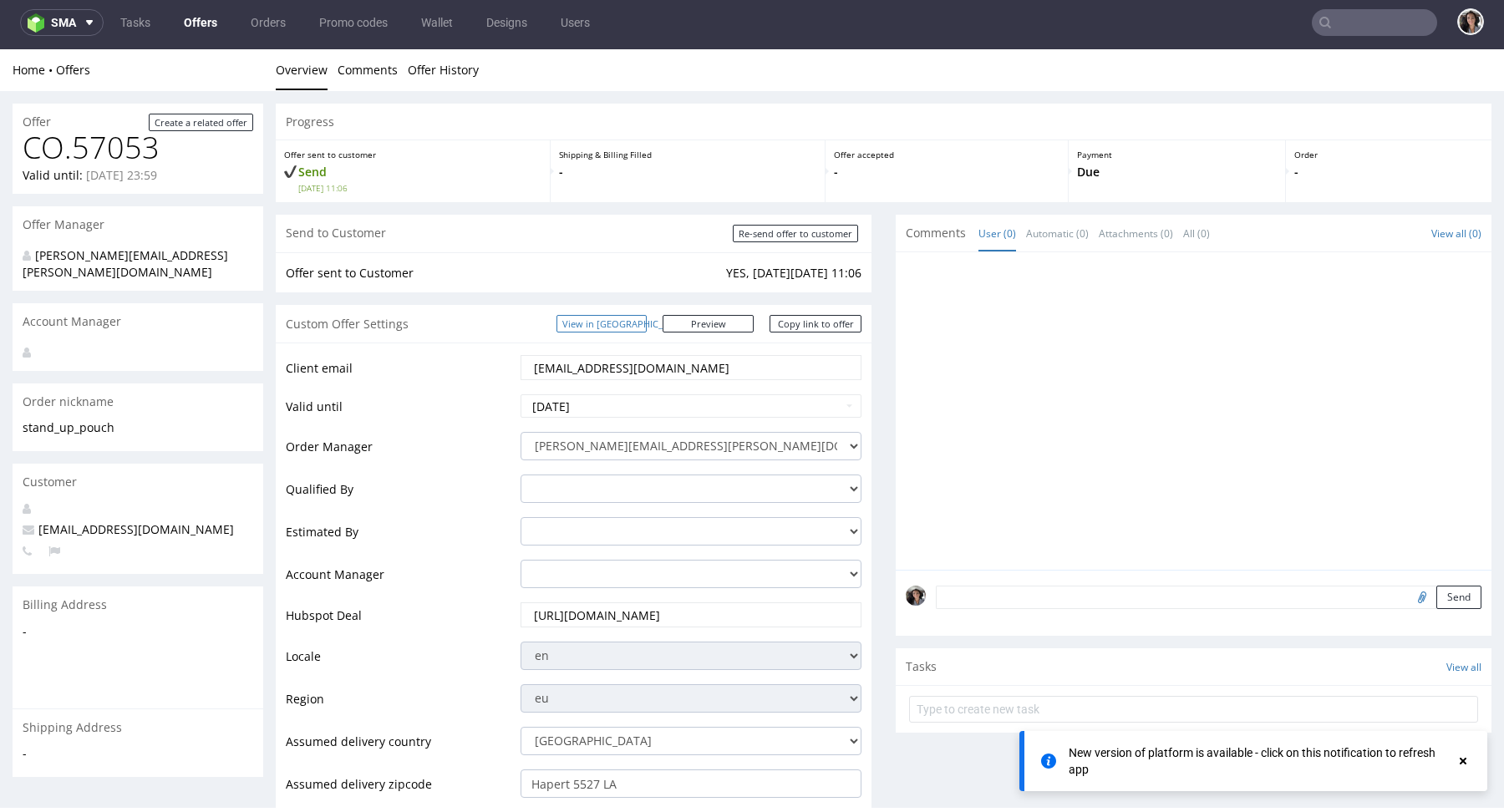
click at [646, 322] on link "View in [GEOGRAPHIC_DATA]" at bounding box center [601, 323] width 90 height 17
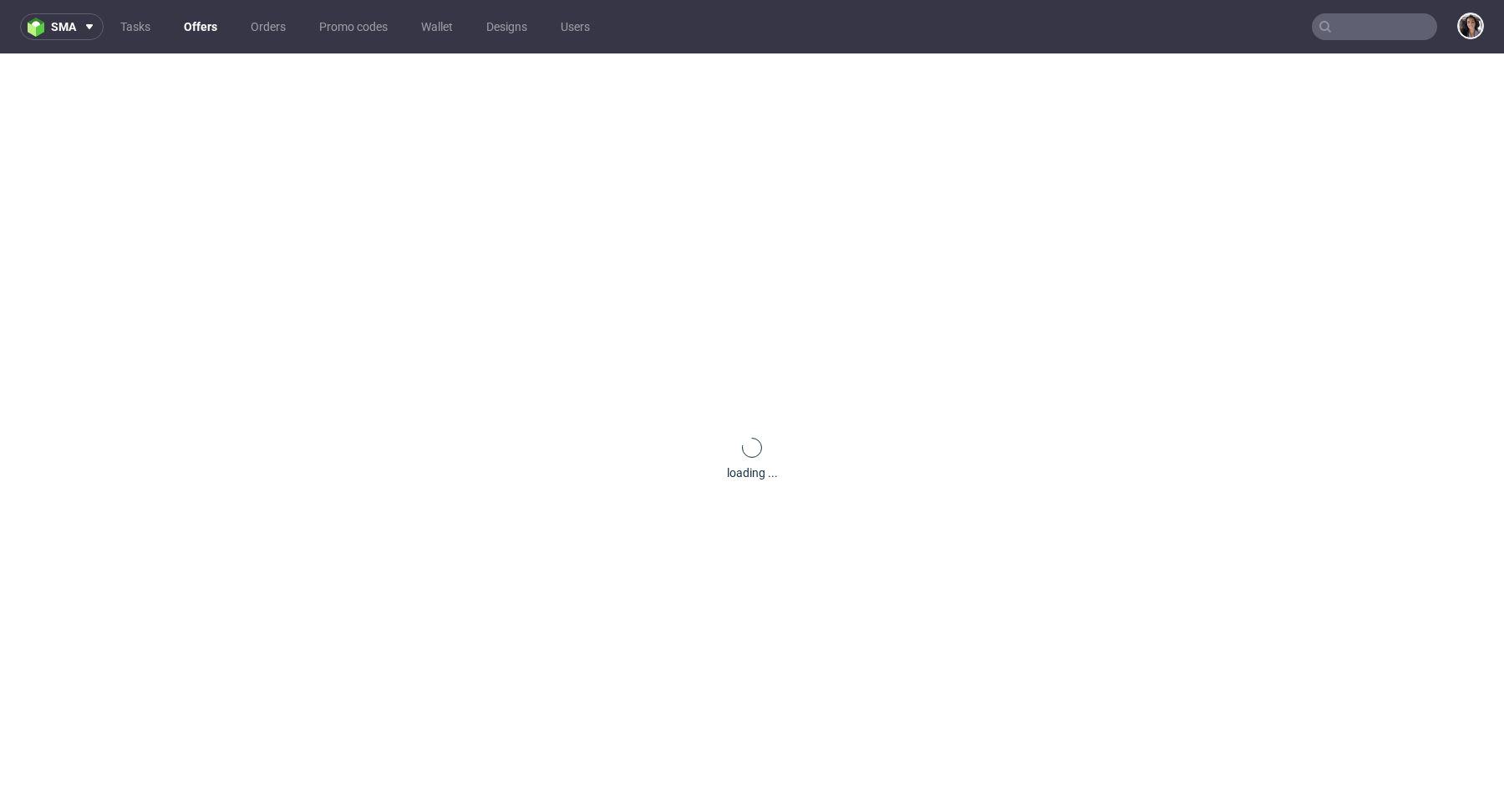
click at [1367, 47] on nav "sma Tasks Offers Orders Promo codes Wallet Designs Users" at bounding box center [752, 27] width 1504 height 54
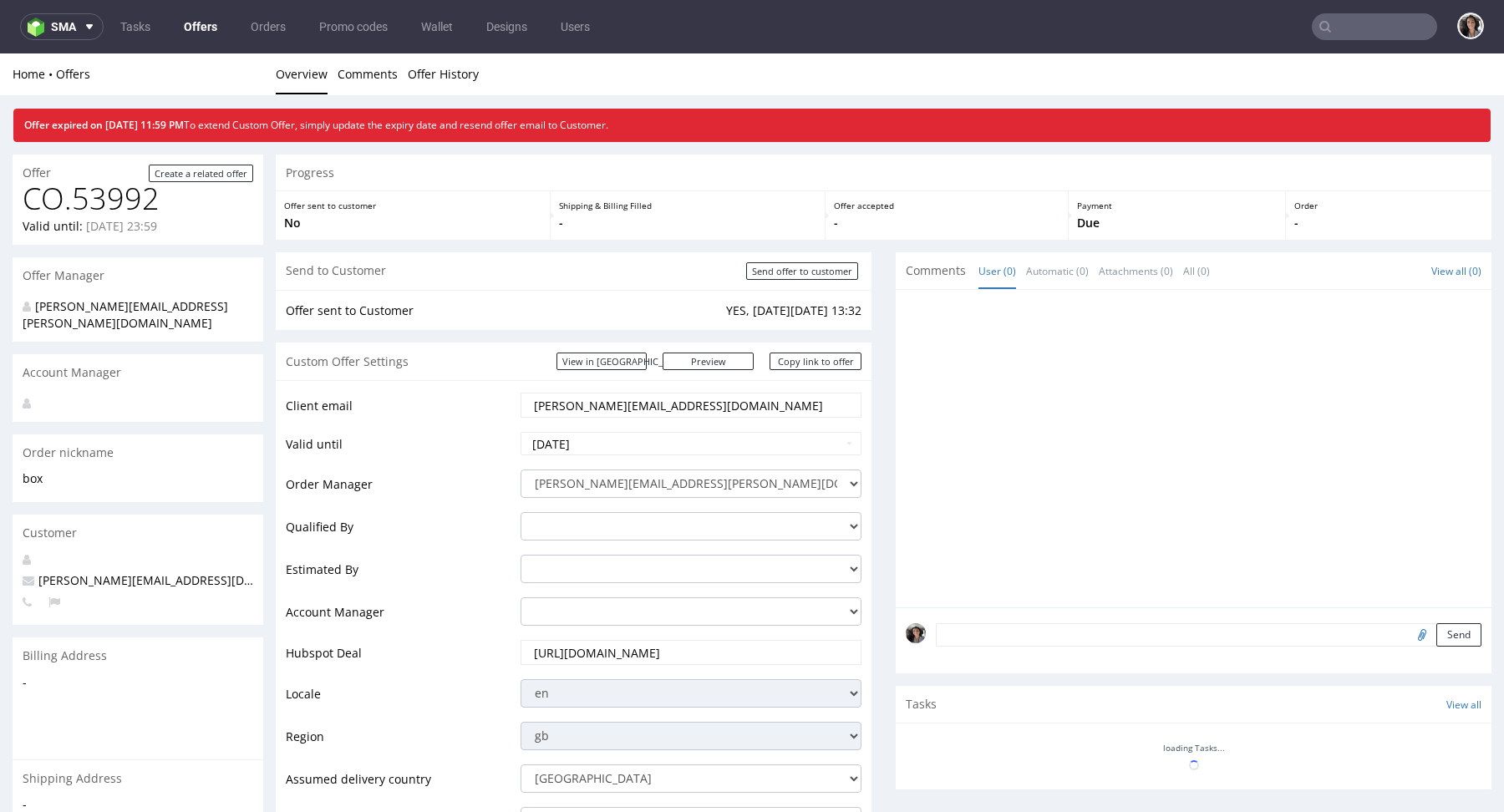
click at [1367, 30] on input "text" at bounding box center [1375, 27] width 126 height 27
paste input "[EMAIL_ADDRESS][DOMAIN_NAME]"
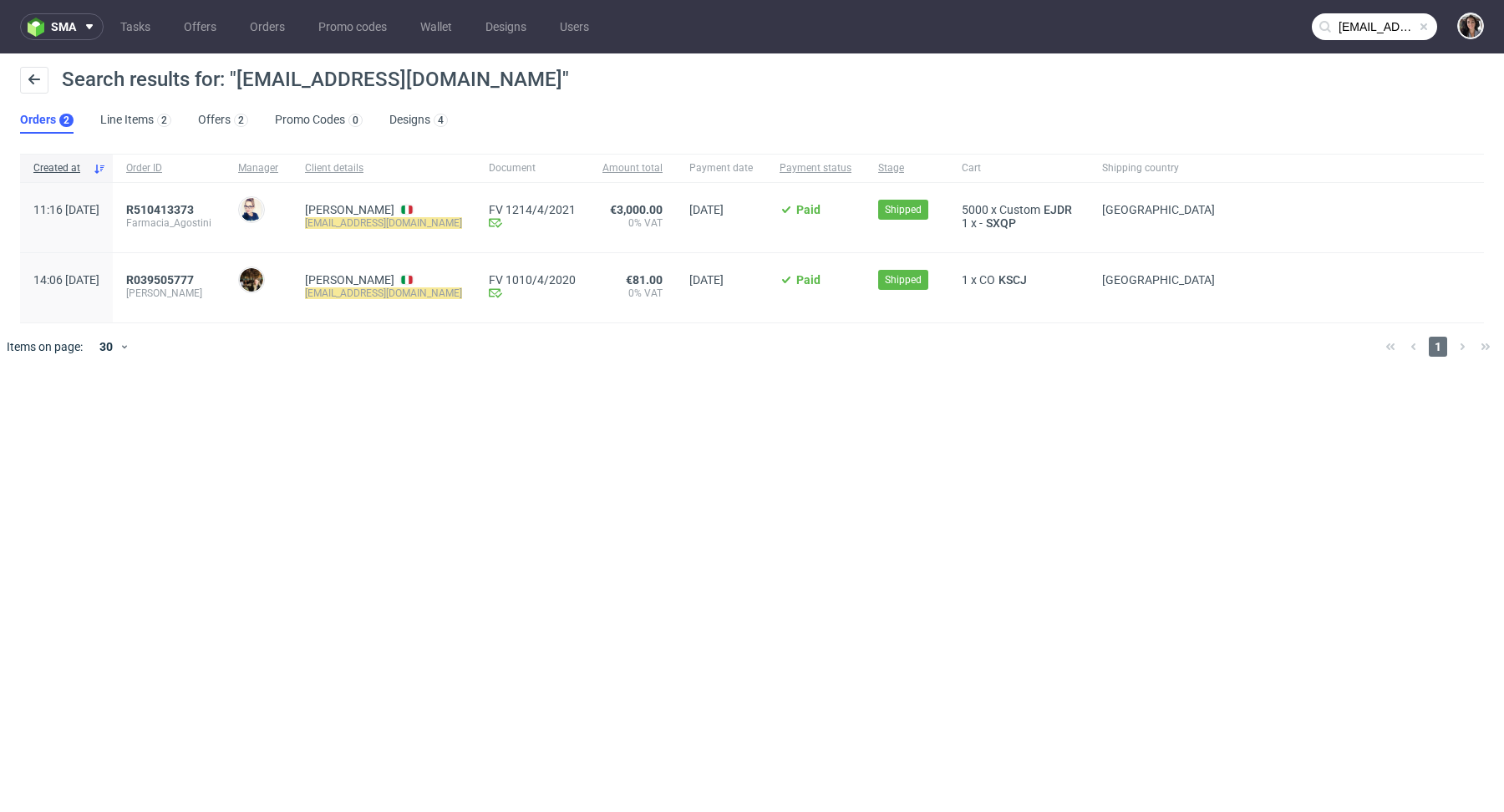
click at [1338, 24] on input "[EMAIL_ADDRESS][DOMAIN_NAME]" at bounding box center [1375, 27] width 126 height 27
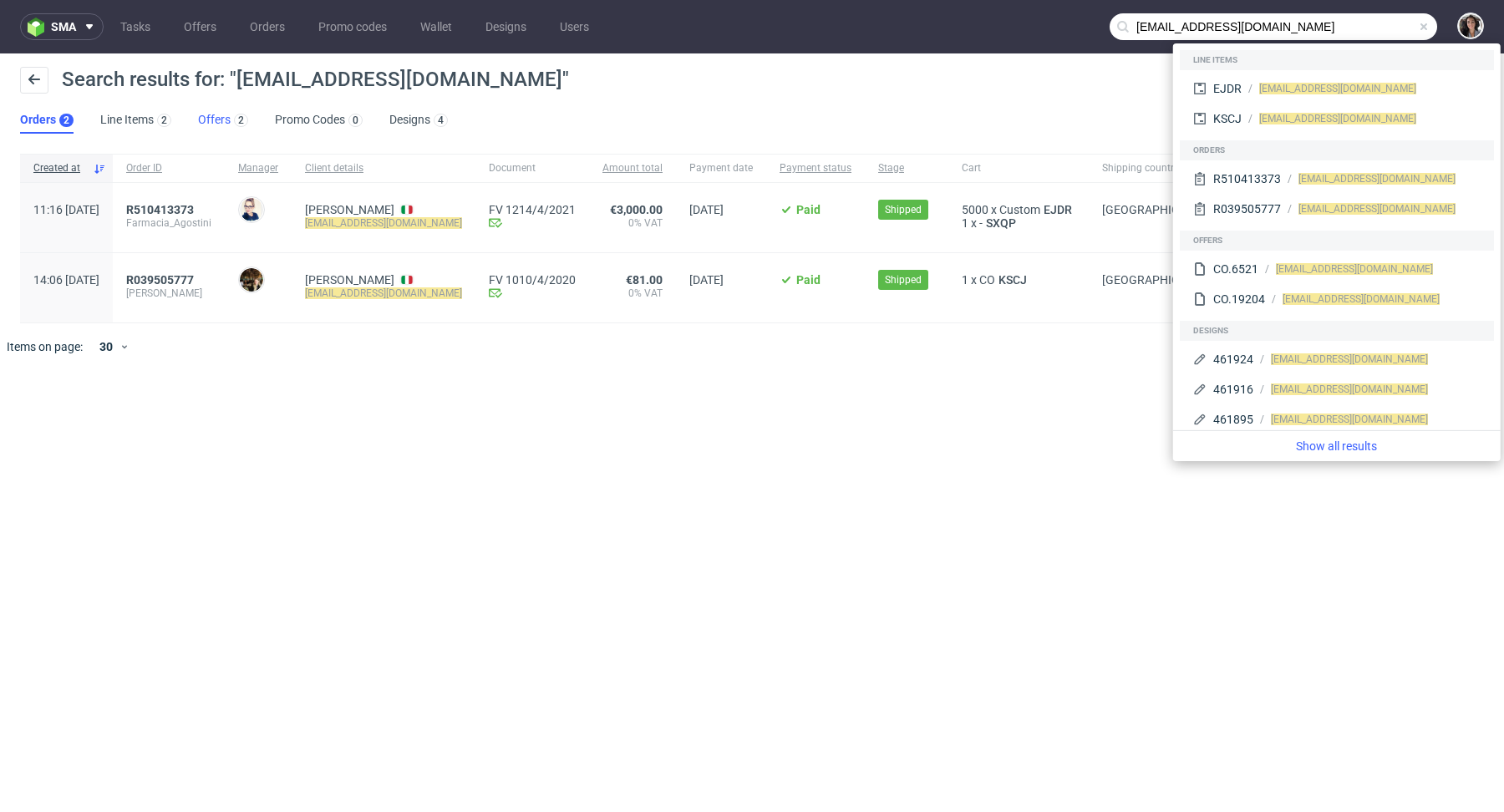
click at [214, 125] on link "Offers 2" at bounding box center [223, 121] width 50 height 27
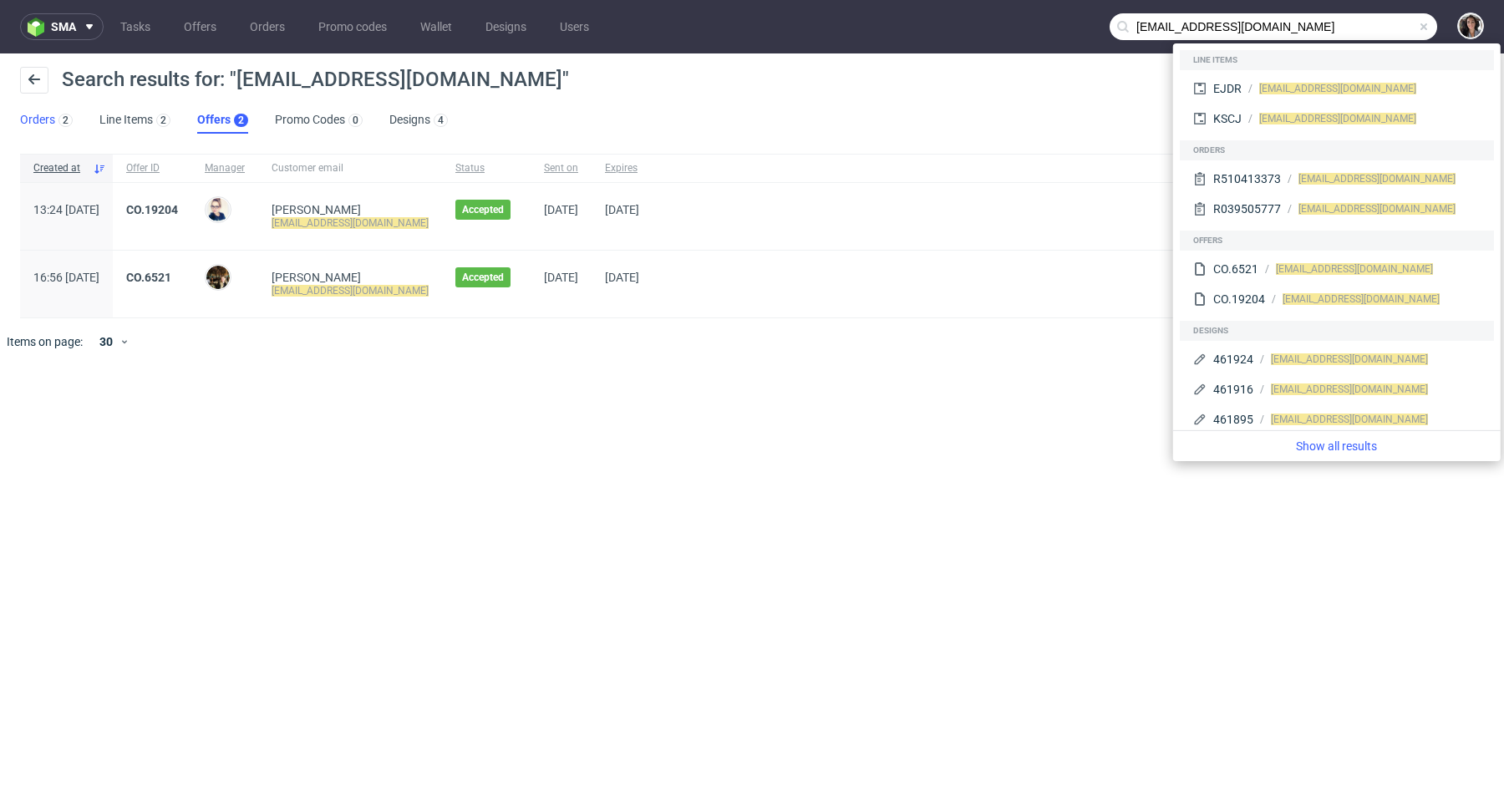
click at [39, 114] on link "Orders 2" at bounding box center [46, 121] width 53 height 27
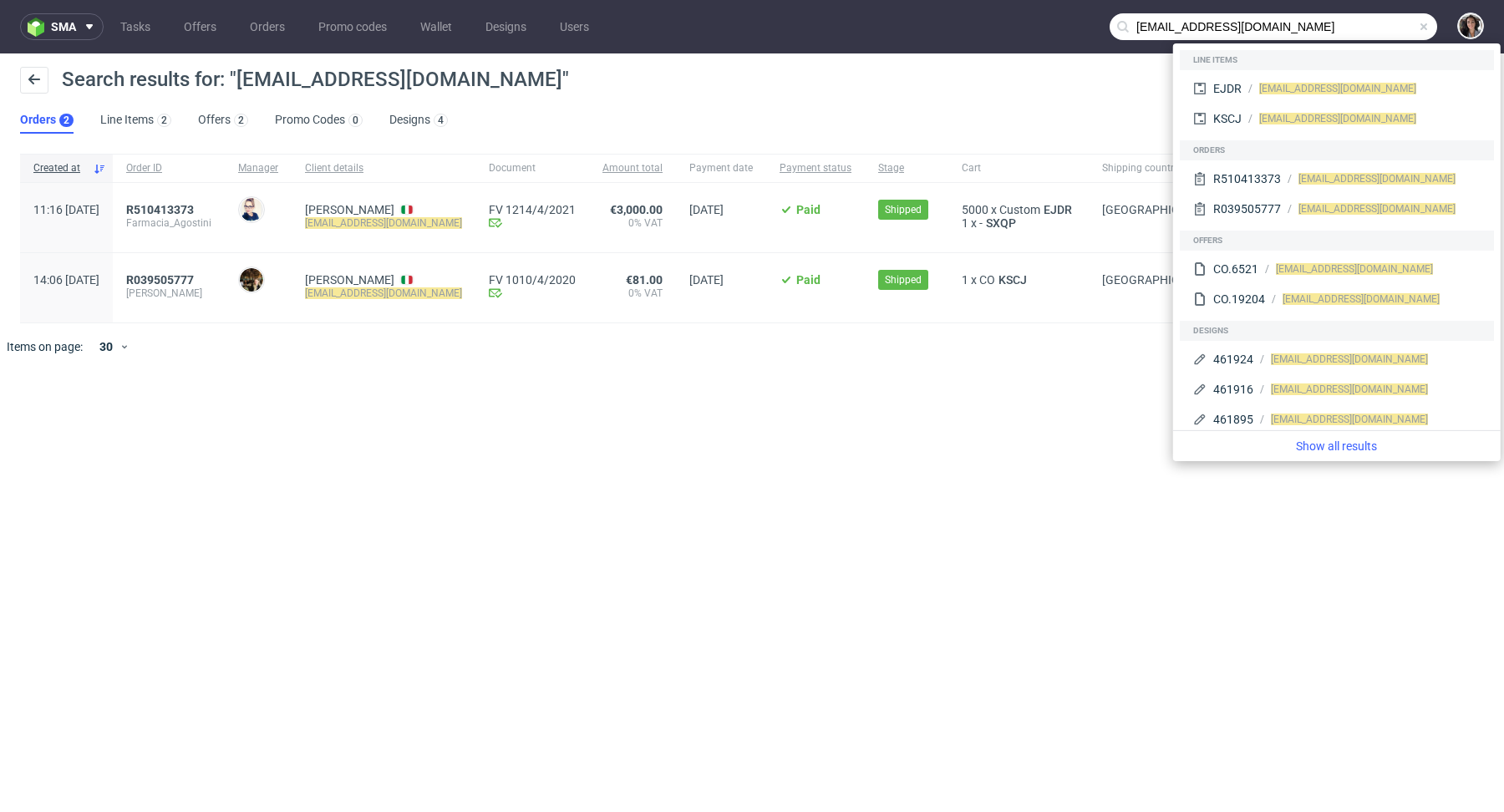
click at [1269, 16] on input "[EMAIL_ADDRESS][DOMAIN_NAME]" at bounding box center [1274, 27] width 328 height 27
paste input "[EMAIL_ADDRESS][DOMAIN_NAME]"
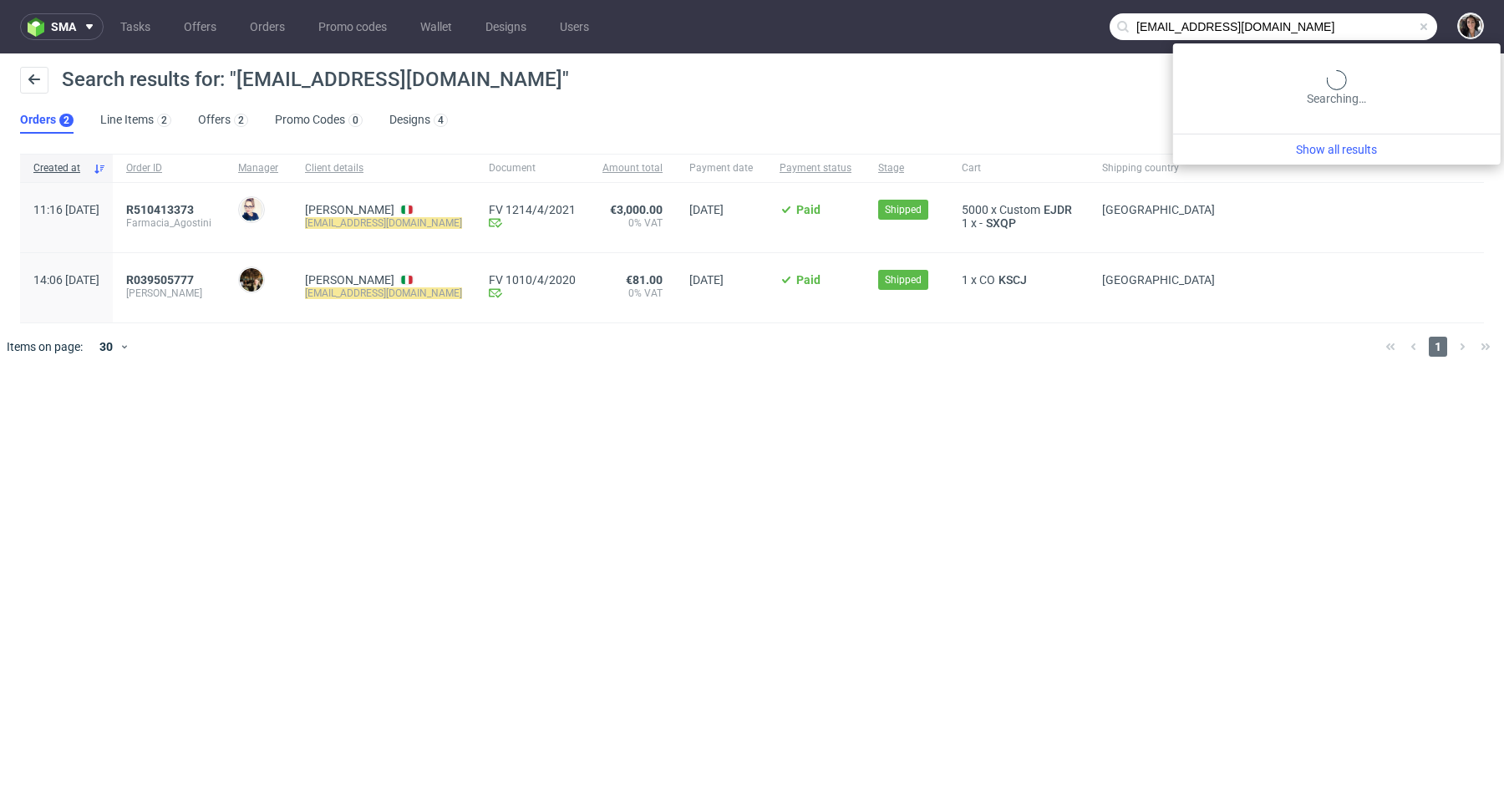
type input "[EMAIL_ADDRESS][DOMAIN_NAME]"
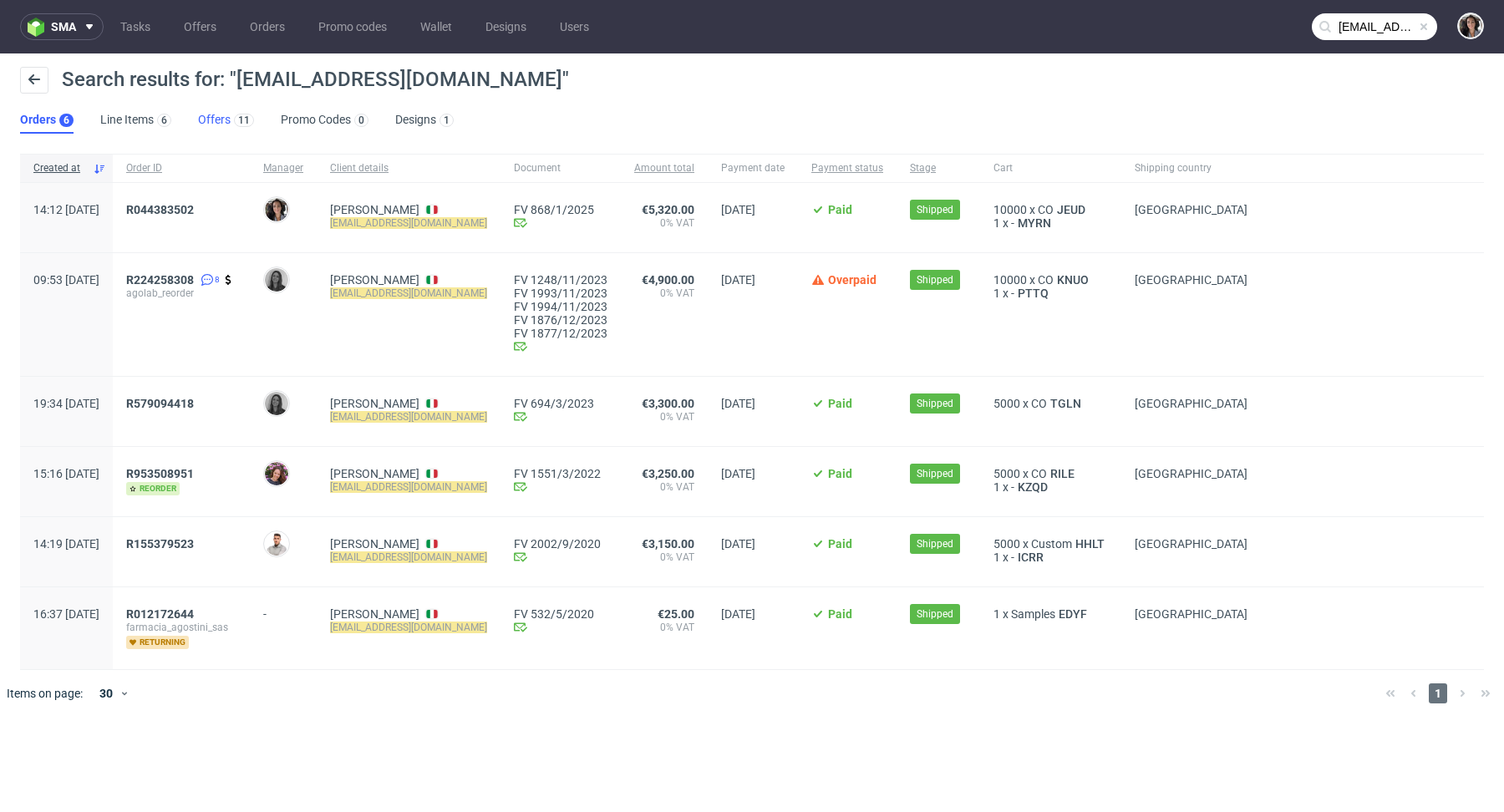
click at [210, 114] on link "Offers 11" at bounding box center [225, 121] width 56 height 27
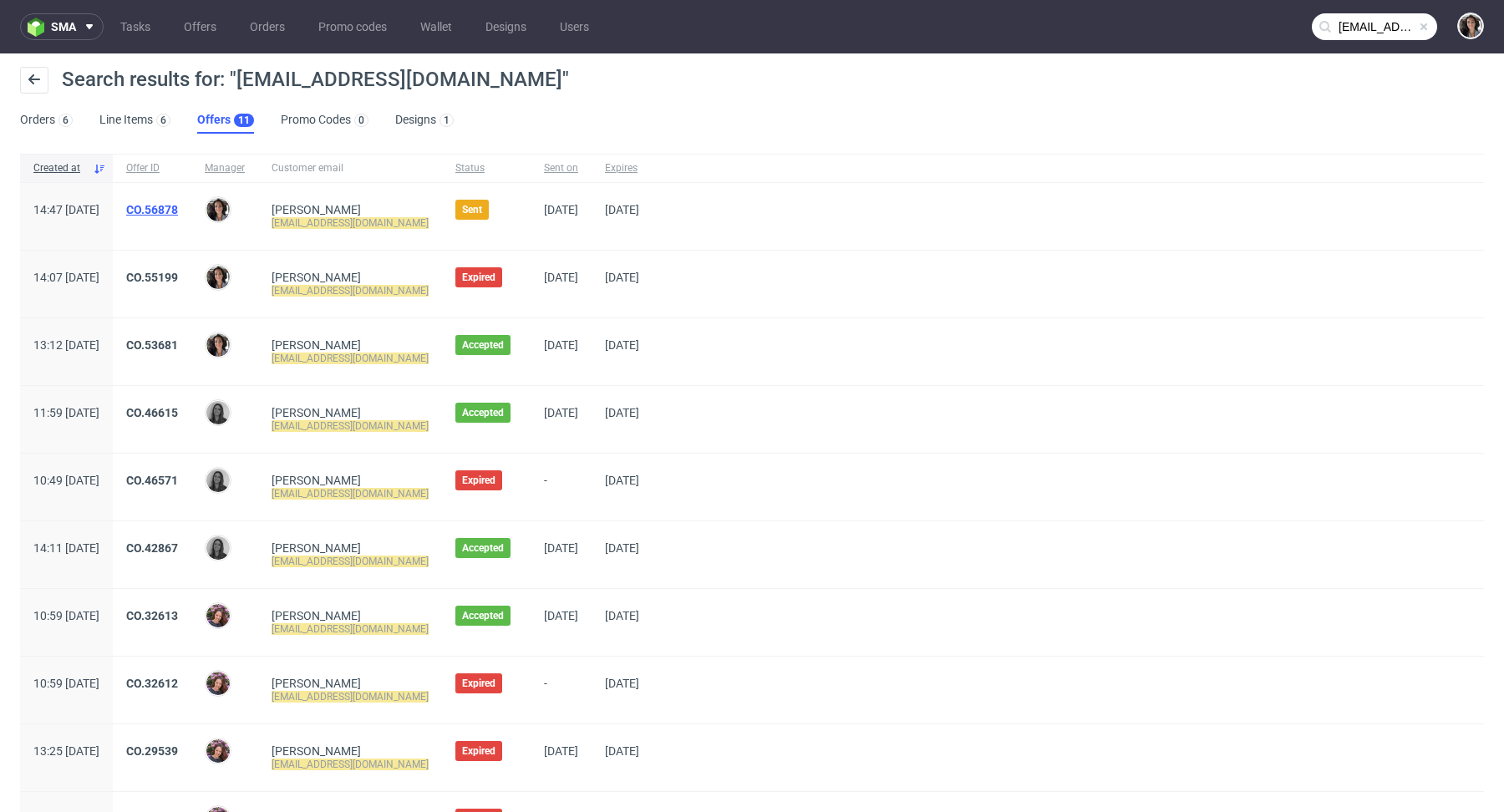
click at [178, 210] on link "CO.56878" at bounding box center [153, 210] width 52 height 13
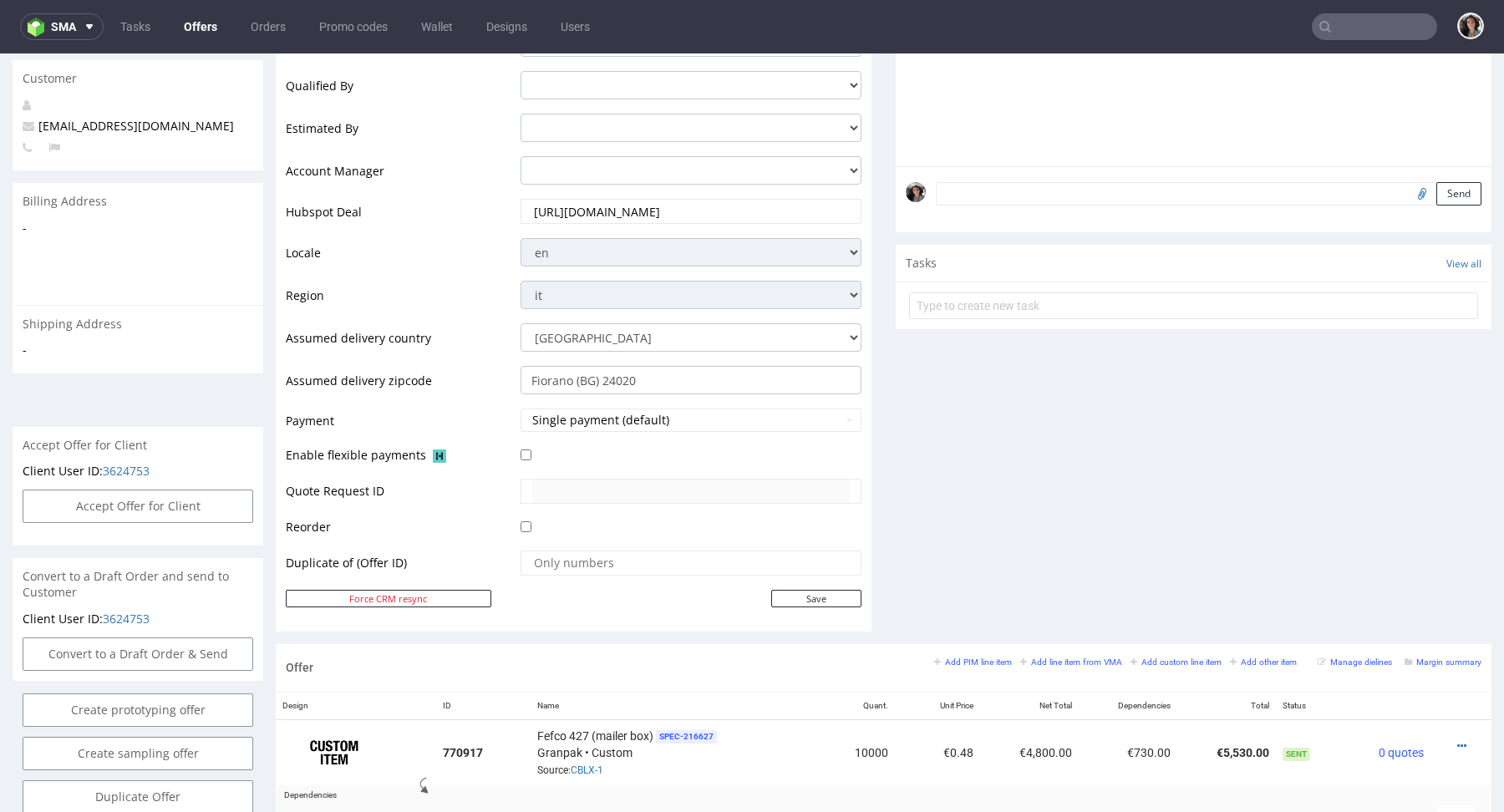
scroll to position [857, 0]
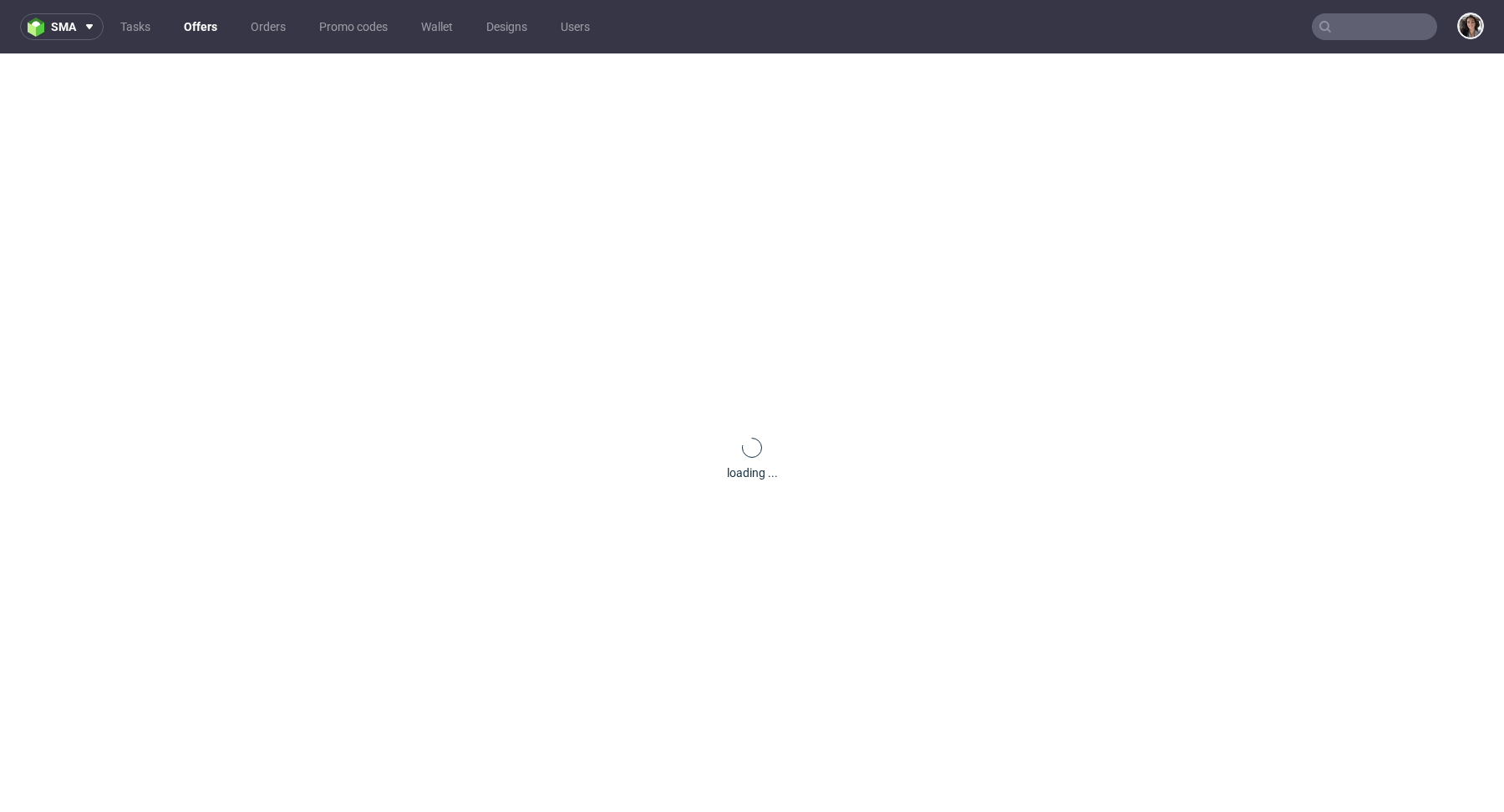
click at [1355, 31] on input "text" at bounding box center [1375, 27] width 126 height 27
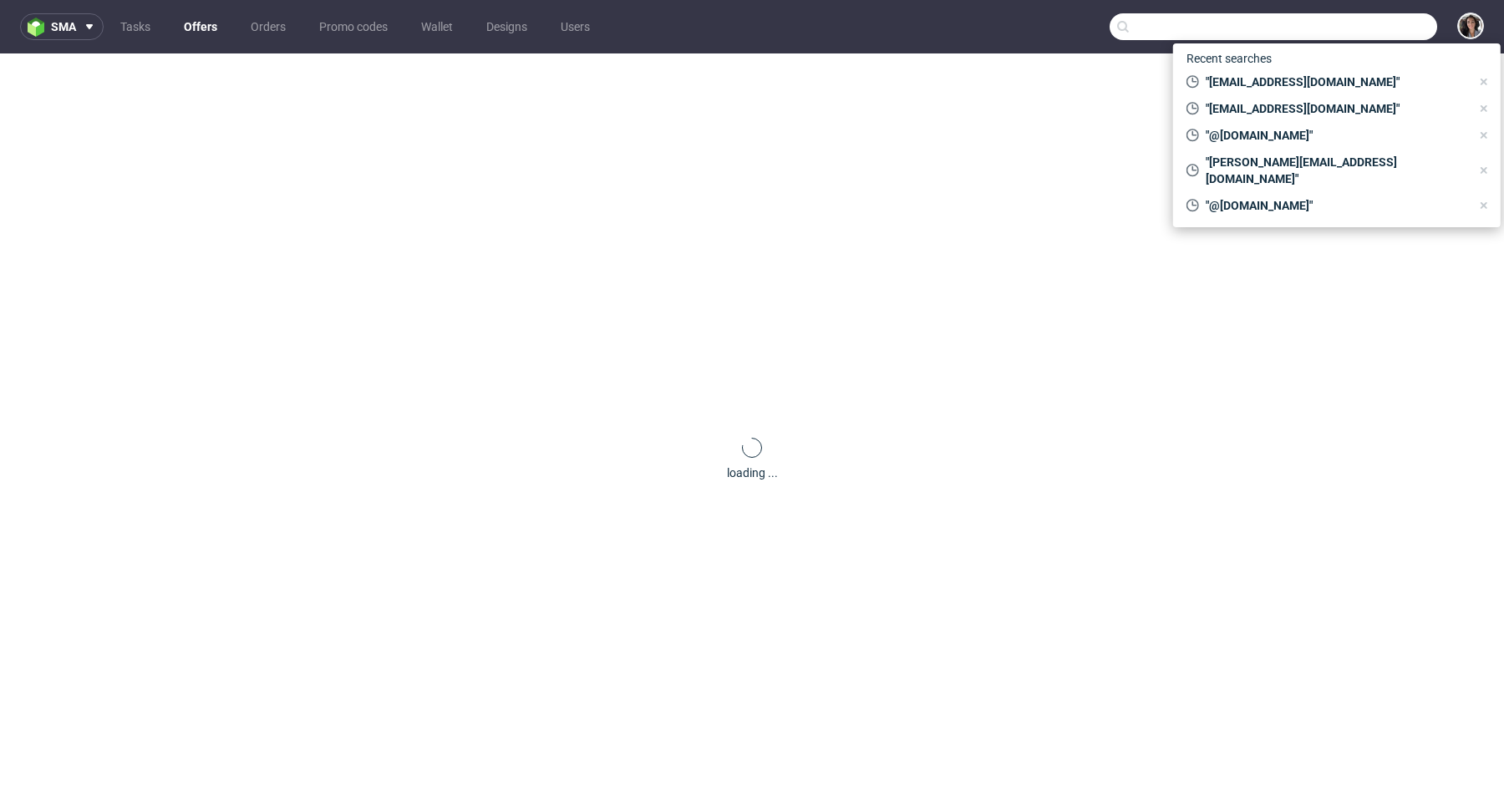
paste input "Kirstie"
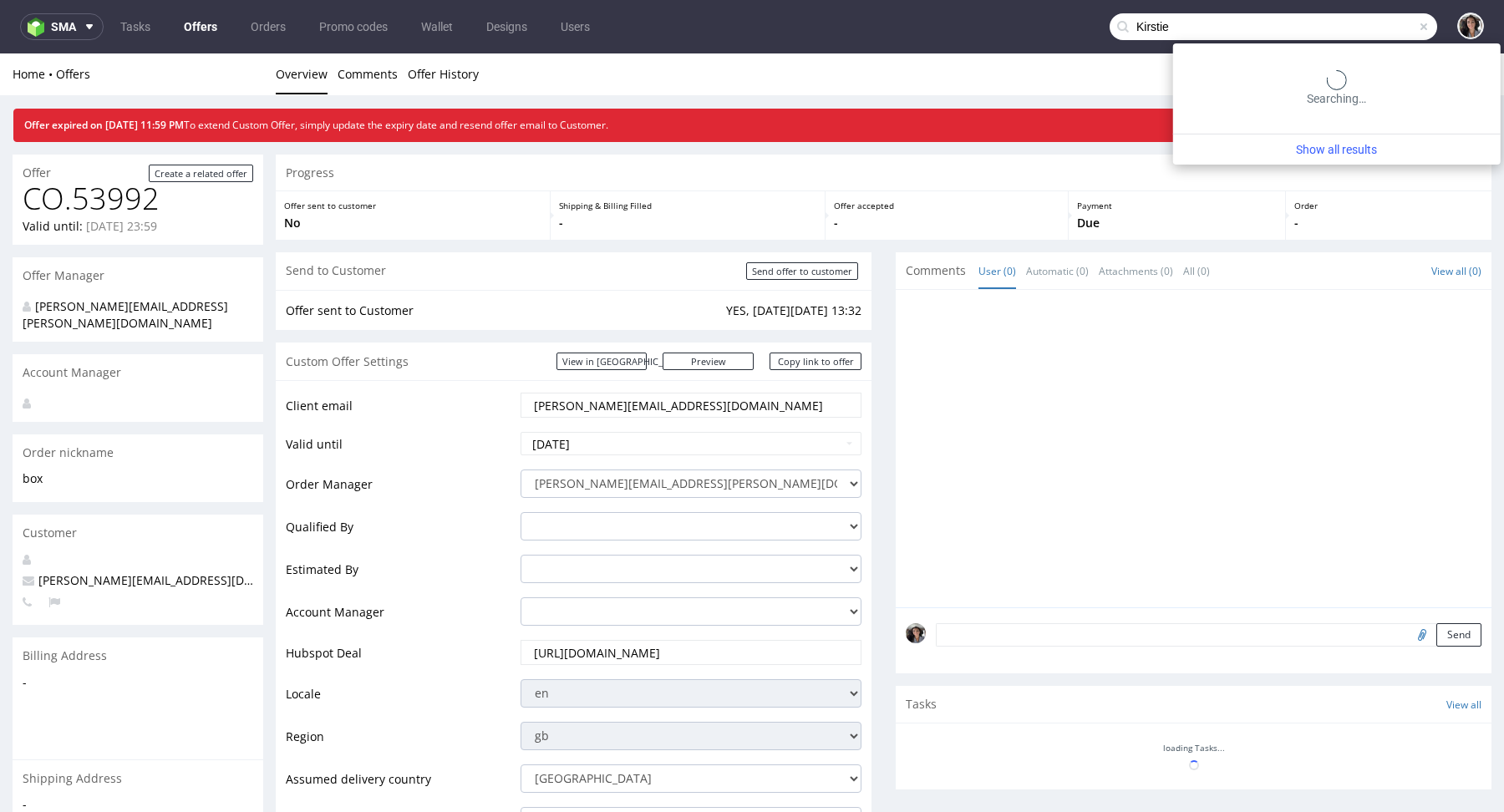
type input "Kirstie"
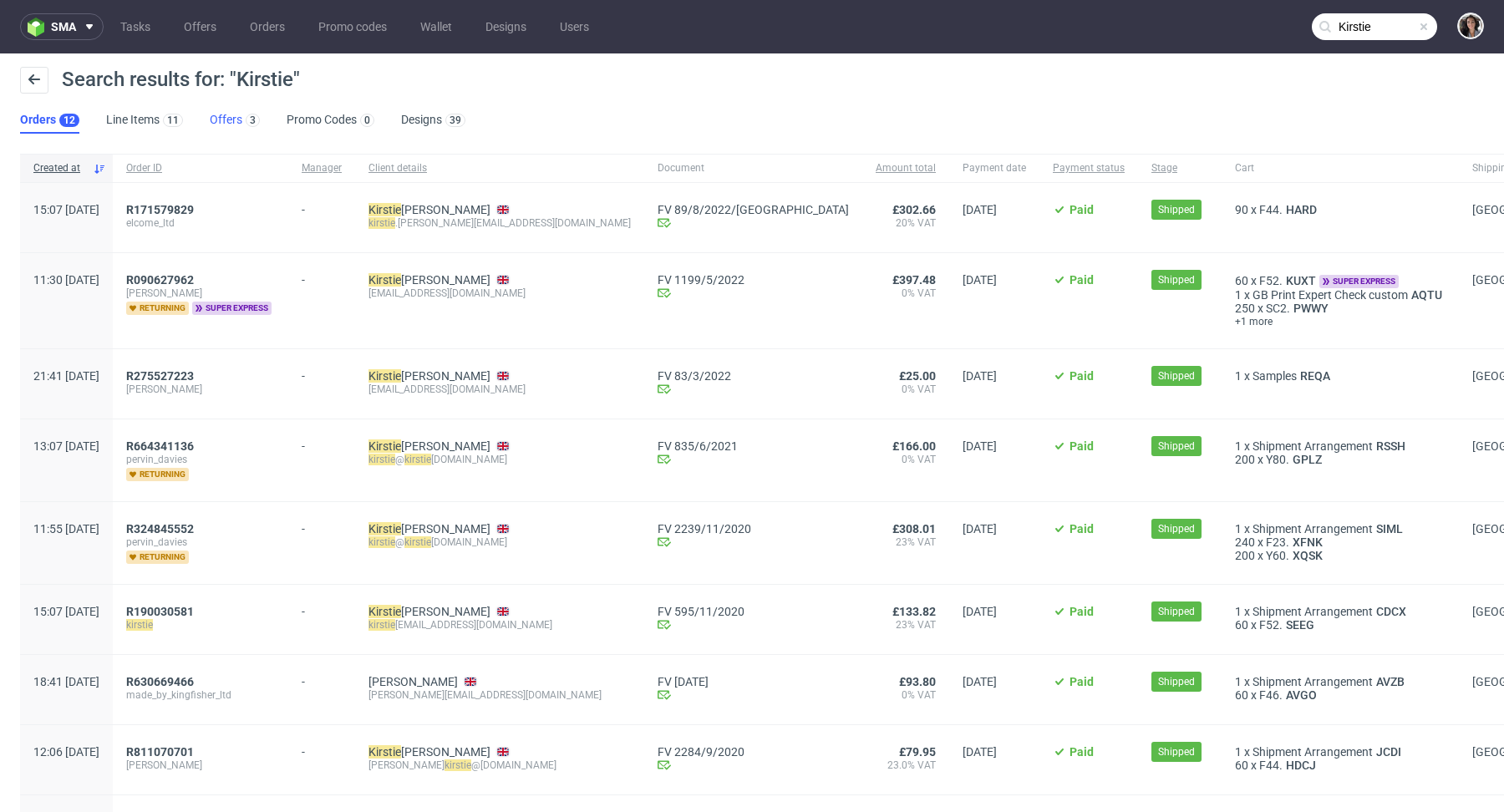
click at [230, 125] on link "Offers 3" at bounding box center [235, 121] width 50 height 27
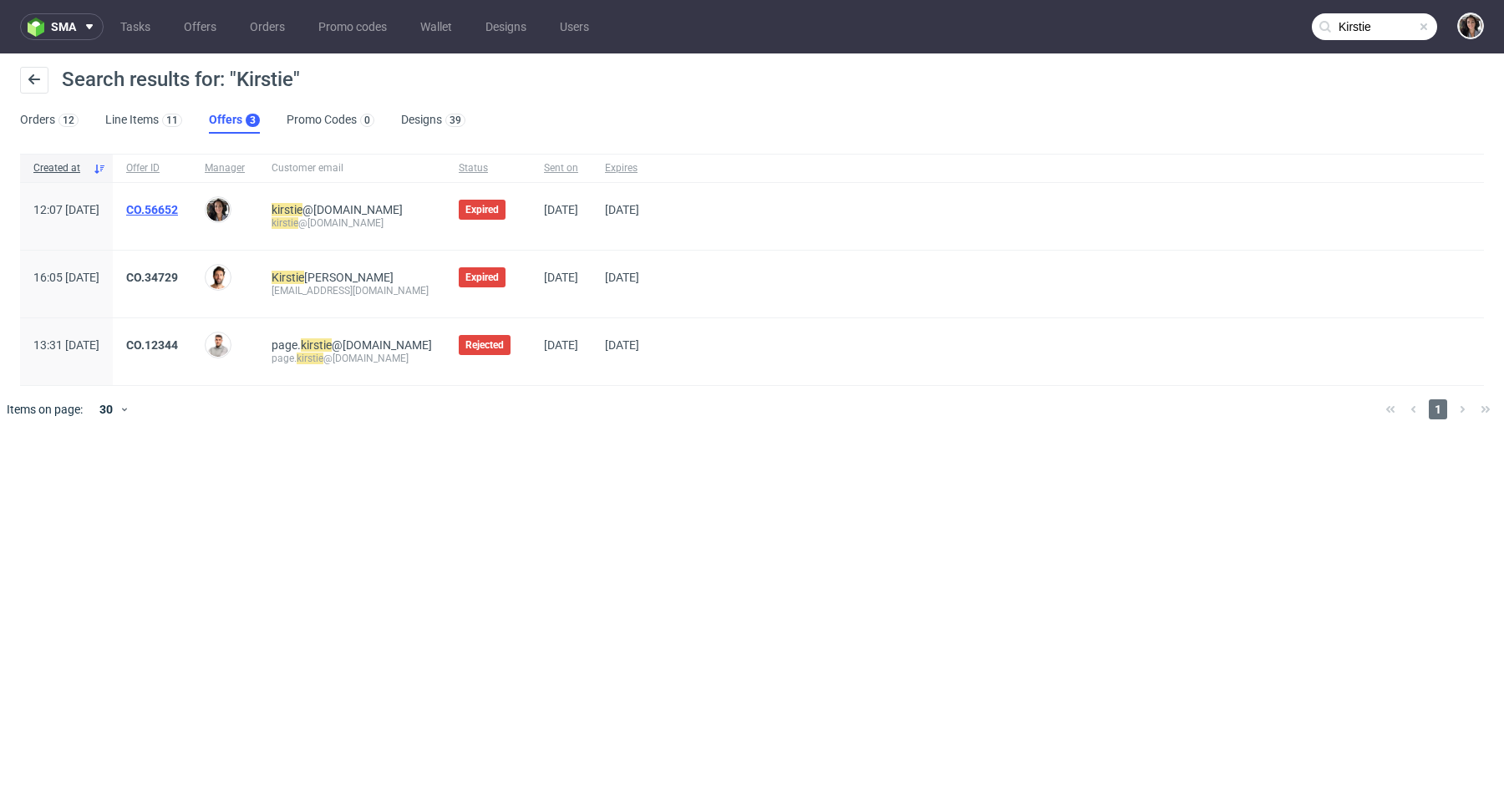
click at [178, 204] on link "CO.56652" at bounding box center [153, 210] width 52 height 13
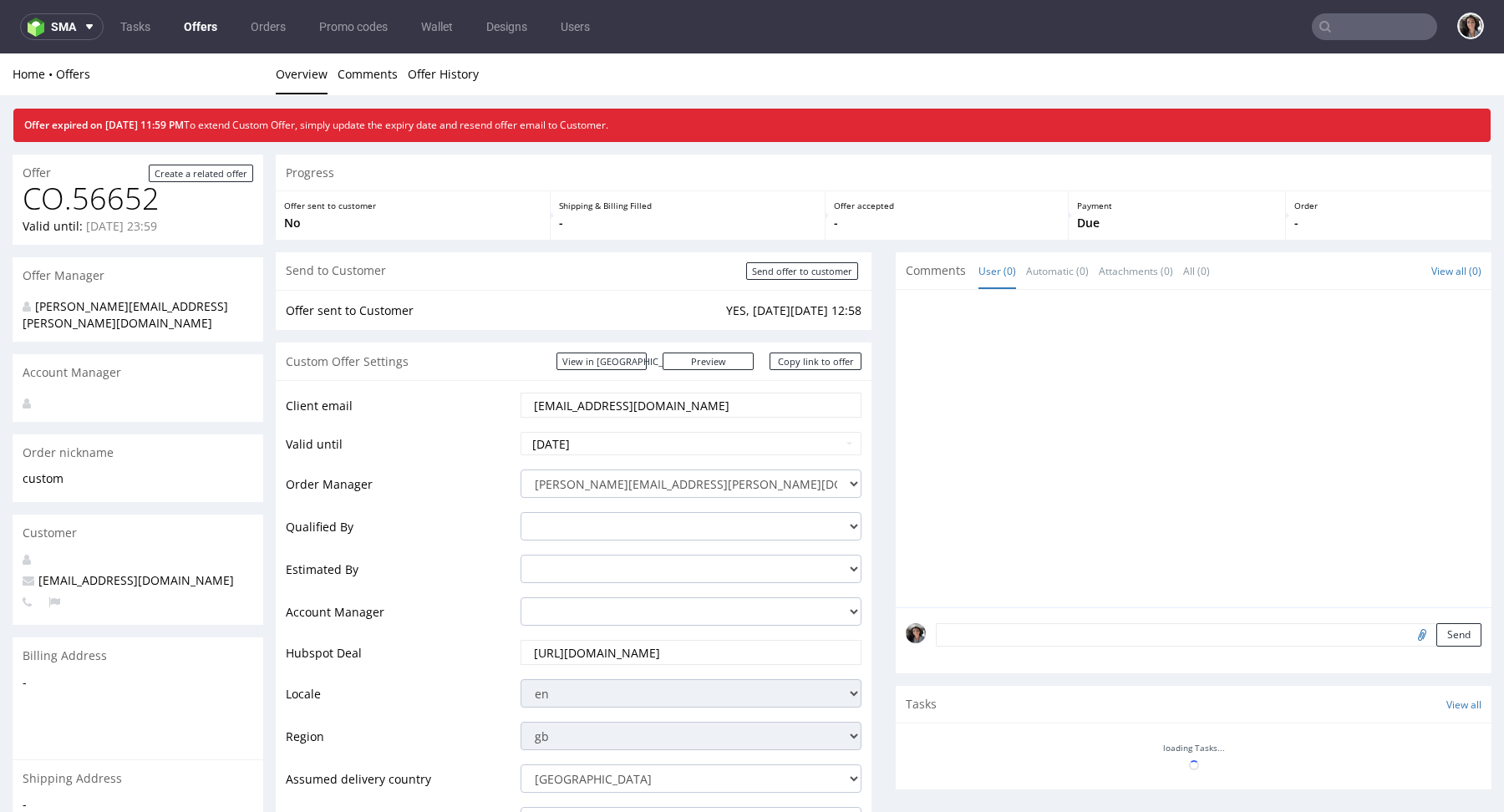
scroll to position [972, 0]
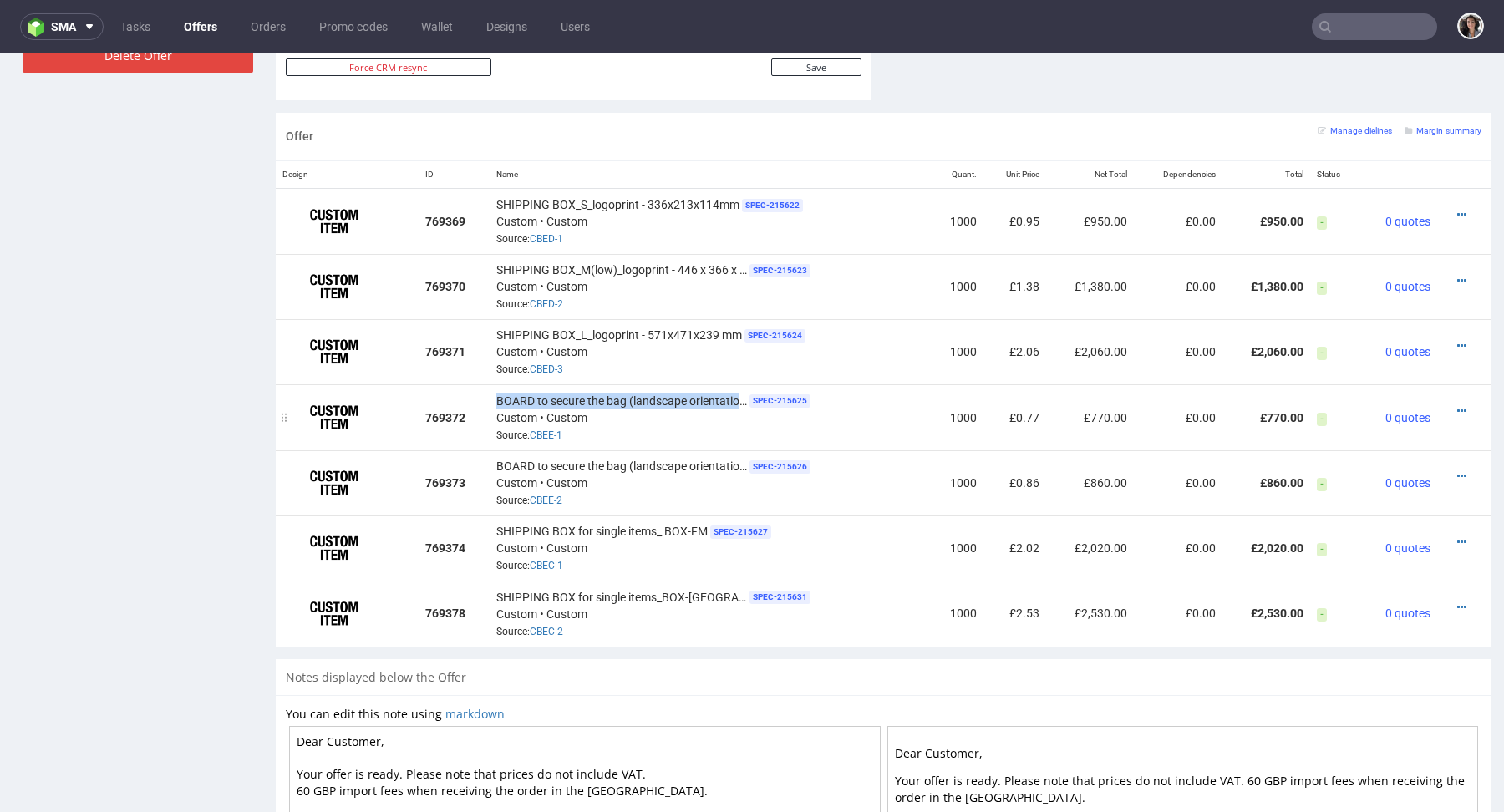
drag, startPoint x: 494, startPoint y: 390, endPoint x: 736, endPoint y: 396, distance: 242.1
click at [736, 396] on span "BOARD to secure the bag (landscape orientation)_L-2" at bounding box center [621, 400] width 250 height 16
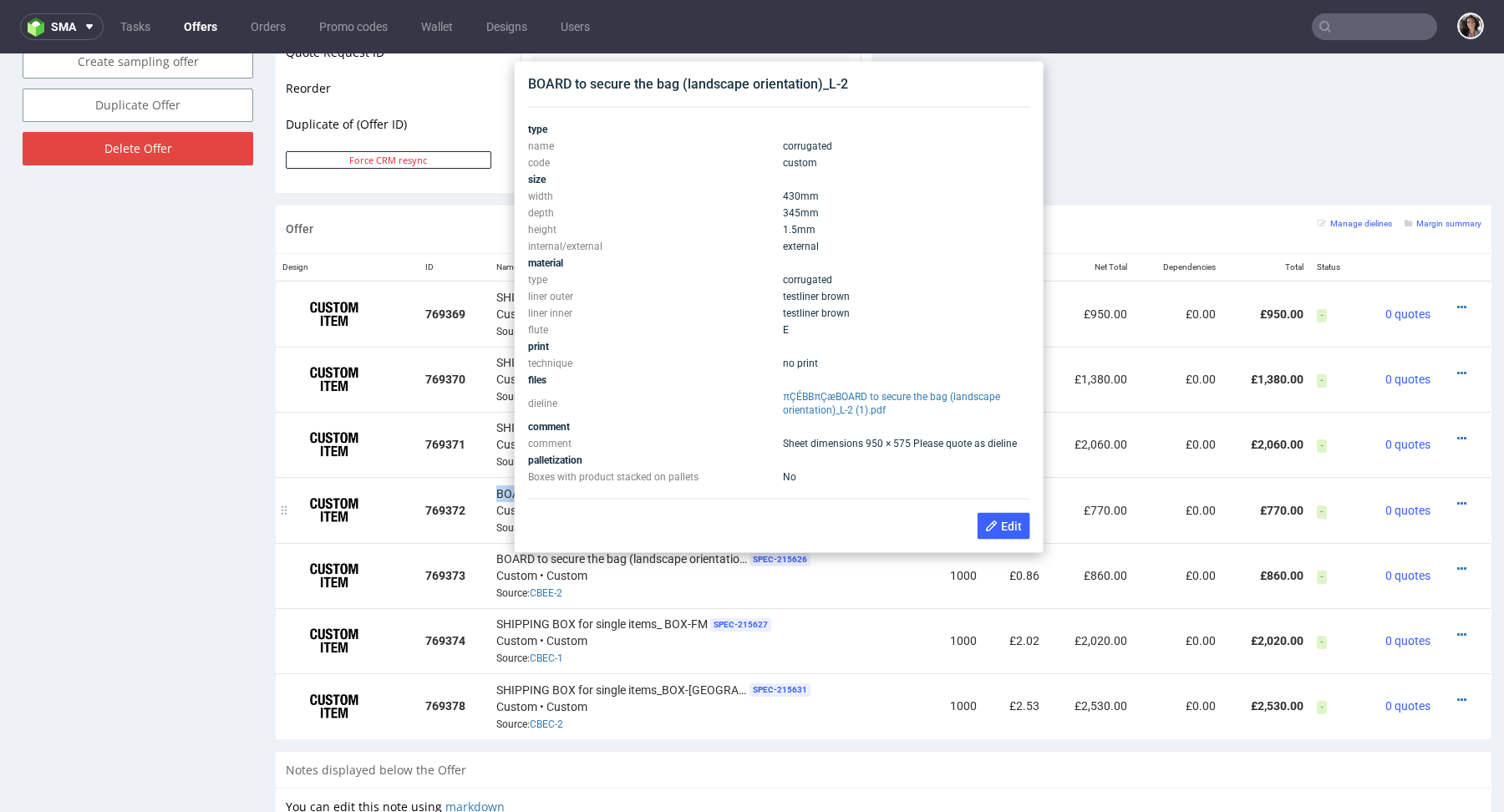
scroll to position [872, 0]
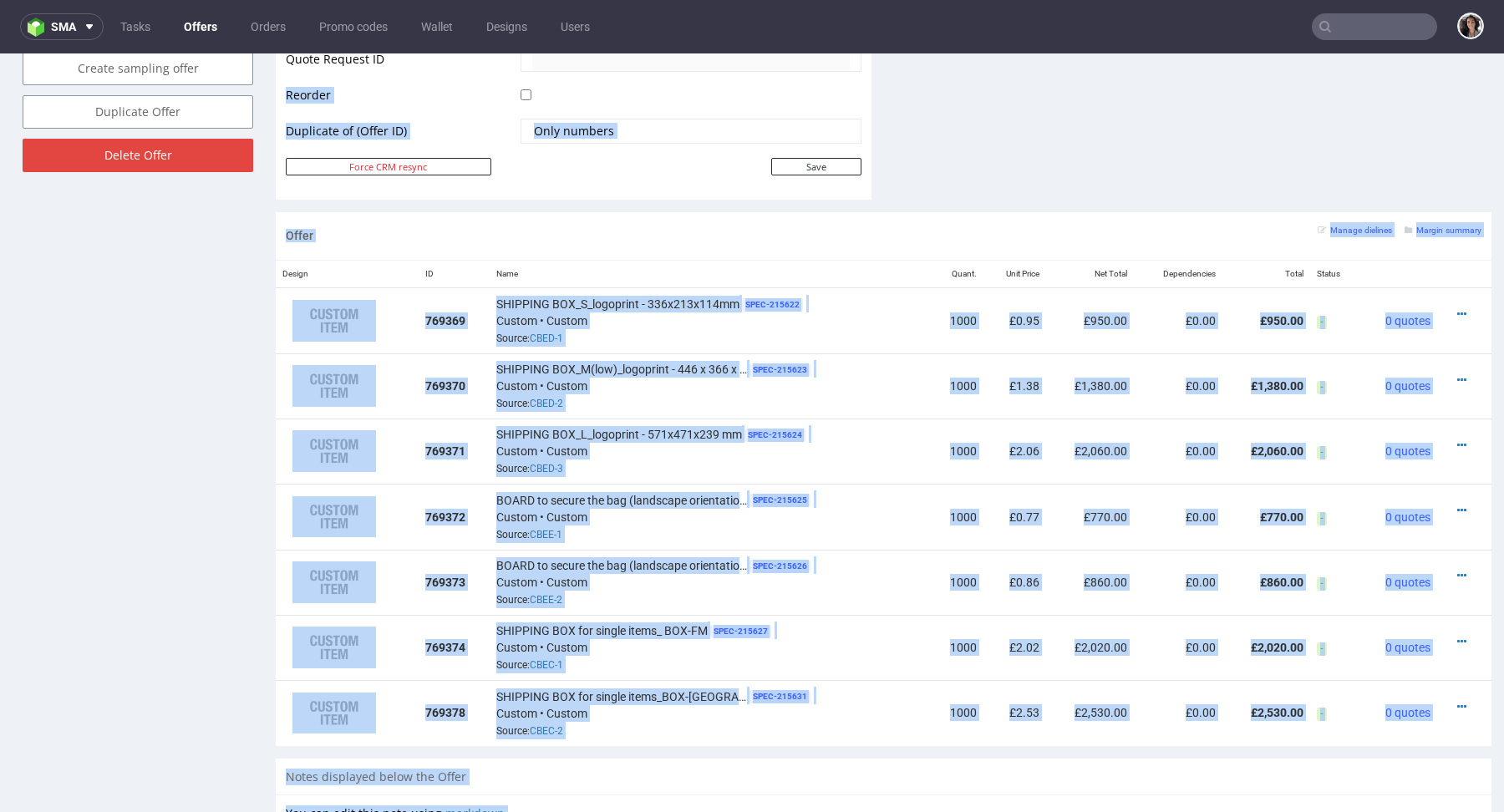
drag, startPoint x: 872, startPoint y: 82, endPoint x: 523, endPoint y: 81, distance: 349.0
click at [659, 598] on div "BOARD to secure the bag (landscape orientation)_M-2 SPEC- 215626 Custom • Custo…" at bounding box center [710, 582] width 428 height 52
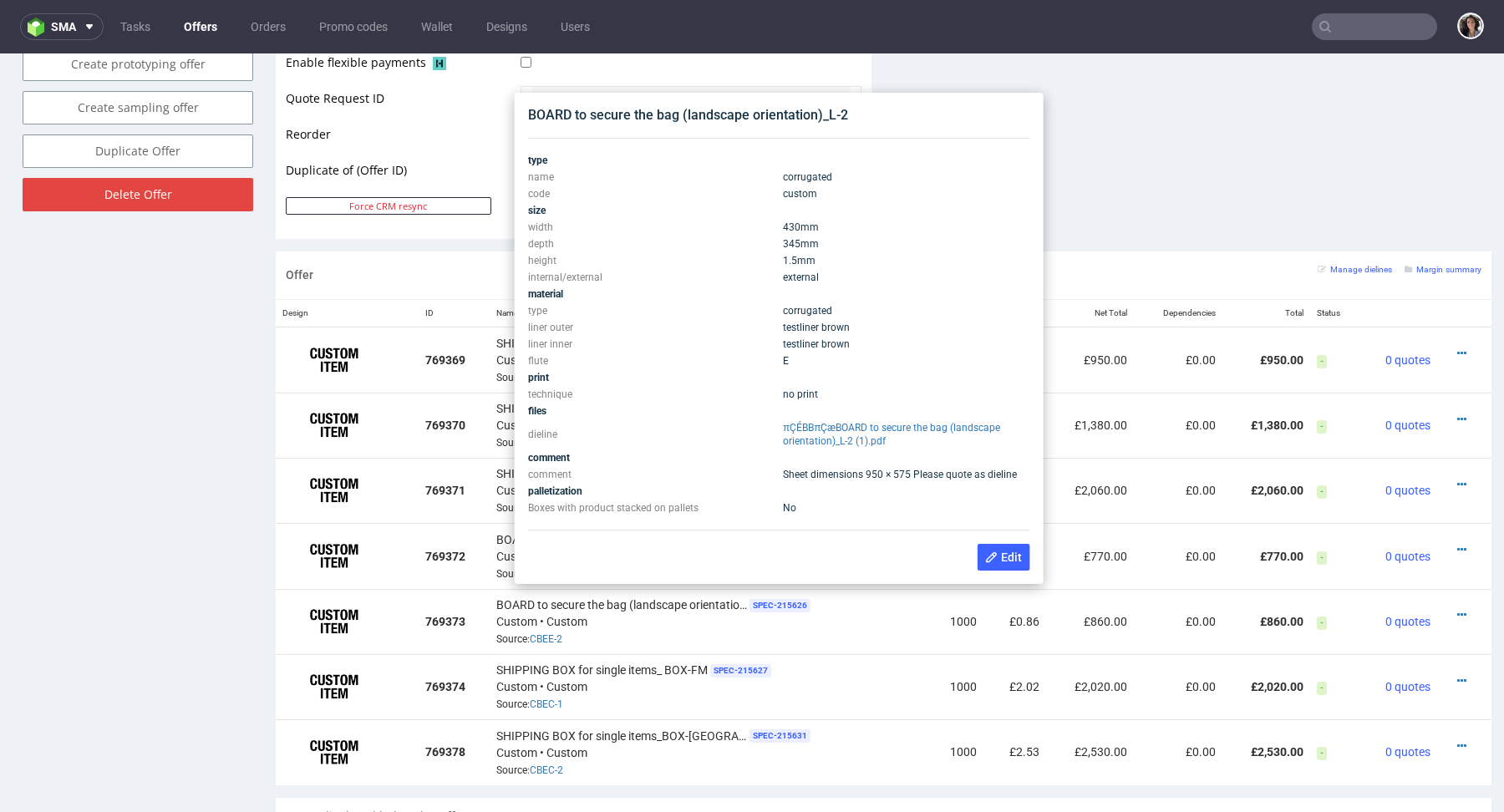
scroll to position [822, 0]
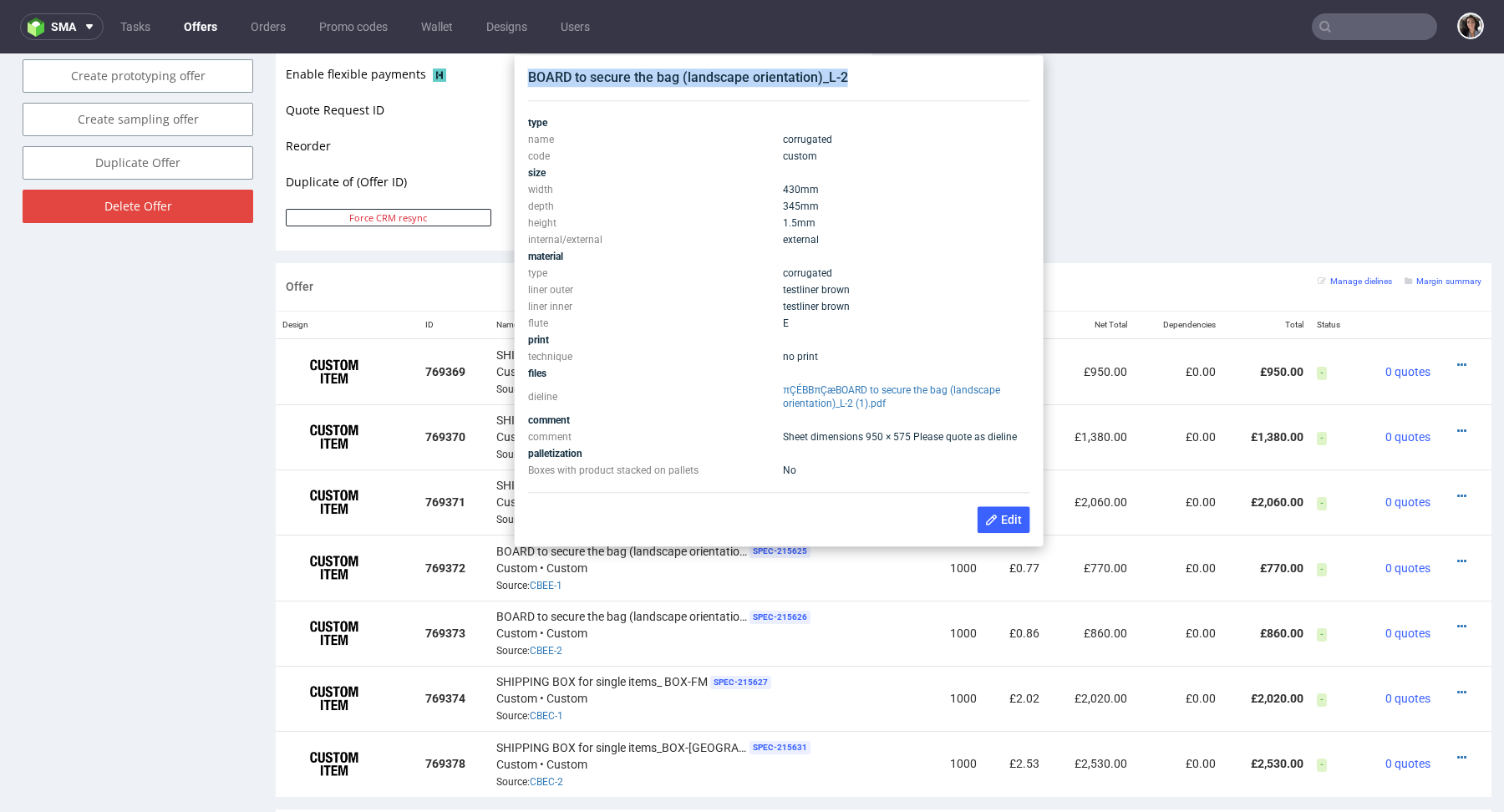
copy div "BOARD to secure the bag (landscape orientation)_L-2"
drag, startPoint x: 859, startPoint y: 82, endPoint x: 524, endPoint y: 76, distance: 335.1
click at [524, 76] on div "BOARD to secure the bag (landscape orientation)_L-2 type name corrugated code c…" at bounding box center [780, 300] width 516 height 477
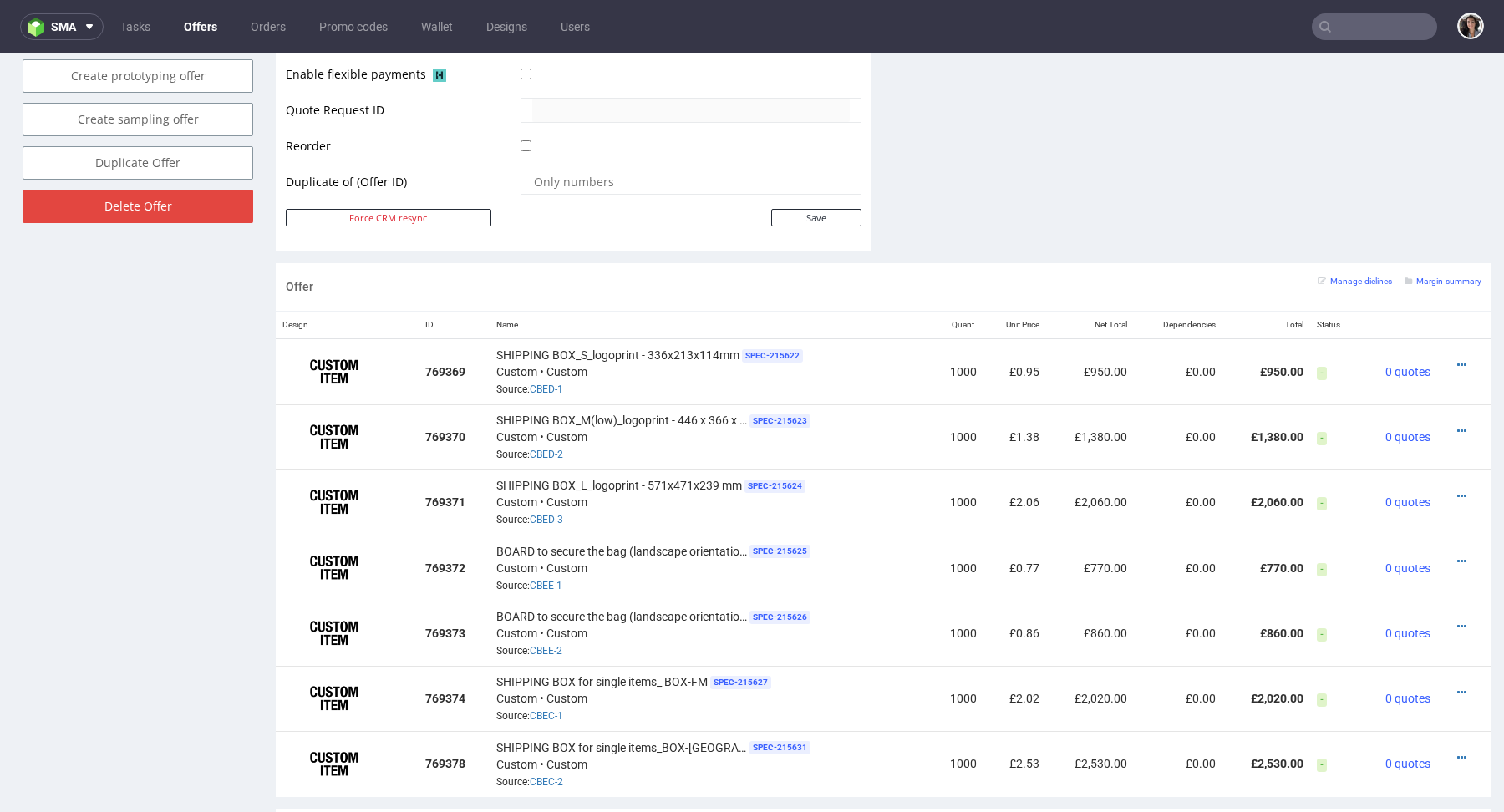
drag, startPoint x: 940, startPoint y: 133, endPoint x: 611, endPoint y: 130, distance: 329.0
click at [764, 644] on div "BOARD to secure the bag (landscape orientation)_M-2 SPEC- 215626 Custom • Custo…" at bounding box center [710, 633] width 428 height 52
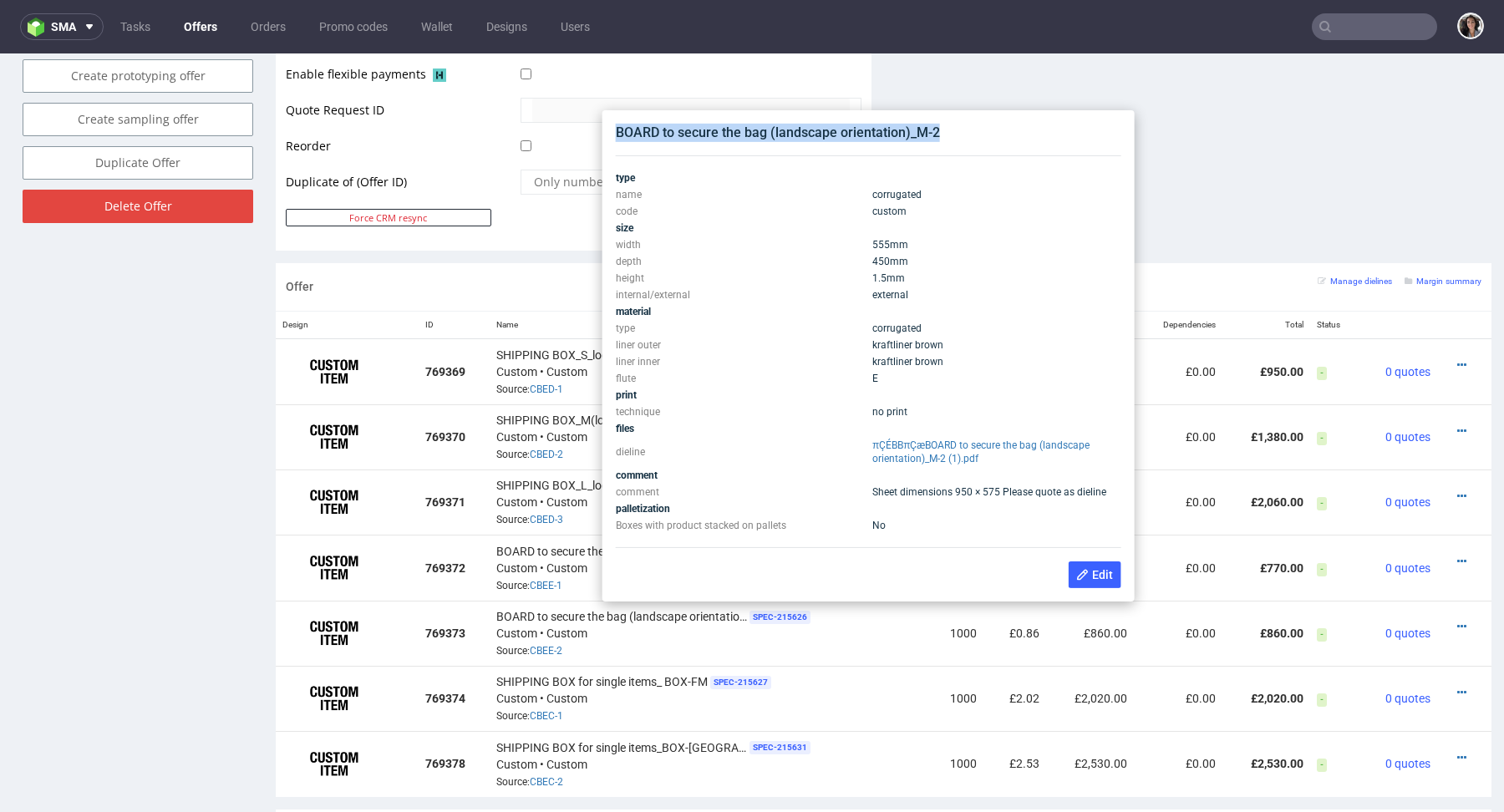
copy div "BOARD to secure the bag (landscape orientation)_M-2"
drag, startPoint x: 940, startPoint y: 139, endPoint x: 617, endPoint y: 128, distance: 323.2
click at [617, 128] on div "BOARD to secure the bag (landscape orientation)_M-2" at bounding box center [868, 132] width 505 height 18
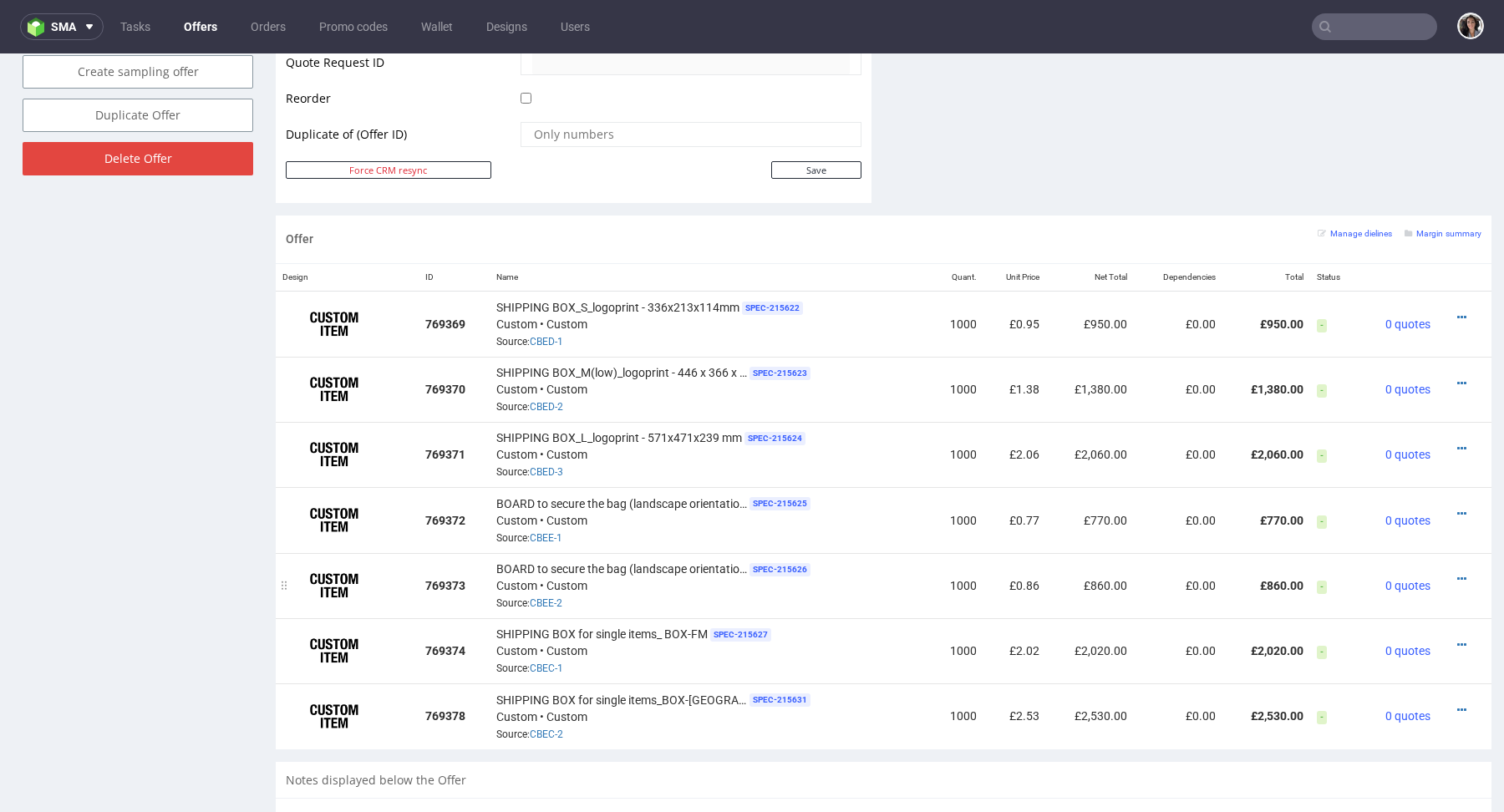
scroll to position [900, 0]
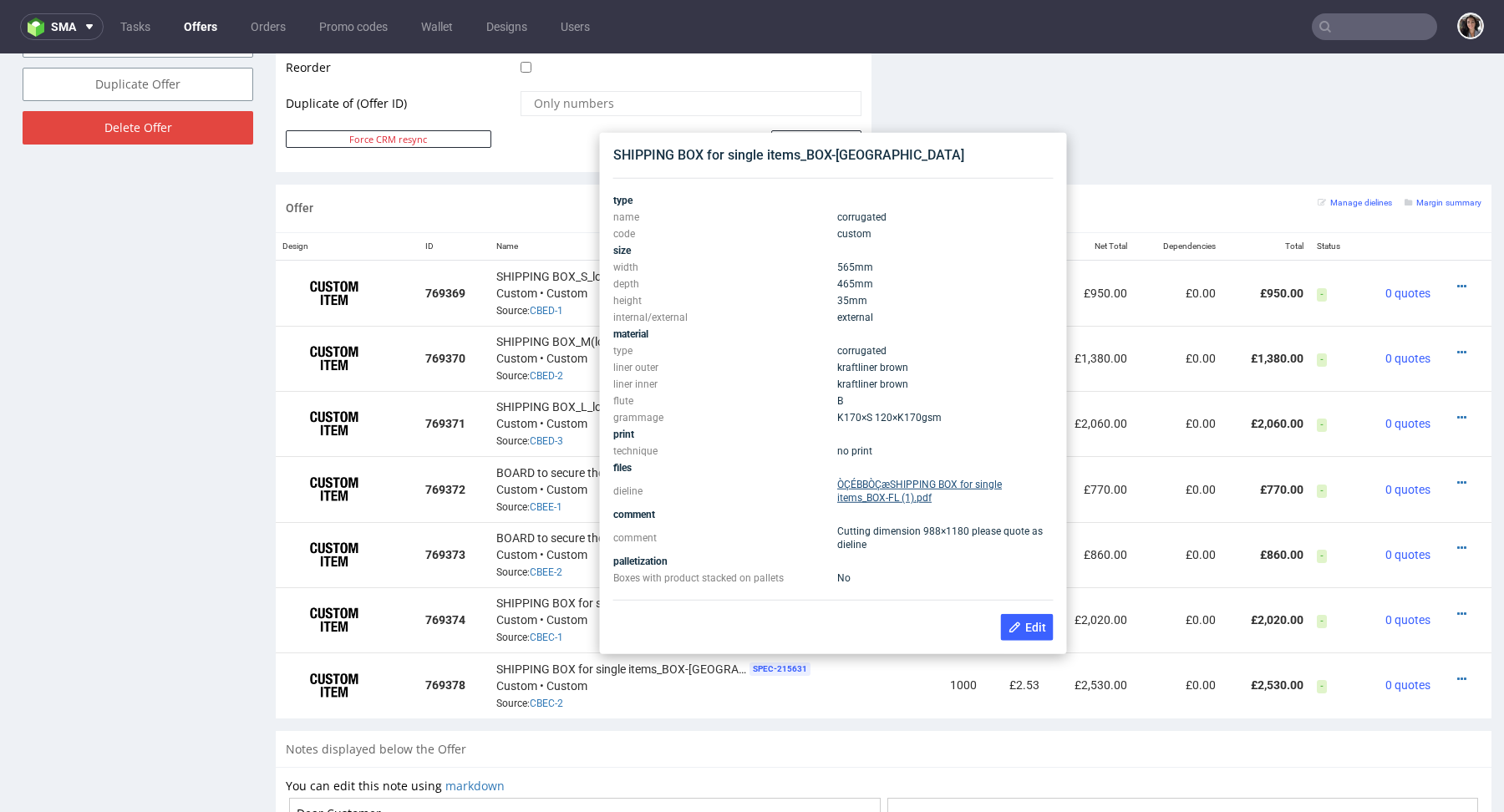
click at [863, 483] on link "ÒÇÉBBÒÇæSHIPPING BOX for single items_BOX-FL (1).pdf" at bounding box center [920, 491] width 165 height 25
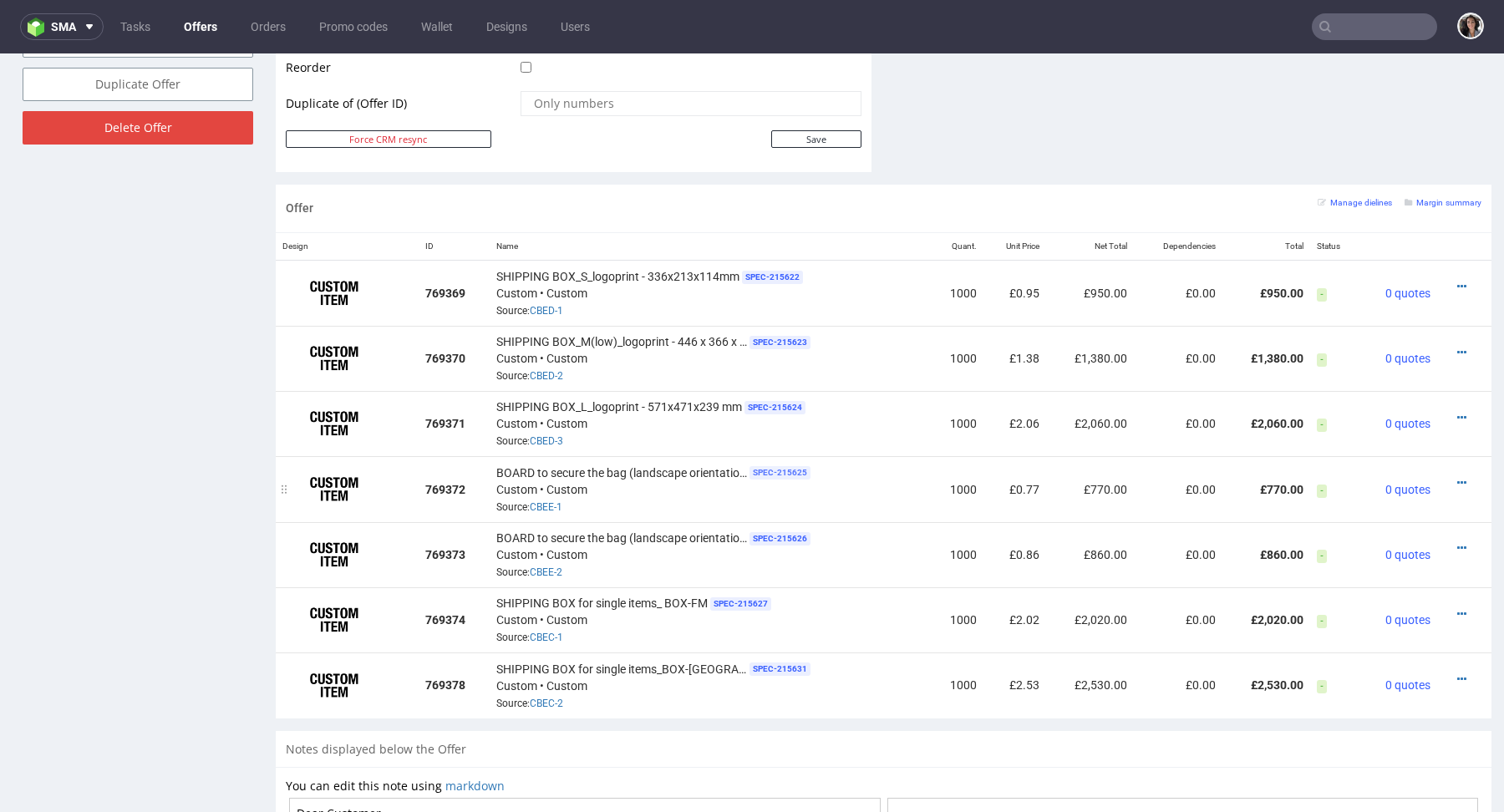
click at [775, 466] on span "SPEC- 215625" at bounding box center [780, 473] width 61 height 13
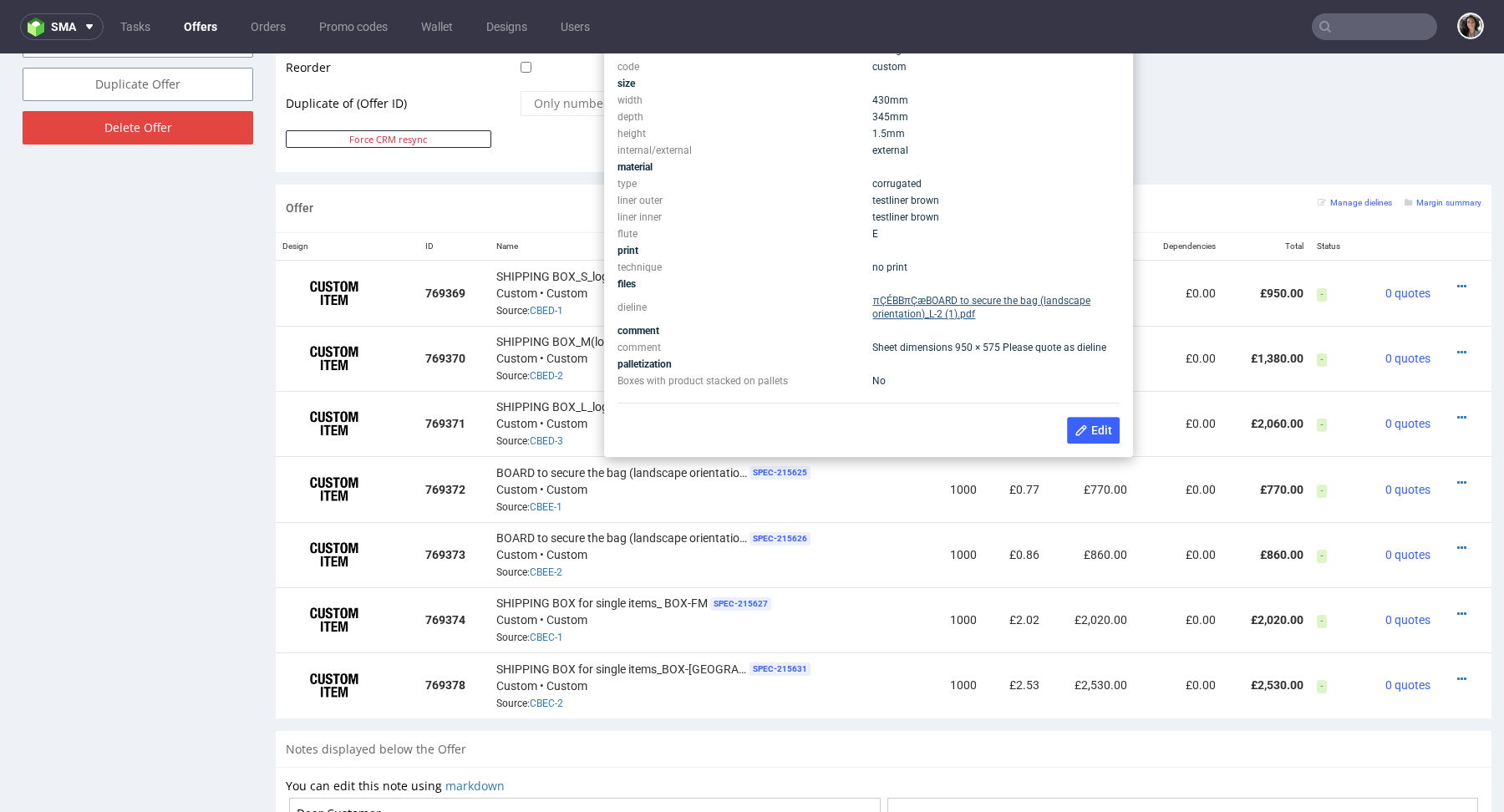
click at [944, 296] on link "πÇÉBBπÇæBOARD to secure the bag (landscape orientation)_L-2 (1).pdf" at bounding box center [981, 308] width 218 height 25
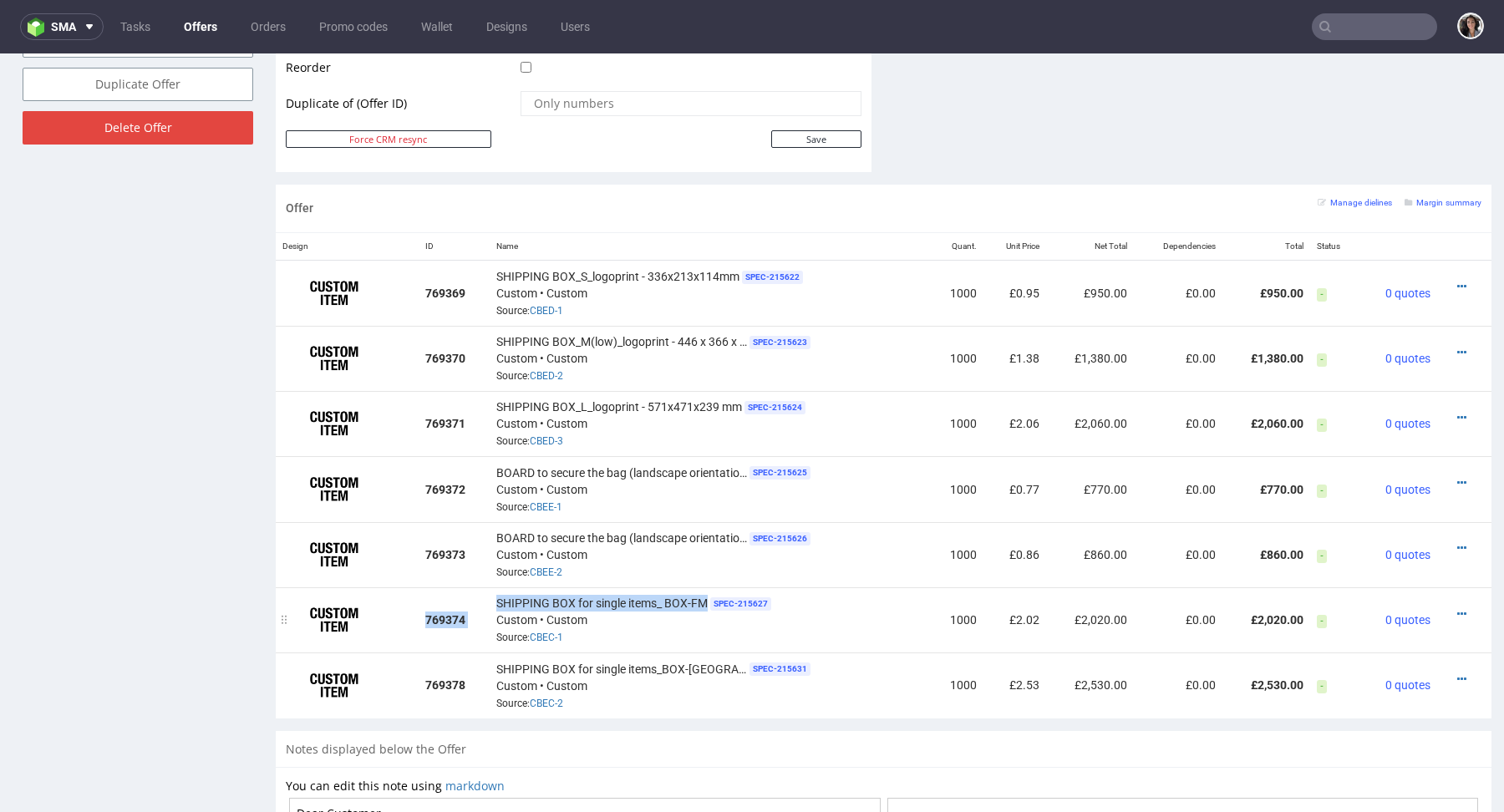
drag, startPoint x: 477, startPoint y: 596, endPoint x: 701, endPoint y: 607, distance: 224.3
click at [701, 607] on tr "769374 SHIPPING BOX for single items_ BOX-FM SPEC- 215627 Custom • Custom Sourc…" at bounding box center [883, 619] width 1216 height 65
copy tr "769374 SHIPPING BOX for single items_ BOX-FM"
drag, startPoint x: 697, startPoint y: 667, endPoint x: 494, endPoint y: 664, distance: 203.0
click at [496, 664] on div "SHIPPING BOX for single items_BOX-FL SPEC- 215631 Custom • Custom Source: CBEC-2" at bounding box center [710, 684] width 428 height 52
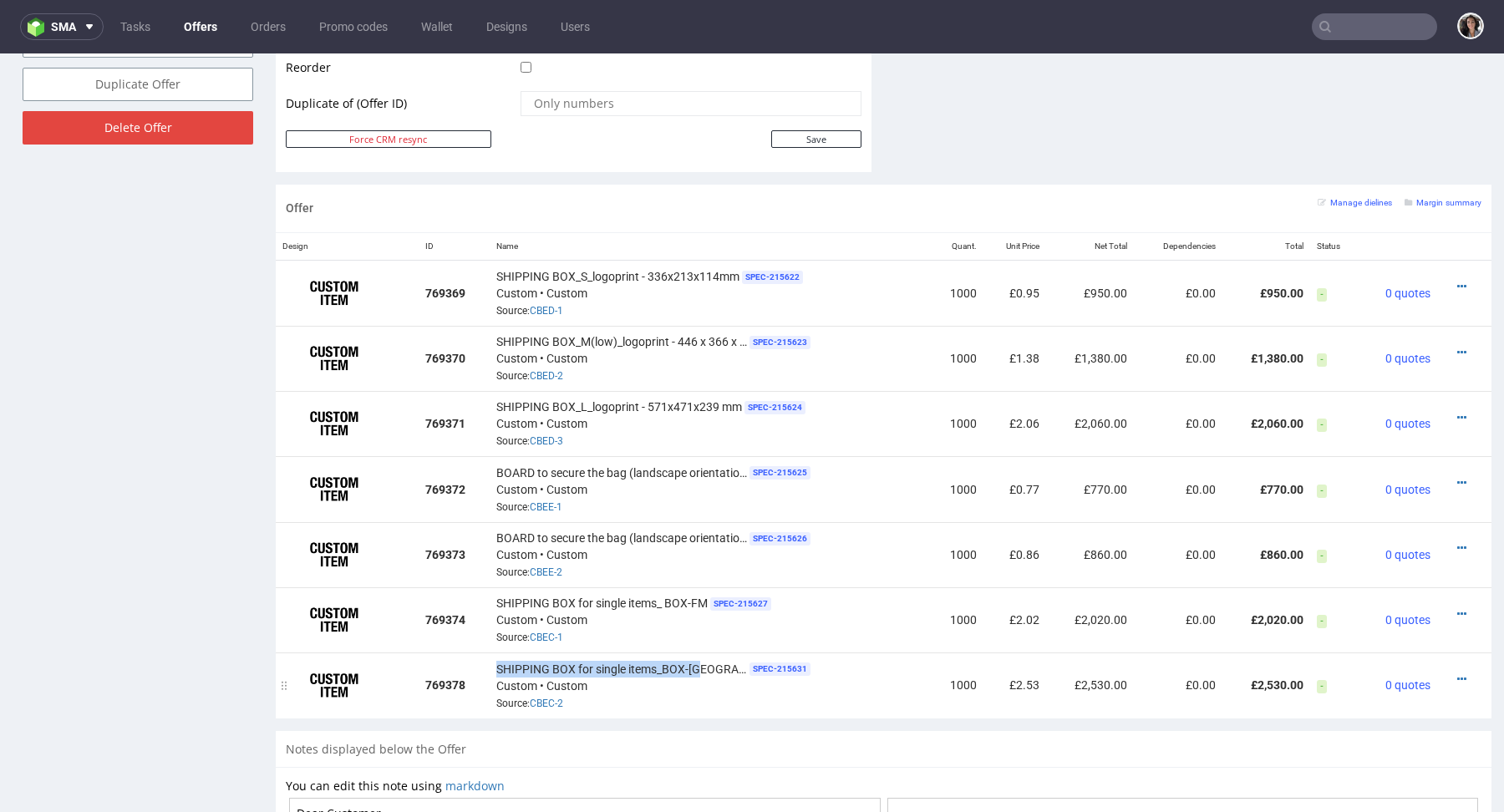
copy span "SHIPPING BOX for single items_BOX-[GEOGRAPHIC_DATA]"
click at [749, 662] on span "SPEC- 215631" at bounding box center [780, 669] width 61 height 13
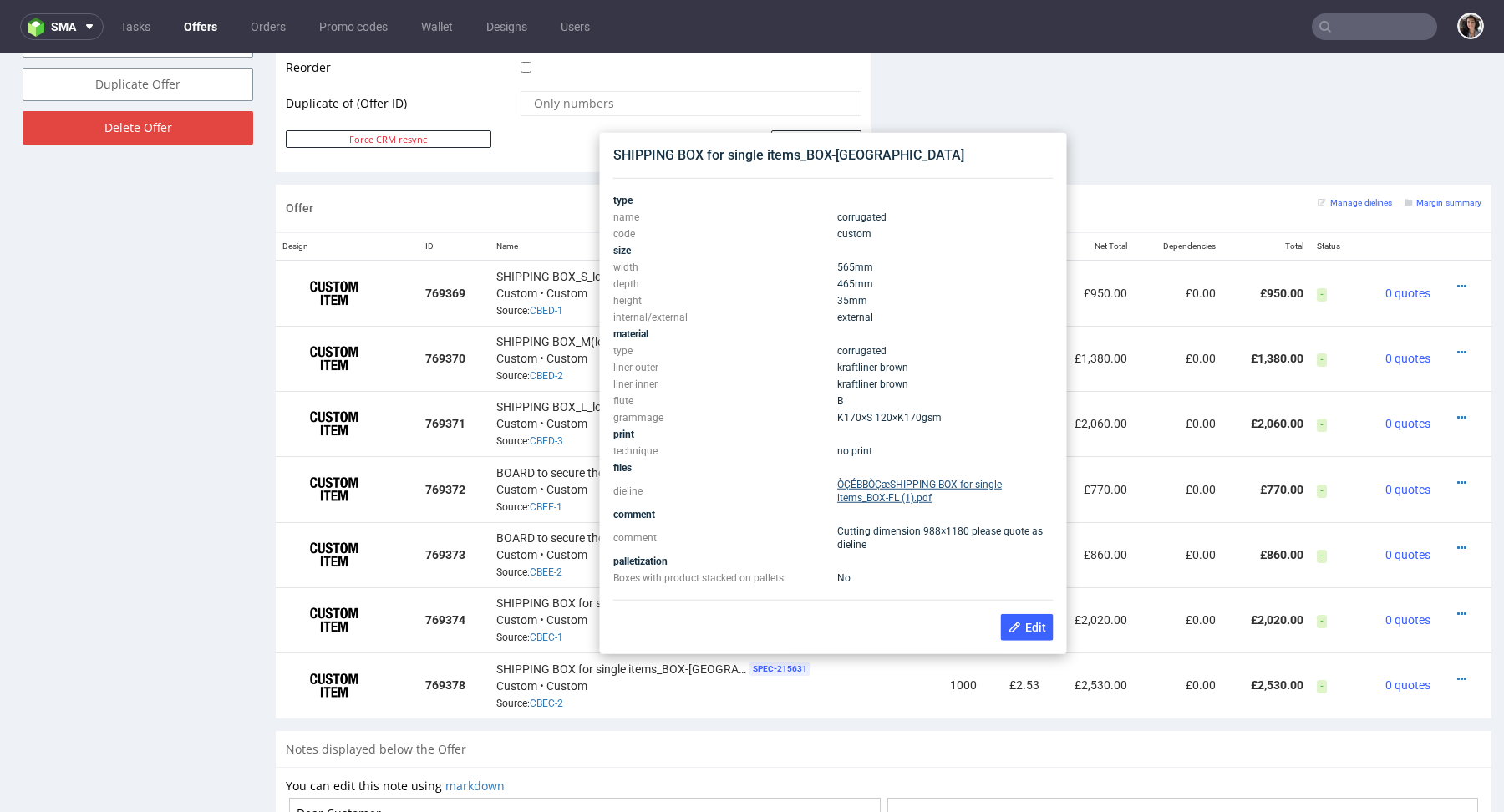
click at [903, 493] on link "ÒÇÉBBÒÇæSHIPPING BOX for single items_BOX-FL (1).pdf" at bounding box center [920, 491] width 165 height 25
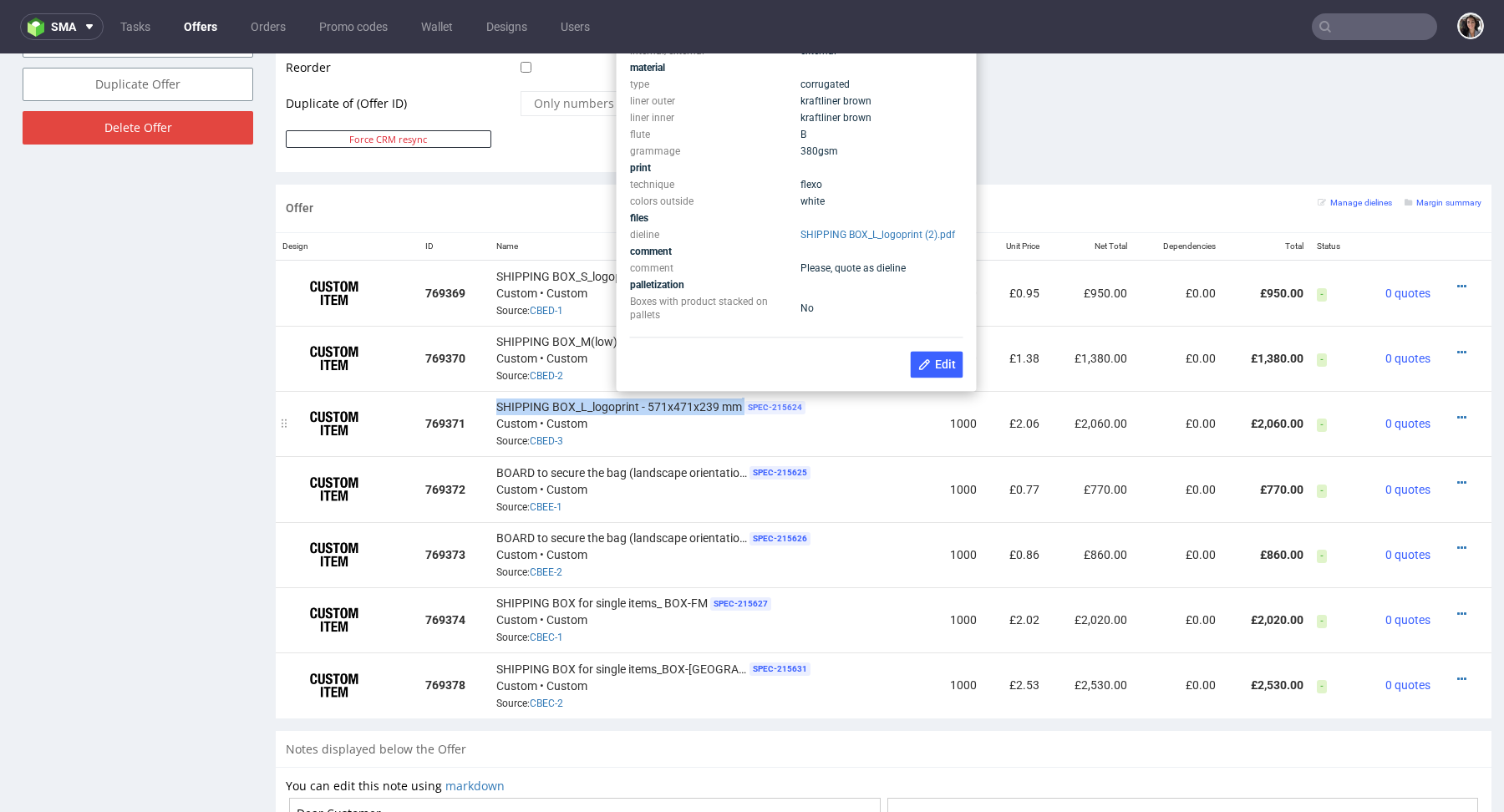
drag, startPoint x: 491, startPoint y: 402, endPoint x: 741, endPoint y: 400, distance: 250.0
click at [741, 400] on td "SHIPPING BOX_L_logoprint - 571x471x239 mm SPEC- 215624 Custom • Custom Source: …" at bounding box center [711, 424] width 441 height 65
copy div "SHIPPING BOX_L_logoprint - 571x471x239 mm"
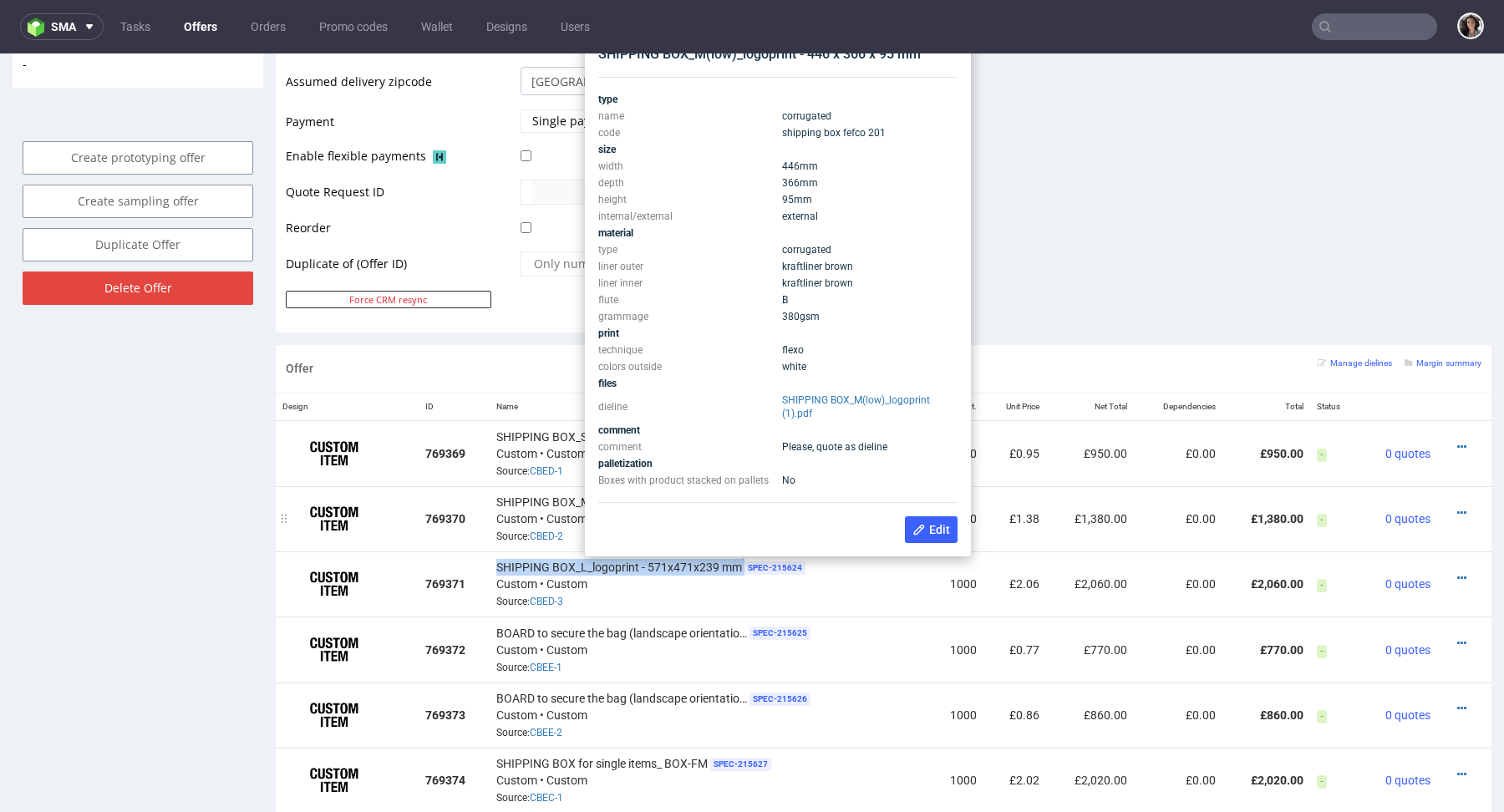
scroll to position [715, 0]
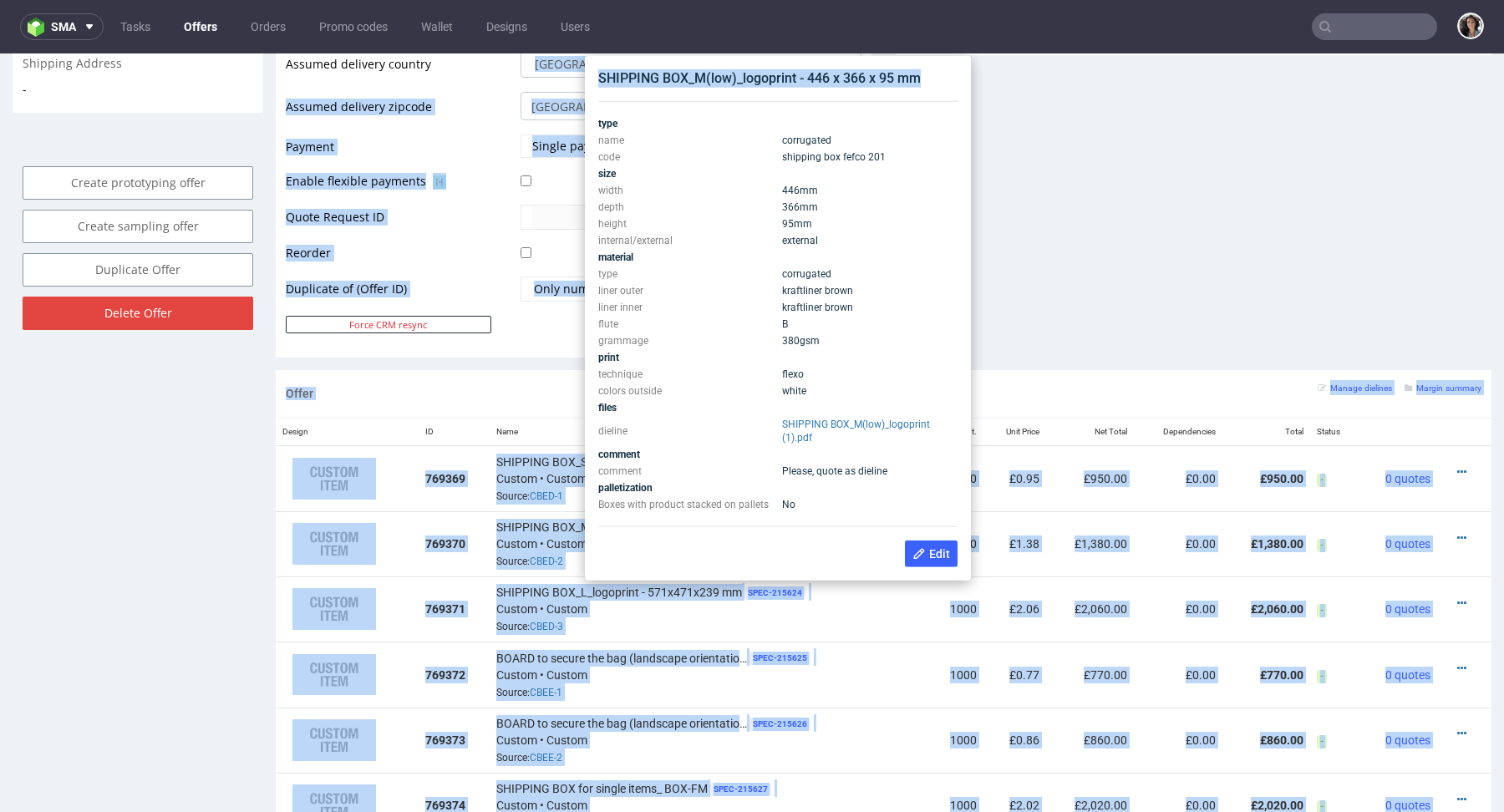
drag, startPoint x: 932, startPoint y: 80, endPoint x: 581, endPoint y: 78, distance: 351.0
click at [581, 78] on body "Production Shipped DTP Orders Offers Shipments Designs Promotions Users Jobs Ad…" at bounding box center [752, 338] width 1504 height 2001
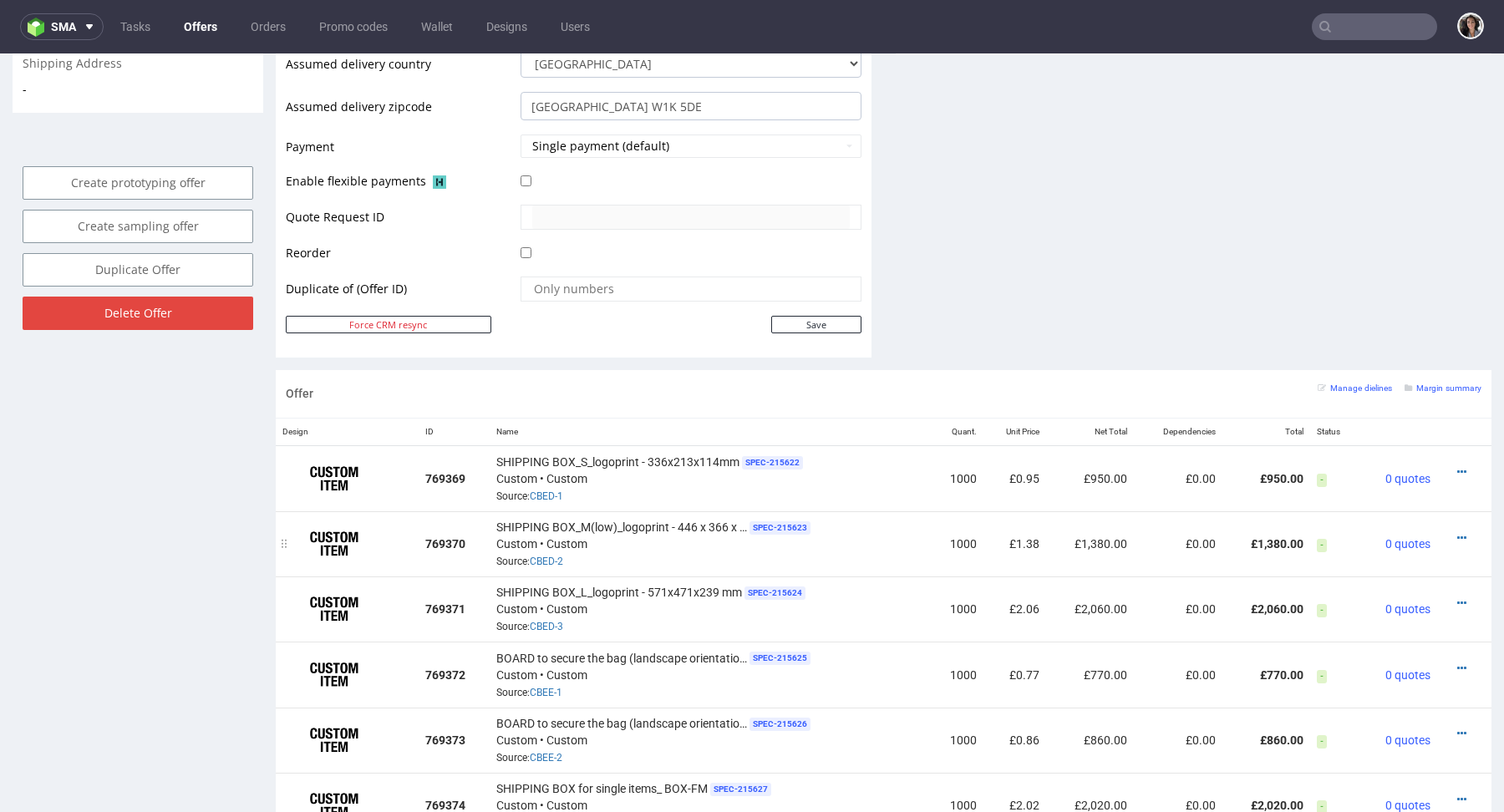
click at [790, 540] on div "SHIPPING BOX_M(low)_logoprint - 446 x 366 x 95 mm SPEC- 215623 Custom • Custom …" at bounding box center [710, 544] width 428 height 52
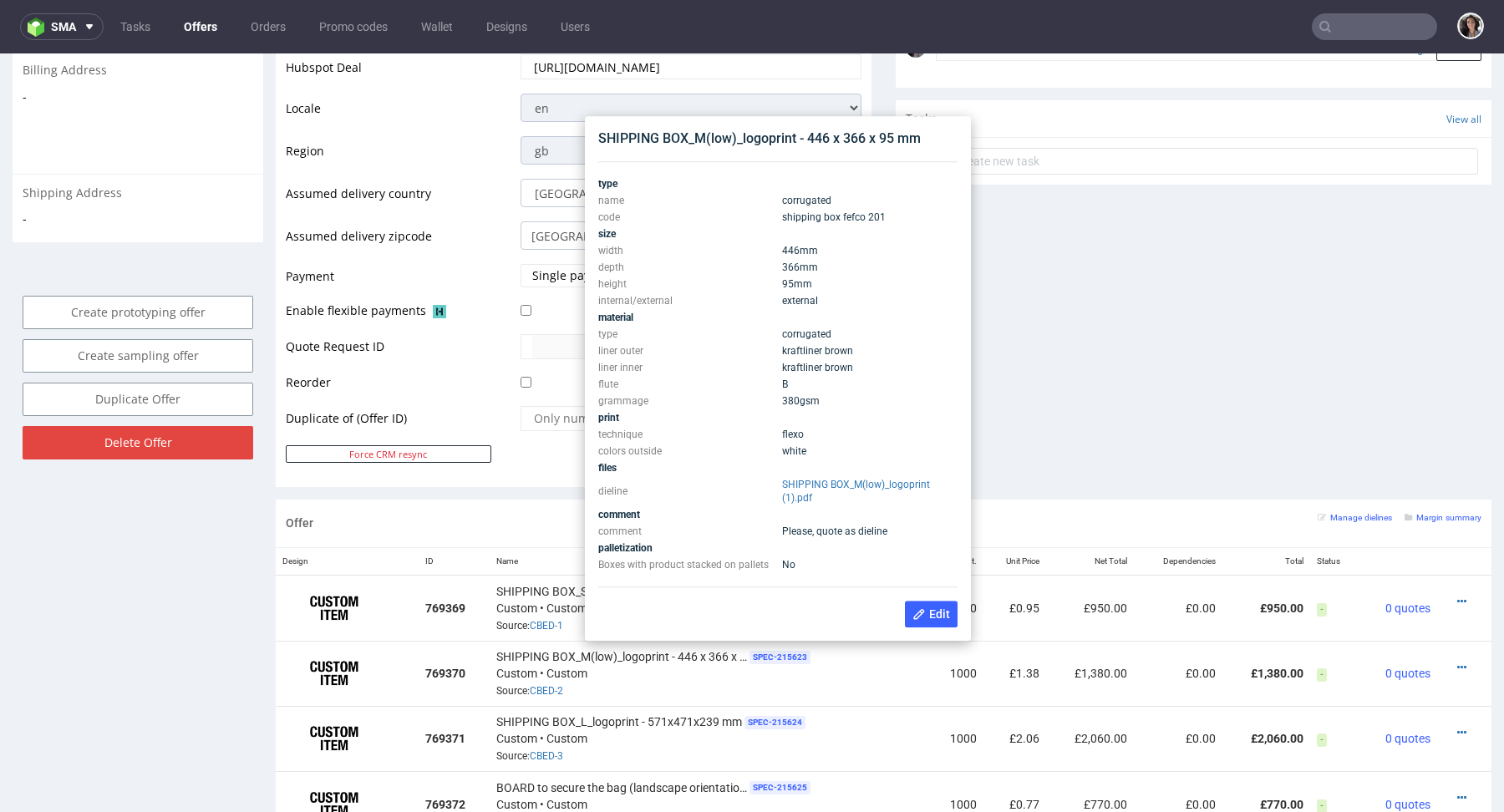
scroll to position [573, 0]
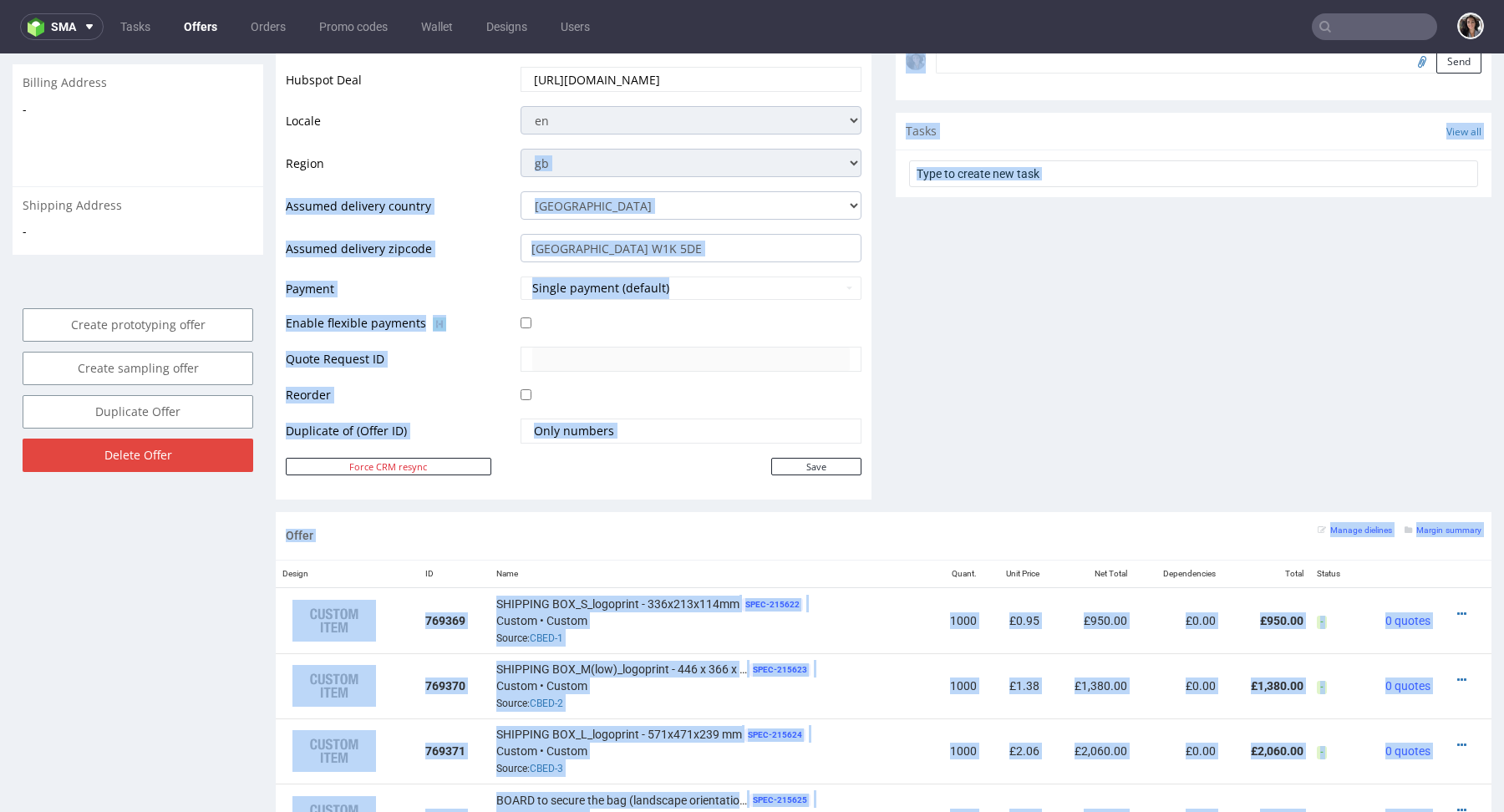
copy div "lo ip do si am co ad el Seddoei temporin utlabor Etdolor Magnaaliqua Enimadmi V…"
click at [810, 561] on th "Name" at bounding box center [711, 574] width 441 height 28
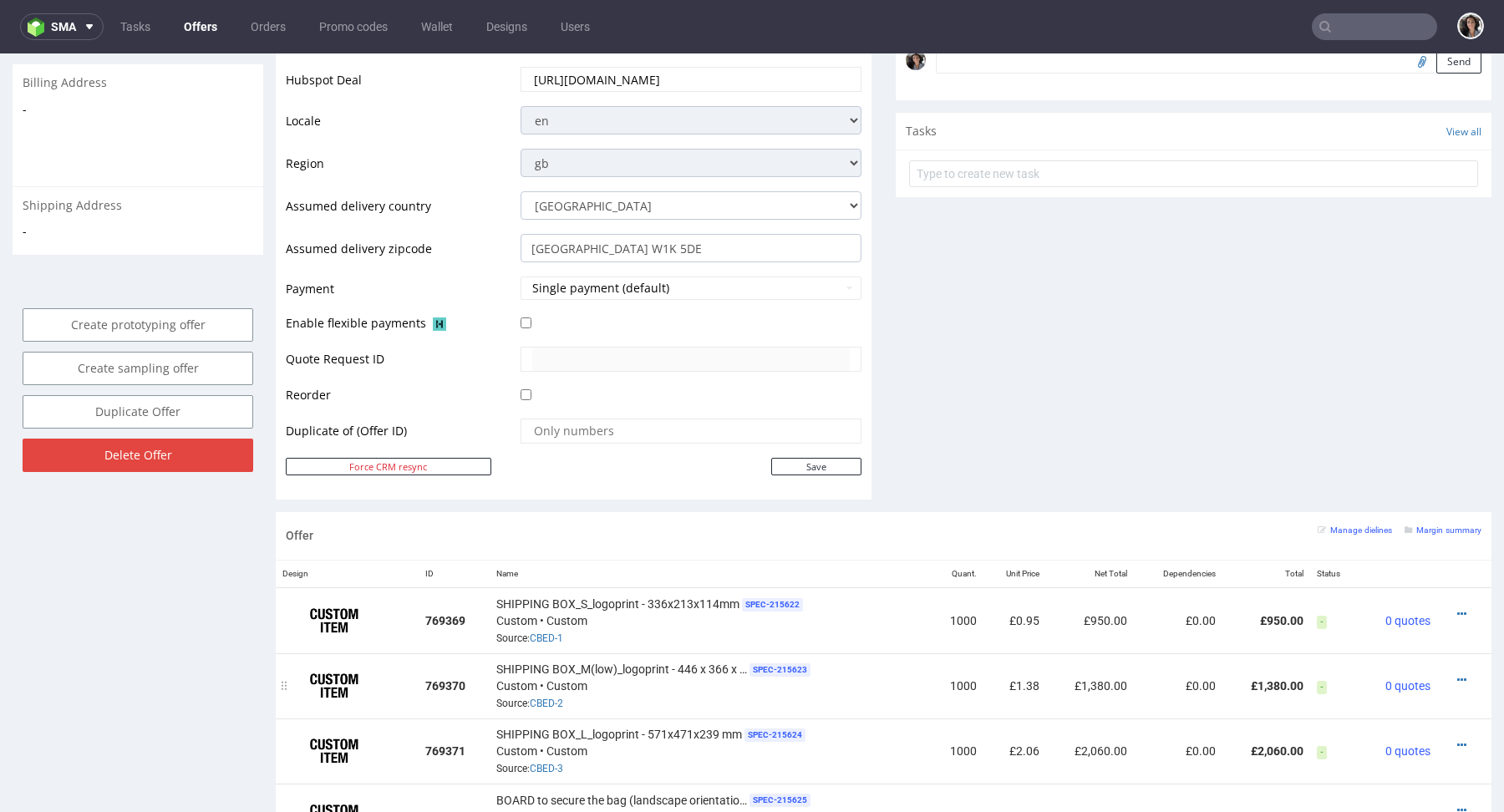
click at [848, 693] on div "SHIPPING BOX_M(low)_logoprint - 446 x 366 x 95 mm SPEC- 215623 Custom • Custom …" at bounding box center [710, 685] width 428 height 52
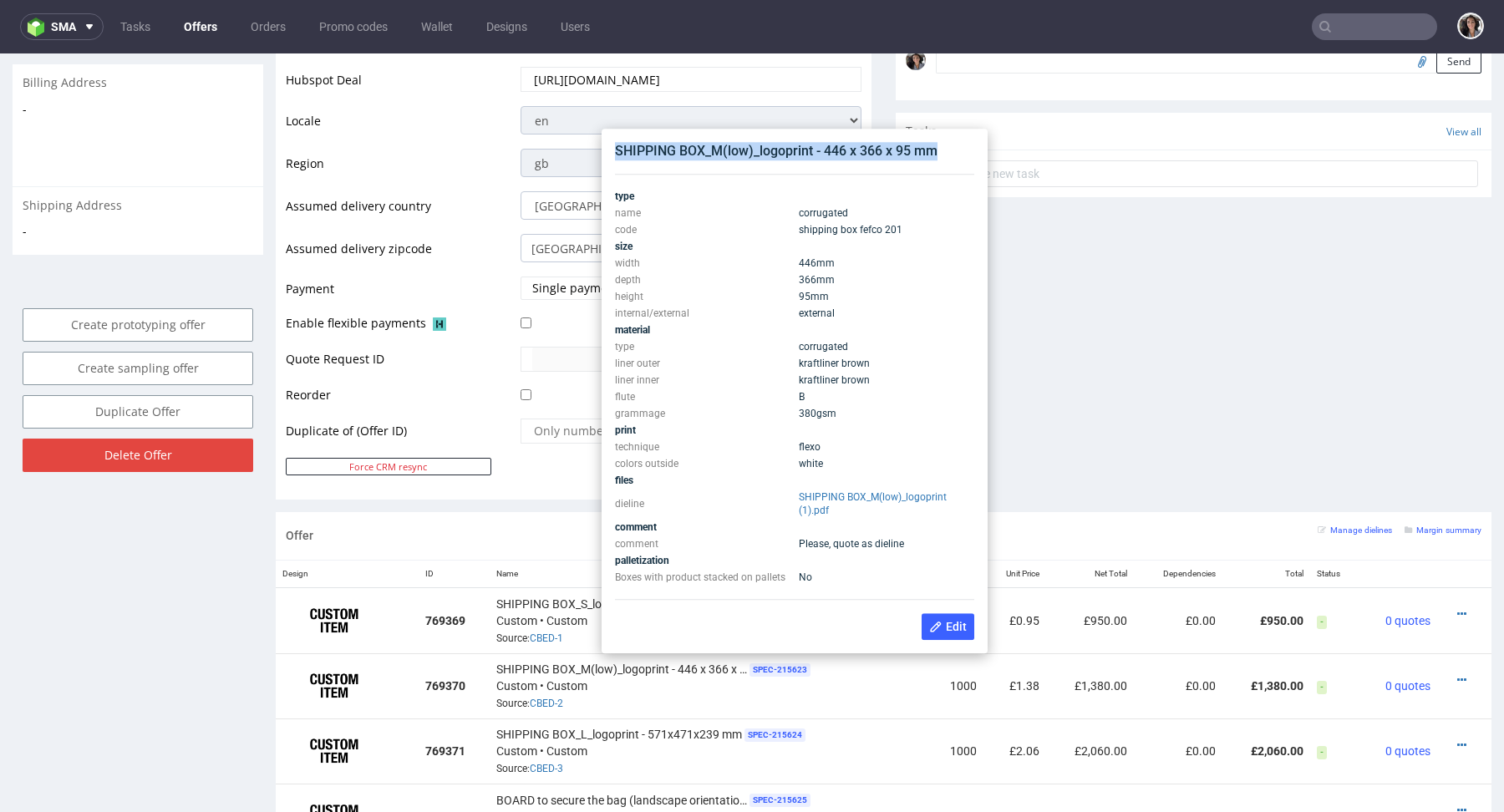
copy div "SHIPPING BOX_M(low)_logoprint - 446 x 366 x 95 mm"
drag, startPoint x: 941, startPoint y: 154, endPoint x: 612, endPoint y: 149, distance: 329.0
click at [612, 149] on div "SHIPPING BOX_M(low)_logoprint - 446 x 366 x 95 mm type name corrugated code shi…" at bounding box center [794, 390] width 373 height 511
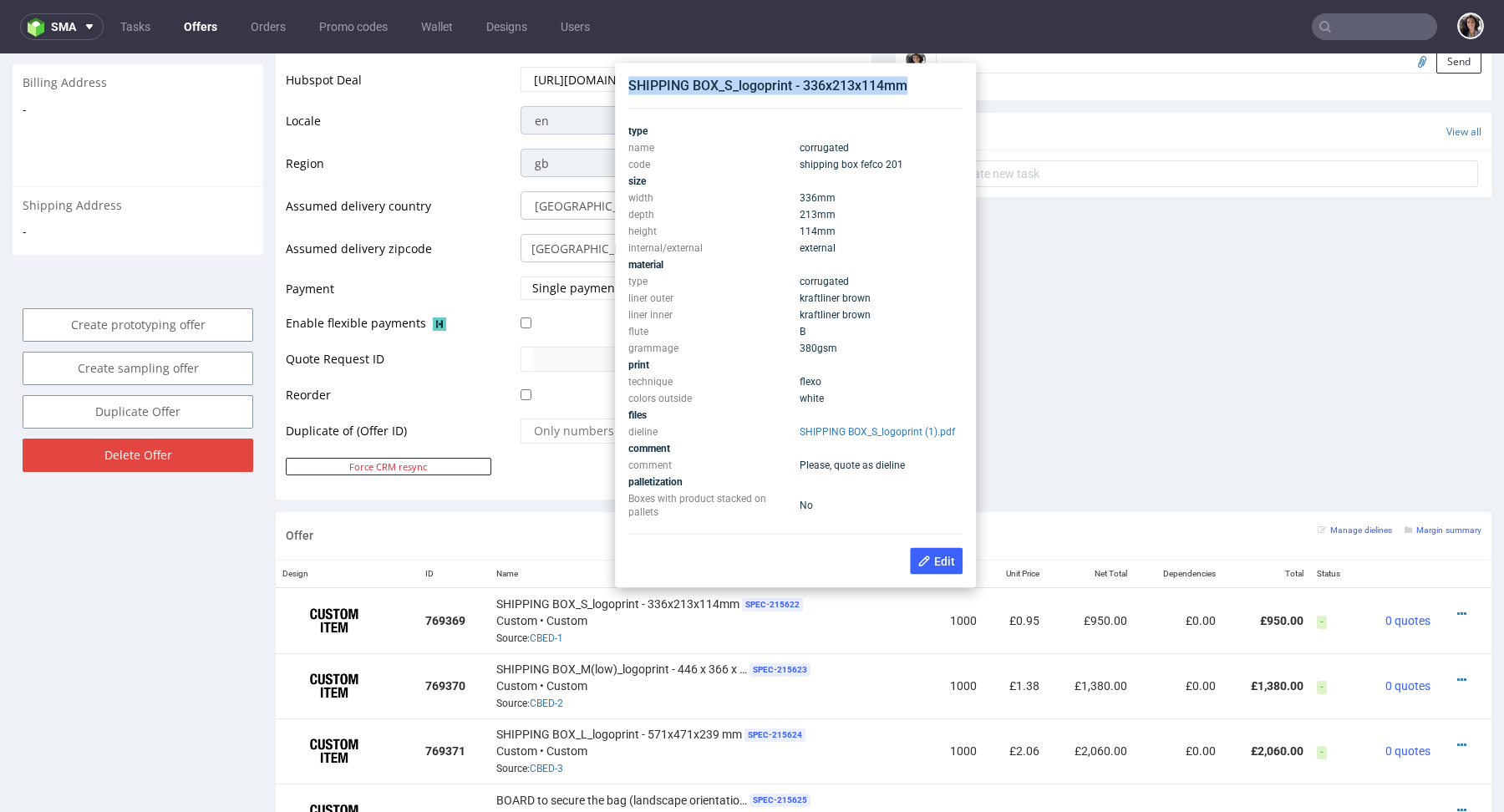
copy div "SHIPPING BOX_S_logoprint - 336x213x114mm"
drag, startPoint x: 916, startPoint y: 81, endPoint x: 625, endPoint y: 81, distance: 291.0
click at [625, 81] on div "SHIPPING BOX_S_logoprint - 336x213x114mm type name corrugated code shipping box…" at bounding box center [795, 325] width 347 height 511
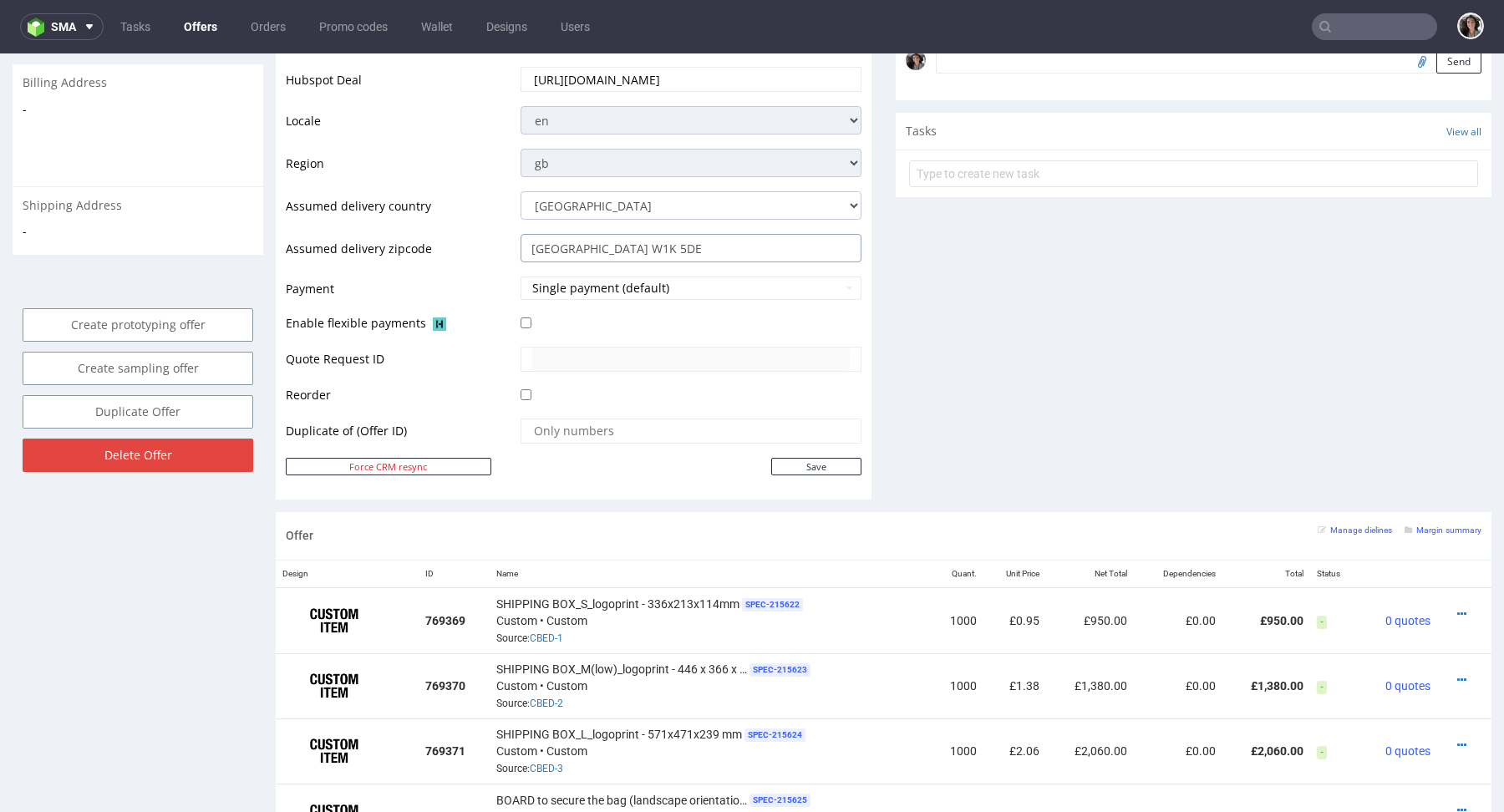
click at [613, 243] on input "[GEOGRAPHIC_DATA] W1K 5DE" at bounding box center [691, 248] width 341 height 29
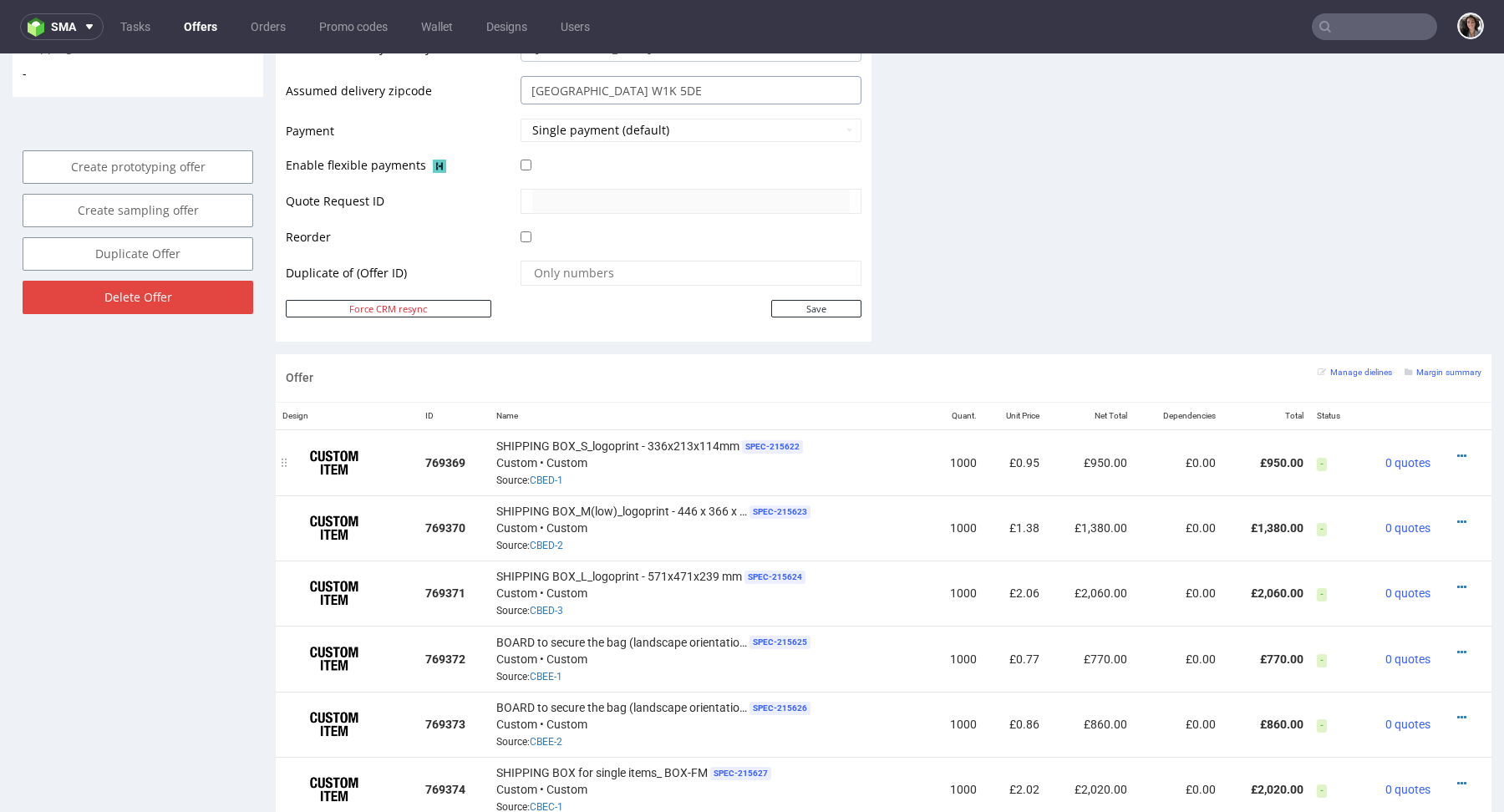
scroll to position [901, 0]
